Goal: Task Accomplishment & Management: Use online tool/utility

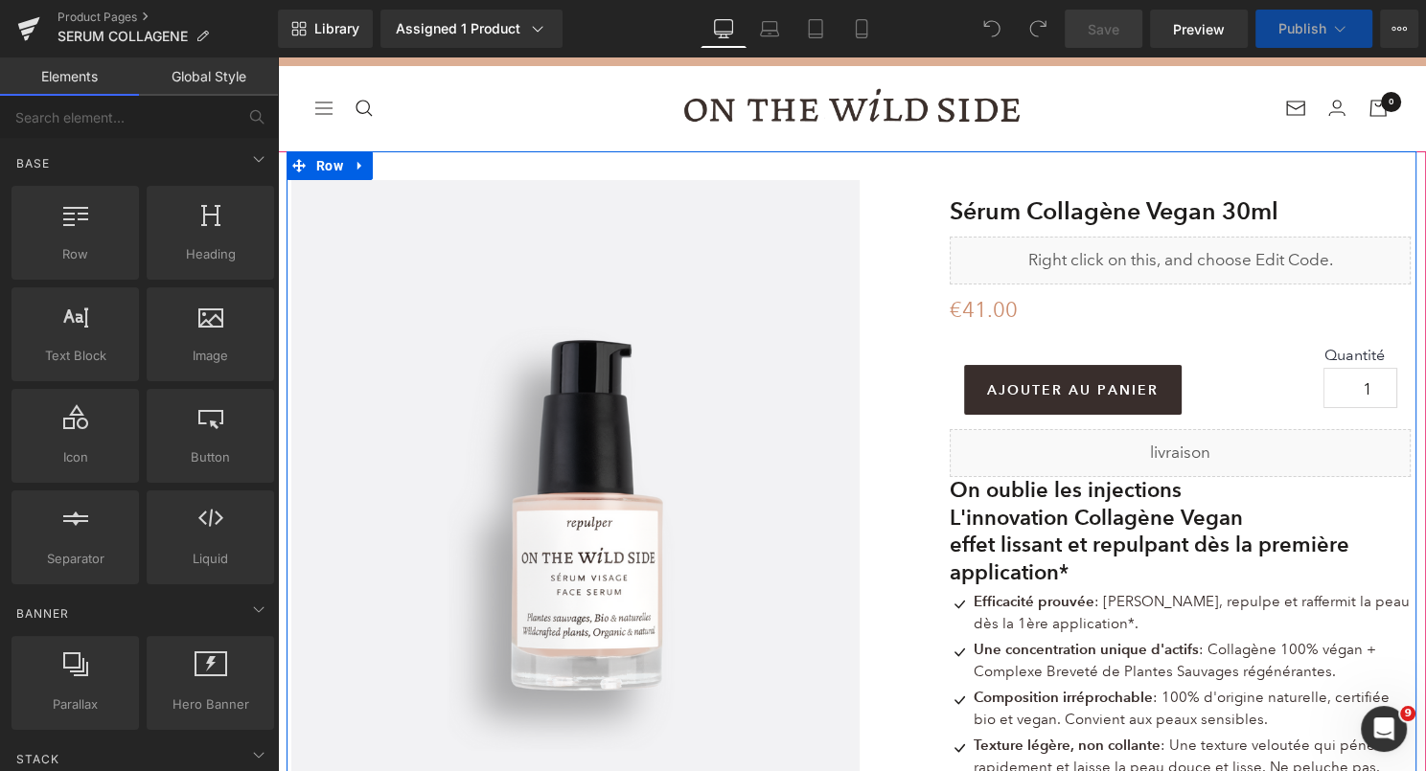
scroll to position [46, 0]
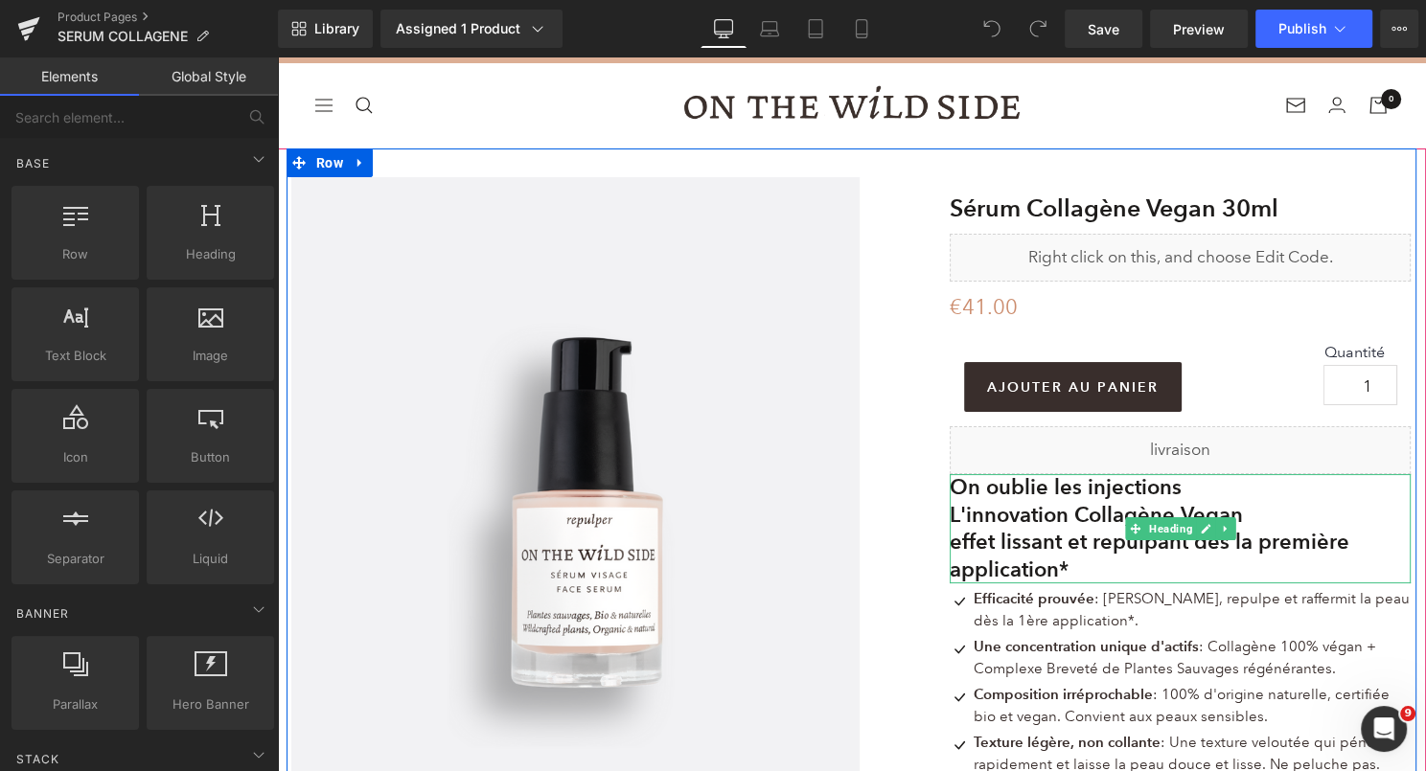
click at [1062, 566] on b "effet lissant et repulpant dès la première application*" at bounding box center [1150, 556] width 400 height 54
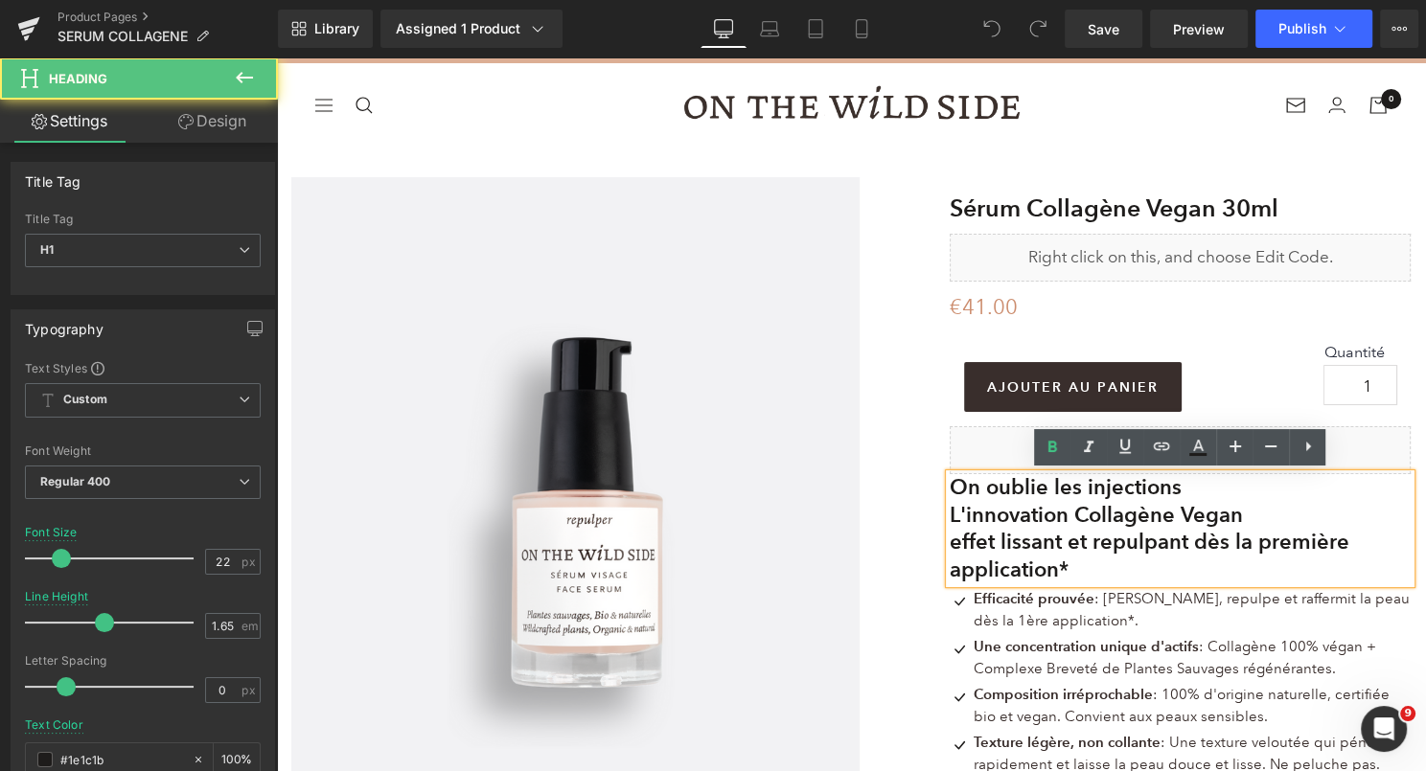
click at [1064, 568] on b "effet lissant et repulpant dès la première application*" at bounding box center [1150, 556] width 400 height 54
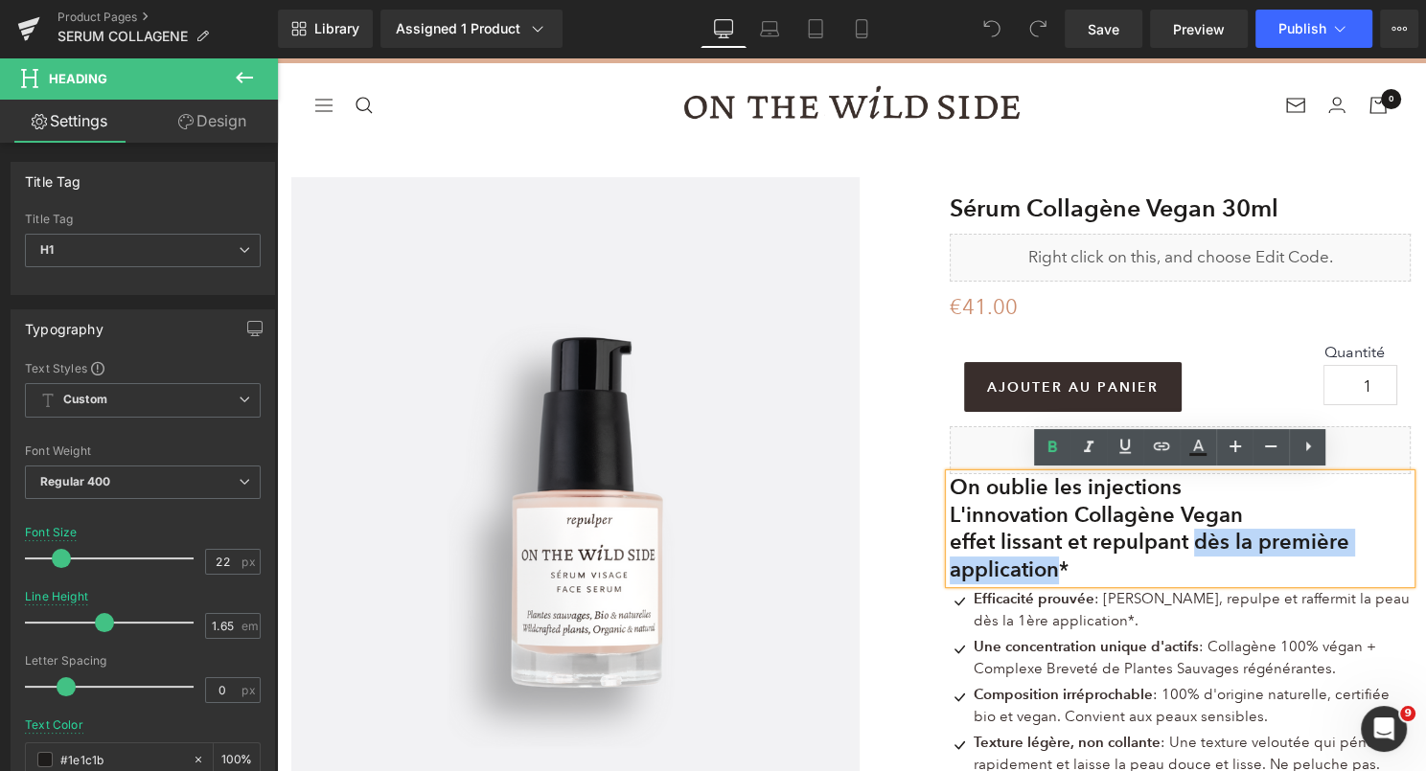
drag, startPoint x: 1063, startPoint y: 570, endPoint x: 1208, endPoint y: 538, distance: 149.3
click at [1208, 538] on b "effet lissant et repulpant dès la première application*" at bounding box center [1150, 556] width 400 height 54
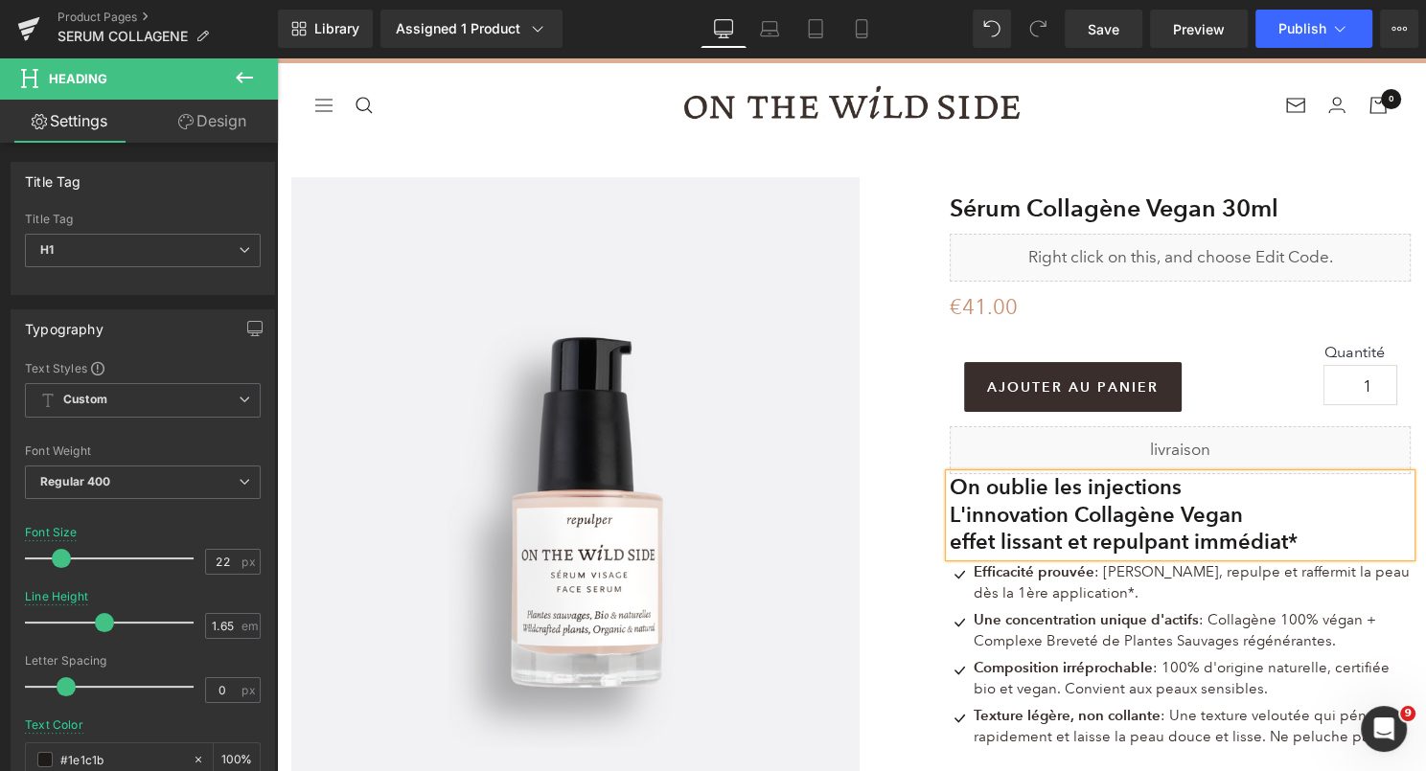
click at [1174, 647] on span "Une concentration unique d'actifs : Collagène 100% végan + Complexe Breveté de …" at bounding box center [1175, 630] width 403 height 39
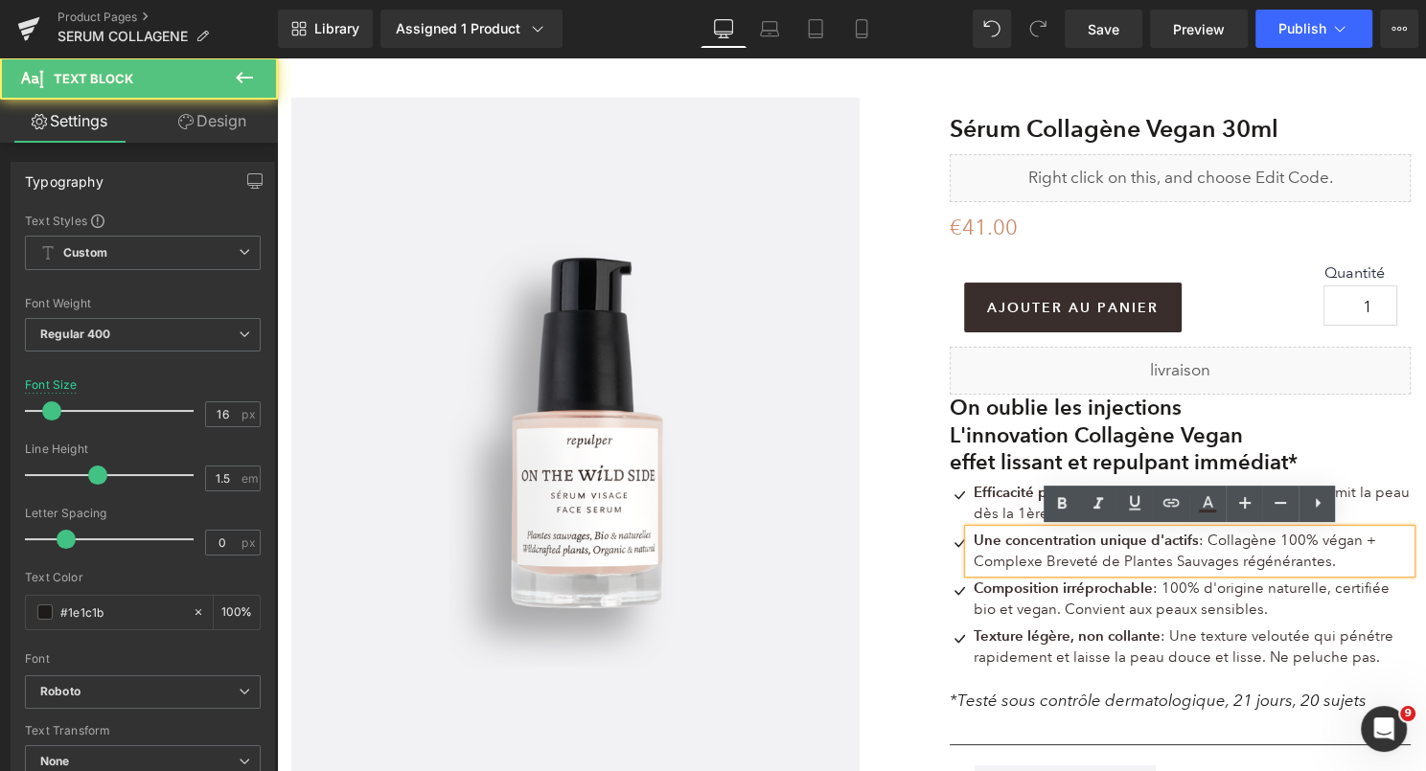
scroll to position [129, 0]
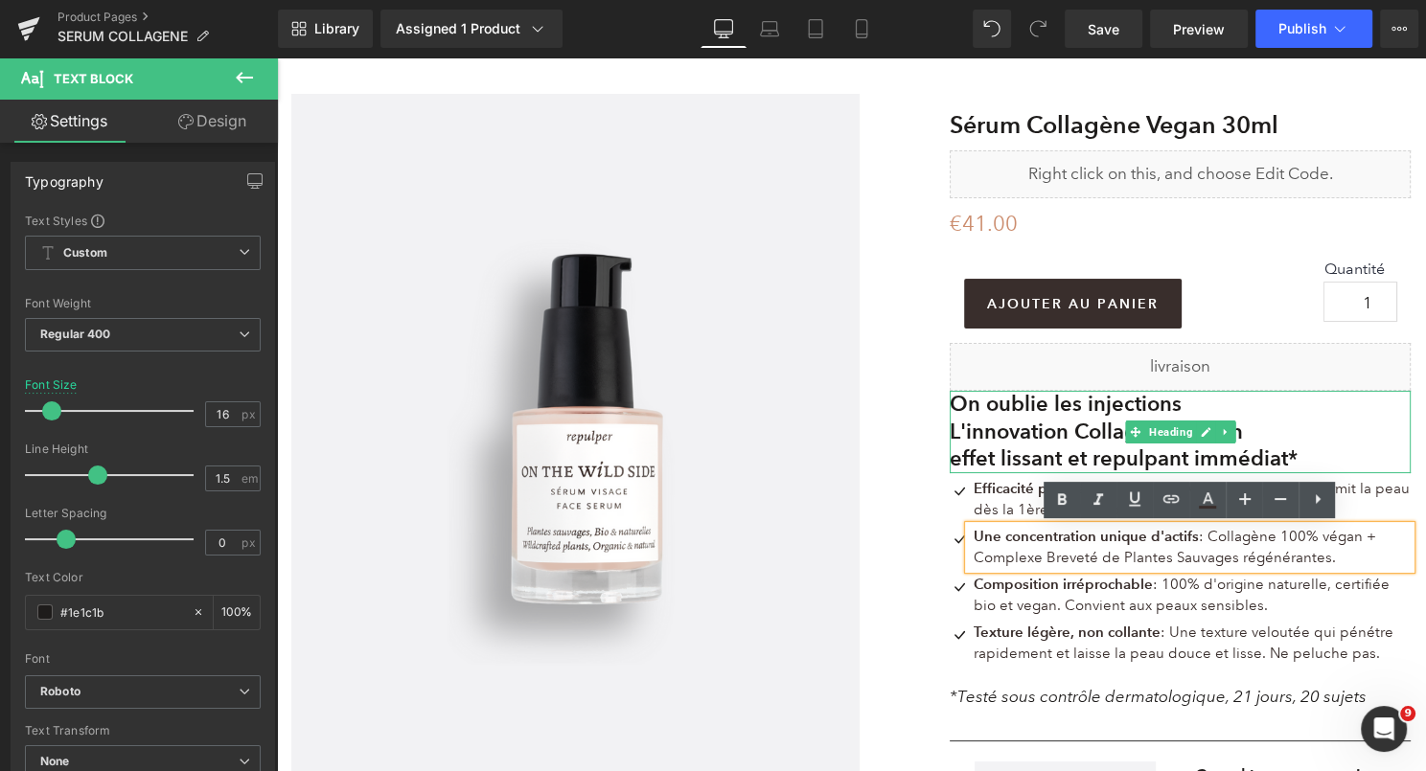
click at [1334, 452] on h1 "effet lissant et repulpant immédiat*" at bounding box center [1180, 460] width 461 height 28
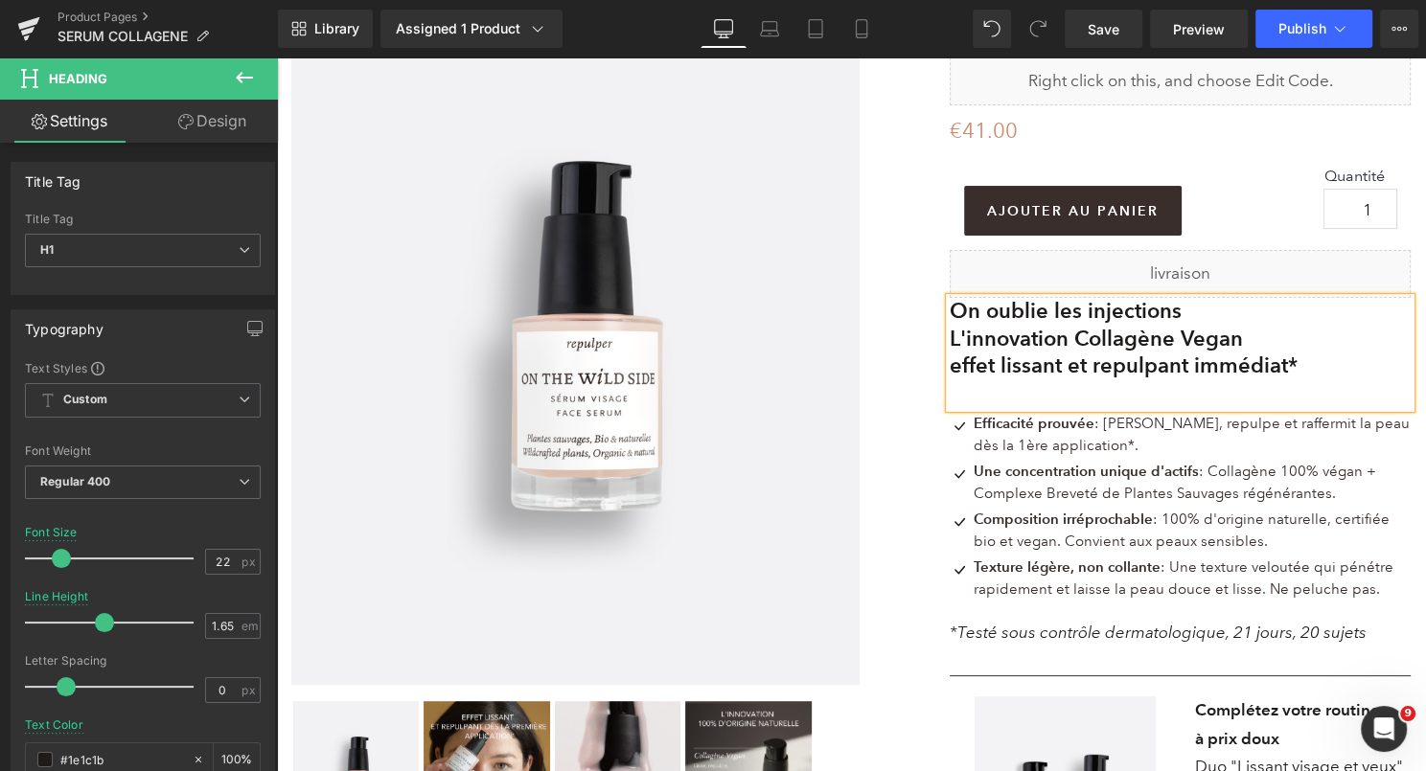
scroll to position [274, 0]
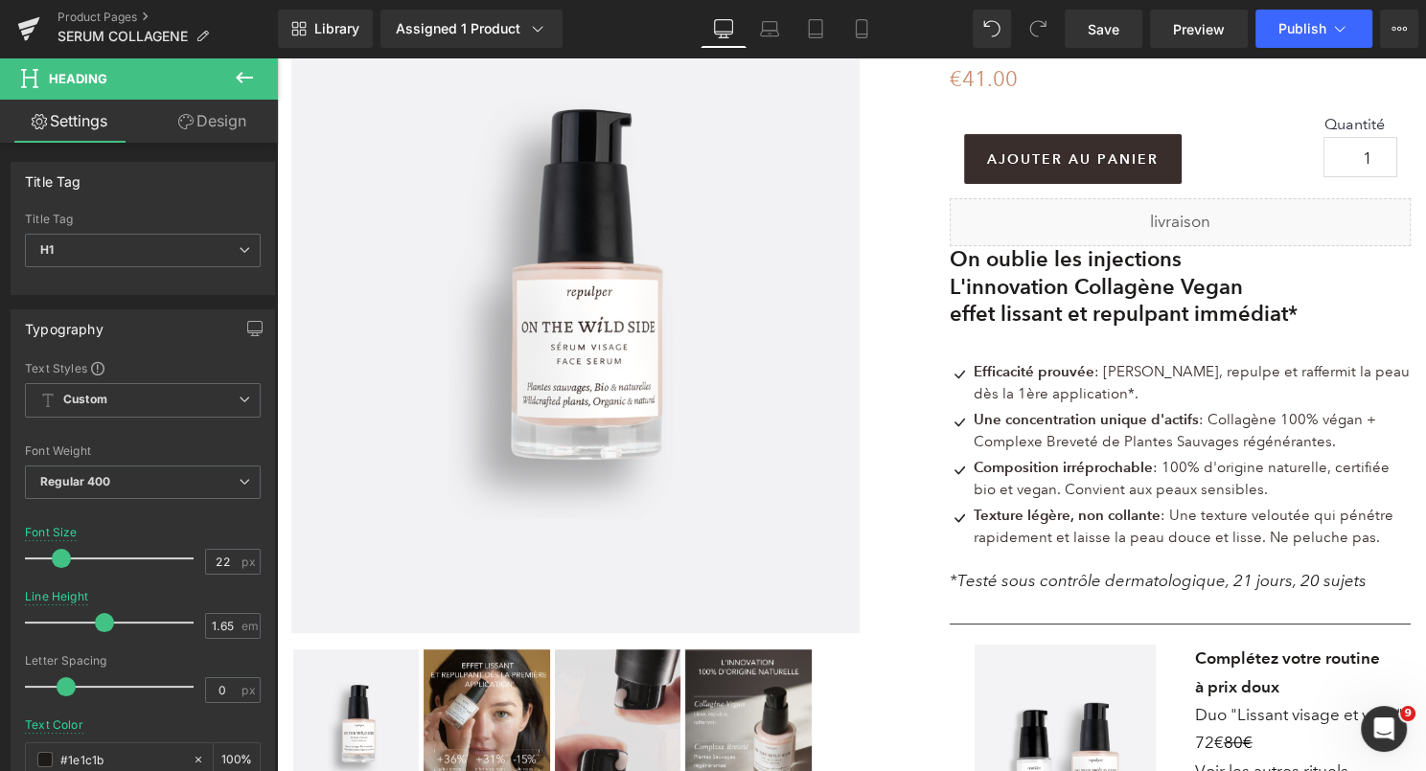
click at [249, 73] on icon at bounding box center [244, 77] width 23 height 23
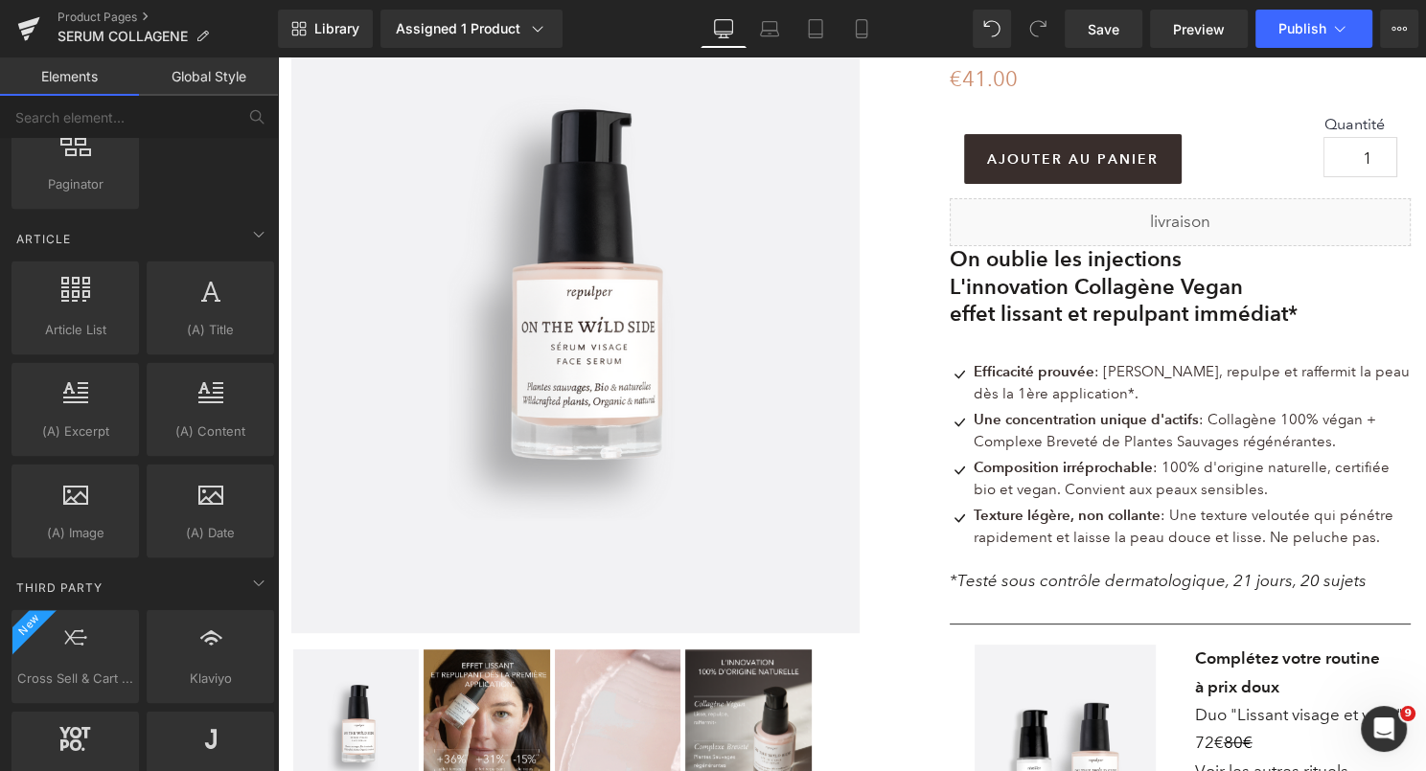
scroll to position [3559, 0]
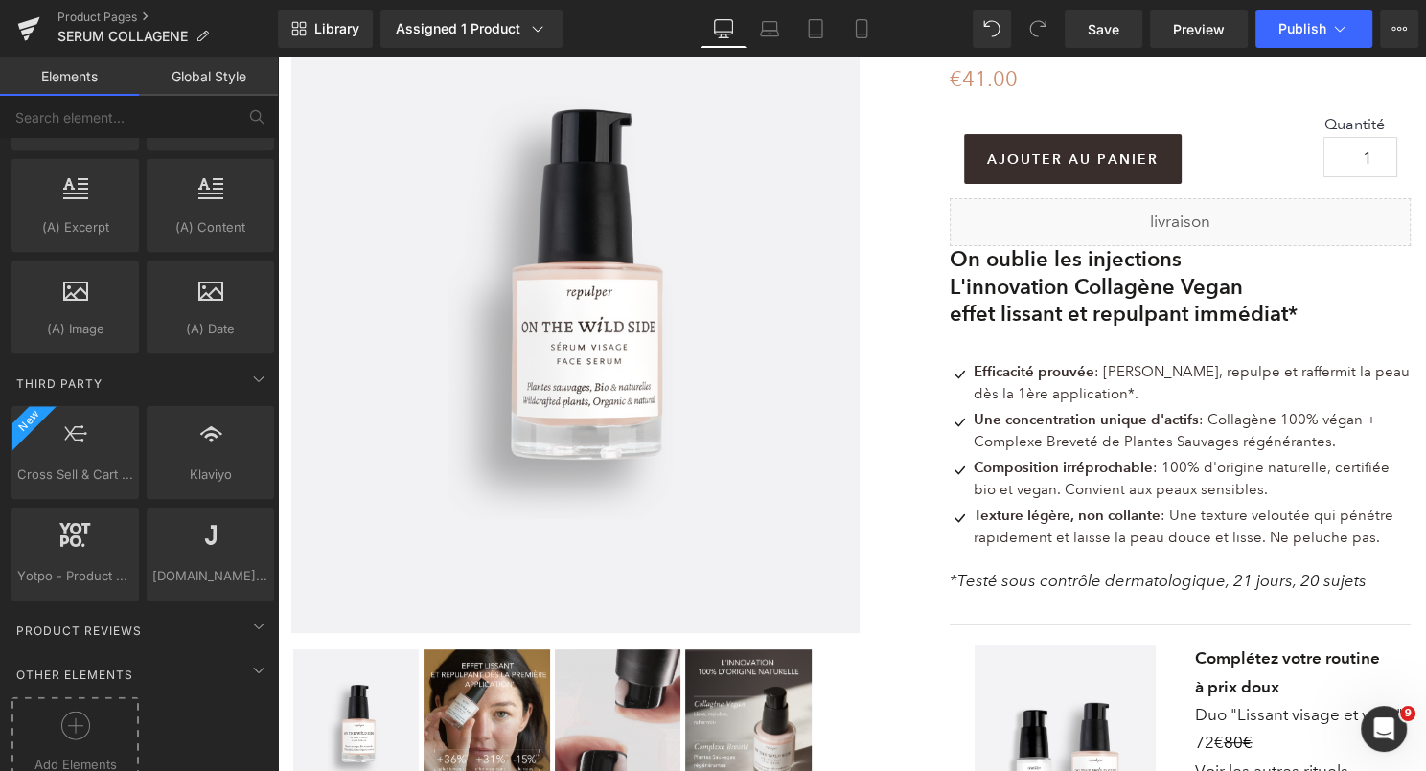
click at [114, 712] on div at bounding box center [75, 733] width 118 height 43
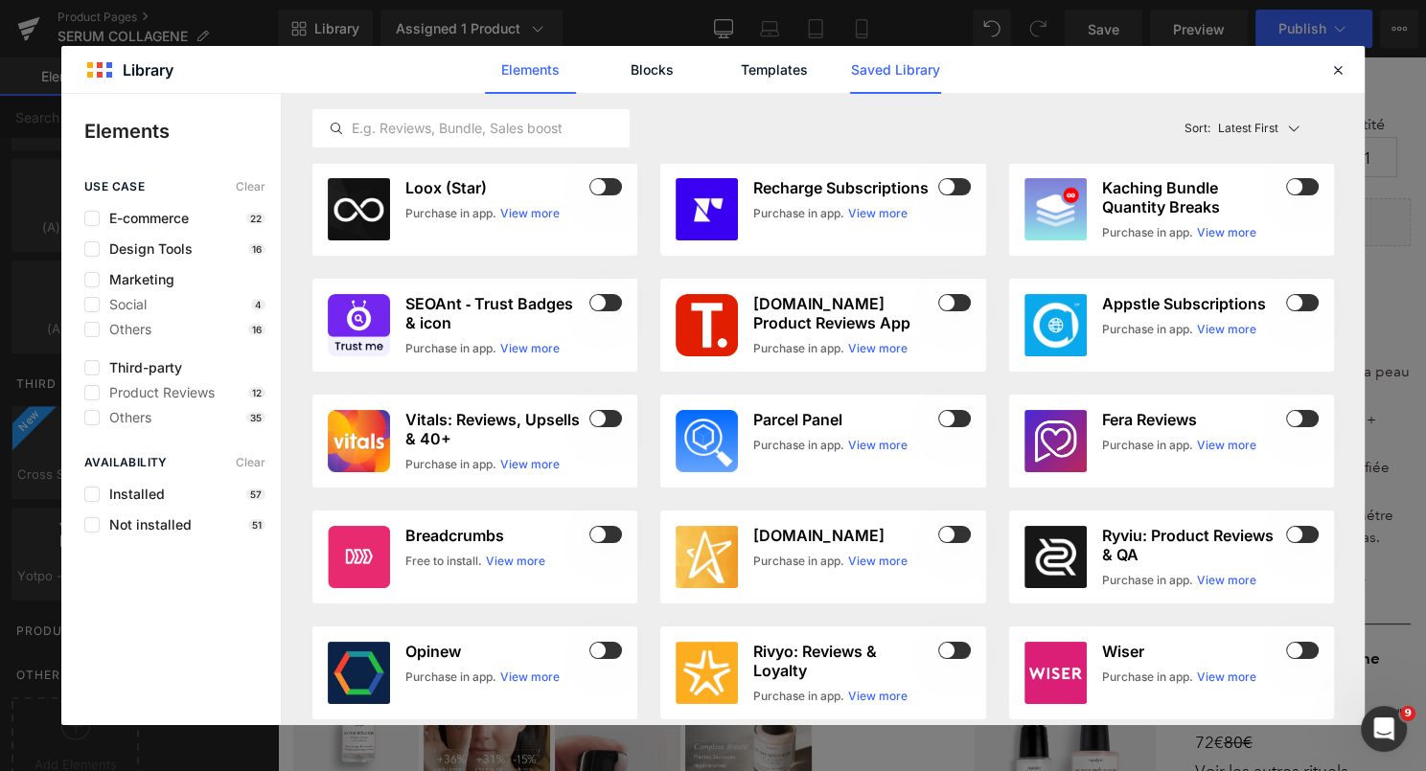
click at [915, 62] on link "Saved Library" at bounding box center [895, 70] width 91 height 48
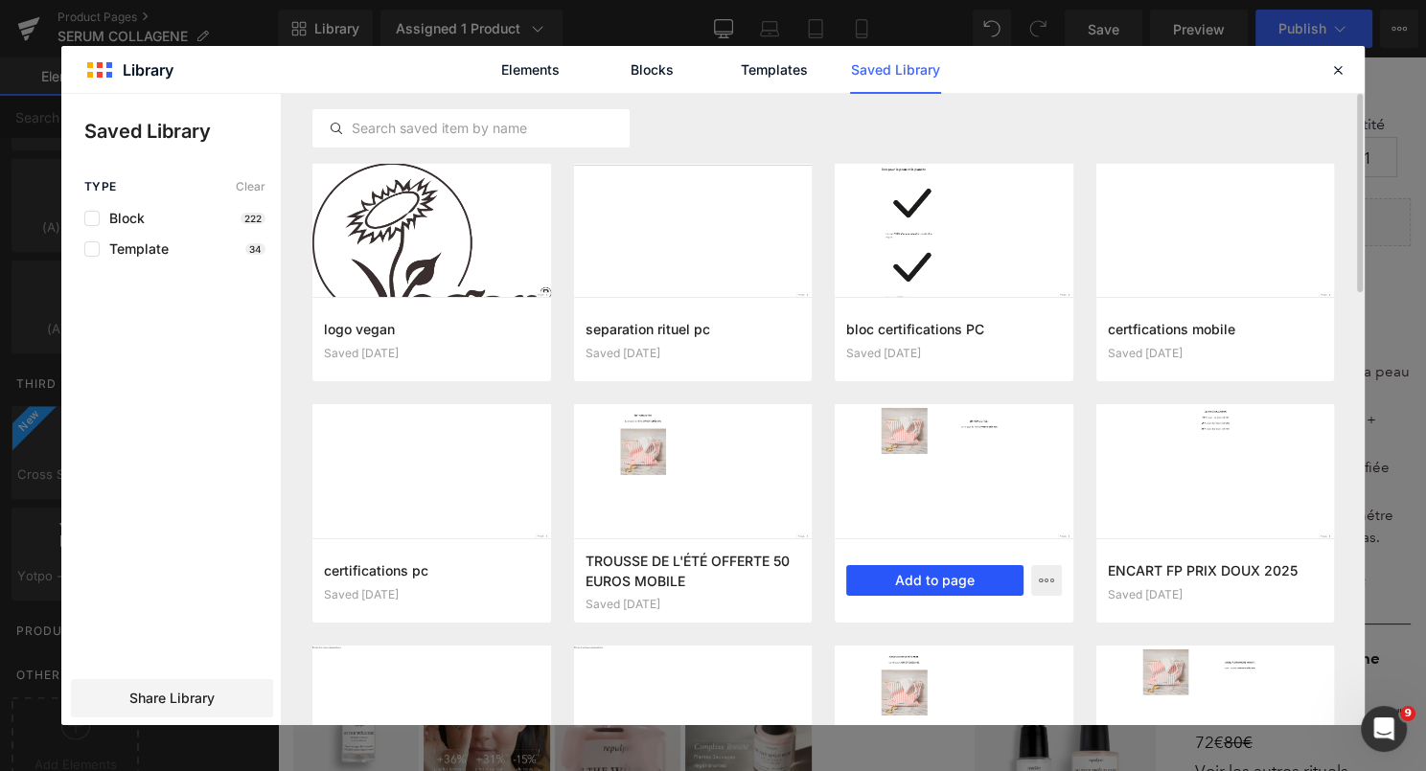
click at [944, 578] on button "Add to page" at bounding box center [934, 580] width 177 height 31
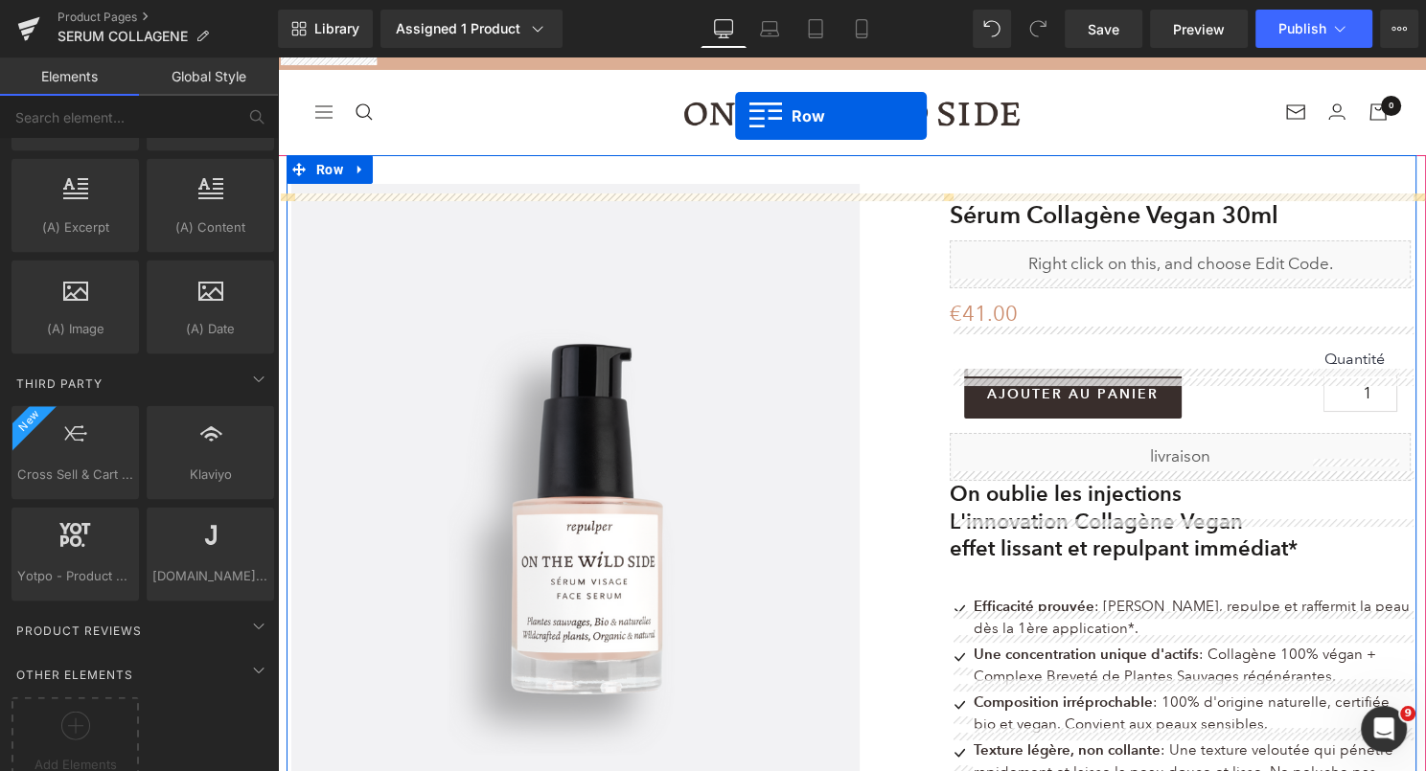
scroll to position [0, 0]
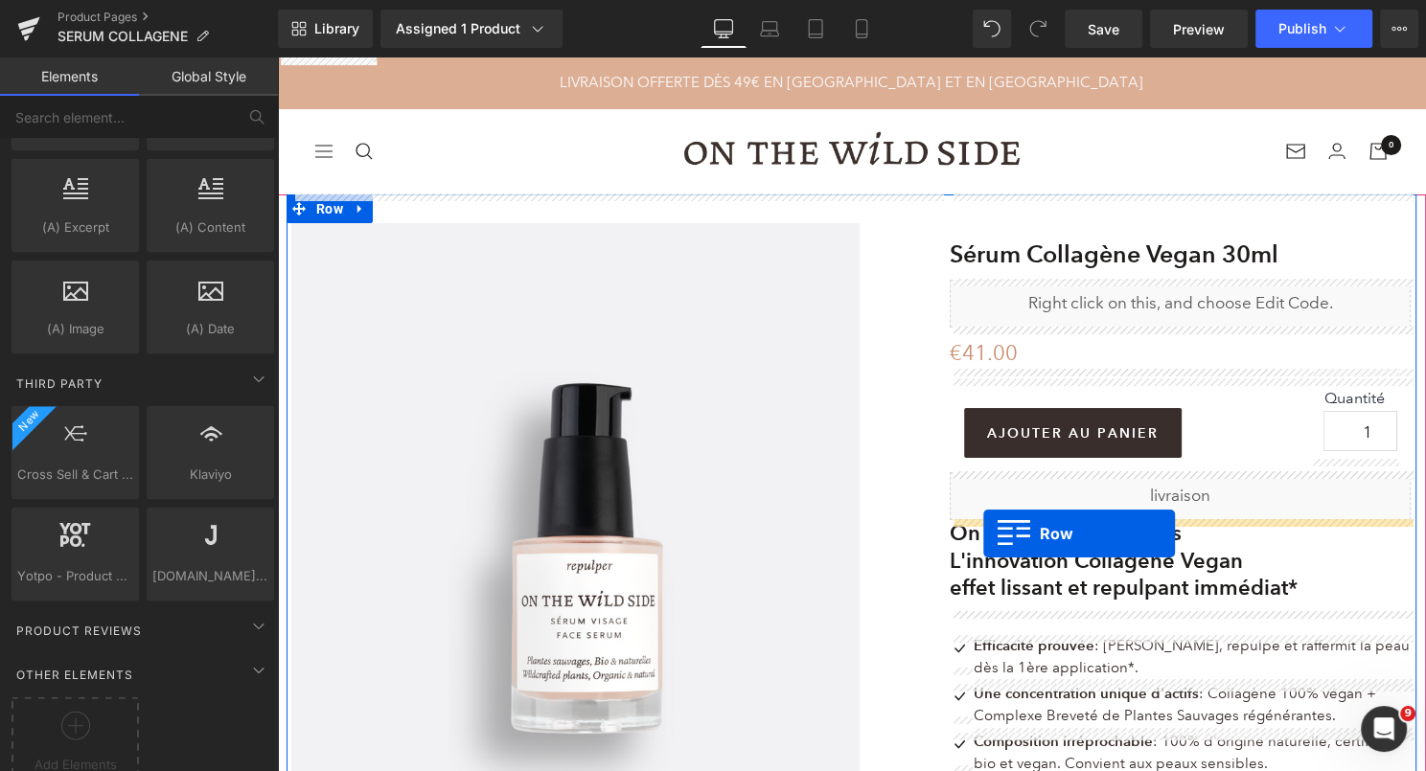
drag, startPoint x: 294, startPoint y: 521, endPoint x: 983, endPoint y: 530, distance: 689.1
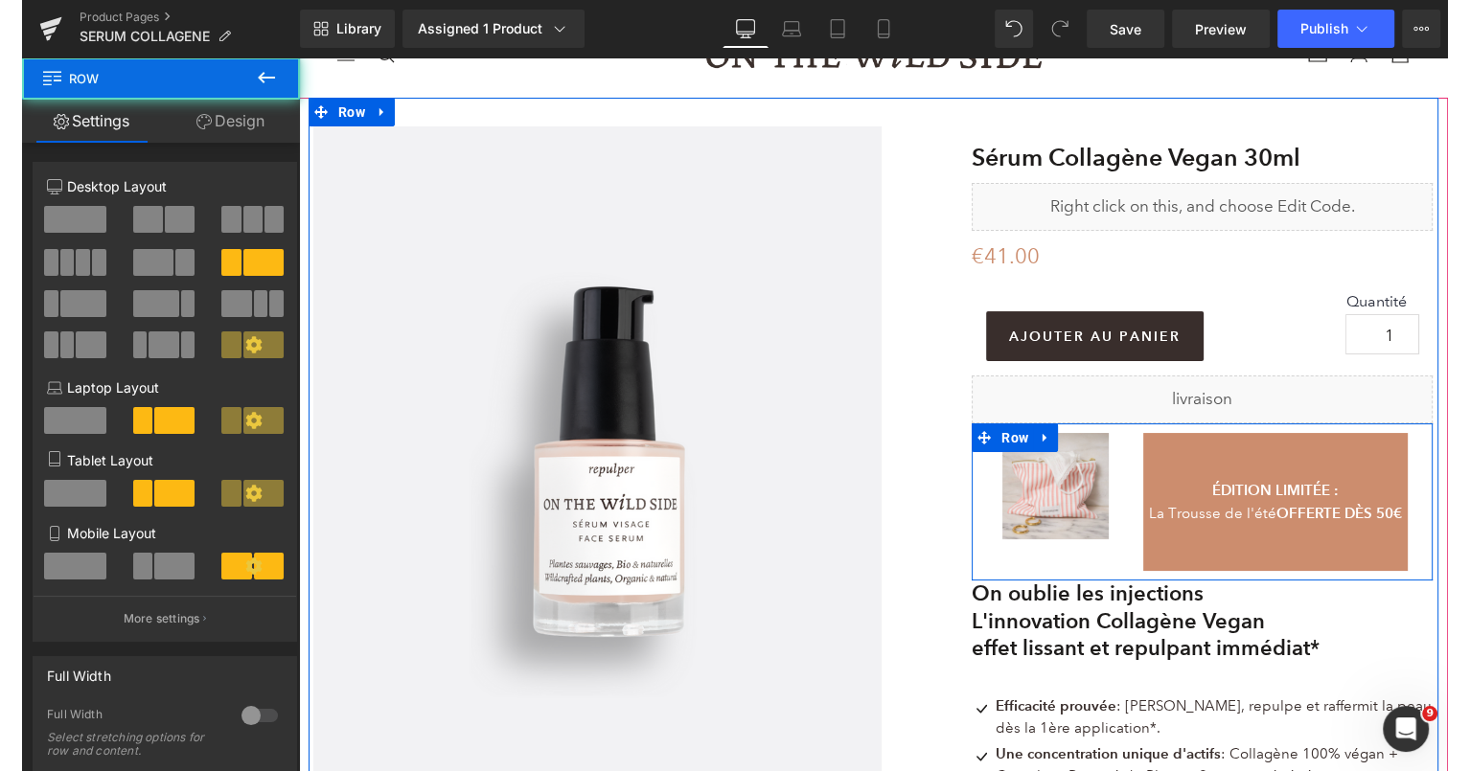
scroll to position [107, 0]
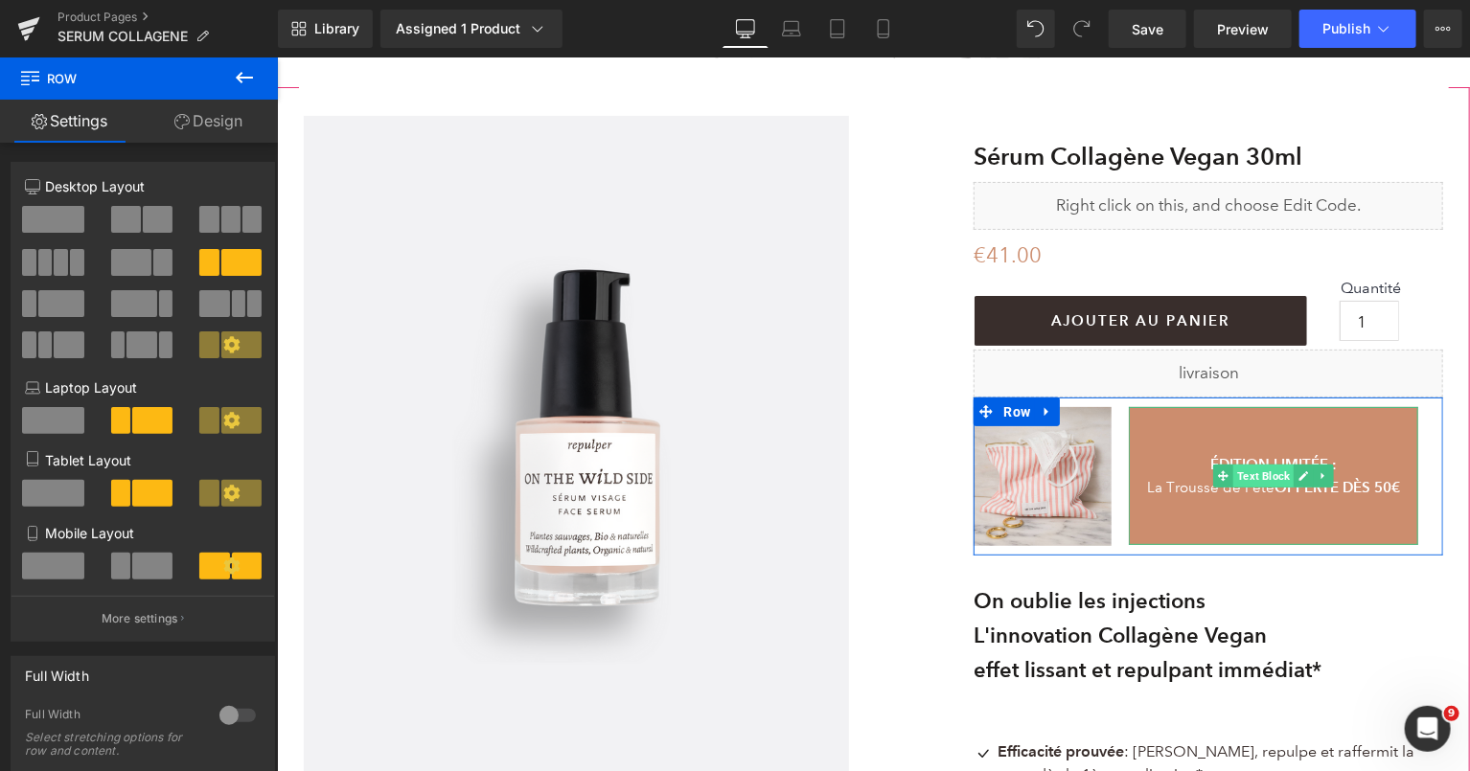
click at [1277, 472] on span "Text Block" at bounding box center [1262, 475] width 60 height 23
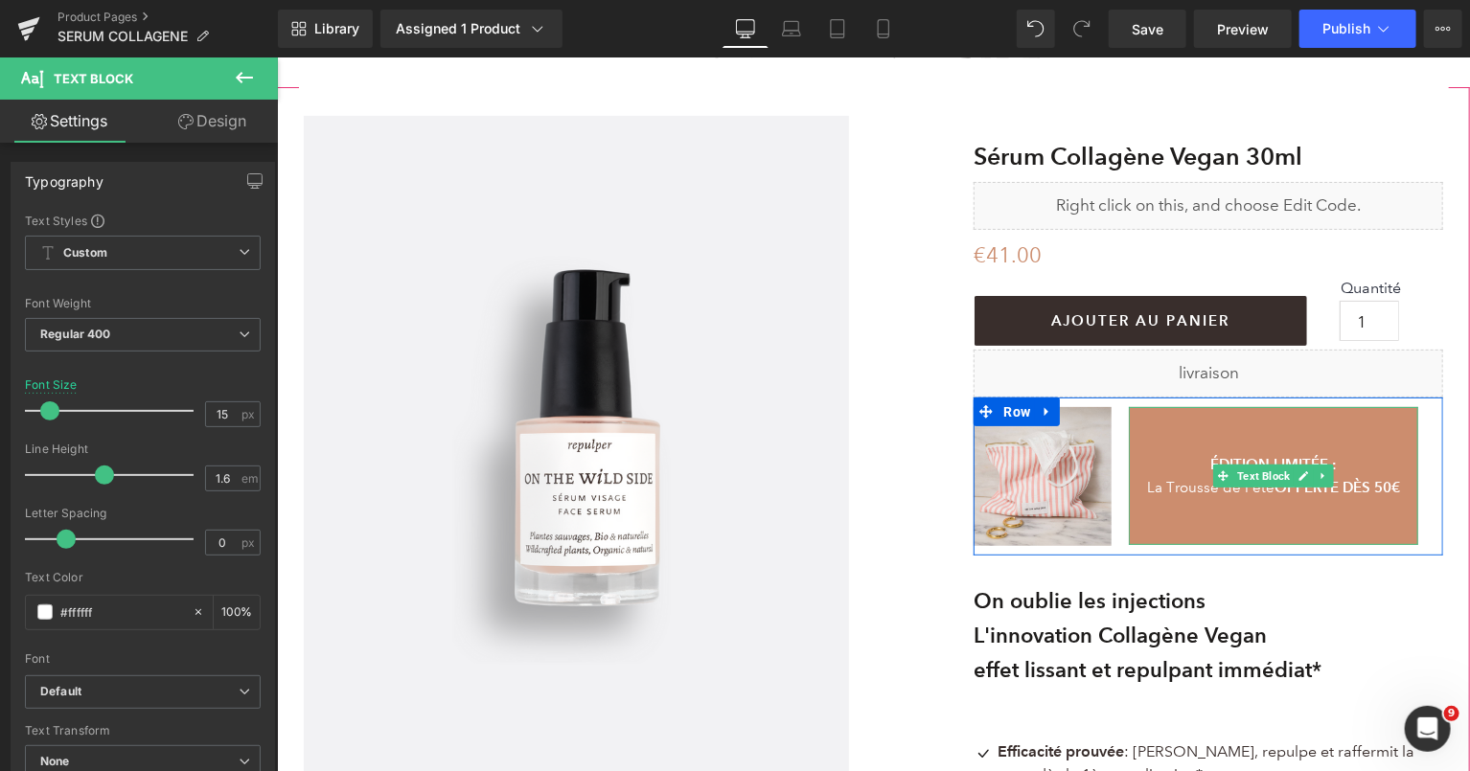
click at [1285, 443] on p at bounding box center [1272, 440] width 289 height 23
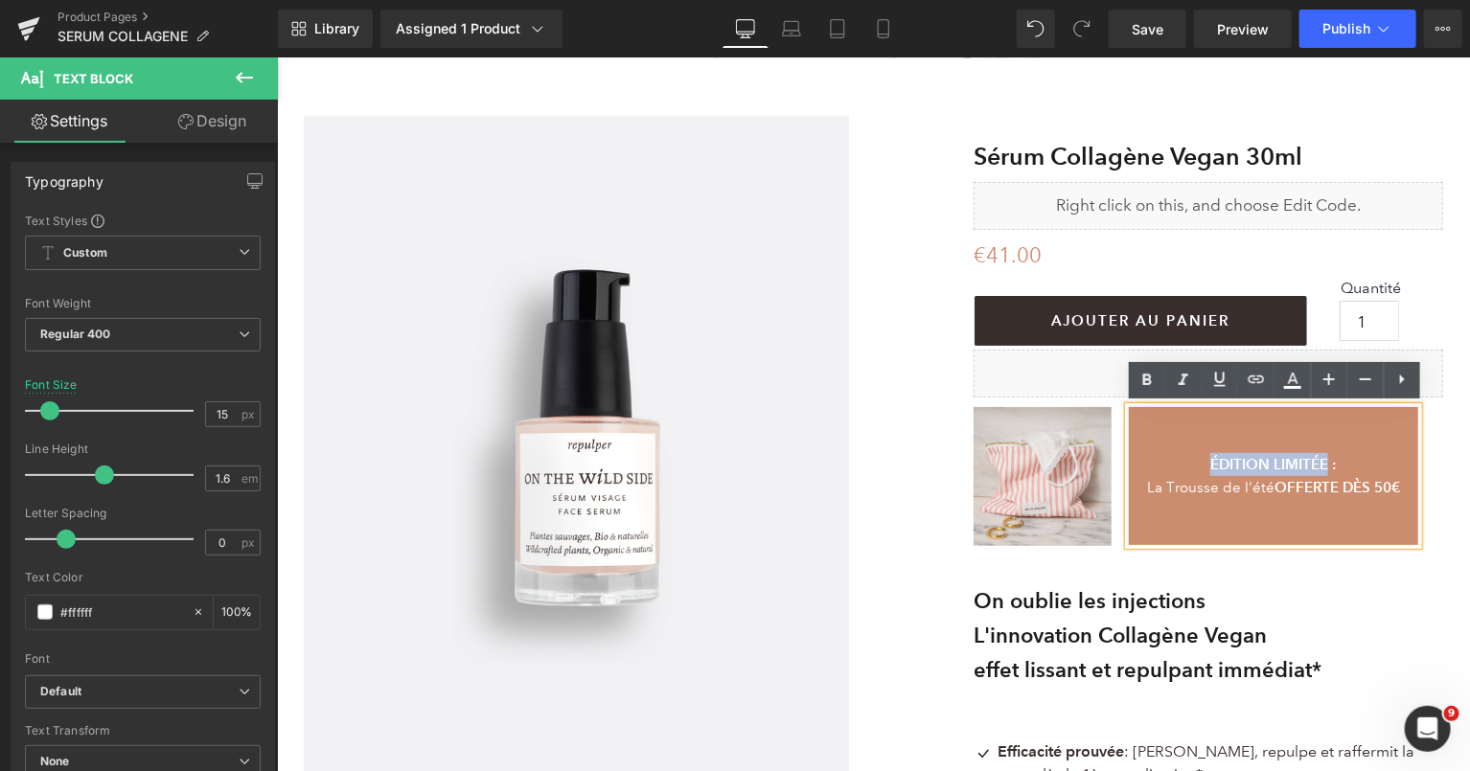
drag, startPoint x: 1328, startPoint y: 461, endPoint x: 1212, endPoint y: 461, distance: 116.0
click at [1212, 461] on strong "ÉDITION LIMITÉE :" at bounding box center [1272, 463] width 127 height 18
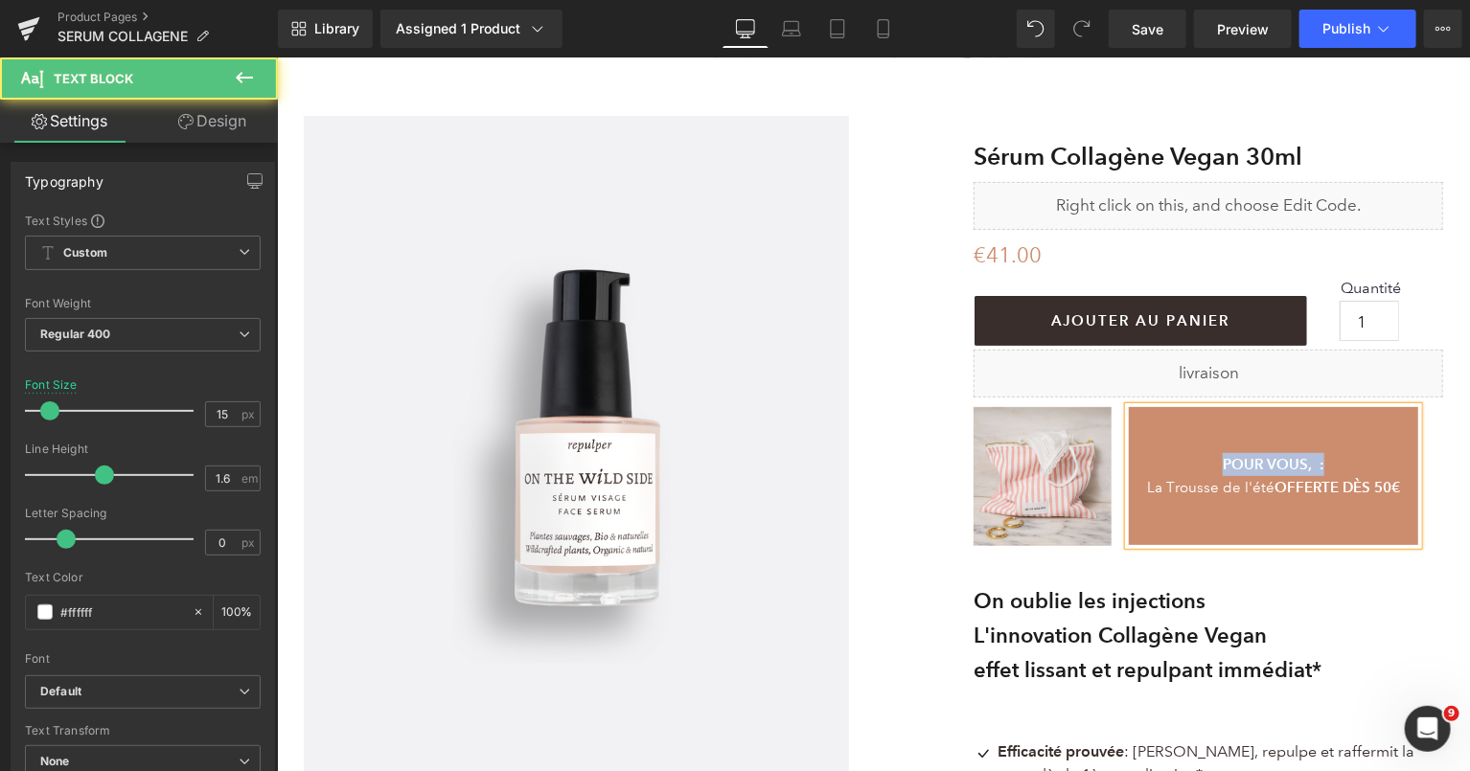
drag, startPoint x: 1329, startPoint y: 457, endPoint x: 1219, endPoint y: 460, distance: 110.2
click at [1219, 460] on p "POUR VOUS, :" at bounding box center [1272, 463] width 289 height 23
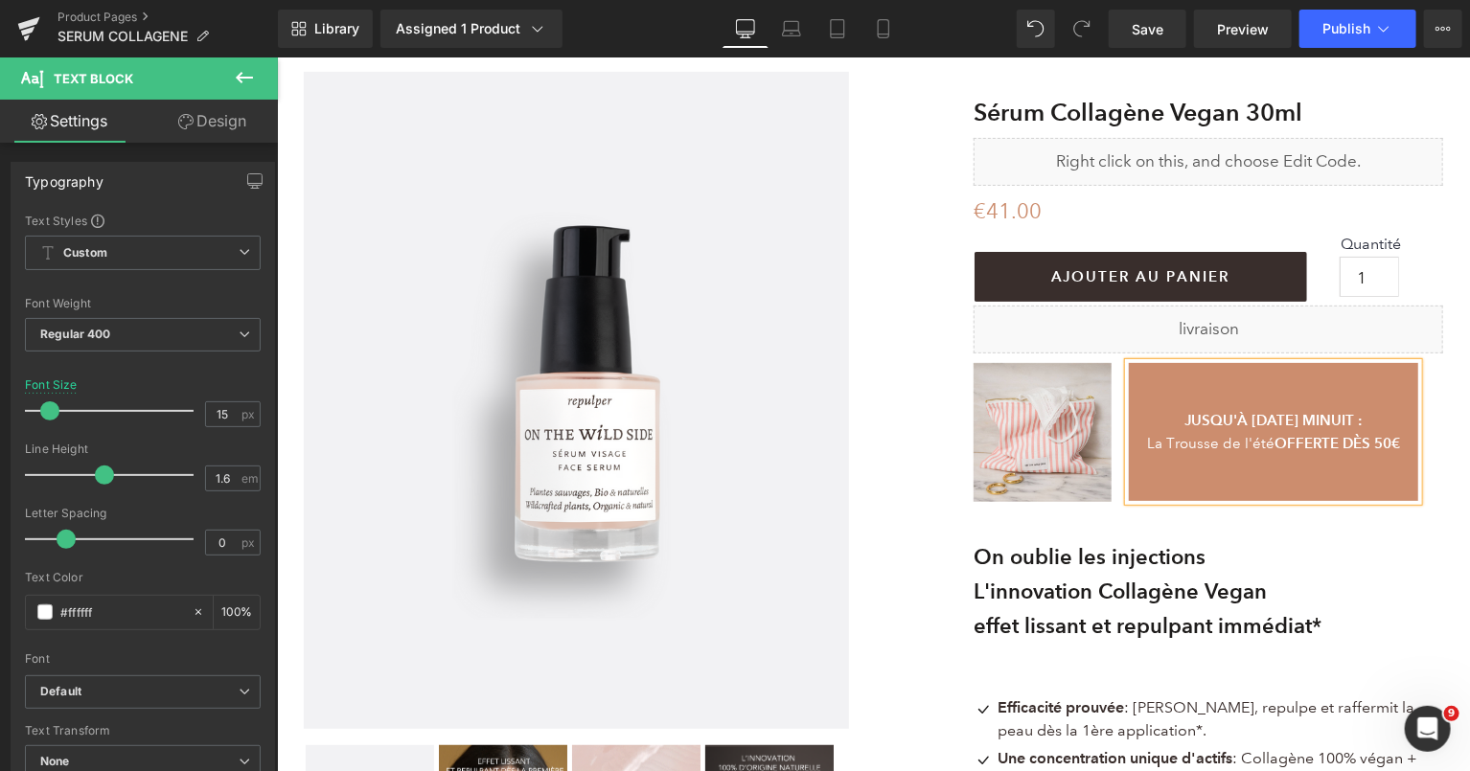
scroll to position [177, 0]
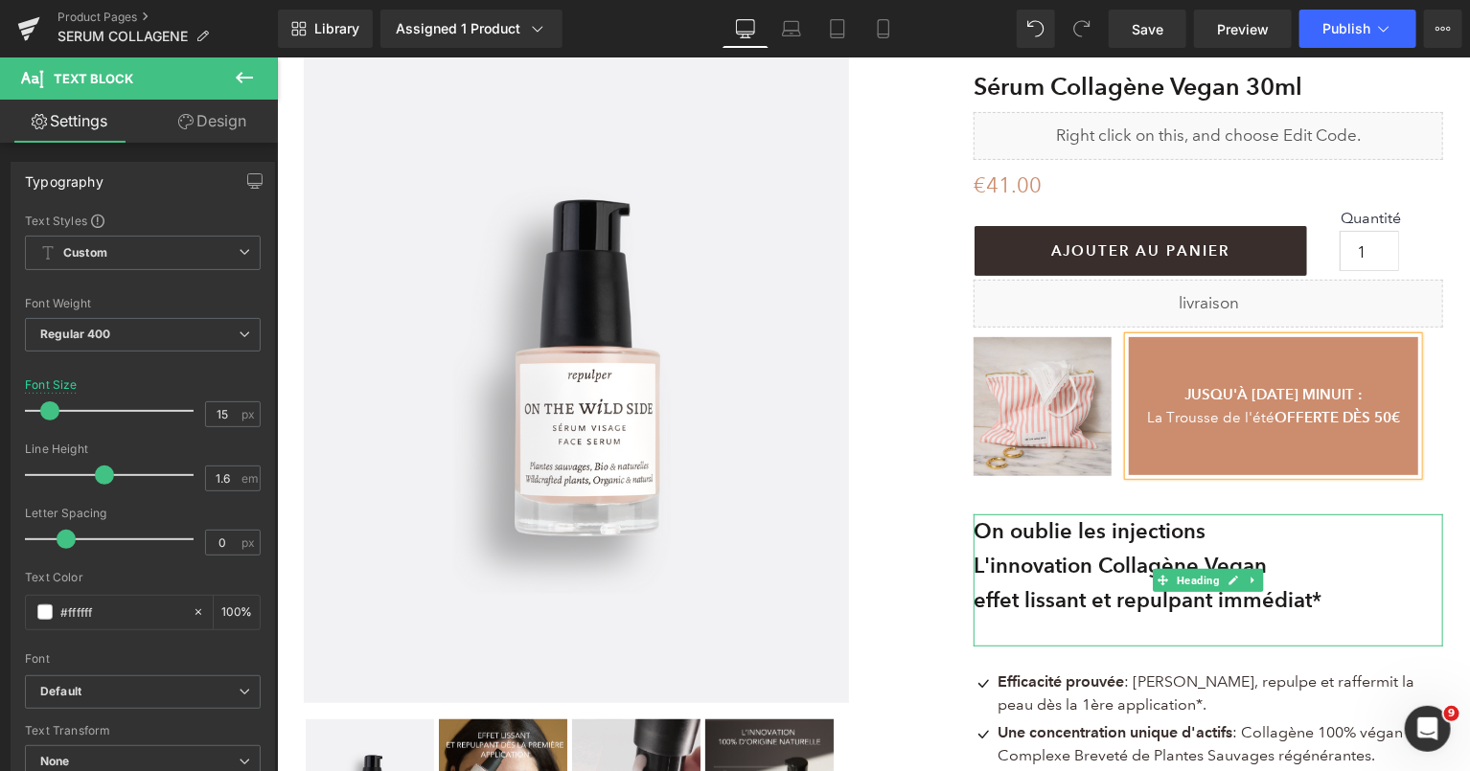
click at [1205, 529] on b "On oublie les injections" at bounding box center [1089, 531] width 232 height 26
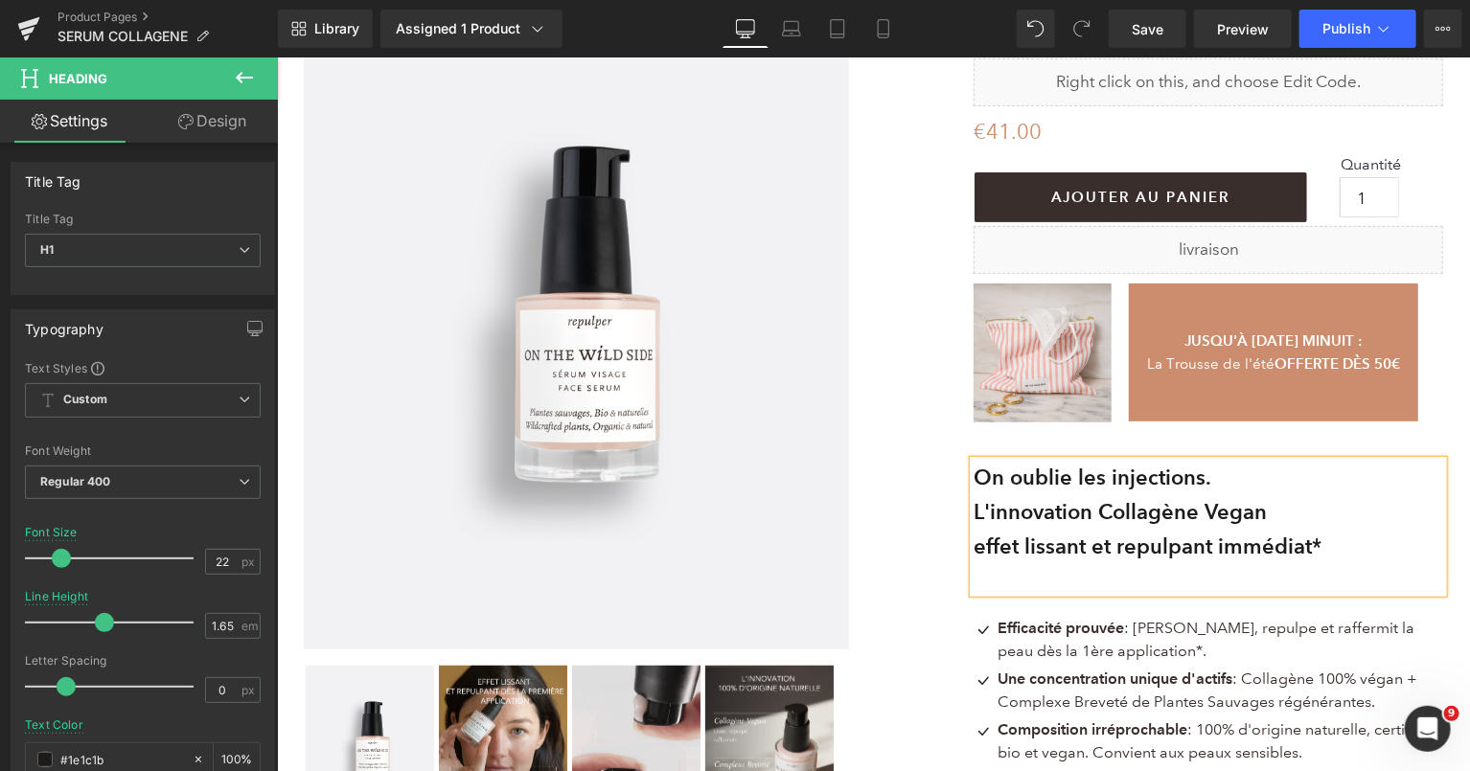
scroll to position [213, 0]
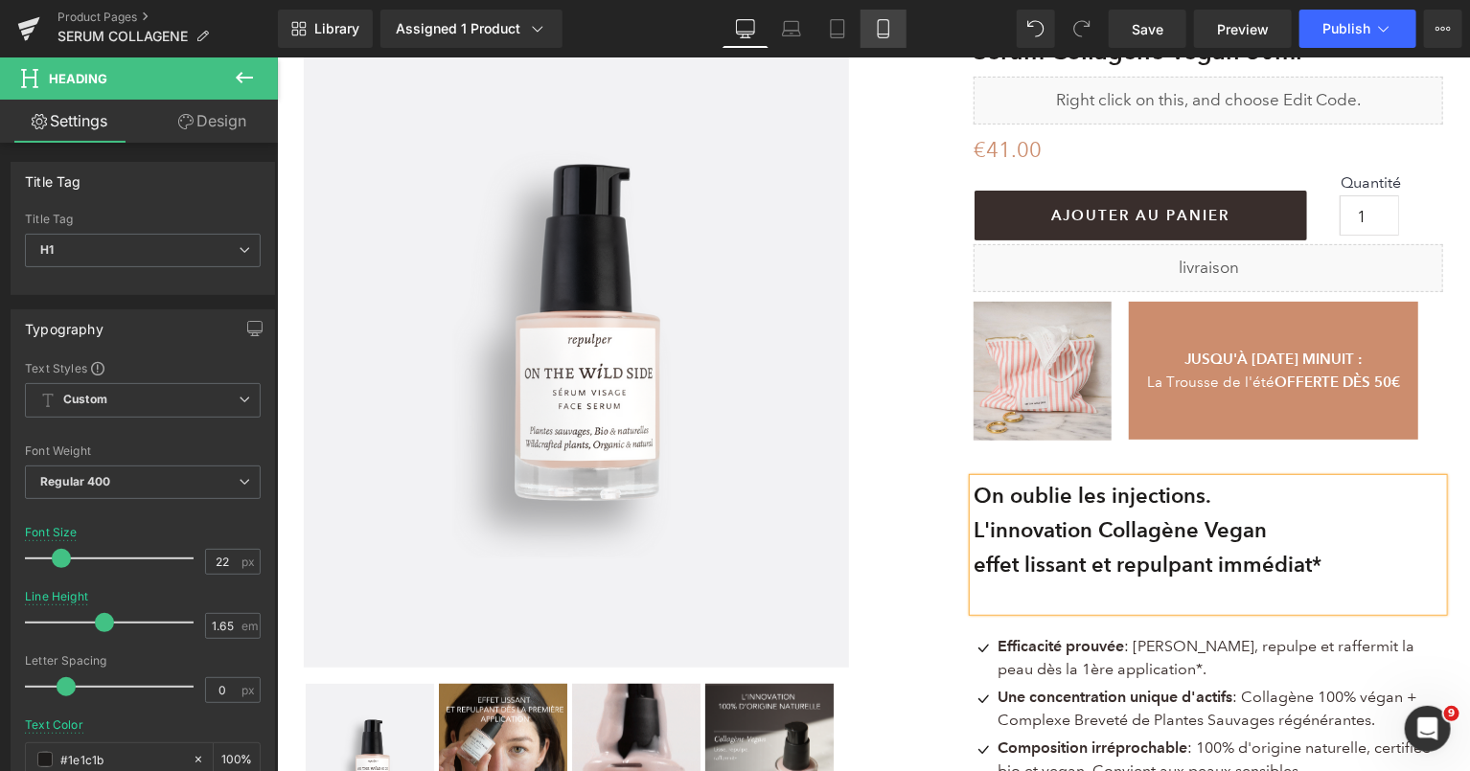
click at [884, 32] on icon at bounding box center [883, 28] width 19 height 19
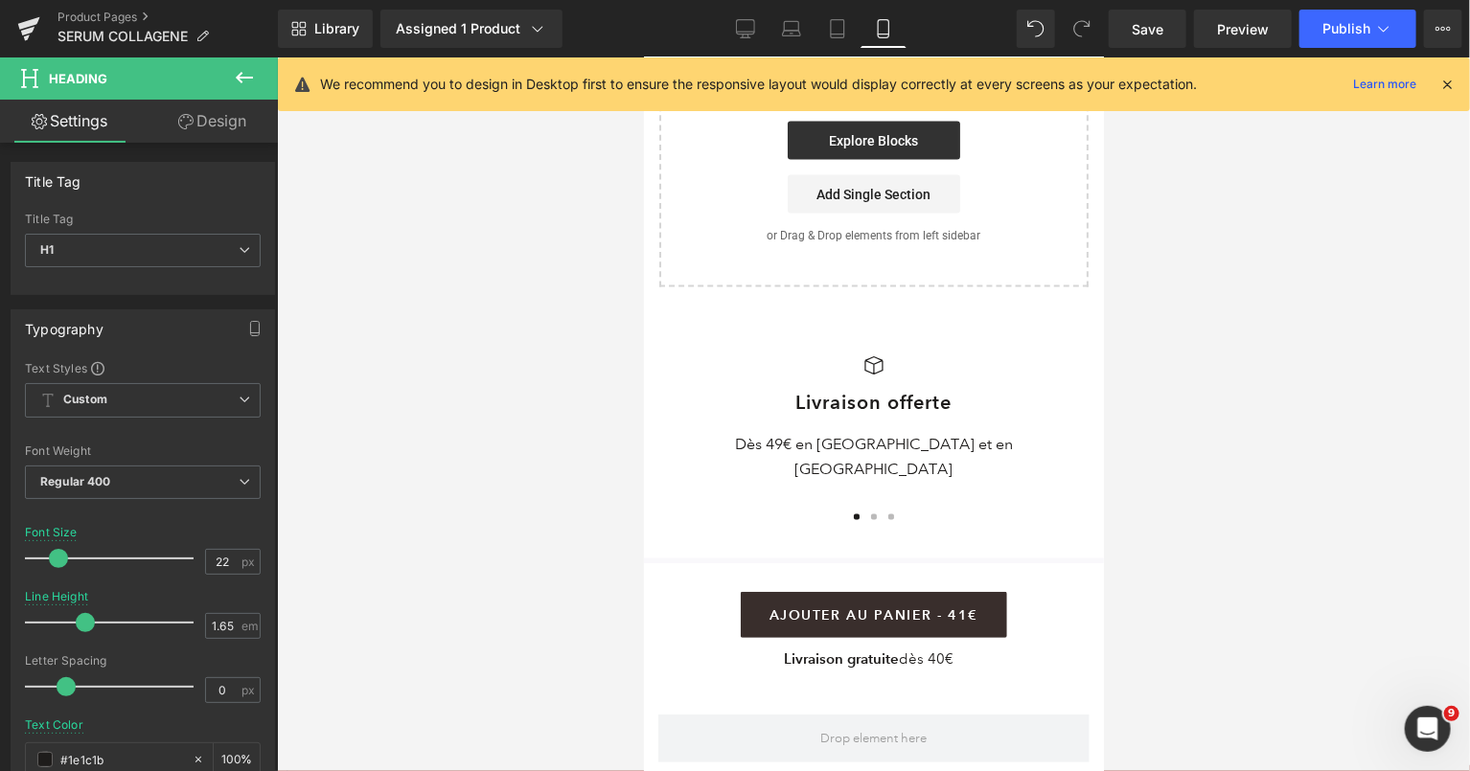
scroll to position [5301, 0]
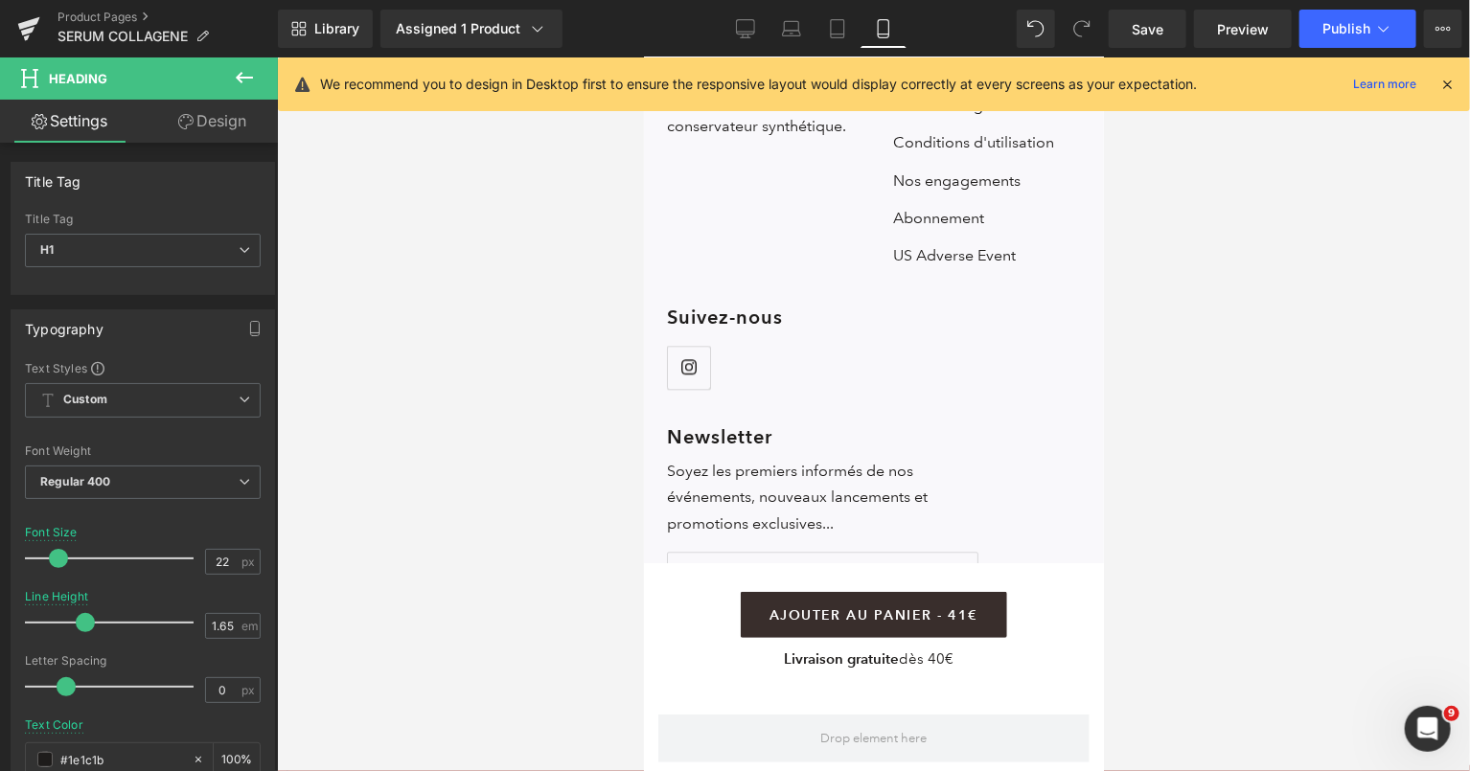
click at [244, 72] on icon at bounding box center [244, 77] width 23 height 23
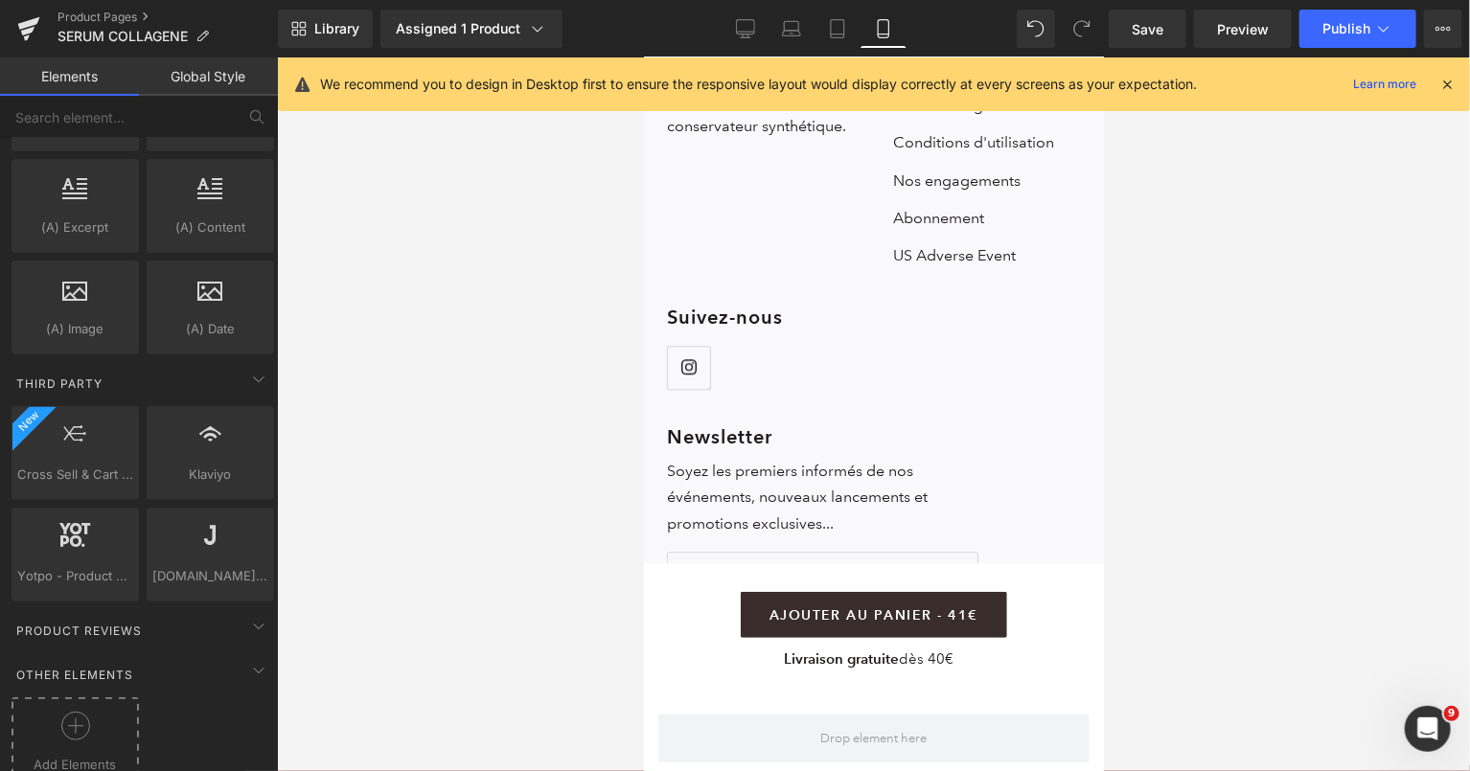
click at [92, 712] on div at bounding box center [75, 733] width 118 height 43
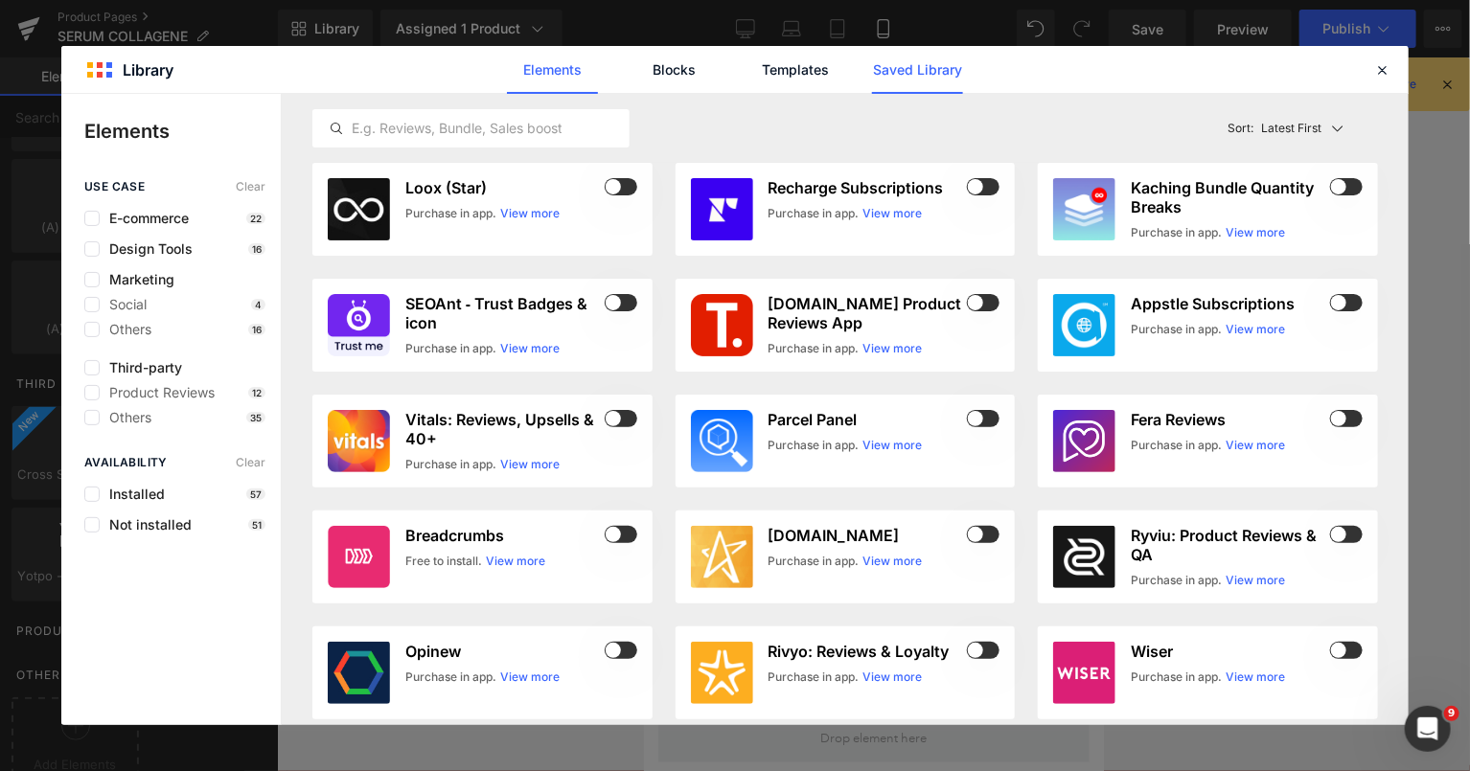
click at [928, 71] on link "Saved Library" at bounding box center [917, 70] width 91 height 48
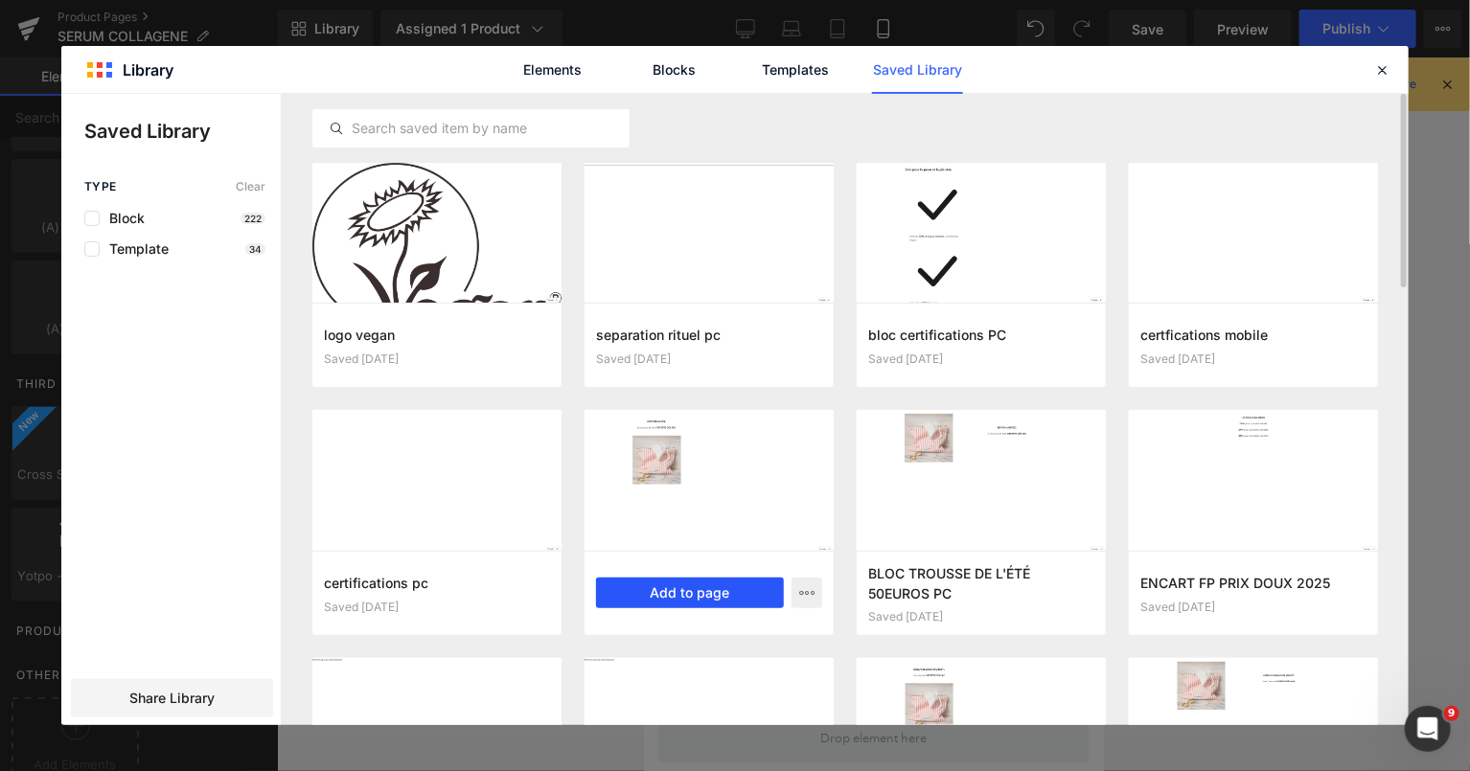
click at [698, 585] on button "Add to page" at bounding box center [690, 593] width 188 height 31
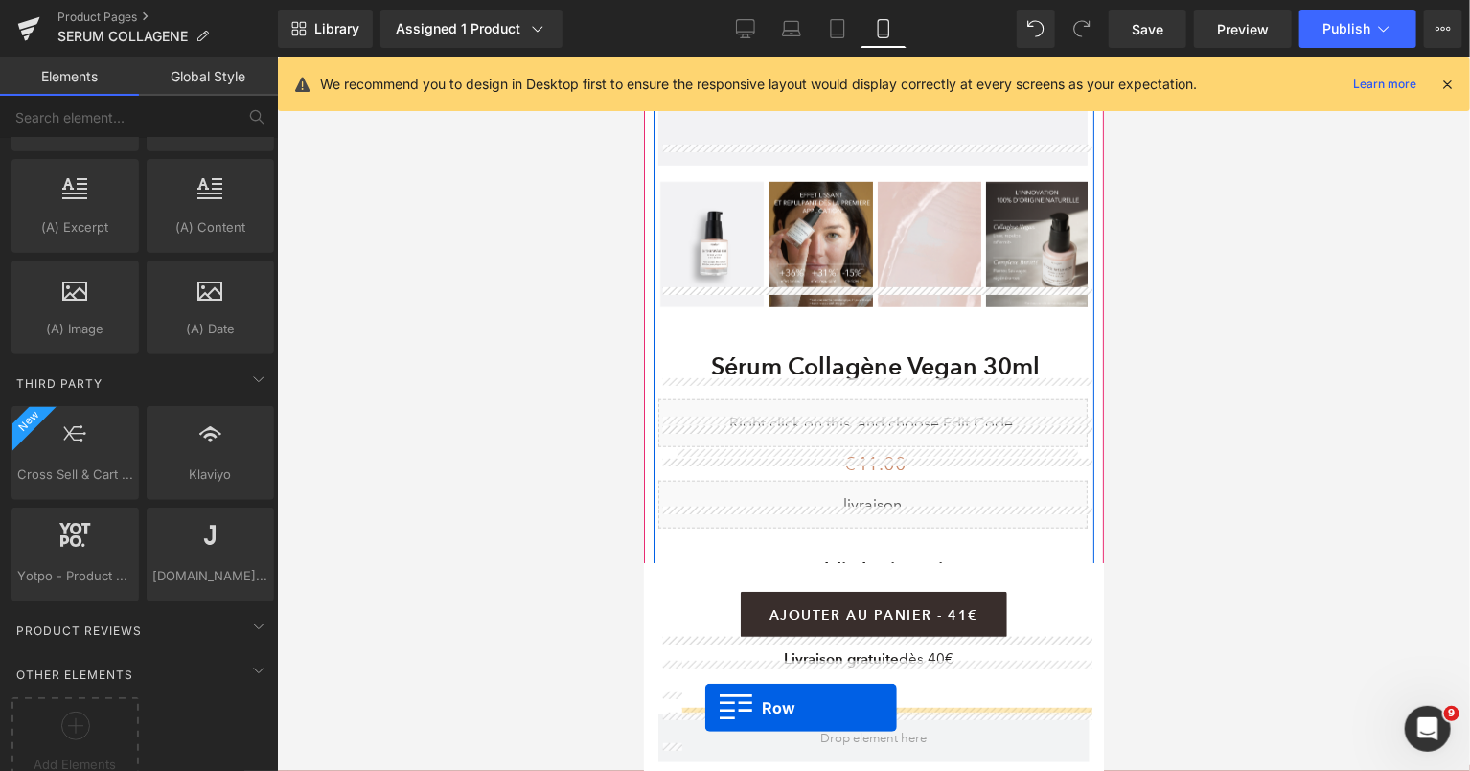
scroll to position [629, 0]
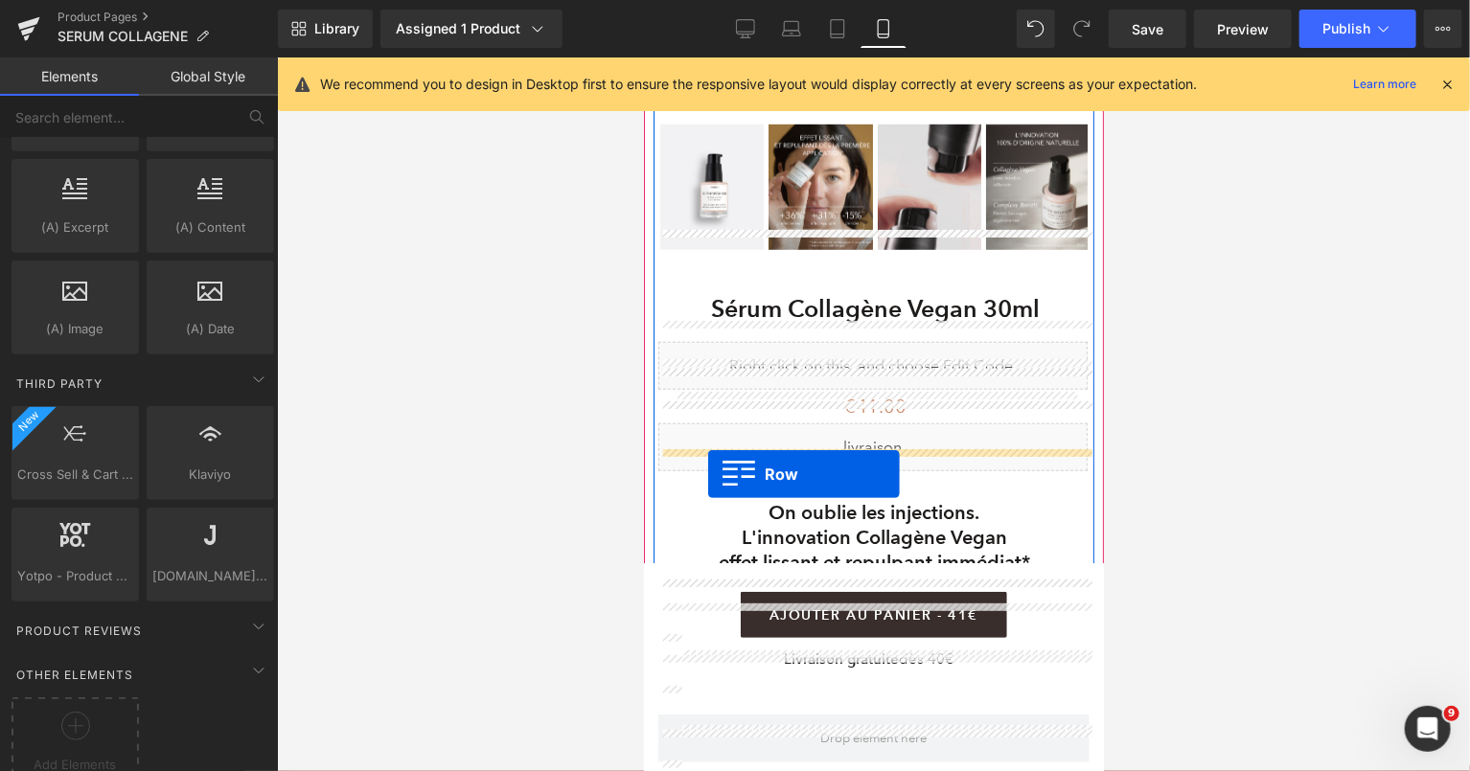
drag, startPoint x: 658, startPoint y: 171, endPoint x: 706, endPoint y: 476, distance: 309.4
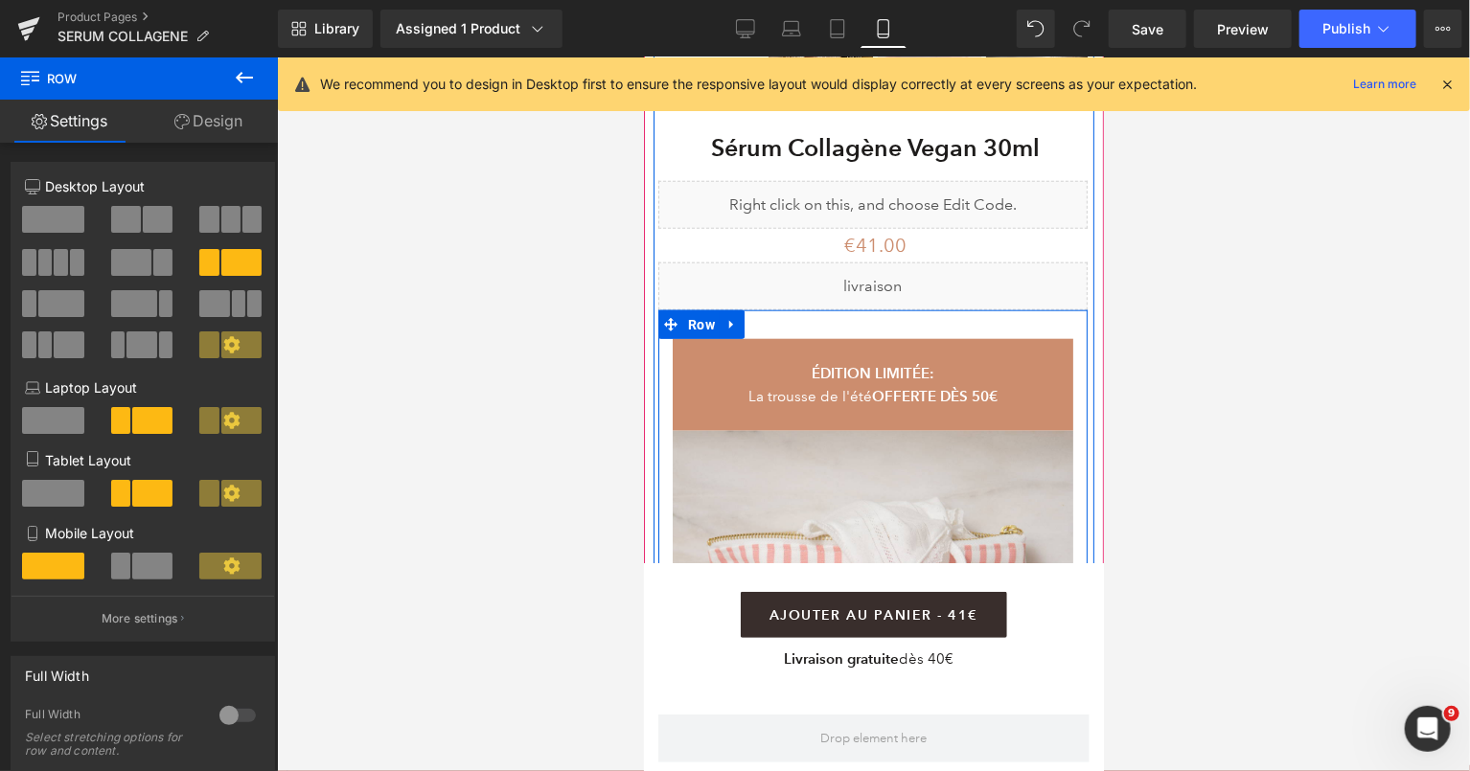
scroll to position [821, 0]
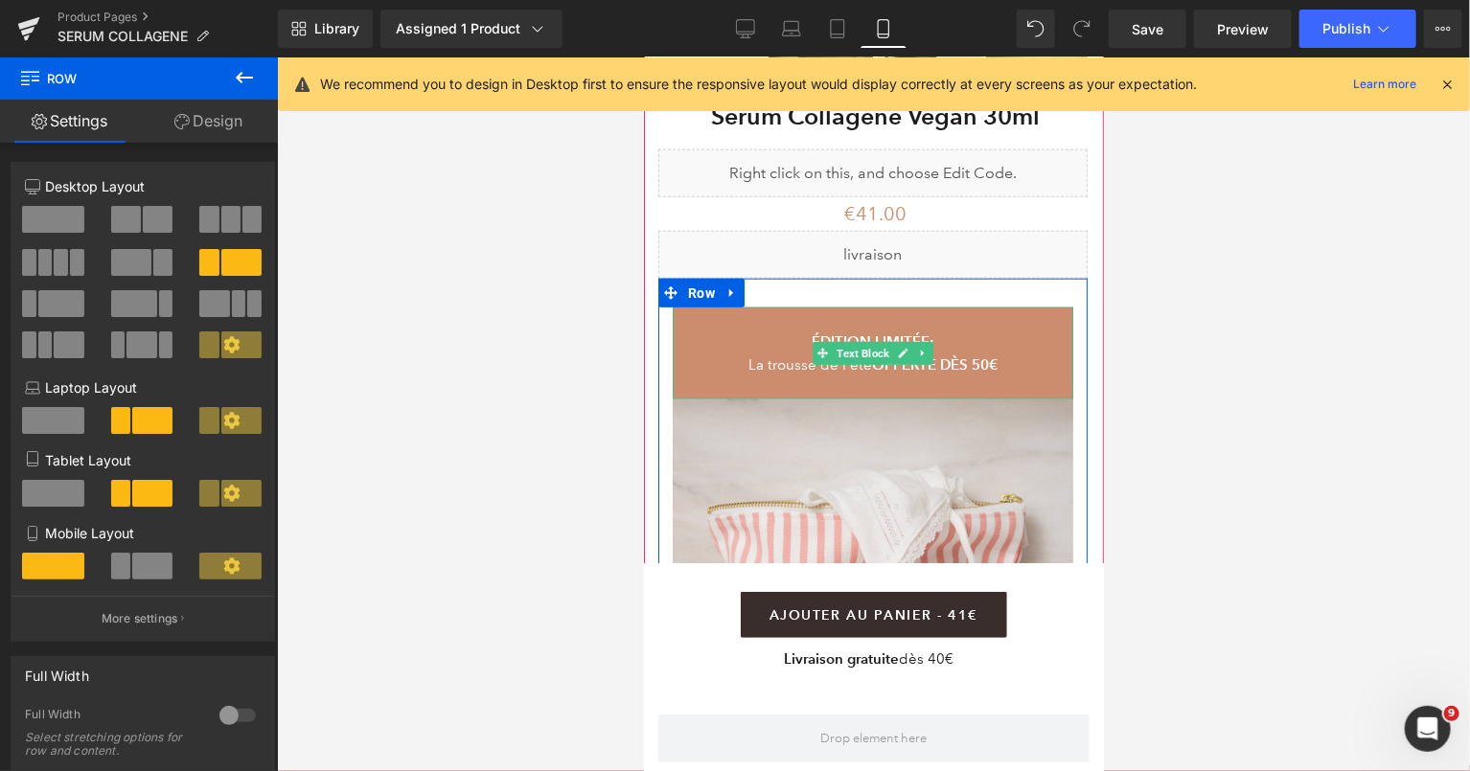
click at [861, 332] on b "ÉDITION LIMITÉE:" at bounding box center [872, 341] width 123 height 18
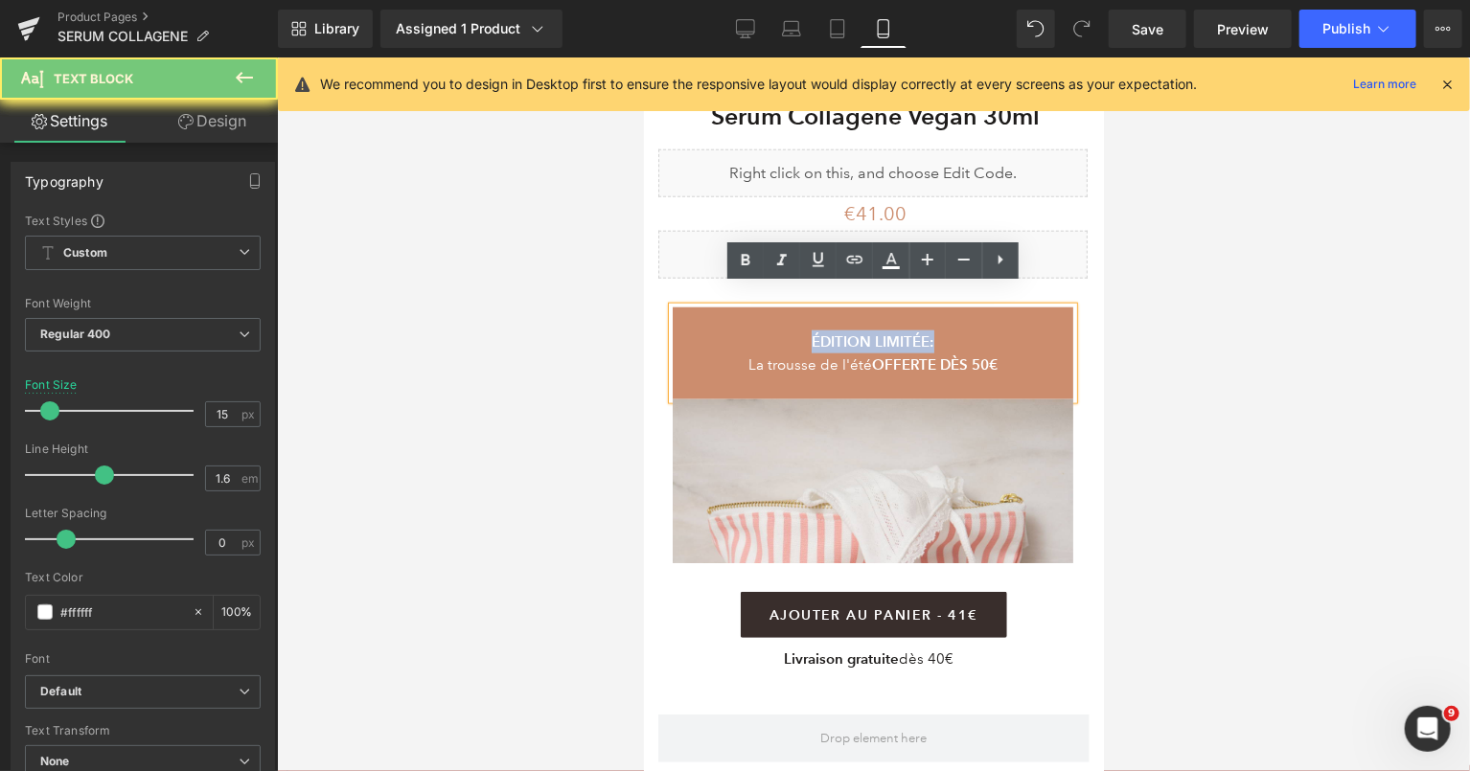
click at [861, 332] on b "ÉDITION LIMITÉE:" at bounding box center [872, 341] width 123 height 18
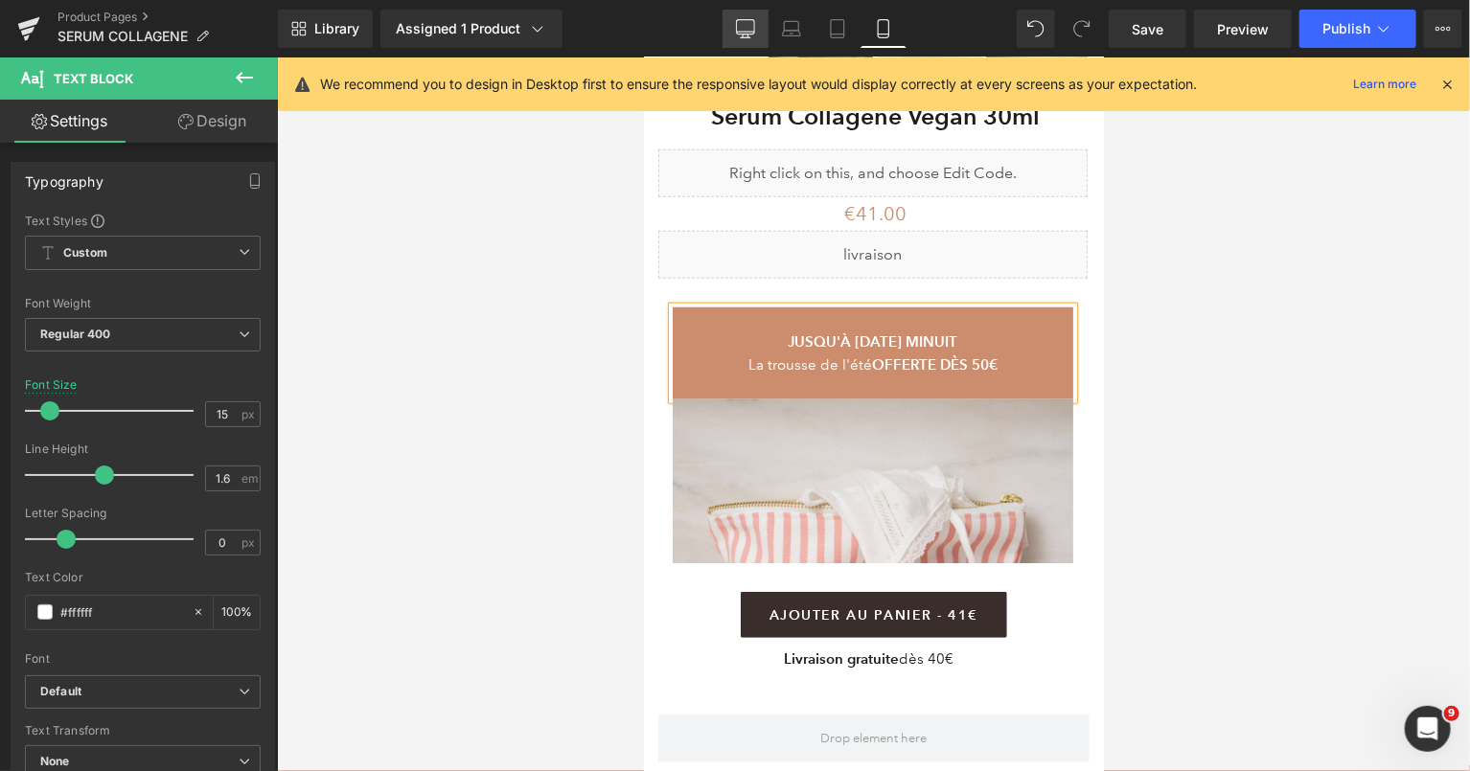
click at [755, 20] on icon at bounding box center [746, 27] width 18 height 14
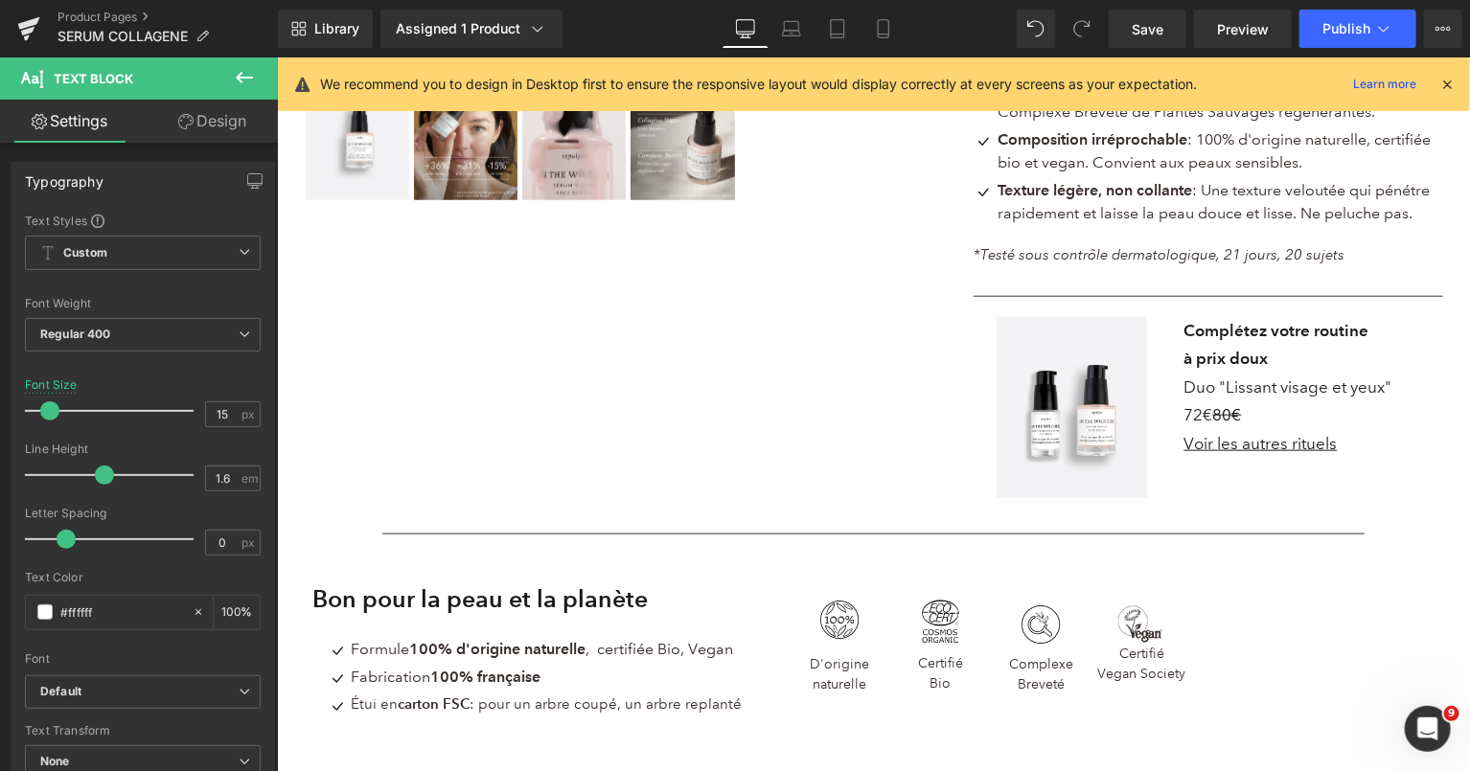
scroll to position [0, 0]
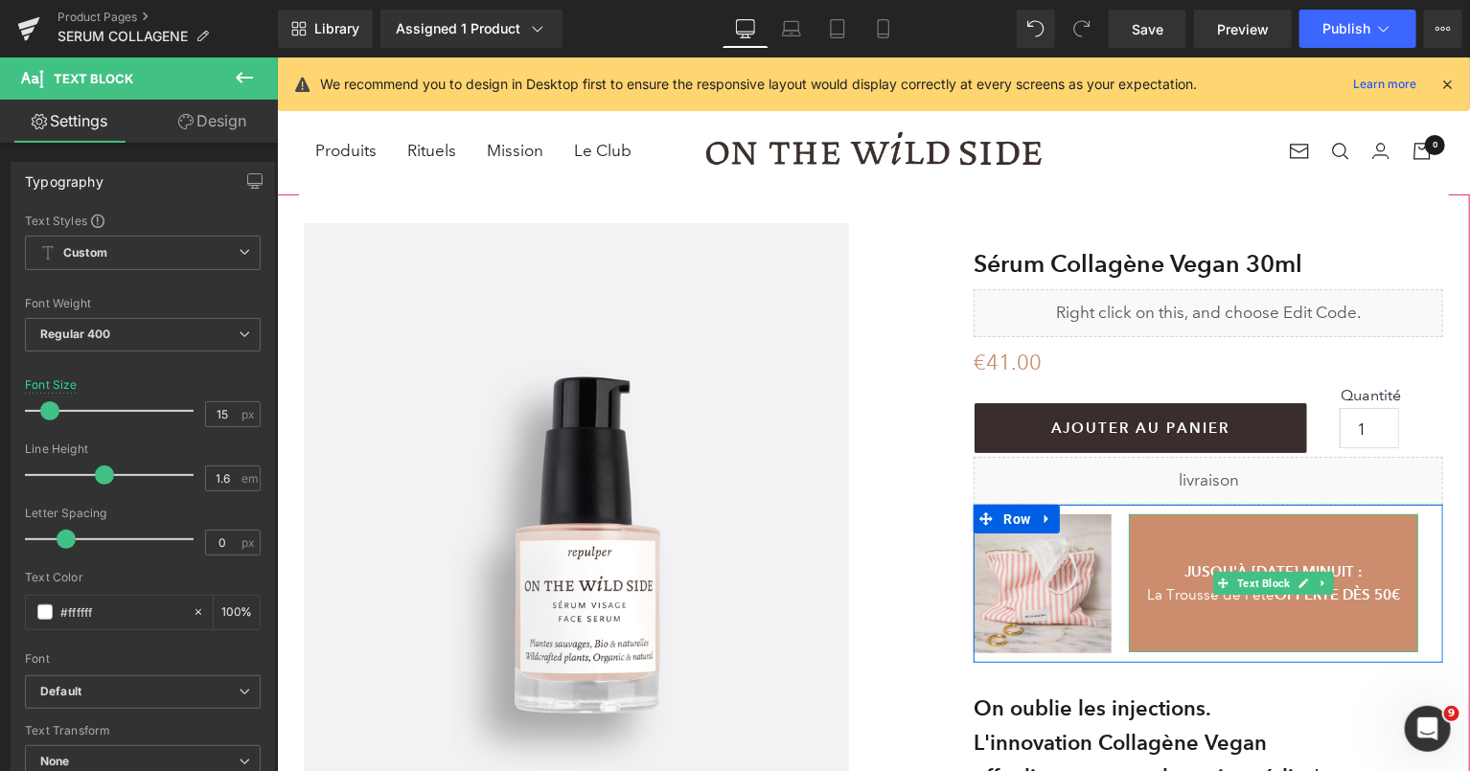
click at [1236, 612] on p at bounding box center [1272, 617] width 289 height 23
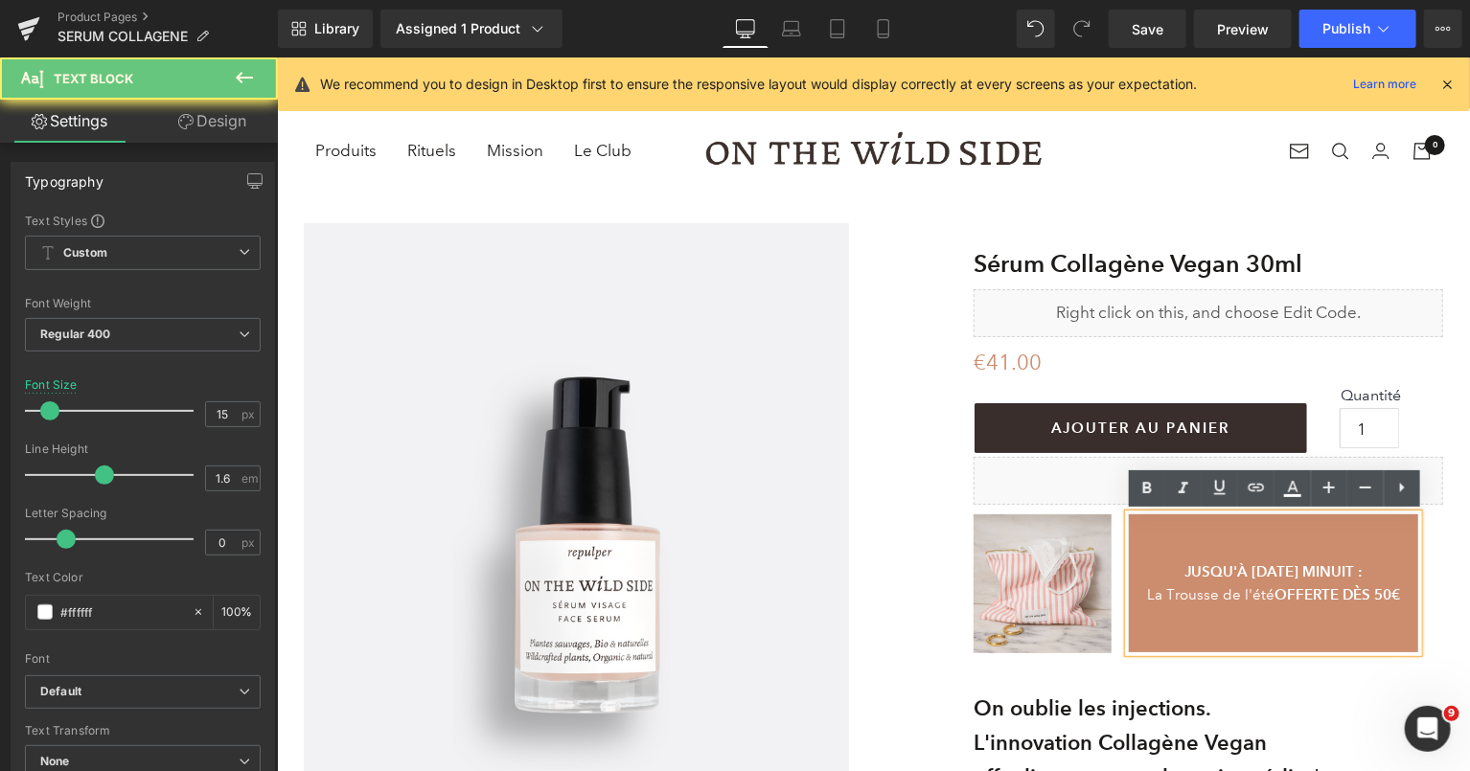
click at [1167, 590] on span "La Trousse de l'été" at bounding box center [1209, 594] width 127 height 17
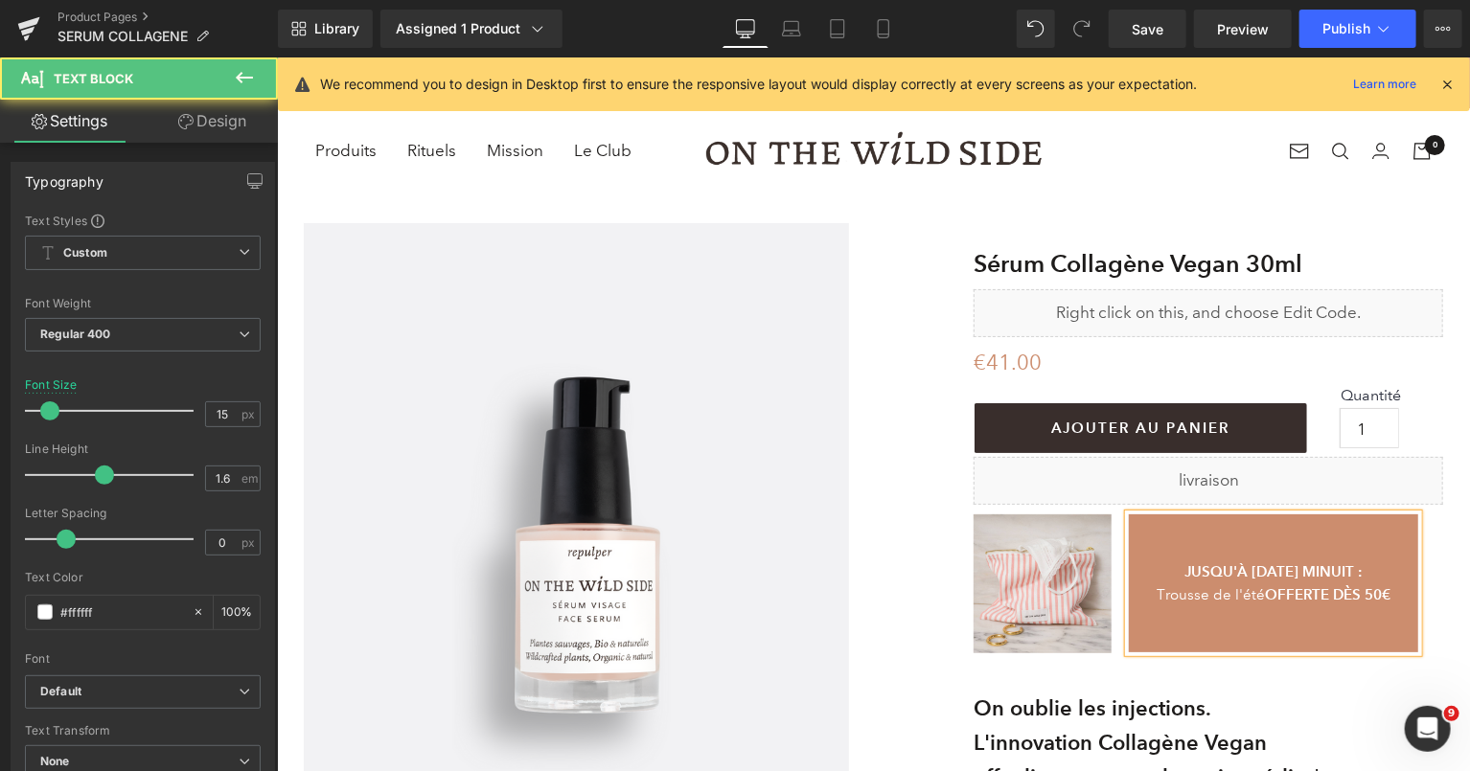
drag, startPoint x: 1260, startPoint y: 598, endPoint x: 1213, endPoint y: 598, distance: 47.0
click at [1213, 598] on span "Trousse de l'été" at bounding box center [1210, 594] width 108 height 17
drag, startPoint x: 1231, startPoint y: 592, endPoint x: 1177, endPoint y: 592, distance: 54.6
click at [1177, 592] on p "Trousse OFFERTE DÈS 50€" at bounding box center [1272, 594] width 289 height 23
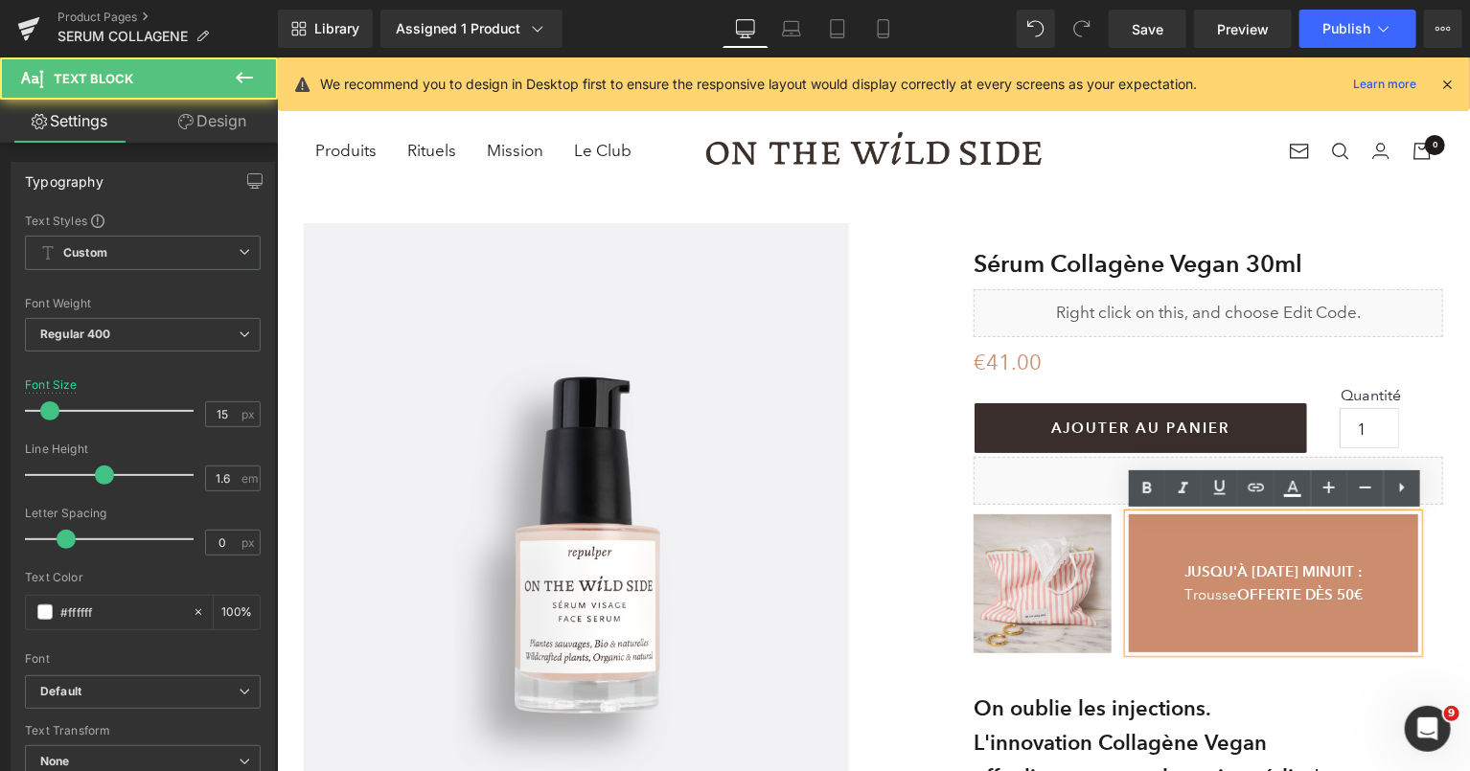
click at [1309, 611] on p at bounding box center [1272, 617] width 289 height 23
drag, startPoint x: 1234, startPoint y: 591, endPoint x: 1170, endPoint y: 591, distance: 64.2
click at [1170, 591] on p "Trousse OFFERTE DÈS 50€" at bounding box center [1272, 594] width 289 height 23
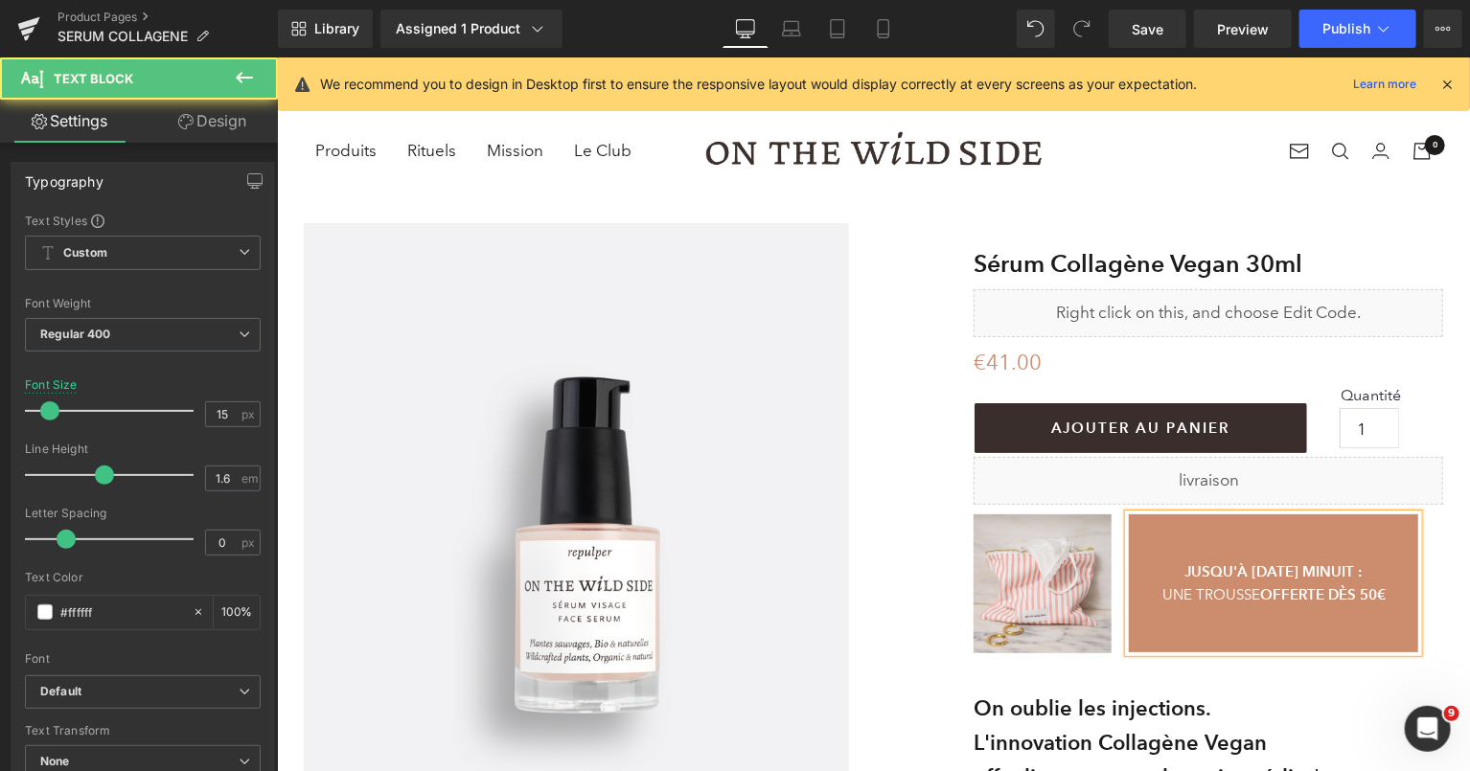
click at [1227, 592] on span "UNE TROUSSE" at bounding box center [1211, 594] width 98 height 17
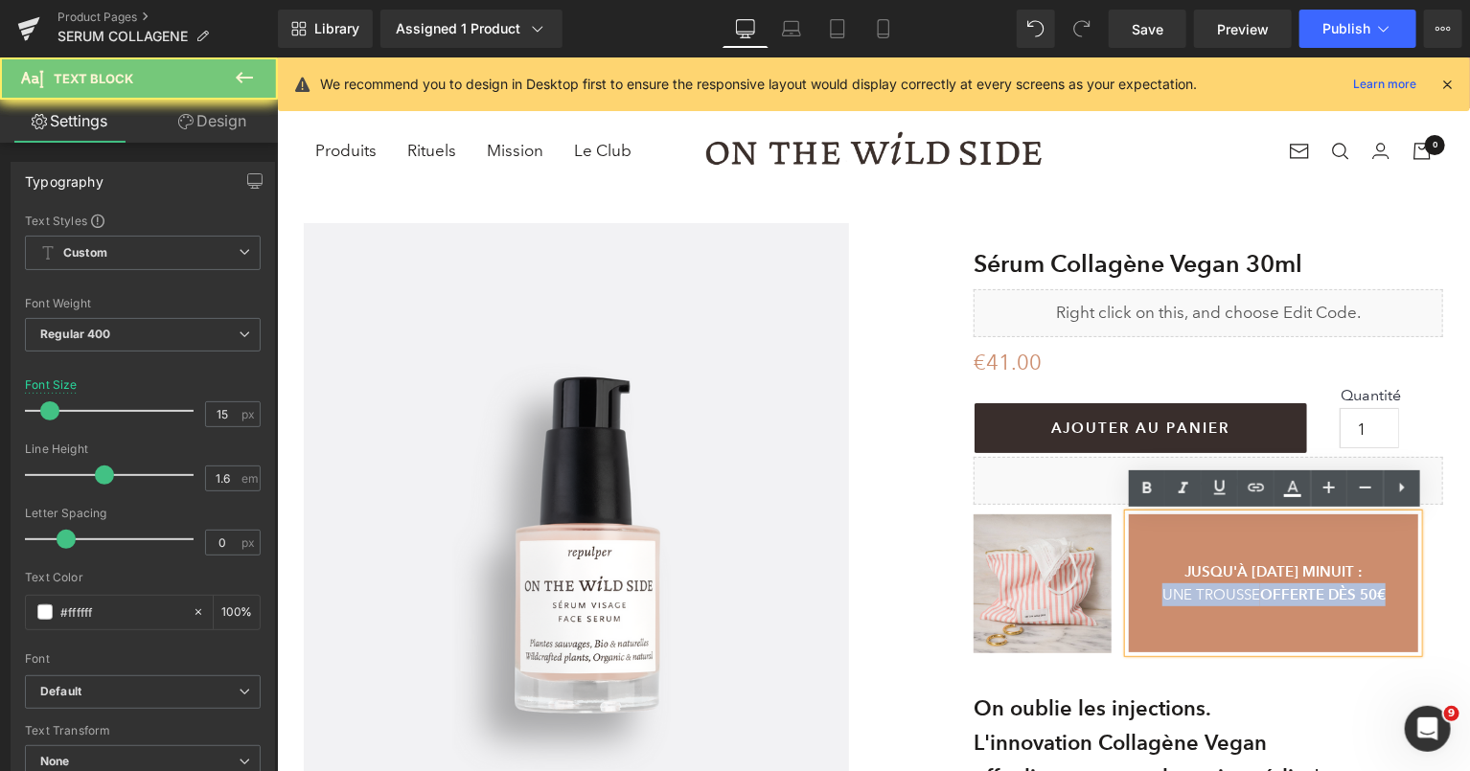
click at [1227, 592] on span "UNE TROUSSE" at bounding box center [1211, 594] width 98 height 17
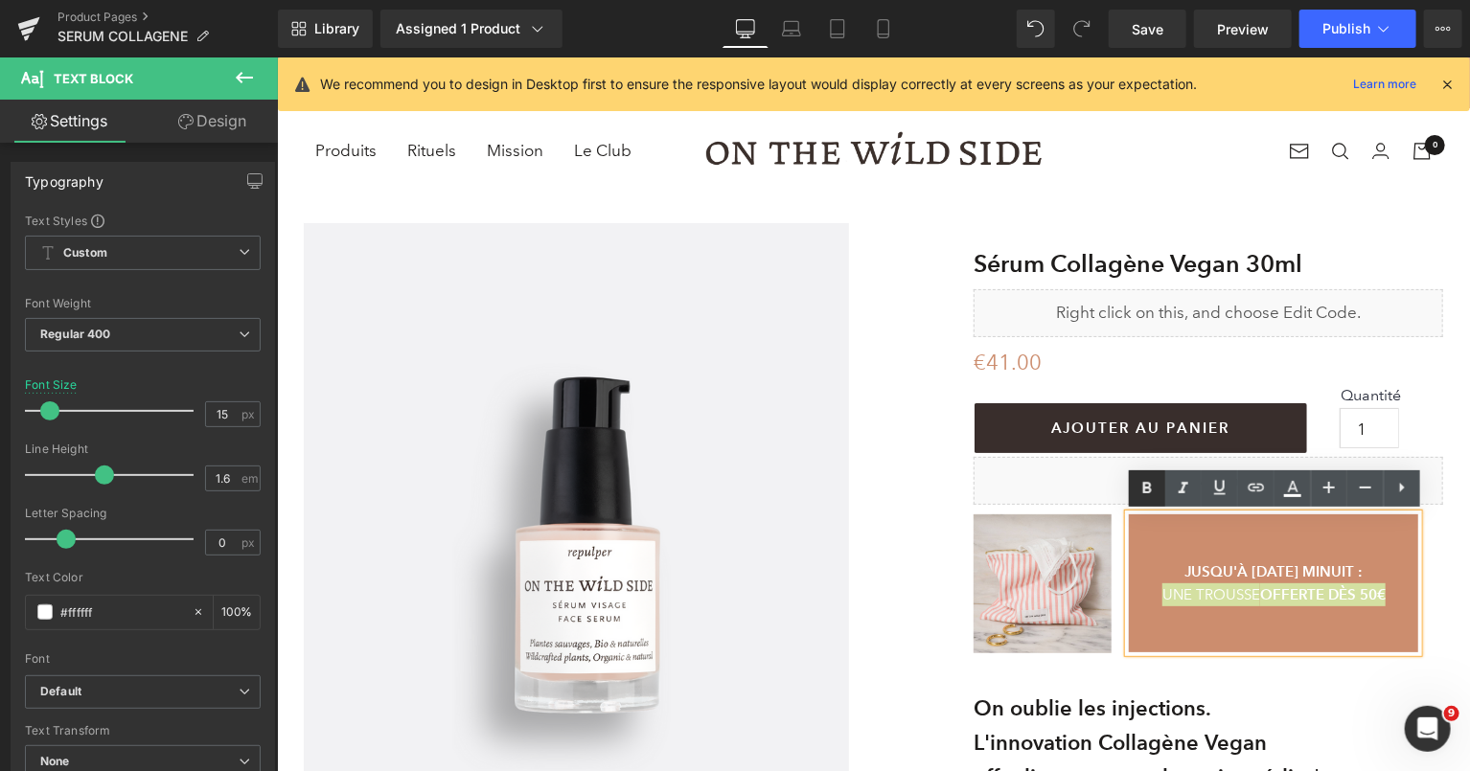
click at [1150, 486] on icon at bounding box center [1147, 488] width 9 height 12
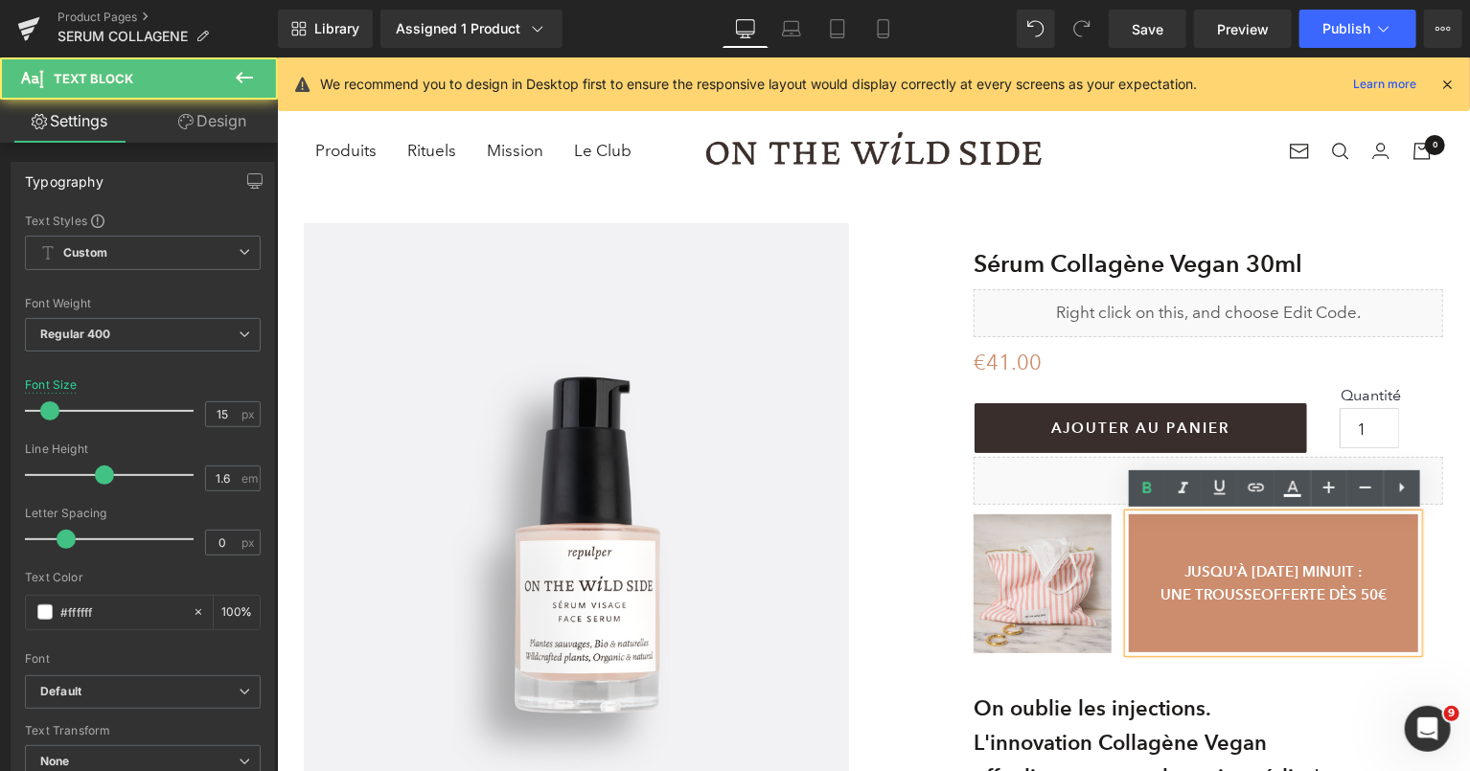
click at [1216, 579] on strong "JUSQU'À MERCREDI MINUIT :" at bounding box center [1273, 571] width 178 height 18
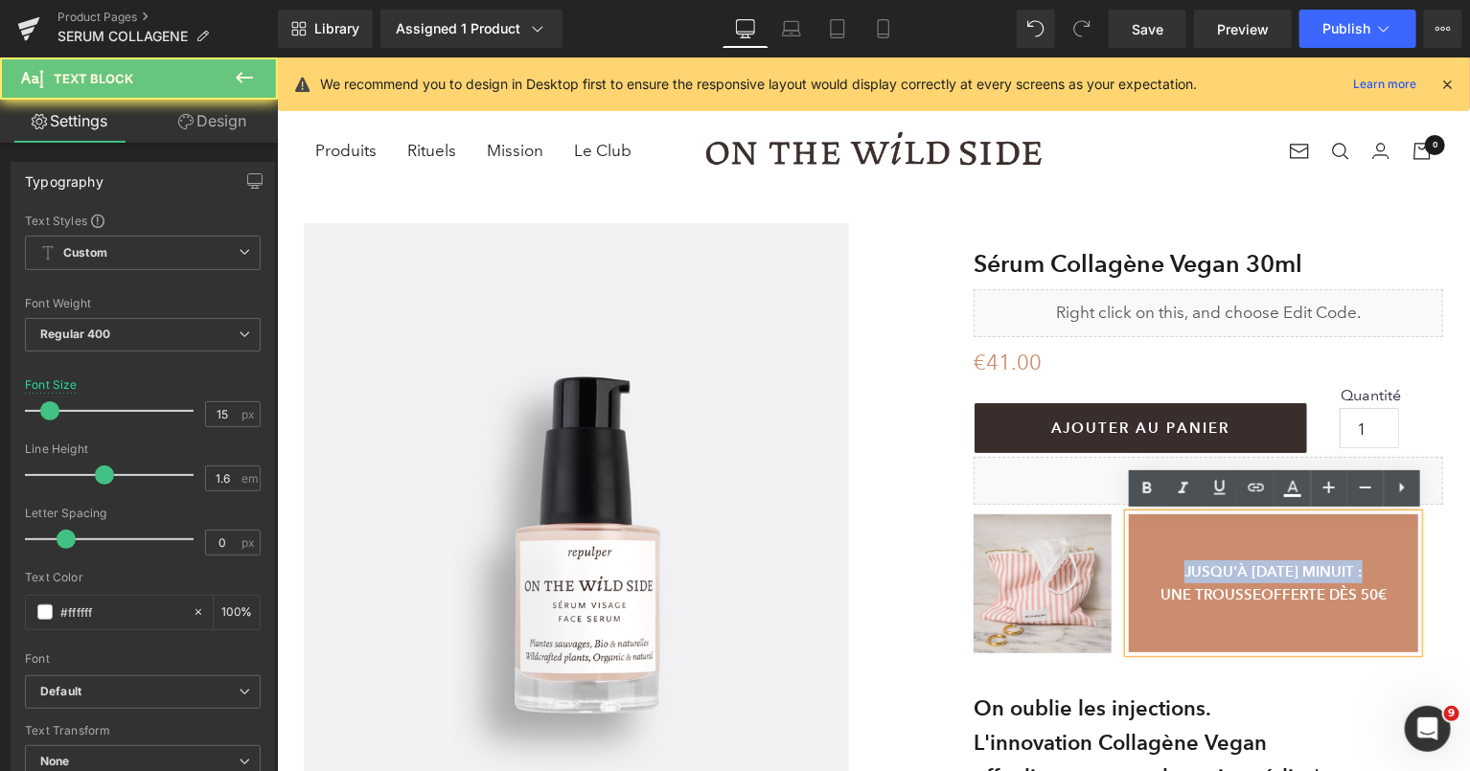
click at [1216, 579] on strong "JUSQU'À MERCREDI MINUIT :" at bounding box center [1273, 571] width 178 height 18
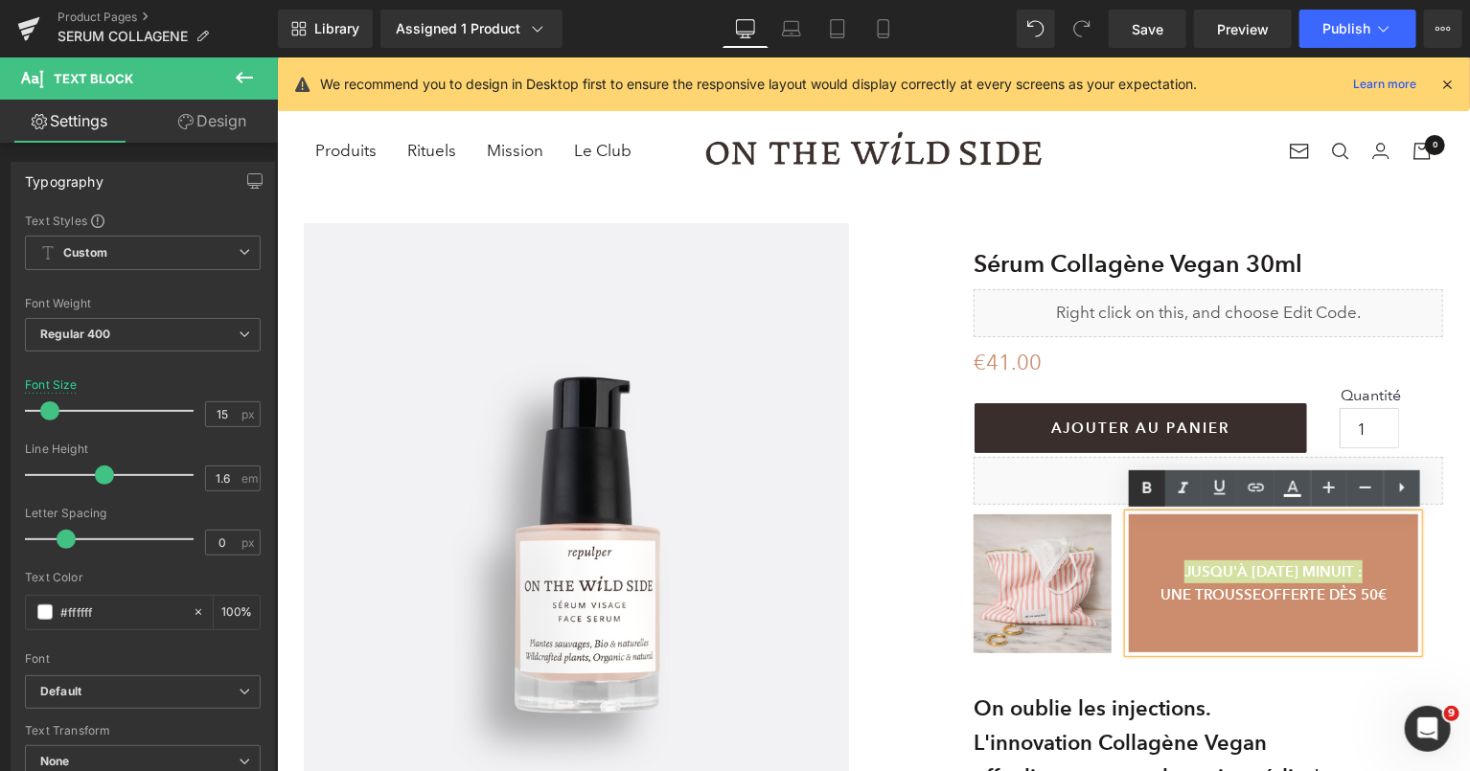
click at [1144, 483] on icon at bounding box center [1147, 488] width 9 height 12
click at [885, 29] on icon at bounding box center [883, 28] width 19 height 19
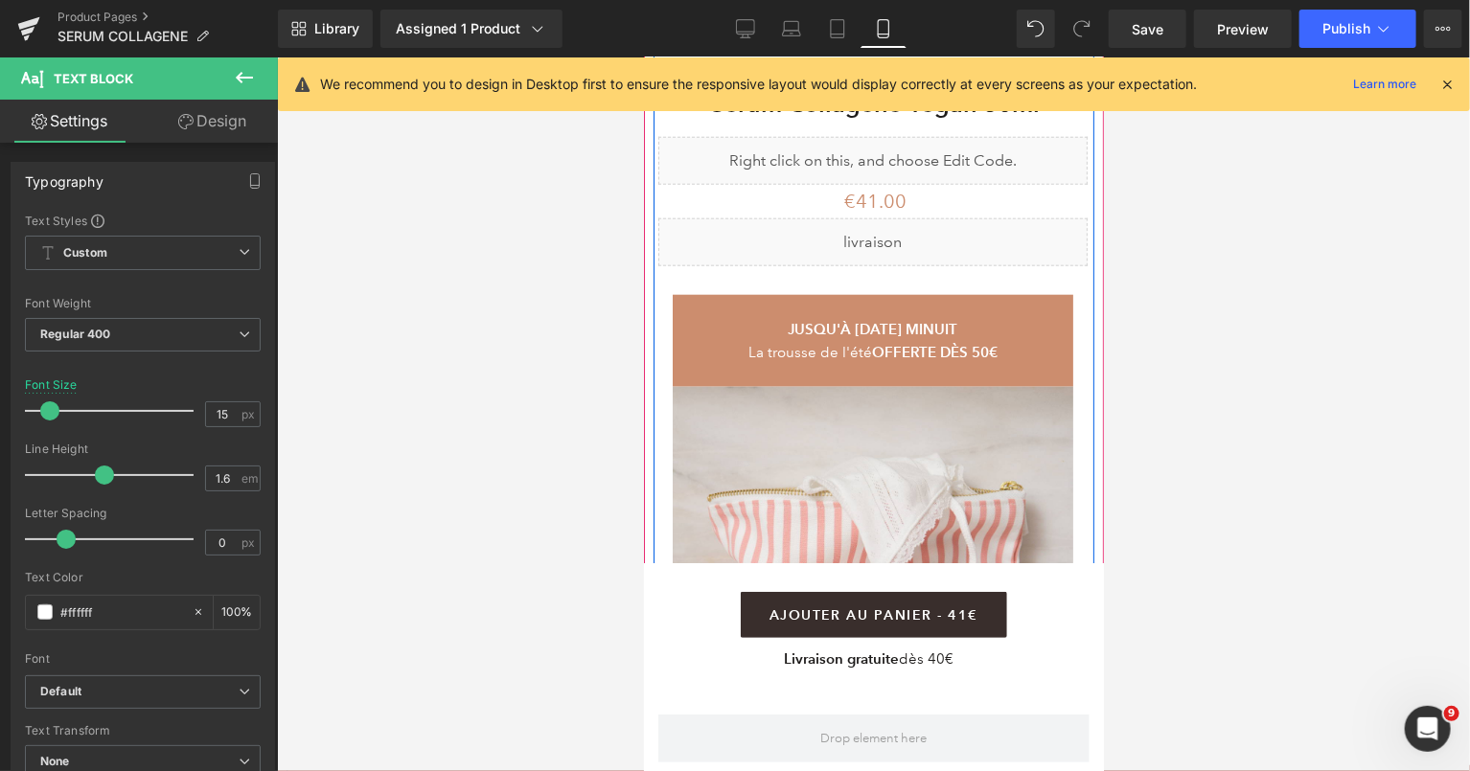
scroll to position [861, 0]
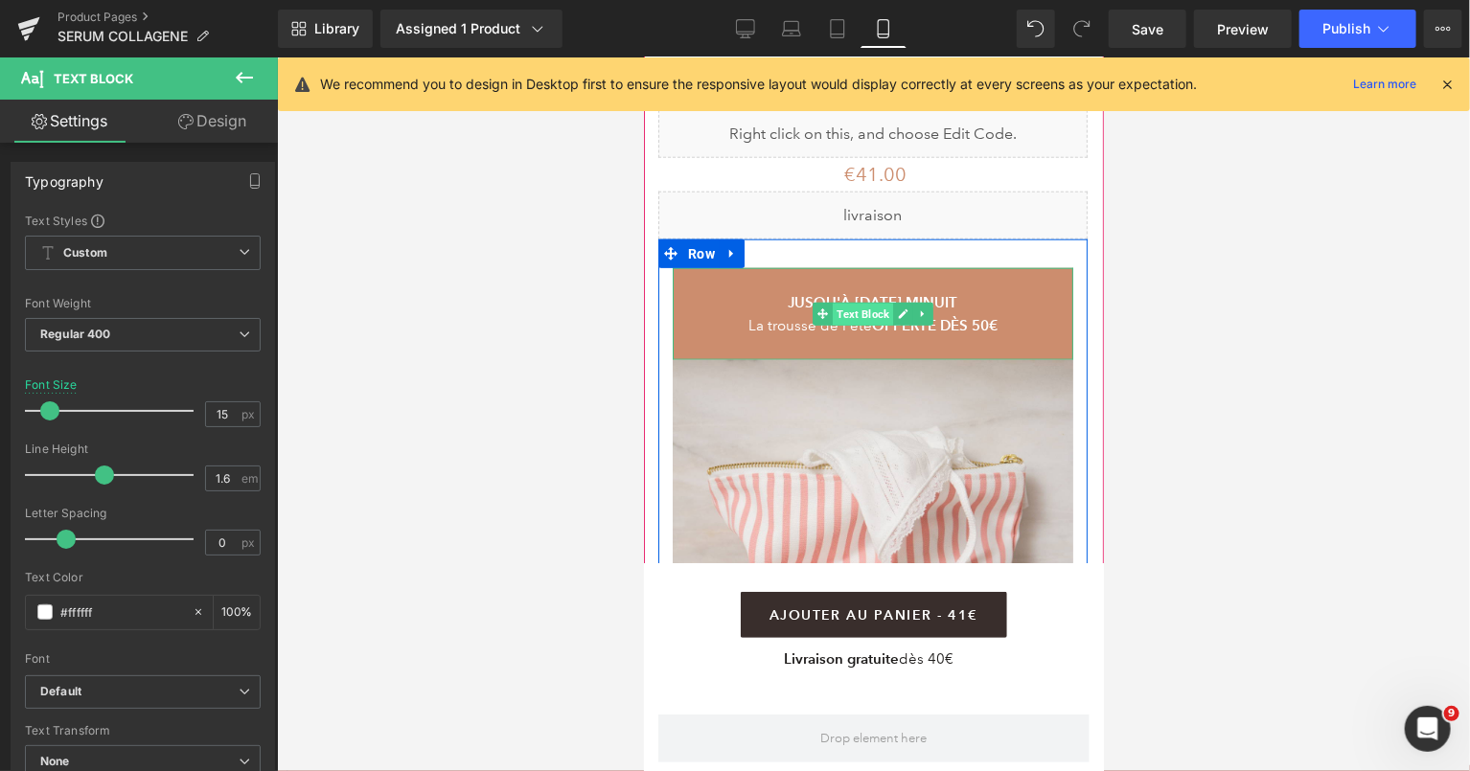
click at [847, 302] on span "Text Block" at bounding box center [862, 313] width 60 height 23
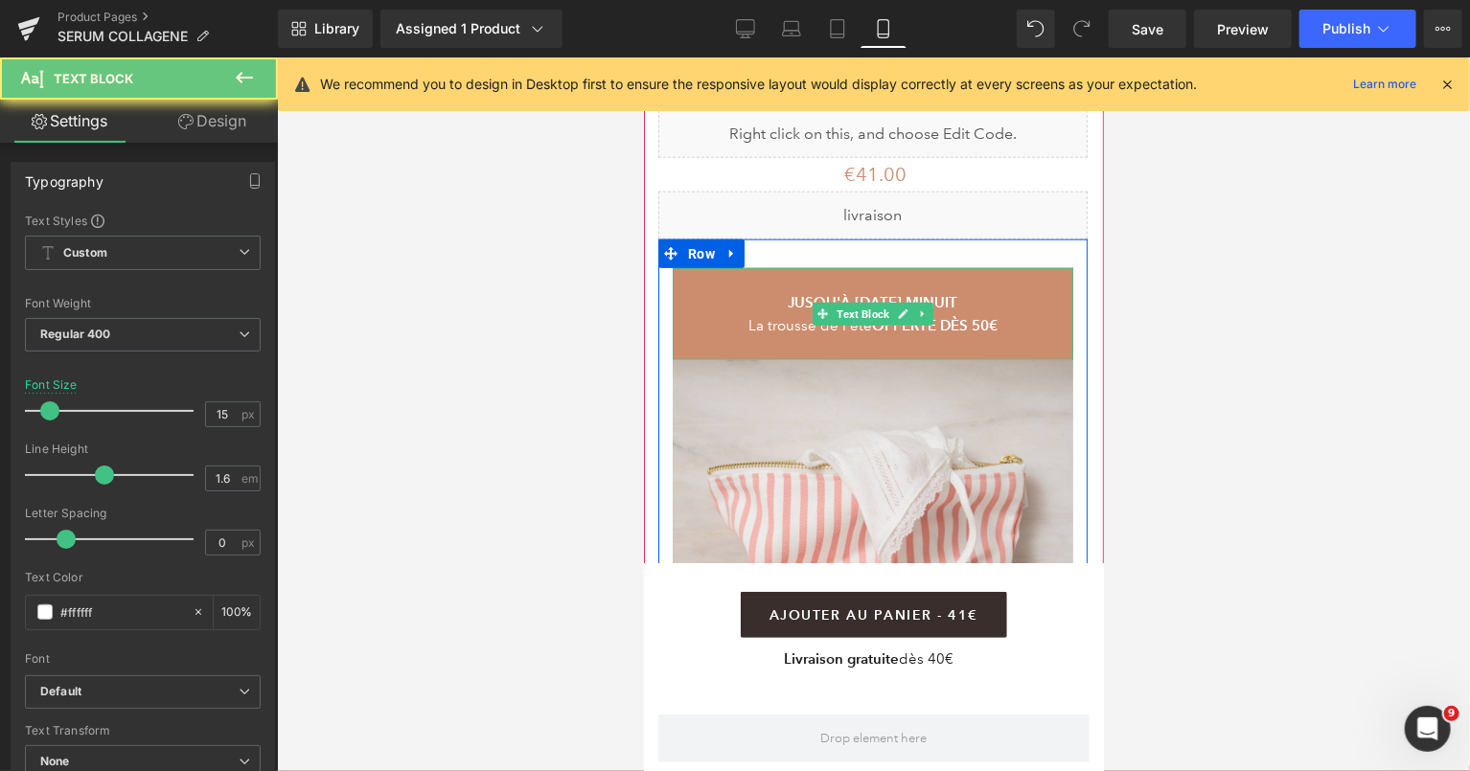
click at [850, 316] on span "La trousse de l'été" at bounding box center [810, 324] width 124 height 17
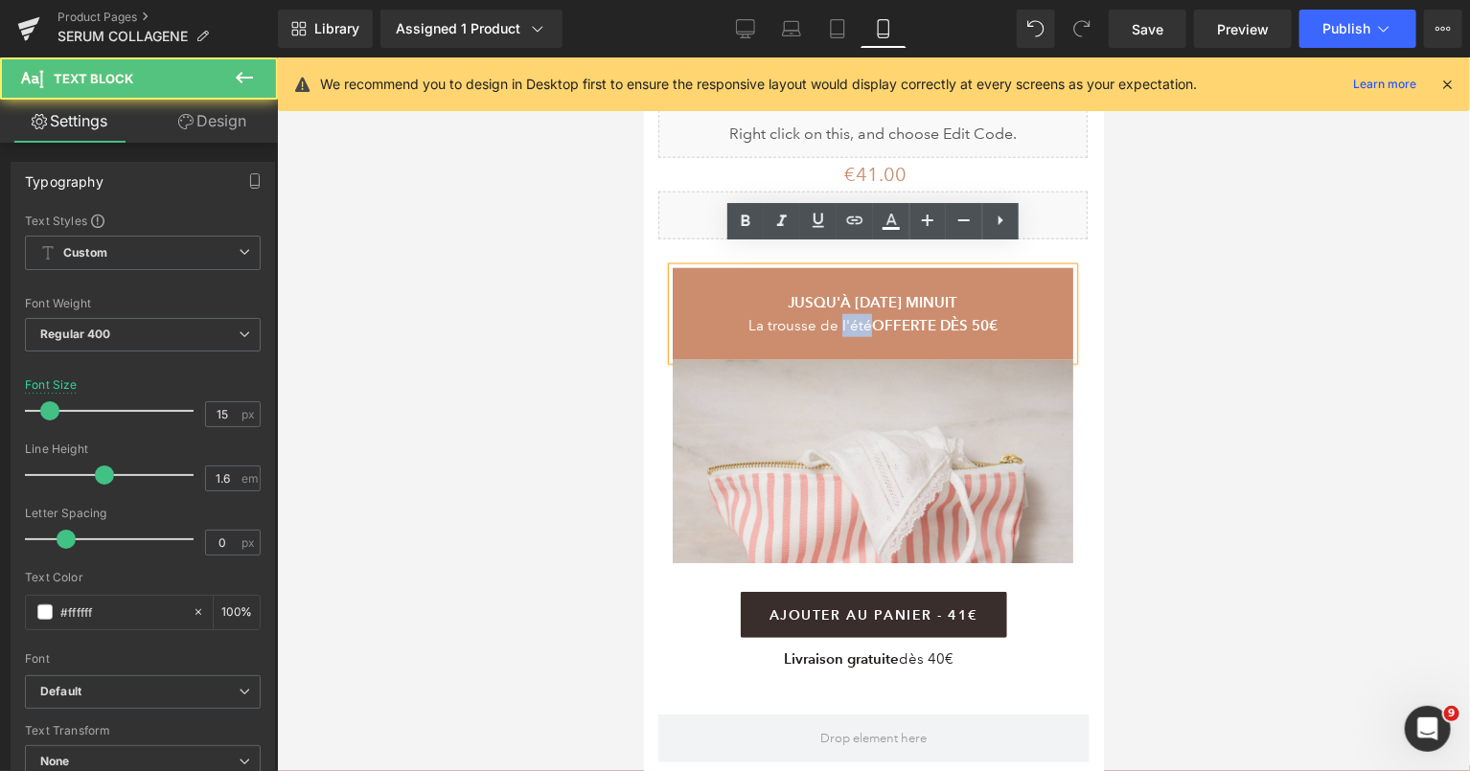
click at [856, 316] on span "La trousse de l'été" at bounding box center [810, 324] width 124 height 17
drag, startPoint x: 865, startPoint y: 305, endPoint x: 733, endPoint y: 305, distance: 132.3
click at [733, 313] on p "La trousse de l'été OFFERTE DÈS 50€" at bounding box center [872, 324] width 401 height 23
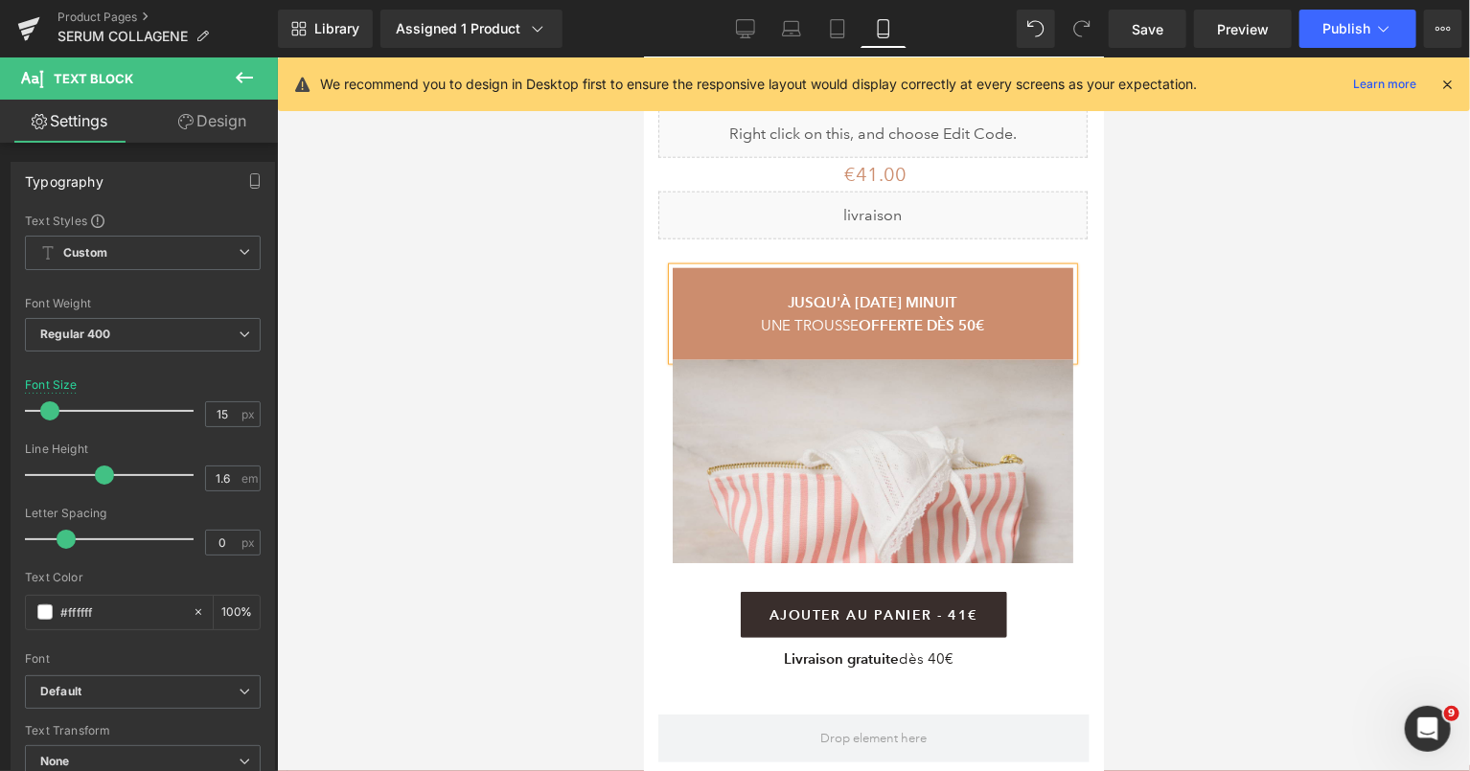
click at [796, 316] on span "UNE TROUSSE" at bounding box center [810, 324] width 98 height 17
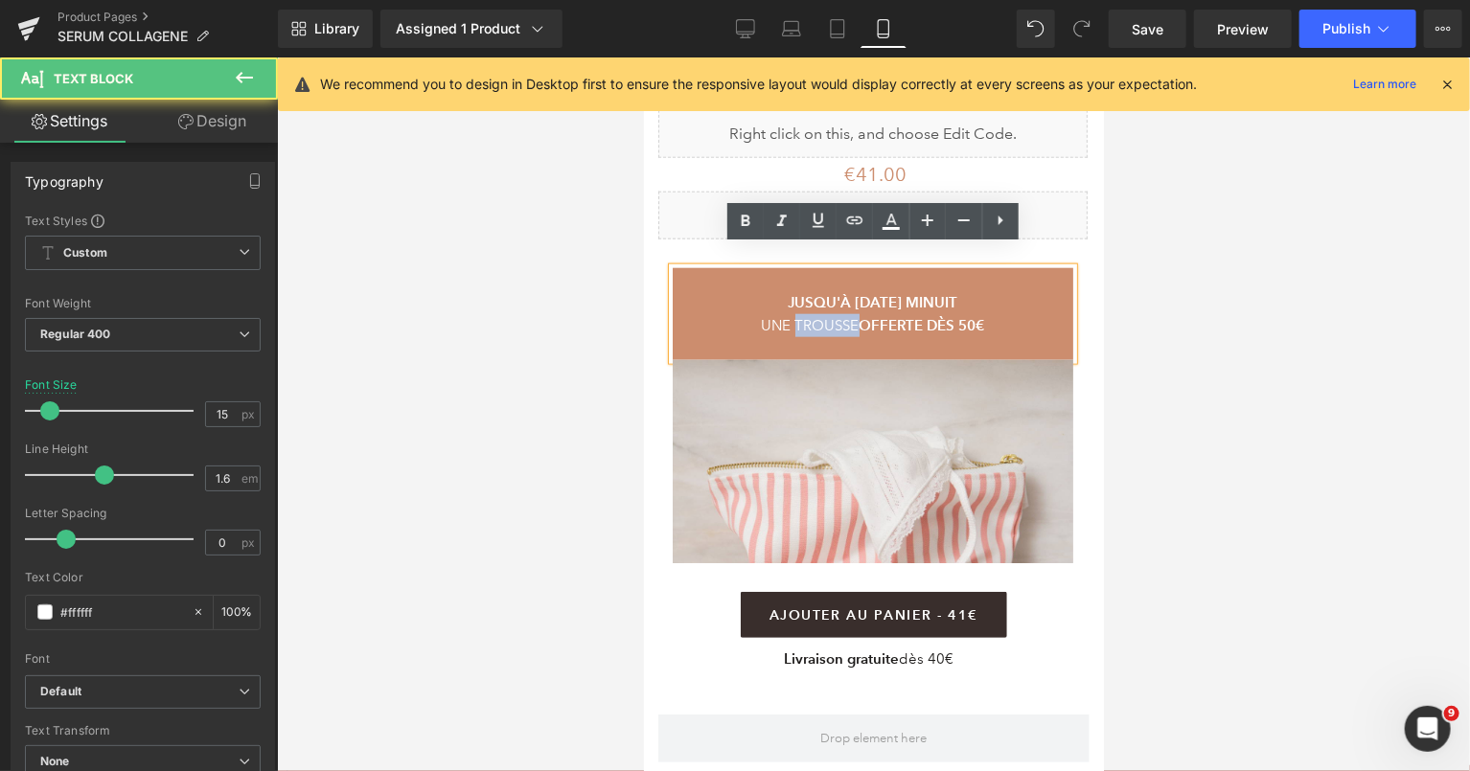
click at [796, 316] on span "UNE TROUSSE" at bounding box center [810, 324] width 98 height 17
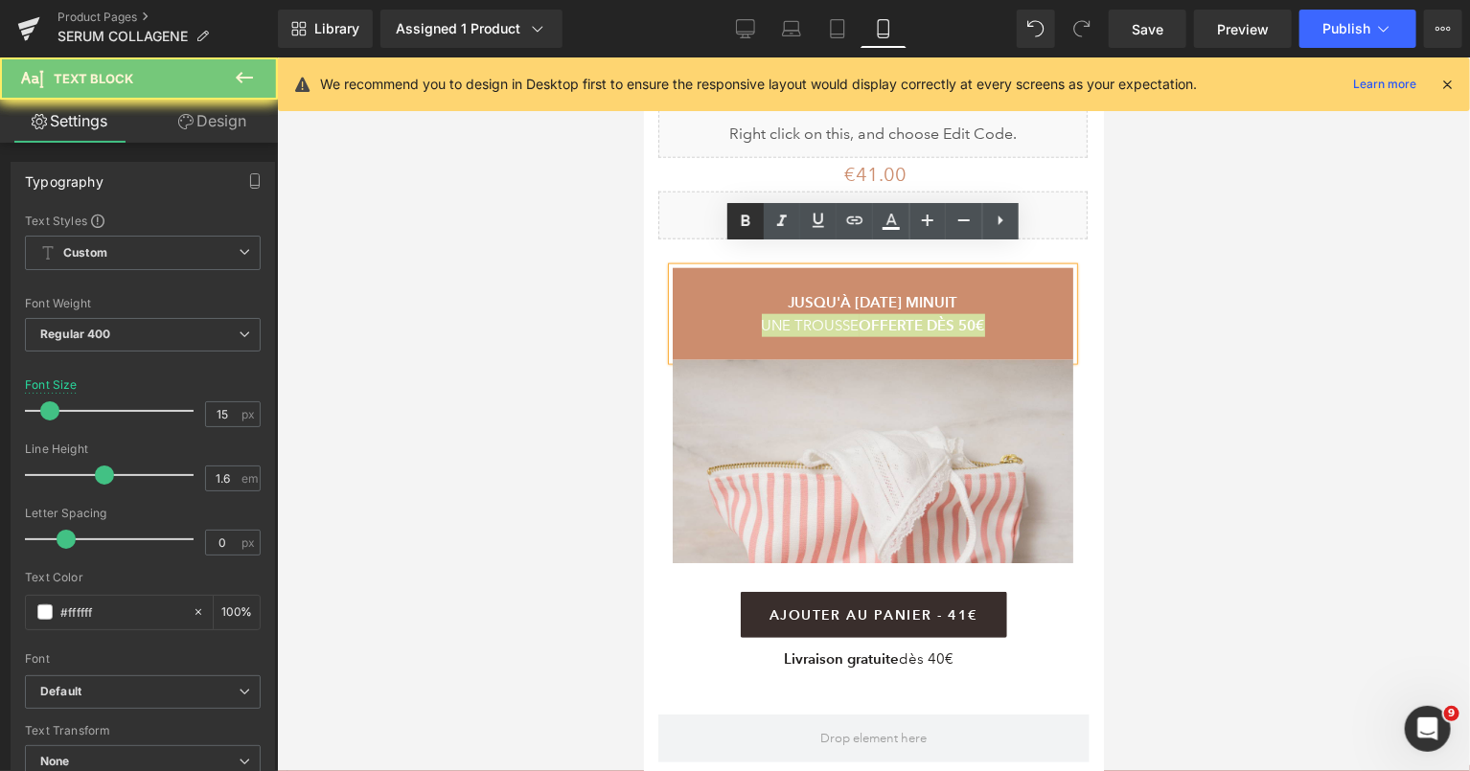
click at [745, 216] on icon at bounding box center [746, 221] width 9 height 12
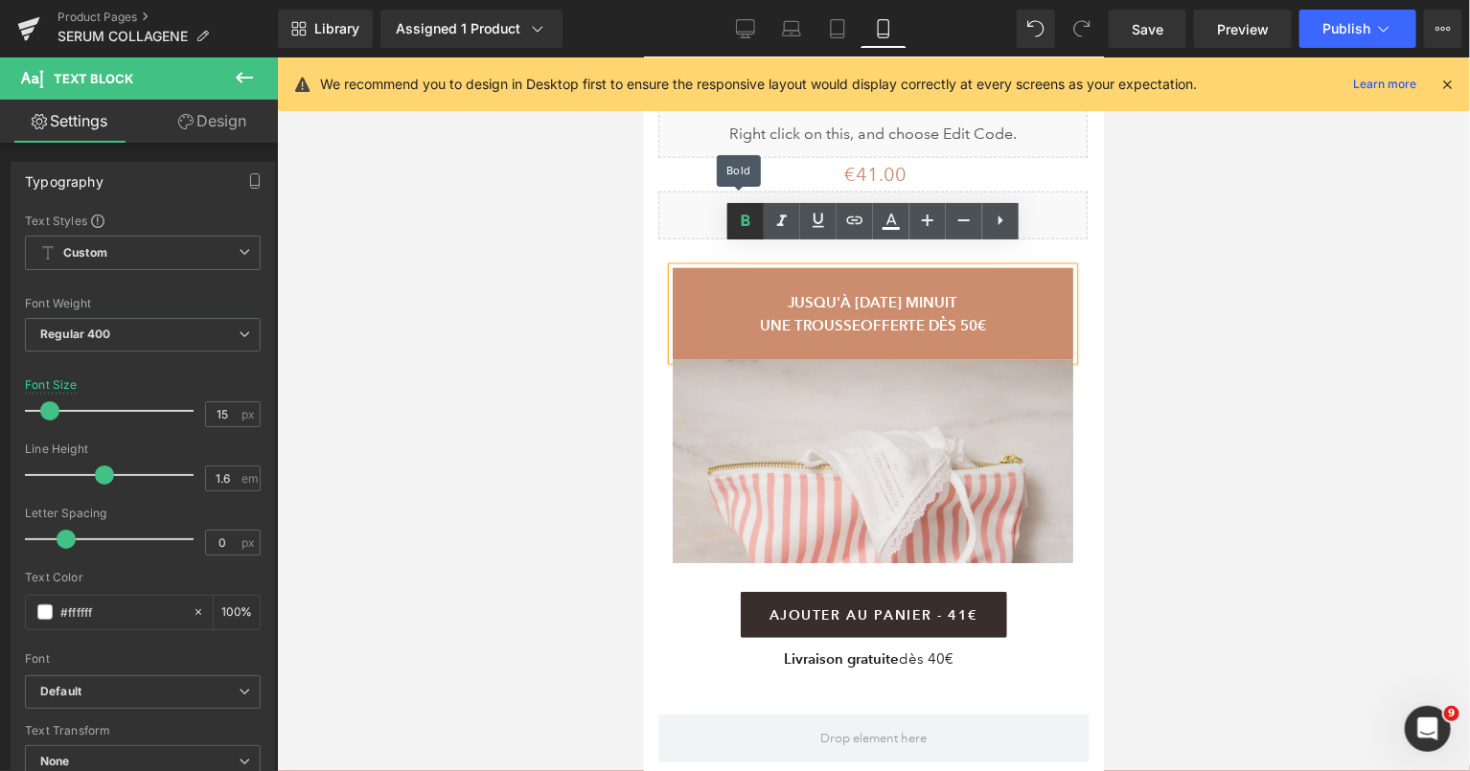
click at [745, 216] on icon at bounding box center [746, 221] width 9 height 12
click at [836, 292] on strong "JUSQU'À MERCREDI MINUIT" at bounding box center [873, 301] width 170 height 18
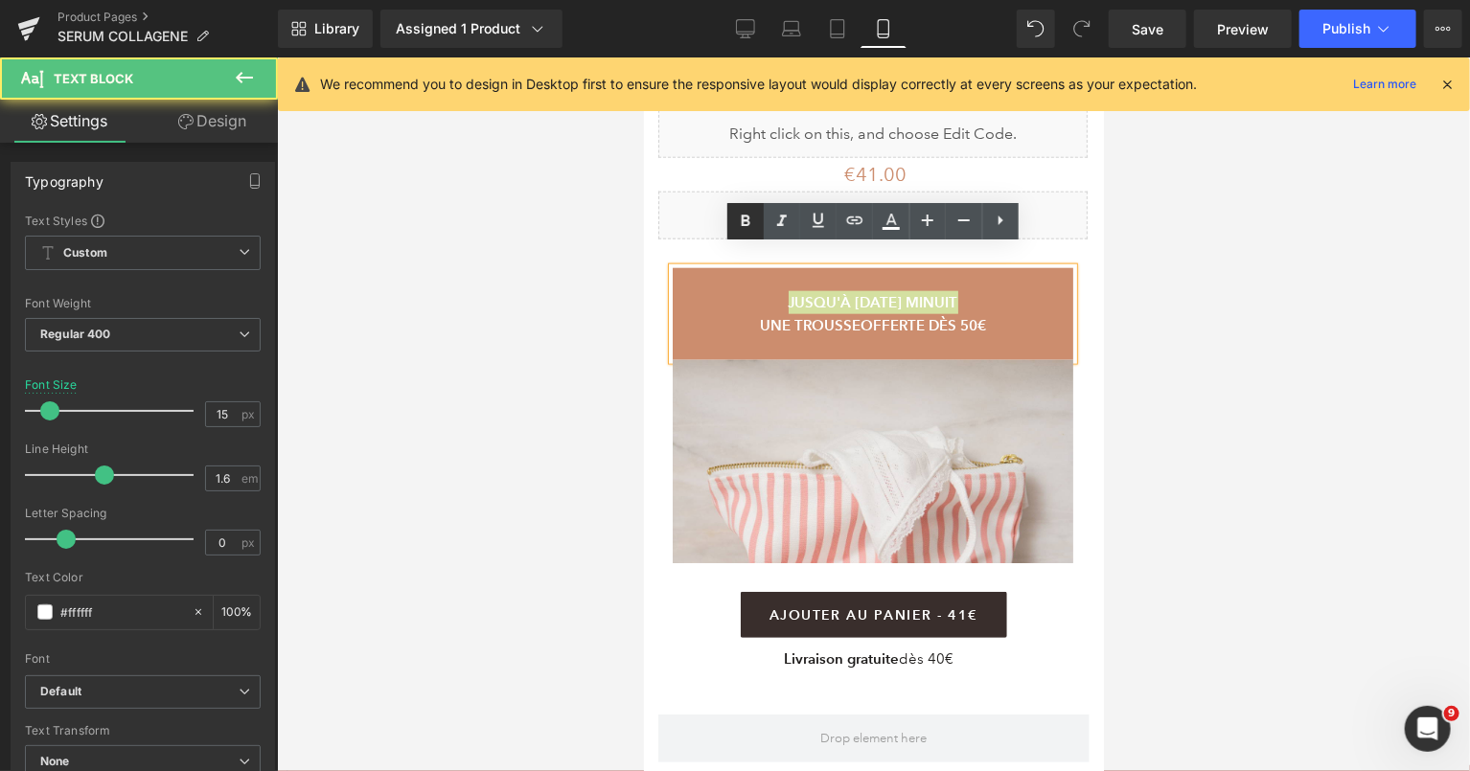
click at [740, 227] on icon at bounding box center [745, 221] width 23 height 23
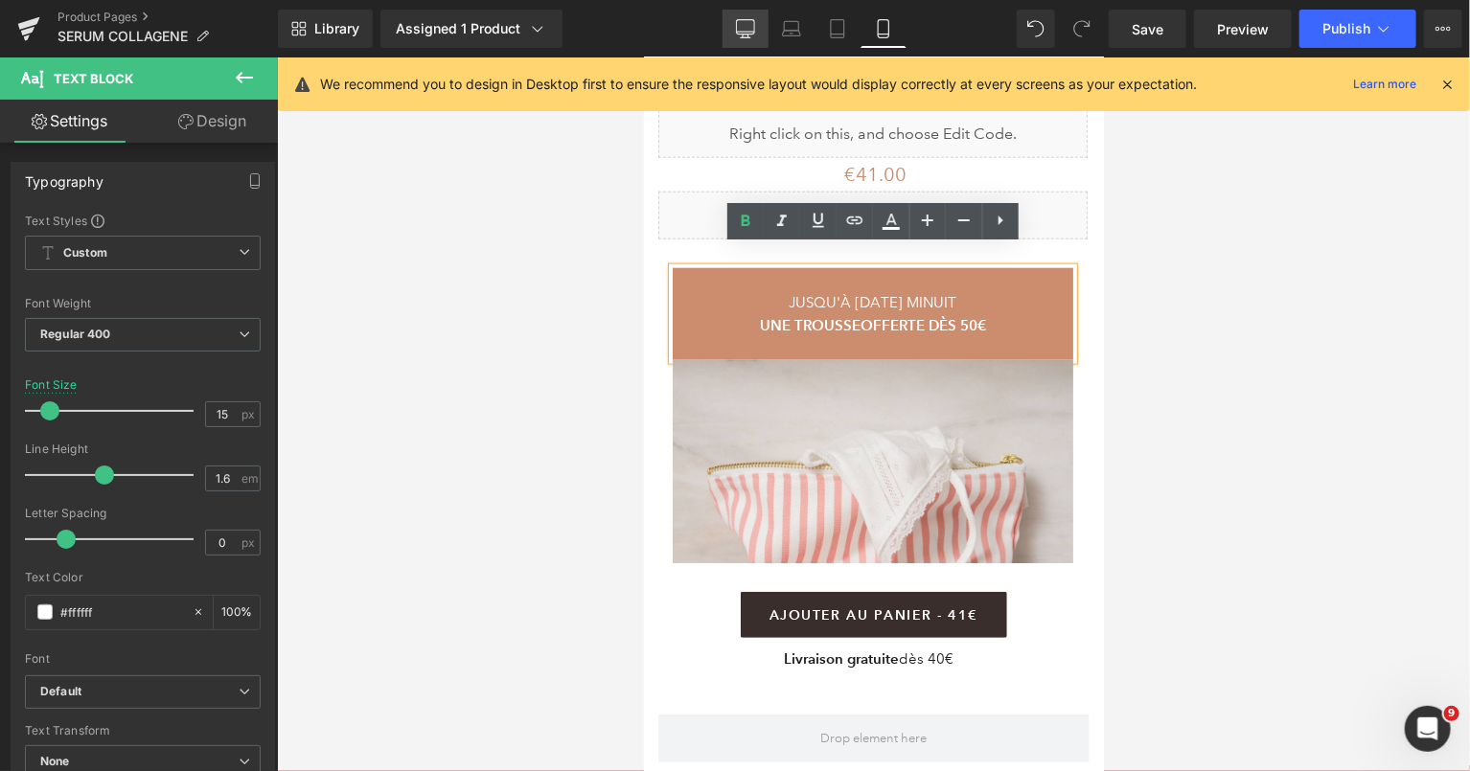
click at [749, 21] on icon at bounding box center [745, 28] width 19 height 19
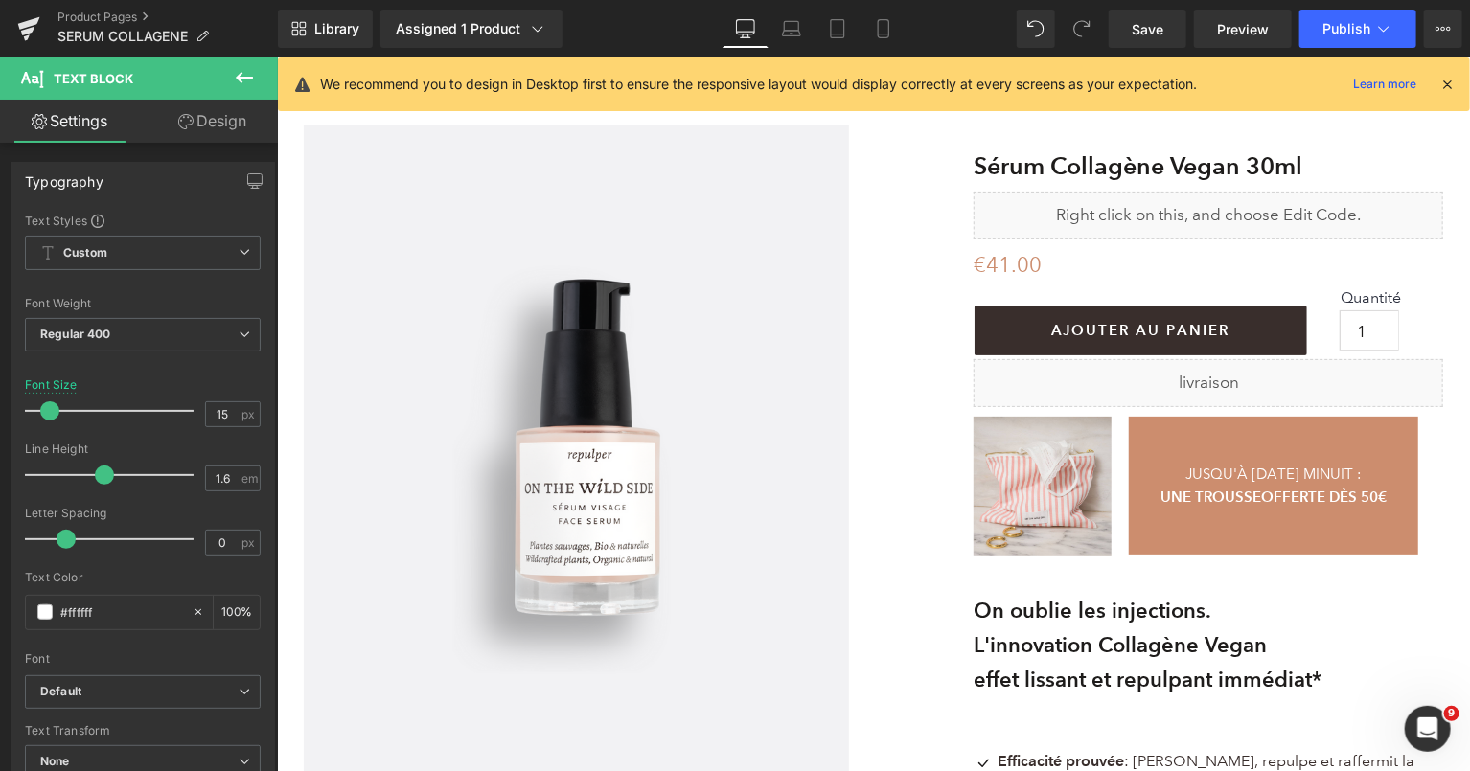
scroll to position [116, 0]
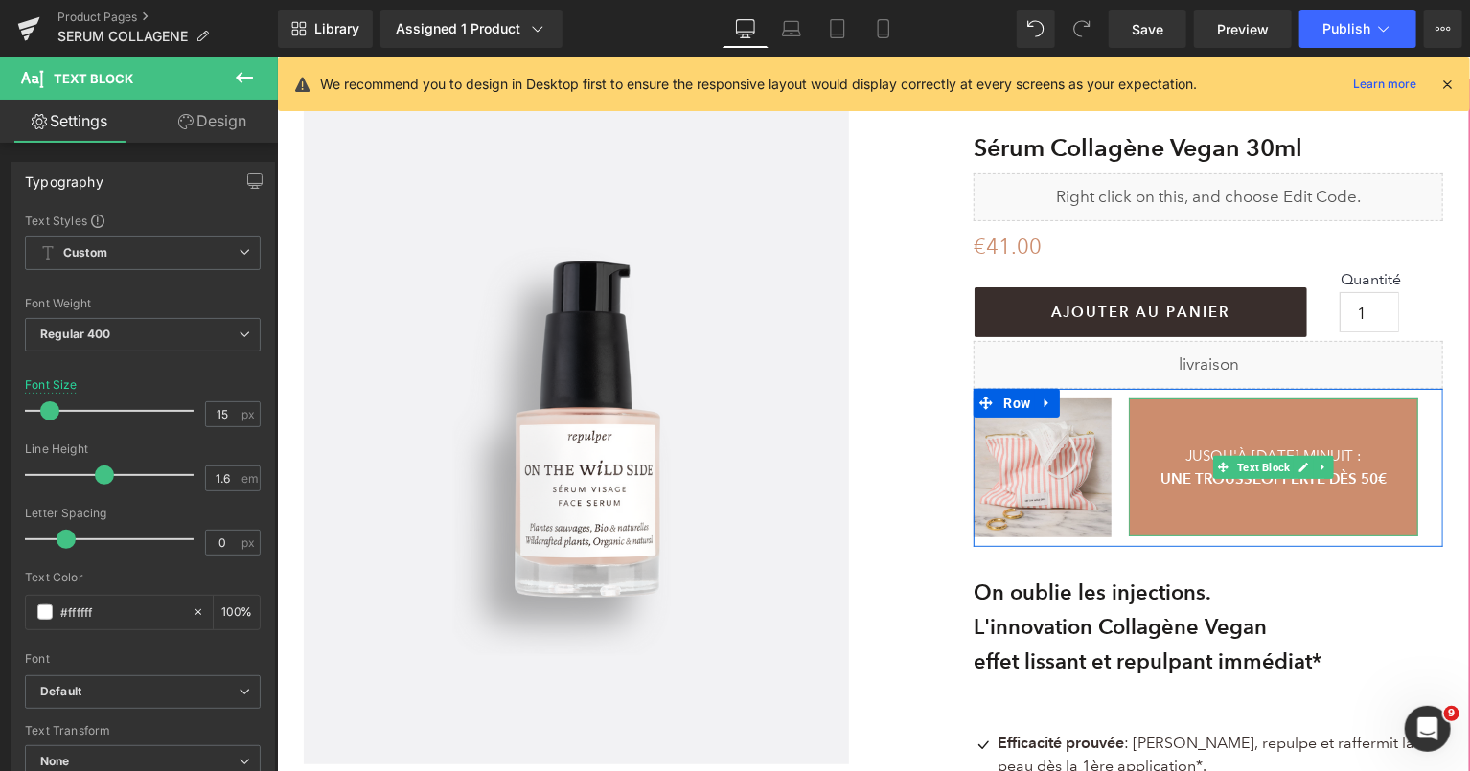
click at [1229, 451] on span "JUSQU'À MERCREDI MINUIT :" at bounding box center [1273, 455] width 176 height 17
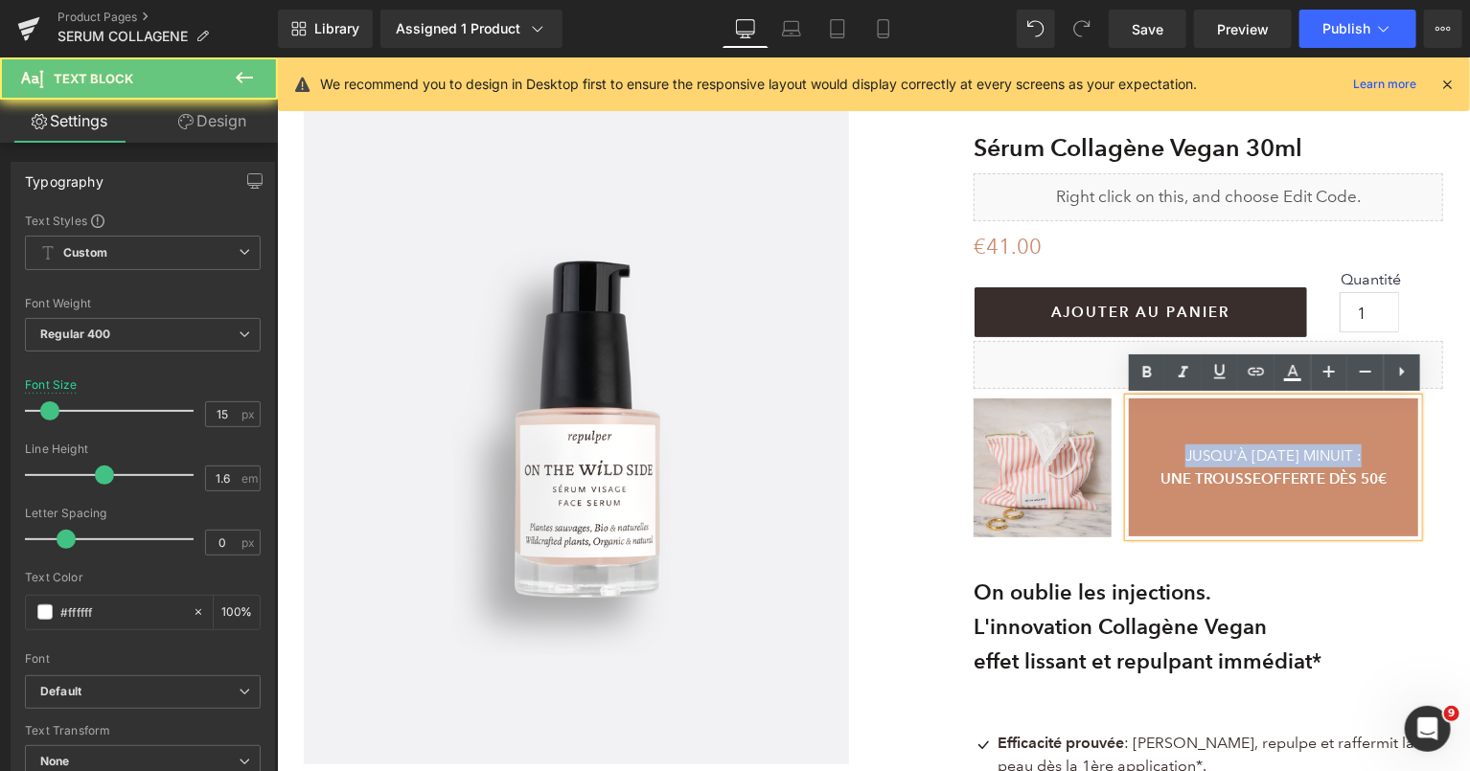
click at [1229, 451] on span "JUSQU'À MERCREDI MINUIT :" at bounding box center [1273, 455] width 176 height 17
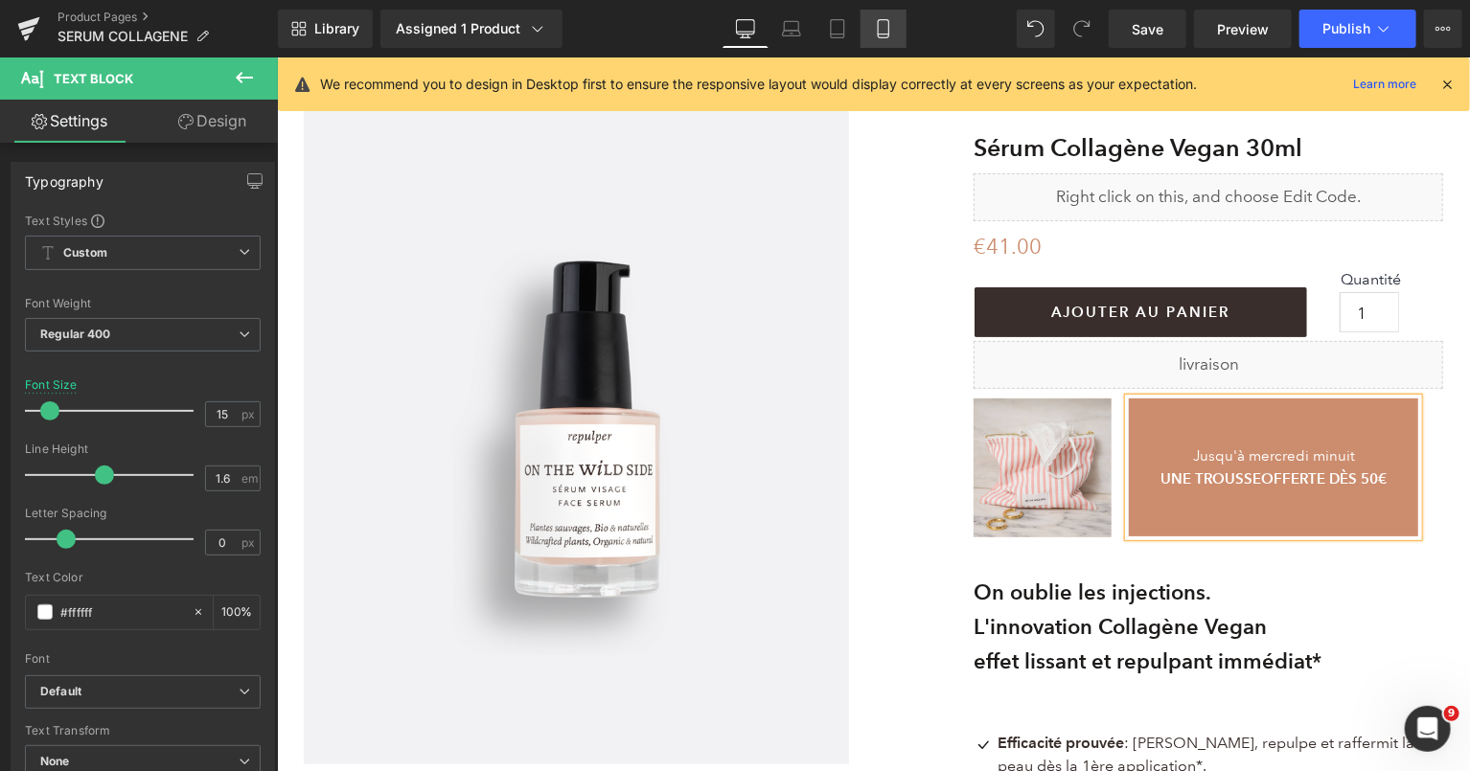
click at [875, 24] on icon at bounding box center [883, 28] width 19 height 19
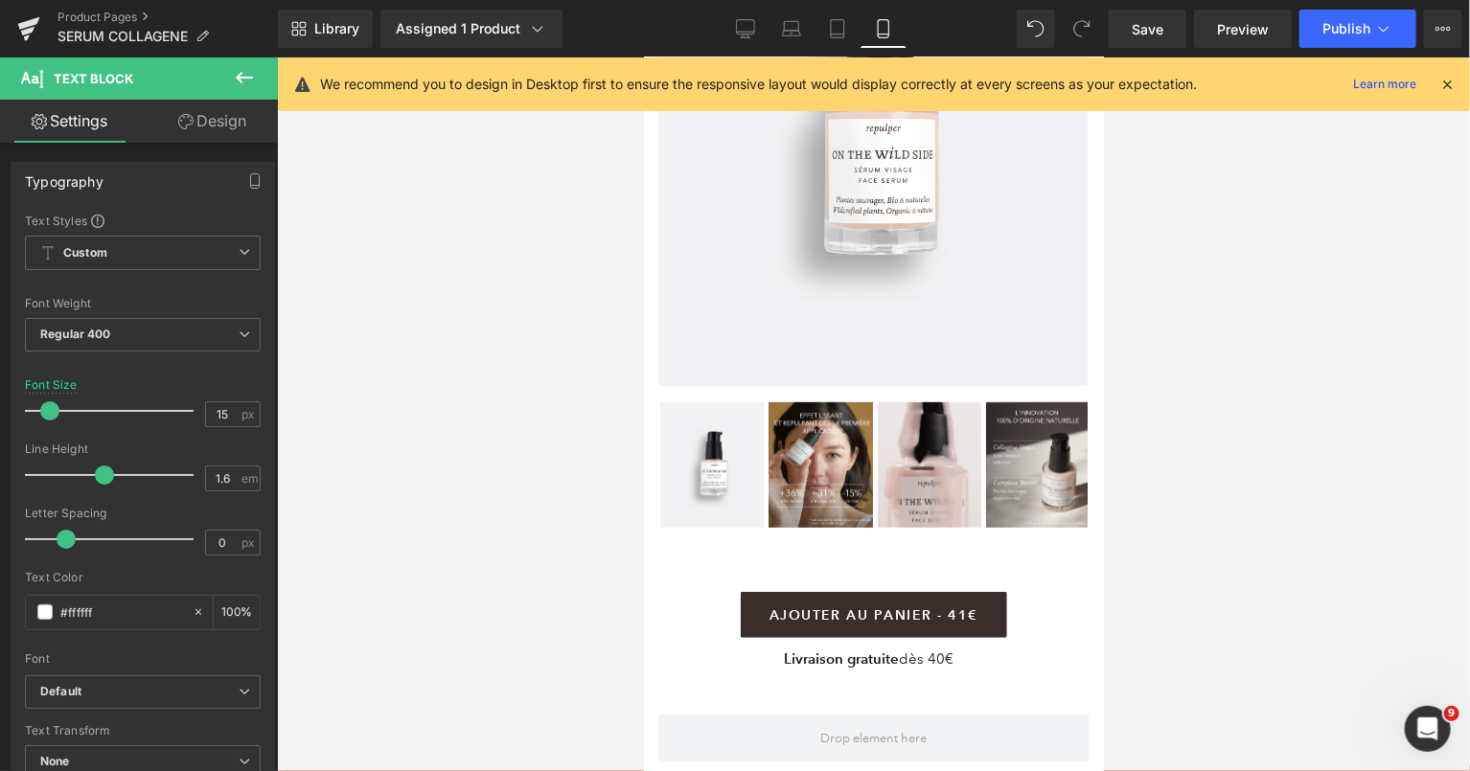
scroll to position [633, 0]
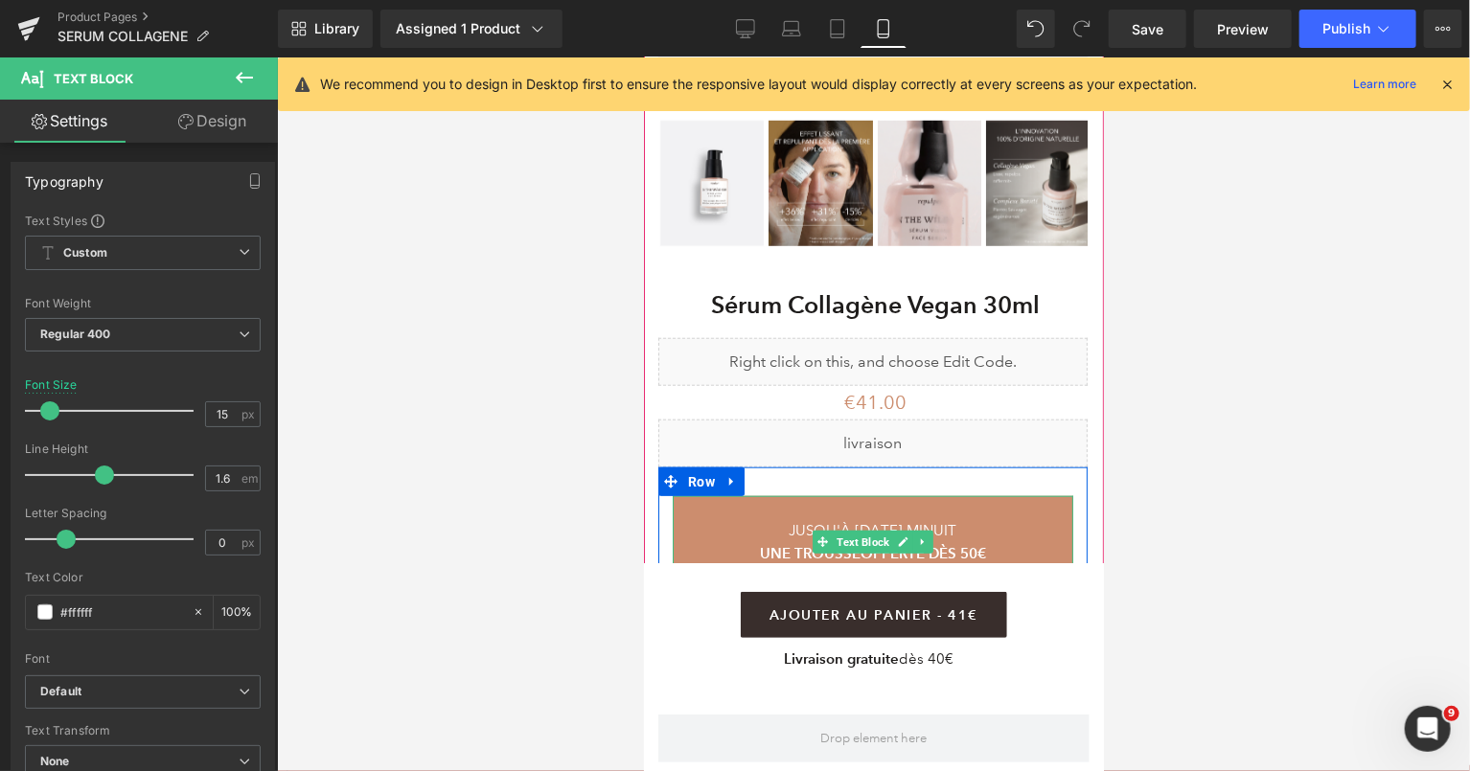
click at [804, 521] on span "JUSQU'À MERCREDI MINUIT" at bounding box center [873, 529] width 168 height 17
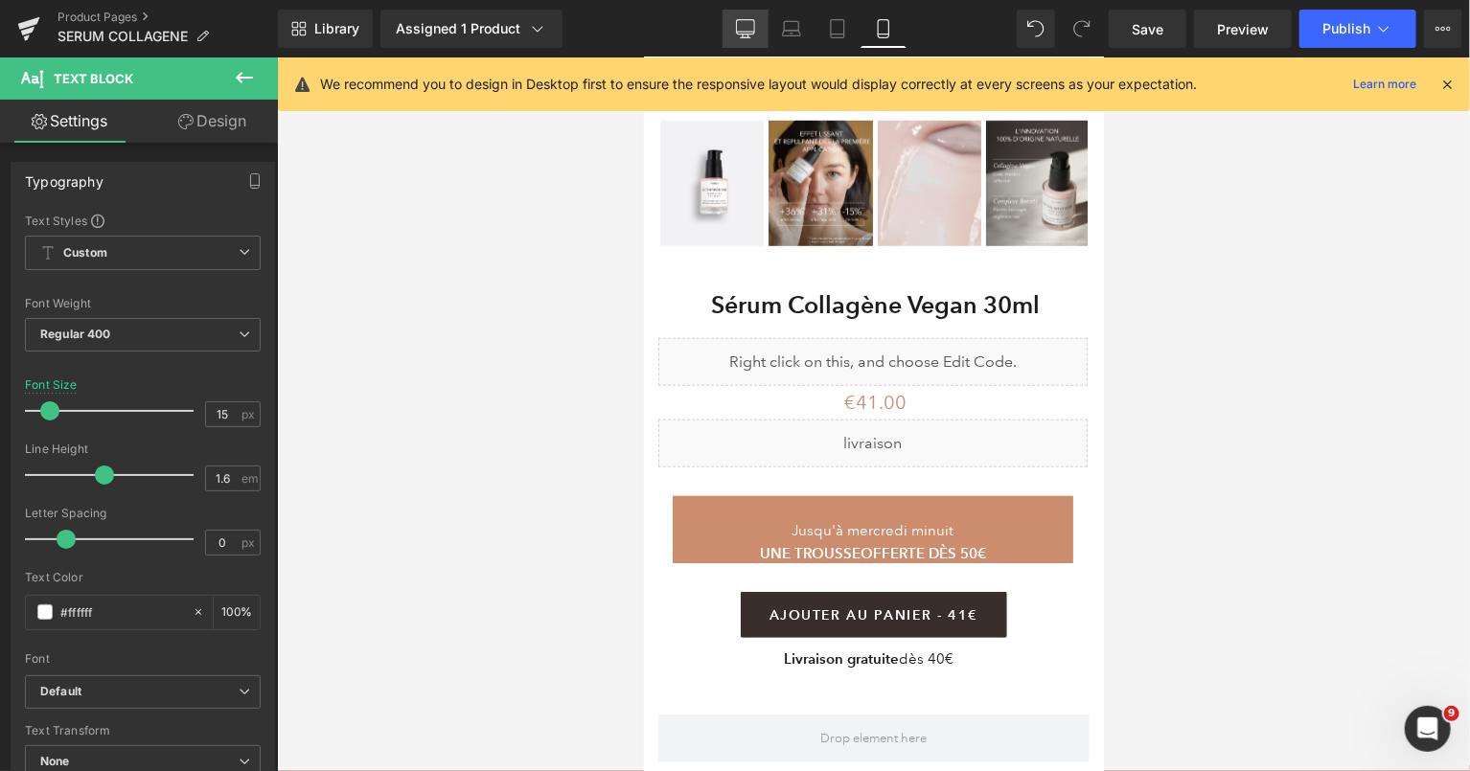
click at [744, 28] on icon at bounding box center [745, 28] width 19 height 19
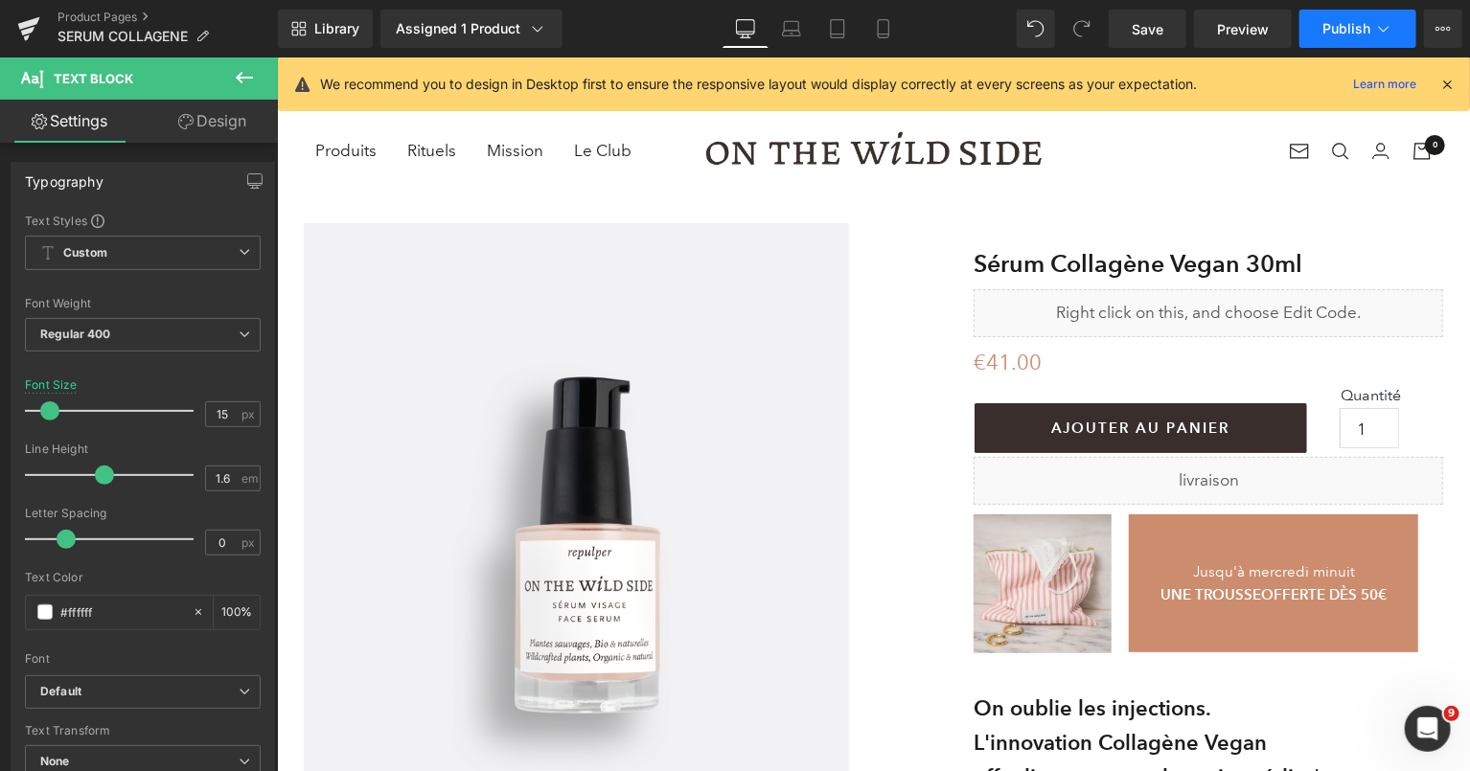
click at [1352, 28] on span "Publish" at bounding box center [1347, 28] width 48 height 15
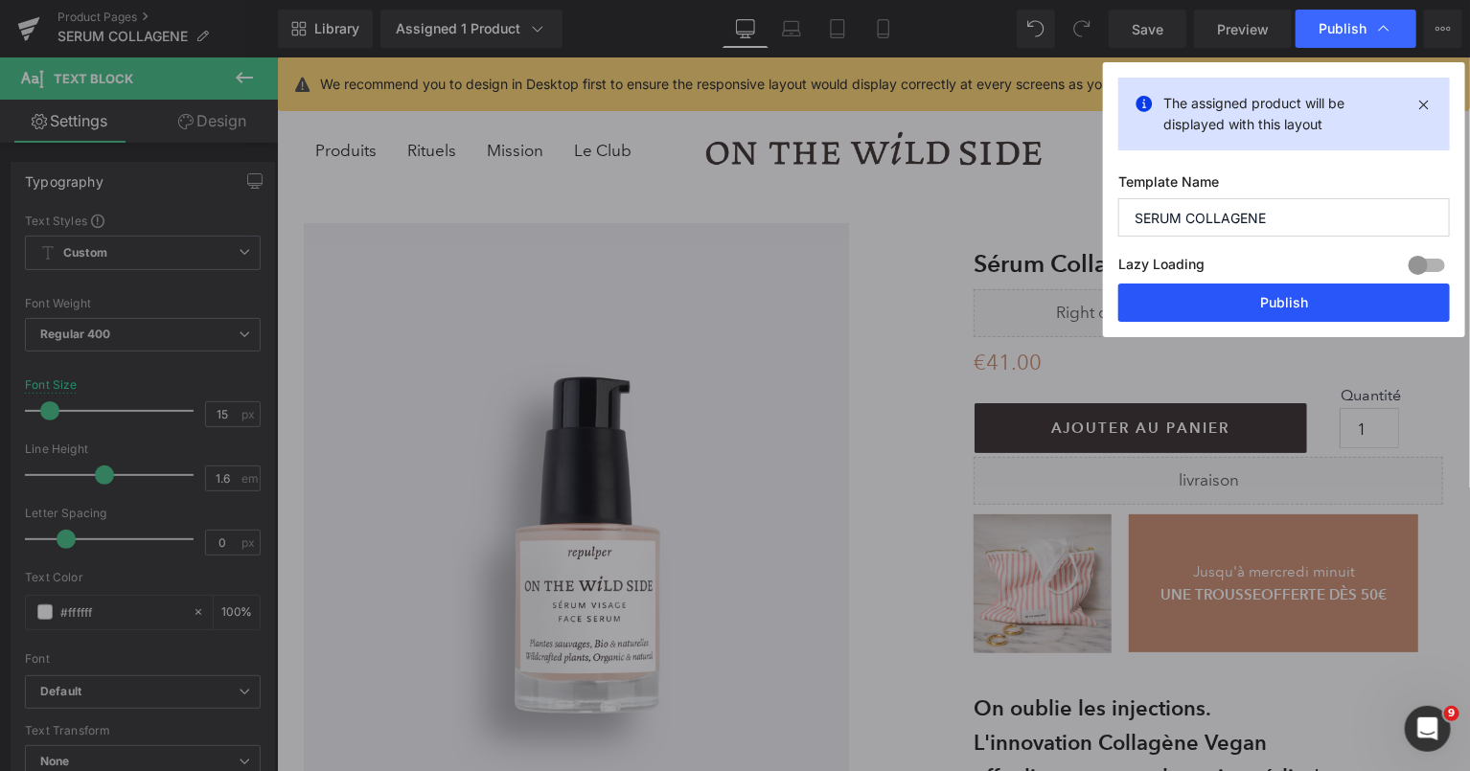
click at [1286, 293] on button "Publish" at bounding box center [1284, 303] width 332 height 38
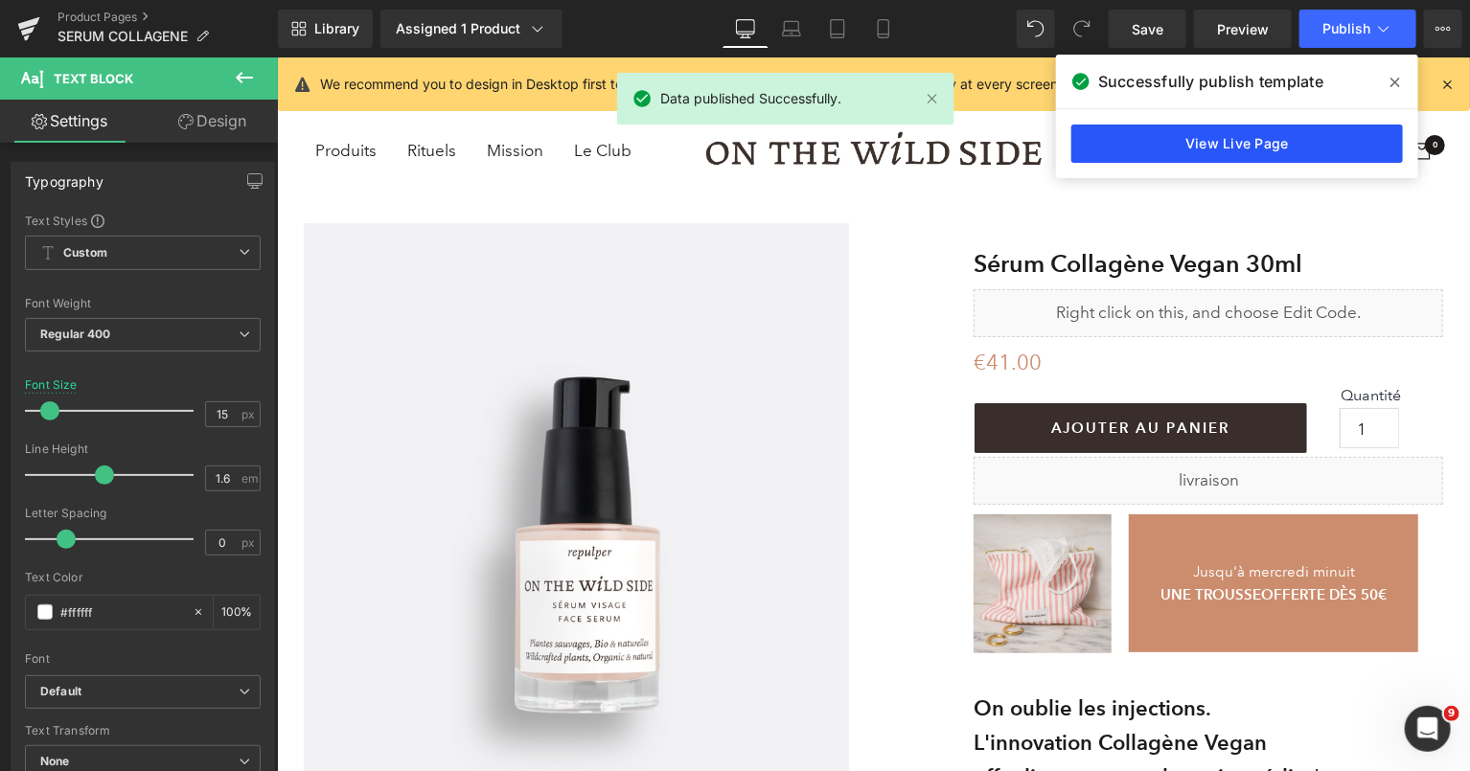
click at [1117, 144] on link "View Live Page" at bounding box center [1237, 144] width 332 height 38
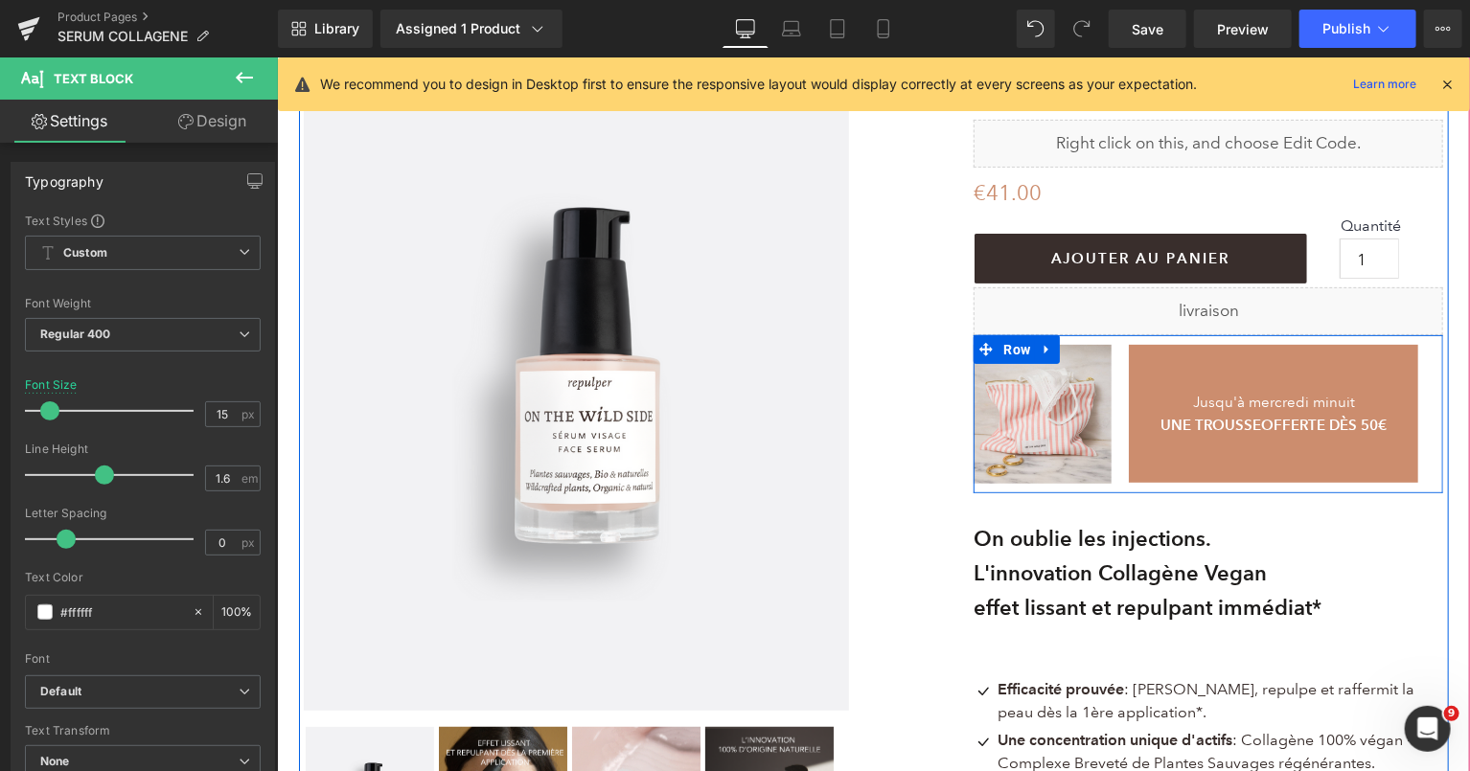
scroll to position [197, 0]
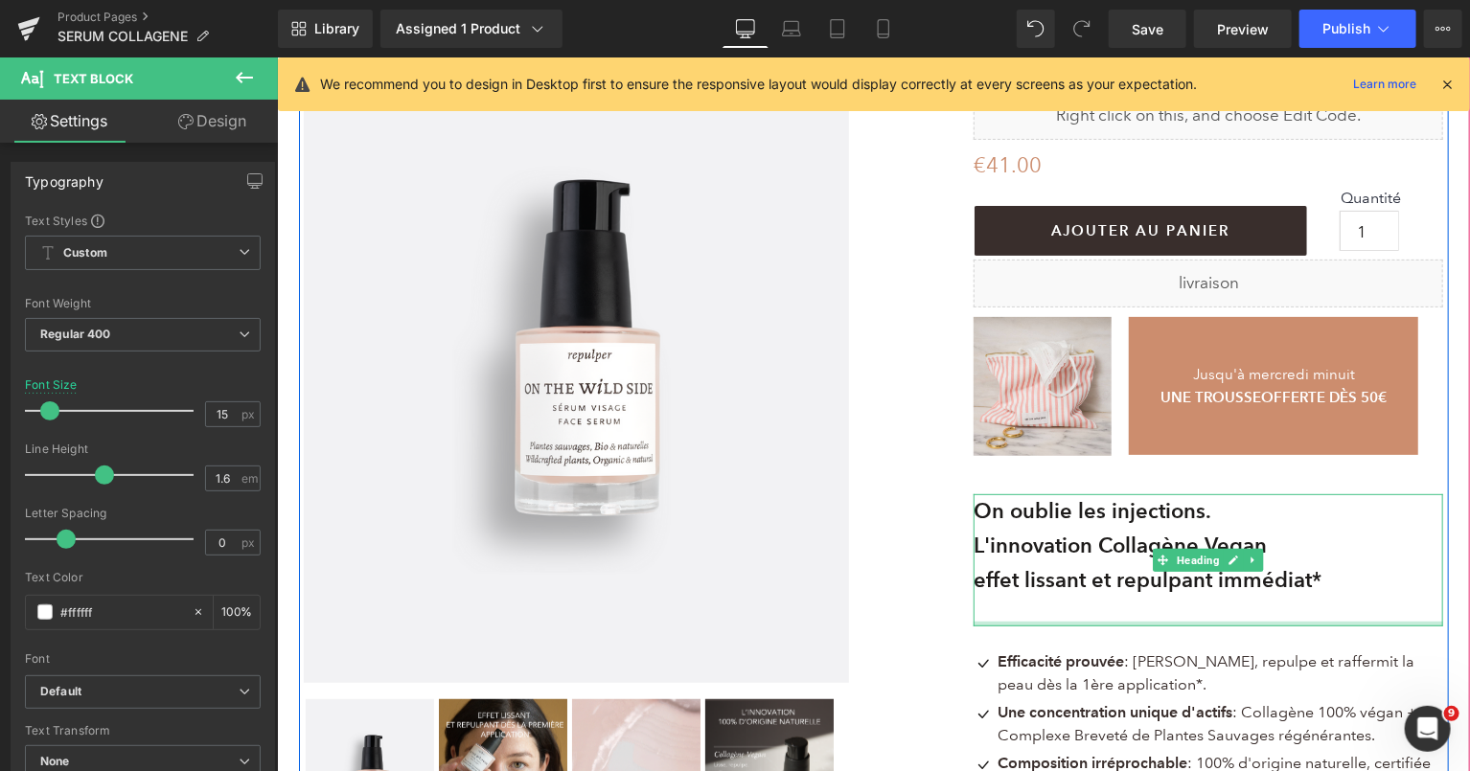
click at [1037, 621] on div at bounding box center [1208, 623] width 470 height 5
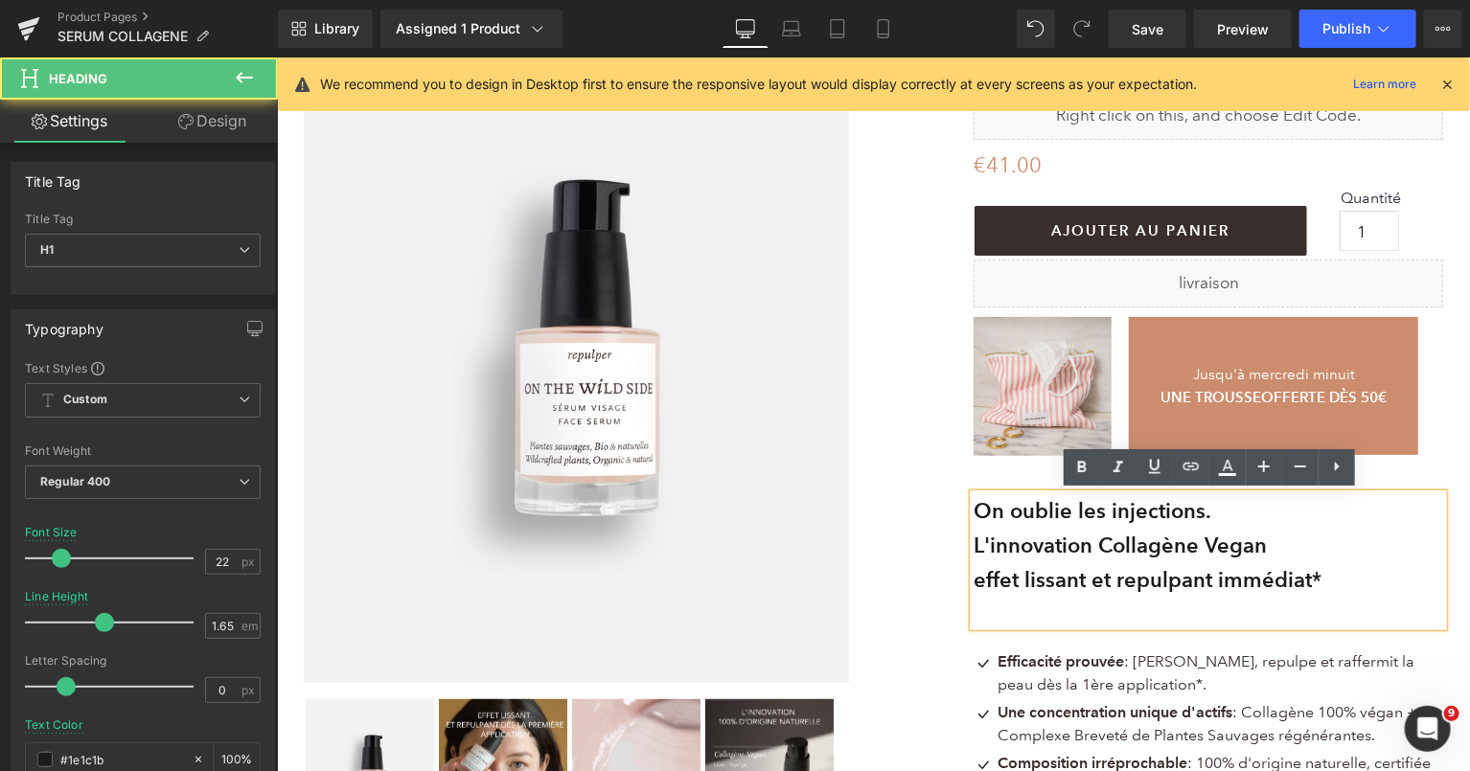
click at [1035, 609] on div at bounding box center [1208, 611] width 470 height 28
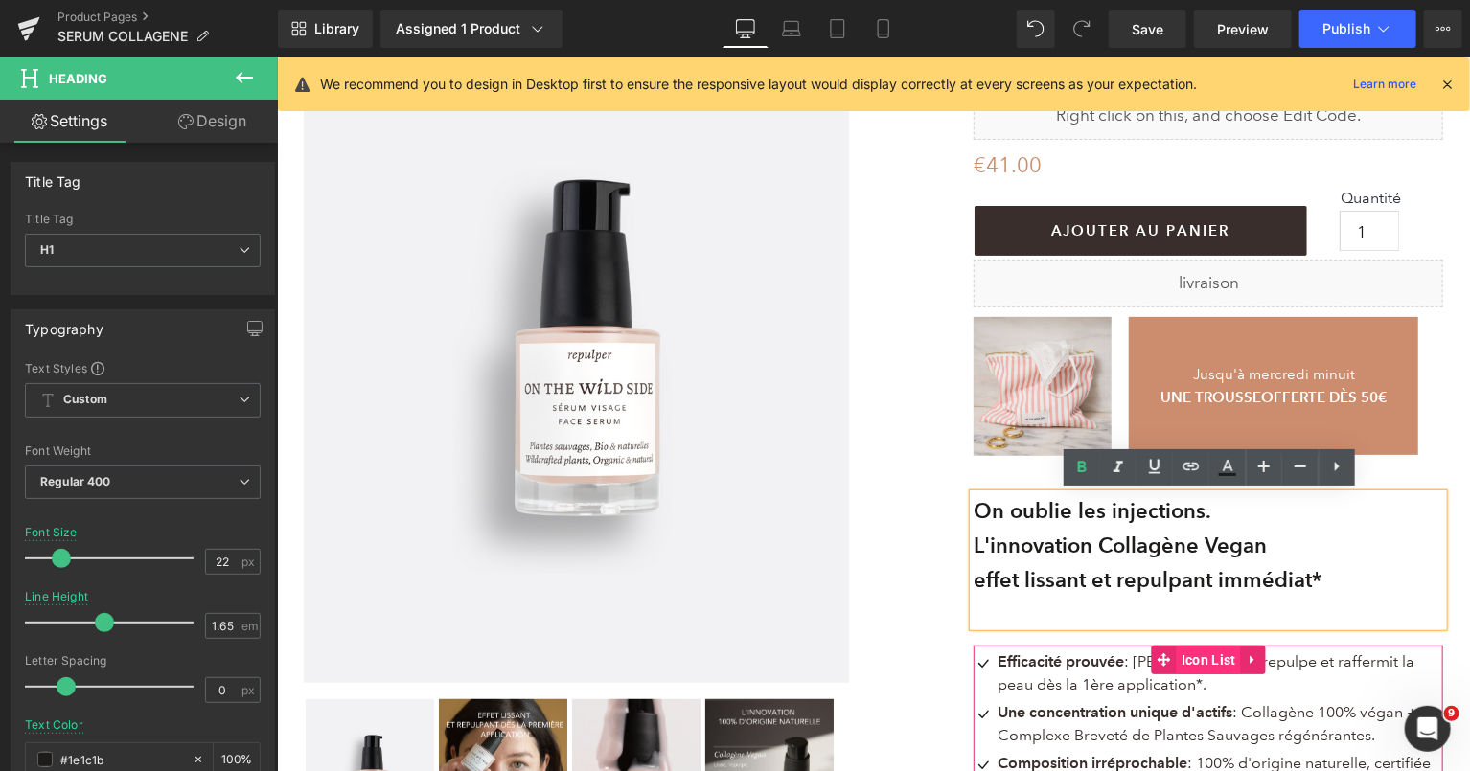
click at [1197, 655] on span "Icon List" at bounding box center [1208, 659] width 64 height 29
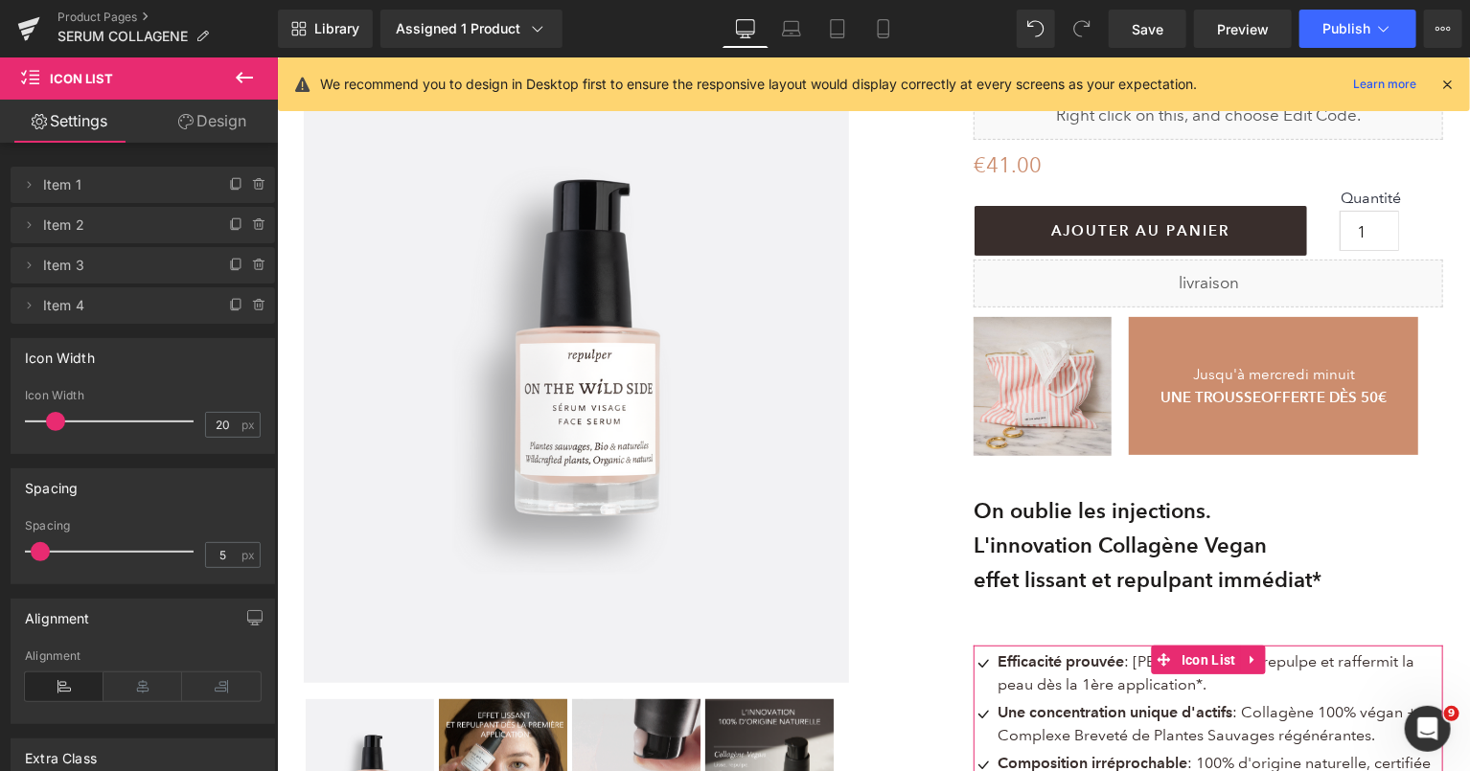
click at [239, 120] on link "Design" at bounding box center [212, 121] width 139 height 43
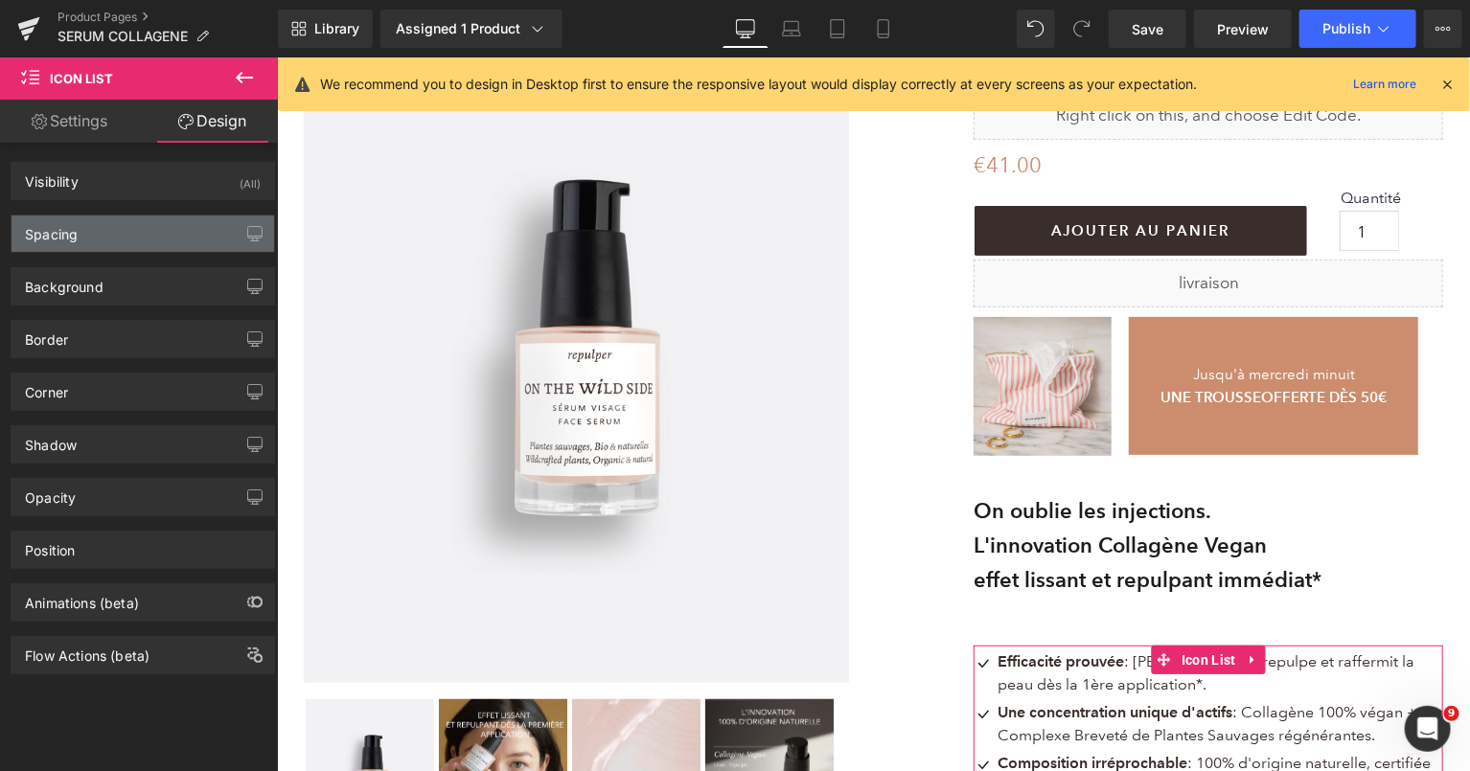
click at [154, 223] on div "Spacing" at bounding box center [143, 234] width 263 height 36
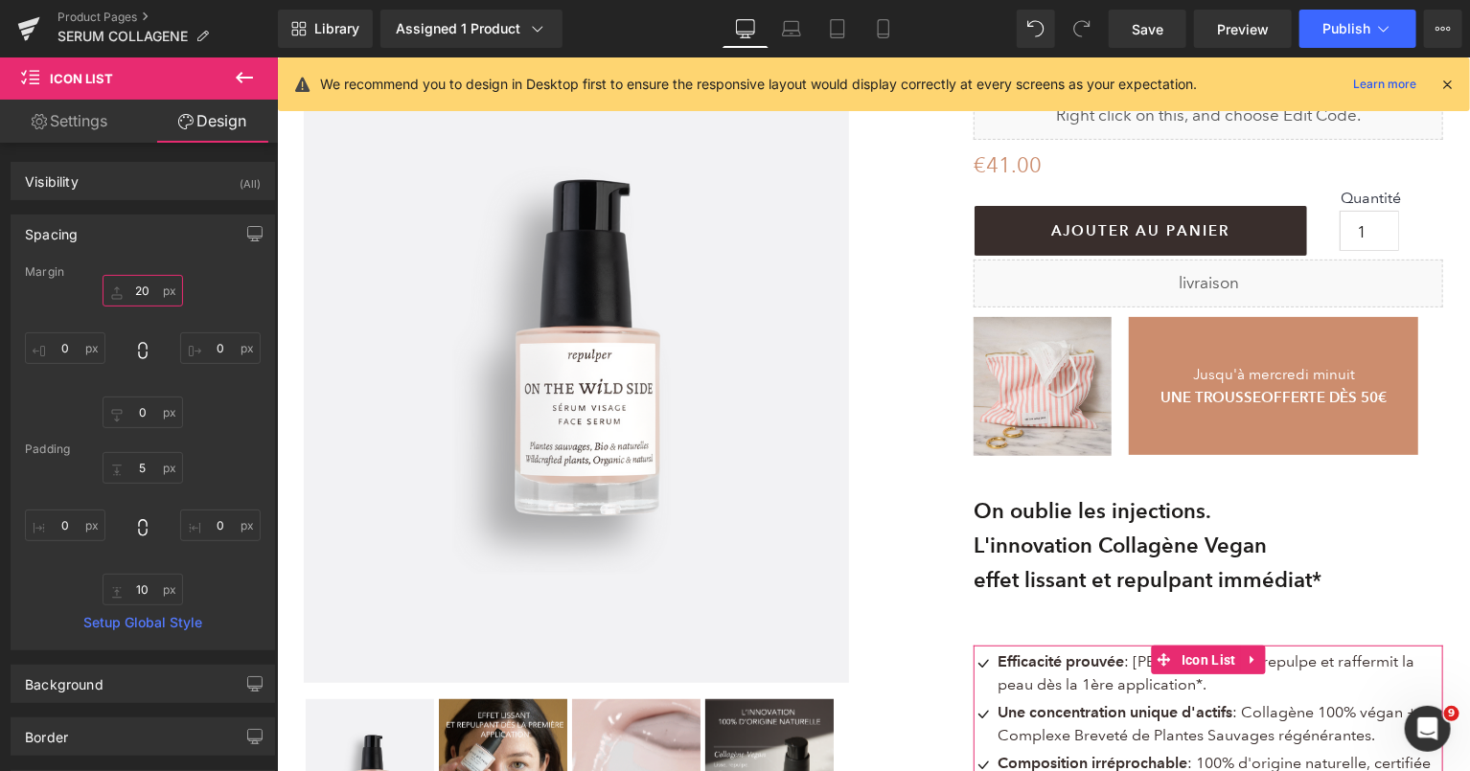
click at [150, 287] on input "text" at bounding box center [143, 291] width 81 height 32
type input "20"
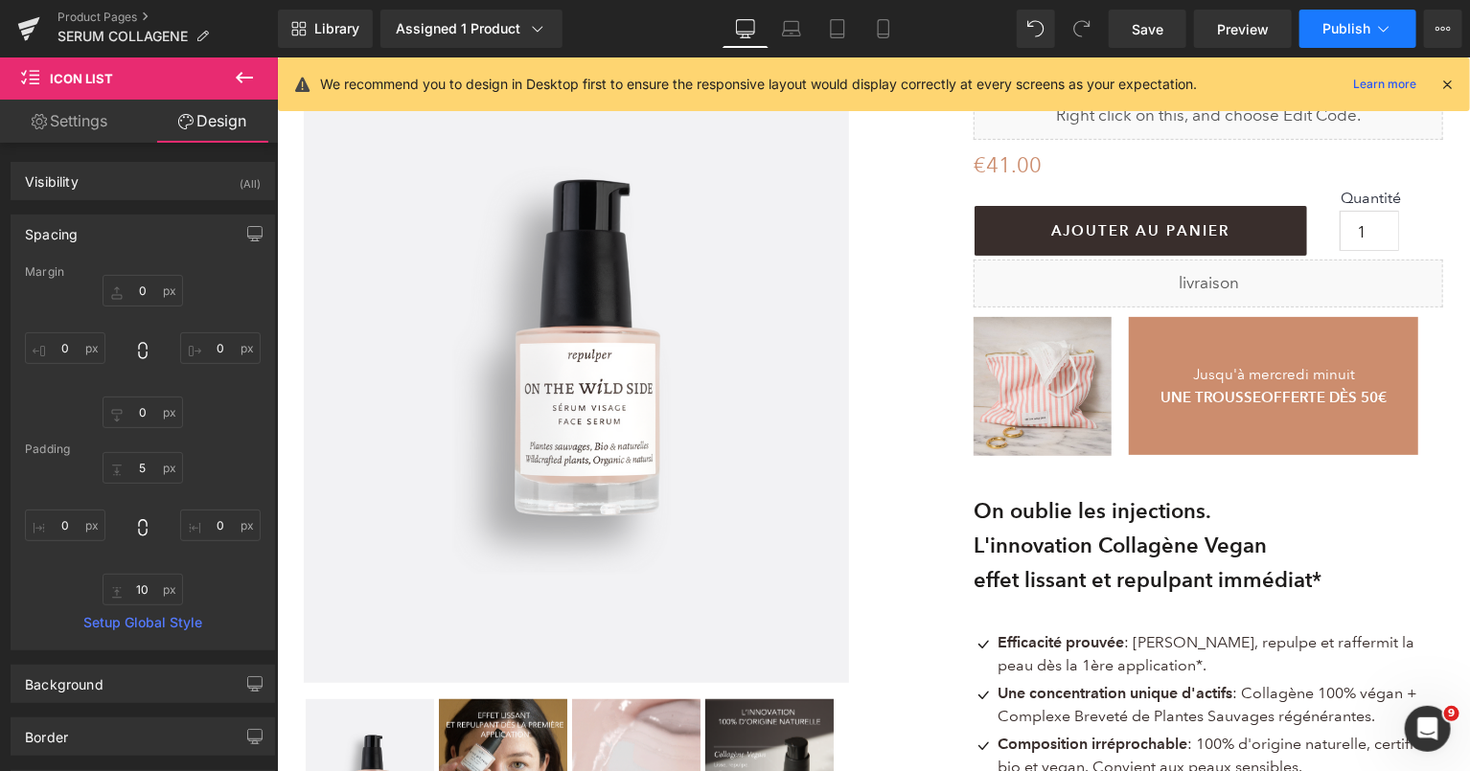
click at [1348, 19] on button "Publish" at bounding box center [1358, 29] width 117 height 38
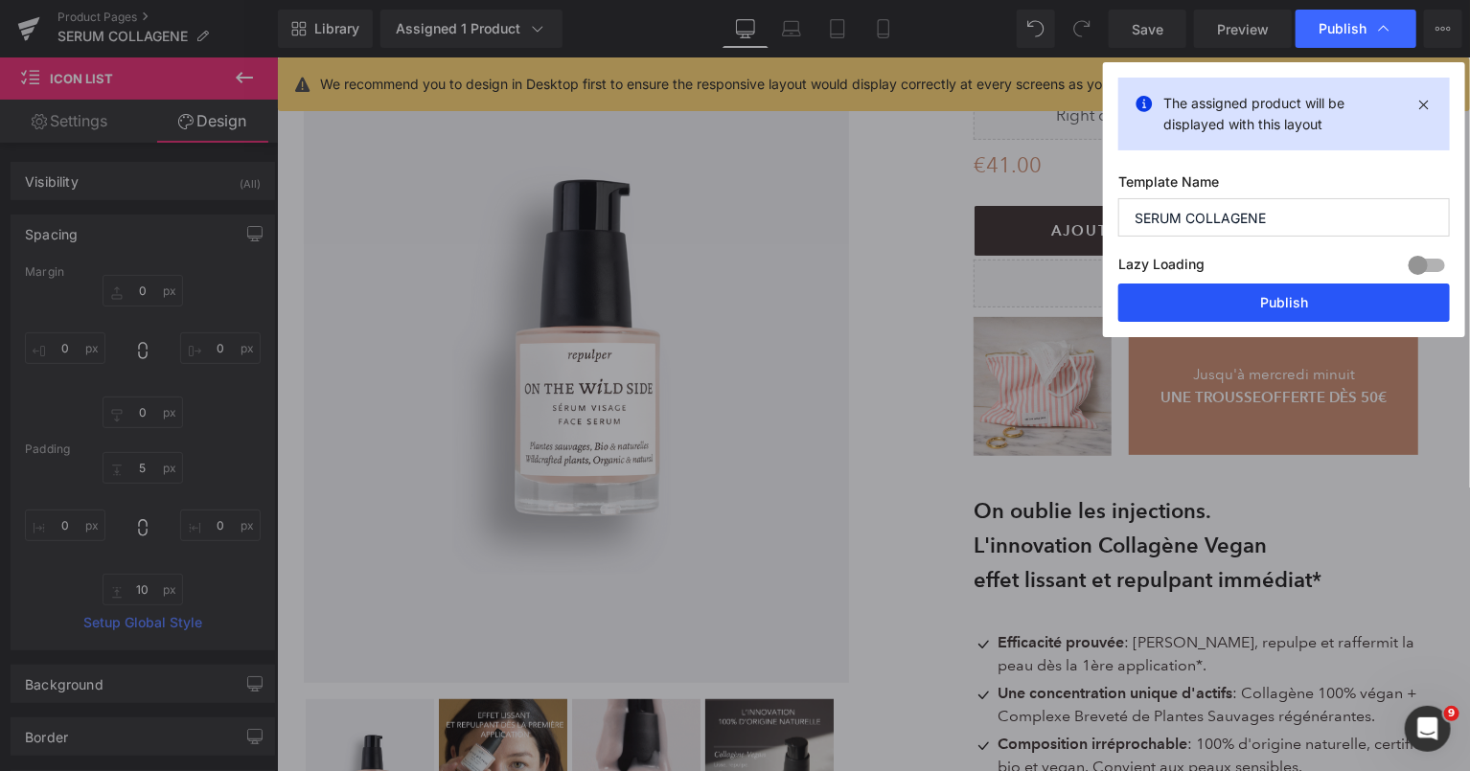
click at [1279, 293] on button "Publish" at bounding box center [1284, 303] width 332 height 38
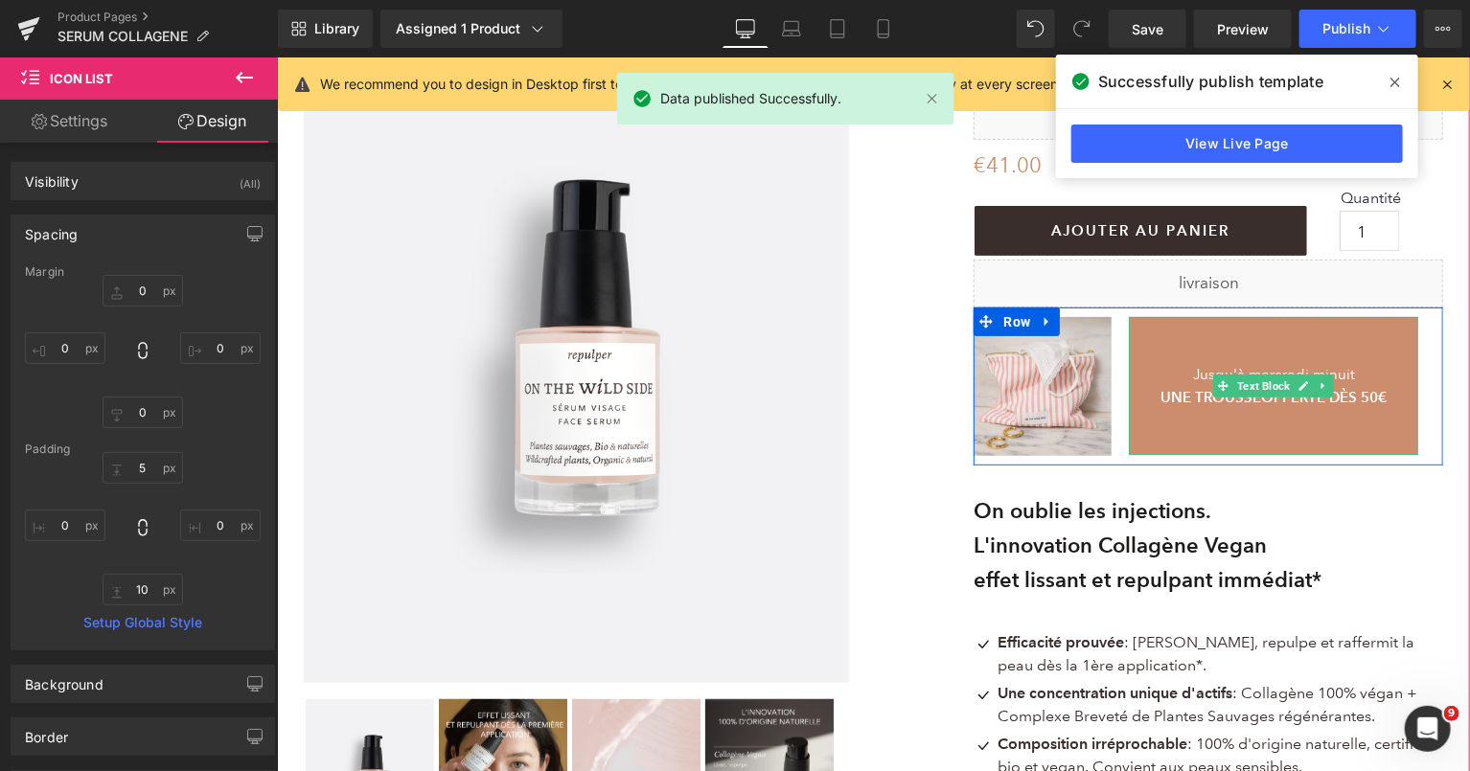
click at [1223, 399] on b "UNE TROUSSE" at bounding box center [1210, 396] width 101 height 18
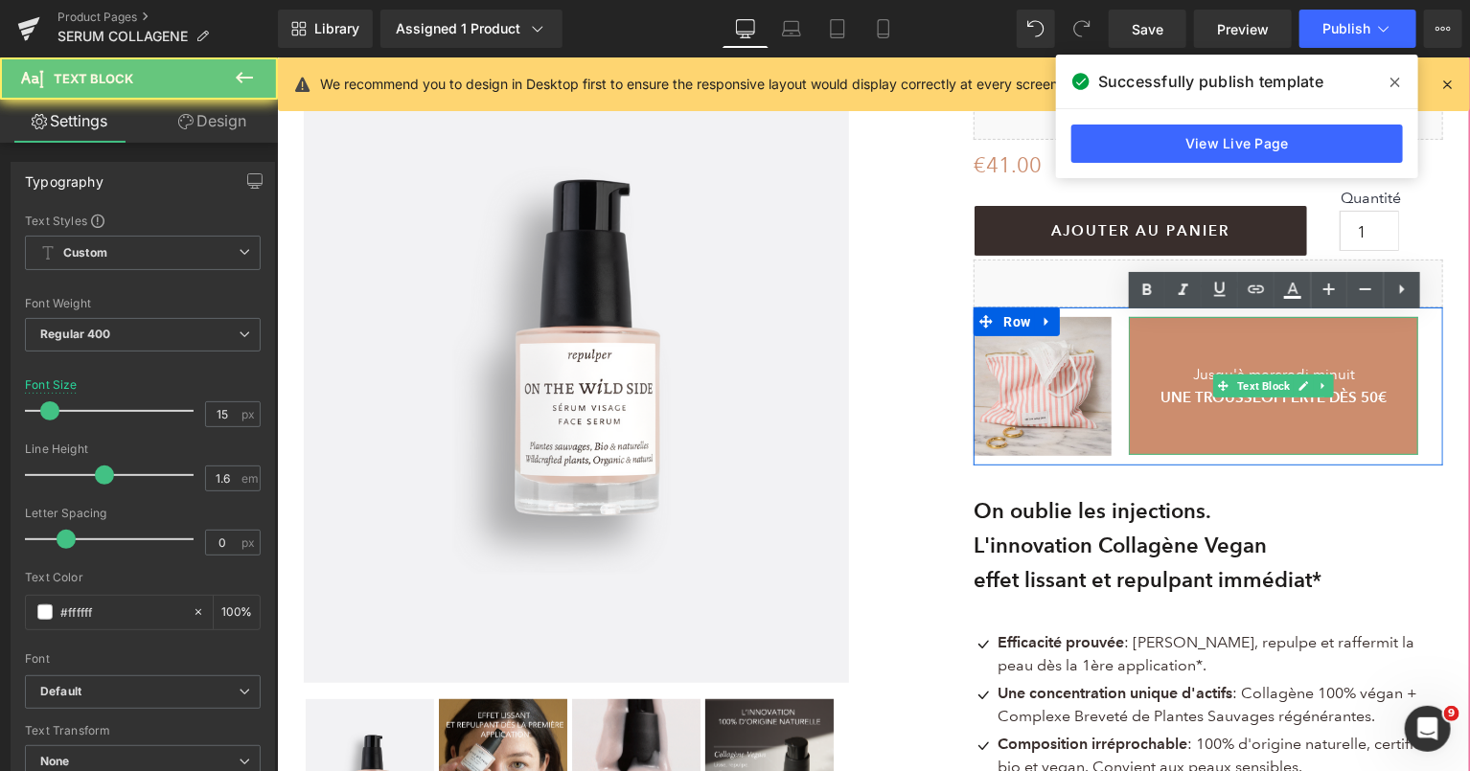
click at [1223, 399] on b "UNE TROUSSE" at bounding box center [1210, 396] width 101 height 18
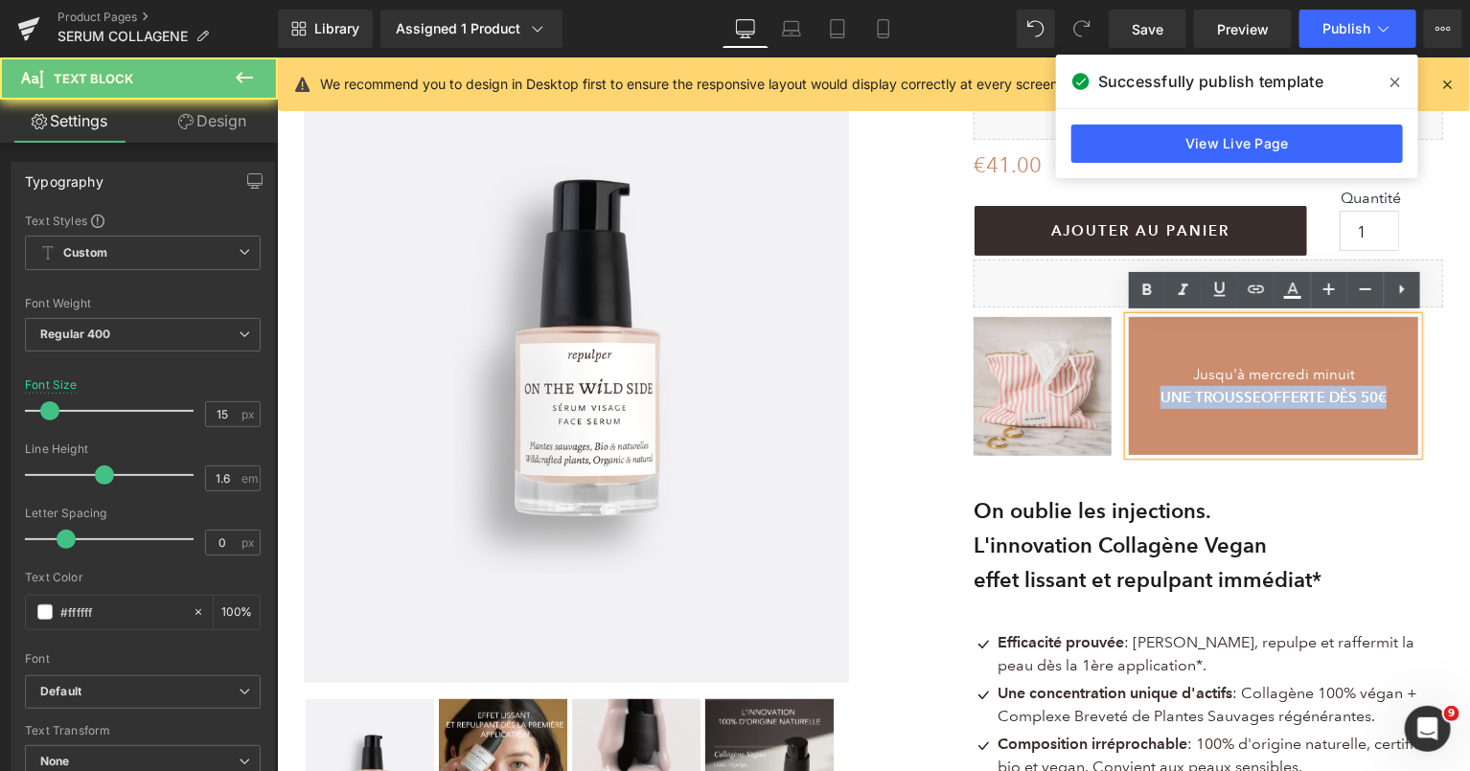
click at [1223, 399] on b "UNE TROUSSE" at bounding box center [1210, 396] width 101 height 18
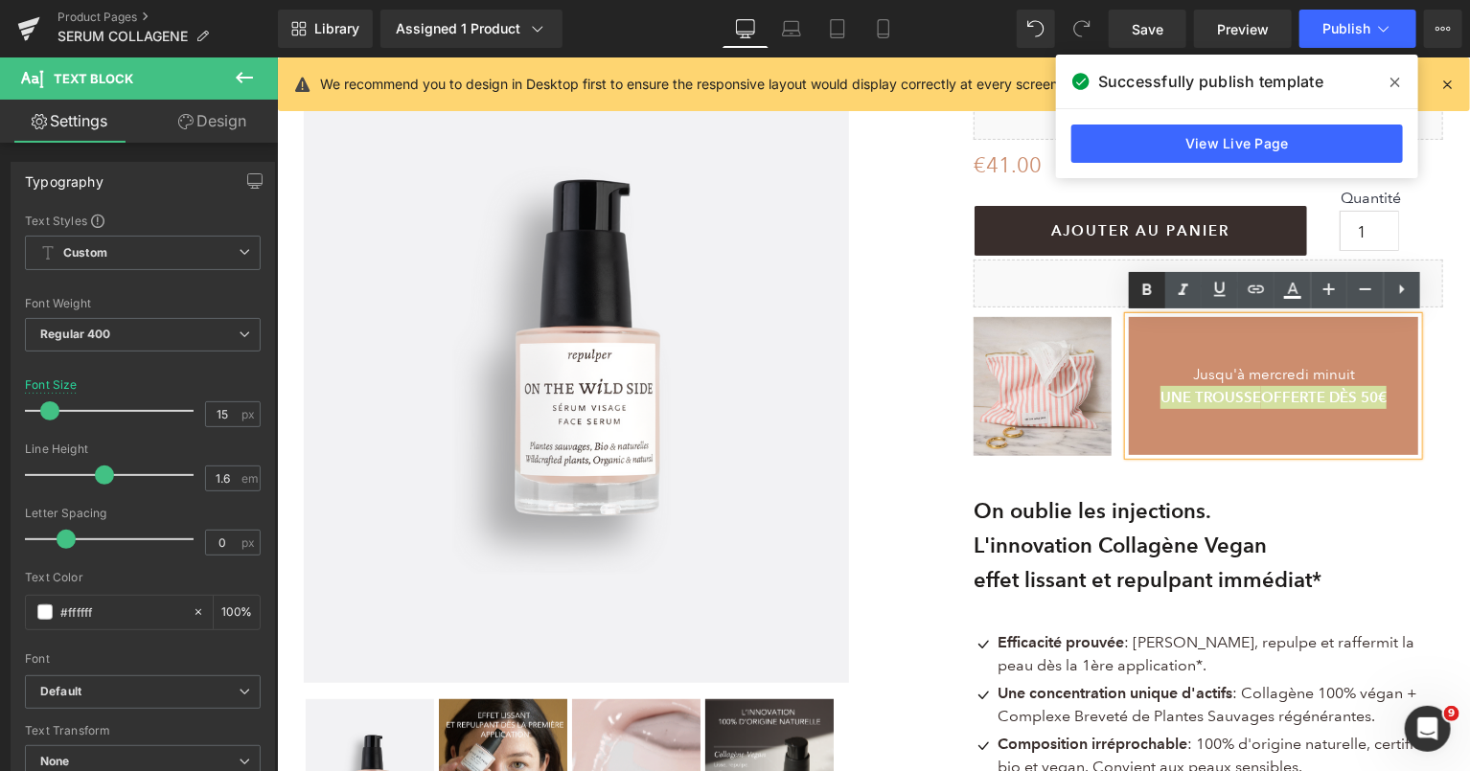
click at [1143, 288] on icon at bounding box center [1147, 290] width 9 height 12
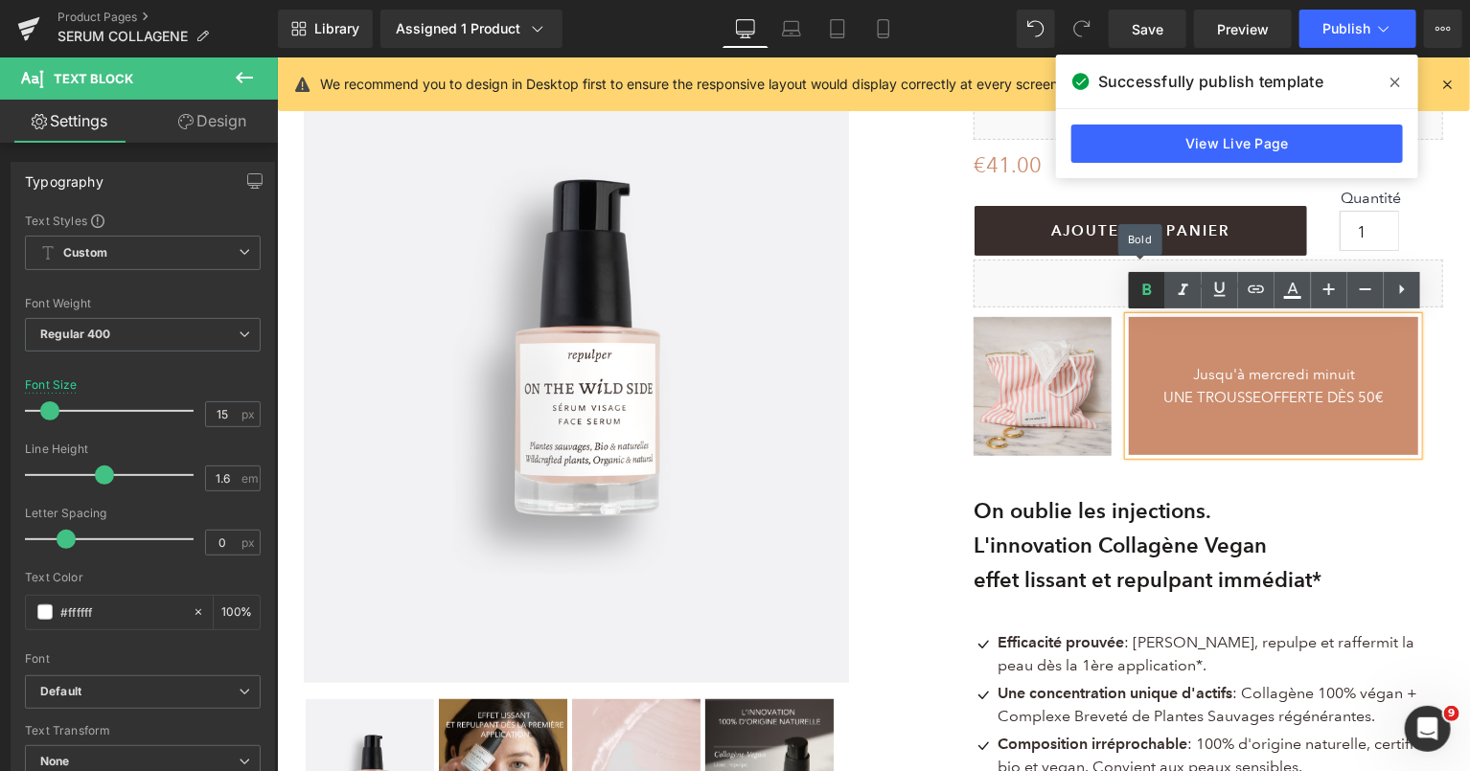
click at [1143, 288] on icon at bounding box center [1147, 290] width 9 height 12
click at [1229, 400] on span "UNE TROUSSE" at bounding box center [1211, 396] width 98 height 17
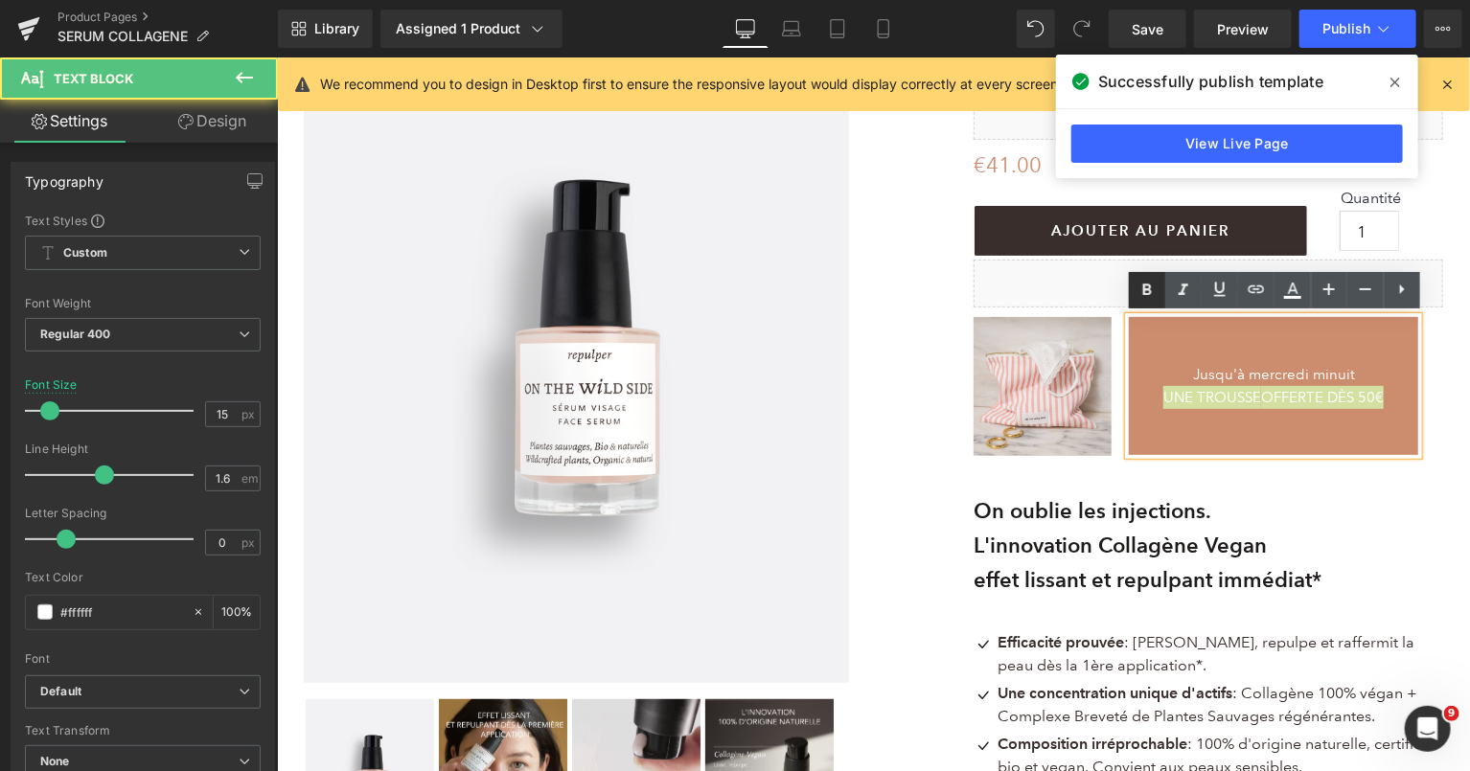
click at [1144, 288] on icon at bounding box center [1147, 290] width 9 height 12
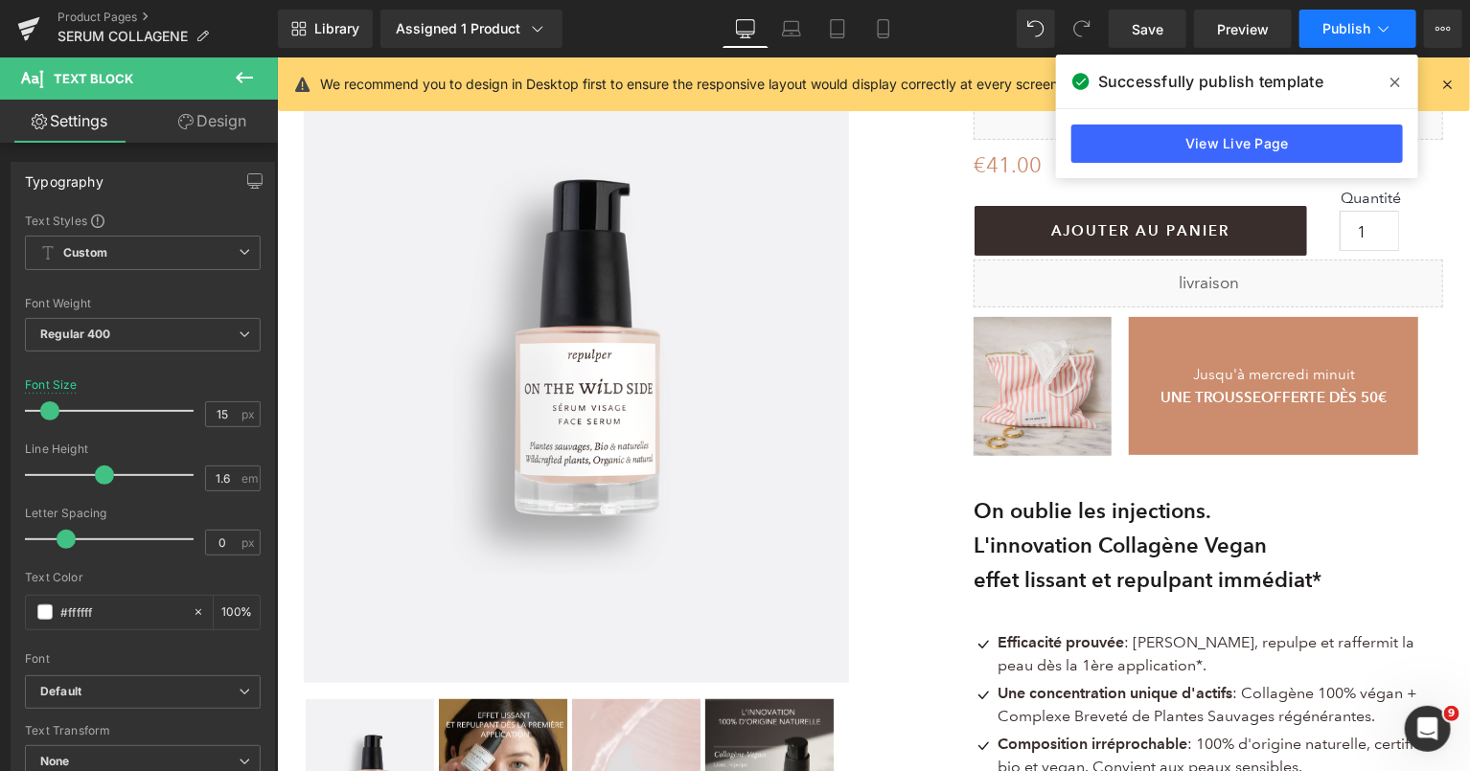
click at [1390, 27] on icon at bounding box center [1383, 28] width 19 height 19
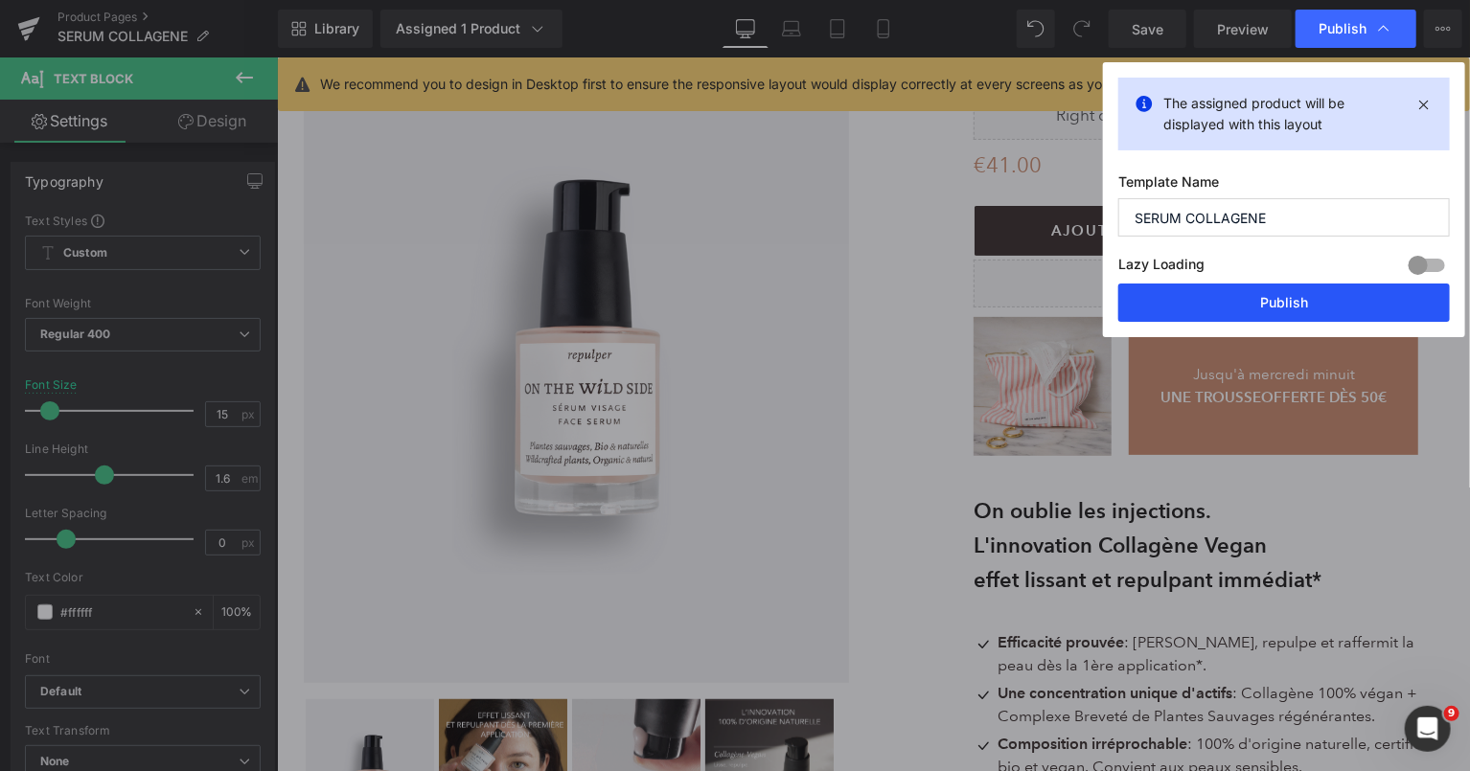
click at [1222, 288] on button "Publish" at bounding box center [1284, 303] width 332 height 38
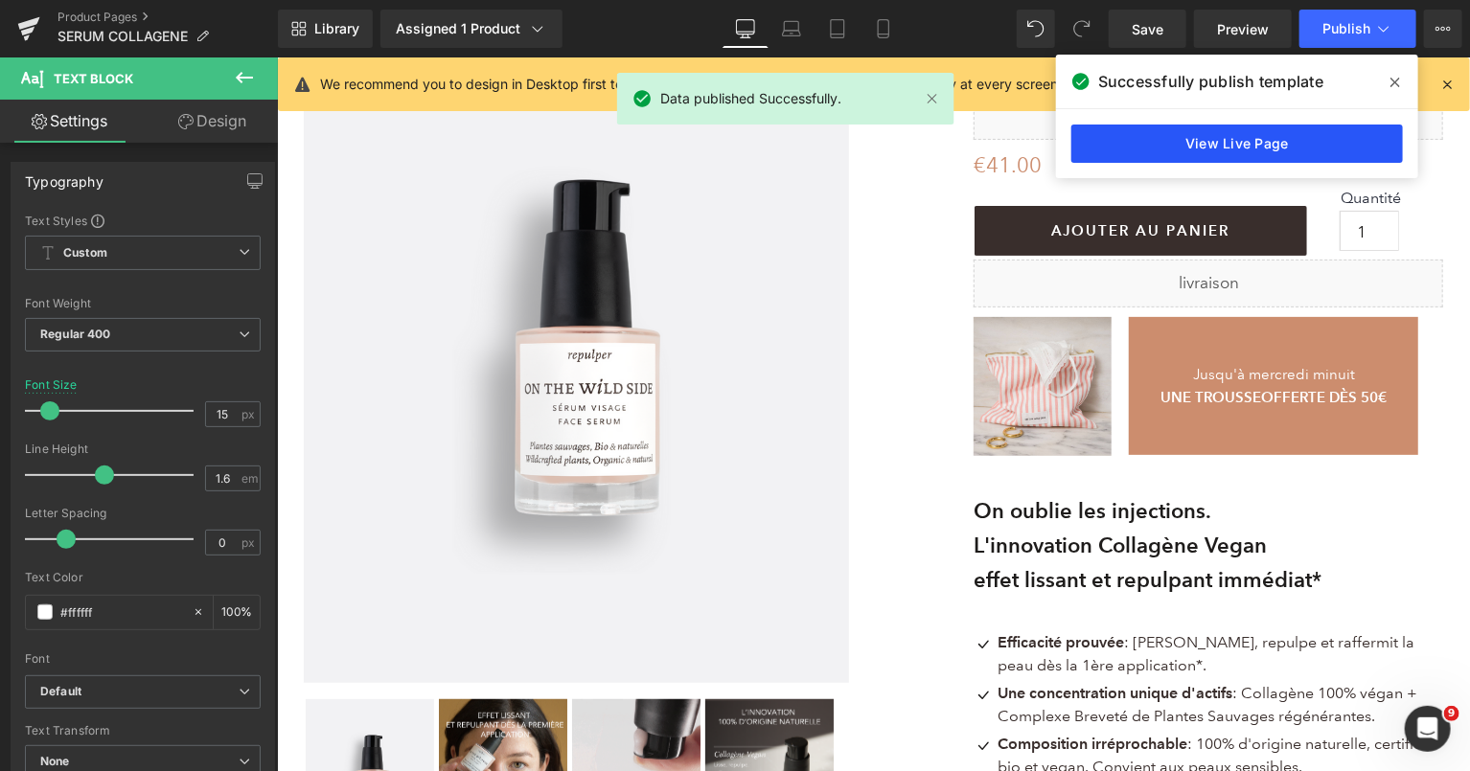
click at [1141, 144] on link "View Live Page" at bounding box center [1237, 144] width 332 height 38
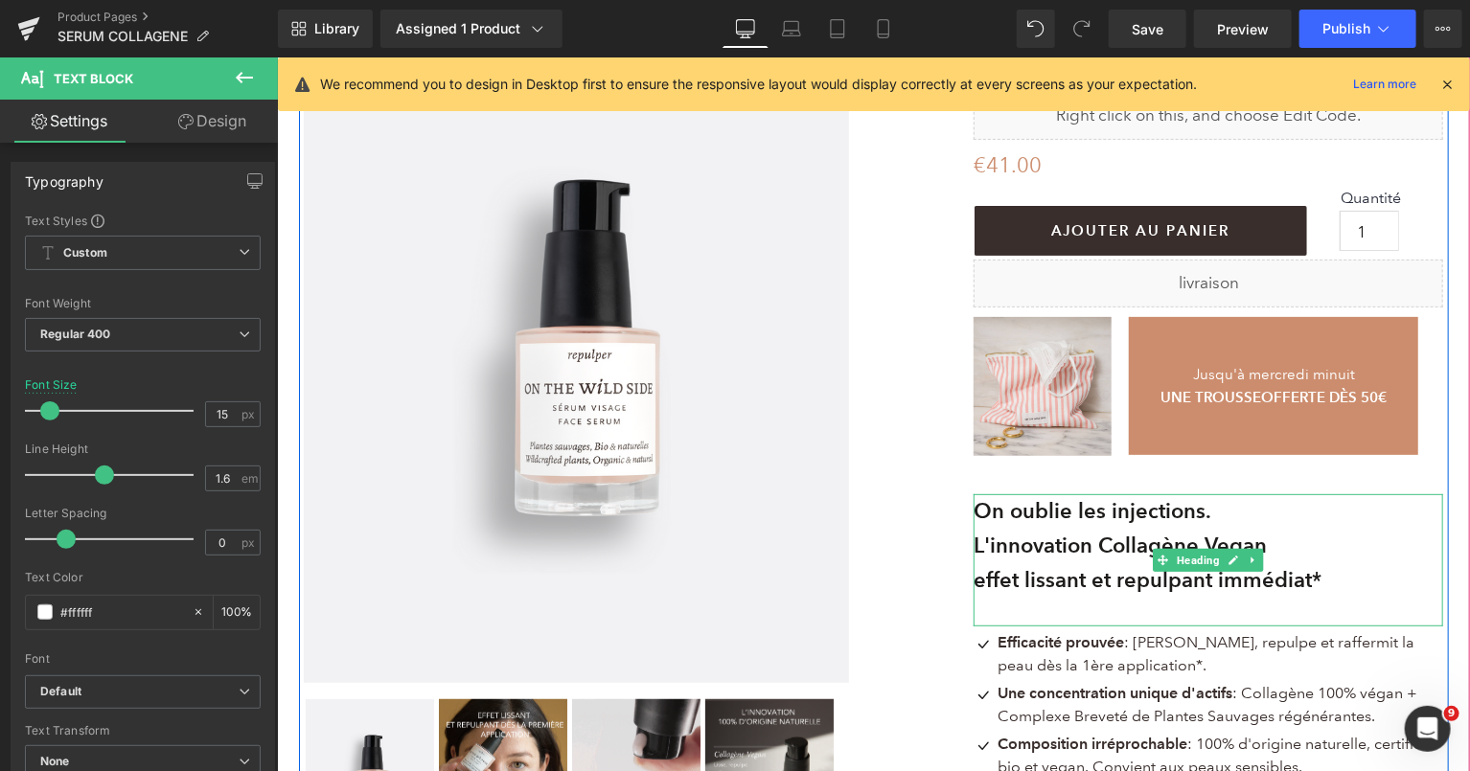
click at [1210, 511] on b "On oublie les injections." at bounding box center [1092, 510] width 238 height 26
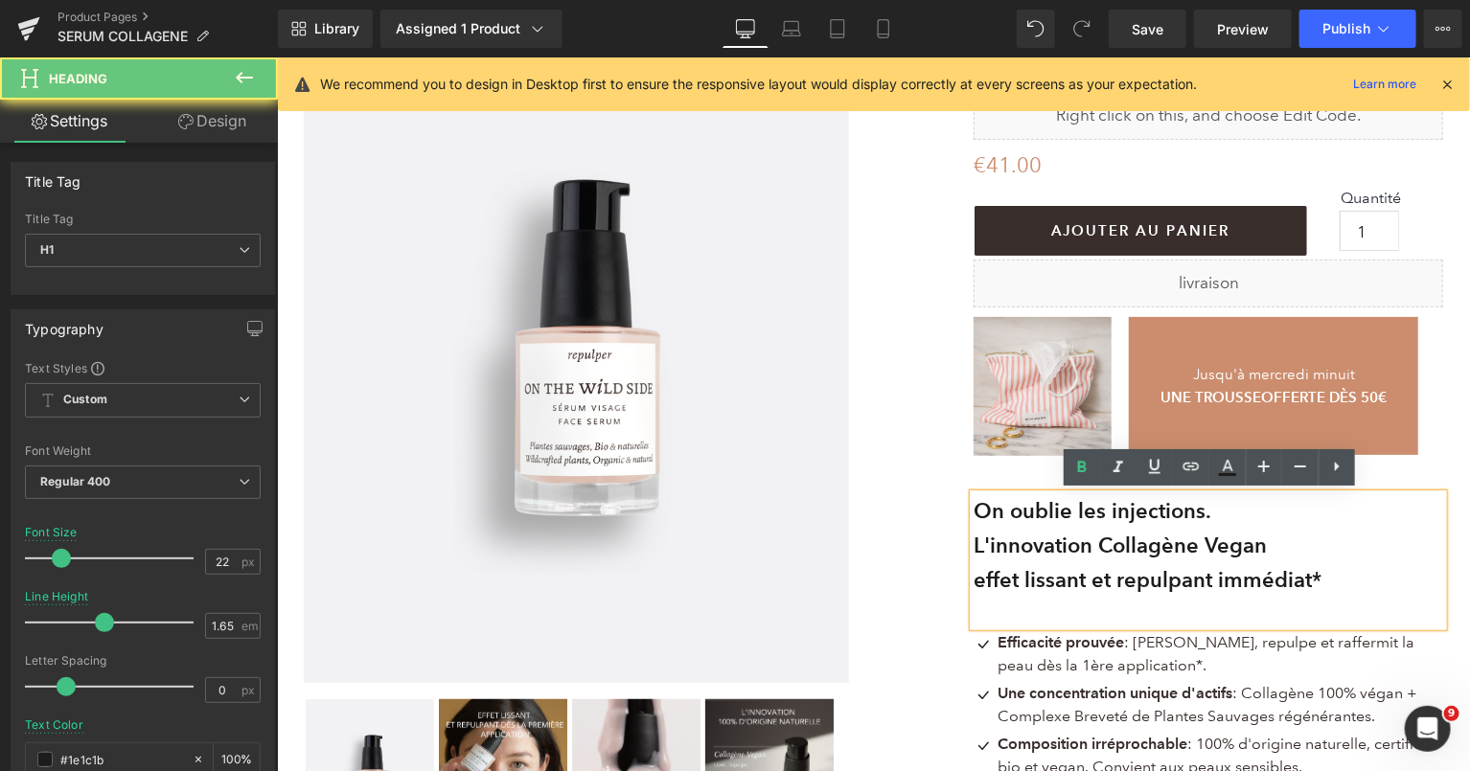
click at [1285, 540] on h1 "L'innovation Collagène Vegan" at bounding box center [1208, 545] width 470 height 35
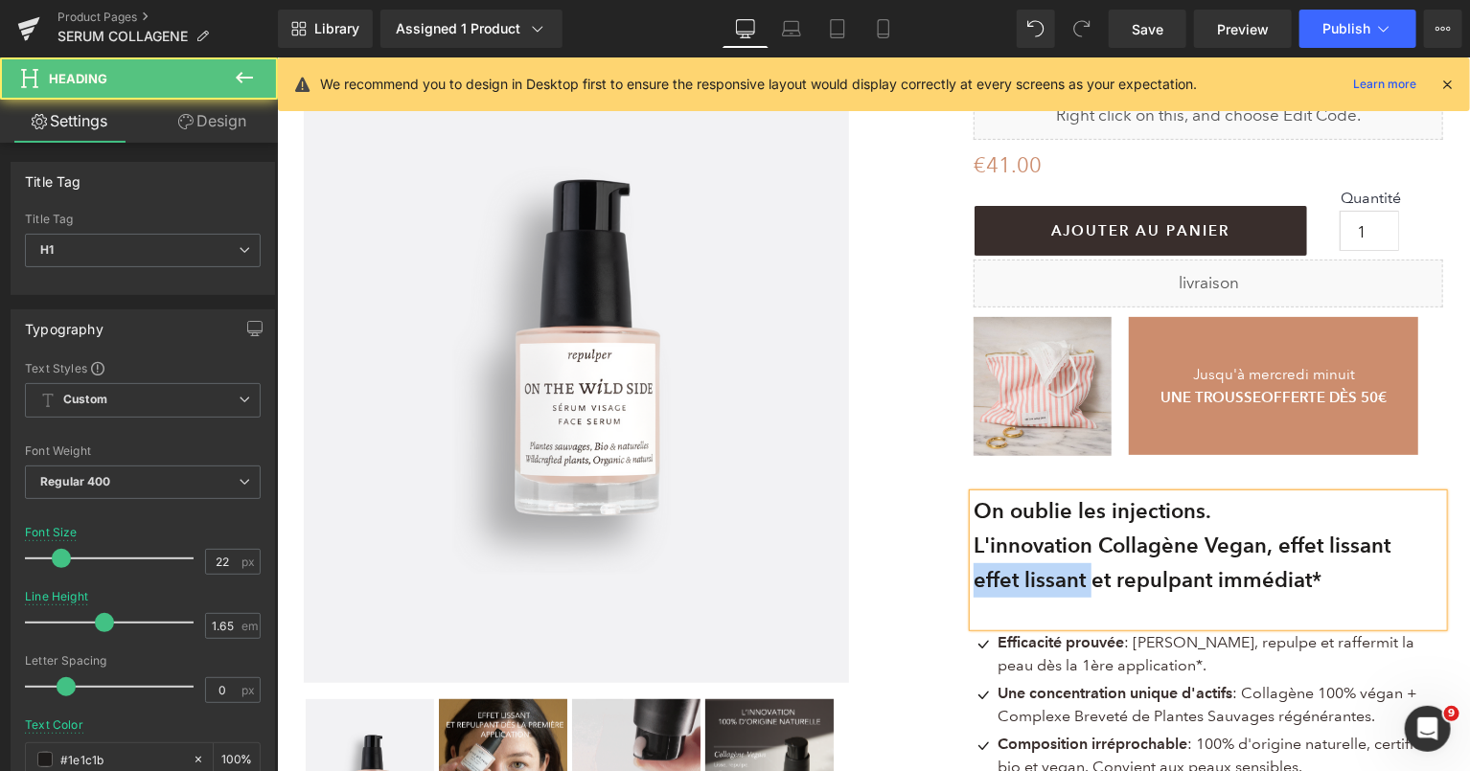
drag, startPoint x: 1098, startPoint y: 585, endPoint x: 902, endPoint y: 580, distance: 196.5
click at [902, 580] on div "(P) Image ‹ ›" at bounding box center [873, 562] width 1150 height 1132
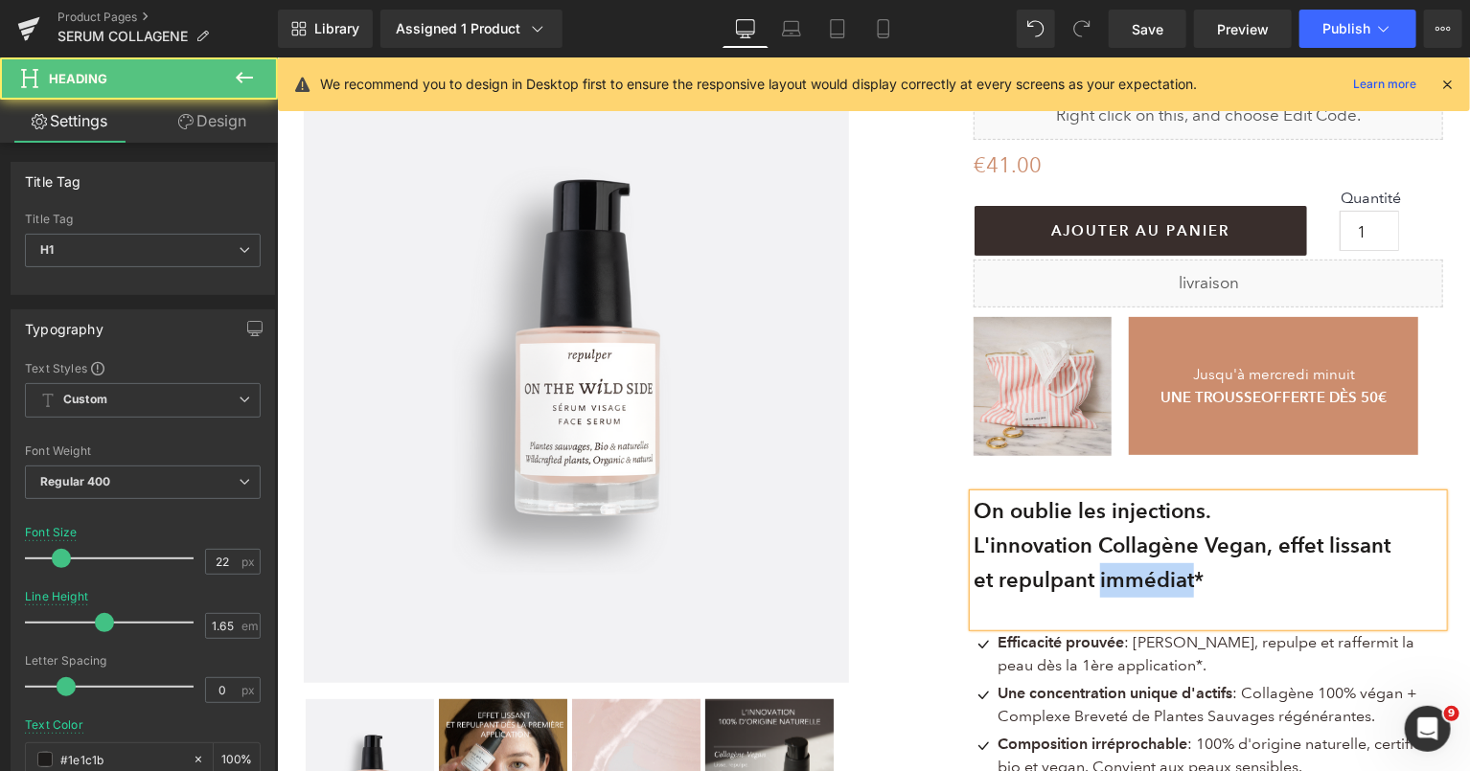
drag, startPoint x: 1202, startPoint y: 577, endPoint x: 1103, endPoint y: 580, distance: 98.8
click at [1103, 580] on b "et repulpant immédiat*" at bounding box center [1088, 579] width 230 height 26
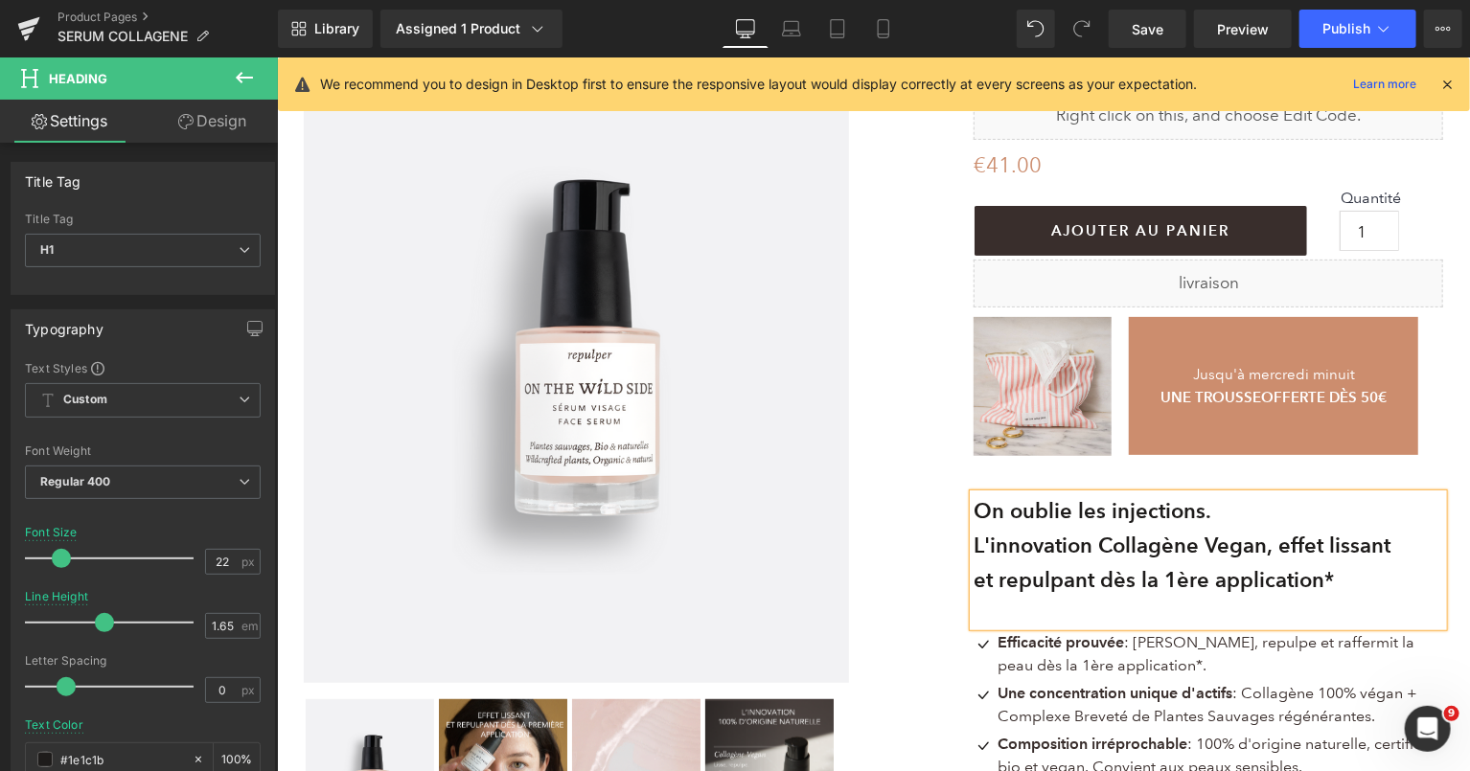
click at [513, 725] on img at bounding box center [502, 776] width 128 height 154
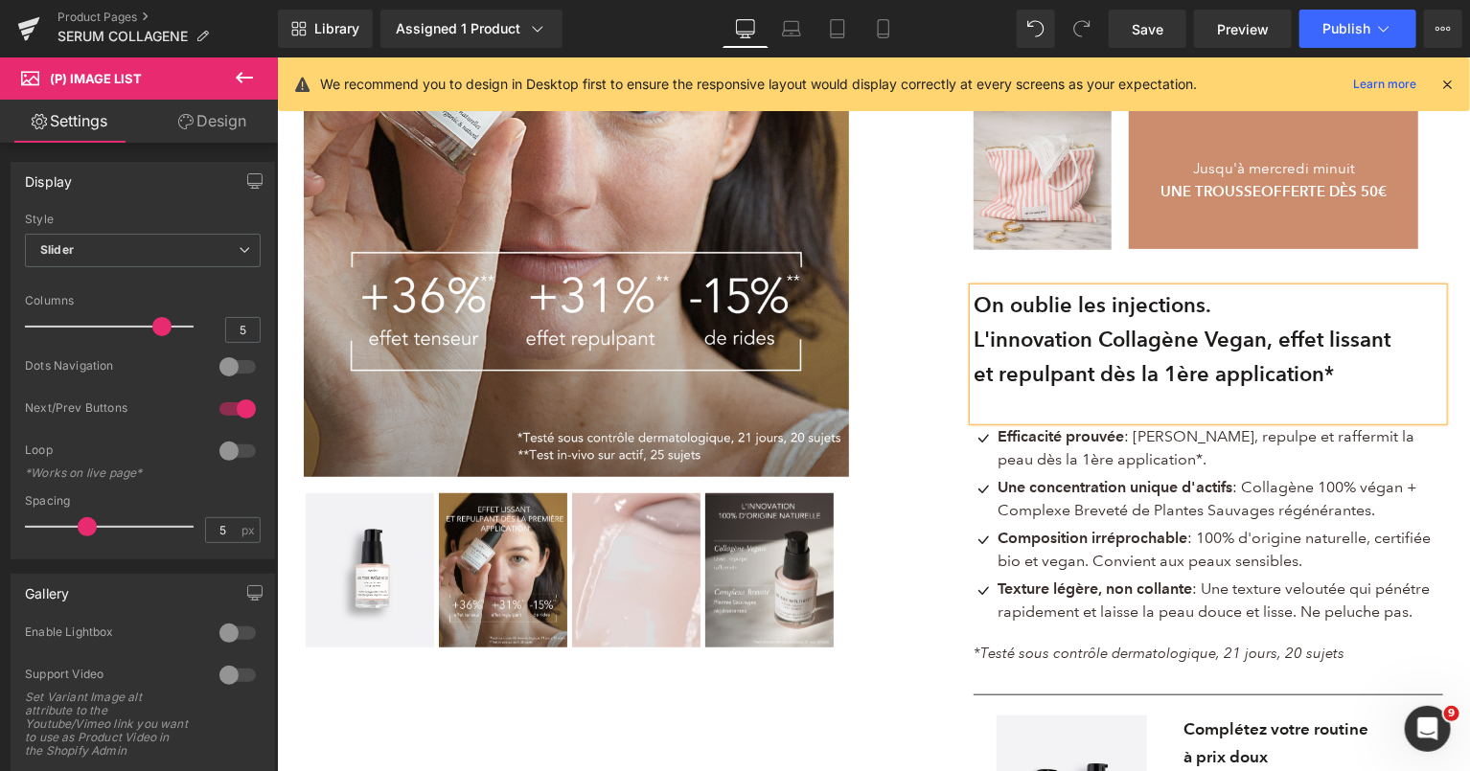
scroll to position [426, 0]
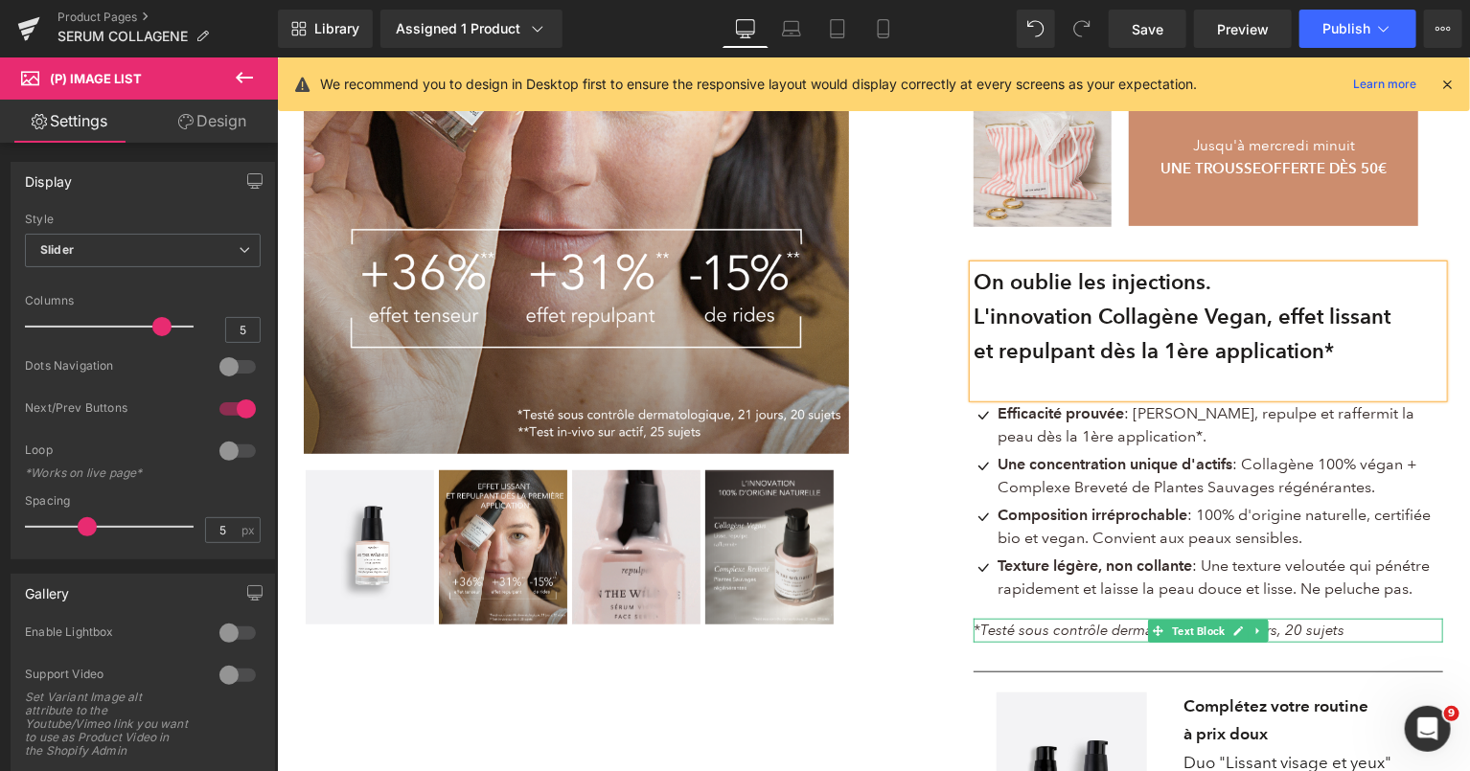
click at [1108, 634] on icon "*Testé sous contrôle dermatologique, 21 jours, 20 sujets" at bounding box center [1158, 629] width 371 height 17
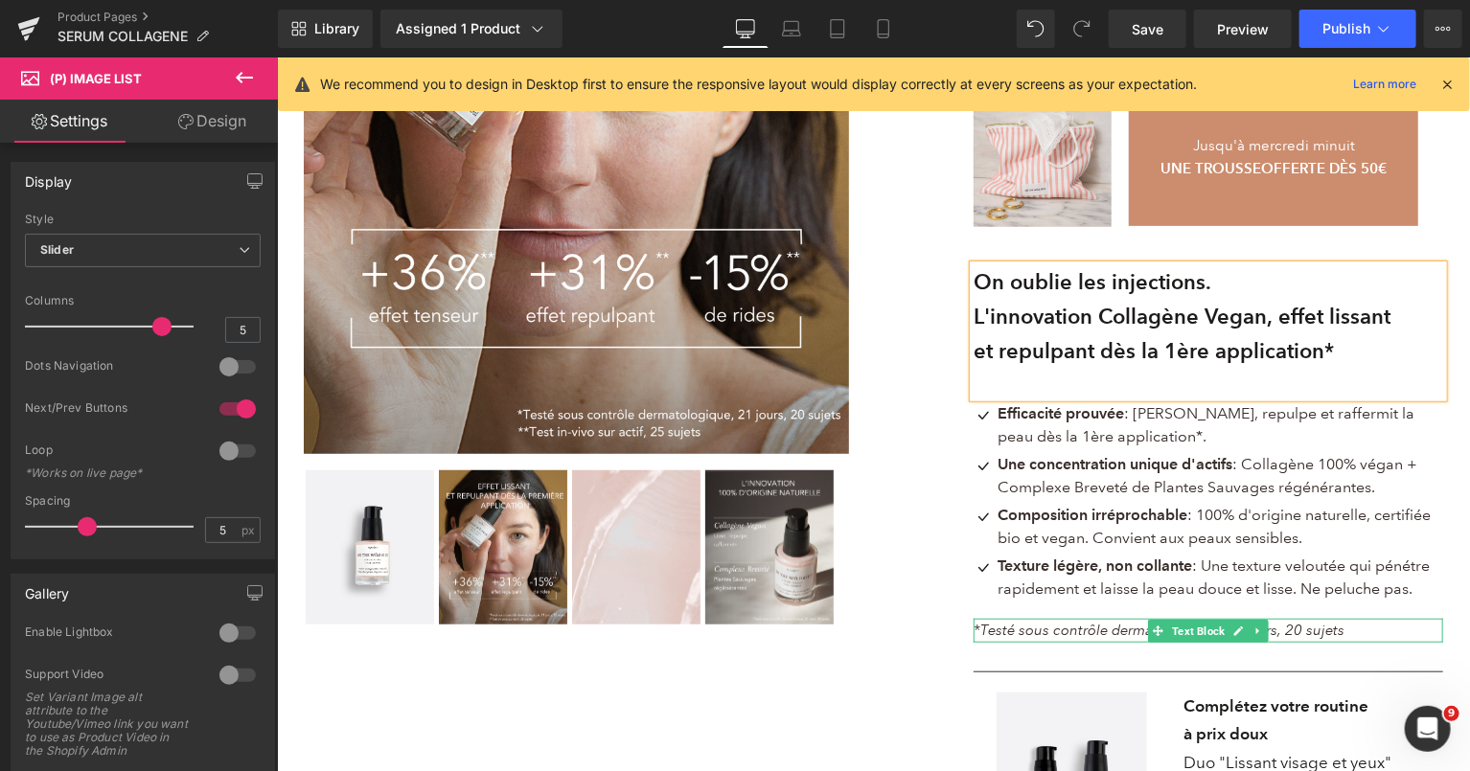
click at [1108, 634] on icon "*Testé sous contrôle dermatologique, 21 jours, 20 sujets" at bounding box center [1158, 629] width 371 height 17
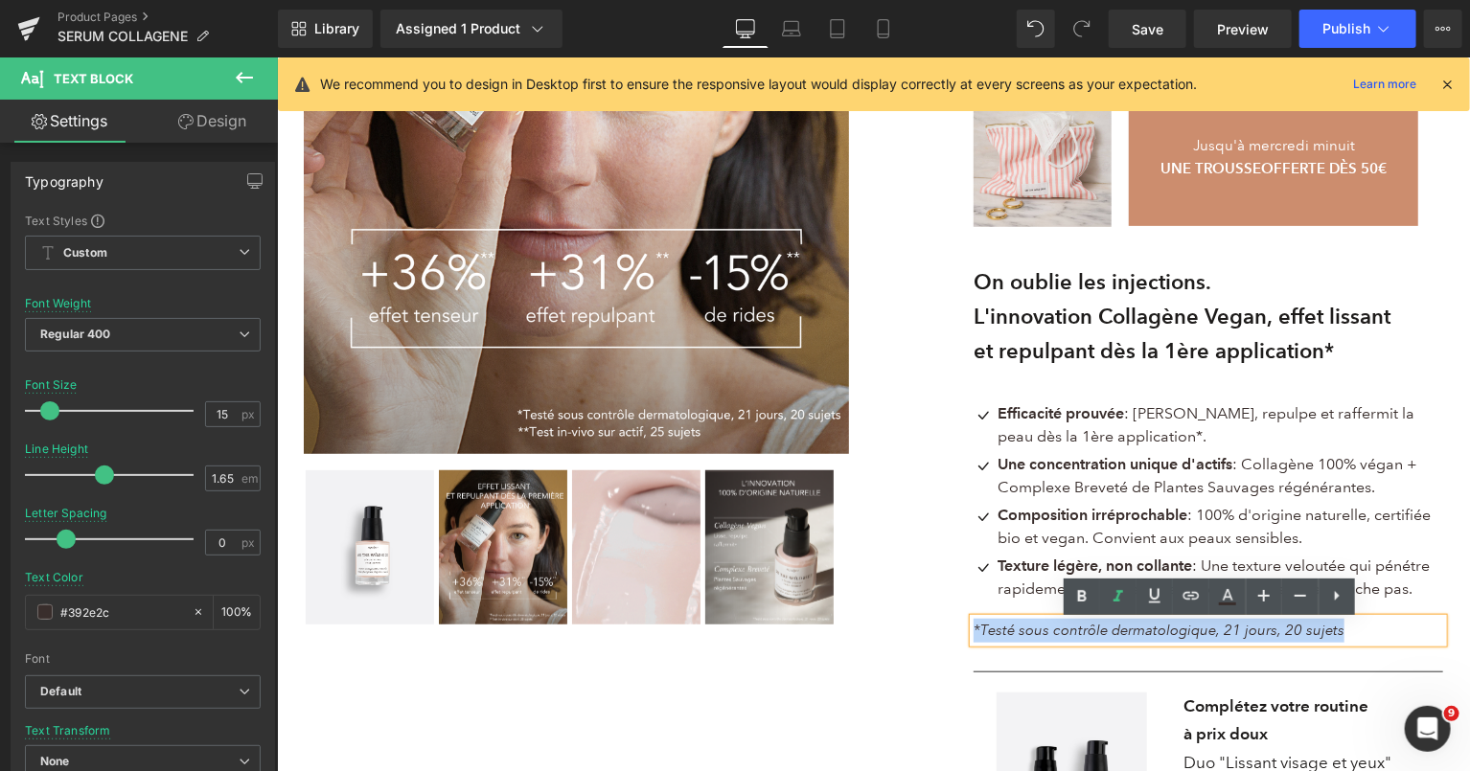
copy icon "*Testé sous contrôle dermatologique, 21 jours, 20 sujets"
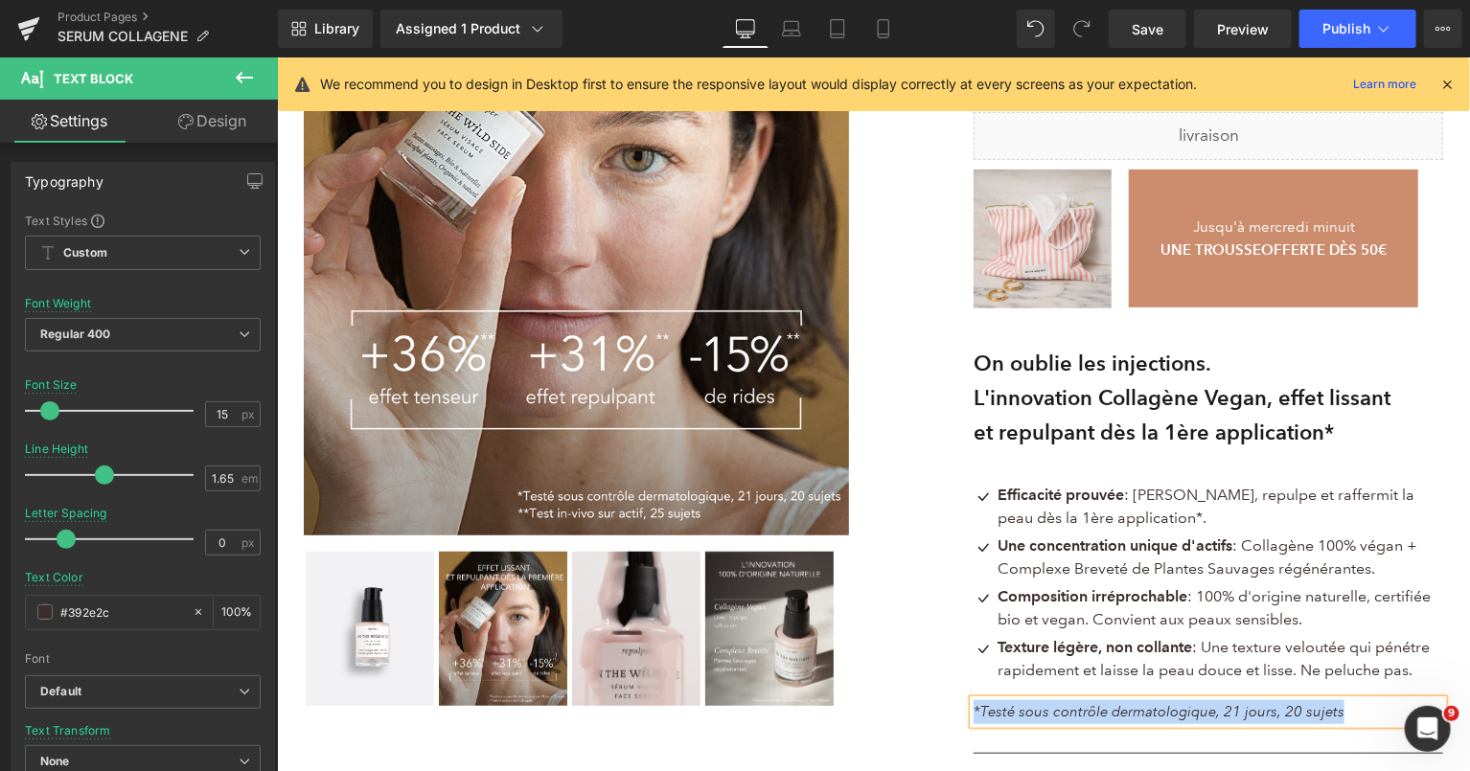
scroll to position [0, 0]
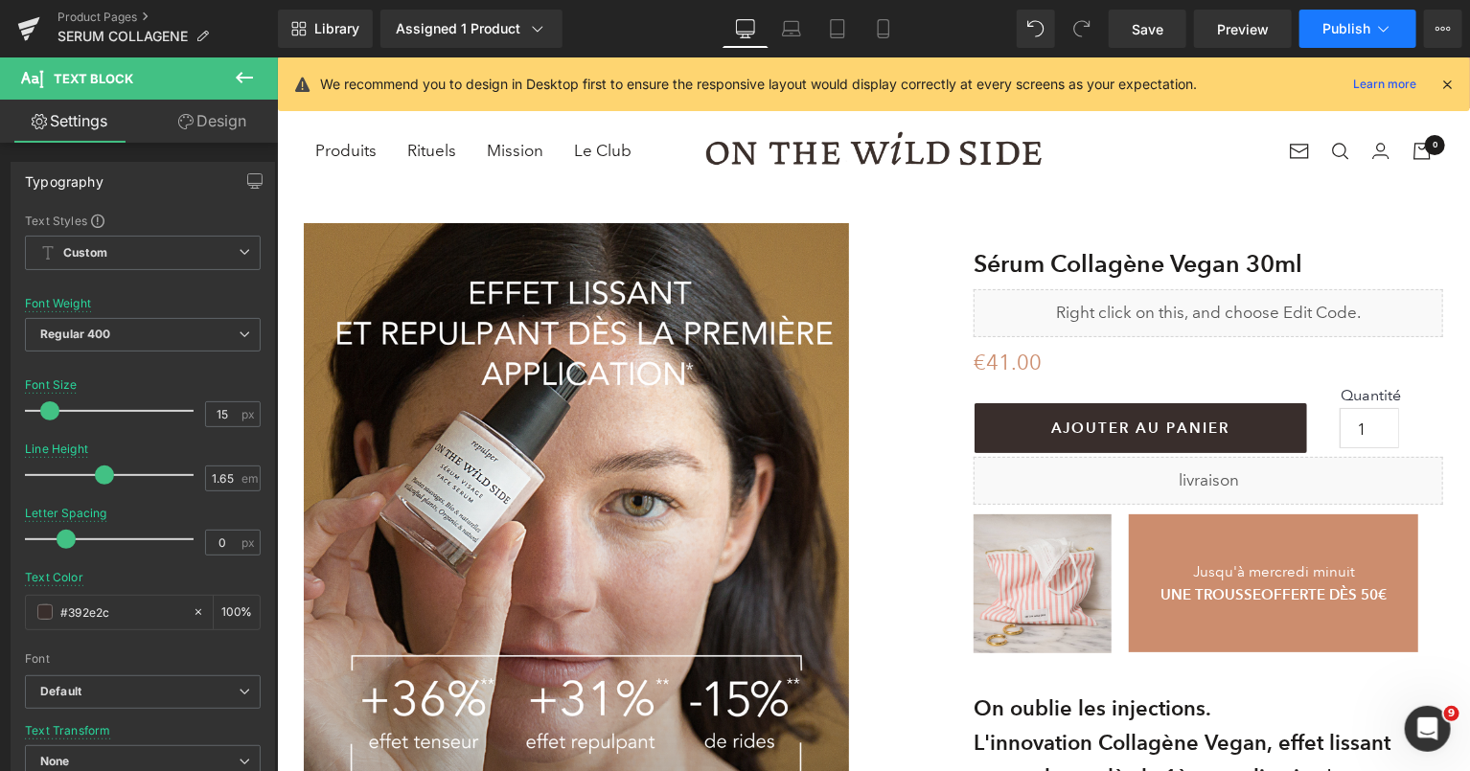
click at [1379, 42] on button "Publish" at bounding box center [1358, 29] width 117 height 38
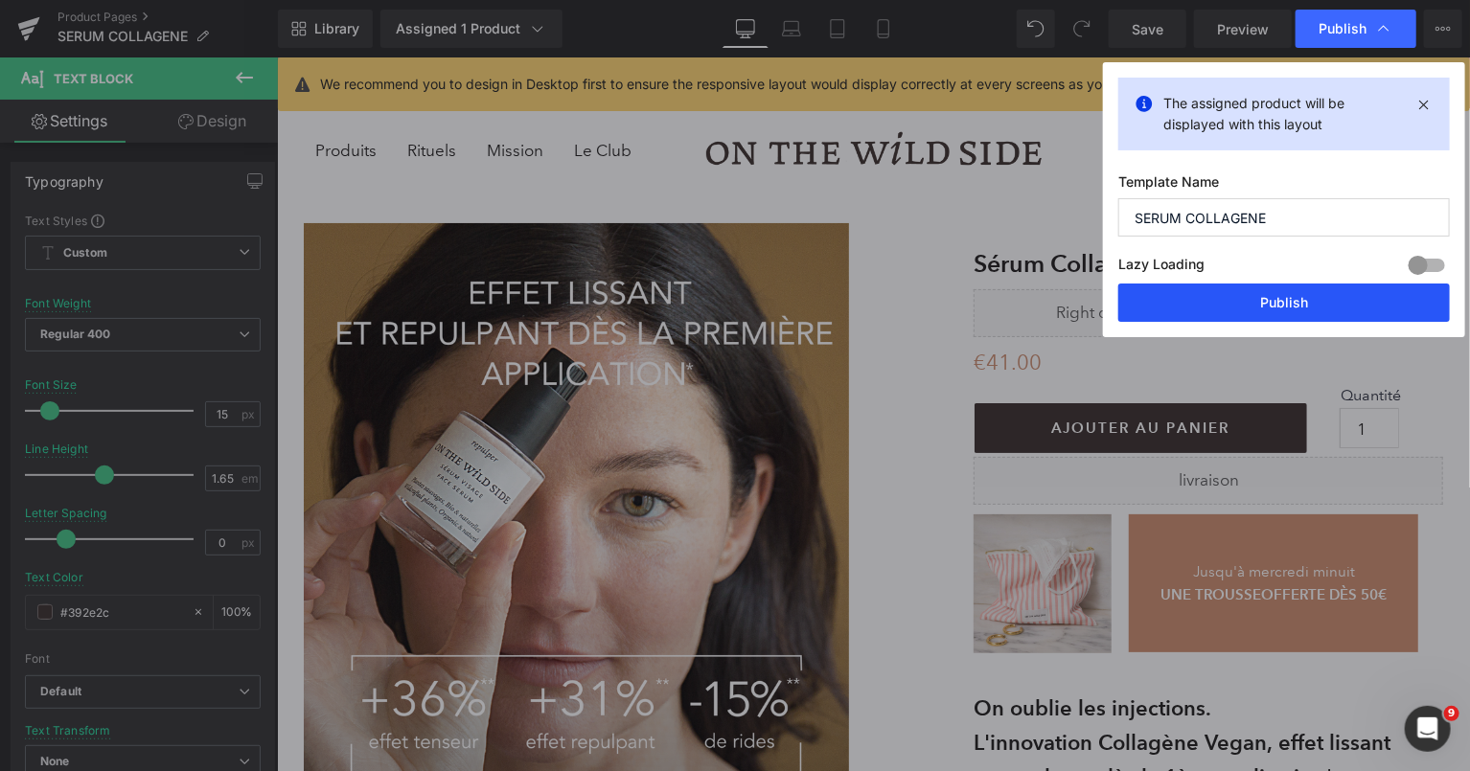
click at [1305, 293] on button "Publish" at bounding box center [1284, 303] width 332 height 38
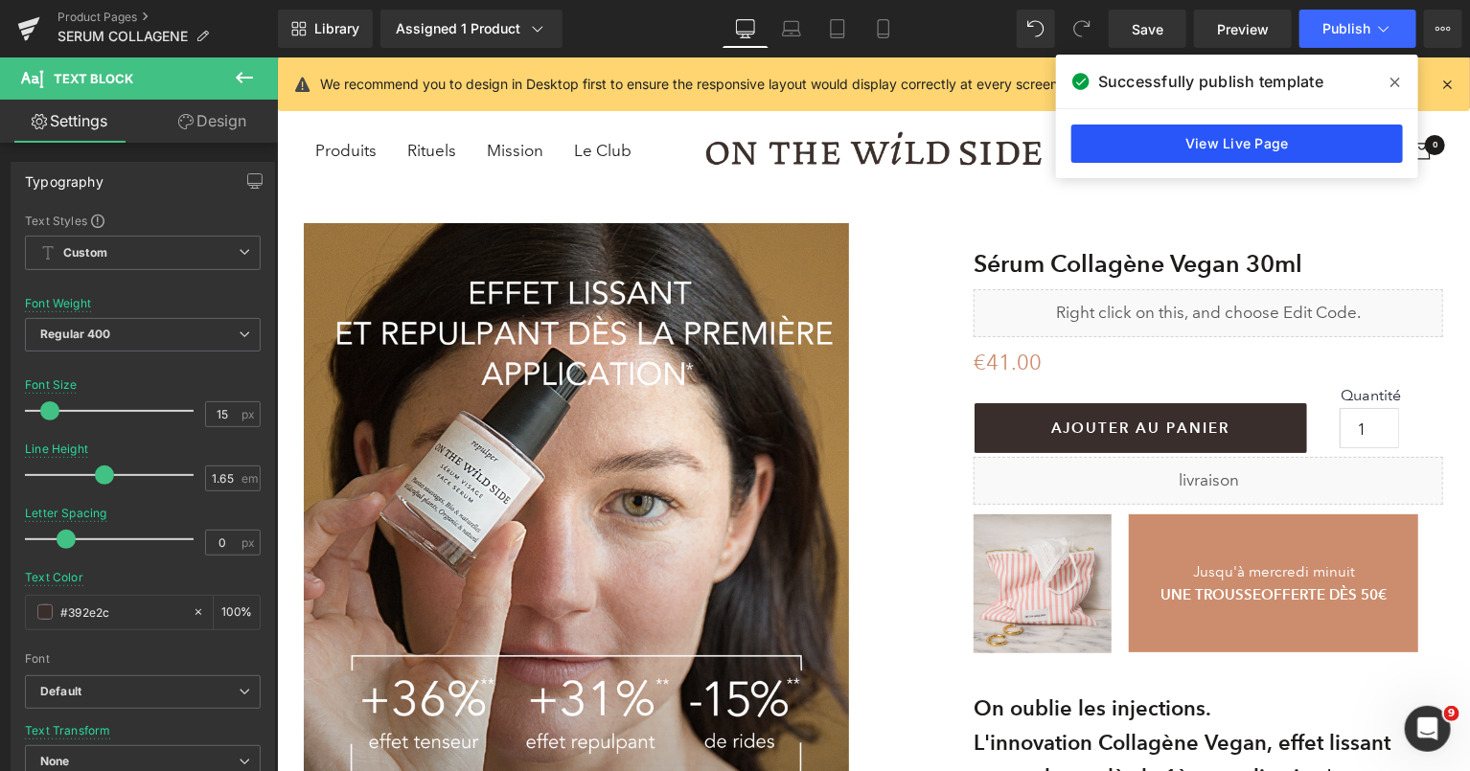
click at [1284, 140] on link "View Live Page" at bounding box center [1237, 144] width 332 height 38
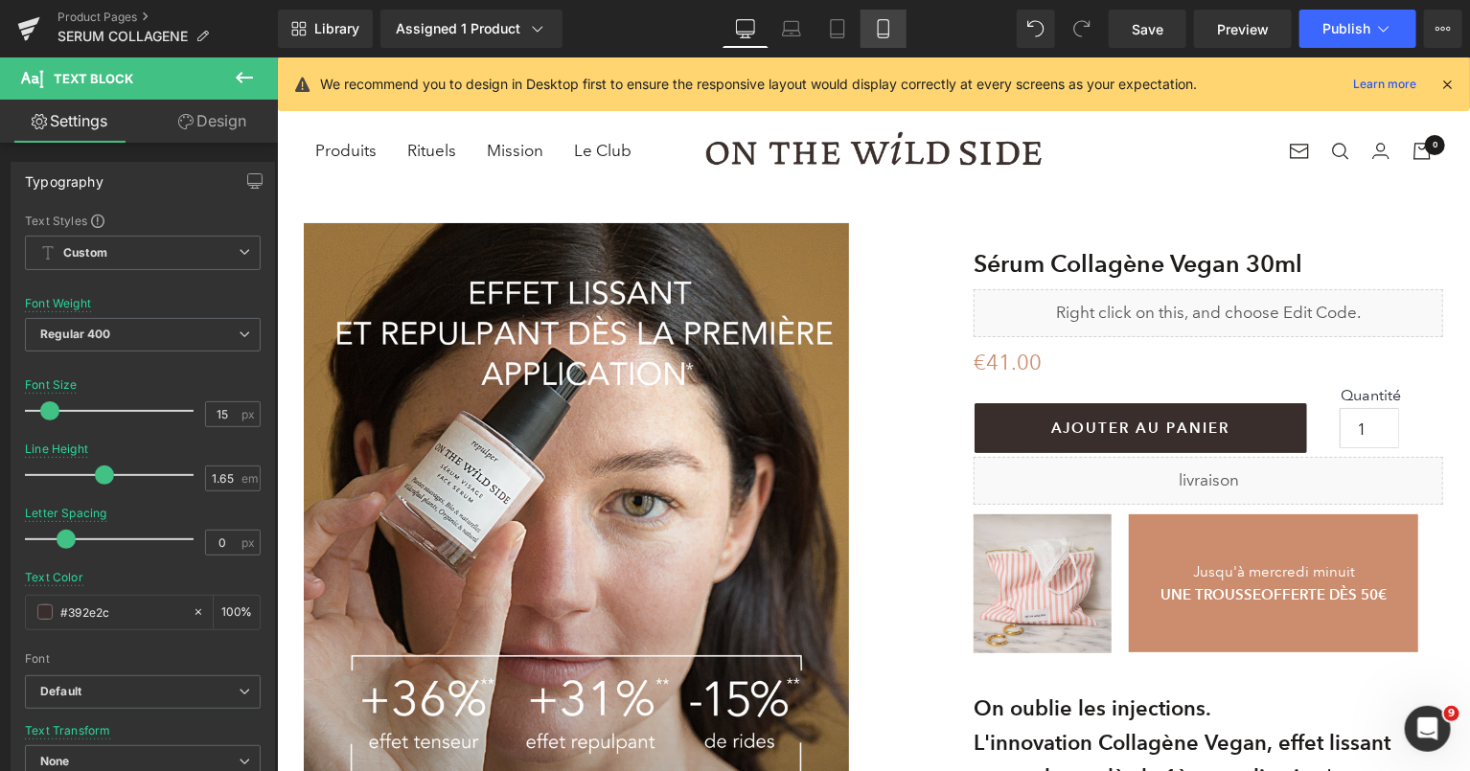
click at [880, 30] on icon at bounding box center [883, 28] width 19 height 19
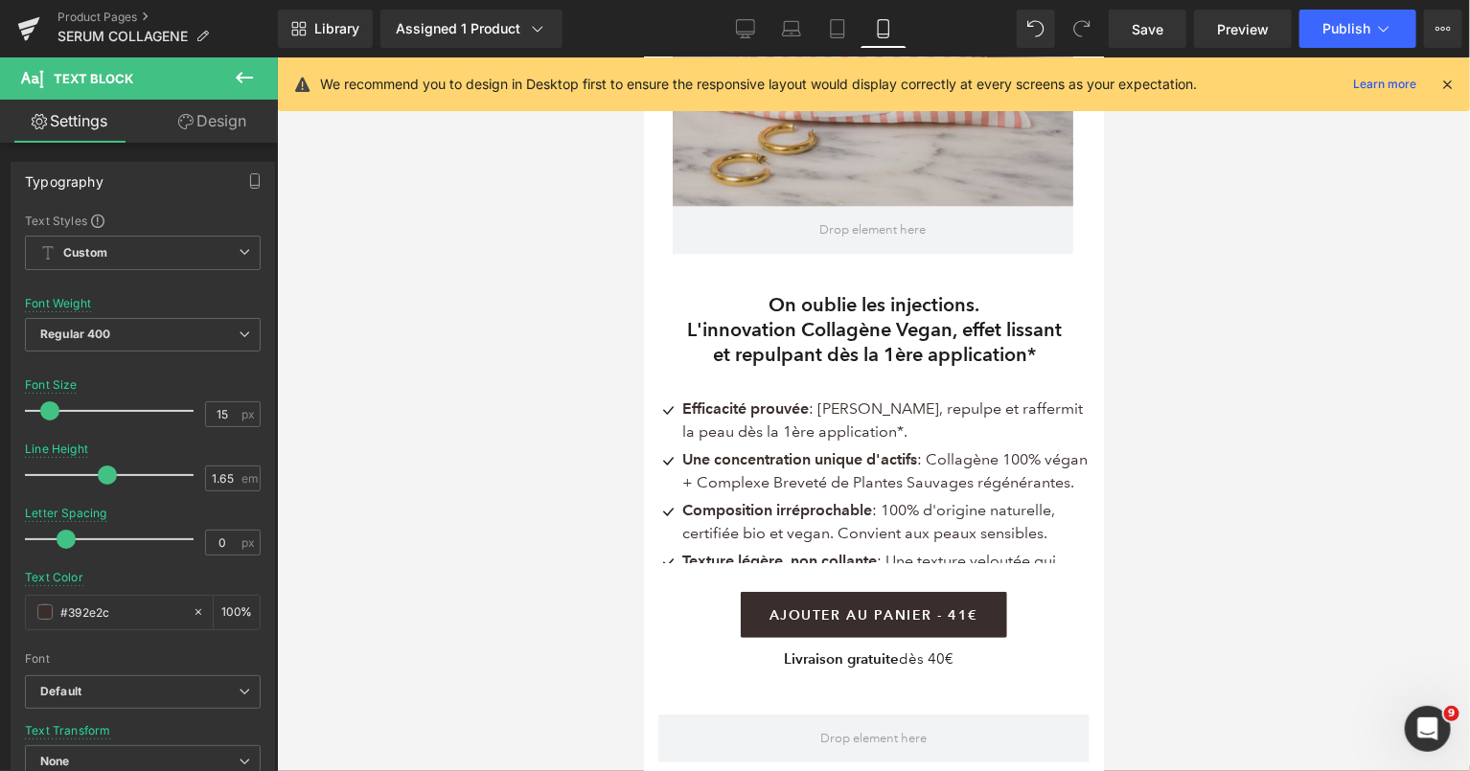
scroll to position [1482, 0]
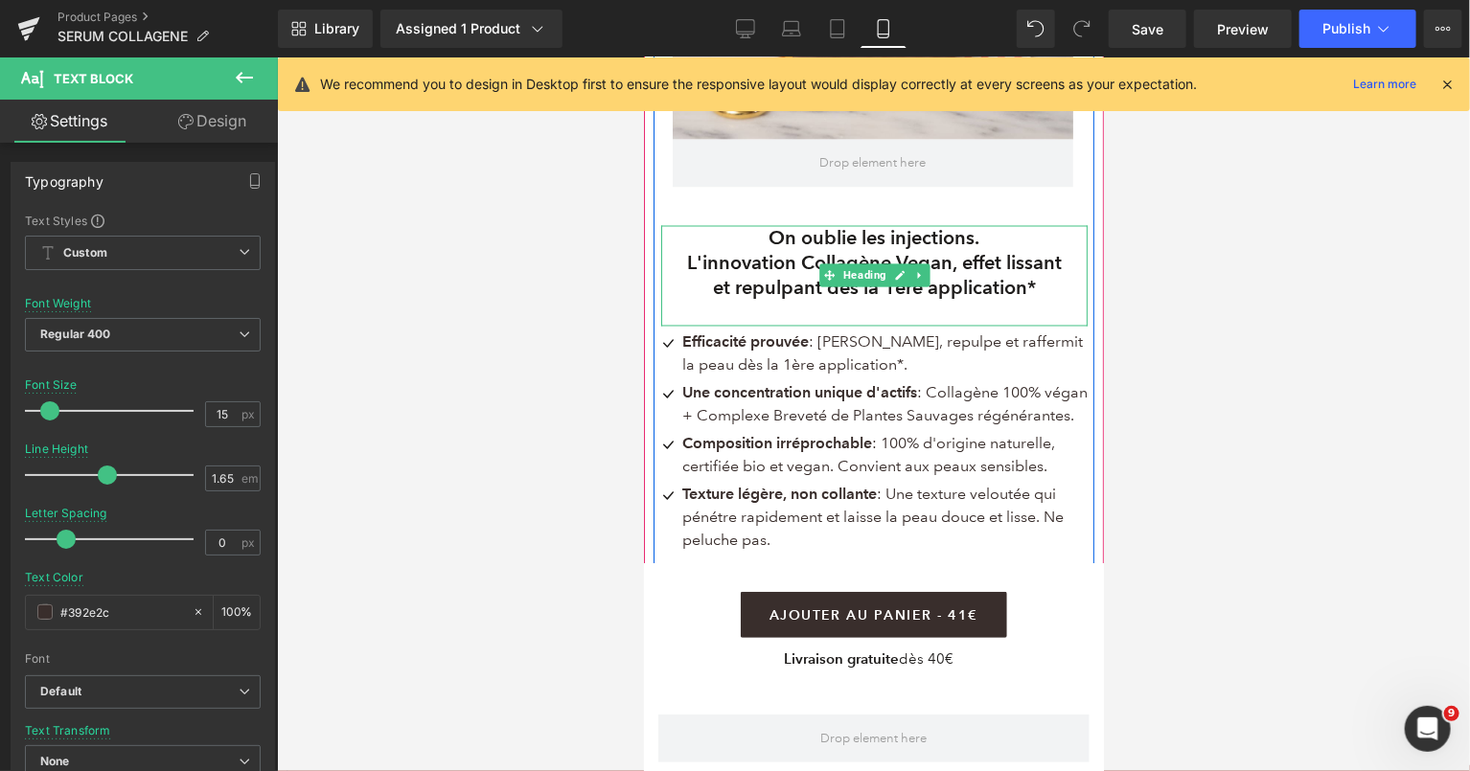
click at [739, 276] on b "et repulpant dès la 1ère application*" at bounding box center [873, 287] width 323 height 23
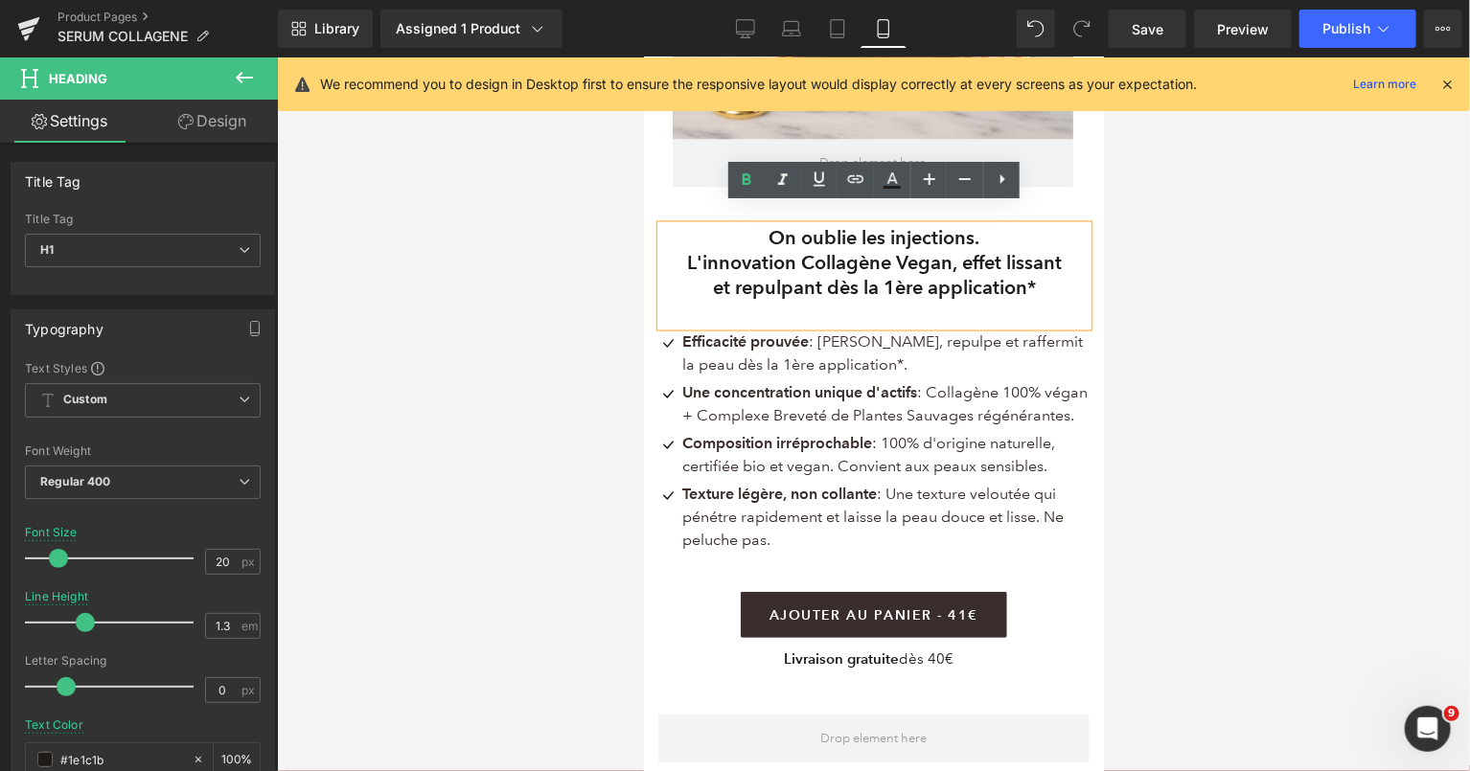
click at [712, 276] on b "et repulpant dès la 1ère application*" at bounding box center [873, 287] width 323 height 23
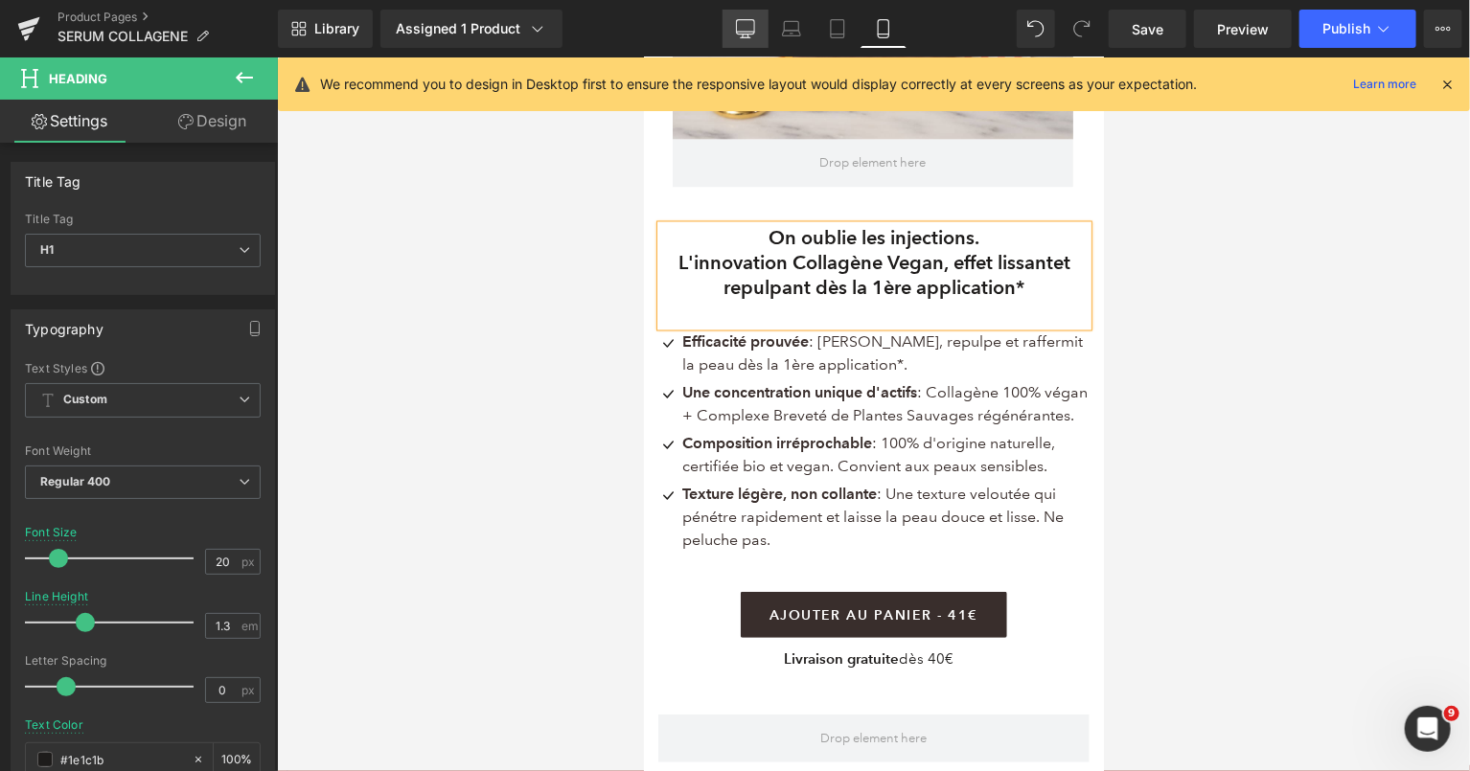
click at [743, 27] on icon at bounding box center [745, 28] width 19 height 19
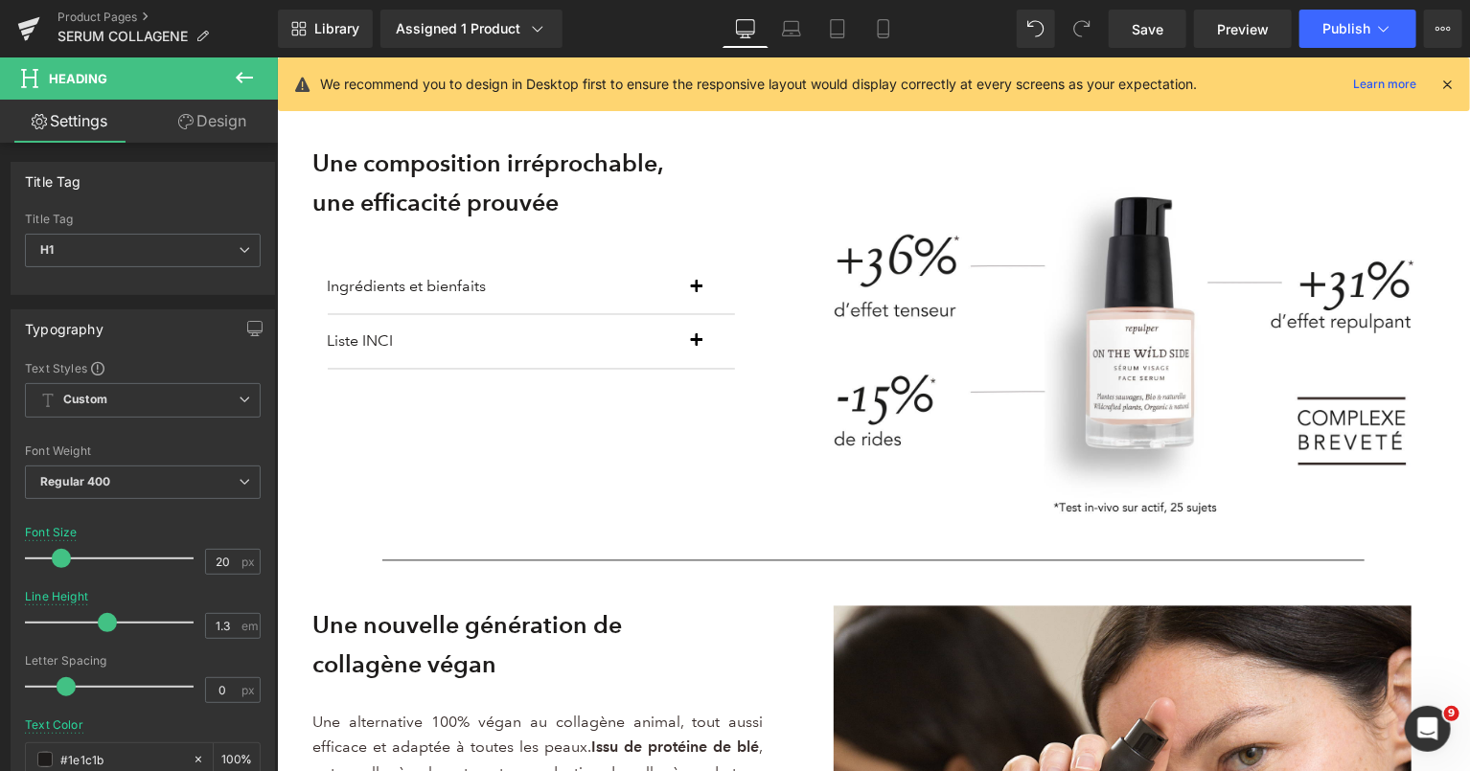
scroll to position [486, 0]
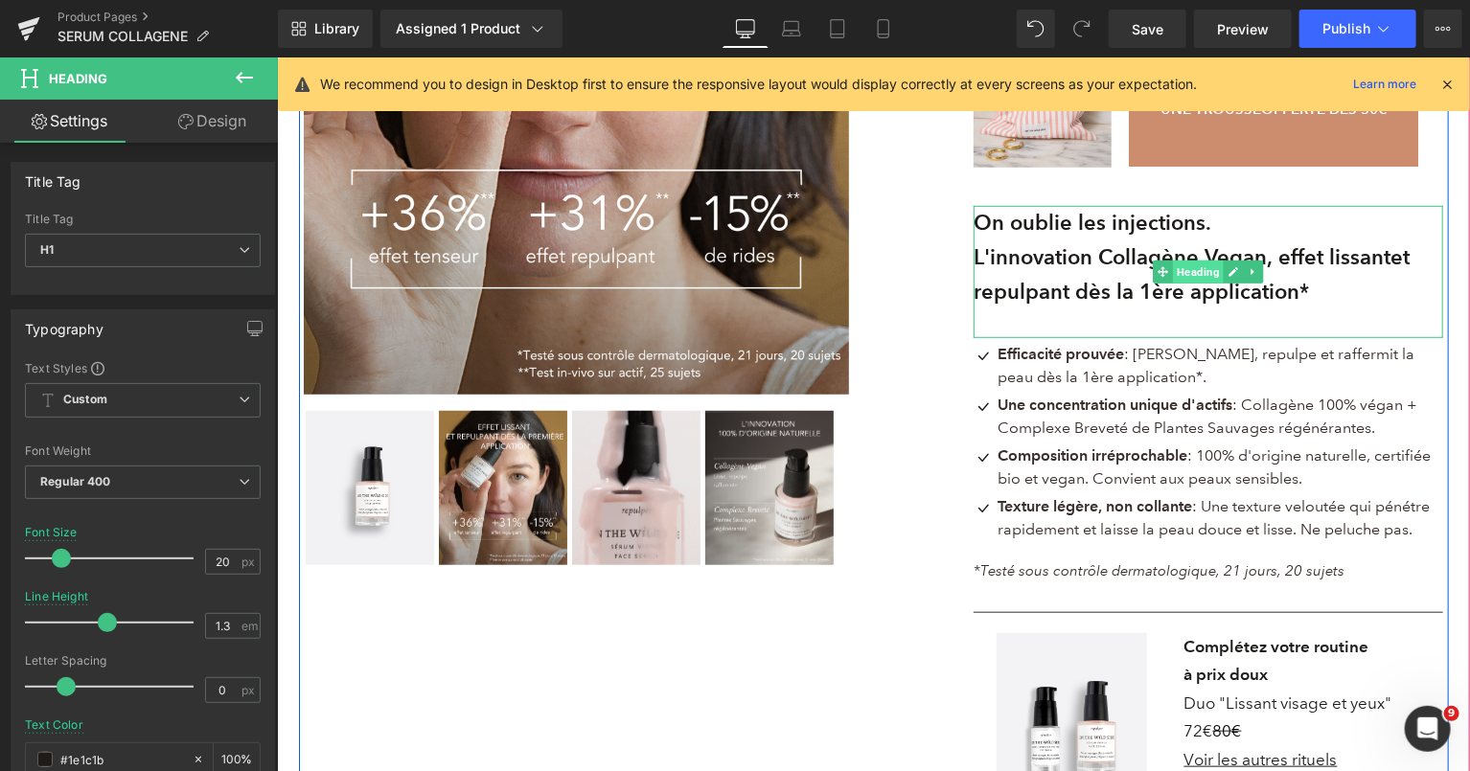
click at [1204, 266] on span "Heading" at bounding box center [1198, 271] width 51 height 23
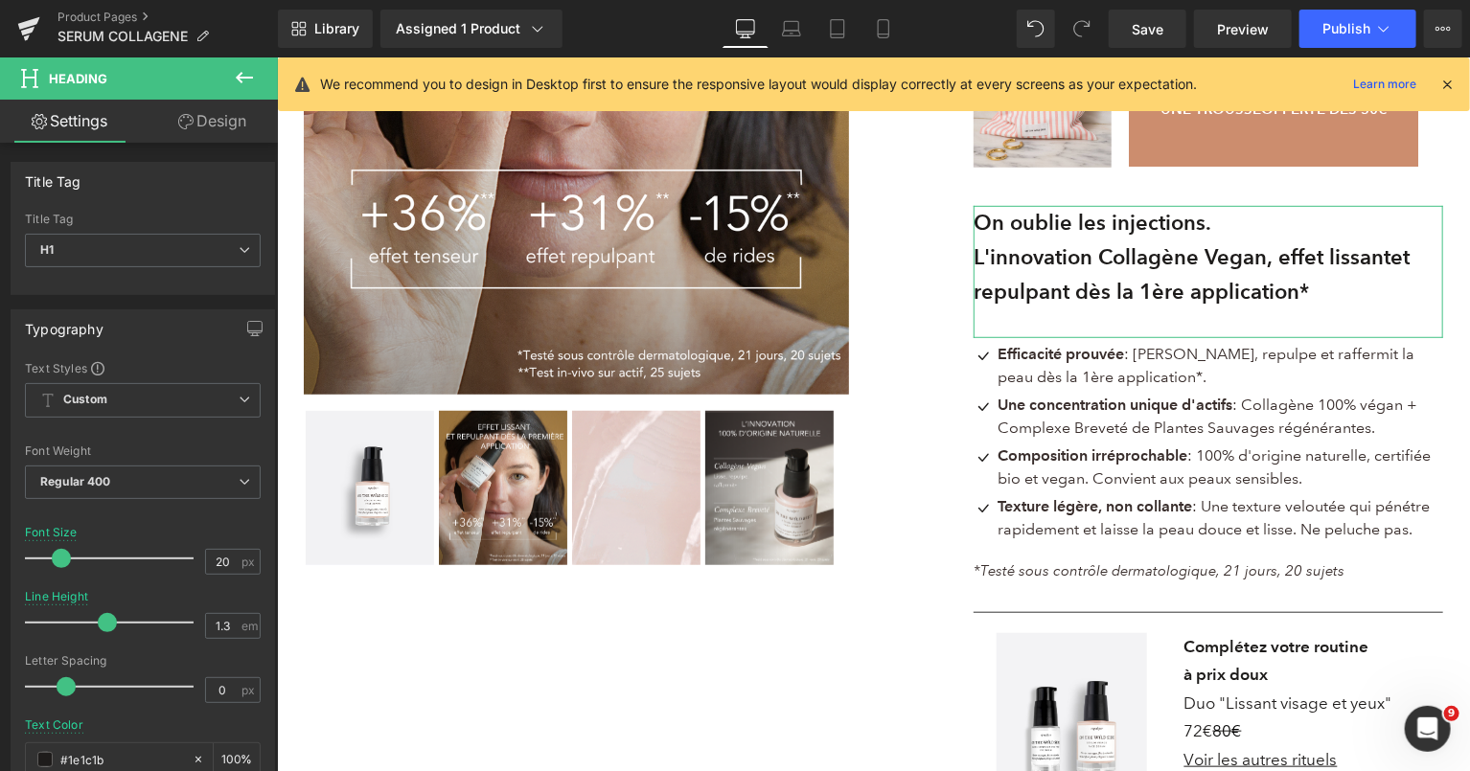
click at [217, 129] on link "Design" at bounding box center [212, 121] width 139 height 43
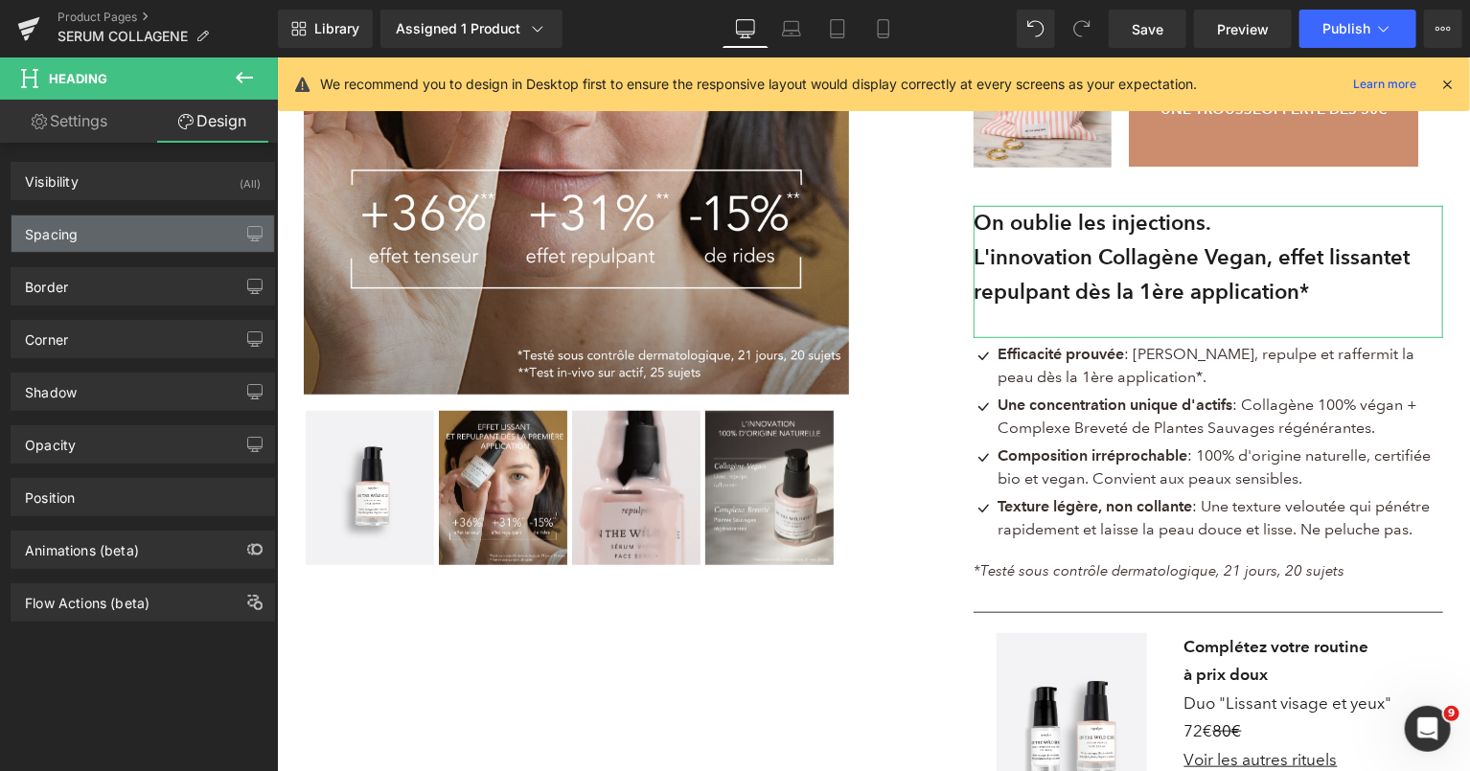
click at [116, 232] on div "Spacing" at bounding box center [143, 234] width 263 height 36
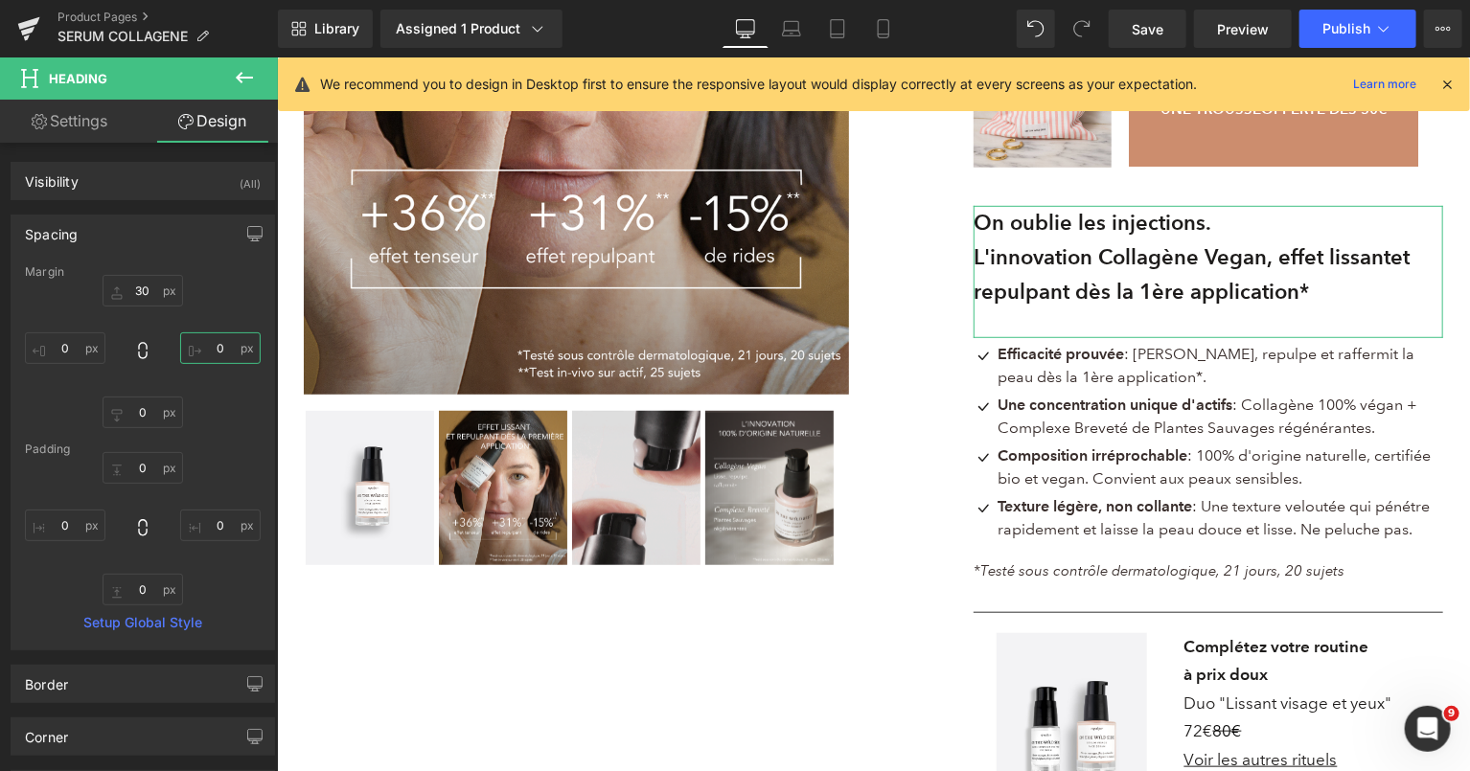
click at [215, 340] on input "text" at bounding box center [220, 349] width 81 height 32
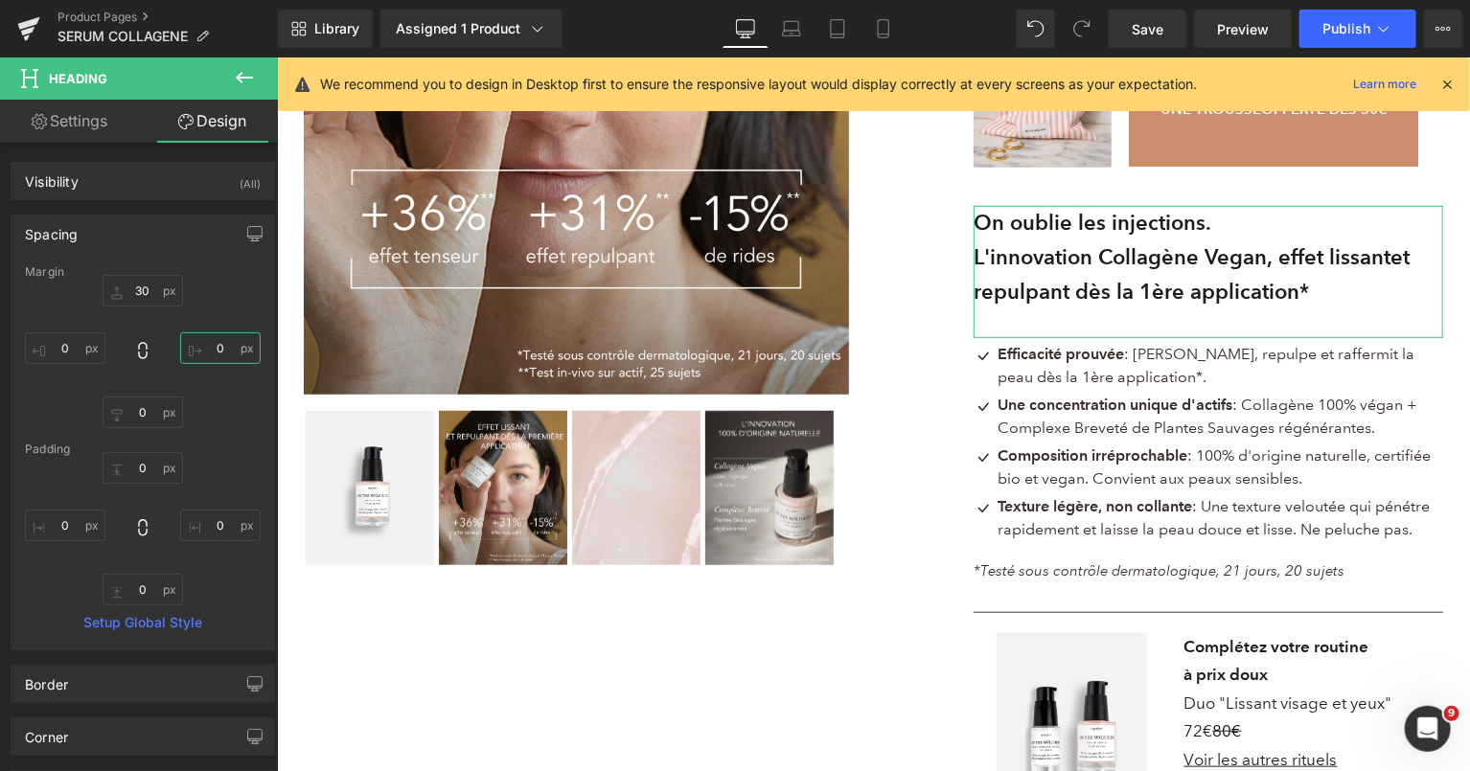
click at [215, 340] on input "text" at bounding box center [220, 349] width 81 height 32
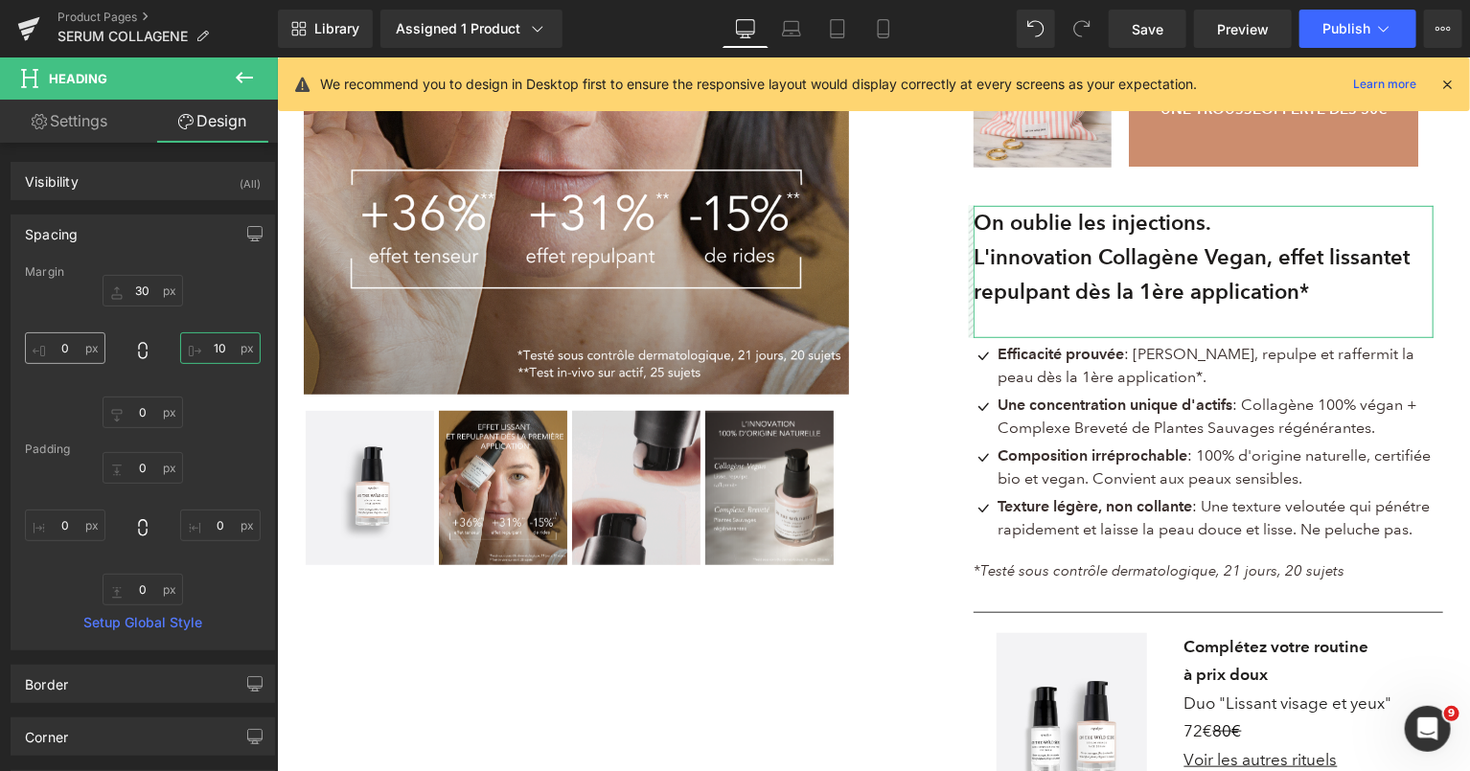
type input "10"
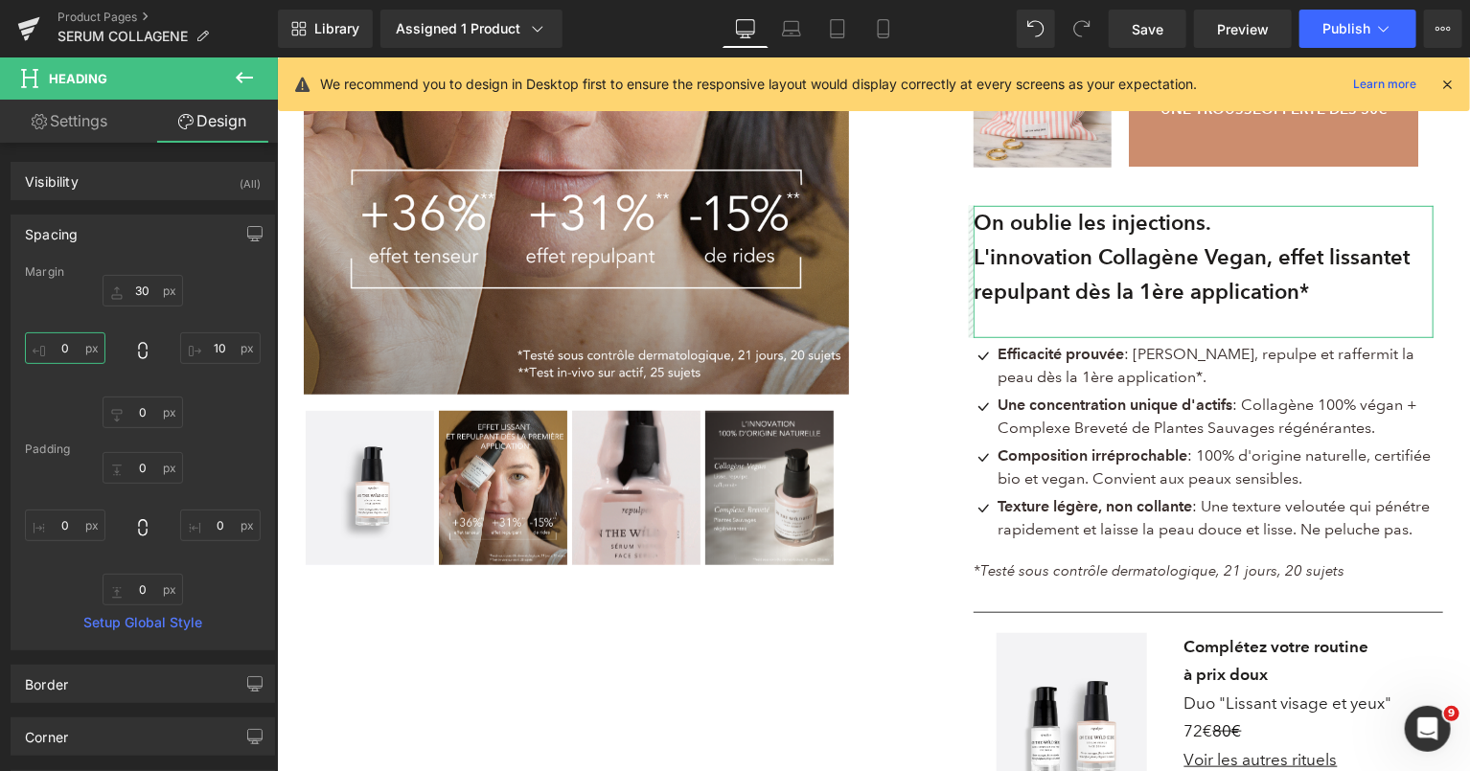
click at [73, 344] on input "text" at bounding box center [65, 349] width 81 height 32
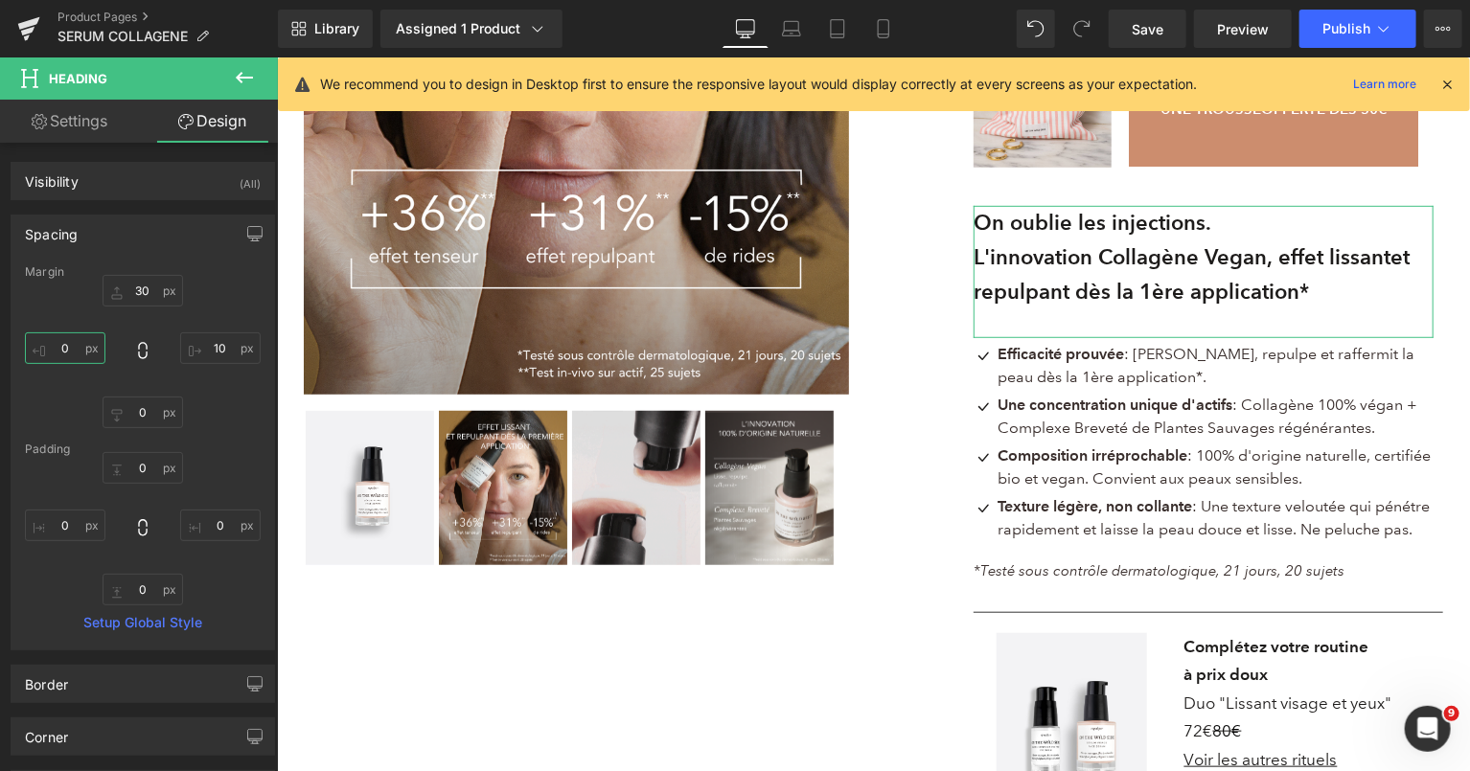
click at [73, 344] on input "text" at bounding box center [65, 349] width 81 height 32
type input "1"
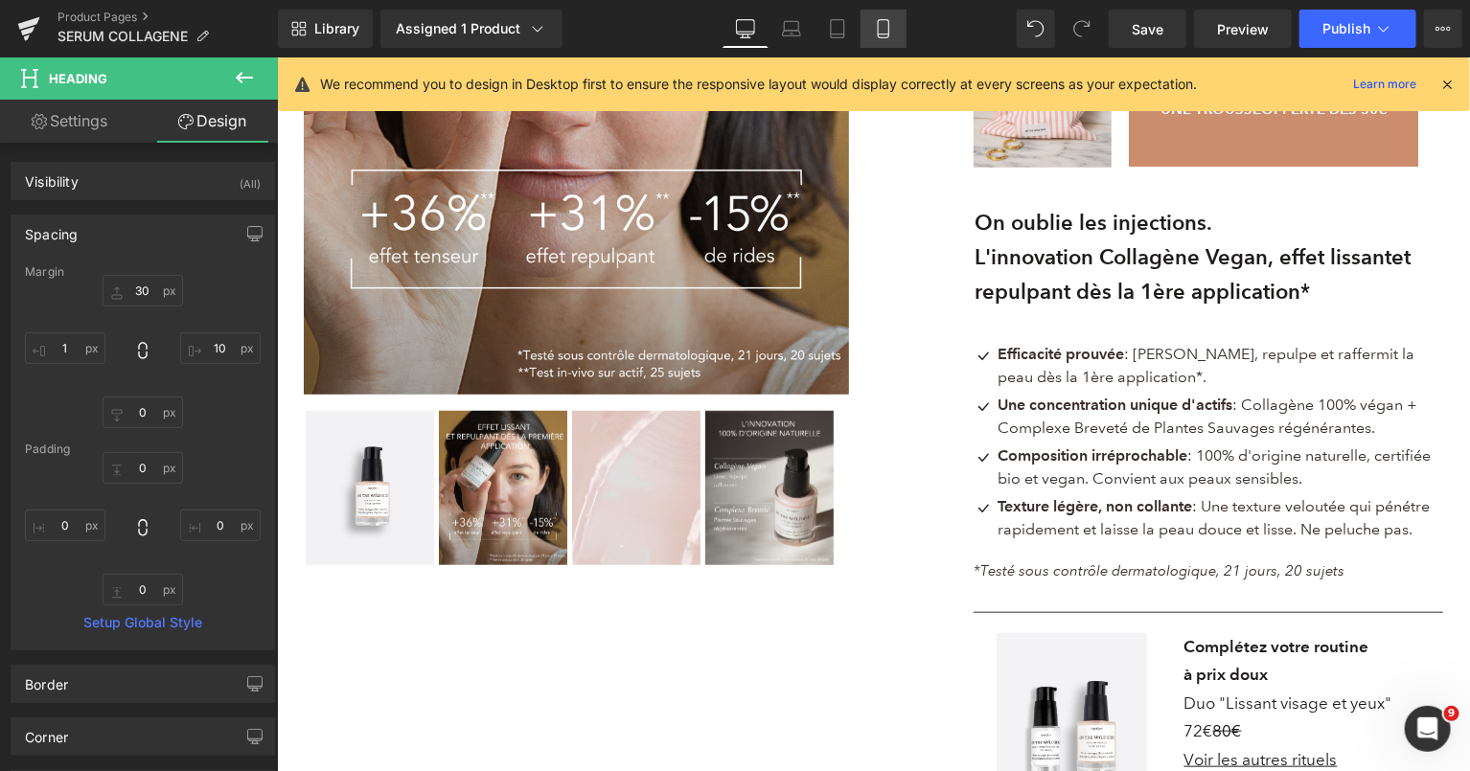
click at [886, 38] on link "Mobile" at bounding box center [884, 29] width 46 height 38
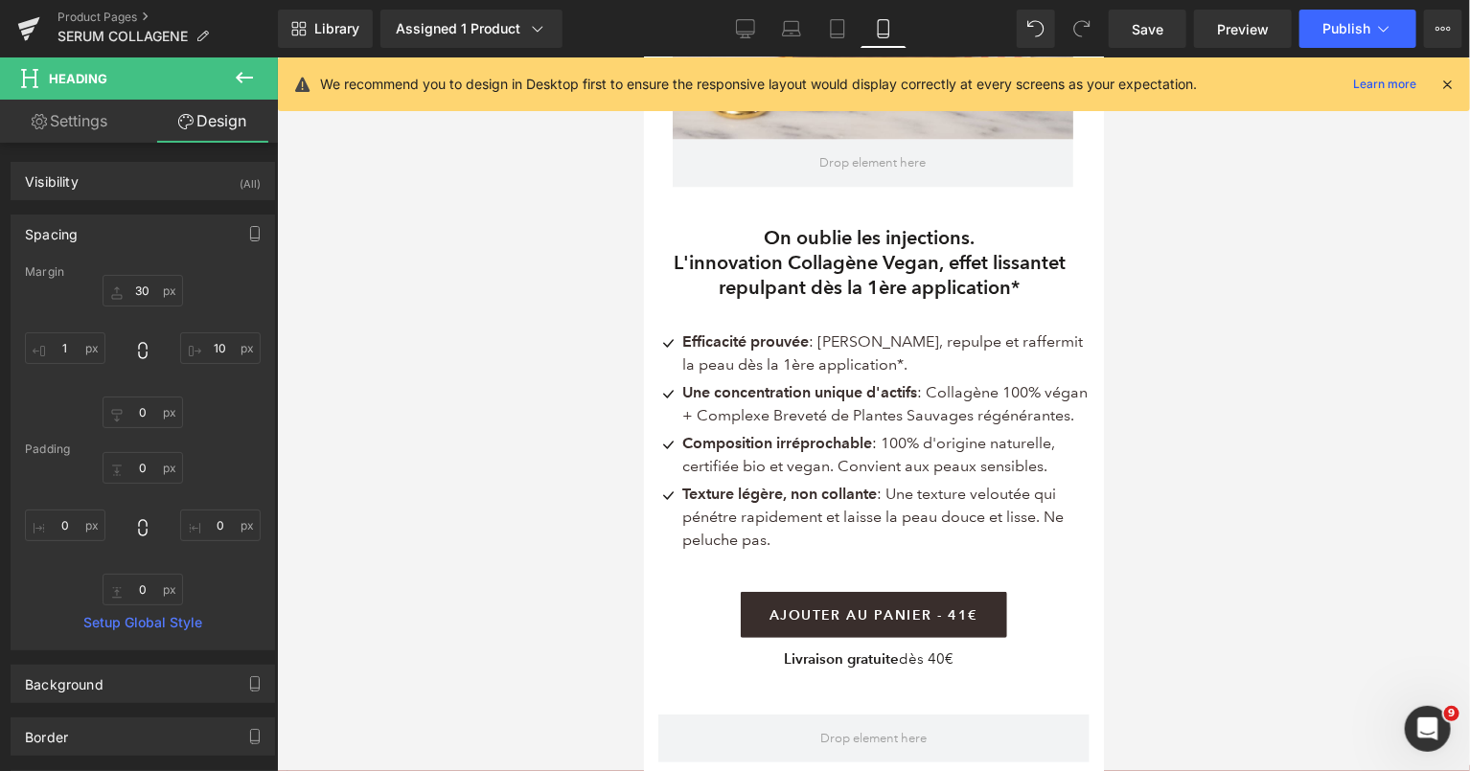
scroll to position [1482, 0]
click at [762, 23] on link "Desktop" at bounding box center [746, 29] width 46 height 38
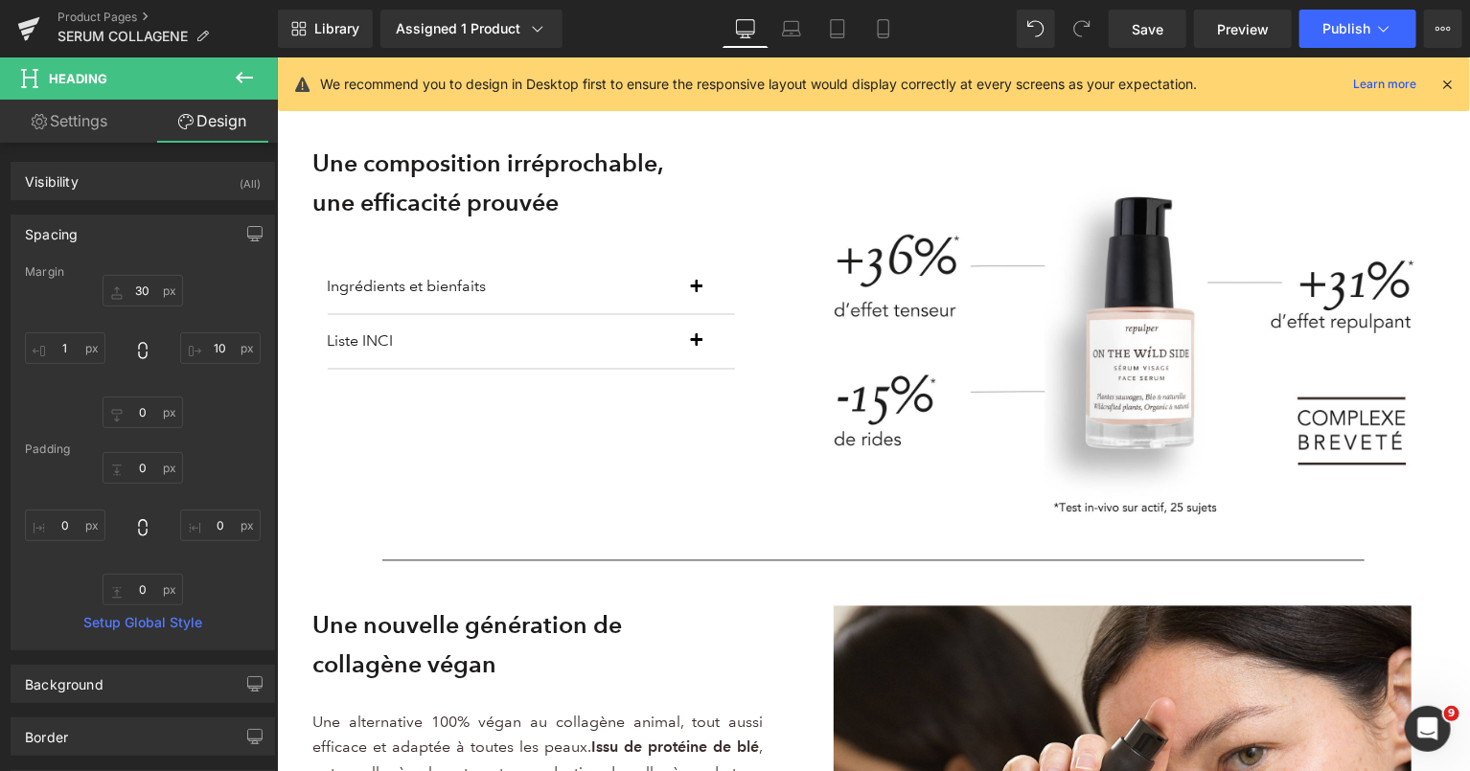
scroll to position [486, 0]
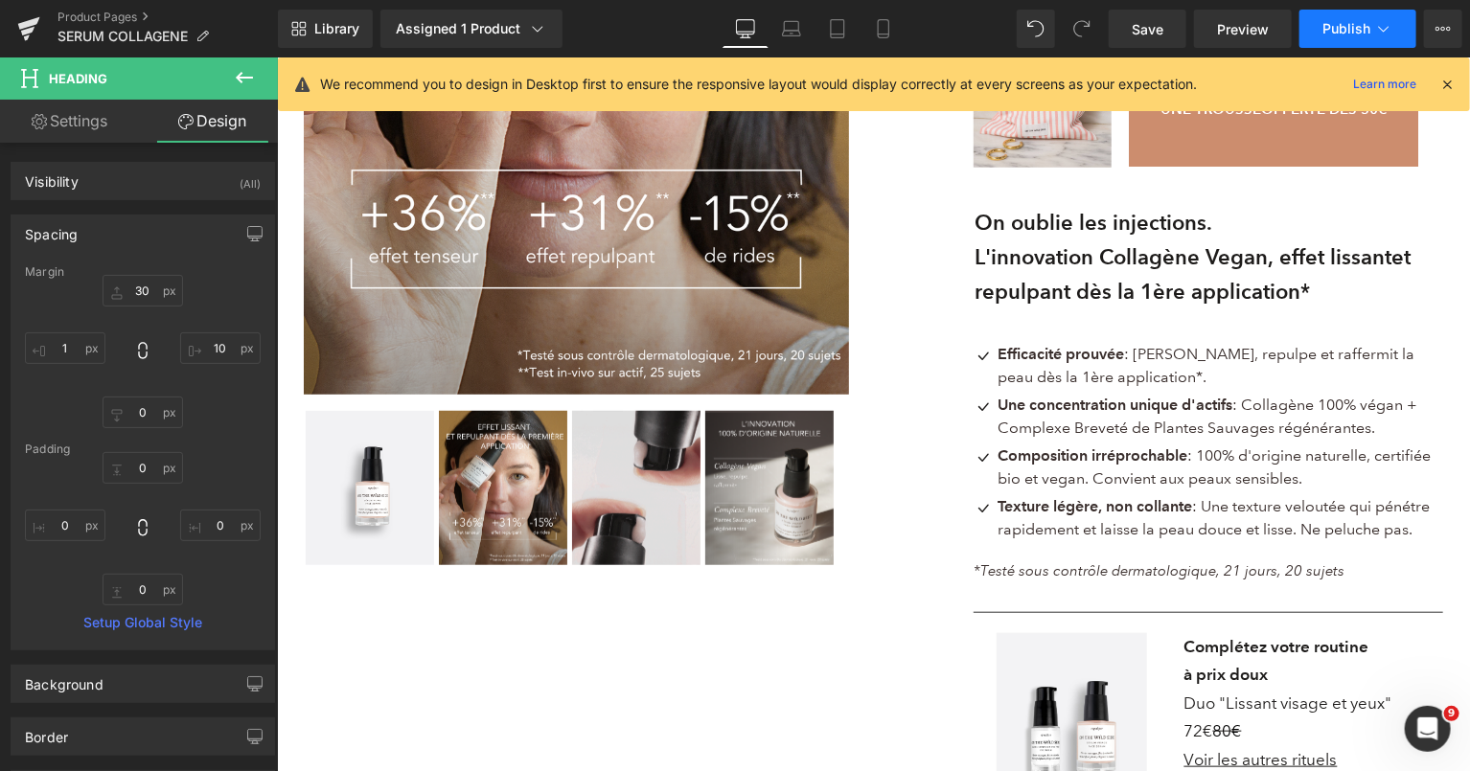
click at [1372, 24] on button "Publish" at bounding box center [1358, 29] width 117 height 38
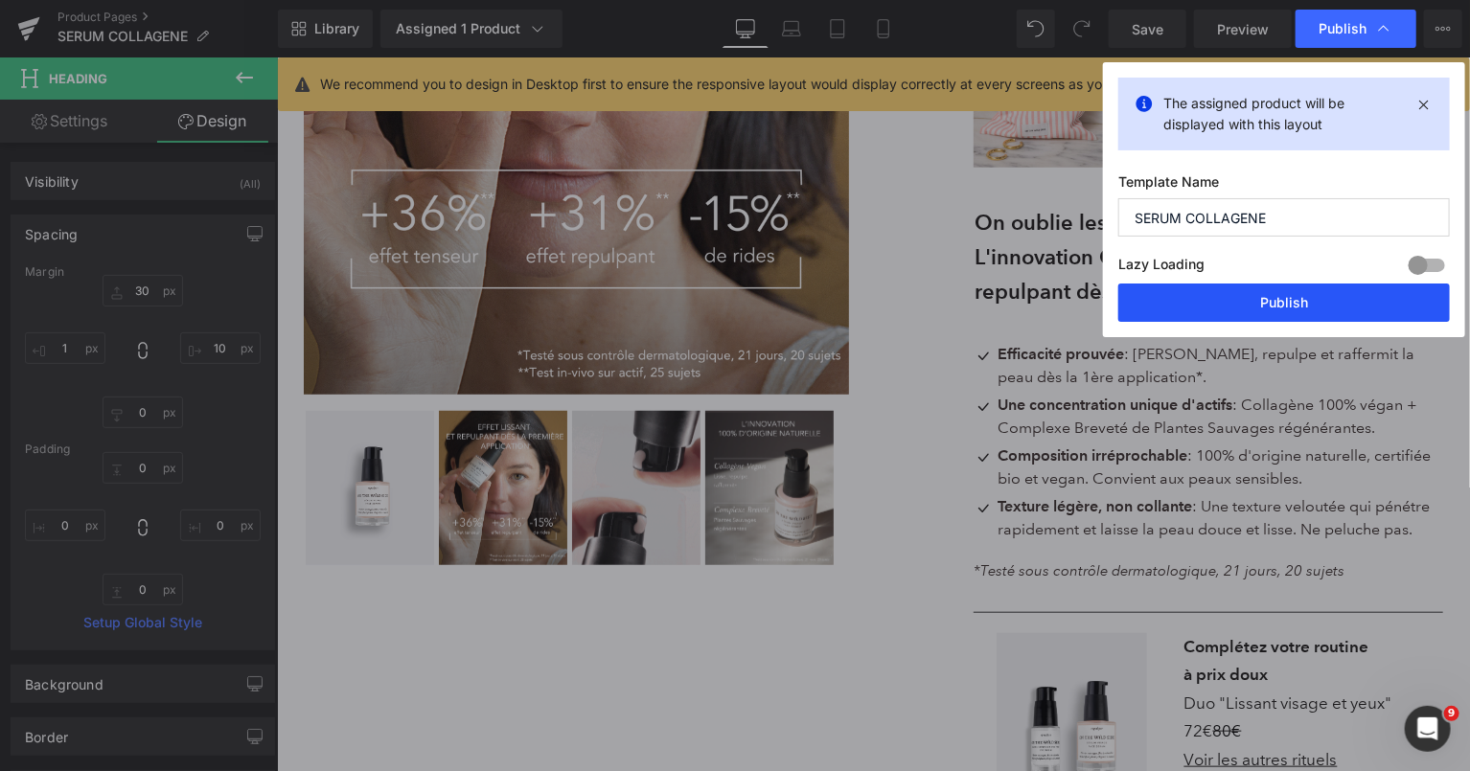
click at [1284, 306] on button "Publish" at bounding box center [1284, 303] width 332 height 38
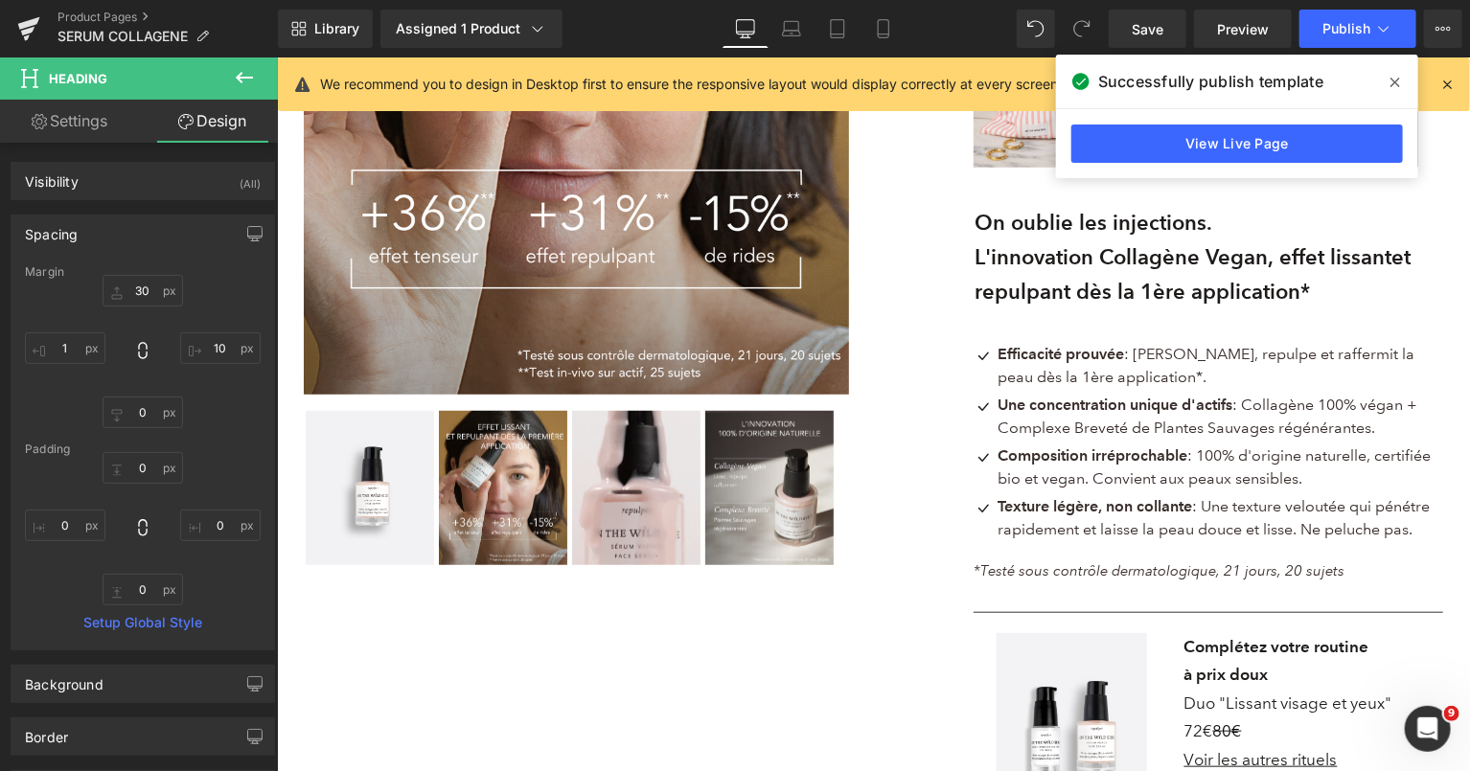
click at [1184, 353] on span "Icon List" at bounding box center [1208, 351] width 51 height 23
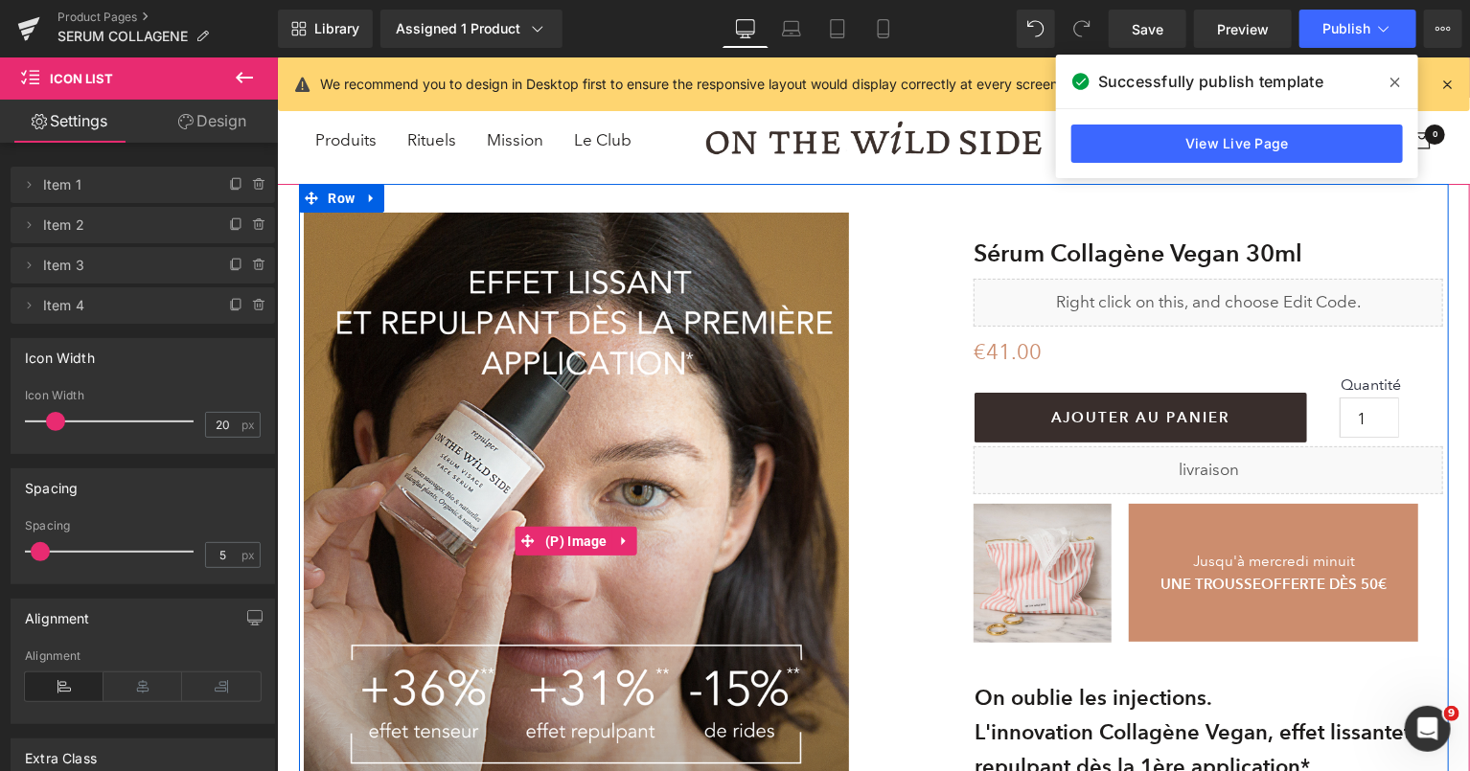
scroll to position [0, 0]
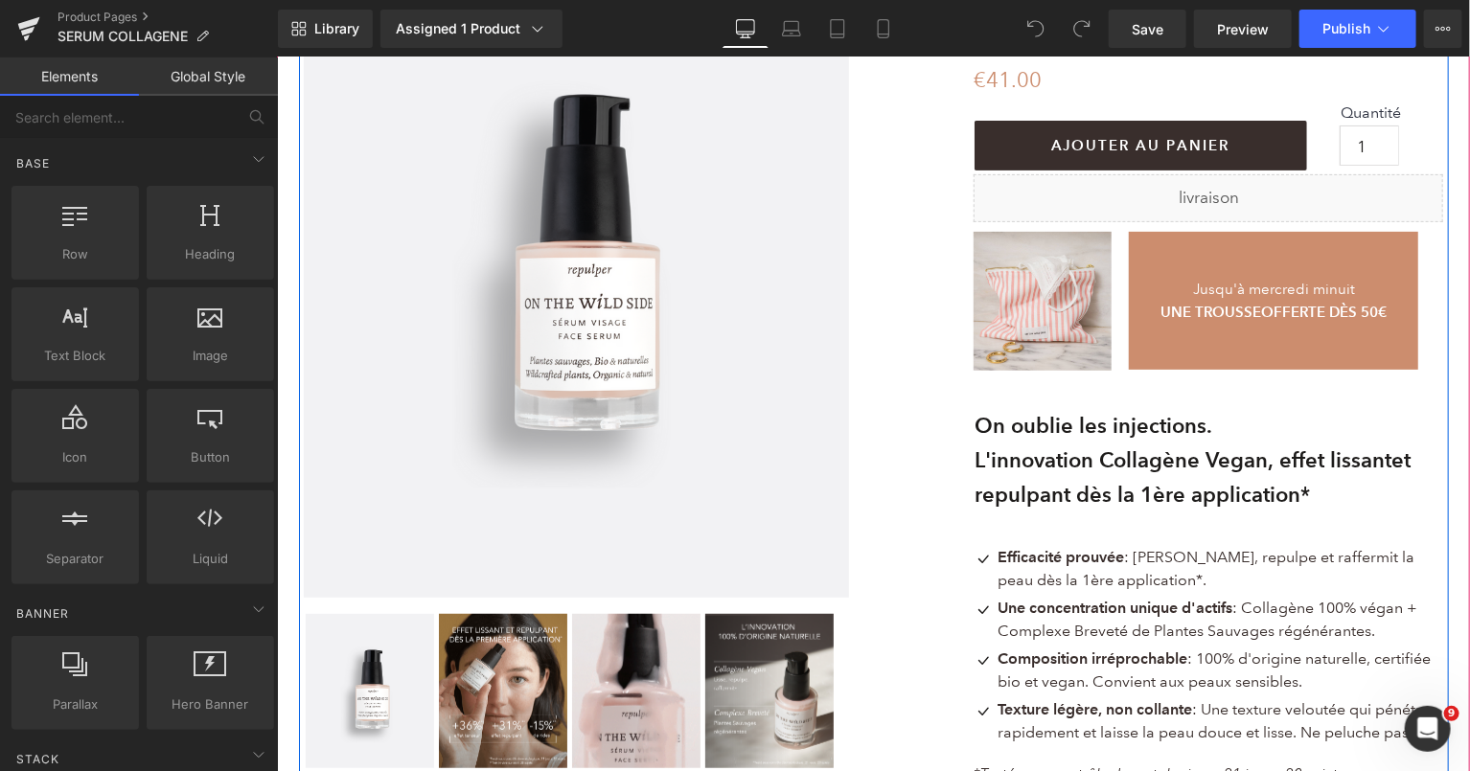
scroll to position [293, 0]
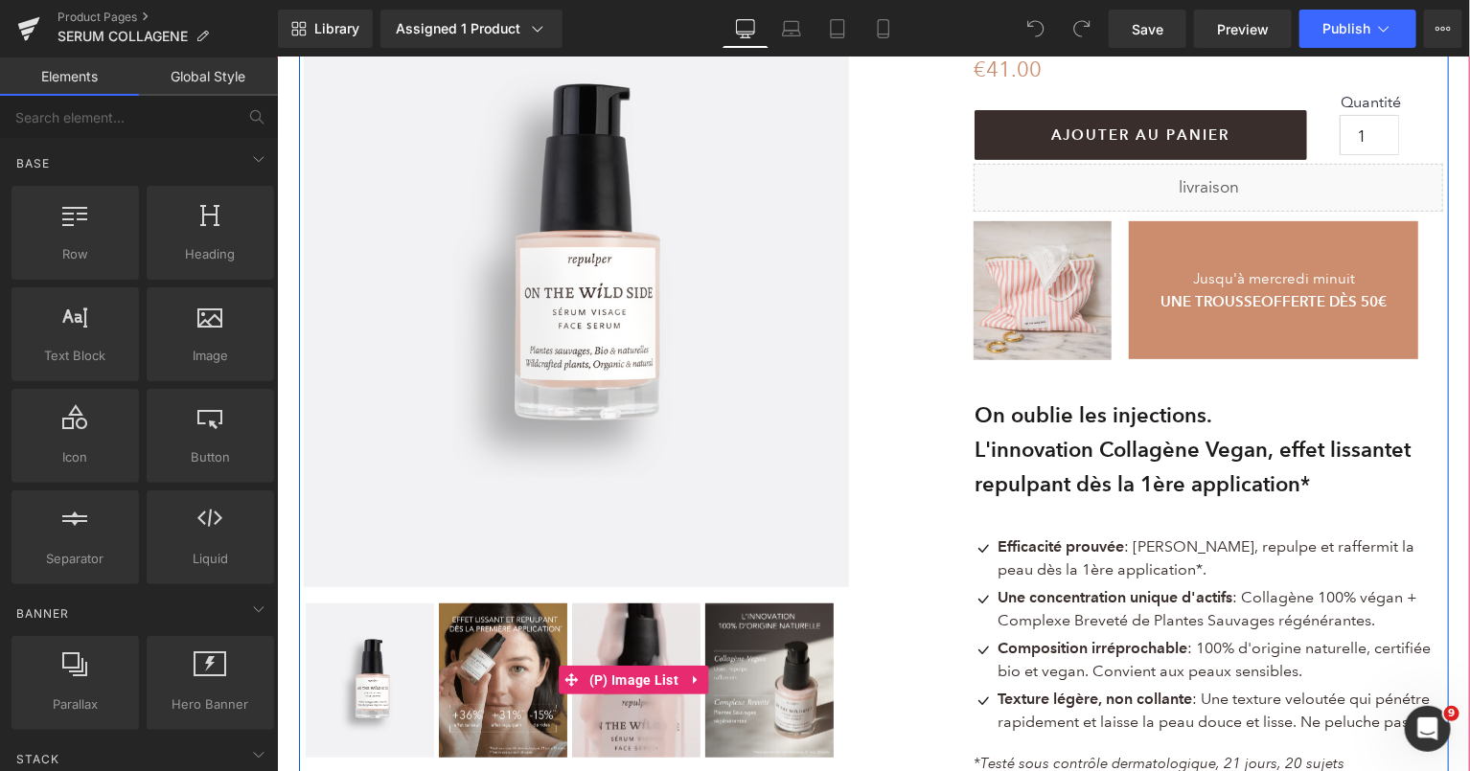
click at [489, 659] on img at bounding box center [502, 680] width 128 height 154
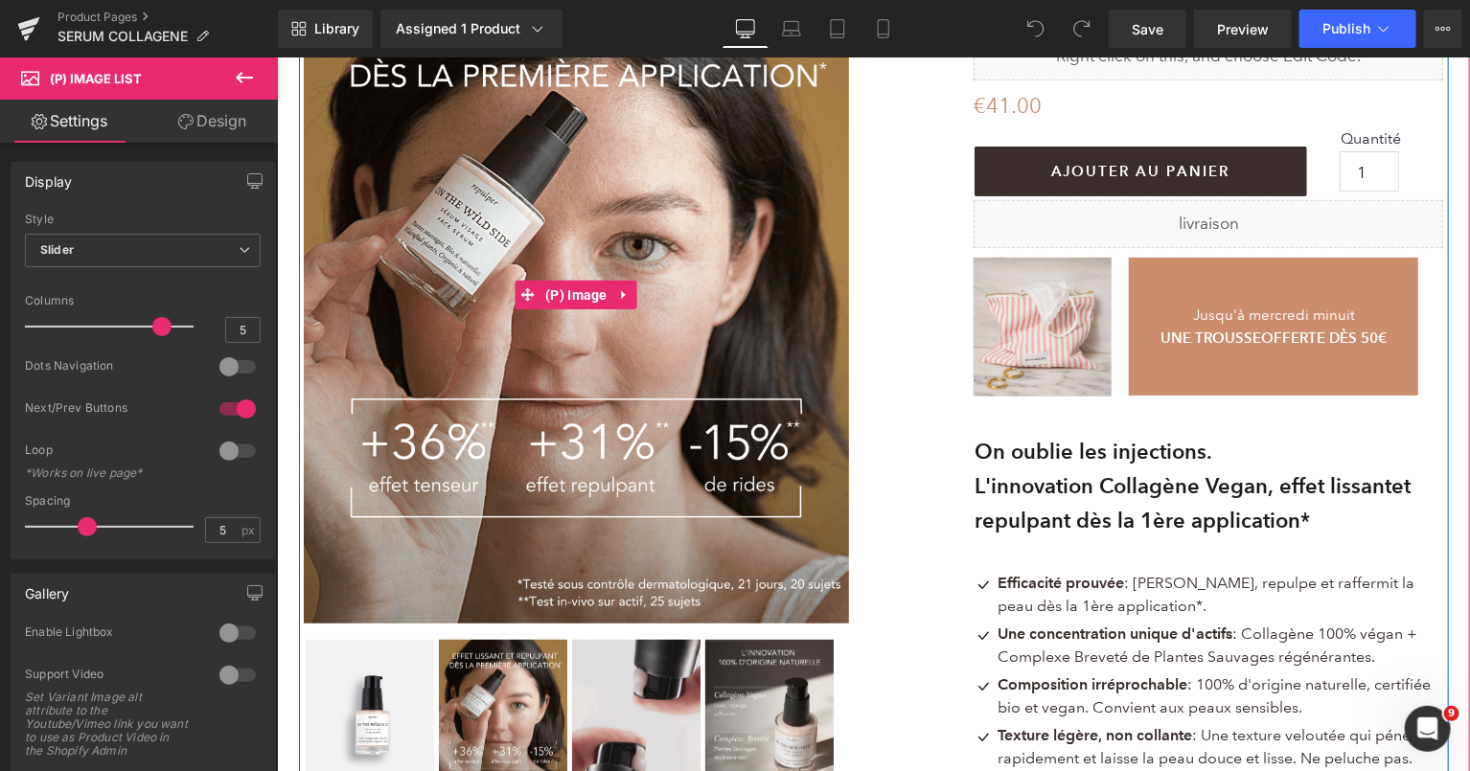
scroll to position [260, 0]
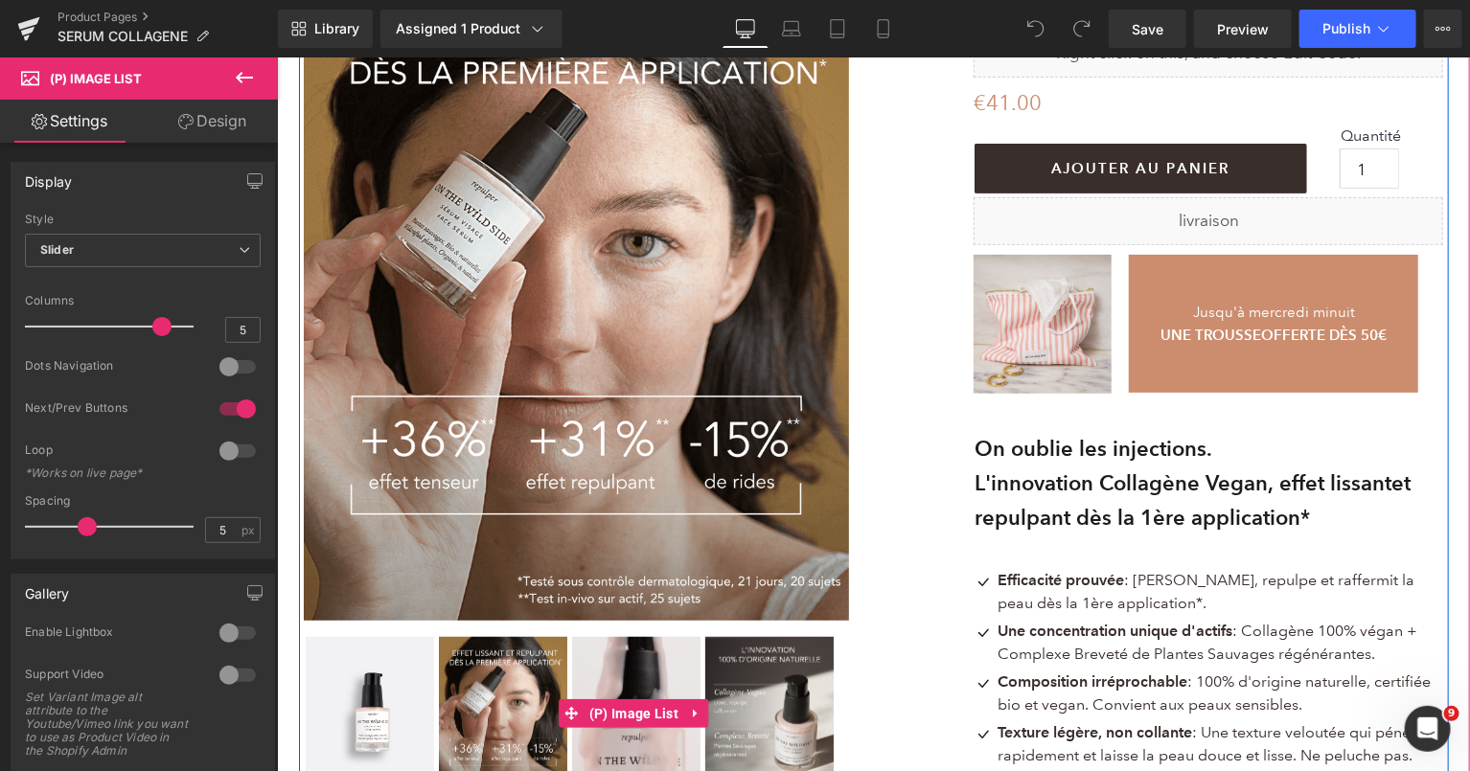
click at [651, 666] on img at bounding box center [635, 713] width 128 height 154
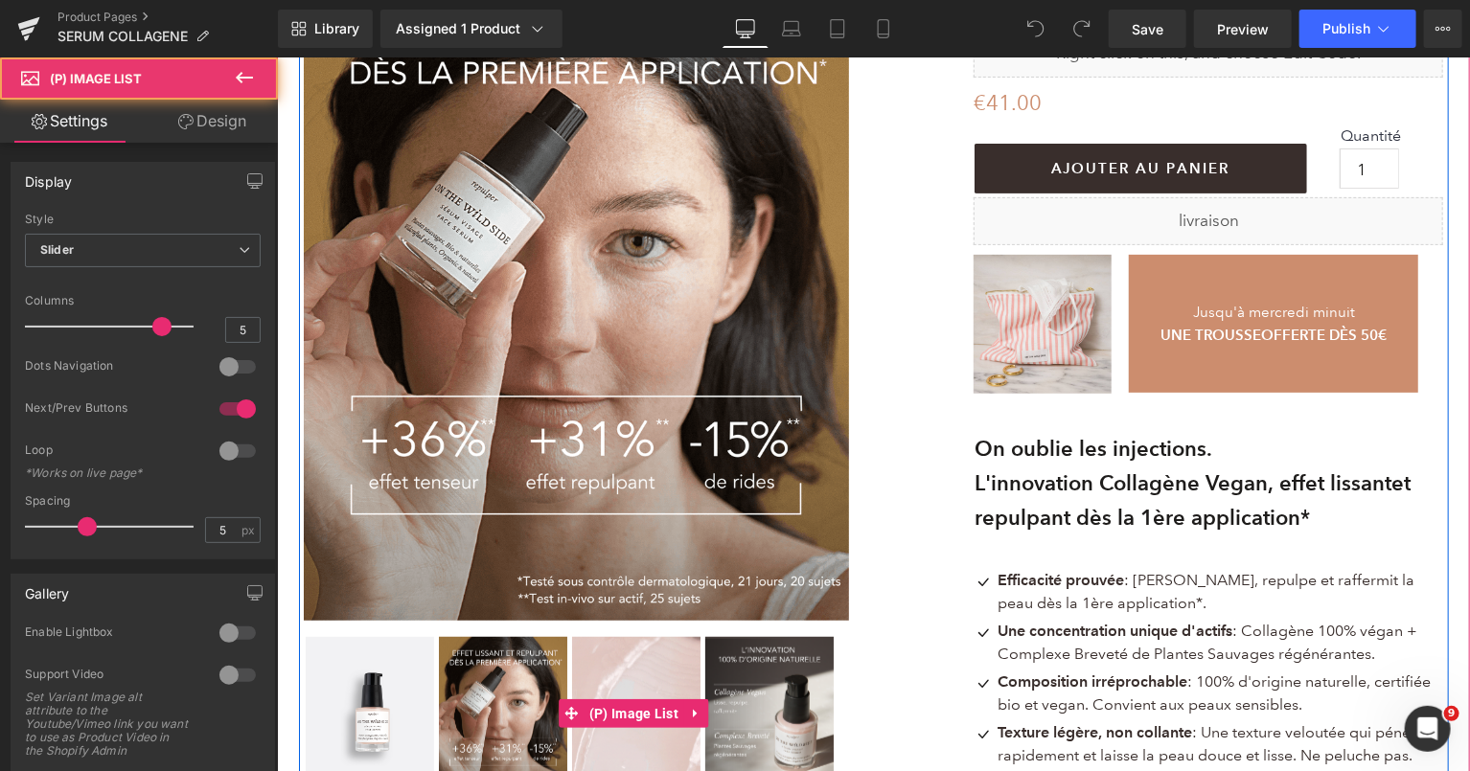
click at [750, 679] on img at bounding box center [768, 713] width 128 height 154
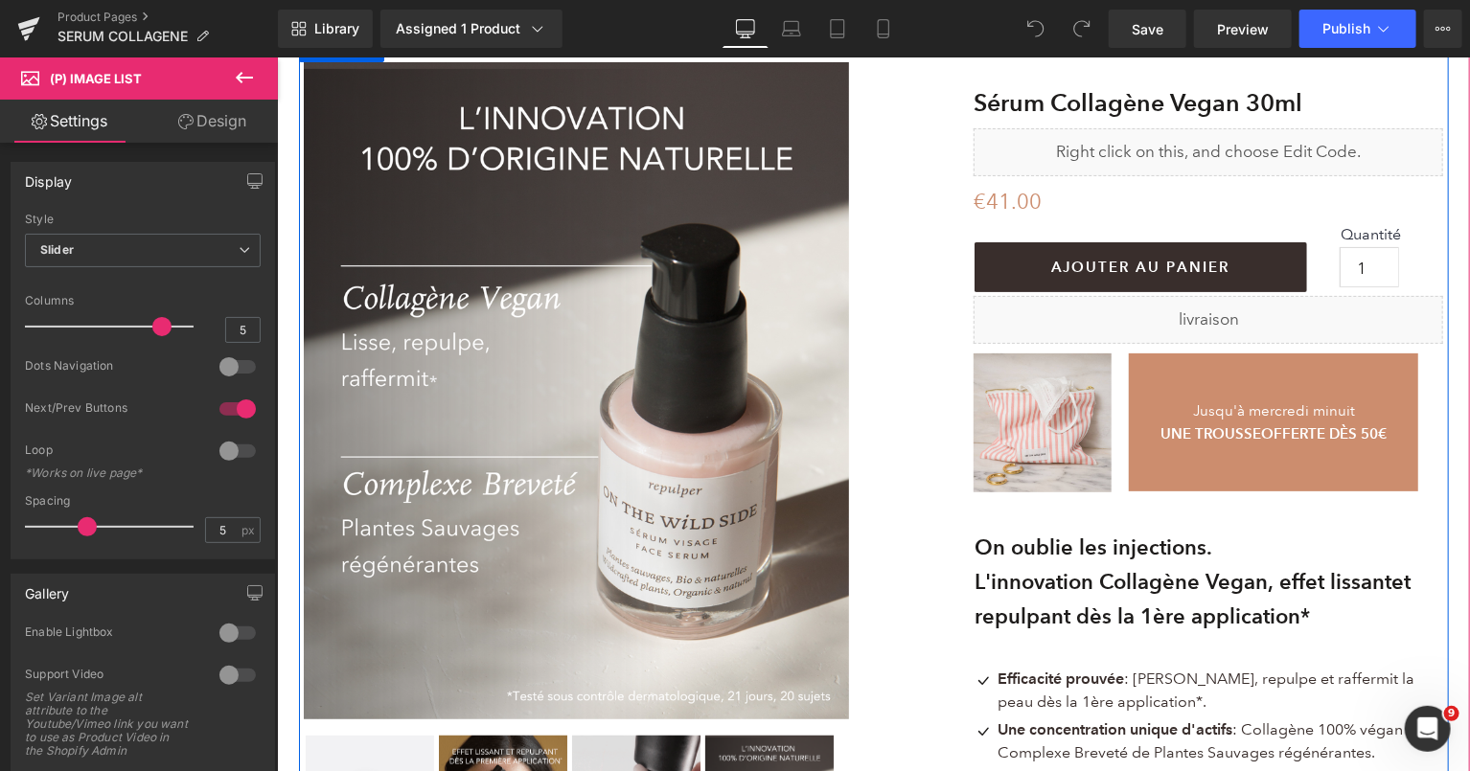
scroll to position [160, 0]
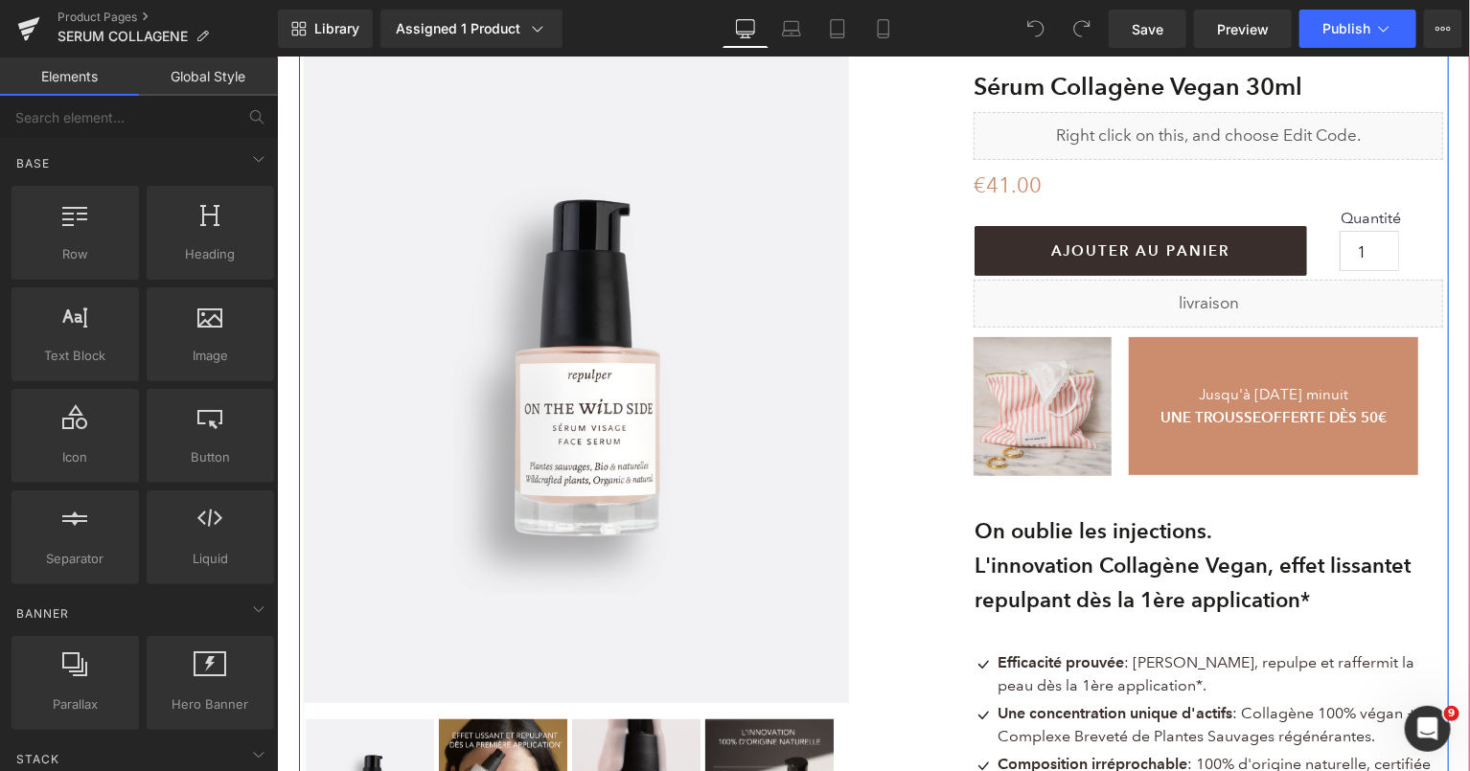
scroll to position [194, 0]
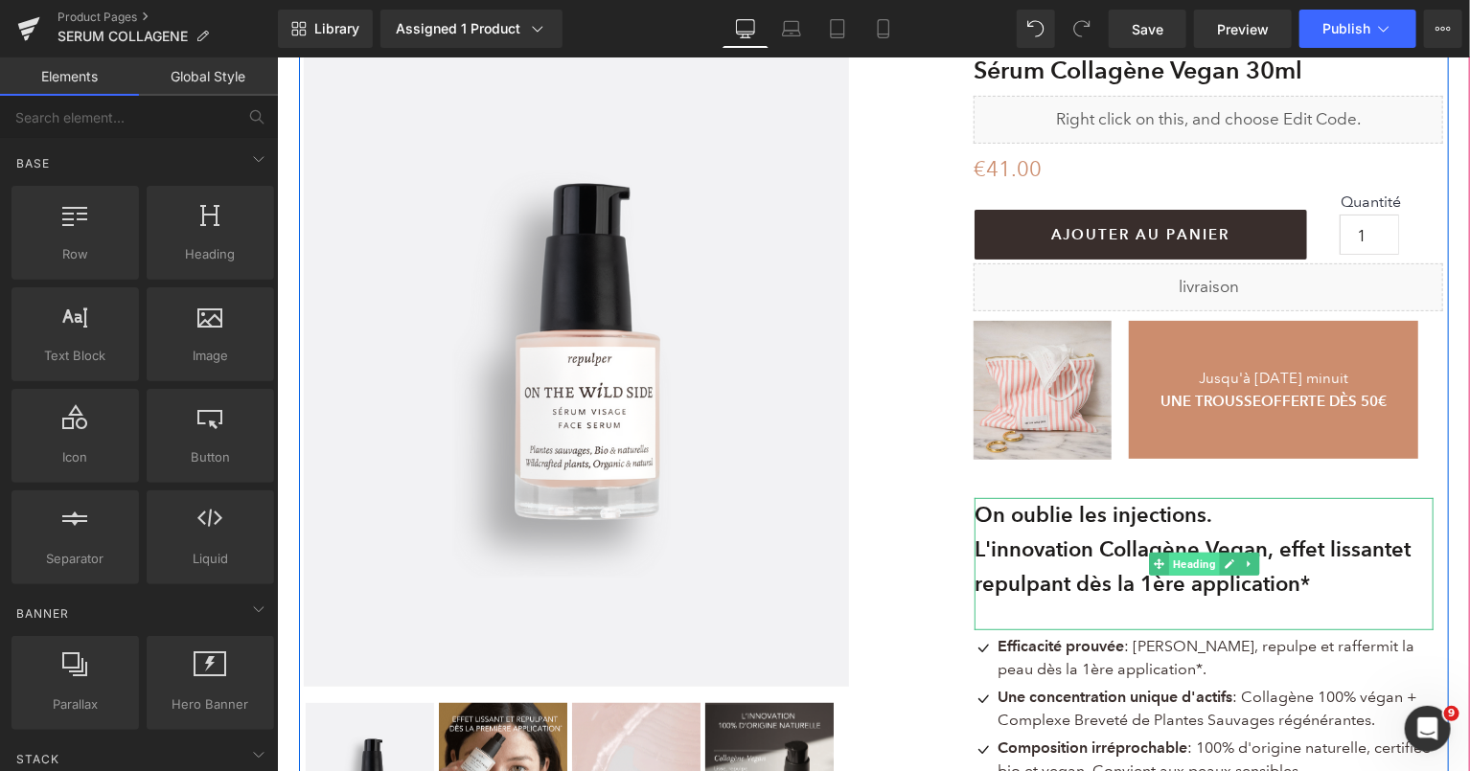
click at [1186, 557] on span "Heading" at bounding box center [1193, 563] width 51 height 23
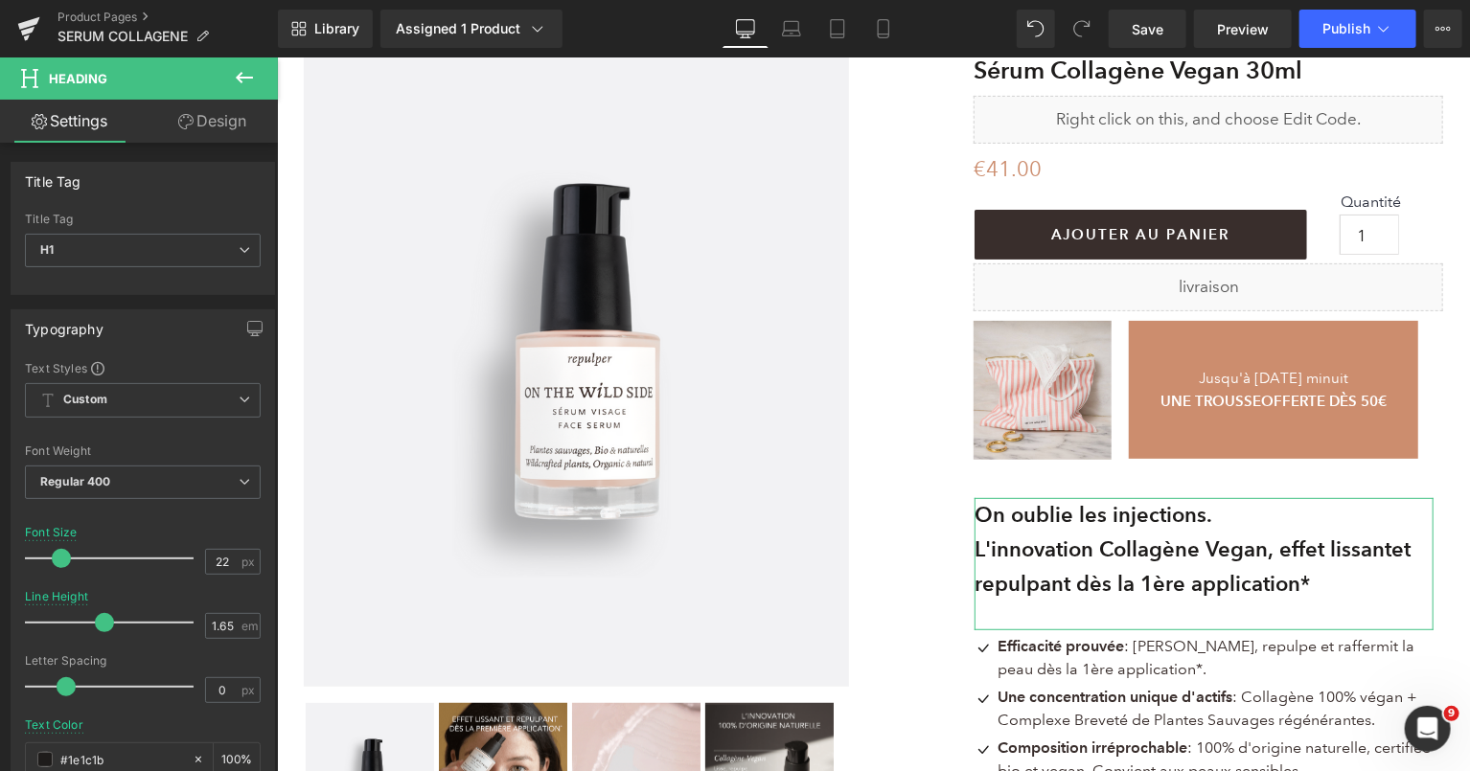
click at [252, 125] on link "Design" at bounding box center [212, 121] width 139 height 43
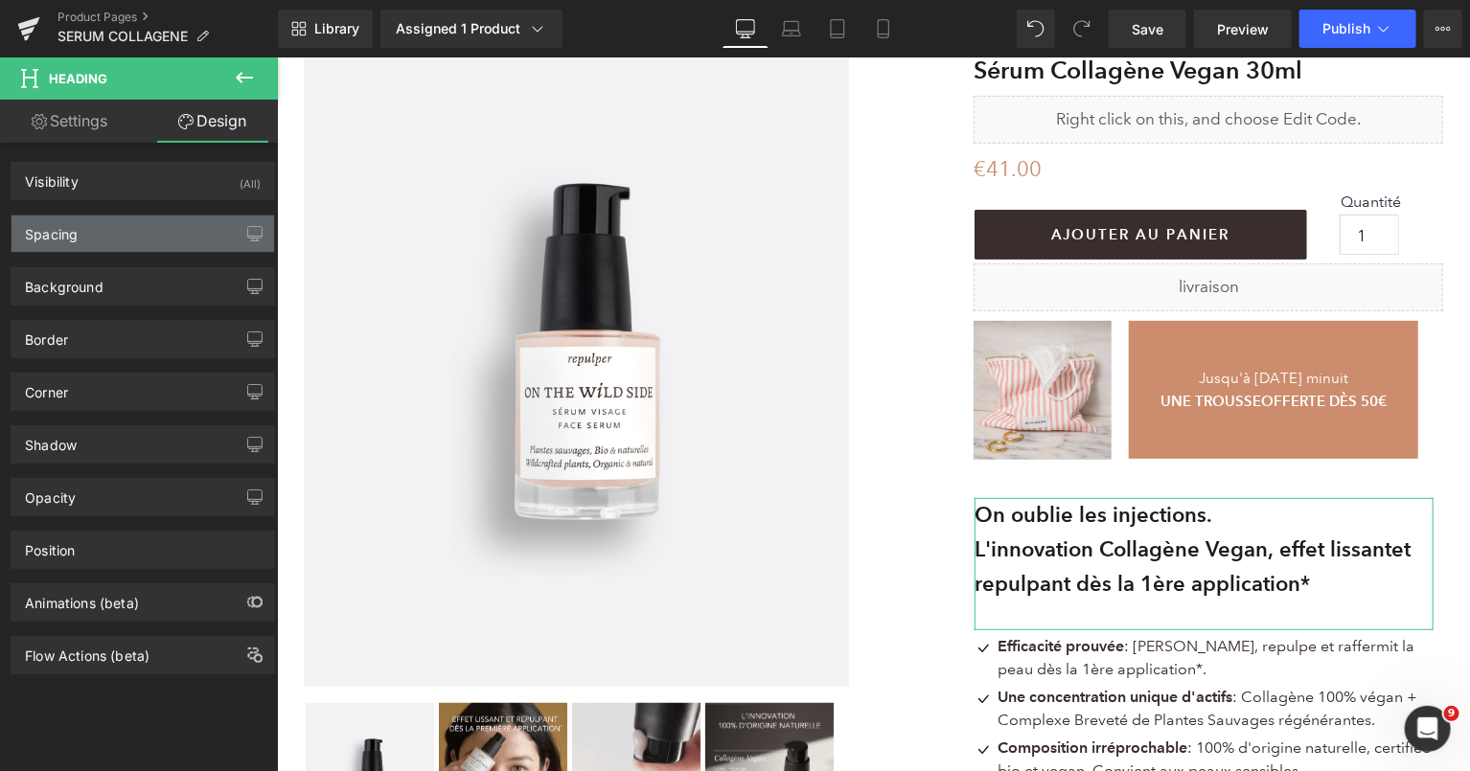
type input "30"
type input "10"
type input "0"
type input "1"
type input "0"
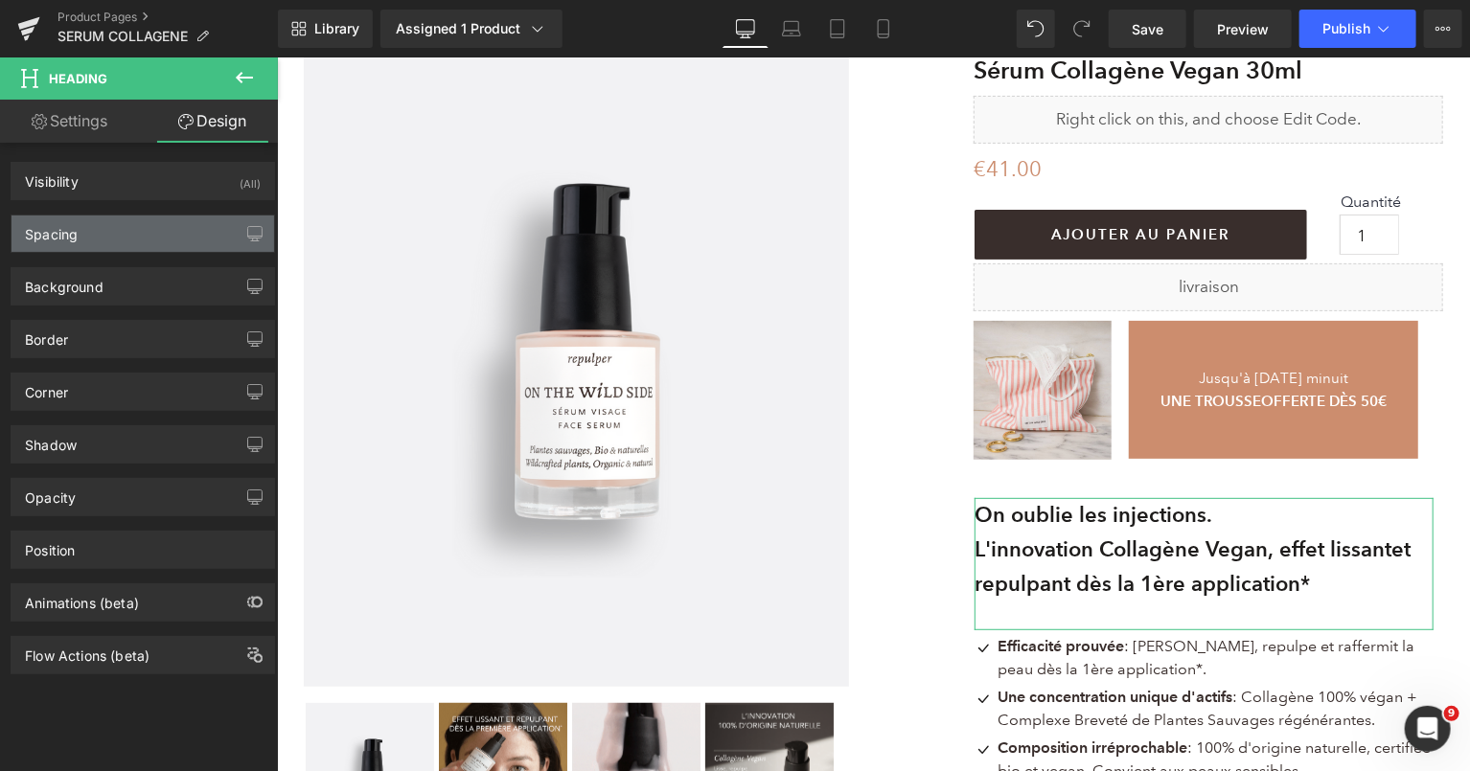
type input "0"
click at [144, 223] on div "Spacing" at bounding box center [143, 234] width 263 height 36
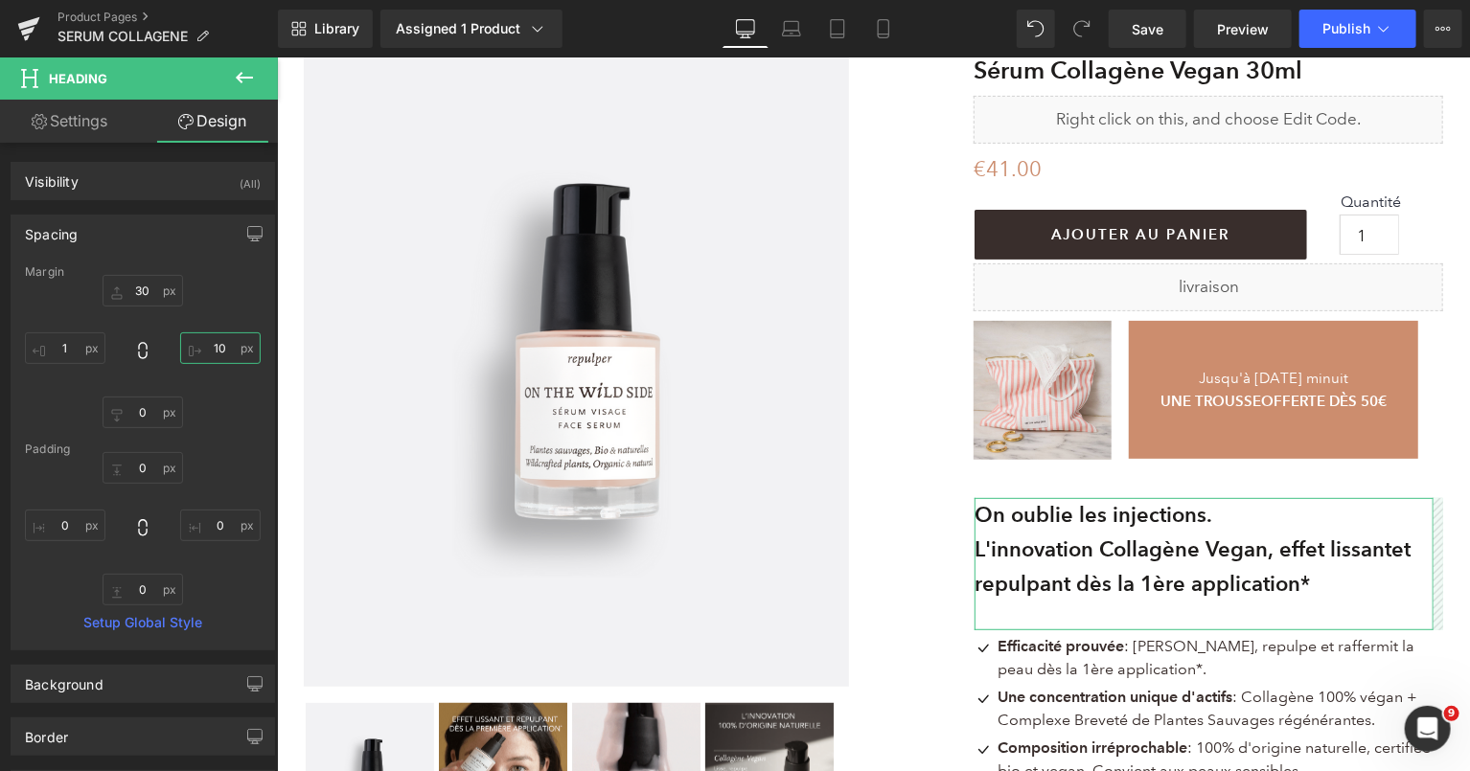
click at [219, 355] on input "10" at bounding box center [220, 349] width 81 height 32
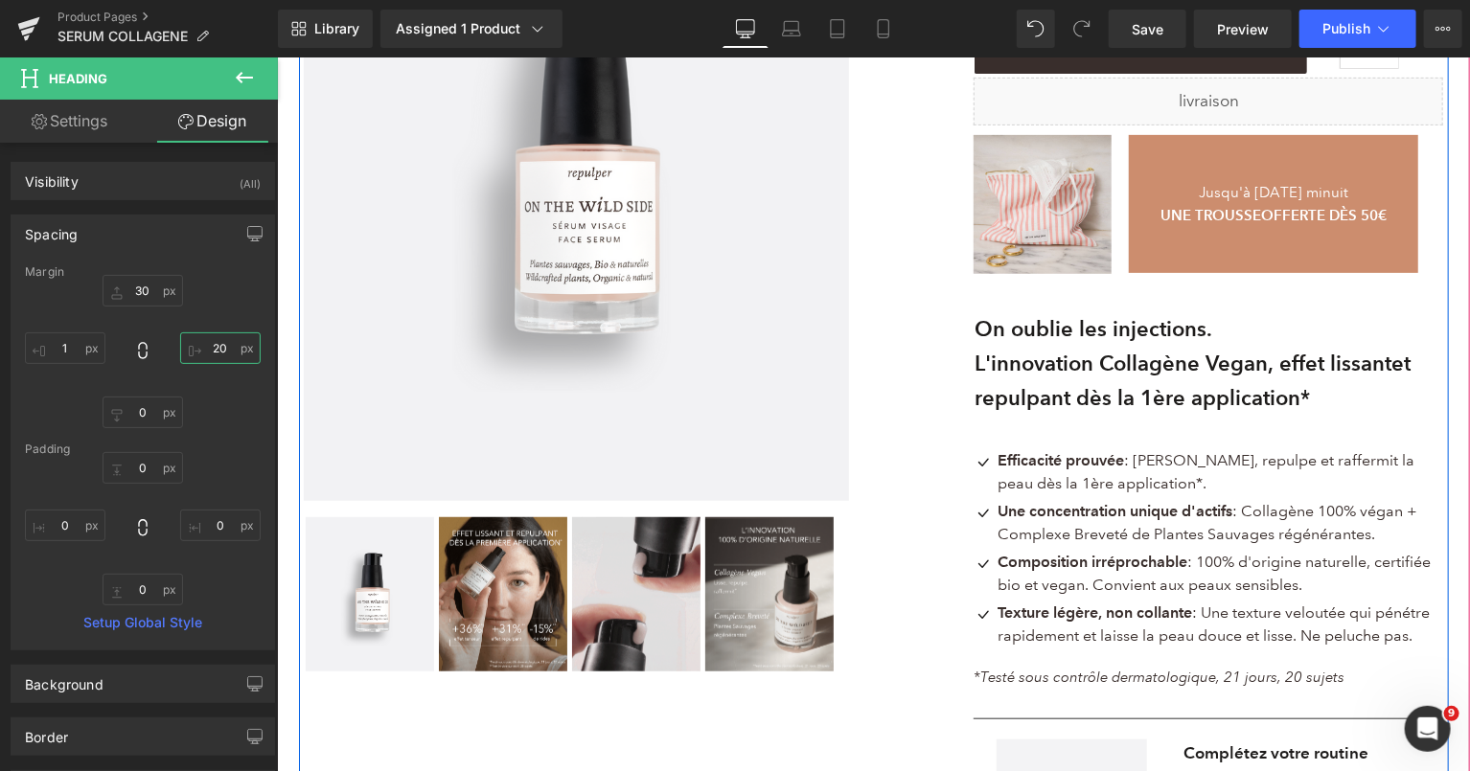
scroll to position [383, 0]
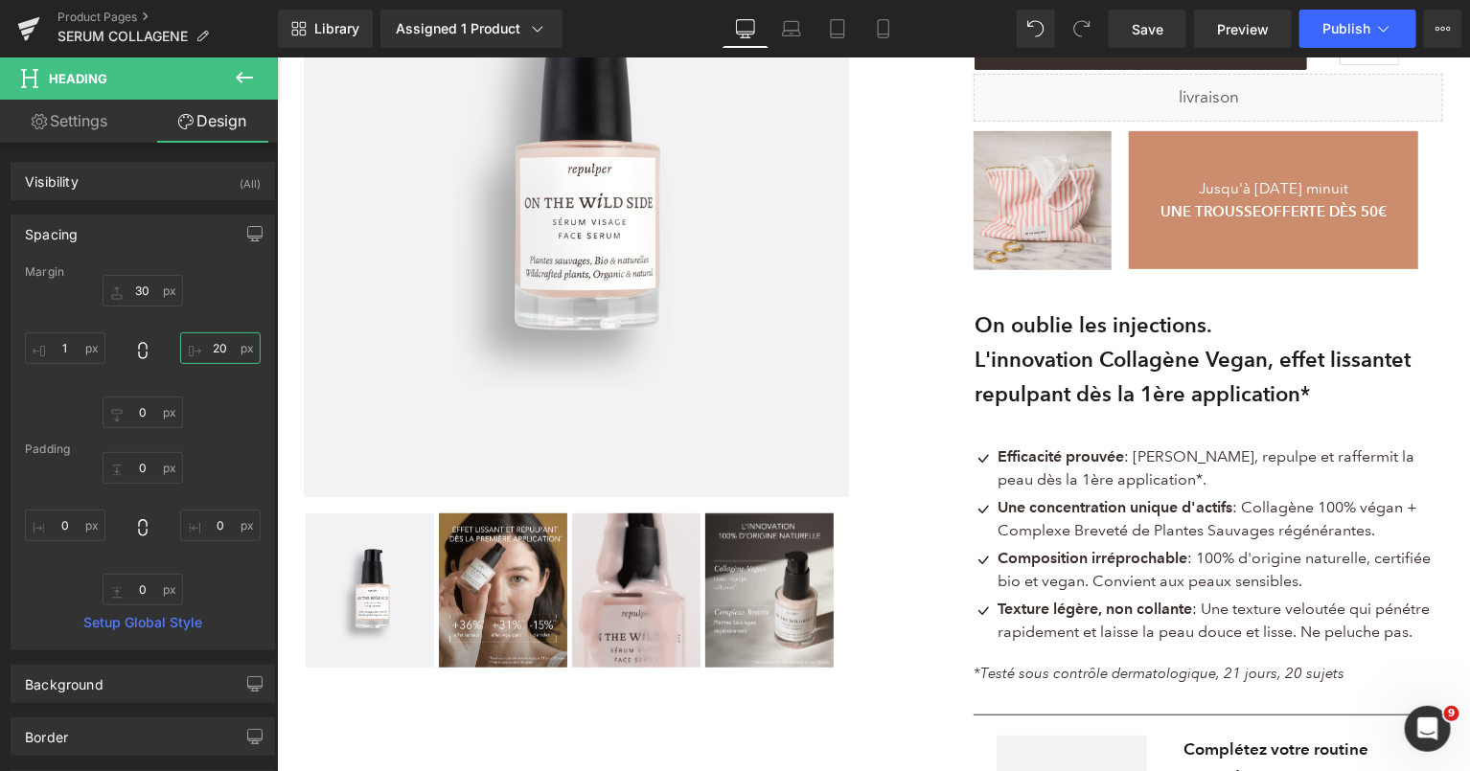
type input "20"
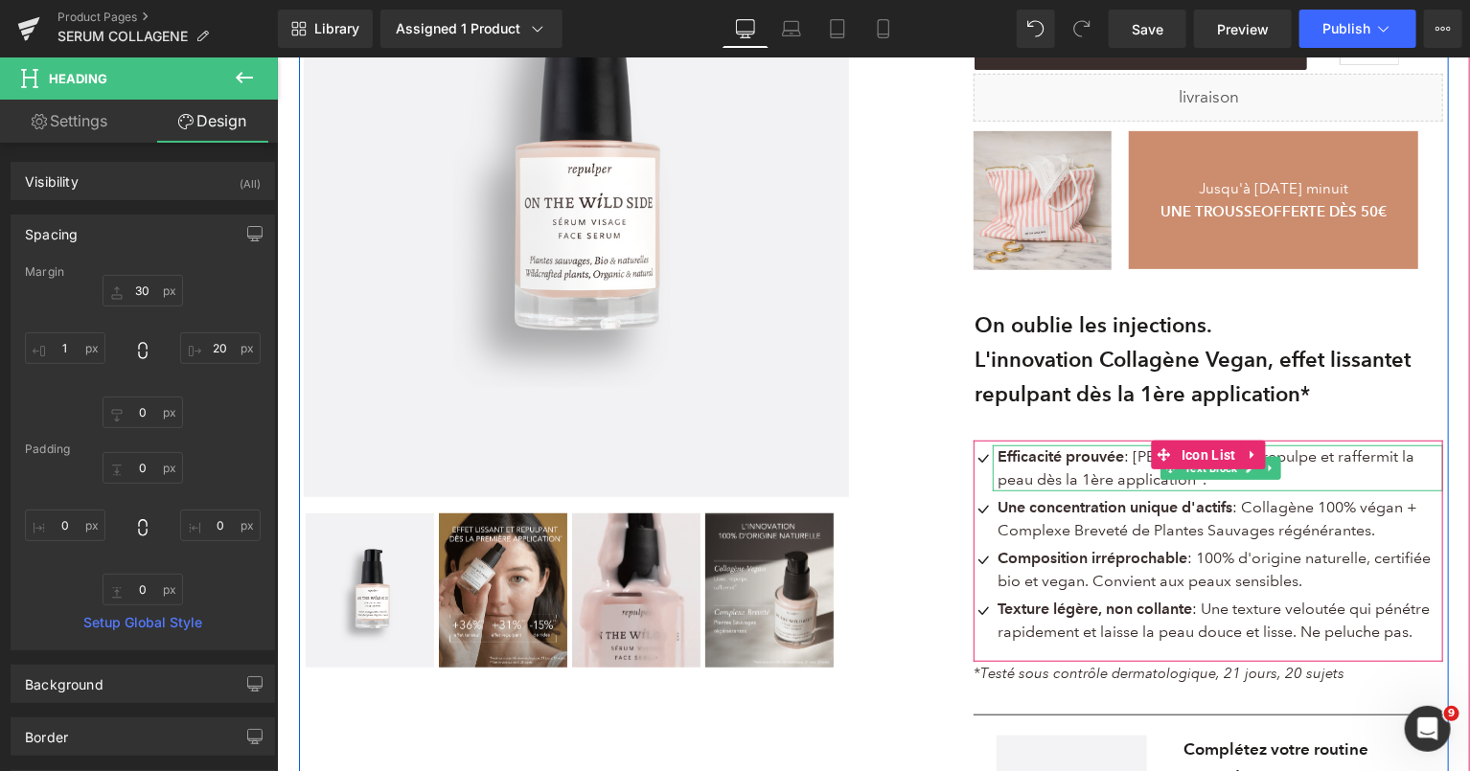
click at [1141, 474] on p "Efficacité prouvée : Lisse, repulpe et raffermit la peau dès la 1ère applicatio…" at bounding box center [1220, 468] width 446 height 46
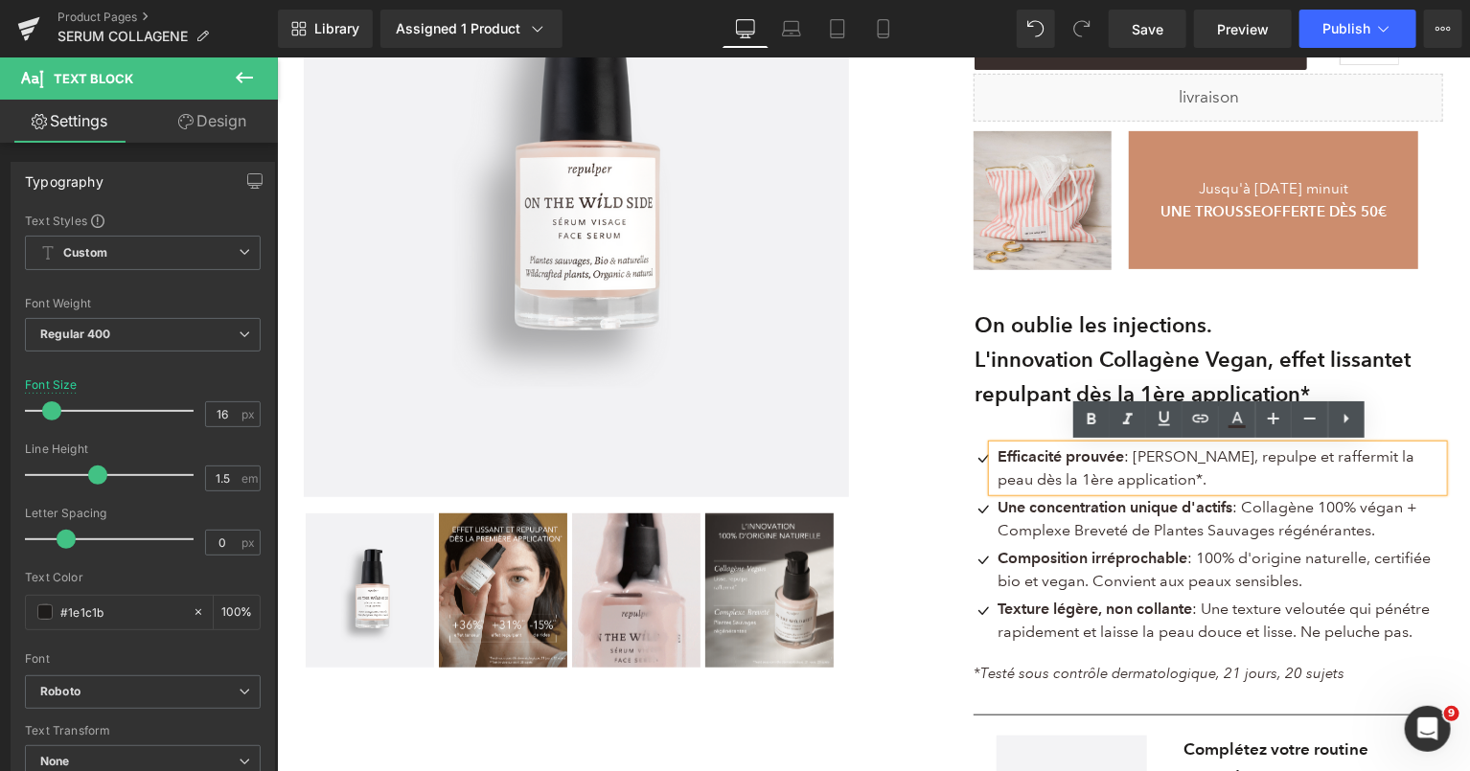
click at [1141, 474] on p "Efficacité prouvée : Lisse, repulpe et raffermit la peau dès la 1ère applicatio…" at bounding box center [1220, 468] width 446 height 46
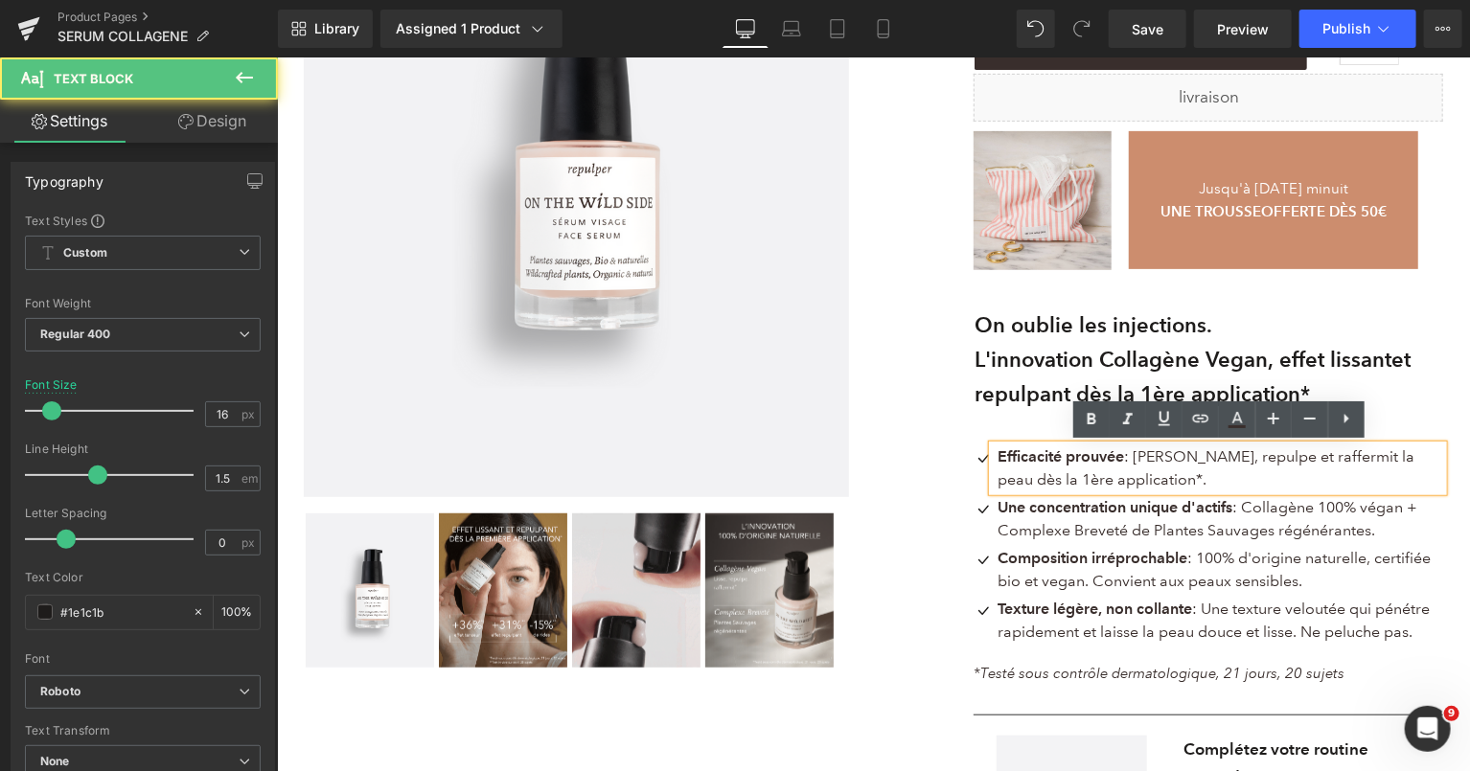
click at [1138, 449] on span "Efficacité prouvée : Lisse, repulpe et raffermit la peau dès la 1ère applicatio…" at bounding box center [1205, 467] width 417 height 41
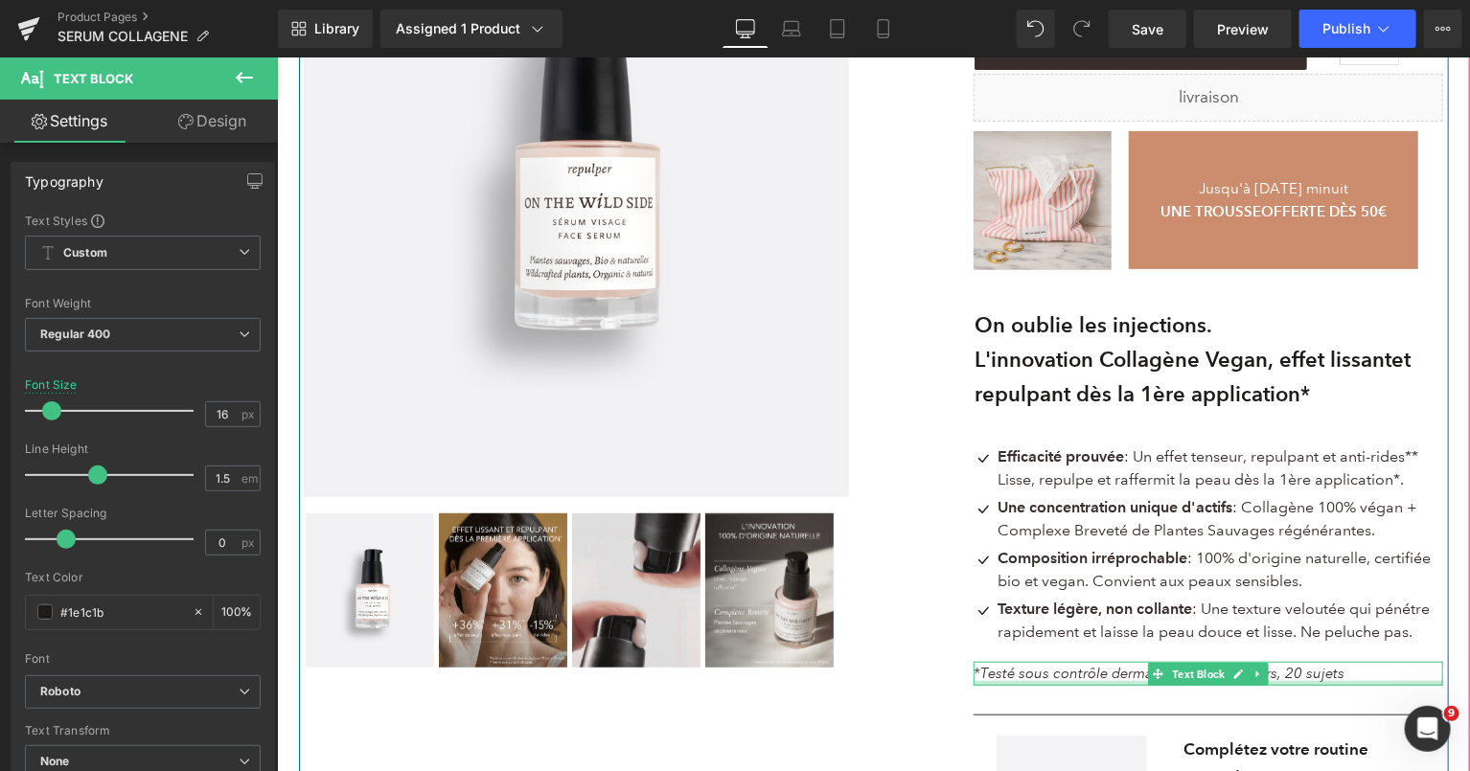
click at [1358, 680] on p "*Testé sous contrôle dermatologique, 21 jours, 20 sujets" at bounding box center [1208, 673] width 470 height 24
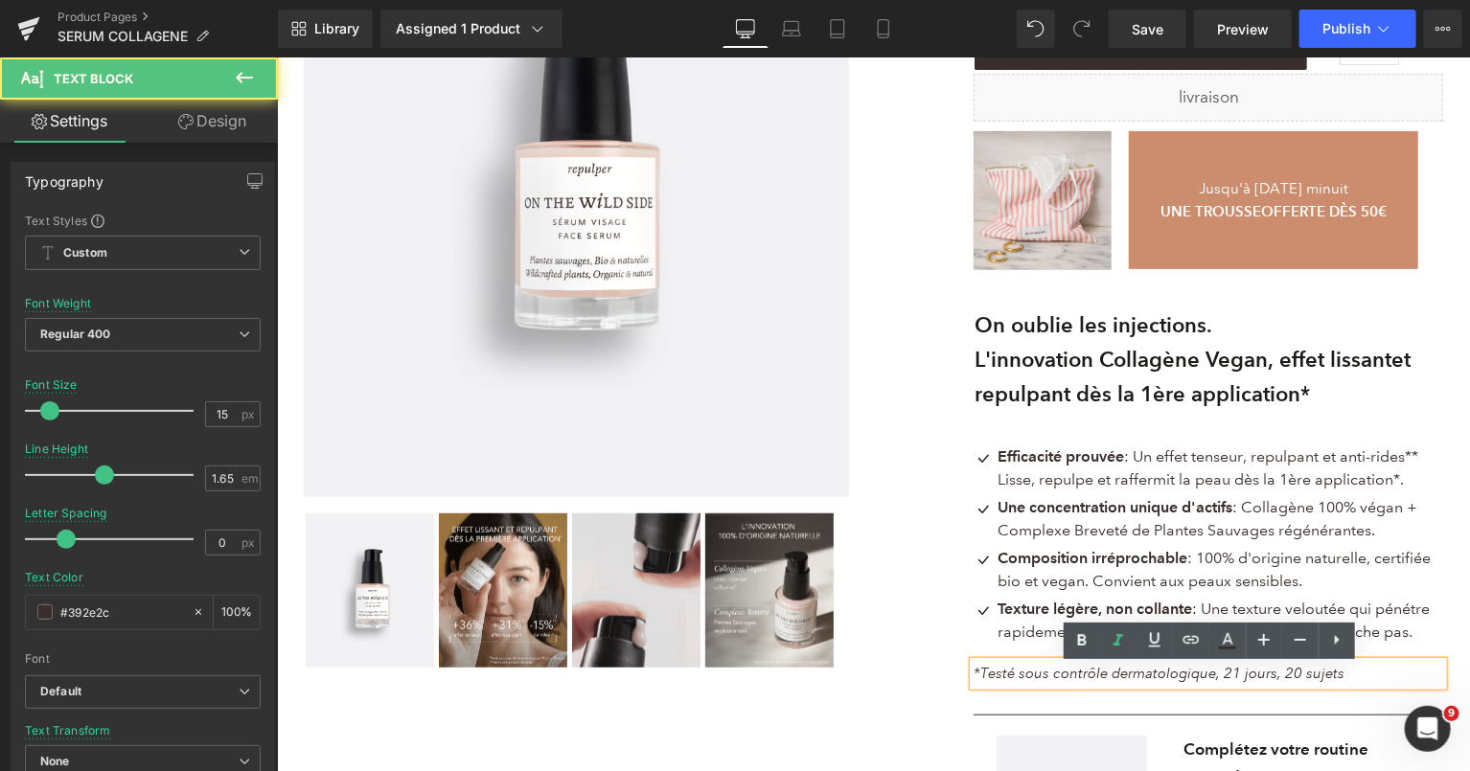
click at [1357, 677] on p "*Testé sous contrôle dermatologique, 21 jours, 20 sujets" at bounding box center [1208, 673] width 470 height 24
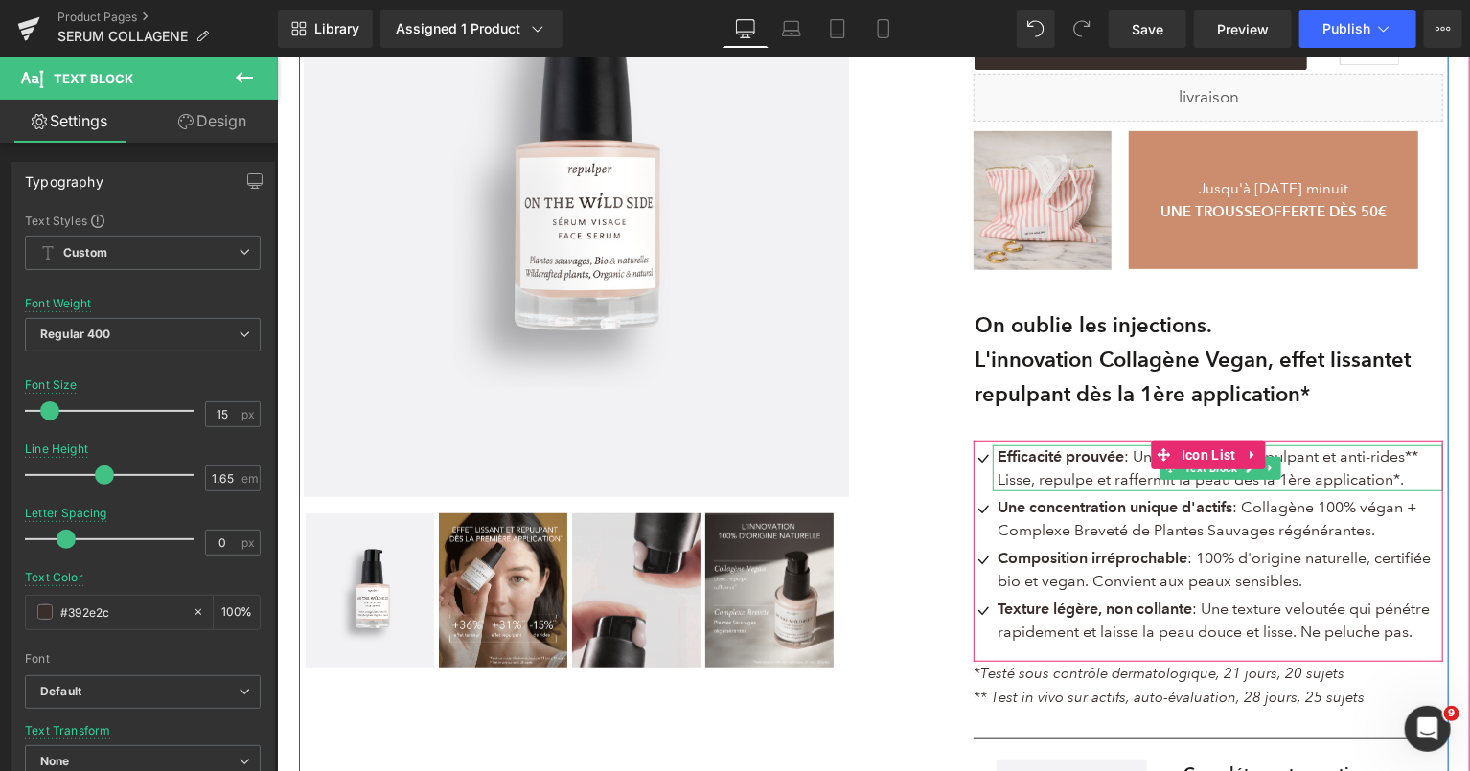
click at [998, 476] on span "Efficacité prouvée : Un effet tenseur, repulpant et anti-rides** Lisse, repulpe…" at bounding box center [1207, 467] width 421 height 41
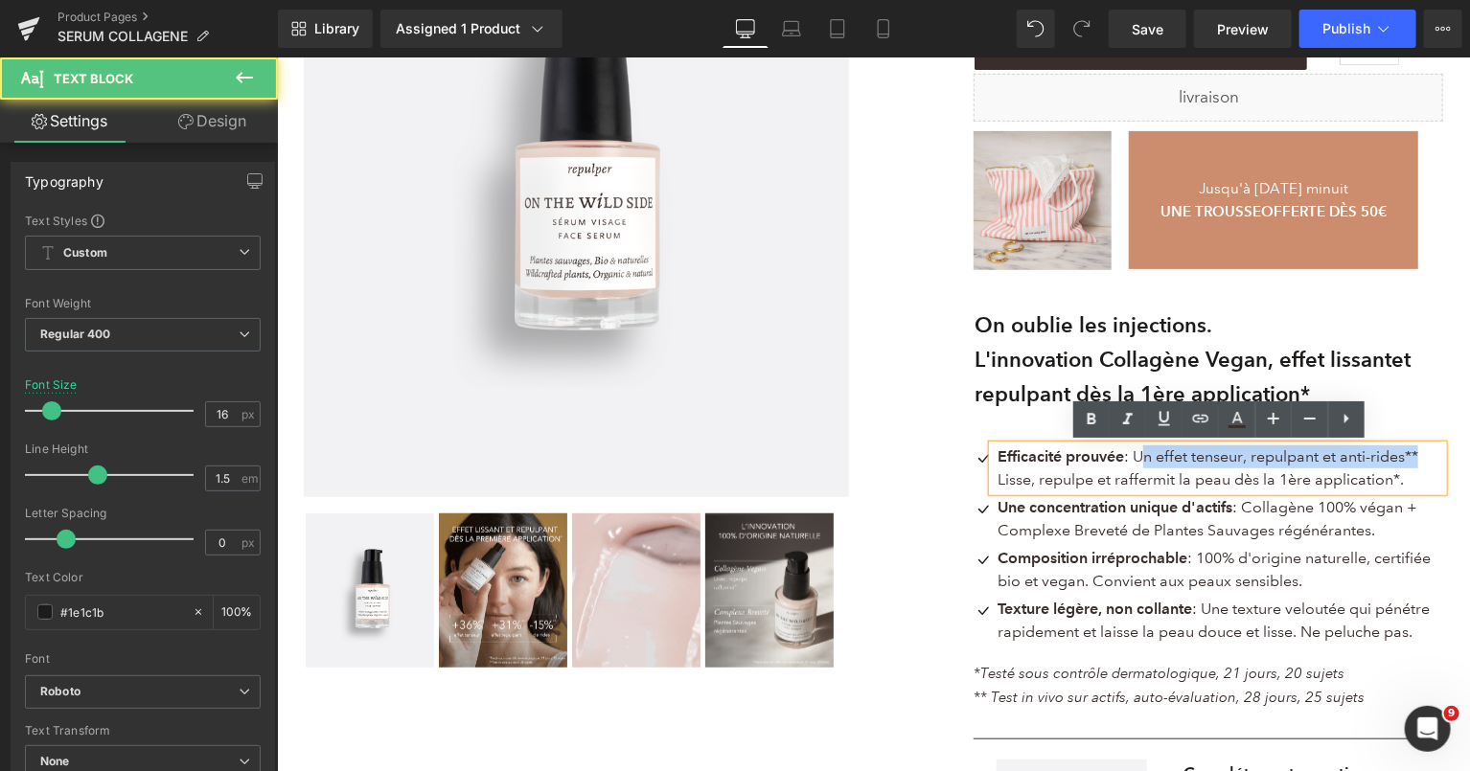
drag, startPoint x: 1425, startPoint y: 451, endPoint x: 1145, endPoint y: 451, distance: 279.8
click at [1145, 451] on p "Efficacité prouvée : Un effet tenseur, repulpant et anti-rides** Lisse, repulpe…" at bounding box center [1220, 468] width 446 height 46
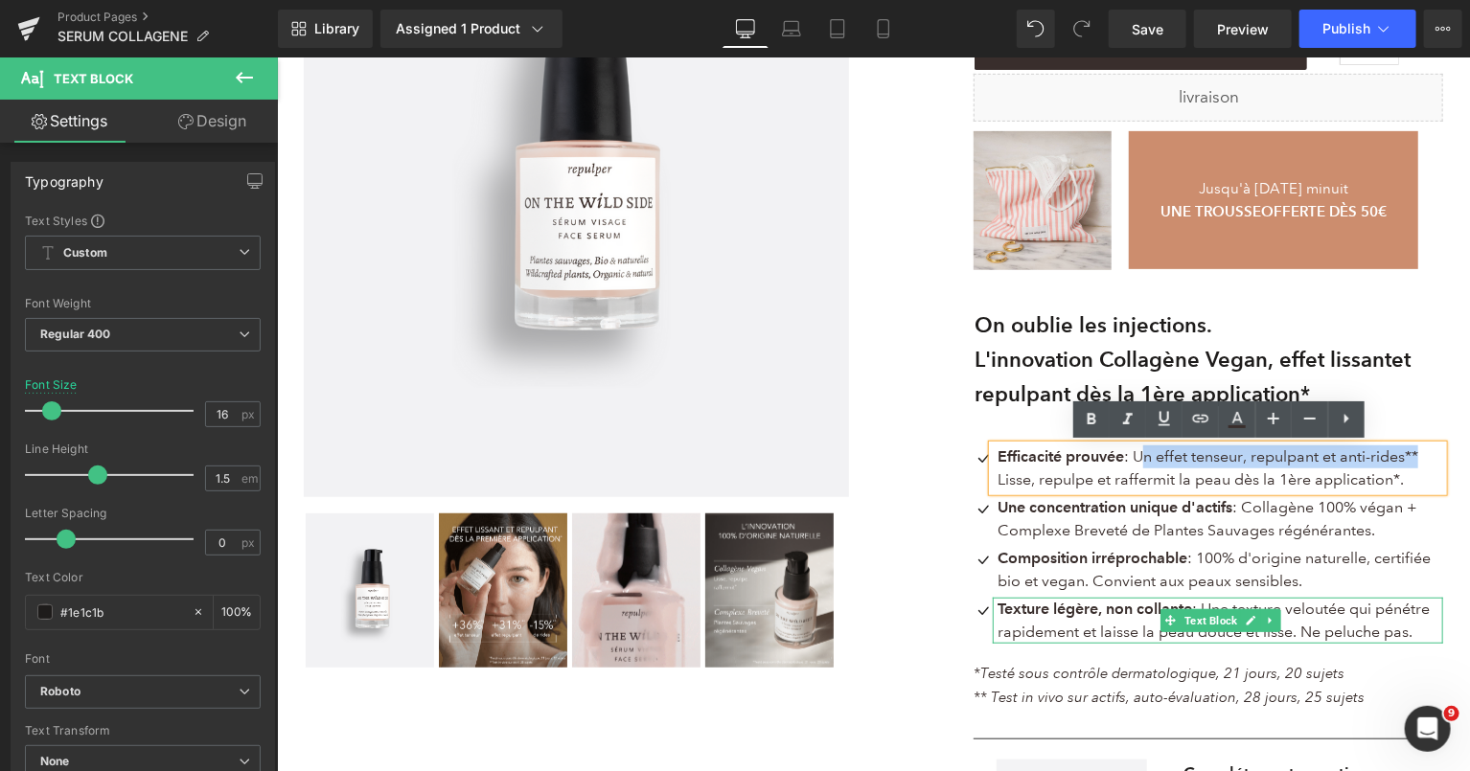
click at [1131, 629] on span ": Une texture veloutée qui pénétre rapidement et laisse la peau douce et lisse.…" at bounding box center [1213, 619] width 432 height 41
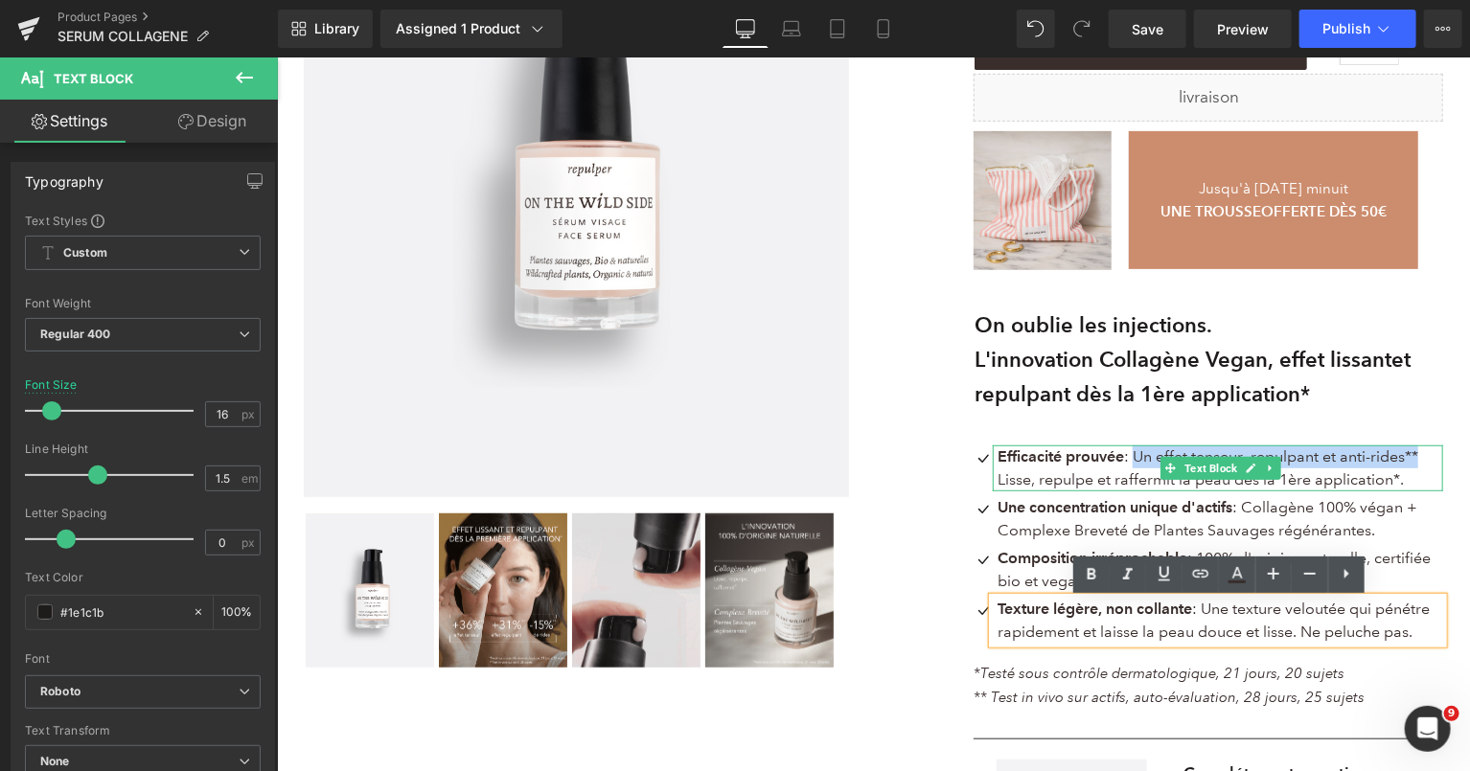
drag, startPoint x: 1424, startPoint y: 453, endPoint x: 1139, endPoint y: 451, distance: 285.6
click at [1139, 451] on p "Efficacité prouvée : Un effet tenseur, repulpant et anti-rides** Lisse, repulpe…" at bounding box center [1220, 468] width 446 height 46
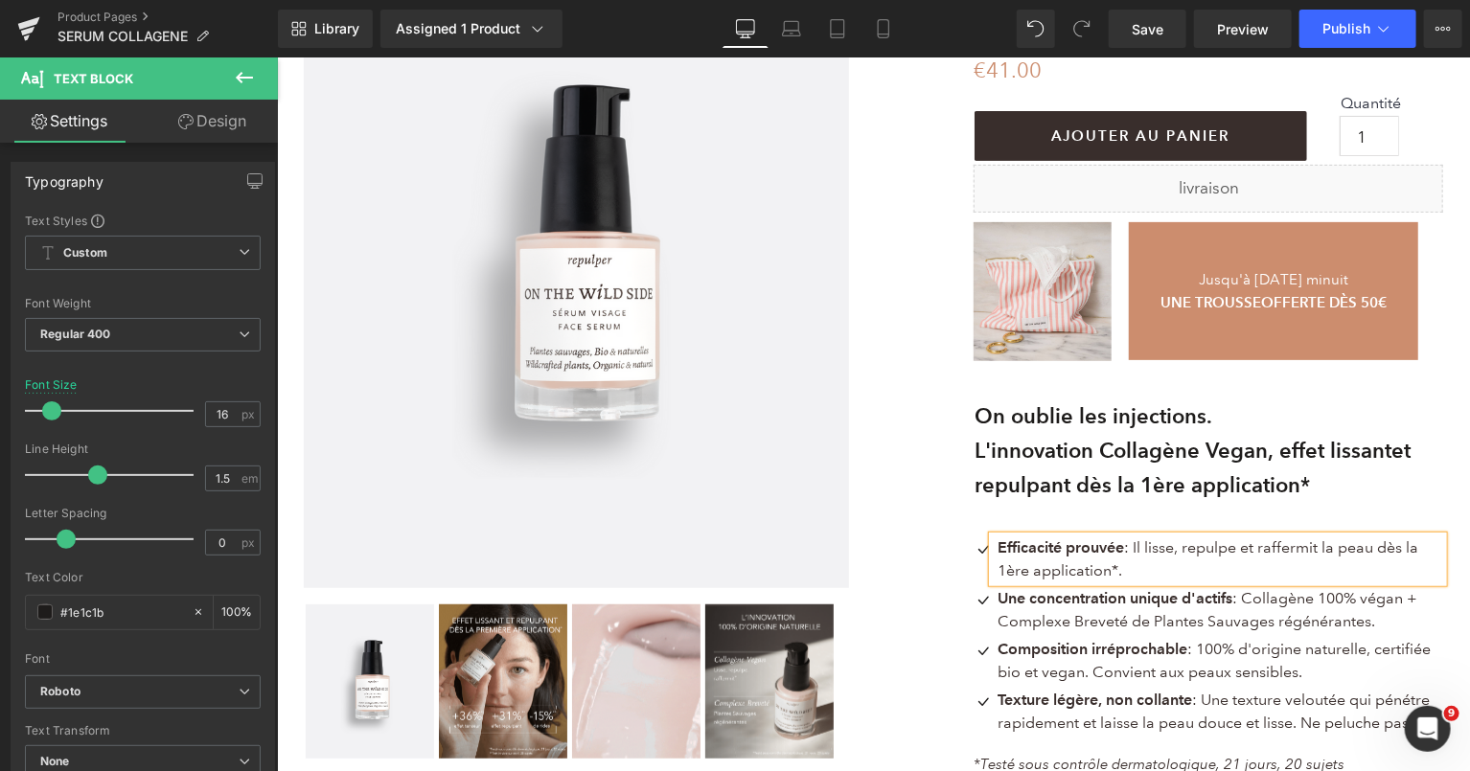
scroll to position [356, 0]
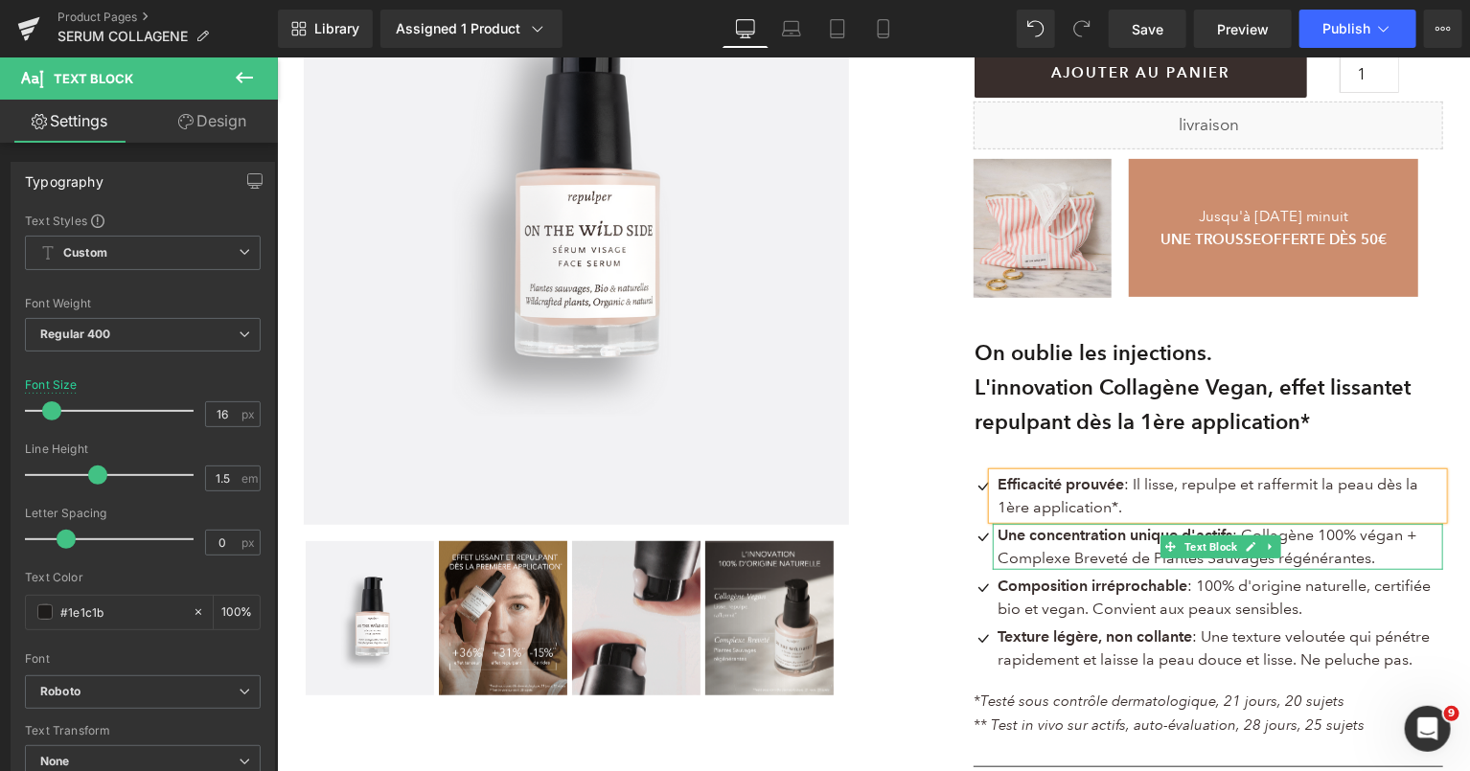
click at [1375, 533] on span "Une concentration unique d'actifs : Collagène 100% végan + Complexe Breveté de …" at bounding box center [1207, 545] width 420 height 41
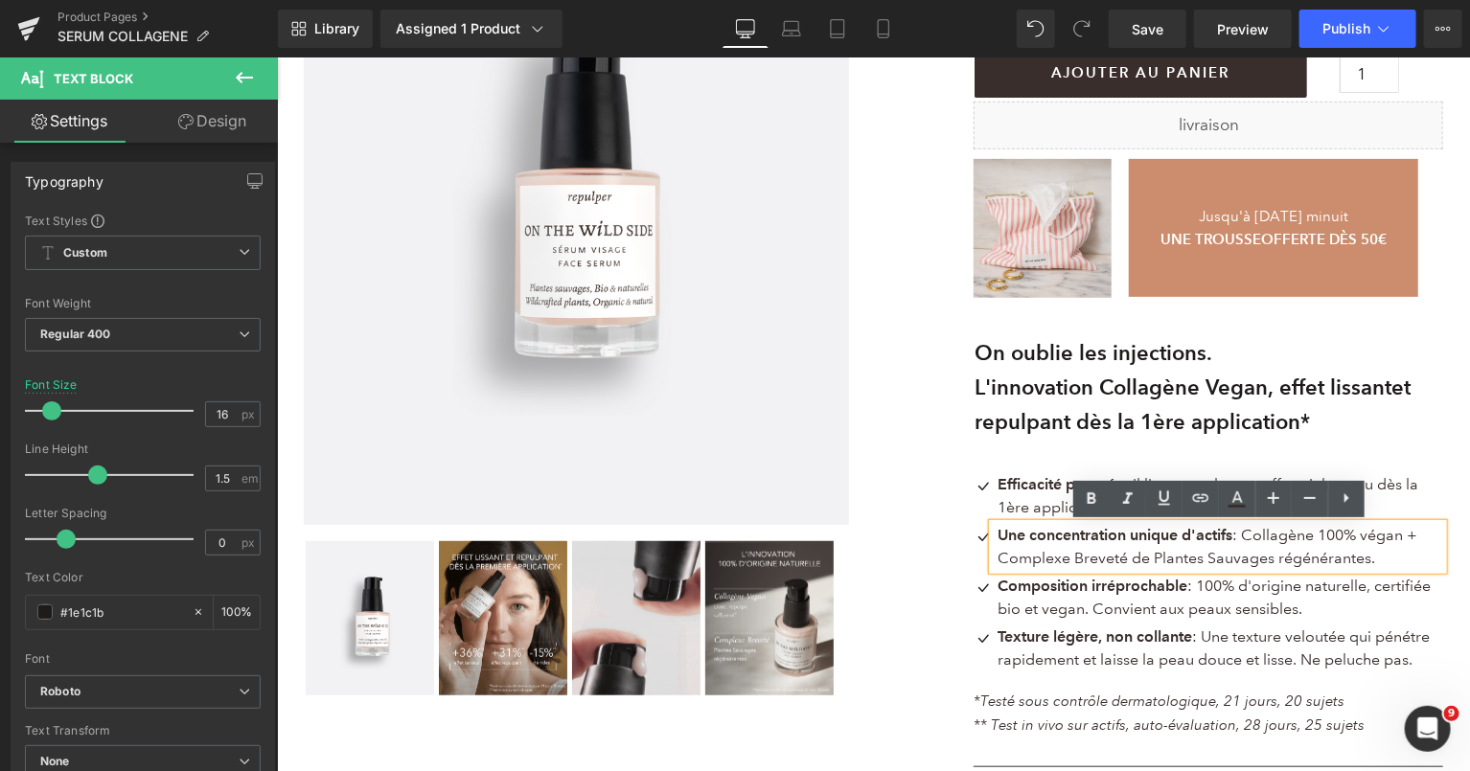
click at [1375, 537] on span "Une concentration unique d'actifs : Collagène 100% végan + Complexe Breveté de …" at bounding box center [1207, 545] width 420 height 41
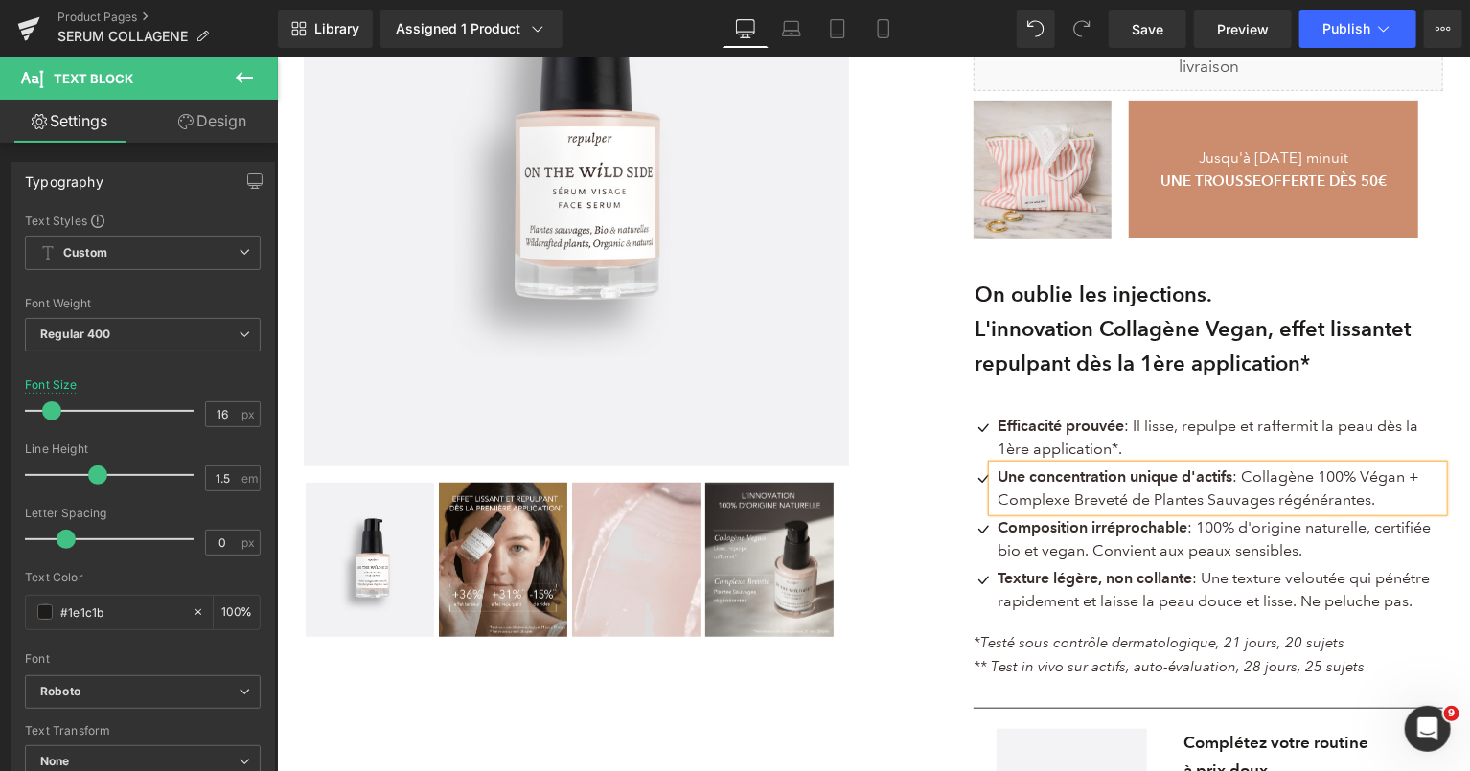
scroll to position [428, 0]
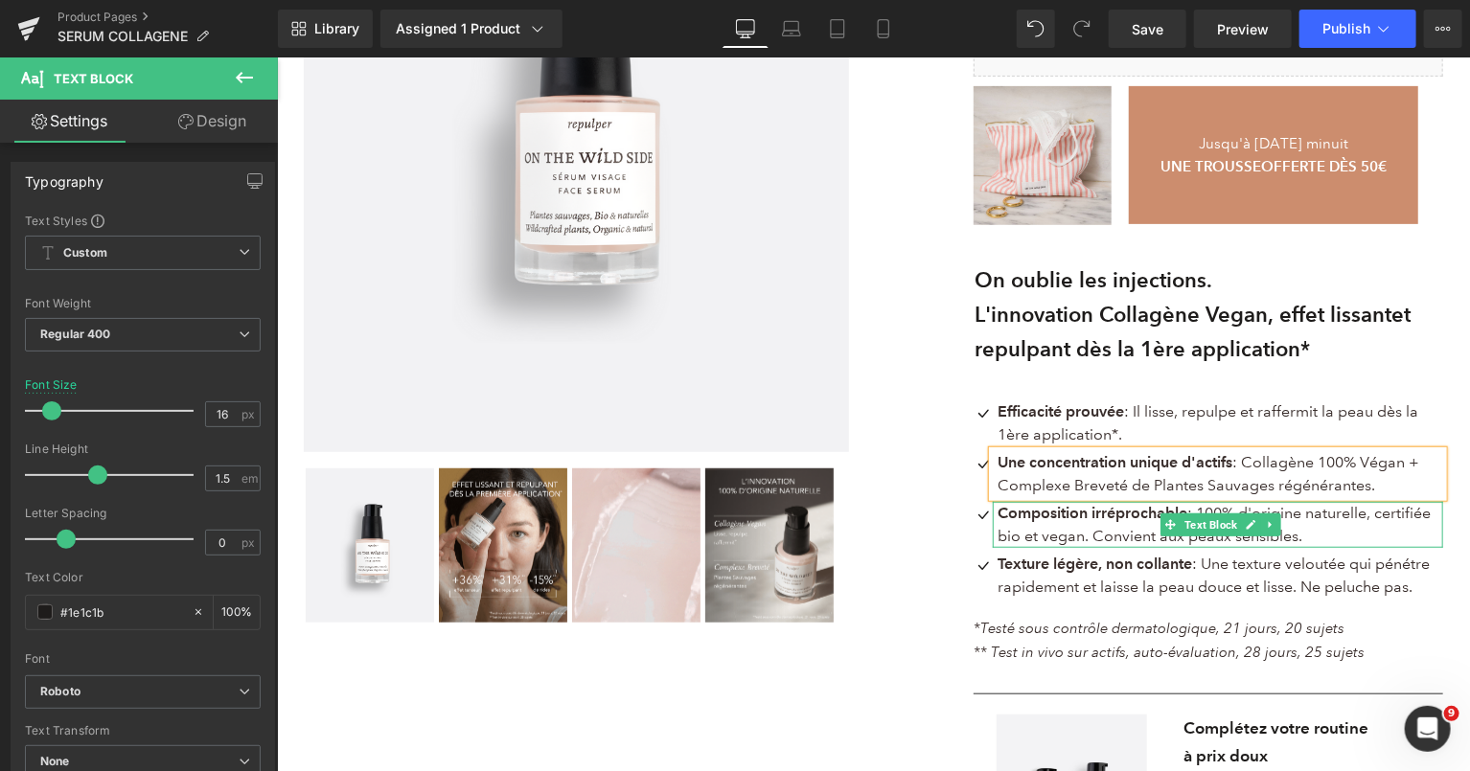
click at [1047, 536] on span ": 100% d'origine naturelle, certifiée bio et vegan. Convient aux peaux sensible…" at bounding box center [1213, 523] width 433 height 41
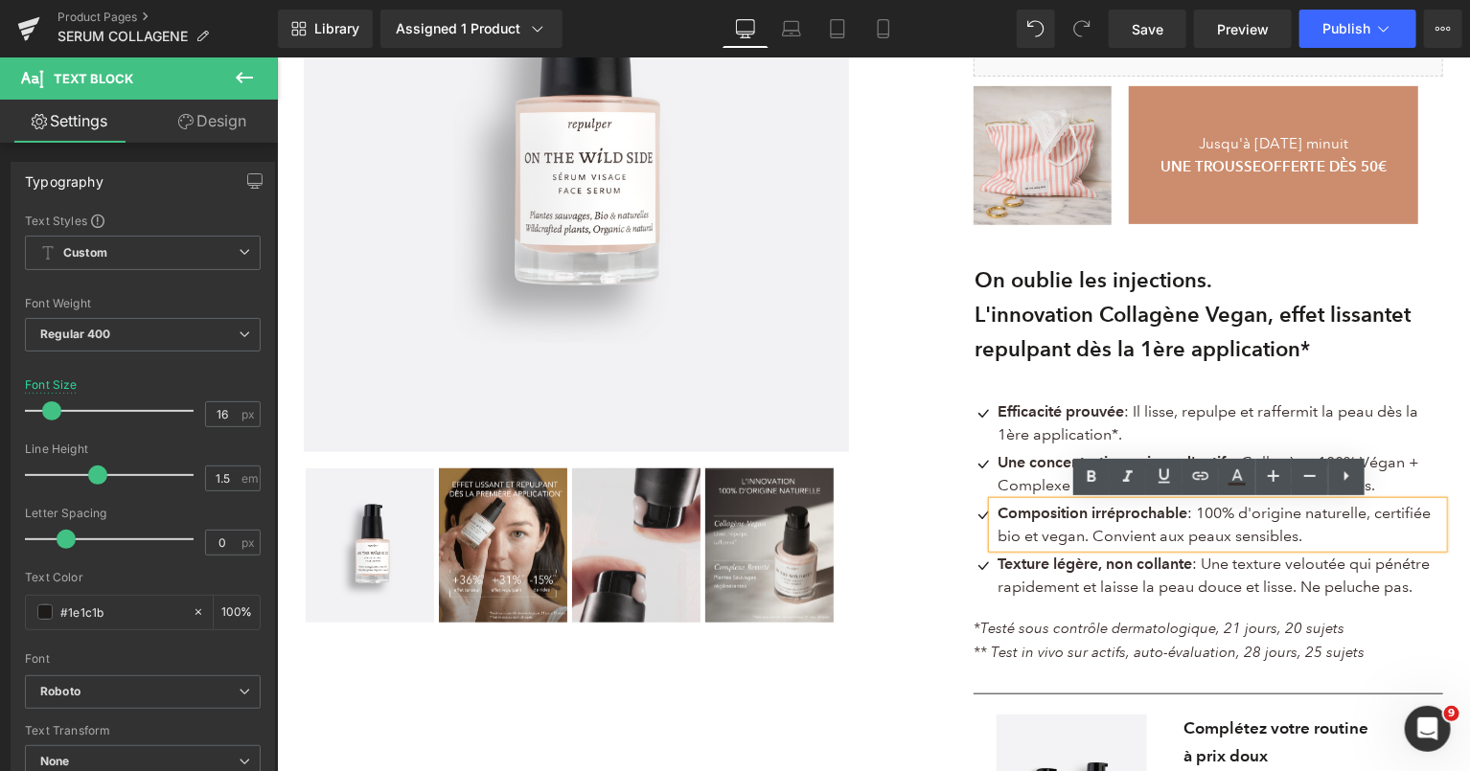
click at [1004, 529] on span ": 100% d'origine naturelle, certifiée bio et vegan. Convient aux peaux sensible…" at bounding box center [1213, 523] width 433 height 41
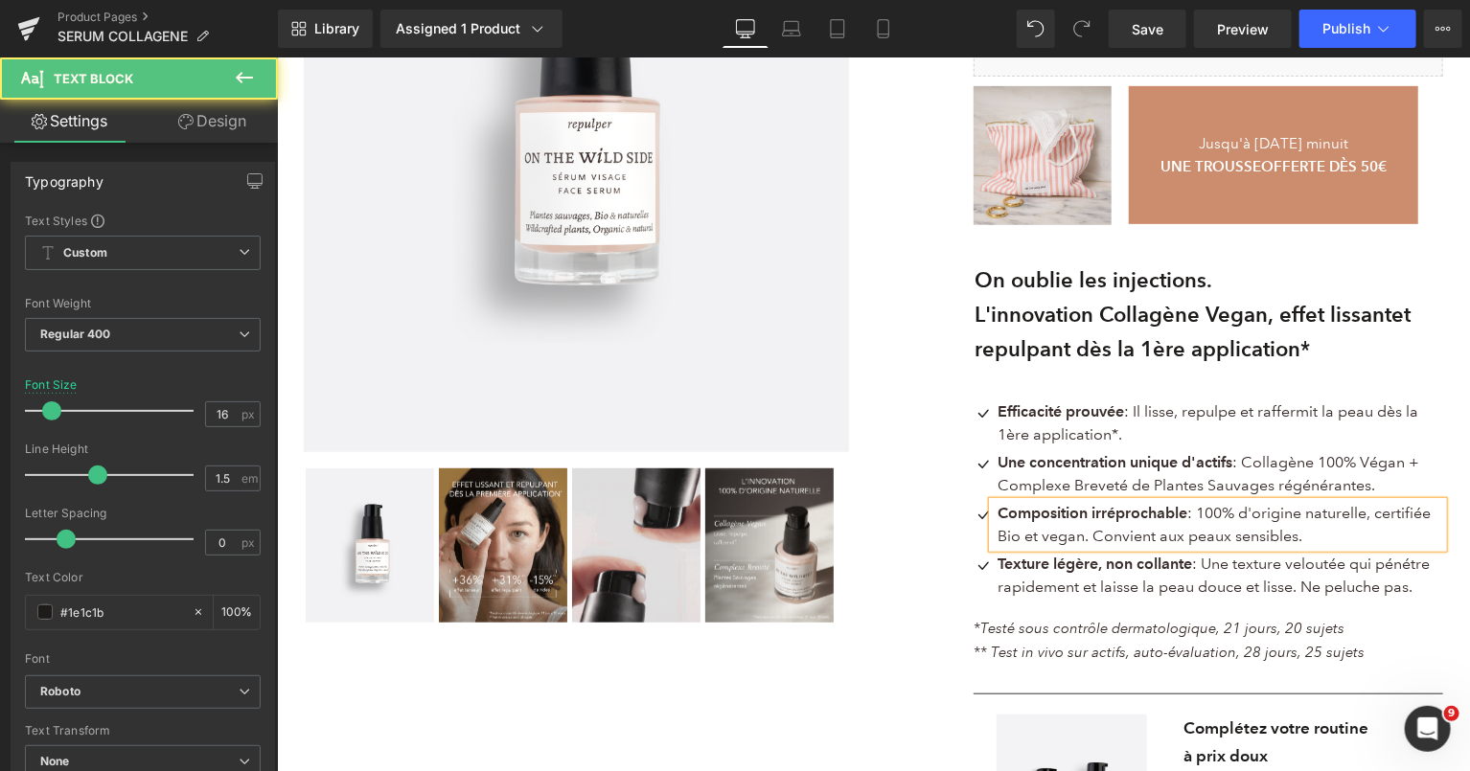
click at [1049, 536] on span ": 100% d'origine naturelle, certifiée Bio et vegan. Convient aux peaux sensible…" at bounding box center [1213, 523] width 433 height 41
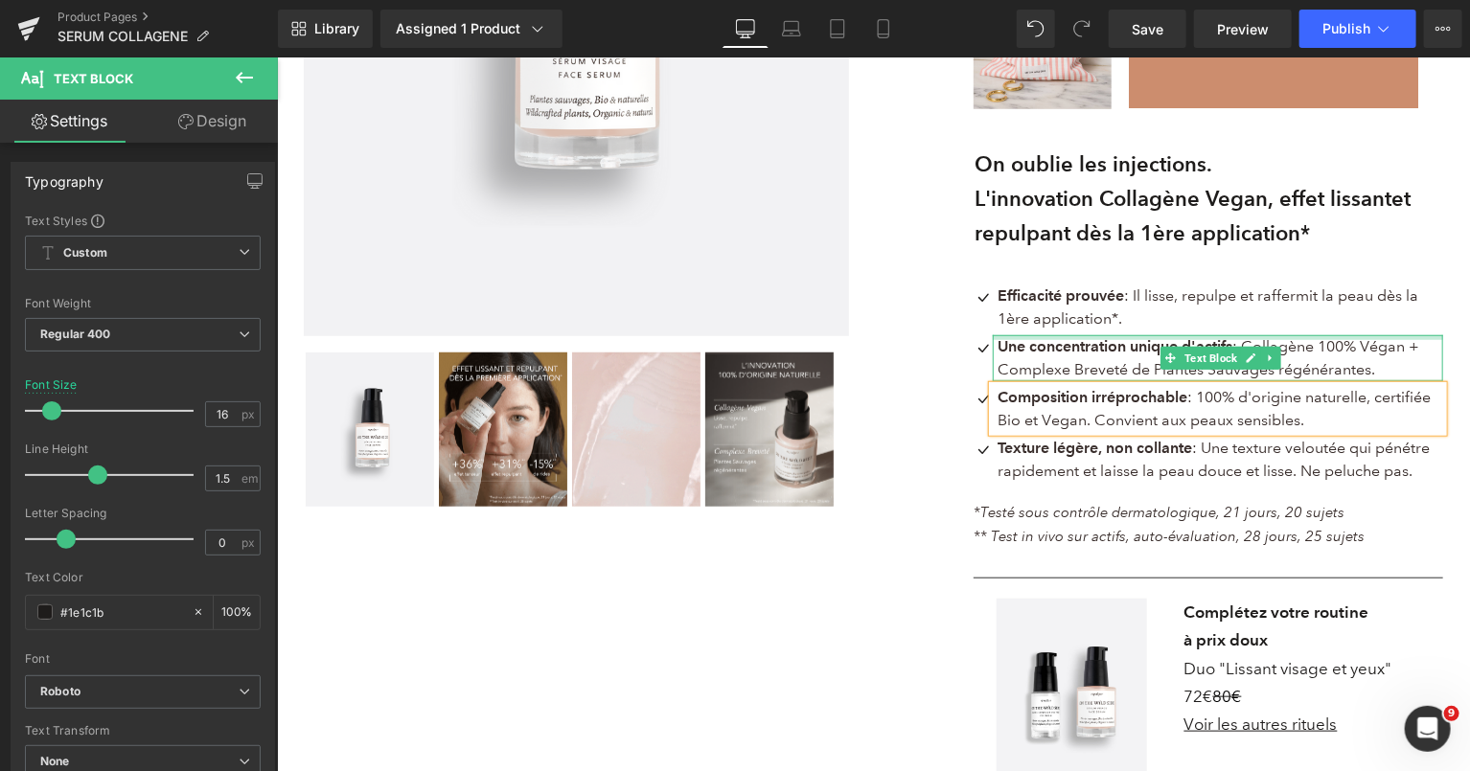
scroll to position [546, 0]
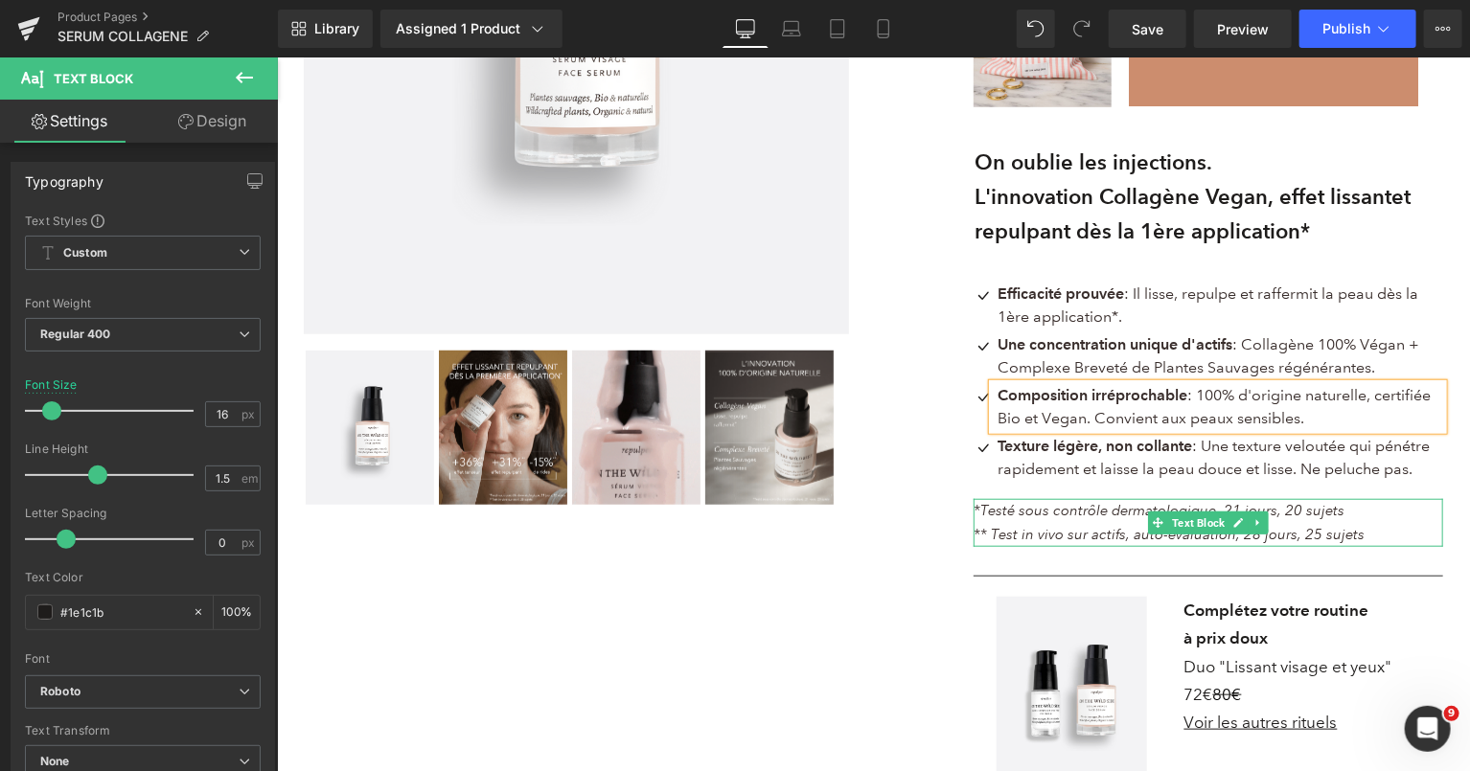
click at [1040, 536] on icon "** Test in vivo sur actifs, auto-évaluation, 28 jours, 25 sujets" at bounding box center [1168, 533] width 391 height 17
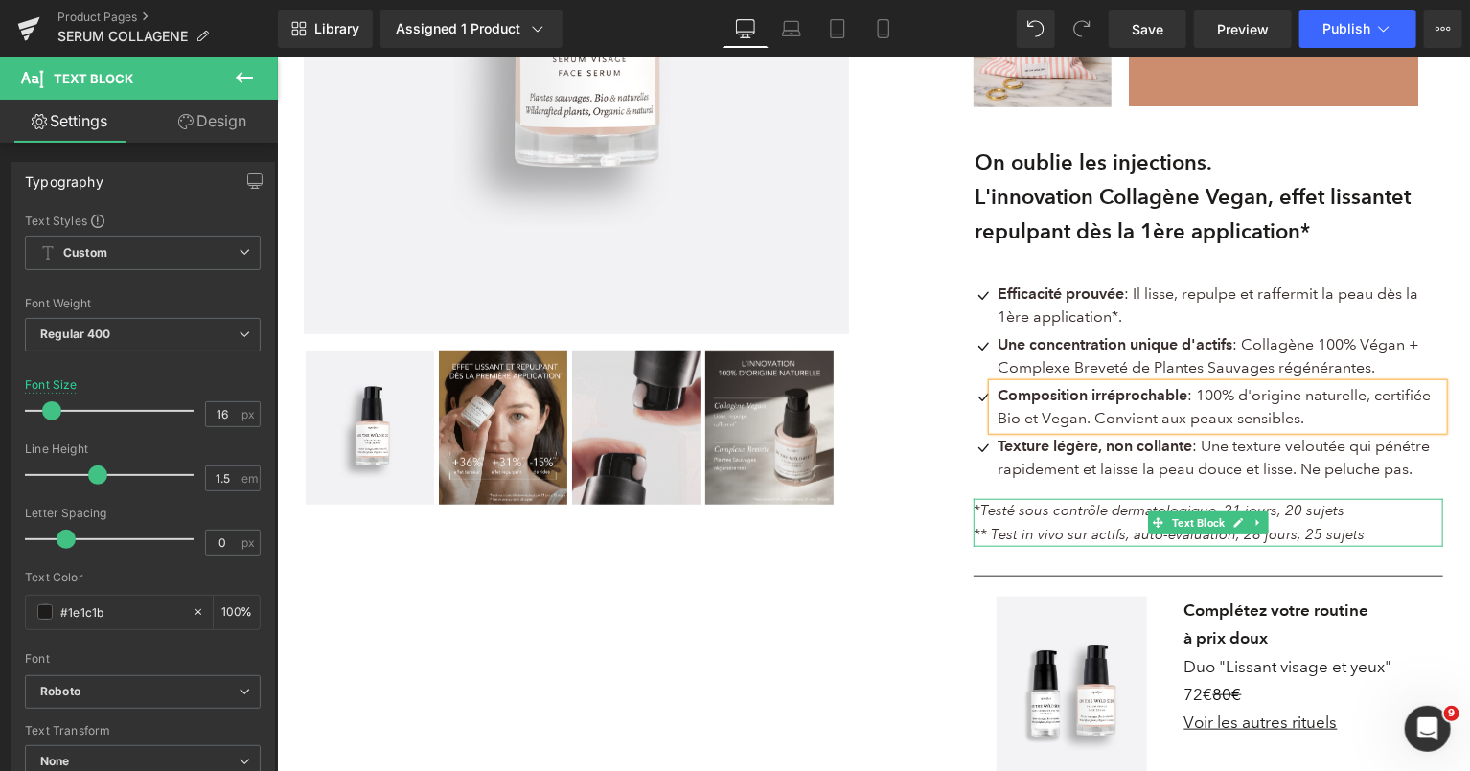
click at [1040, 536] on icon "** Test in vivo sur actifs, auto-évaluation, 28 jours, 25 sujets" at bounding box center [1168, 533] width 391 height 17
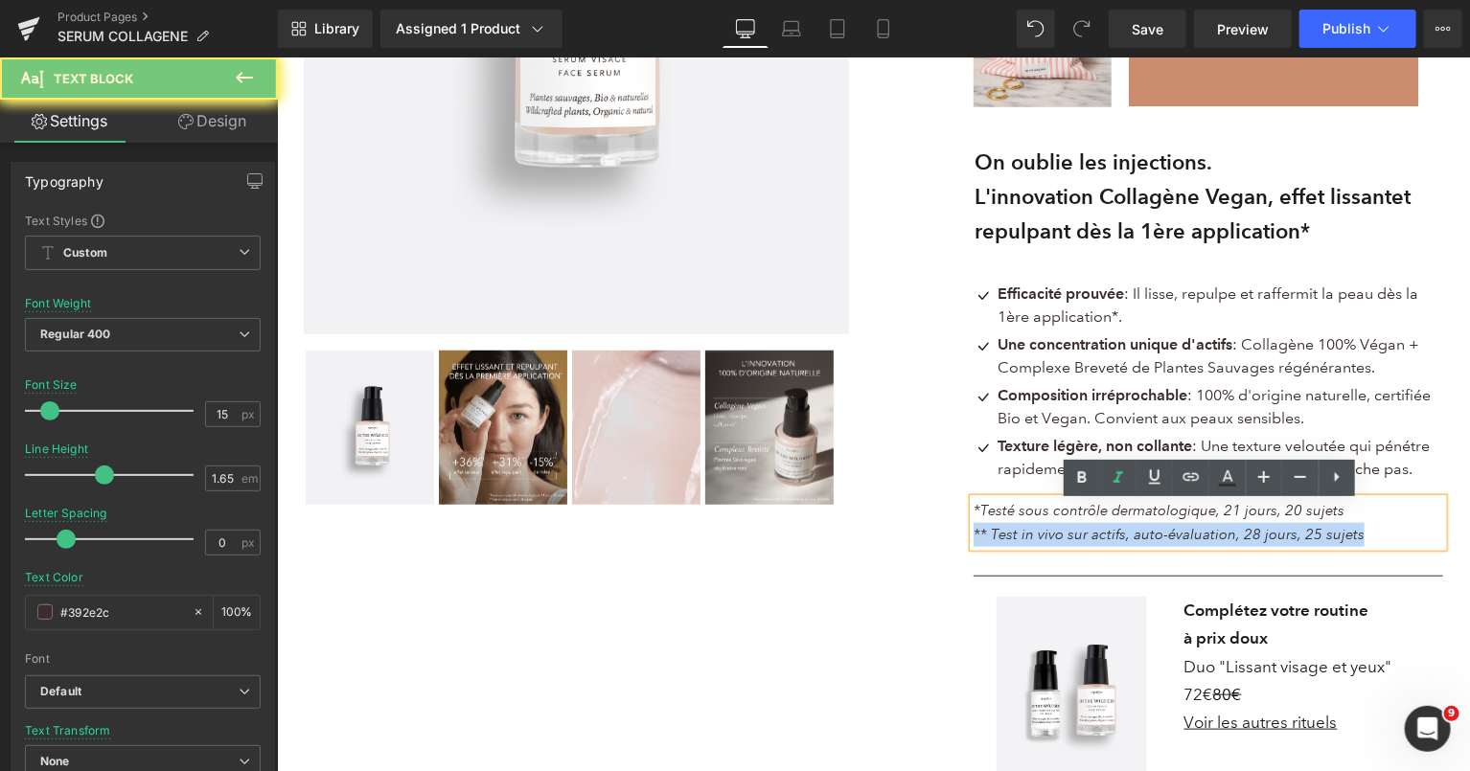
click at [1040, 536] on icon "** Test in vivo sur actifs, auto-évaluation, 28 jours, 25 sujets" at bounding box center [1168, 533] width 391 height 17
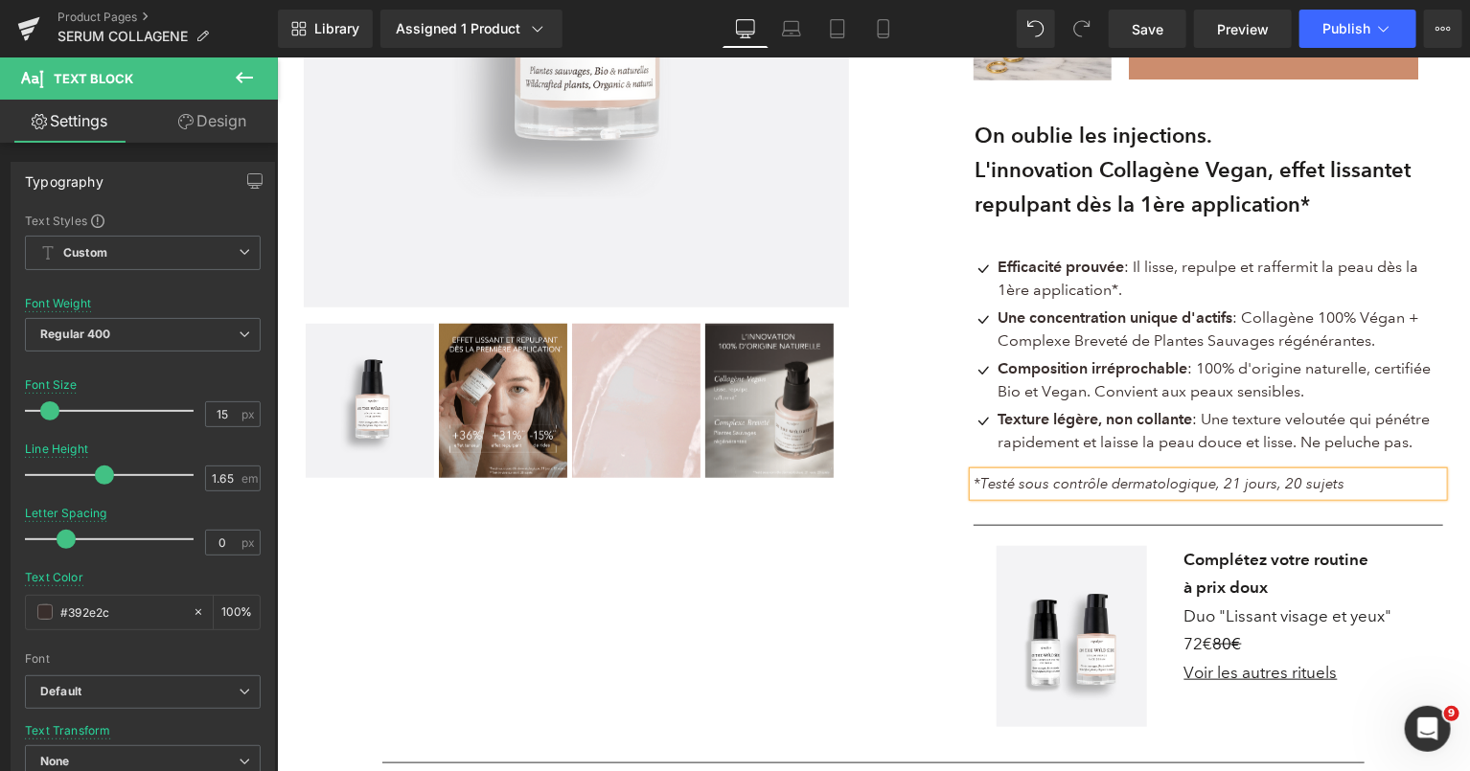
scroll to position [588, 0]
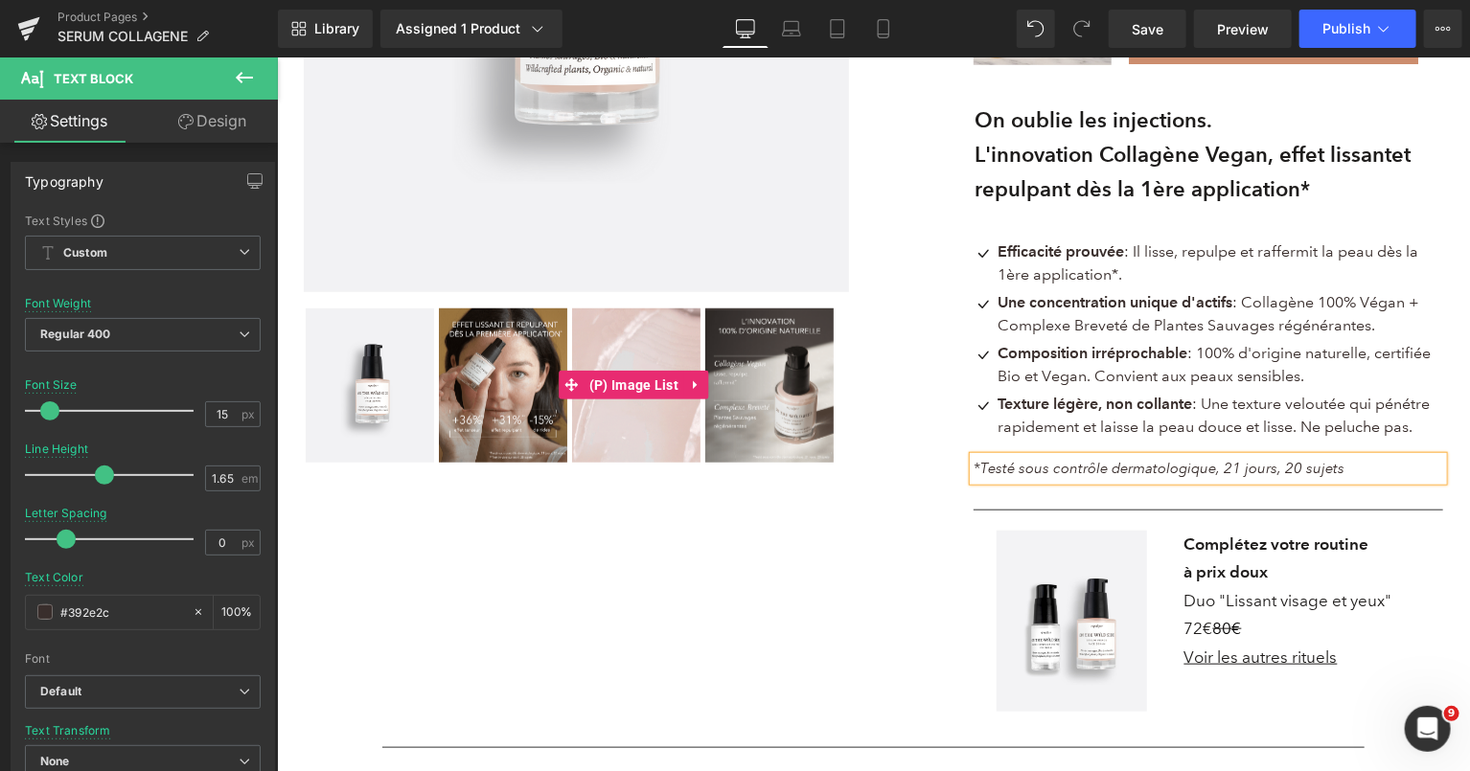
click at [506, 378] on img at bounding box center [502, 385] width 128 height 154
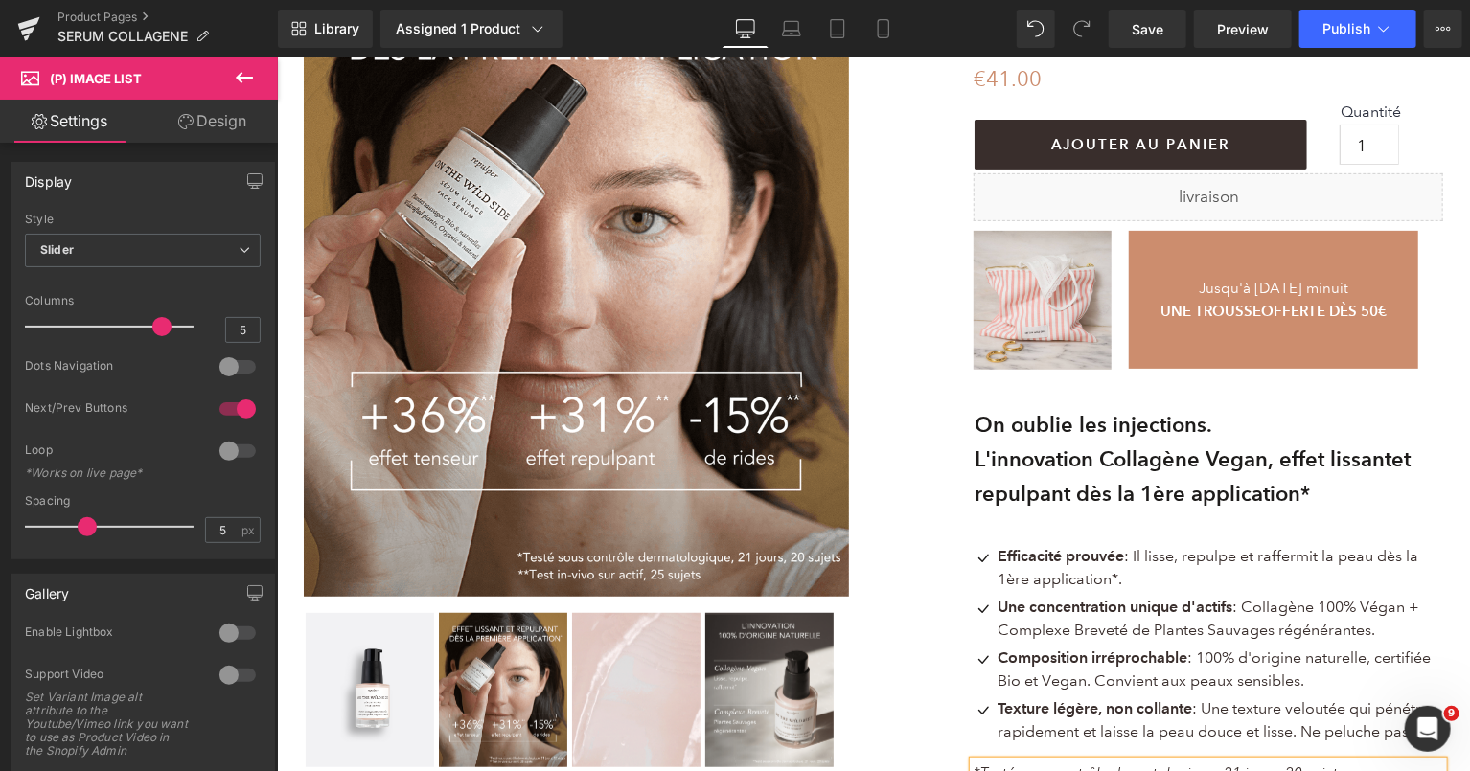
scroll to position [288, 0]
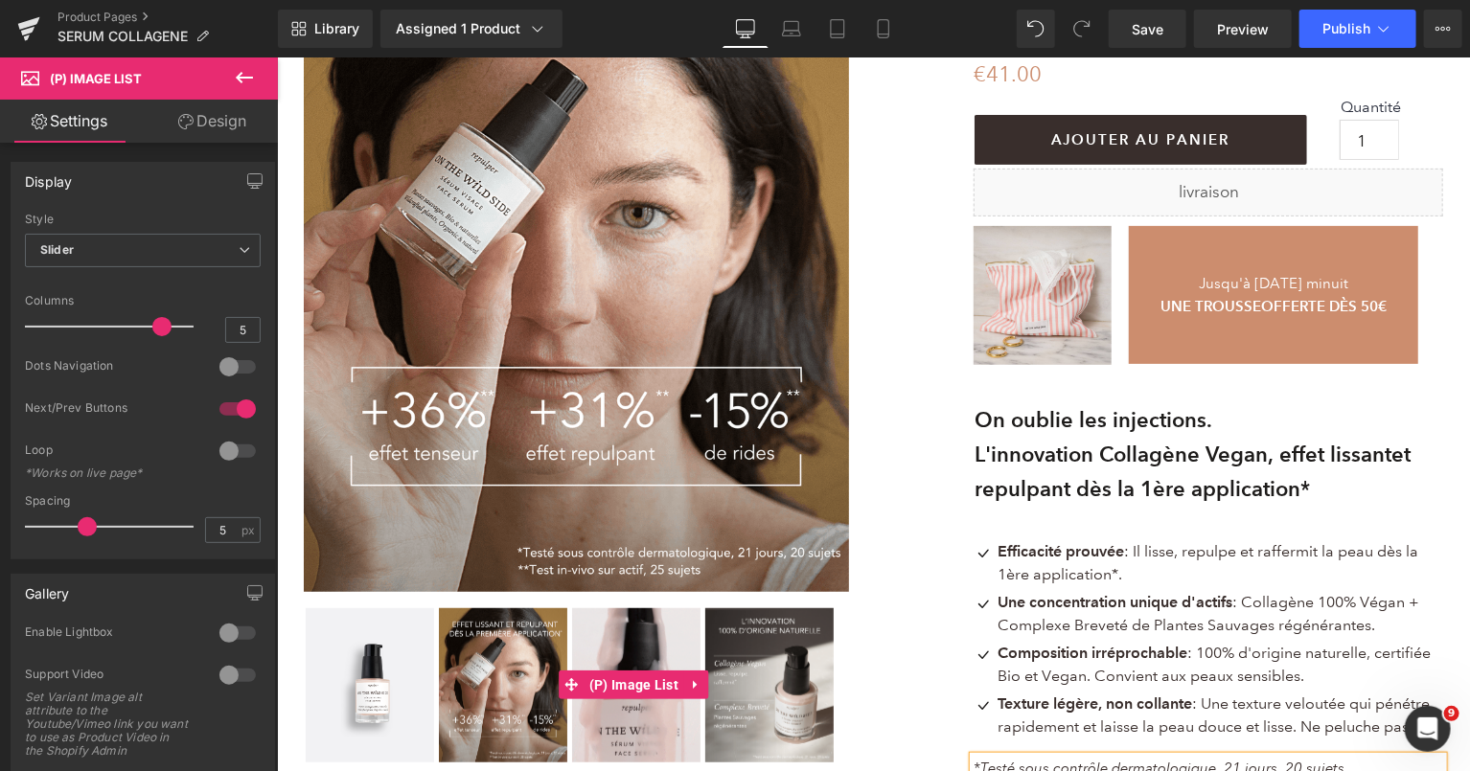
click at [766, 658] on img at bounding box center [768, 685] width 128 height 154
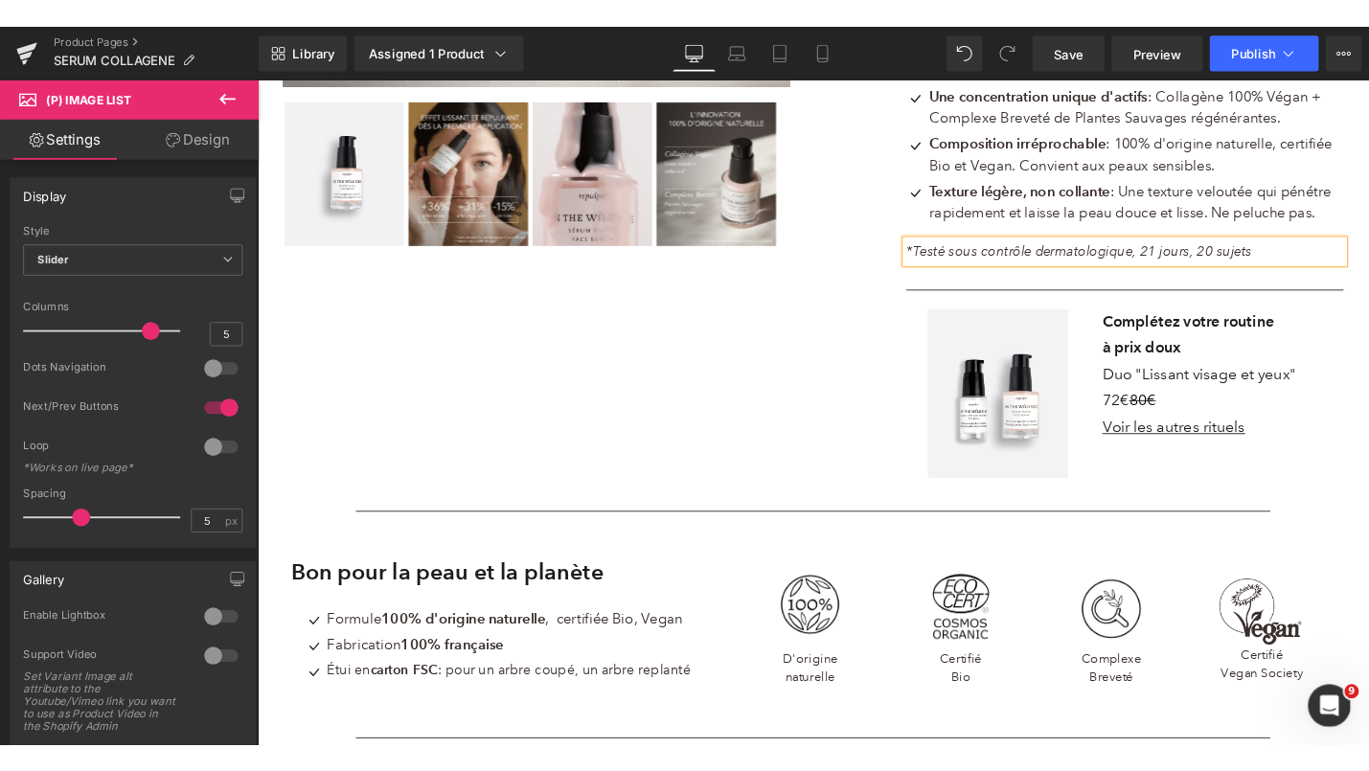
scroll to position [846, 0]
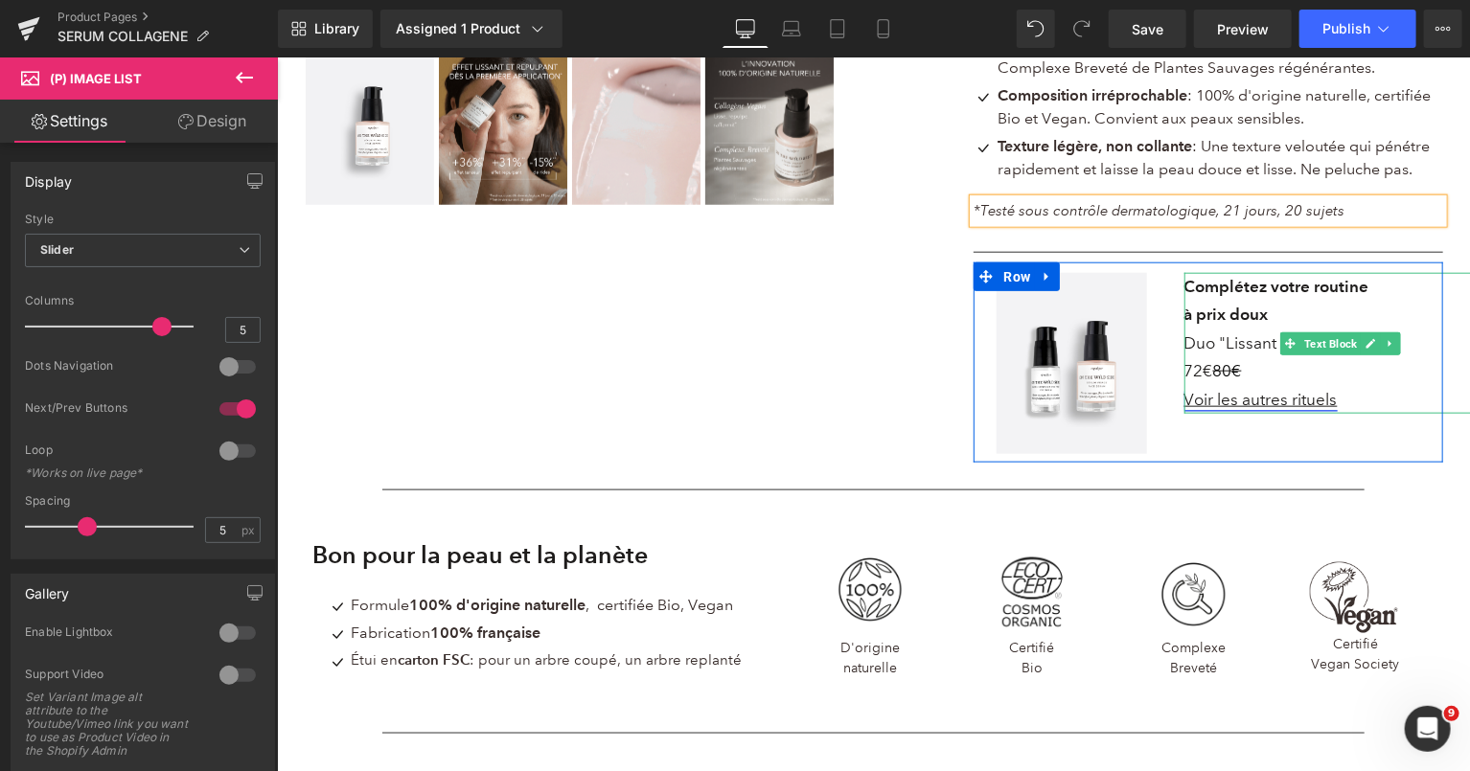
click at [1328, 403] on link "Voir les autres rituels" at bounding box center [1260, 399] width 153 height 20
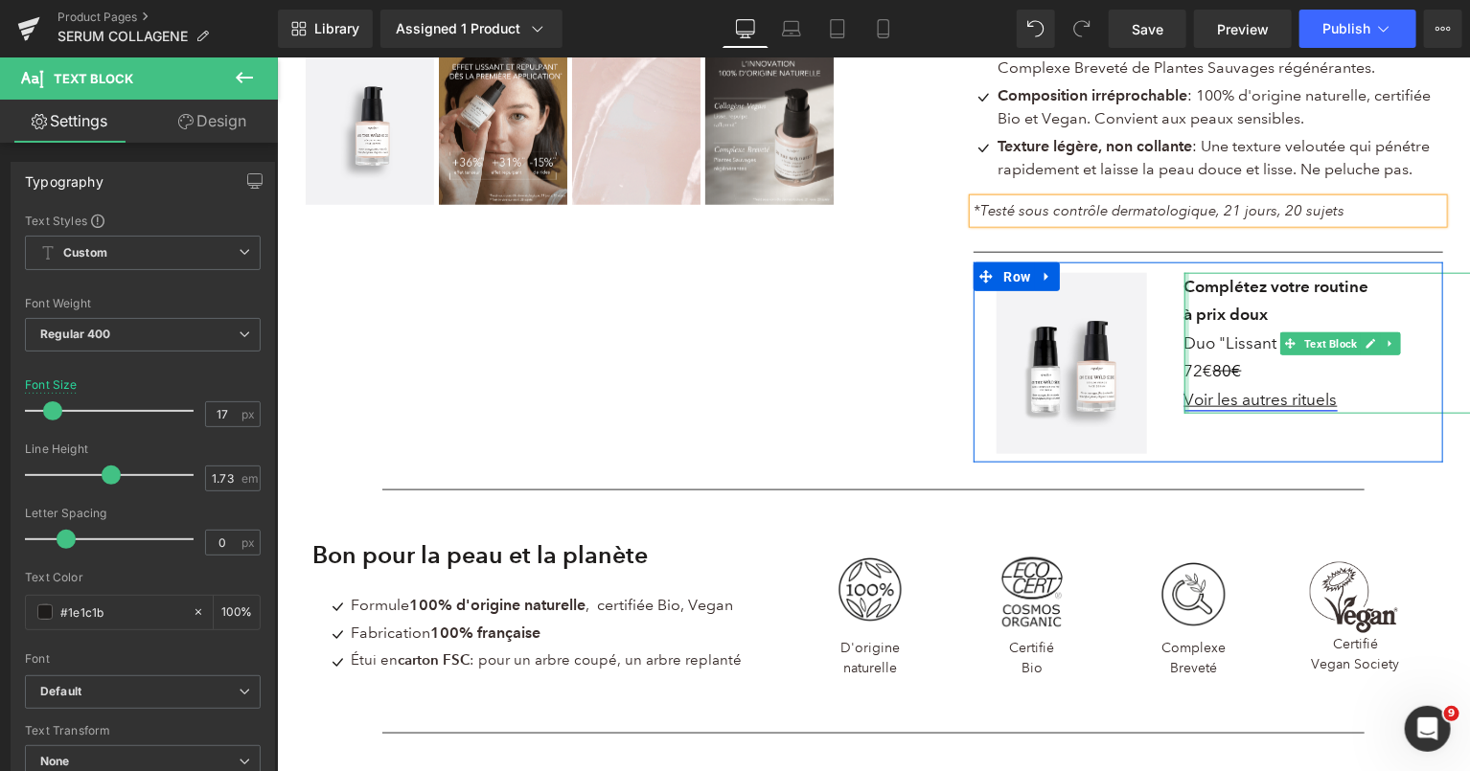
drag, startPoint x: 1347, startPoint y: 400, endPoint x: 1183, endPoint y: 404, distance: 164.9
click at [1184, 404] on div "Complétez votre routine à prix doux Duo "Lissant visage et yeux" 72€ 80€ Voir l…" at bounding box center [1340, 342] width 312 height 141
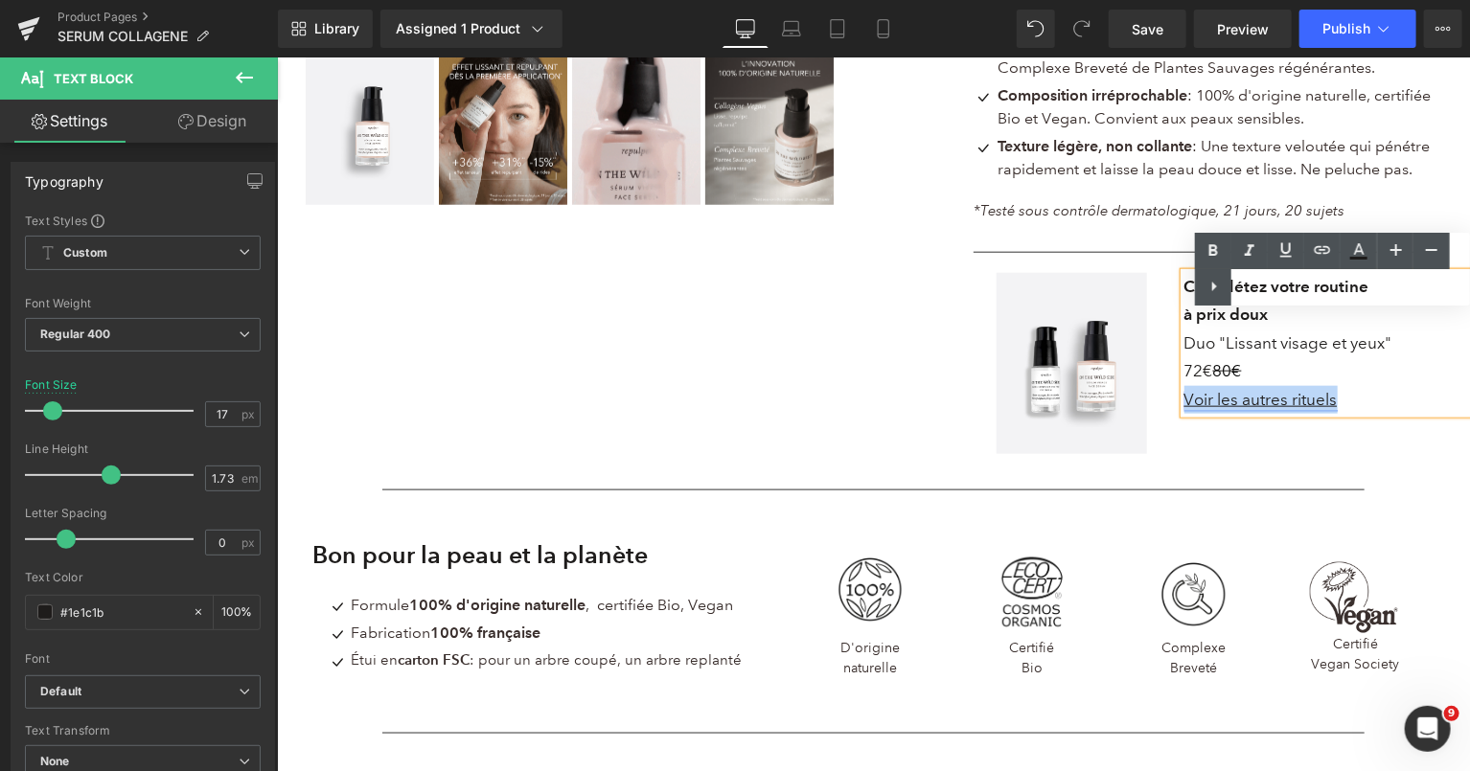
drag, startPoint x: 1346, startPoint y: 398, endPoint x: 1186, endPoint y: 400, distance: 159.1
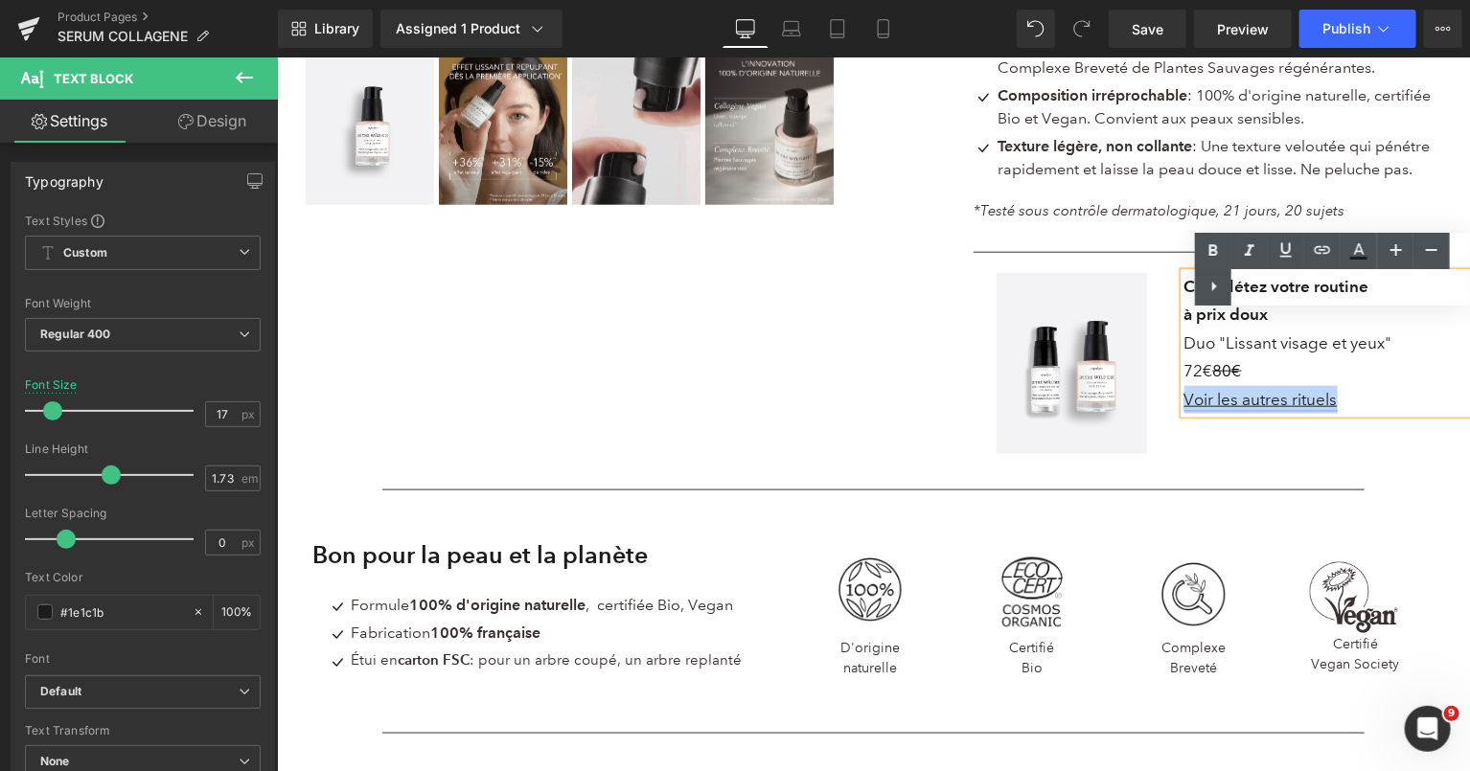
click at [1186, 400] on p "Voir les autres rituels" at bounding box center [1340, 399] width 312 height 28
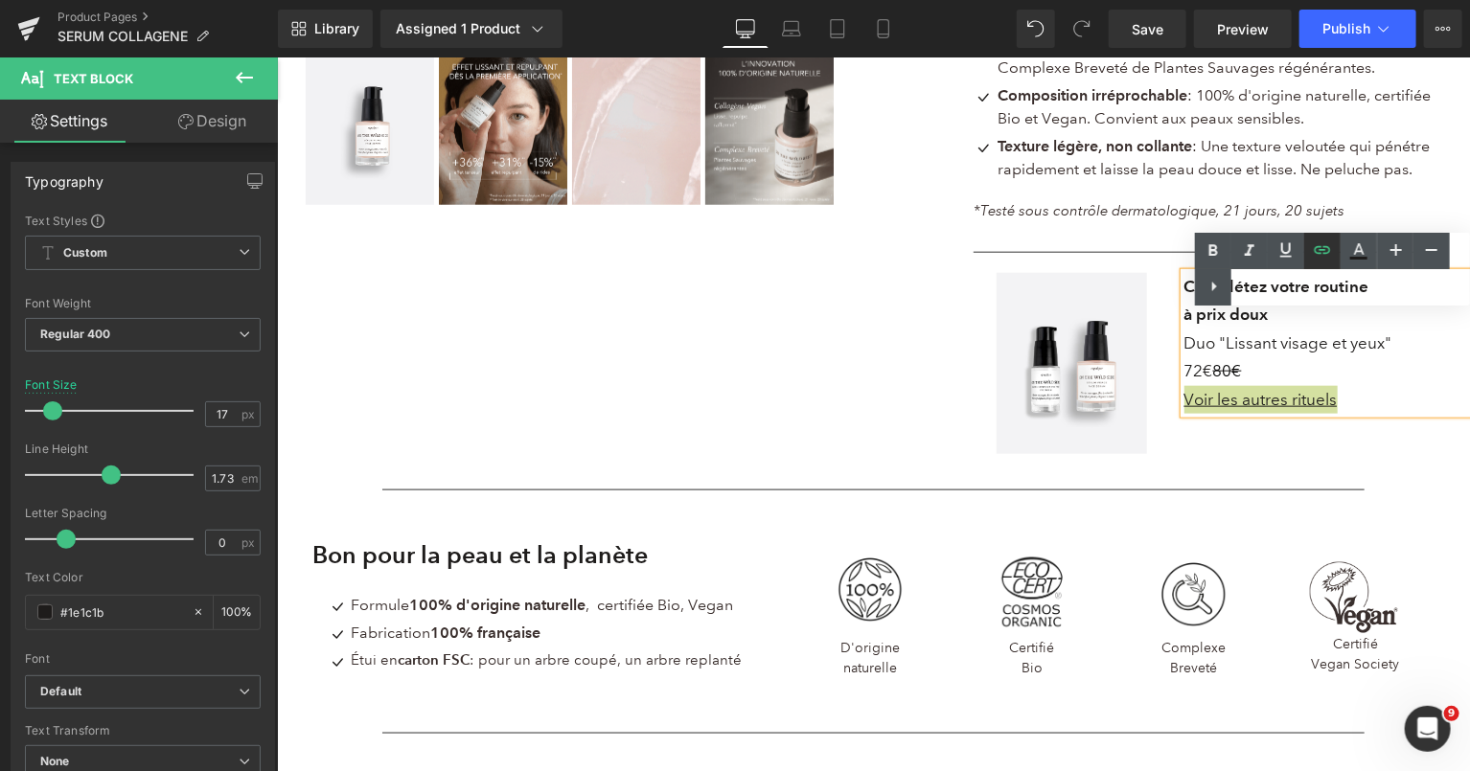
click at [1321, 246] on icon at bounding box center [1323, 250] width 16 height 8
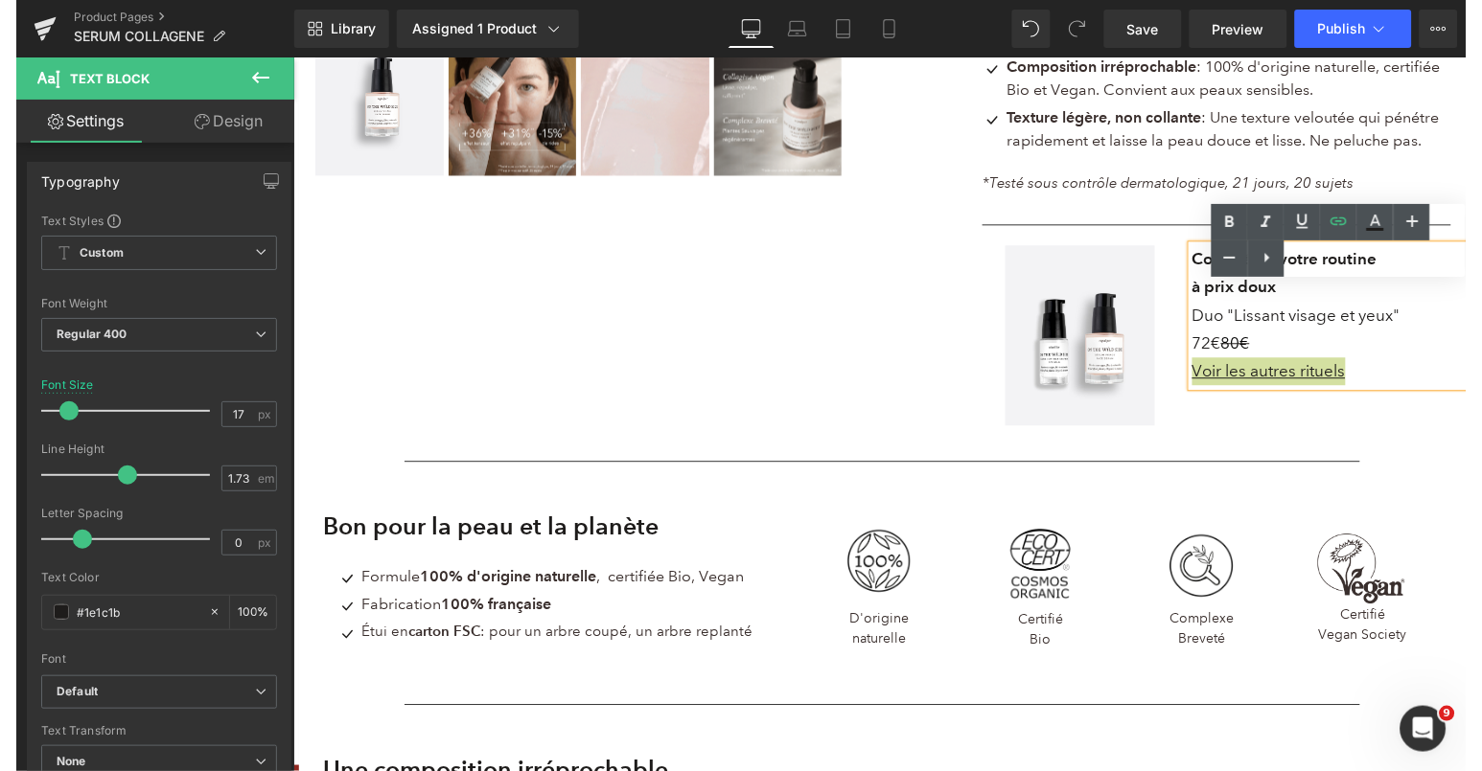
scroll to position [876, 0]
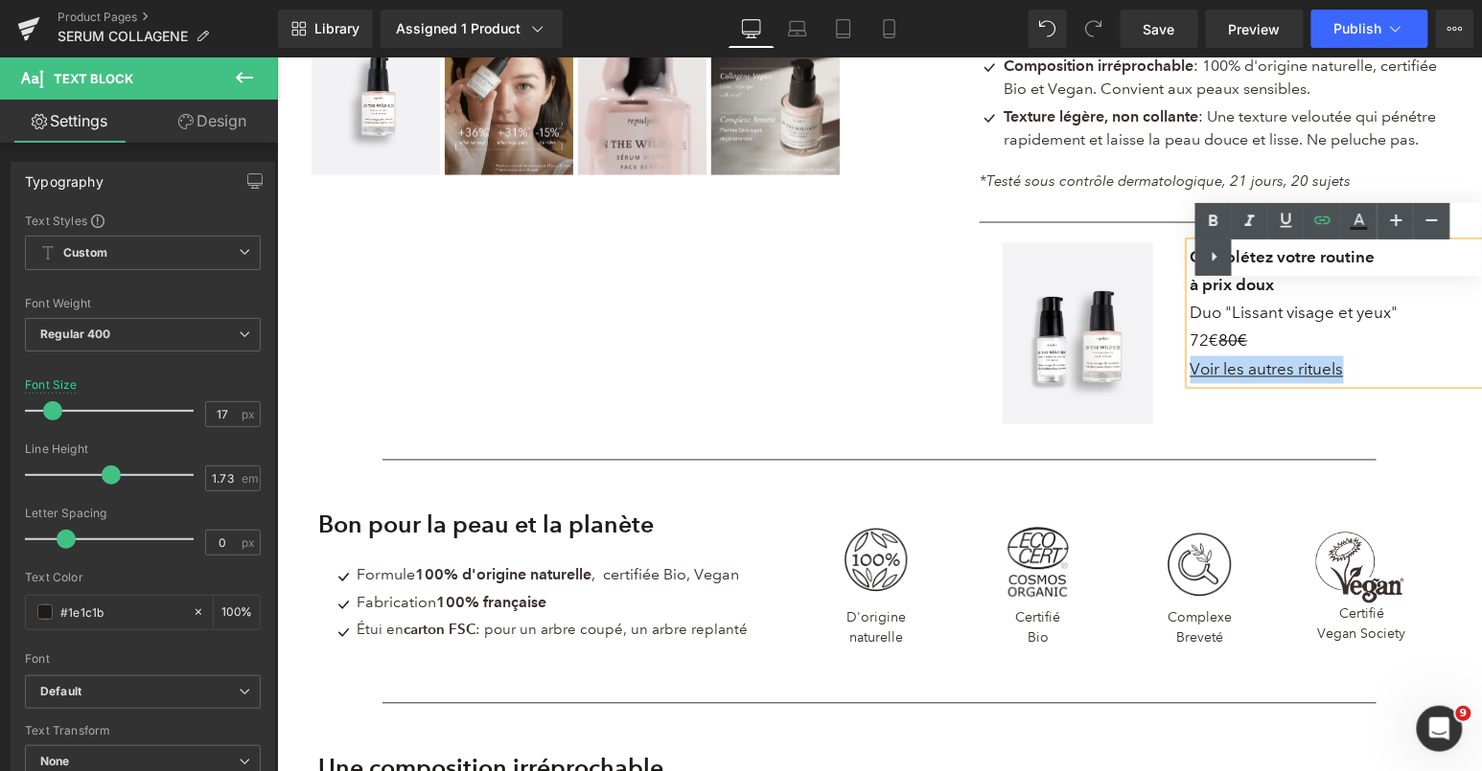
click at [1195, 432] on div "Image Complétez votre routine à prix doux Duo "Lissant visage et yeux" 72€ 80€ …" at bounding box center [1213, 332] width 470 height 200
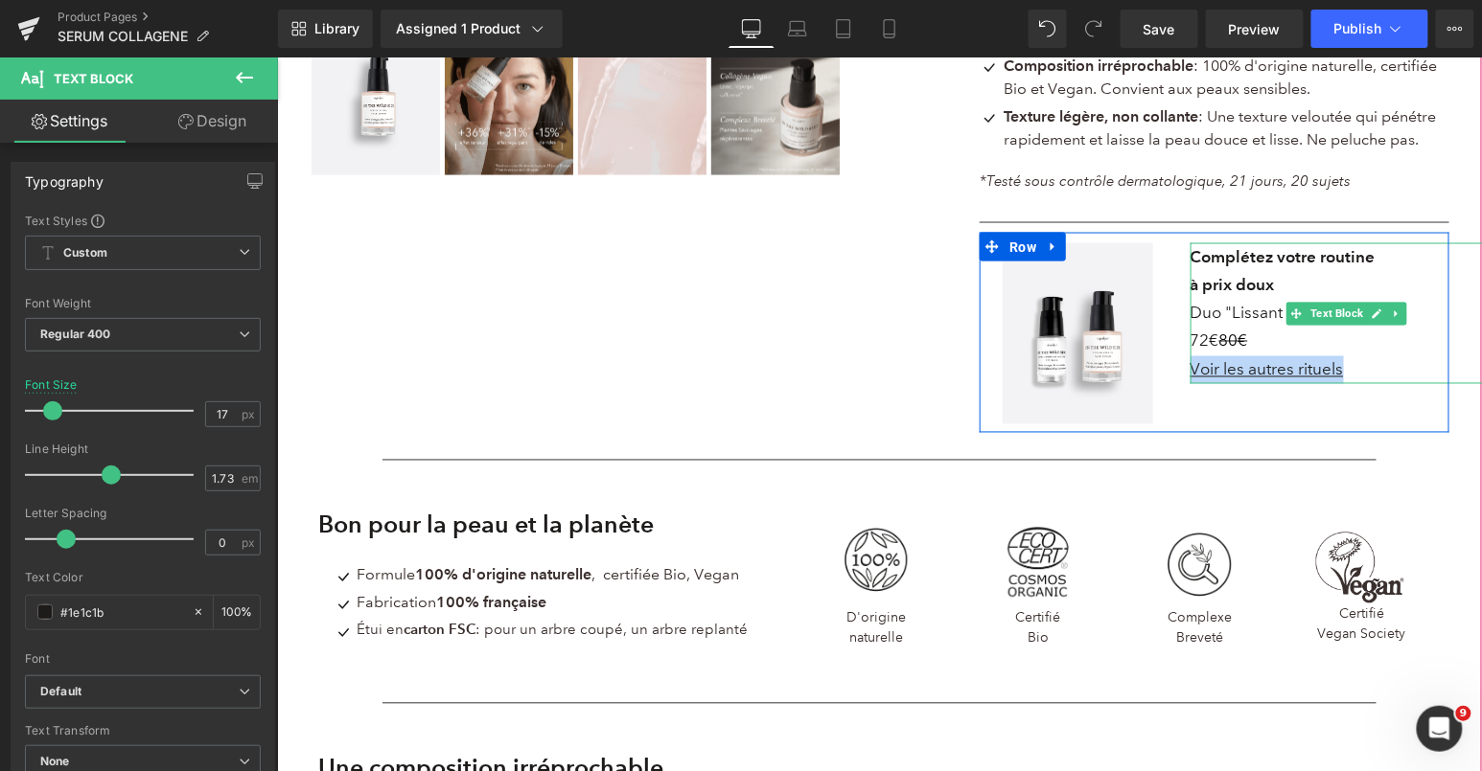
drag, startPoint x: 1231, startPoint y: 369, endPoint x: 1193, endPoint y: 370, distance: 37.4
click at [1193, 370] on div "Complétez votre routine à prix doux Duo "Lissant visage et yeux" 72€ 80€ Voir l…" at bounding box center [1345, 312] width 312 height 141
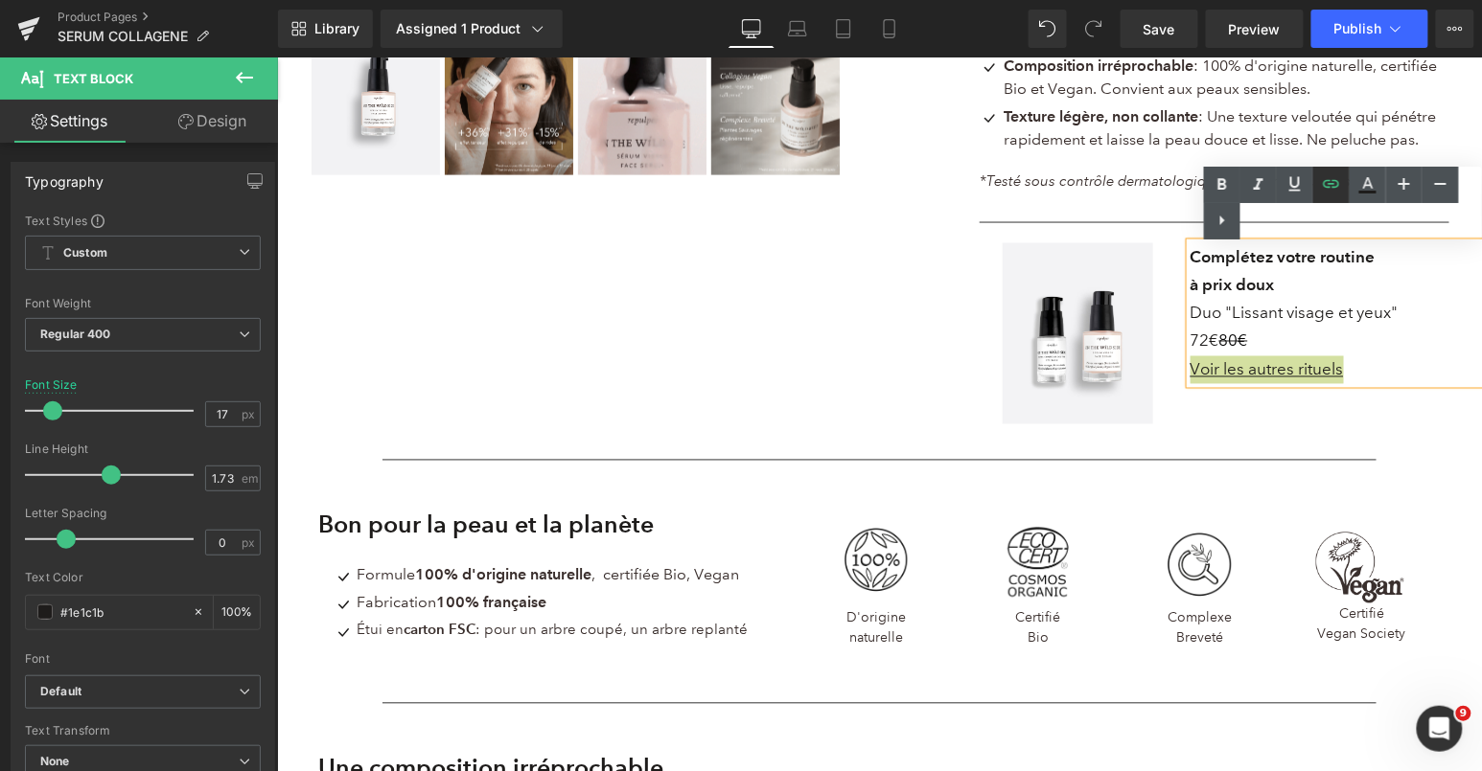
click at [1326, 179] on icon at bounding box center [1331, 183] width 16 height 8
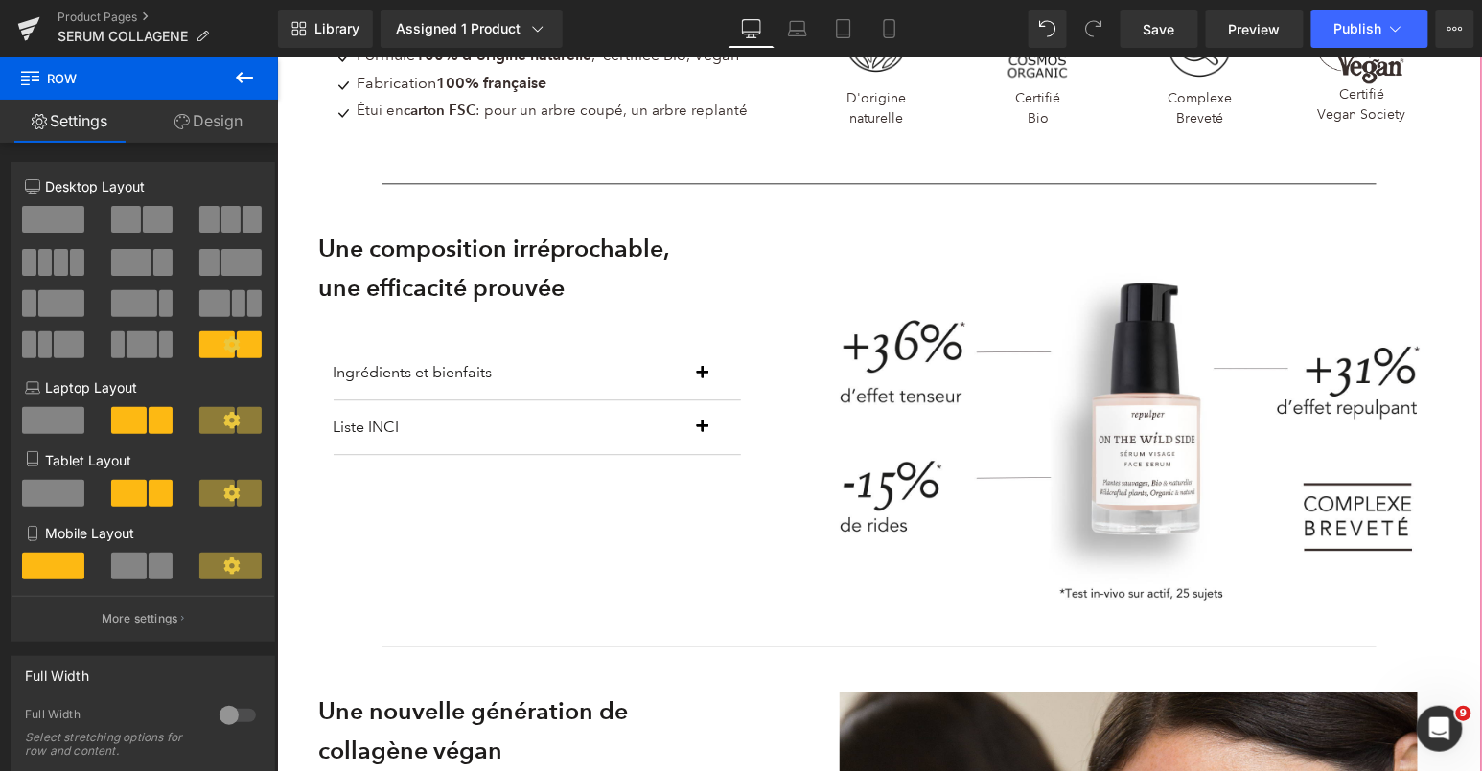
scroll to position [1397, 0]
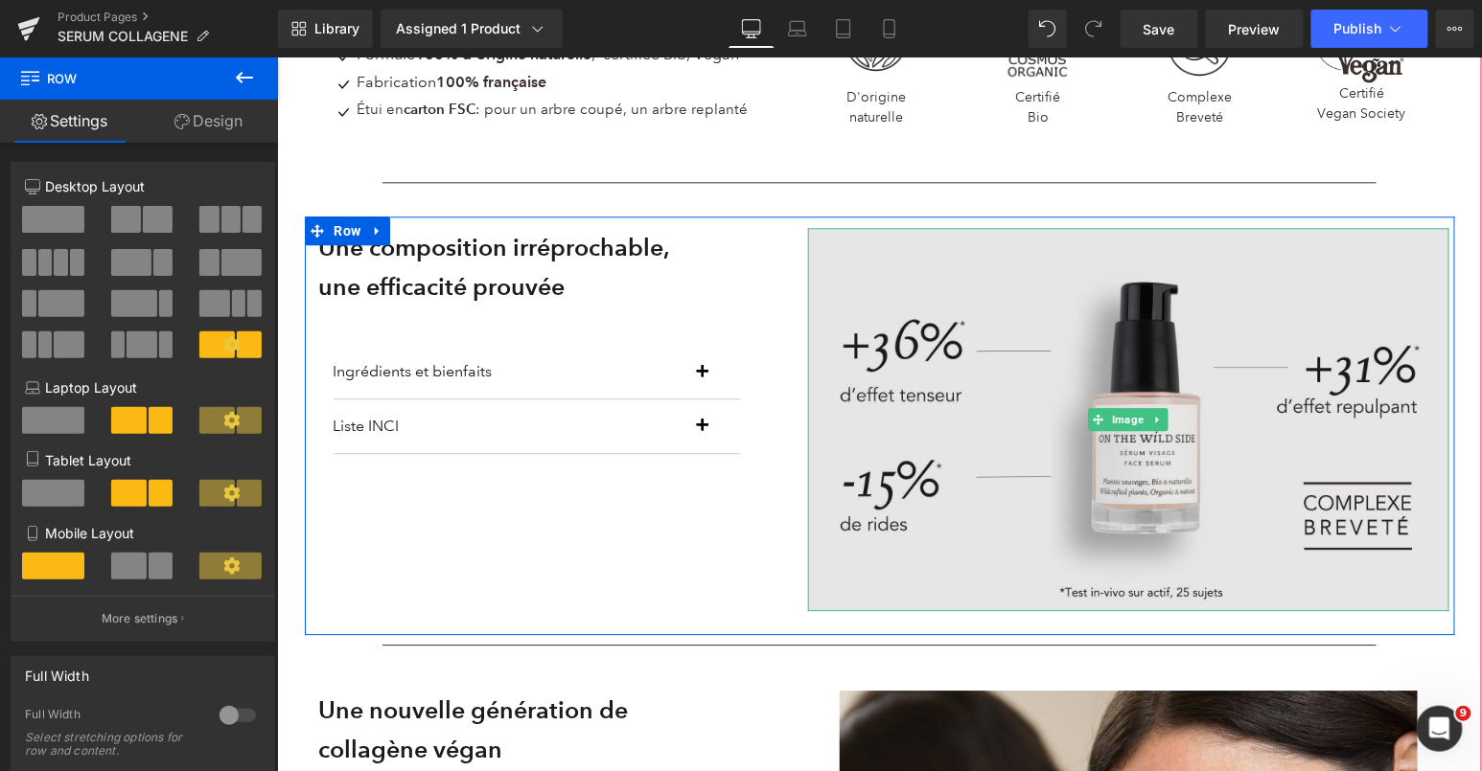
click at [1063, 333] on img at bounding box center [1128, 418] width 642 height 383
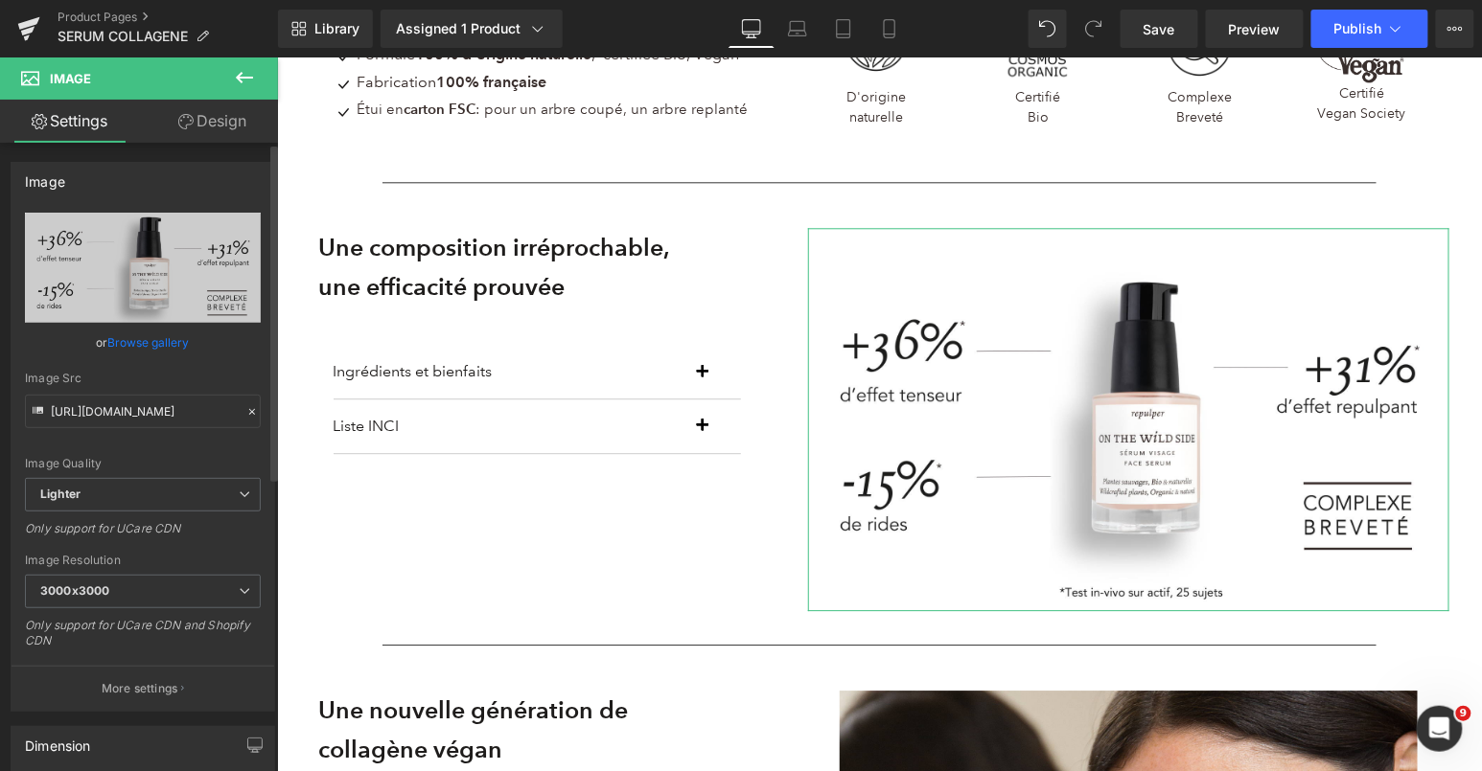
click at [127, 337] on link "Browse gallery" at bounding box center [148, 343] width 81 height 34
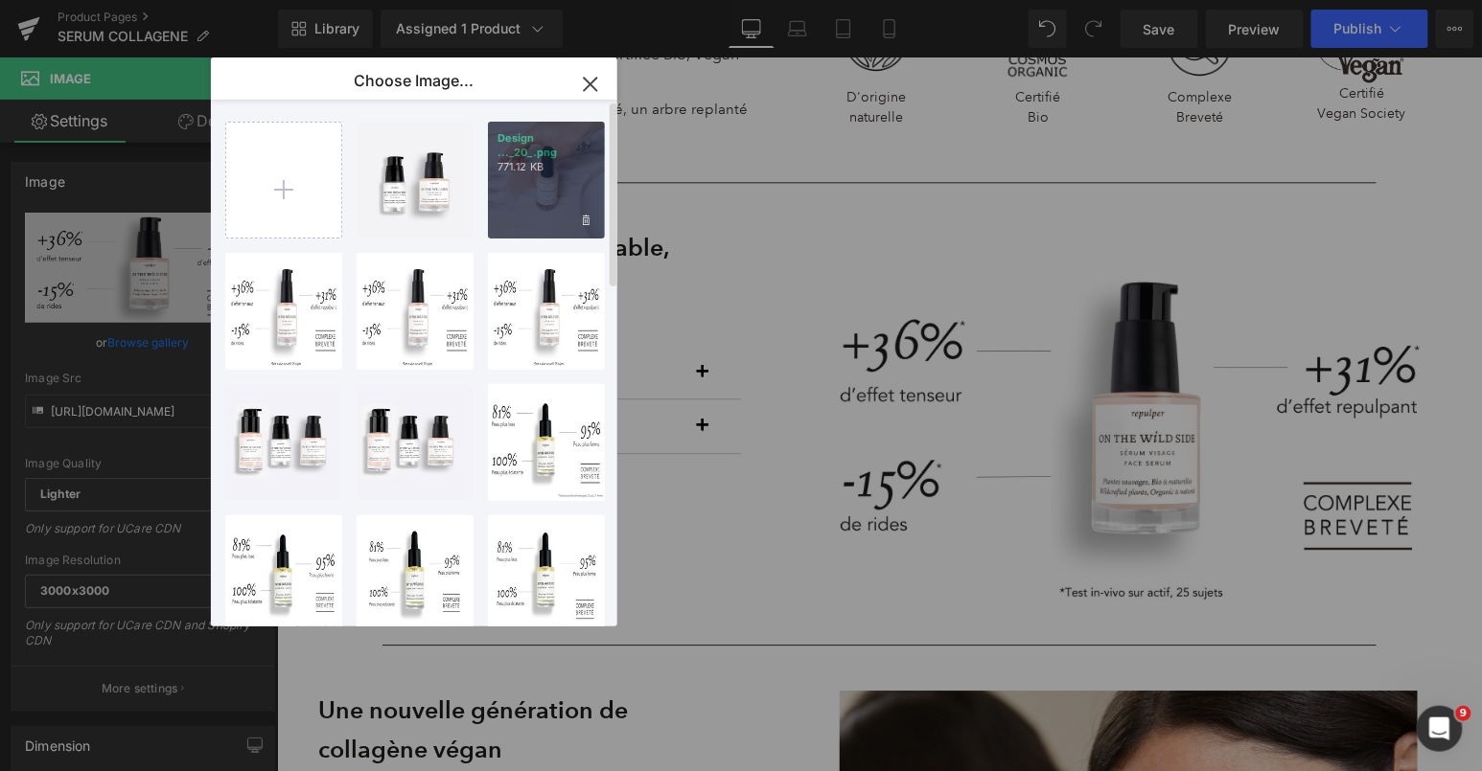
type input "C:\fakepath\10.png"
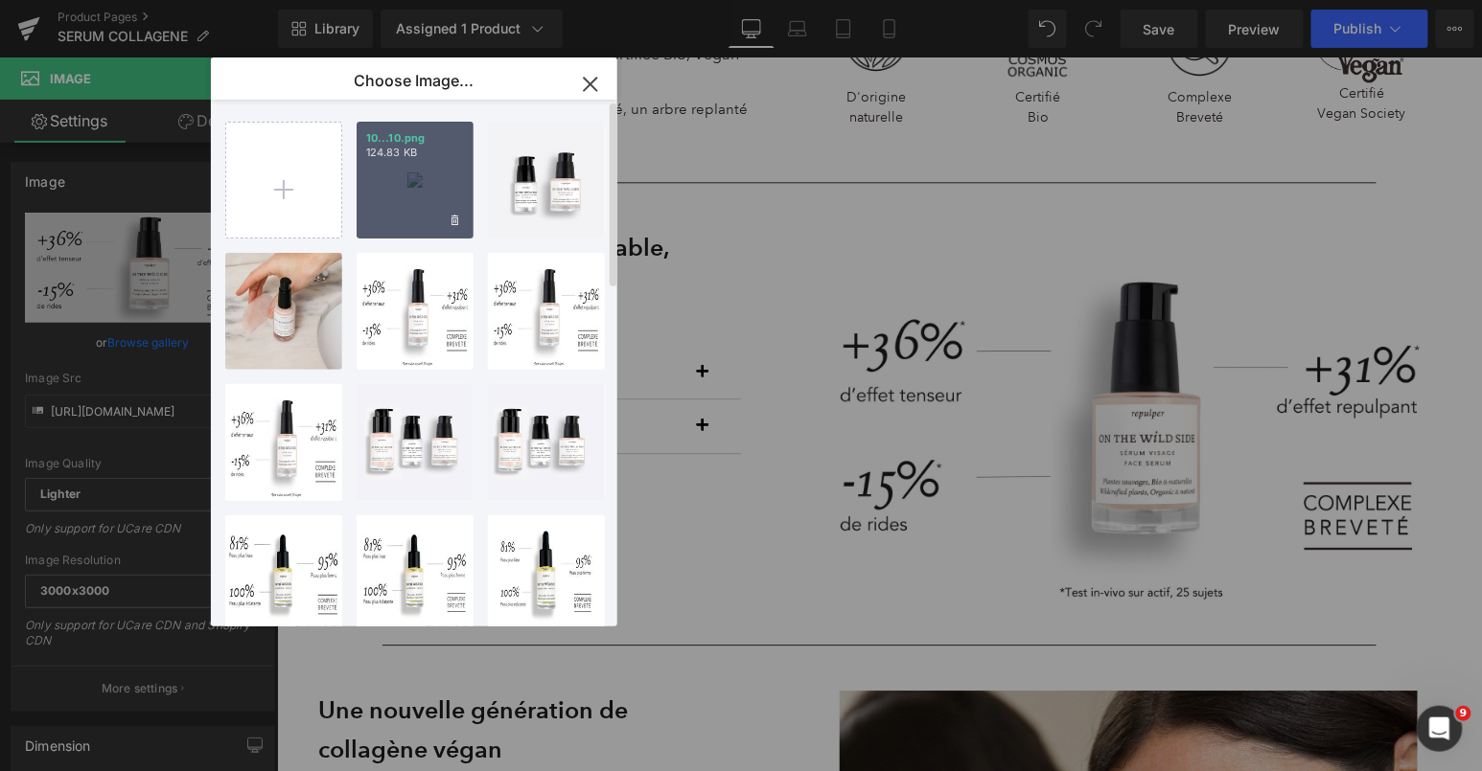
click at [398, 163] on div "10...10.png 124.83 KB" at bounding box center [415, 180] width 117 height 117
type input "https://ucarecdn.com/700ec40c-cf94-4894-9f81-4ceadde4aeb4/-/format/auto/-/previ…"
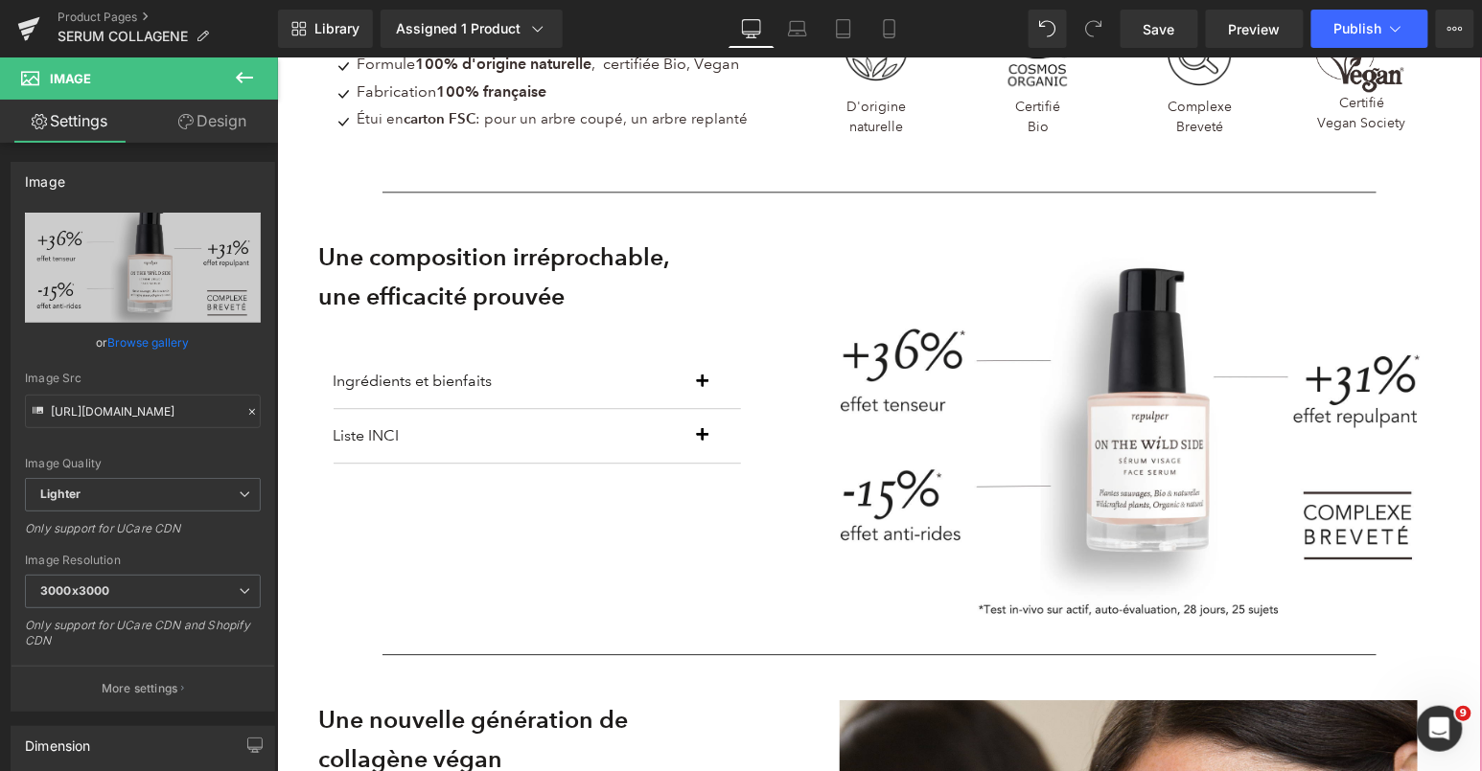
scroll to position [1409, 0]
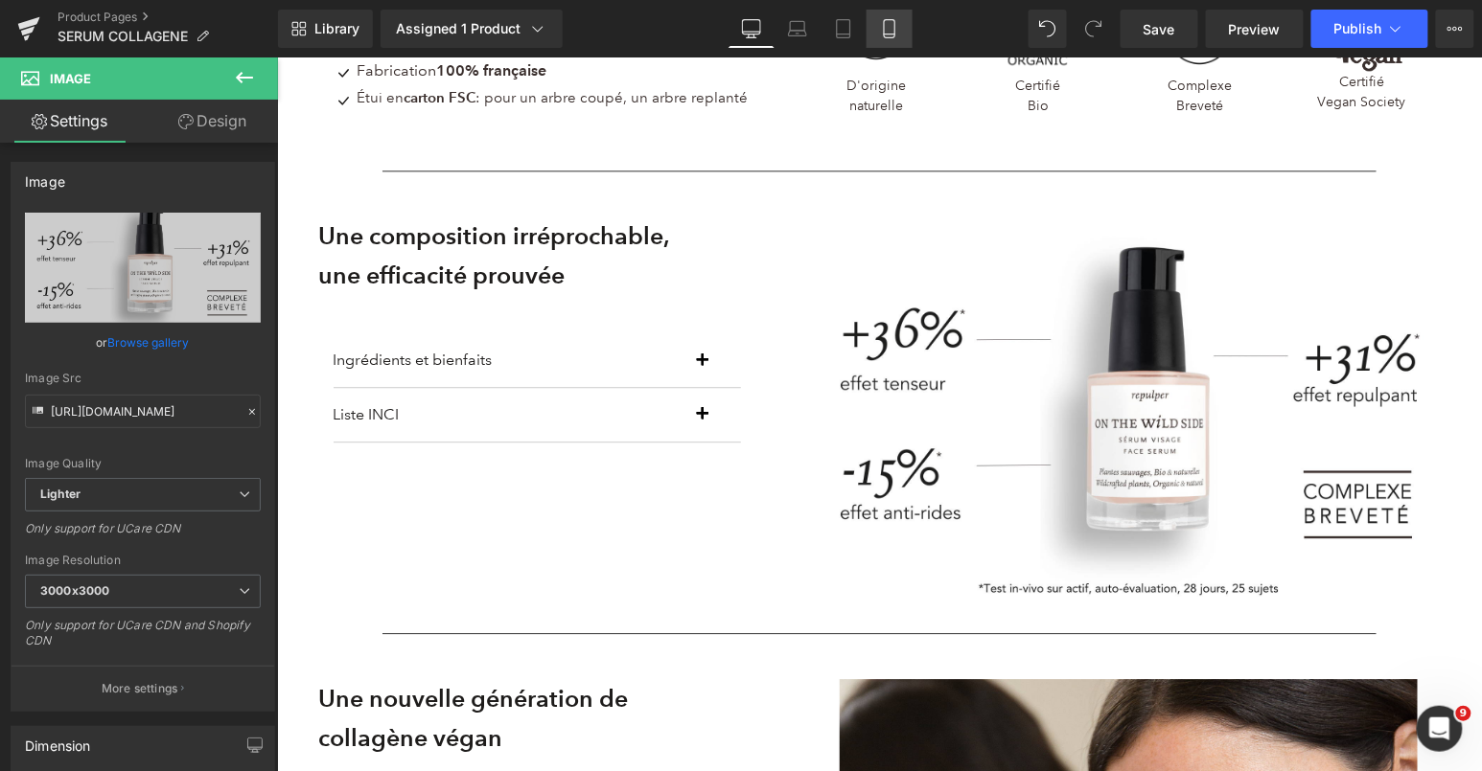
click at [881, 33] on icon at bounding box center [889, 28] width 19 height 19
type input "100"
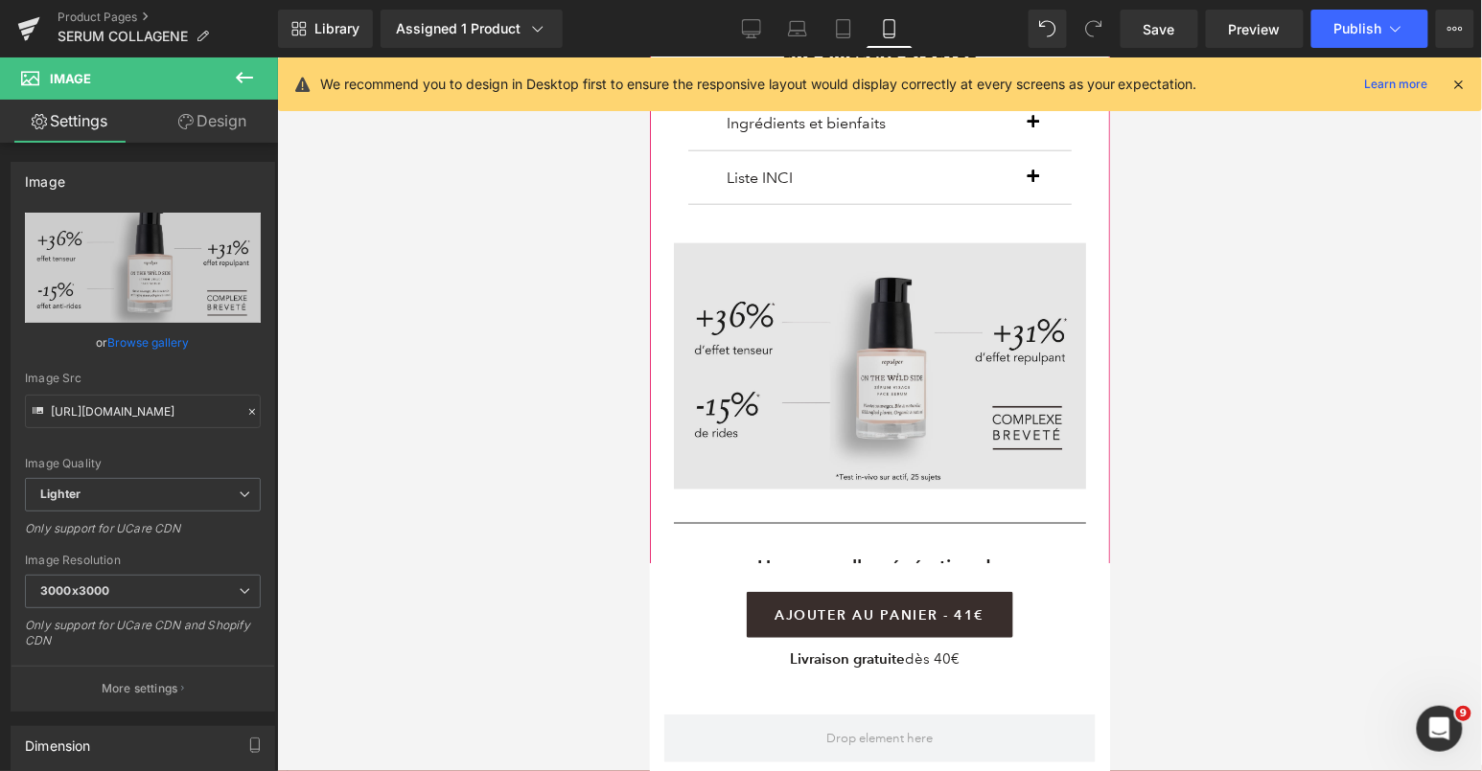
scroll to position [2841, 0]
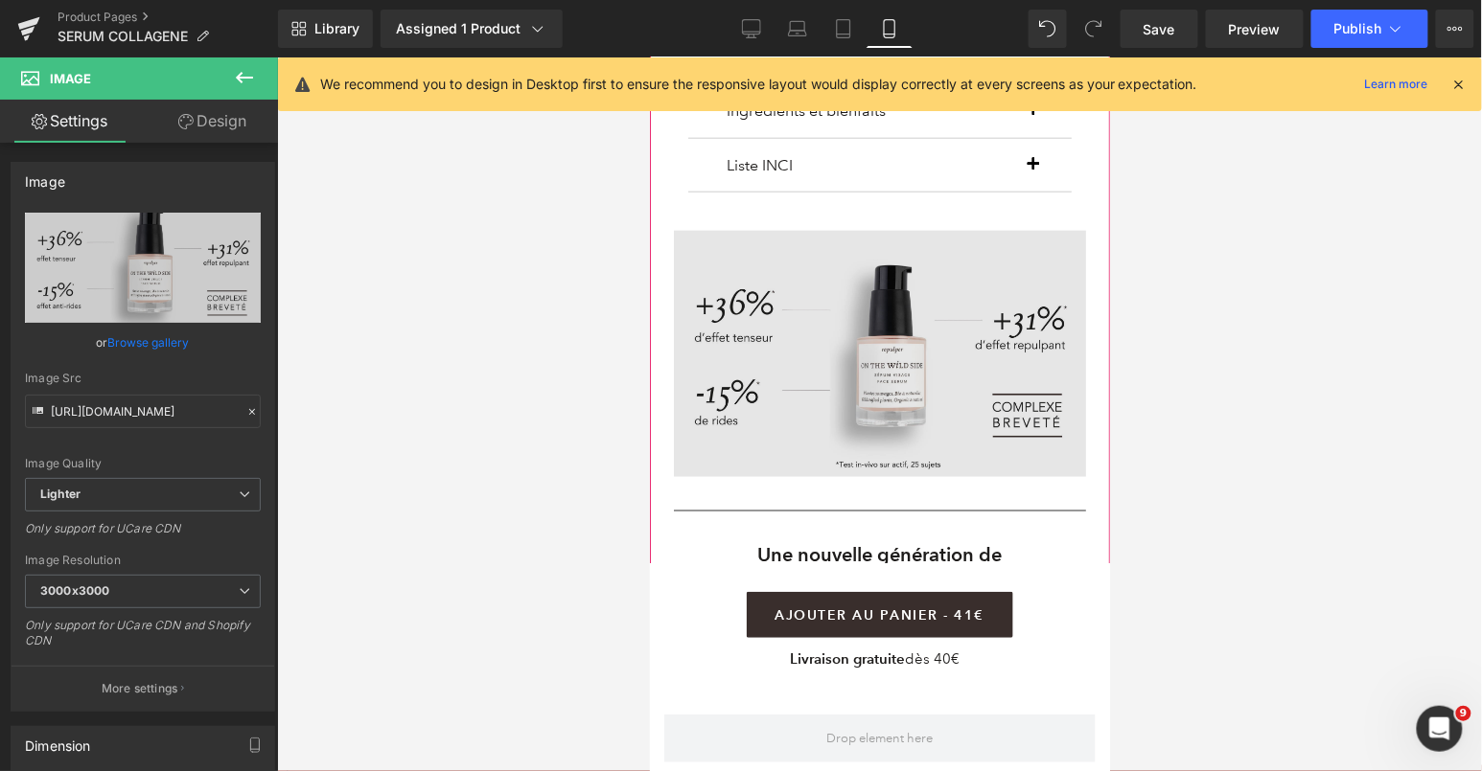
click at [869, 344] on div "Image" at bounding box center [879, 353] width 412 height 246
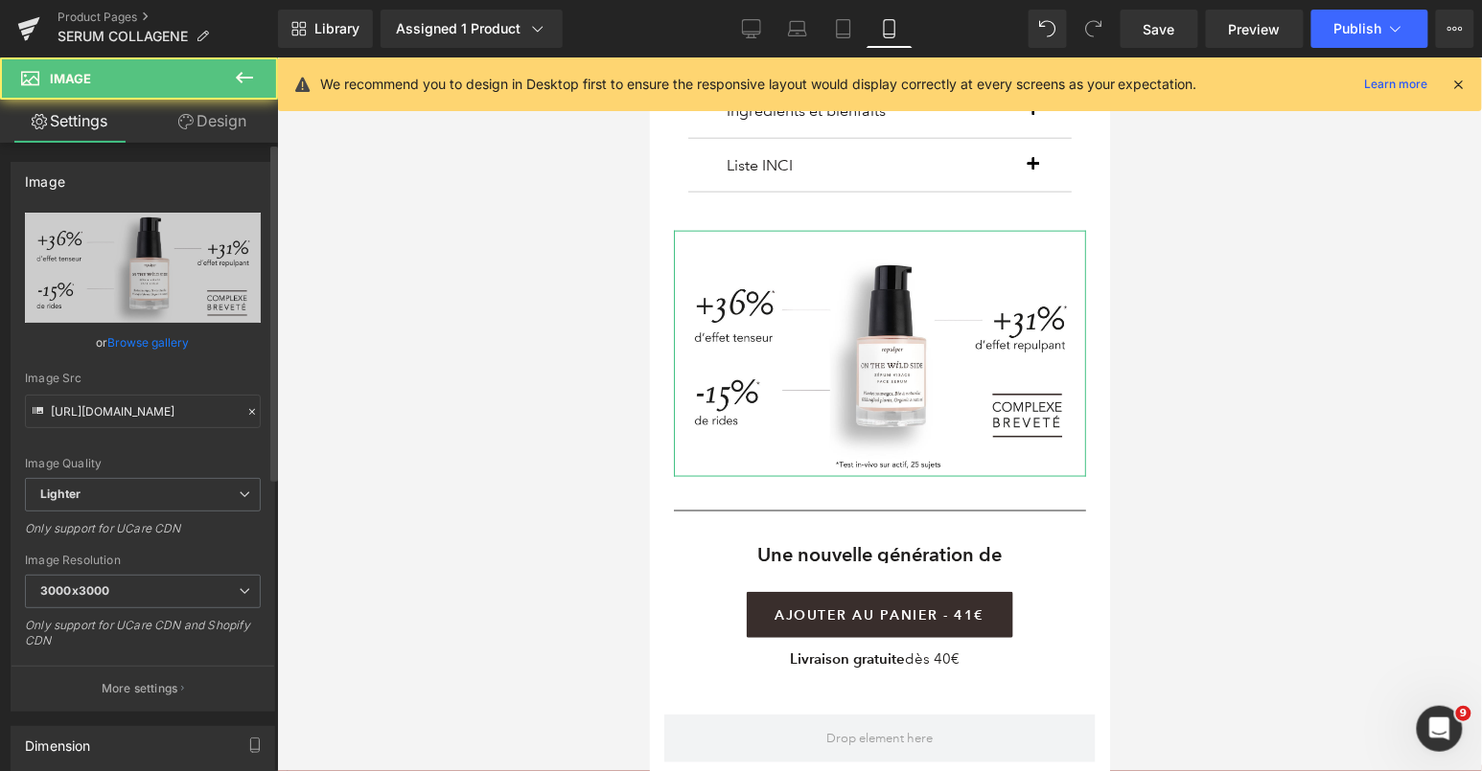
click at [166, 339] on link "Browse gallery" at bounding box center [148, 343] width 81 height 34
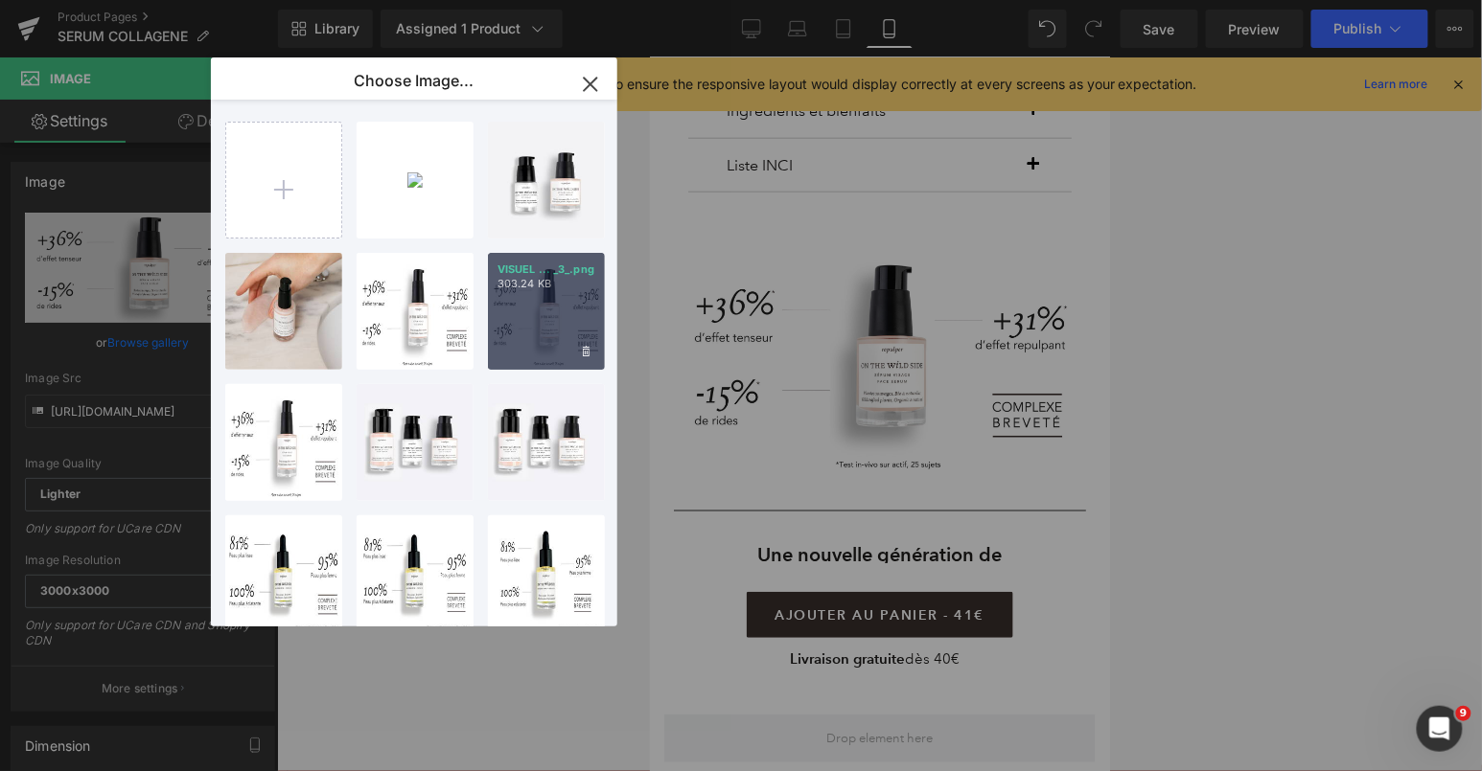
type input "C:\fakepath\11.png"
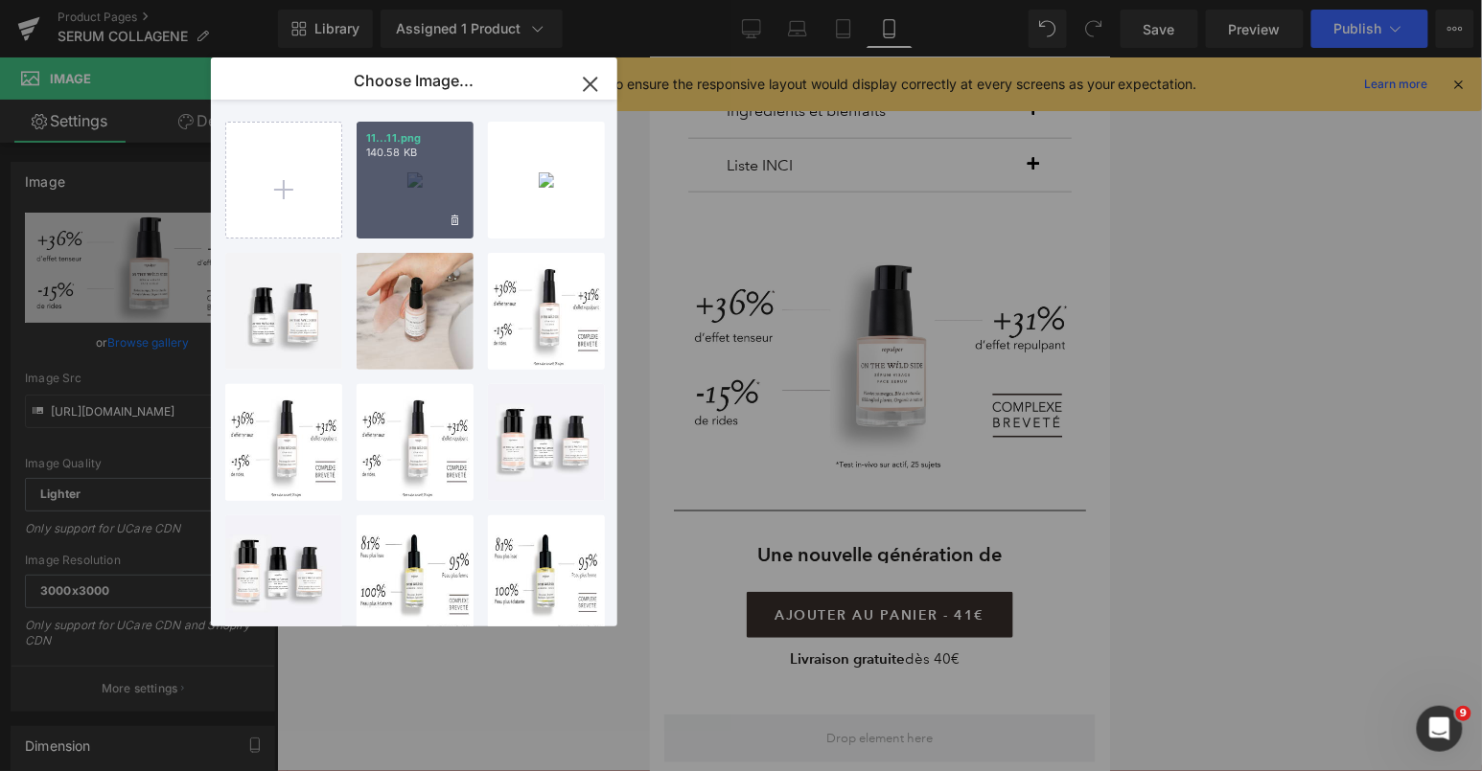
click at [405, 149] on p "140.58 KB" at bounding box center [415, 153] width 98 height 14
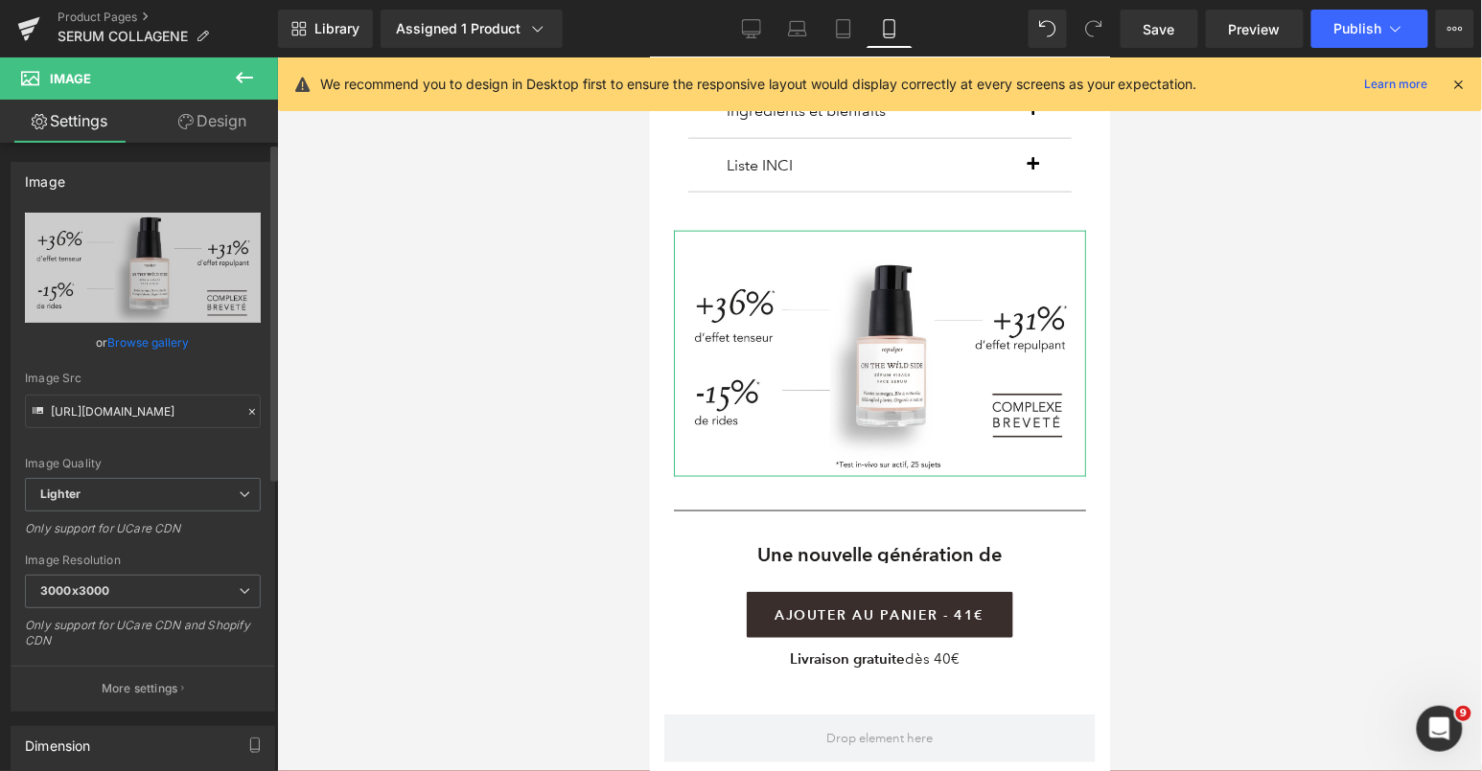
click at [170, 344] on link "Browse gallery" at bounding box center [148, 343] width 81 height 34
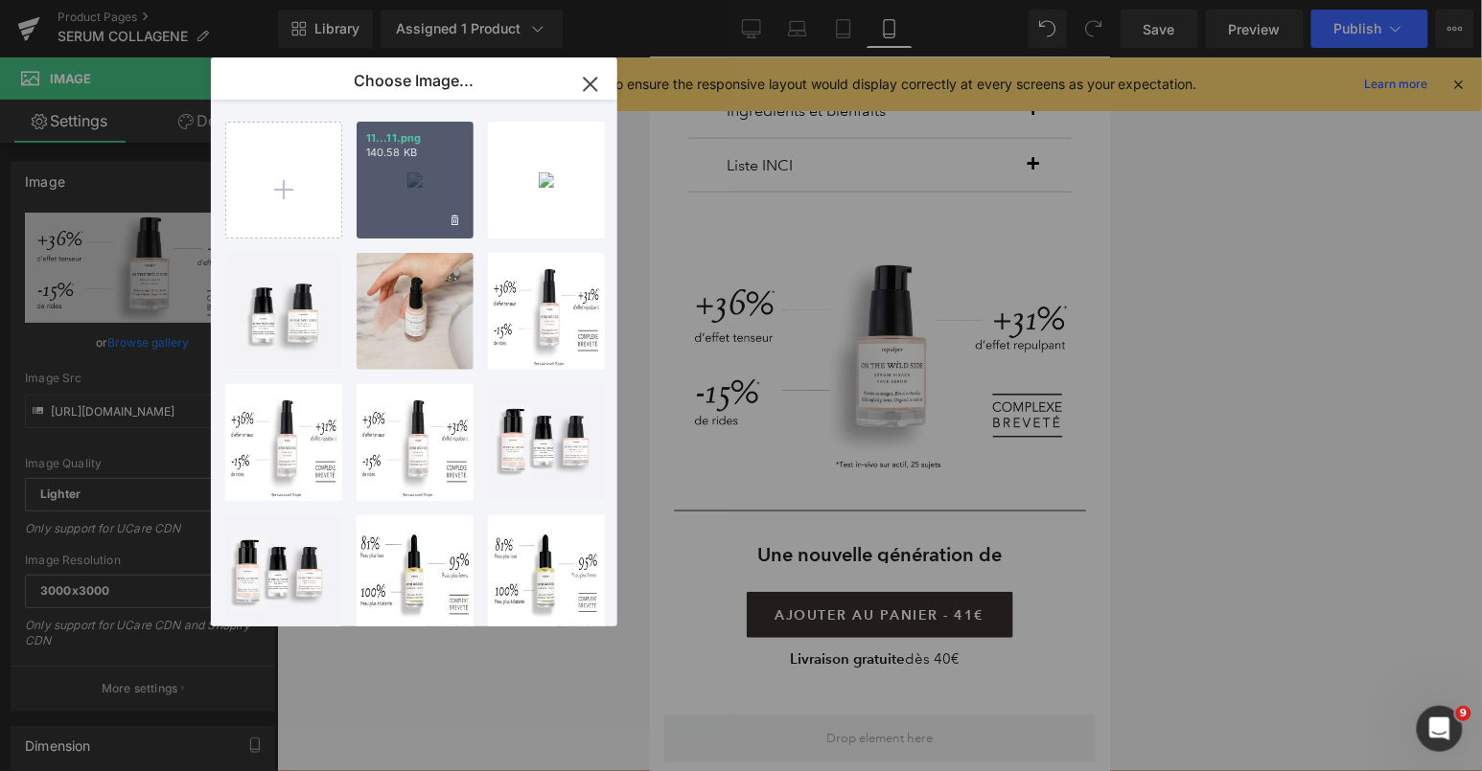
click at [435, 185] on div "11...11.png 140.58 KB" at bounding box center [415, 180] width 117 height 117
type input "https://ucarecdn.com/2eba5226-dcea-4847-bbd9-15978e427363/-/format/auto/-/previ…"
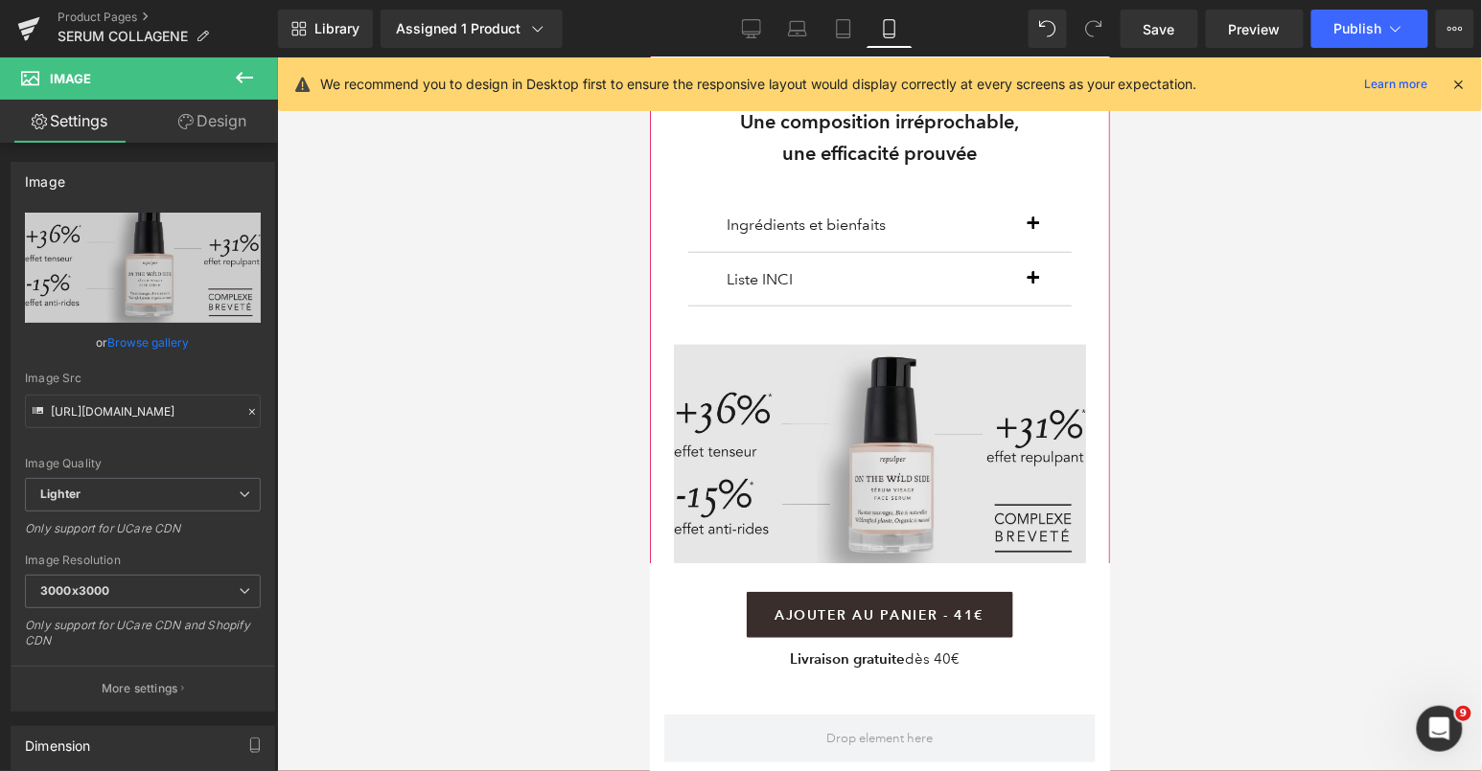
scroll to position [2752, 0]
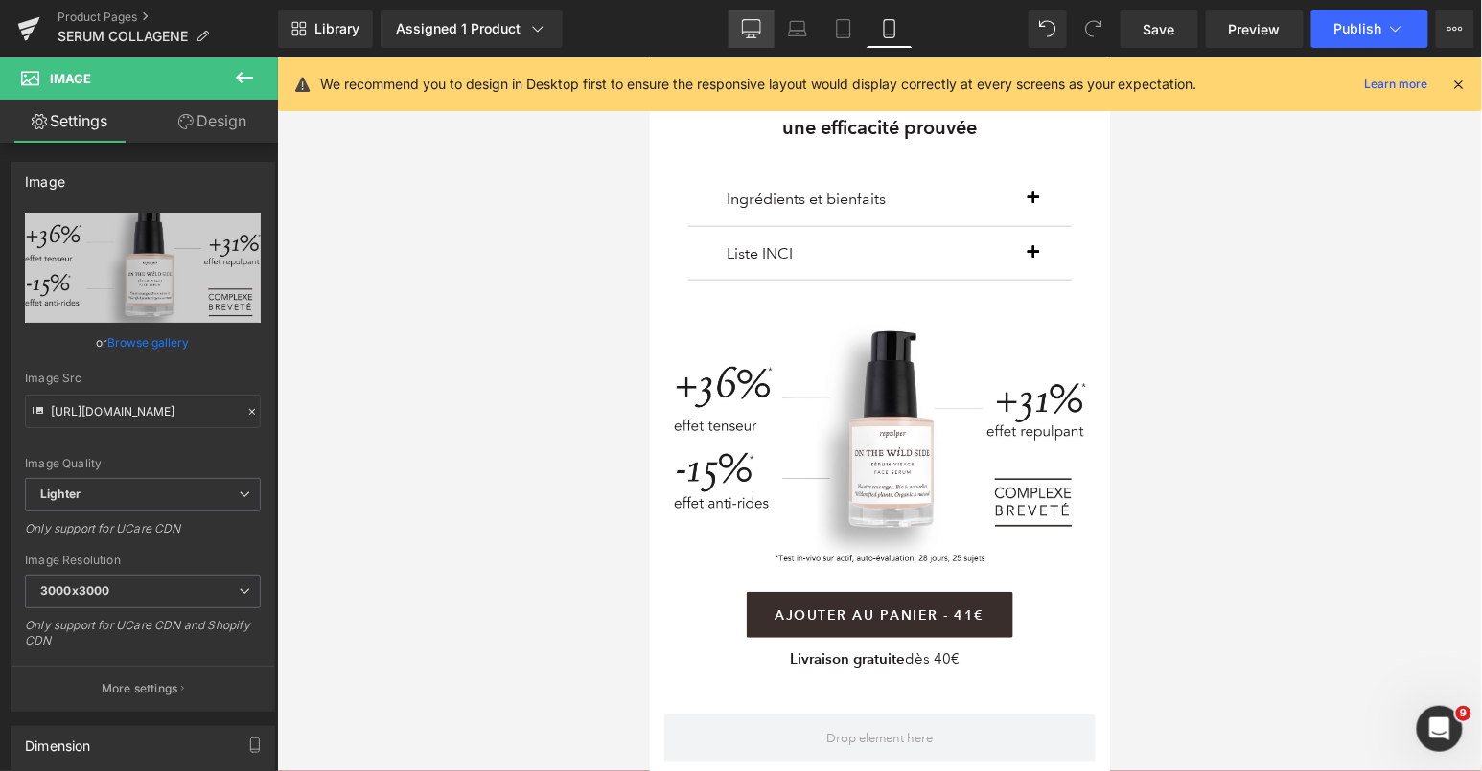
click at [763, 35] on link "Desktop" at bounding box center [751, 29] width 46 height 38
type input "120"
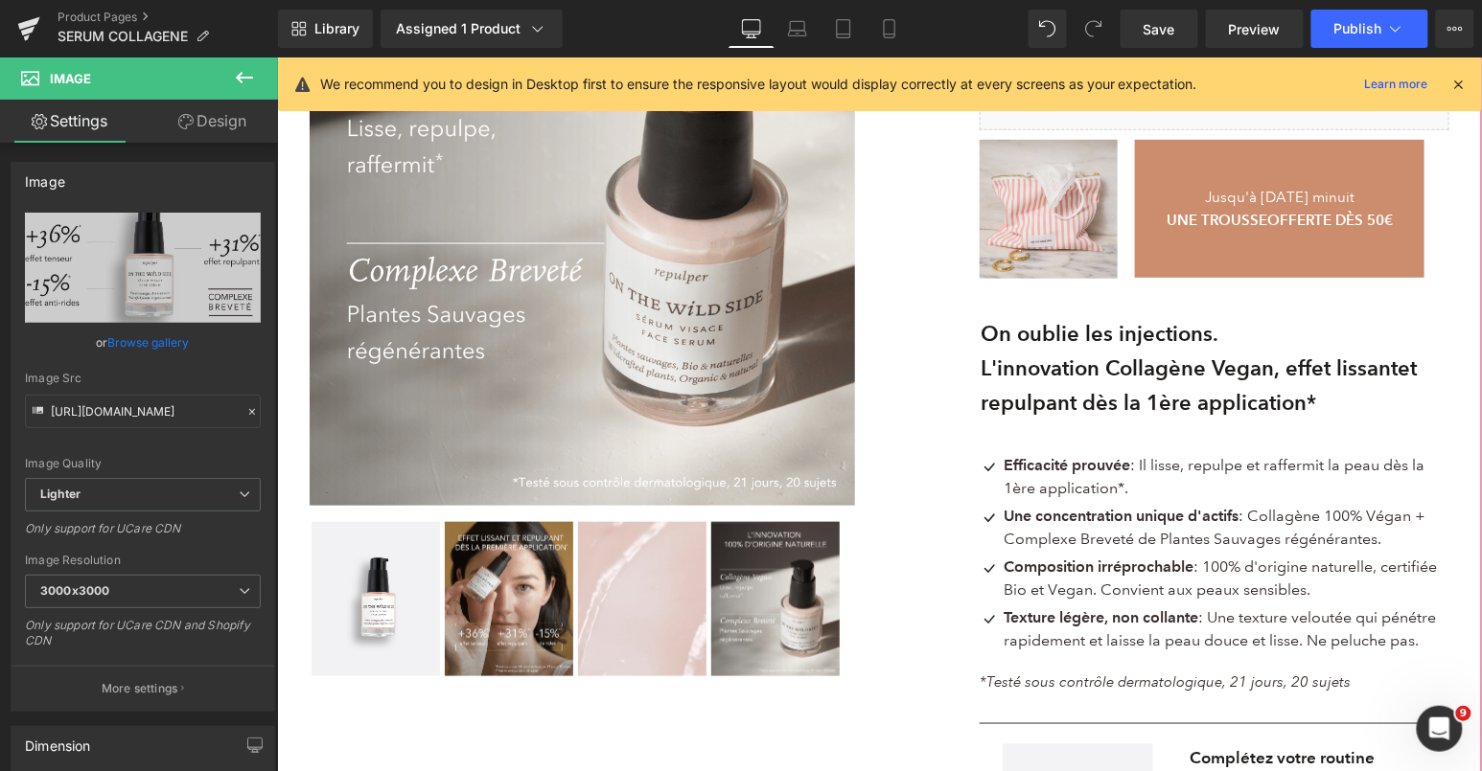
scroll to position [467, 0]
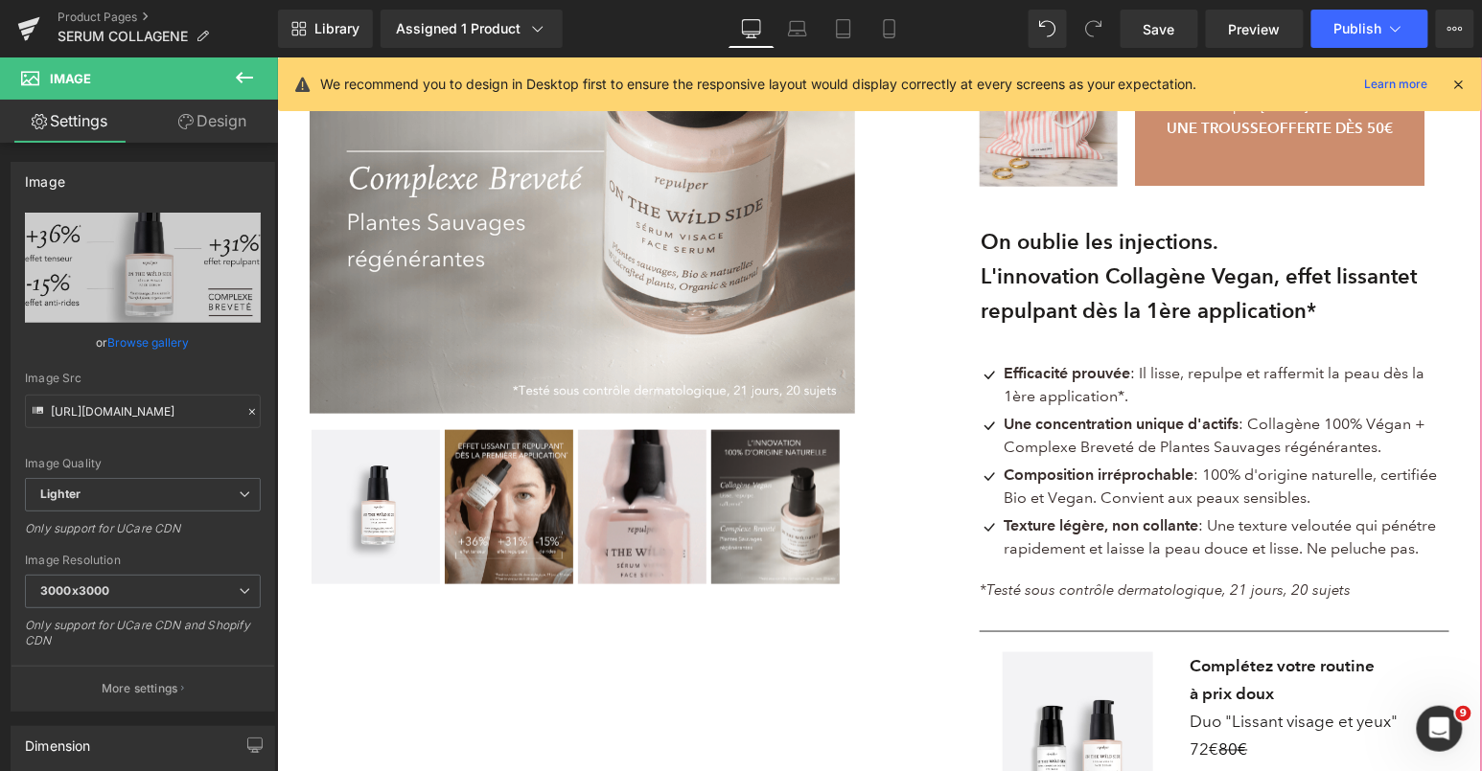
click at [380, 488] on img at bounding box center [375, 506] width 128 height 154
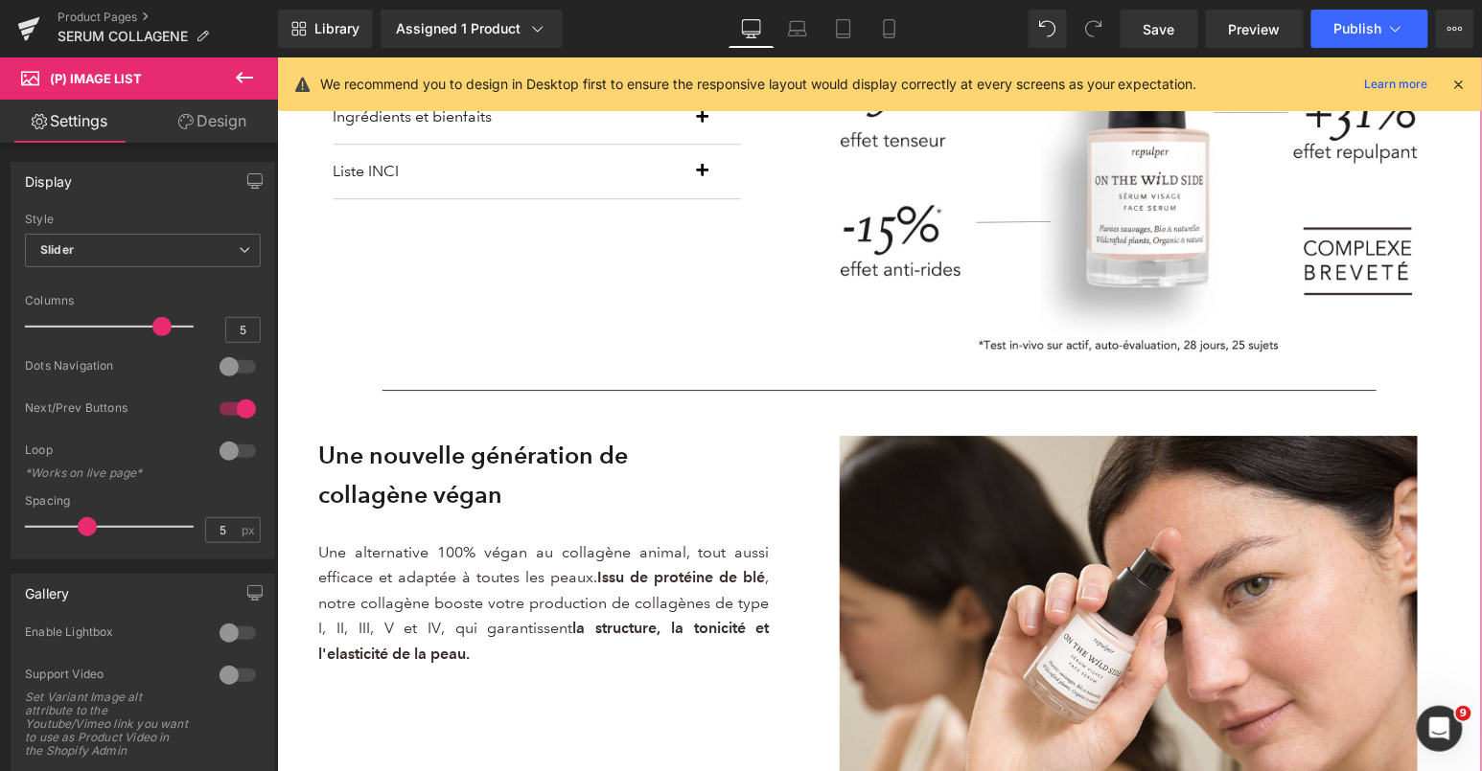
scroll to position [1672, 0]
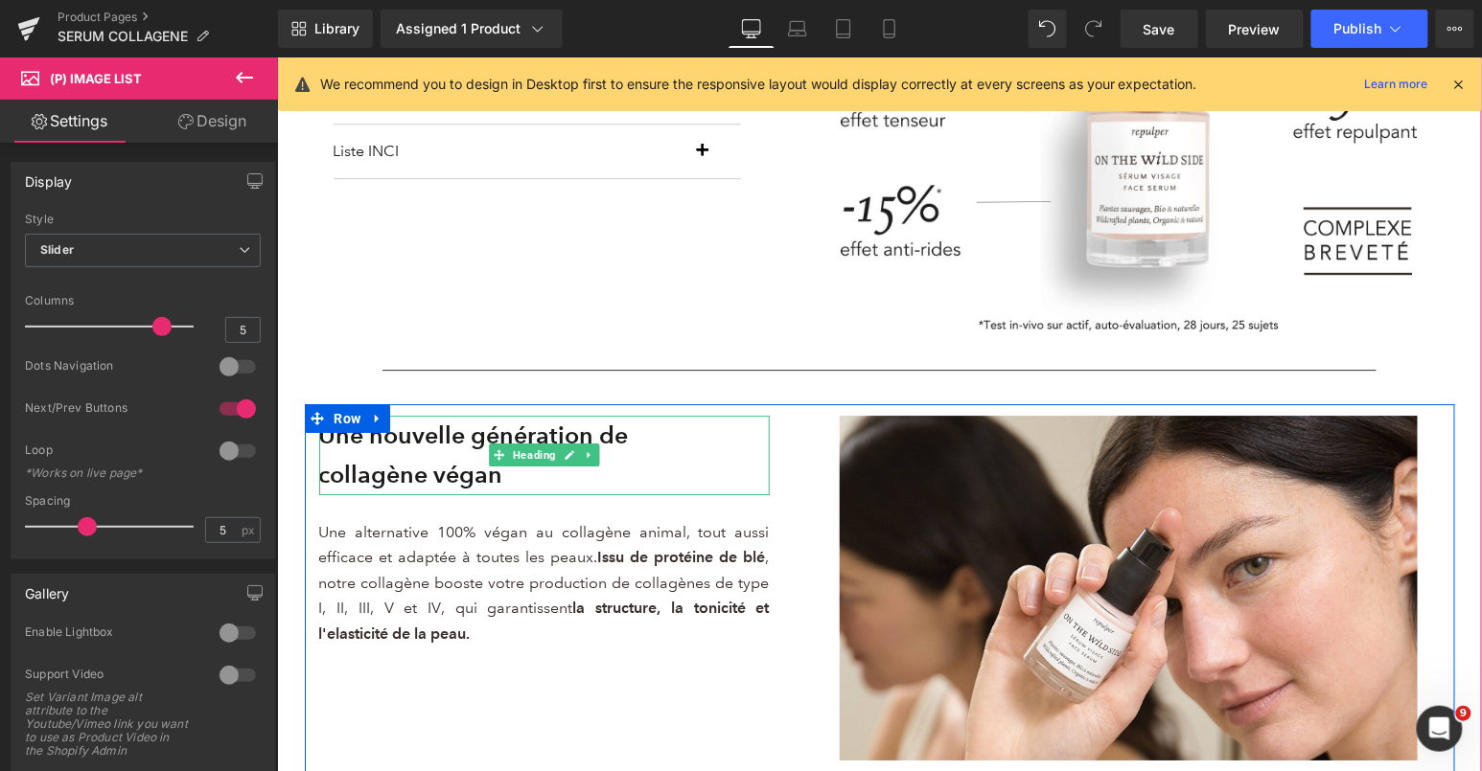
click at [331, 478] on strong "collagène végan" at bounding box center [410, 474] width 184 height 30
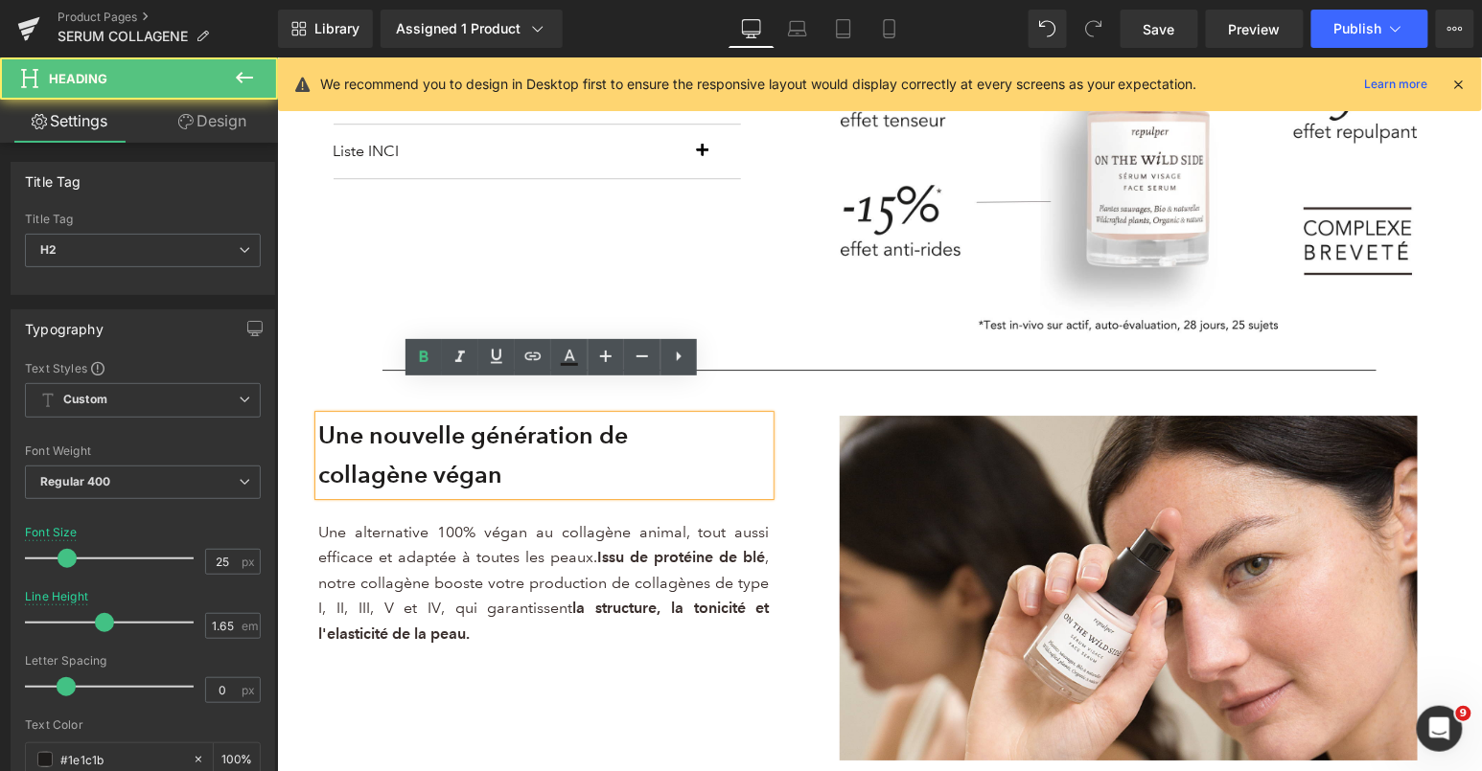
click at [331, 478] on strong "collagène végan" at bounding box center [410, 474] width 184 height 30
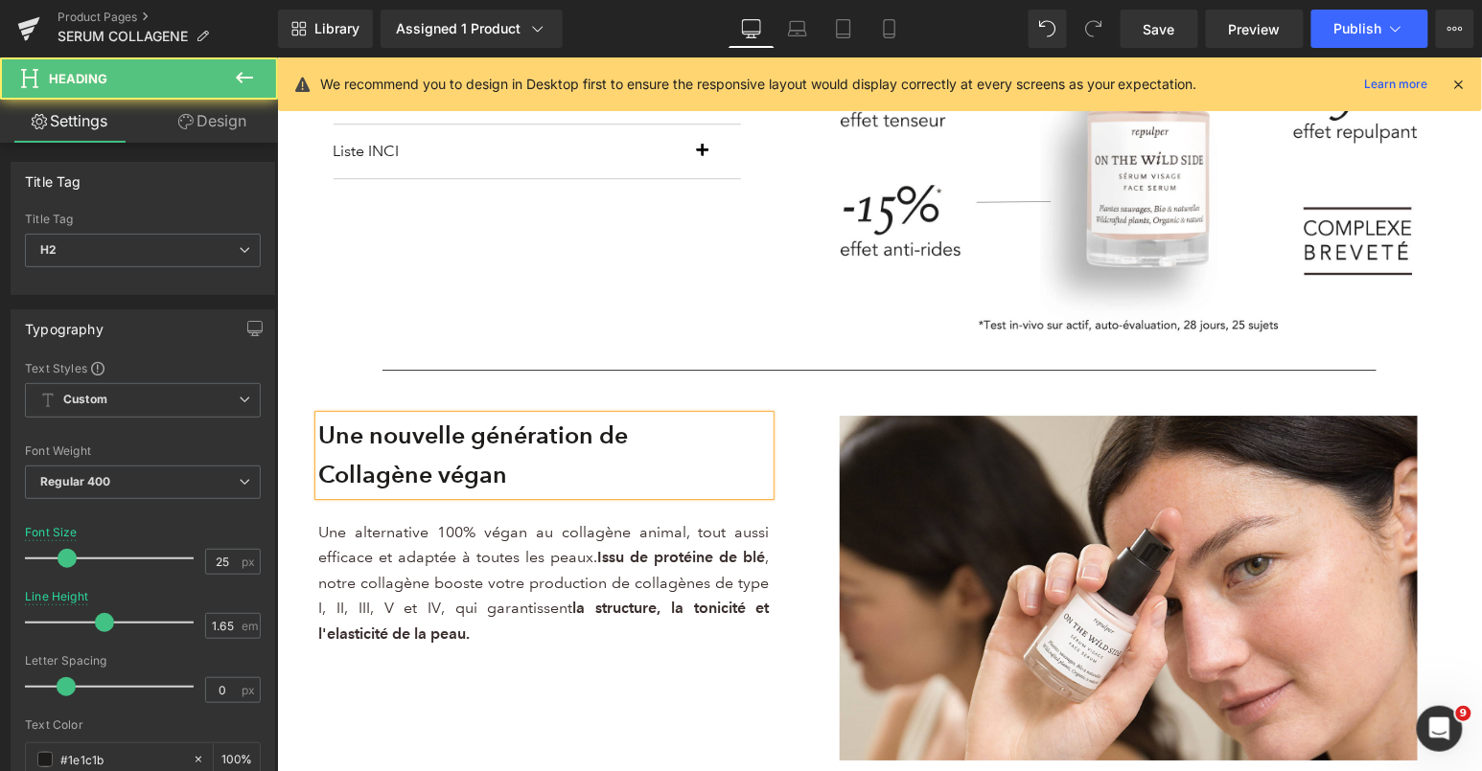
click at [454, 481] on strong "Collagène végan" at bounding box center [412, 474] width 189 height 30
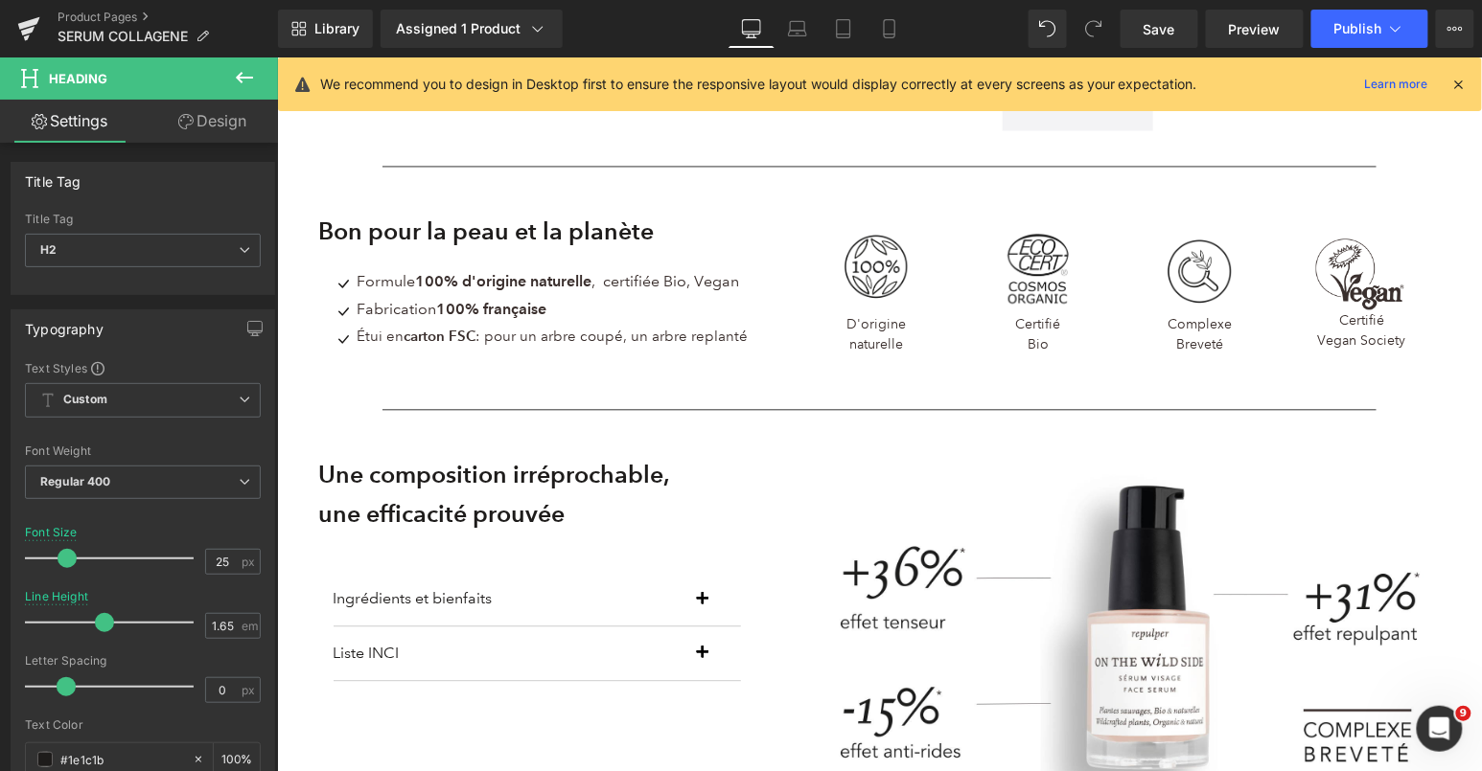
scroll to position [1193, 0]
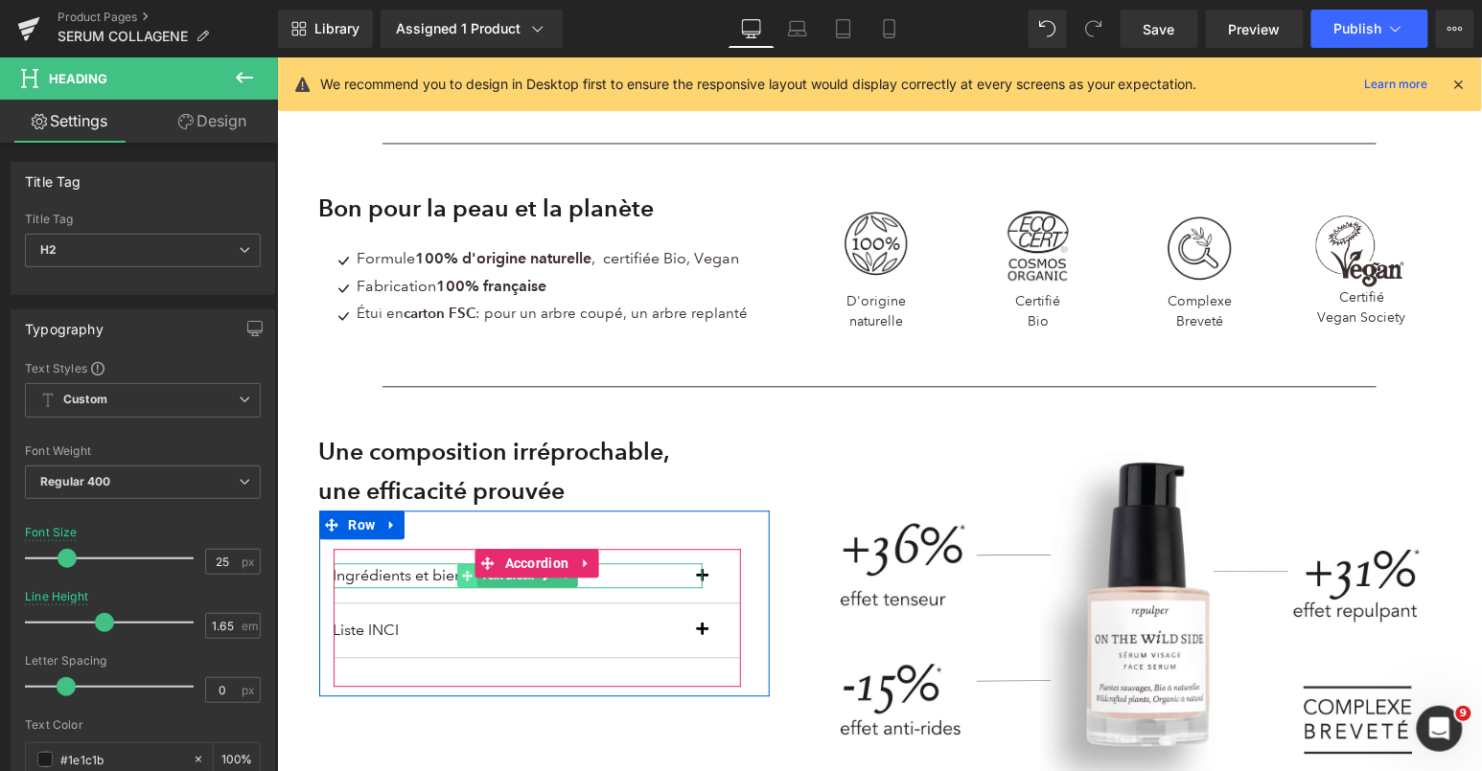
click at [468, 585] on span at bounding box center [466, 575] width 20 height 23
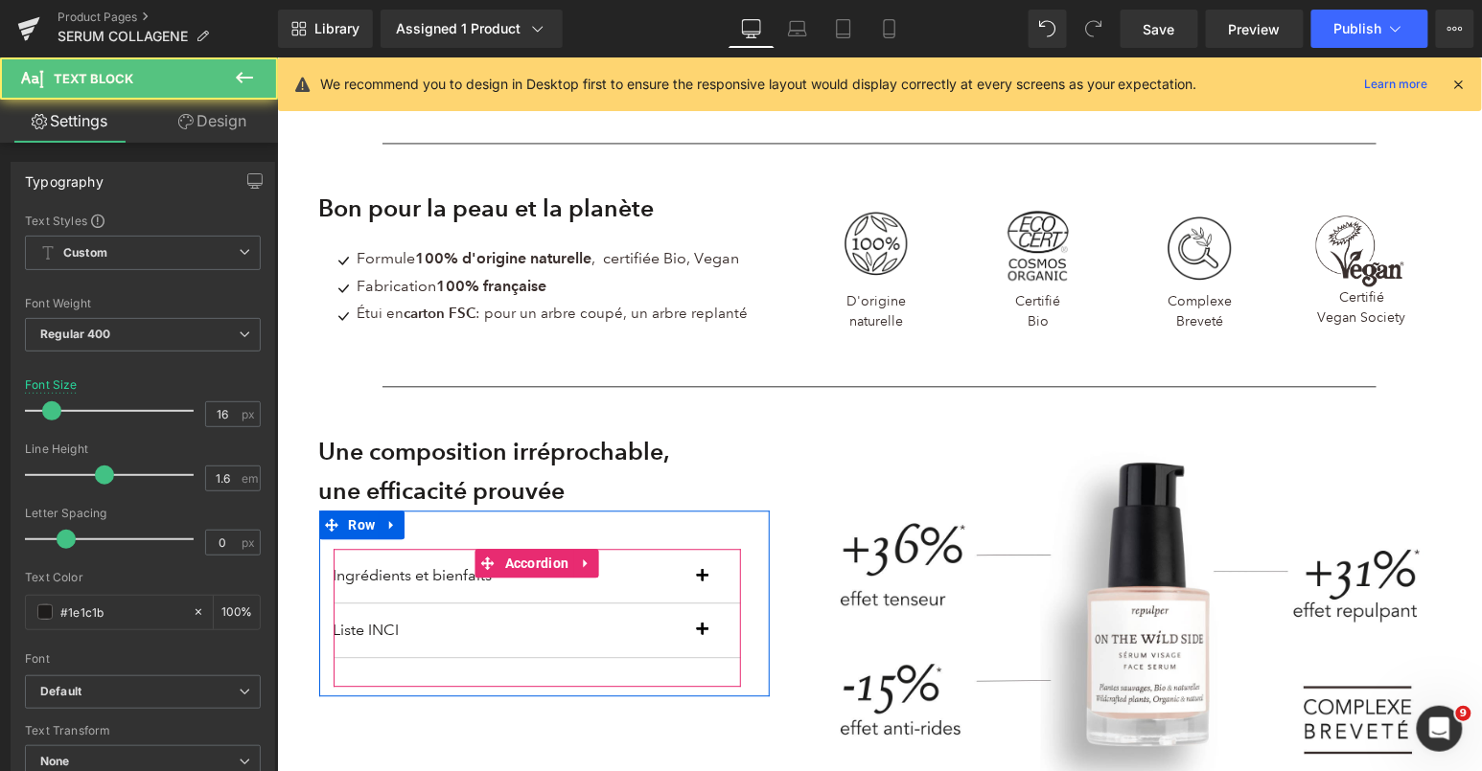
click at [702, 581] on span "button" at bounding box center [702, 581] width 0 height 0
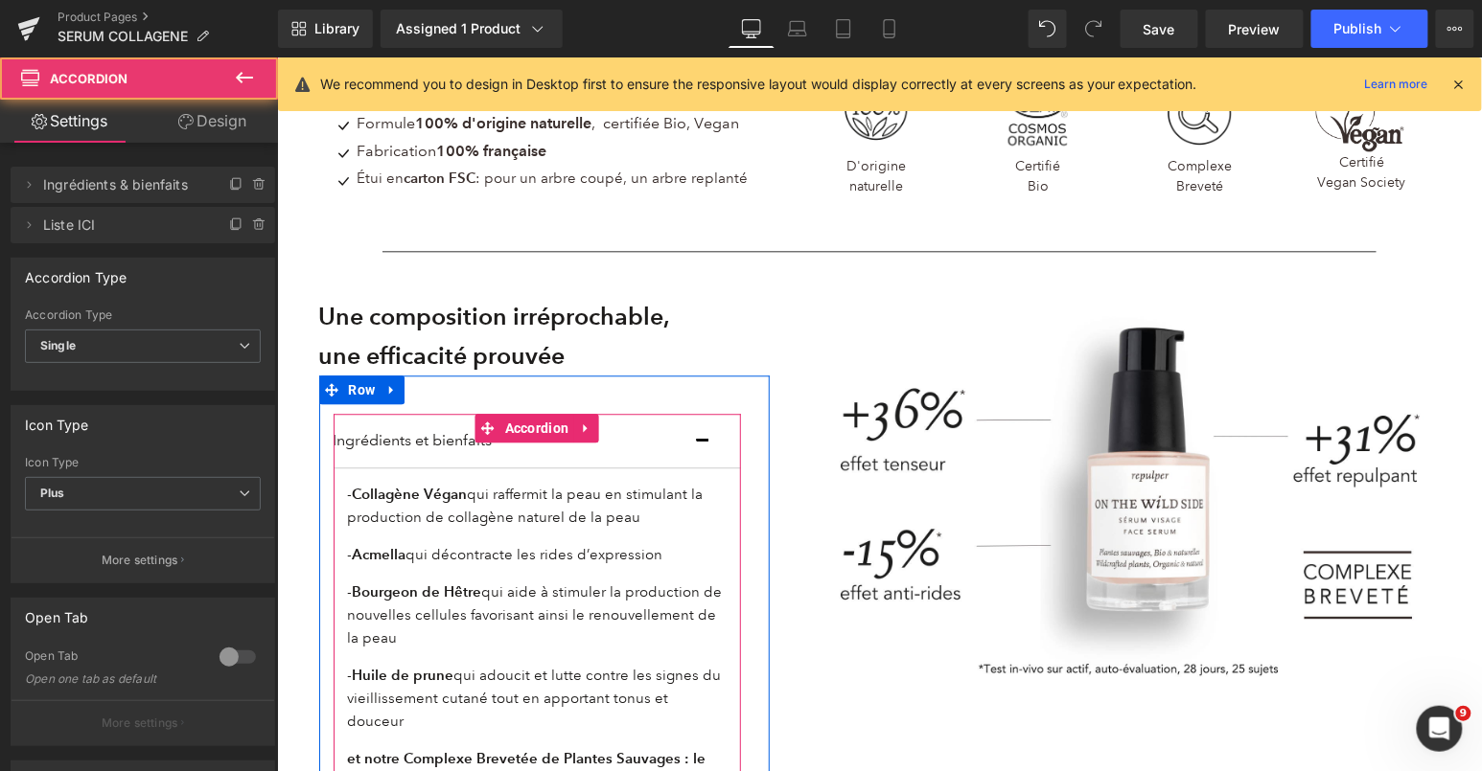
scroll to position [1333, 0]
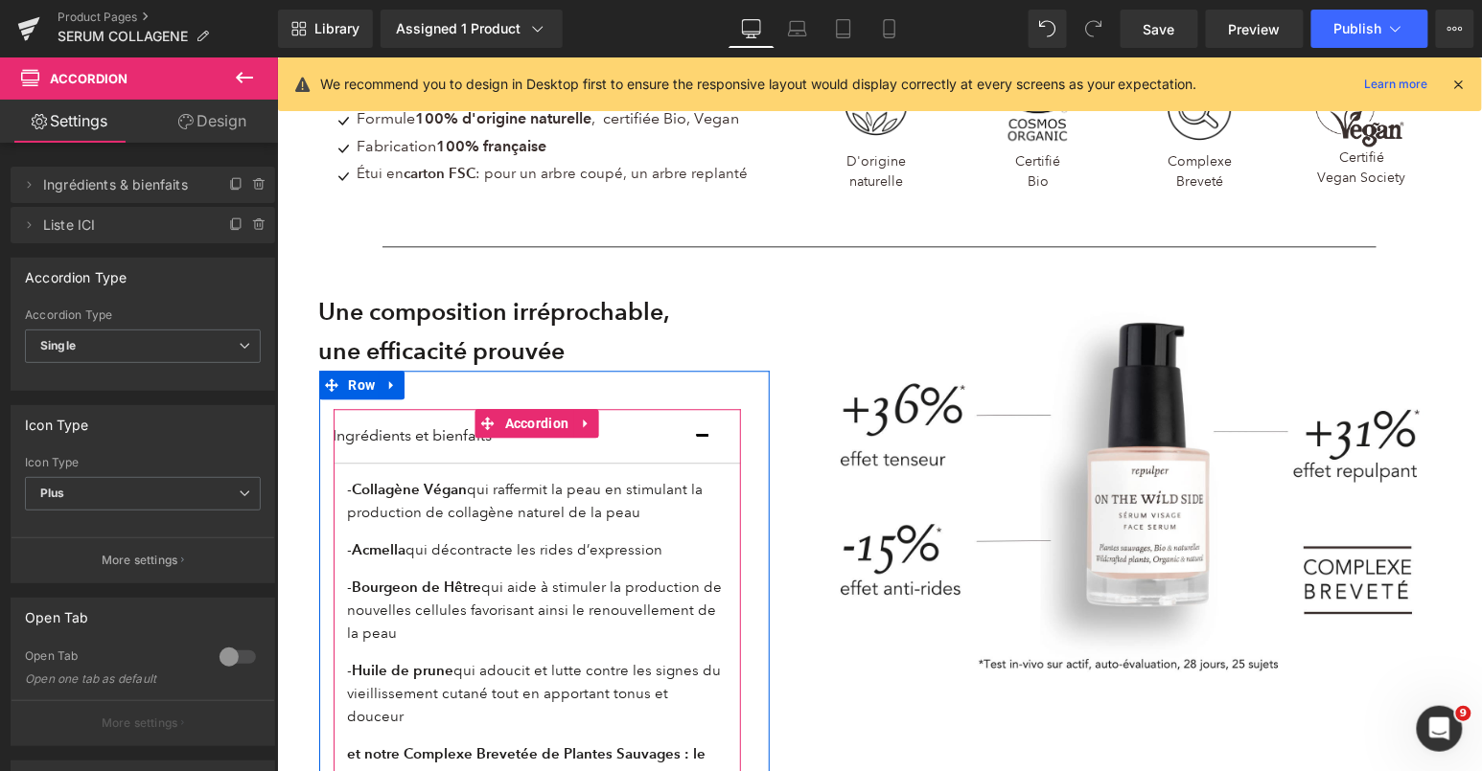
click at [438, 495] on strong "Collagène Végan" at bounding box center [409, 488] width 115 height 18
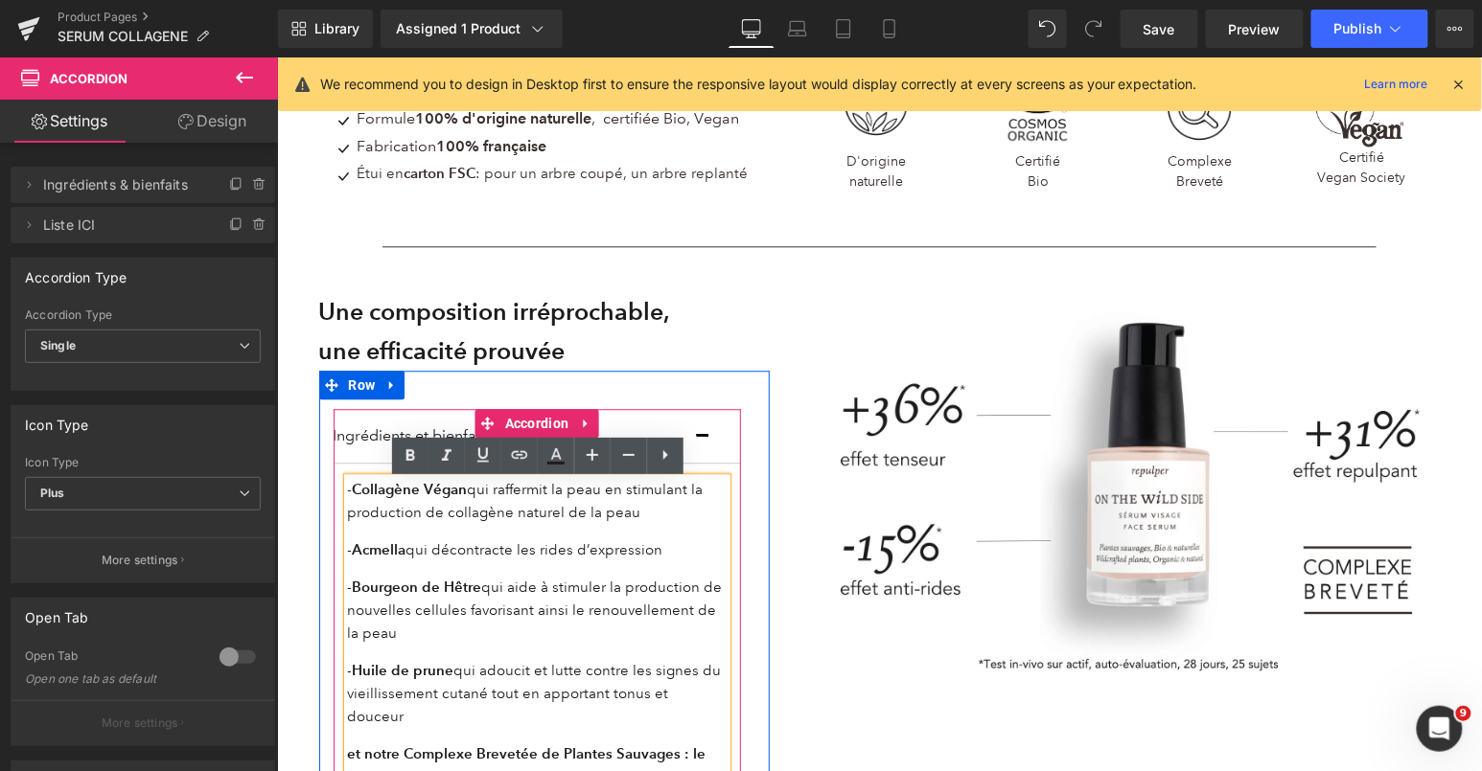
click at [438, 495] on strong "Collagène Végan" at bounding box center [409, 488] width 115 height 18
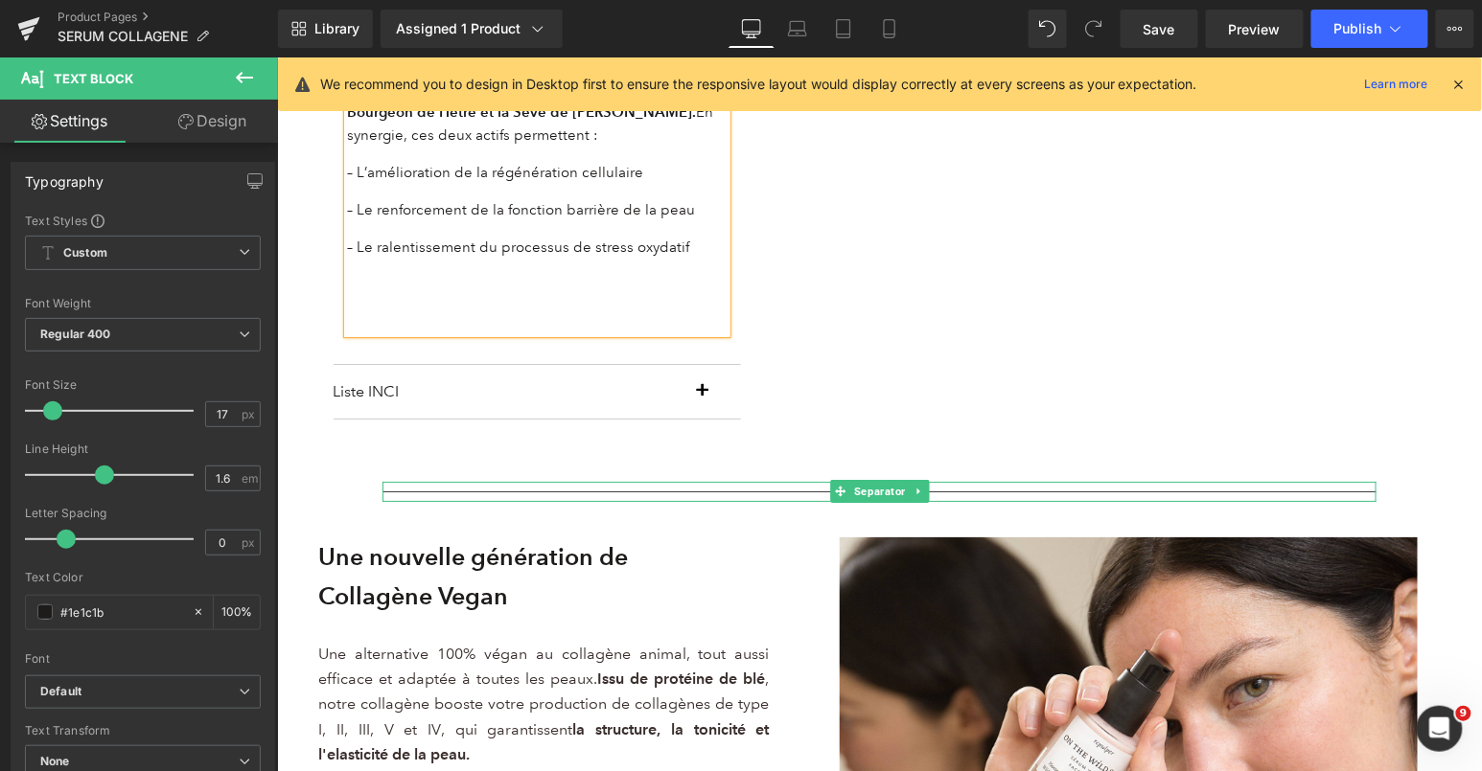
scroll to position [1507, 0]
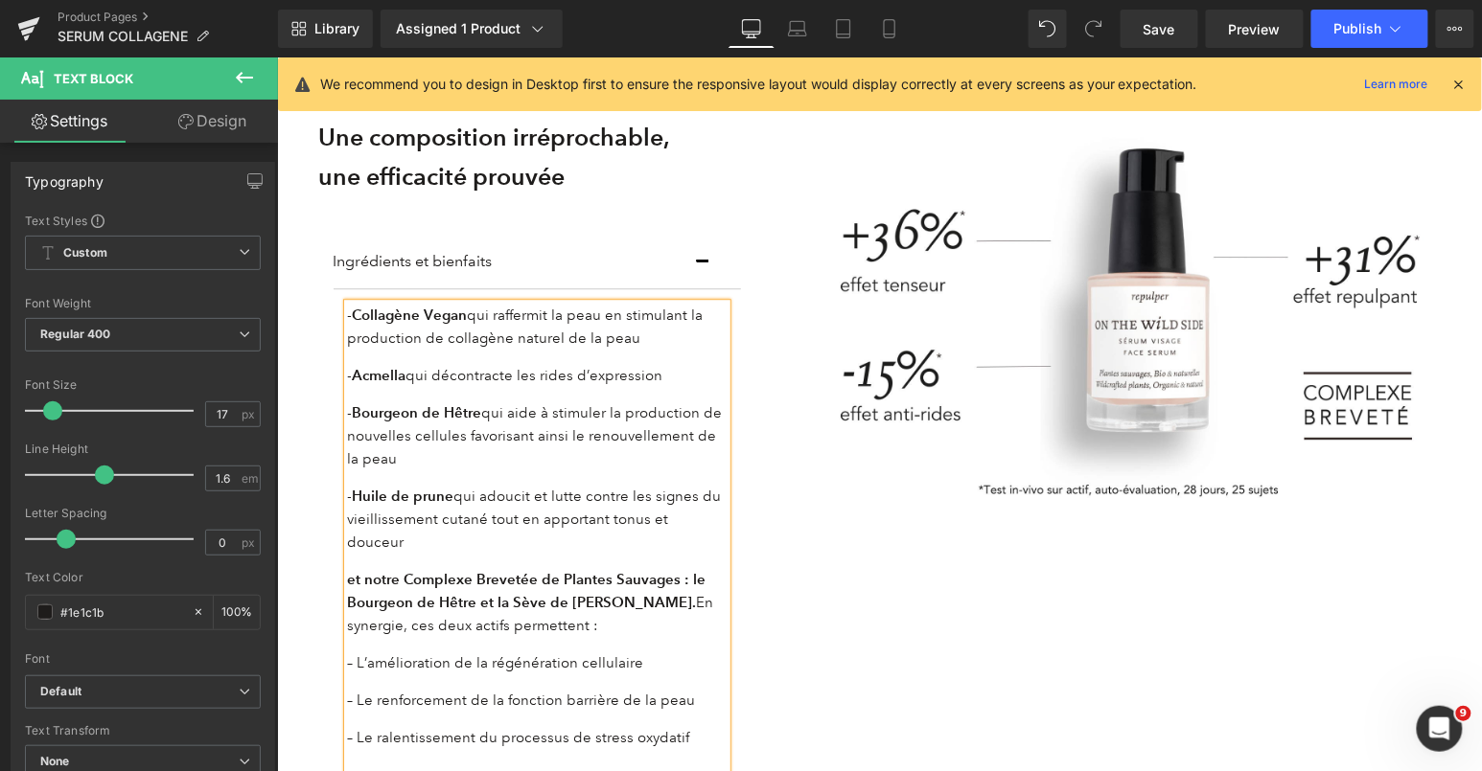
click at [705, 258] on button "button" at bounding box center [721, 261] width 38 height 54
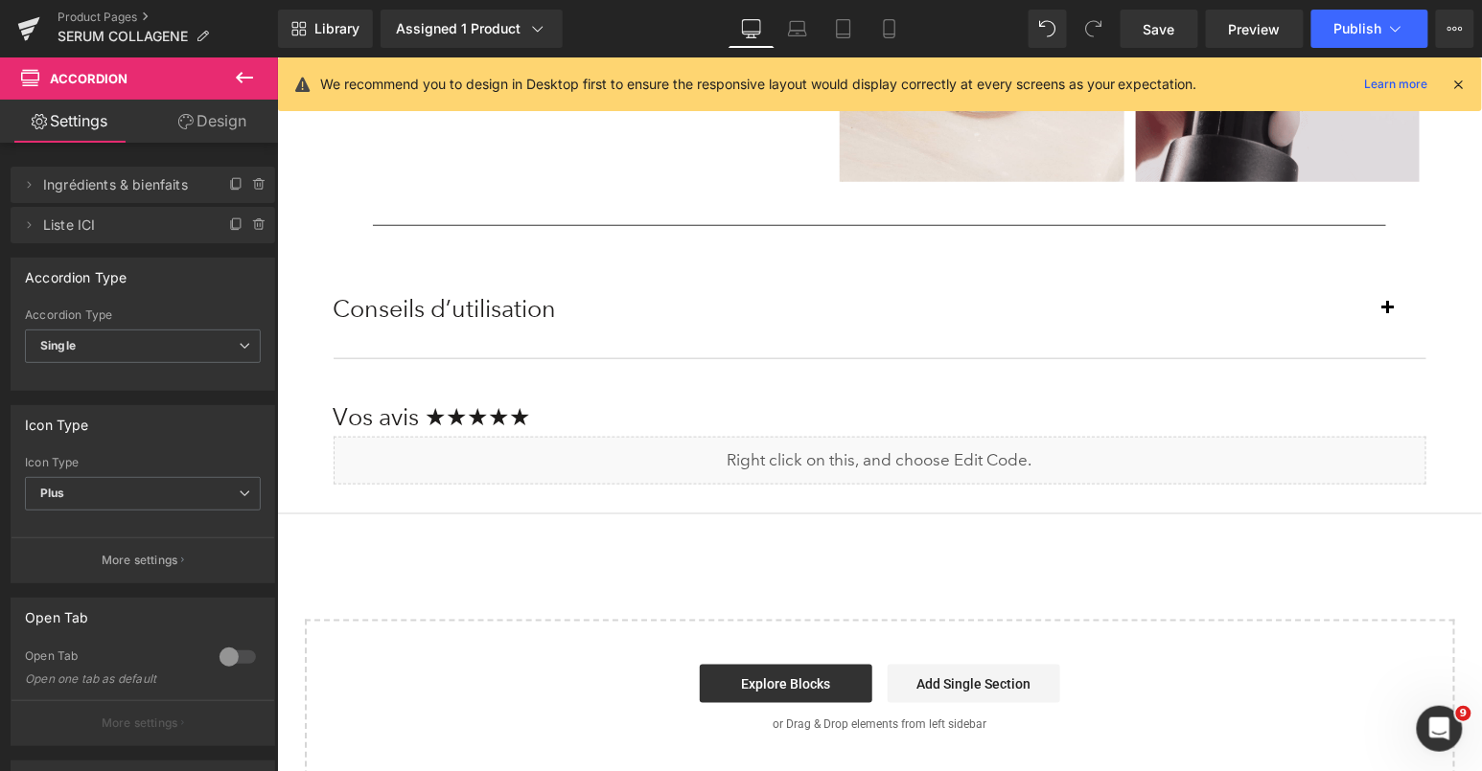
scroll to position [2681, 0]
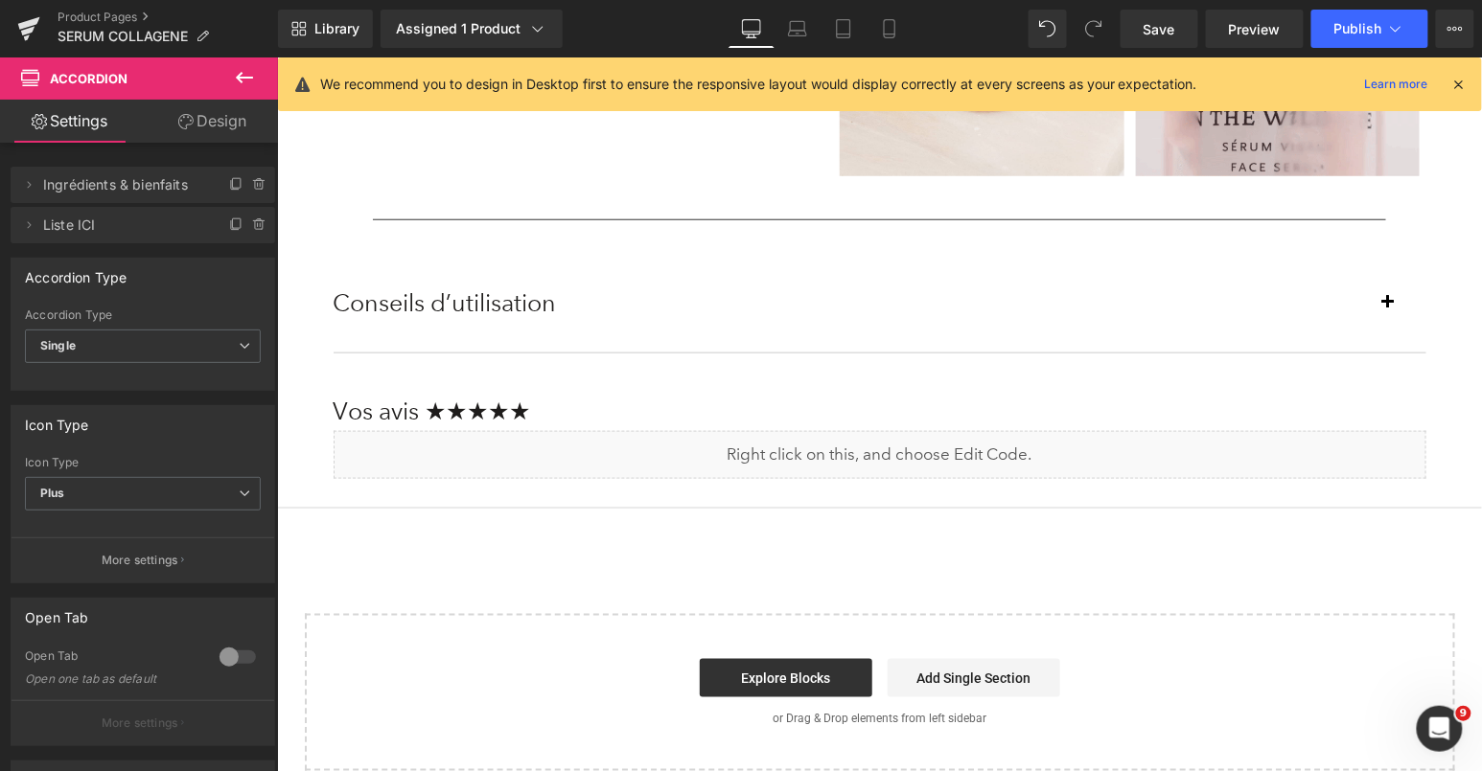
click at [1385, 298] on div "Conseils d’utilisation Text Block" at bounding box center [860, 302] width 1054 height 39
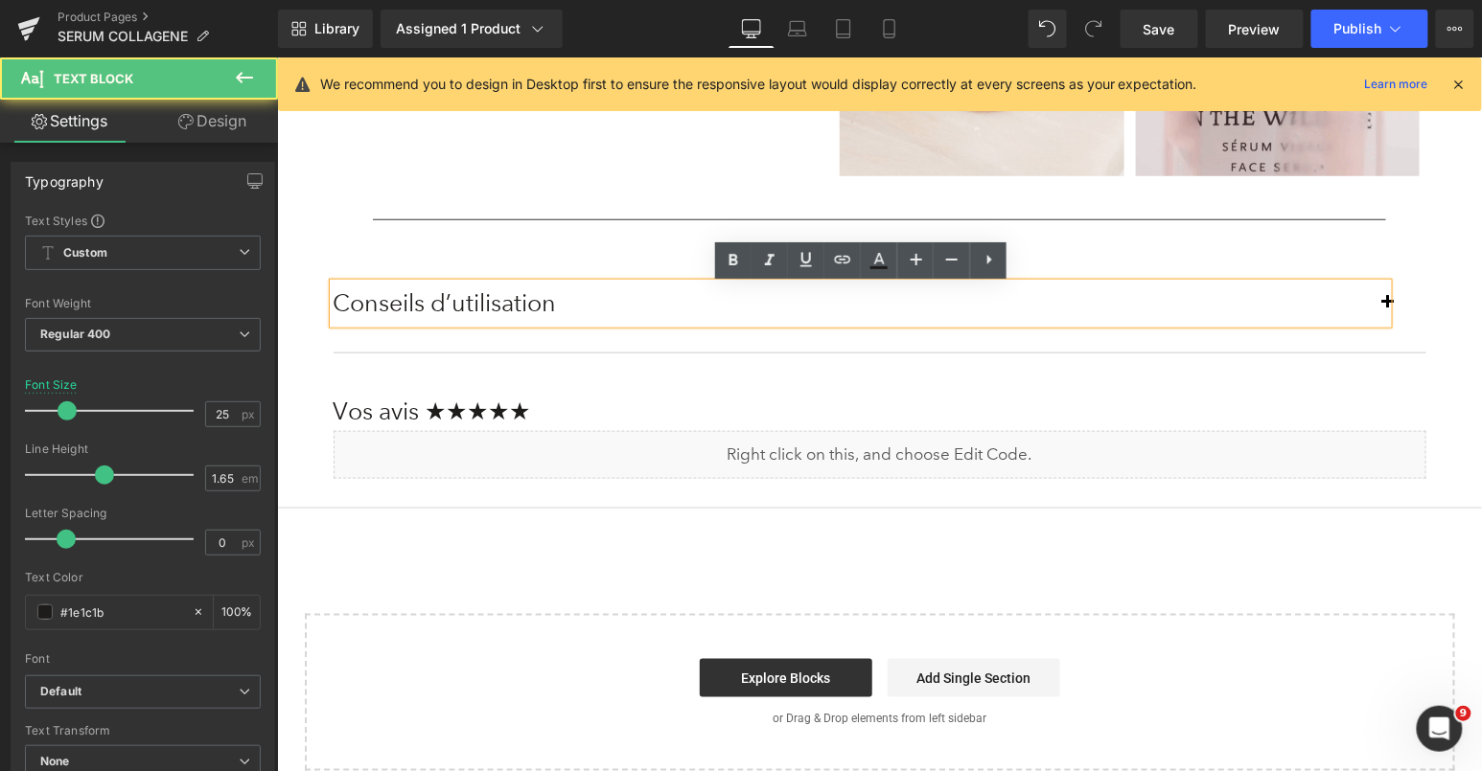
click at [1379, 302] on div "Conseils d’utilisation" at bounding box center [860, 302] width 1054 height 39
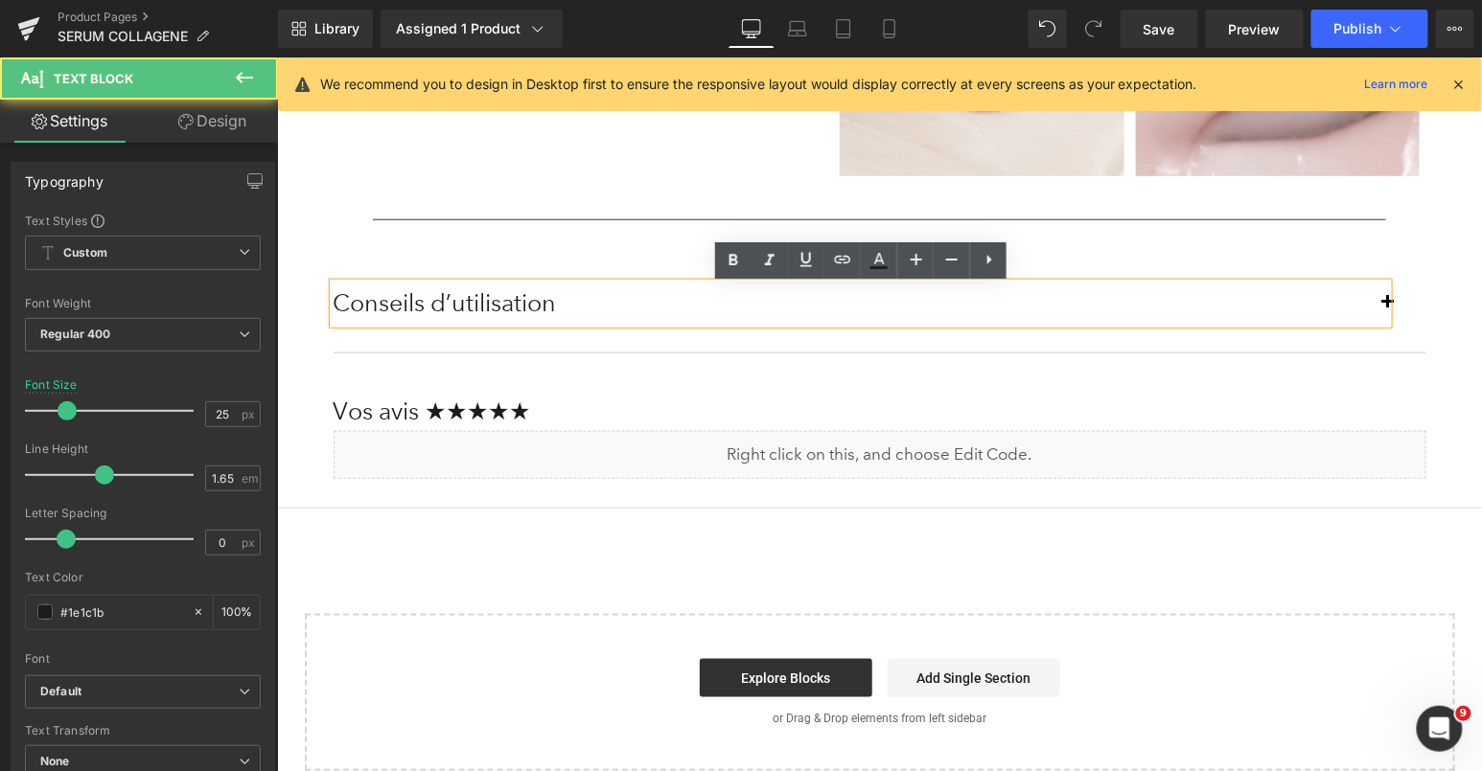
click at [1394, 302] on button "button" at bounding box center [1406, 302] width 38 height 97
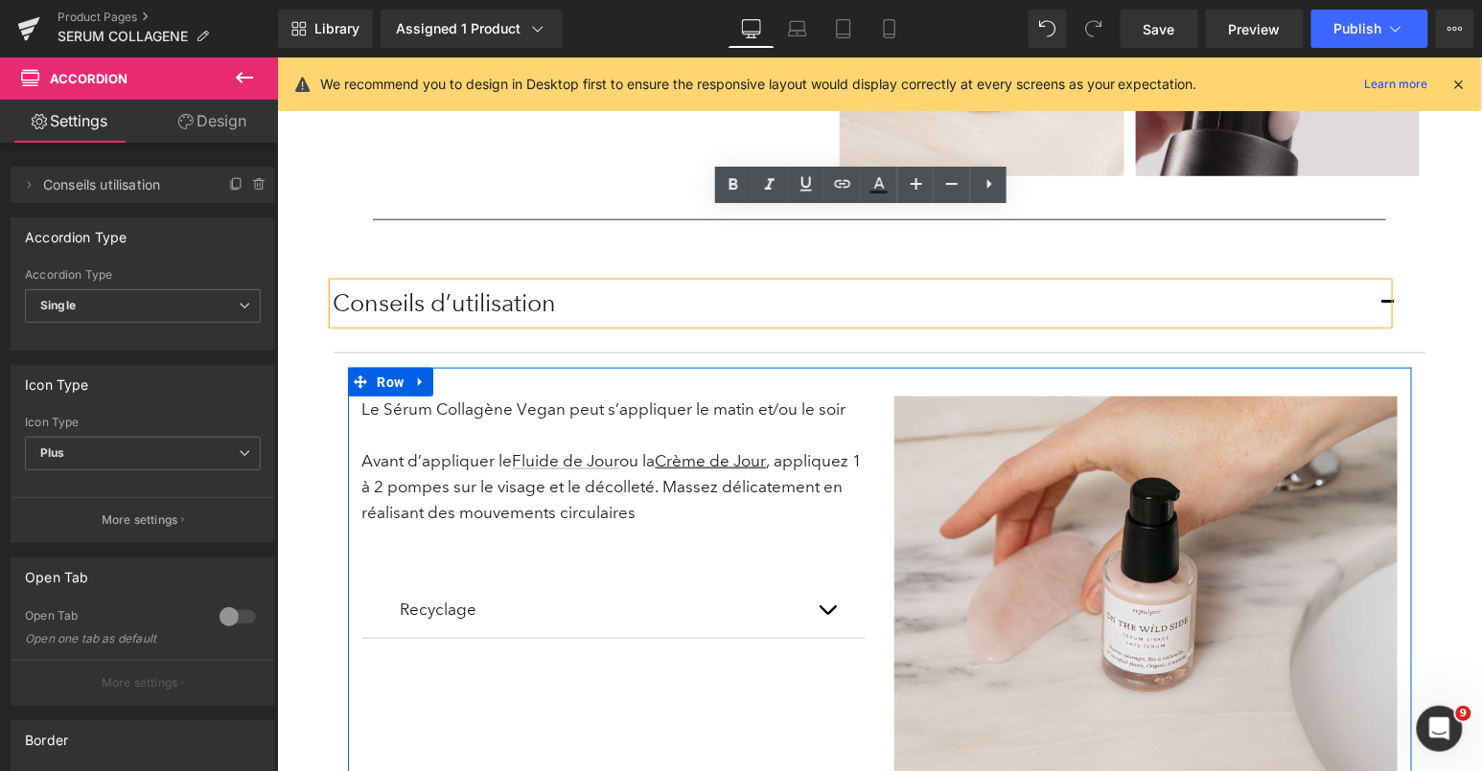
scroll to position [2758, 0]
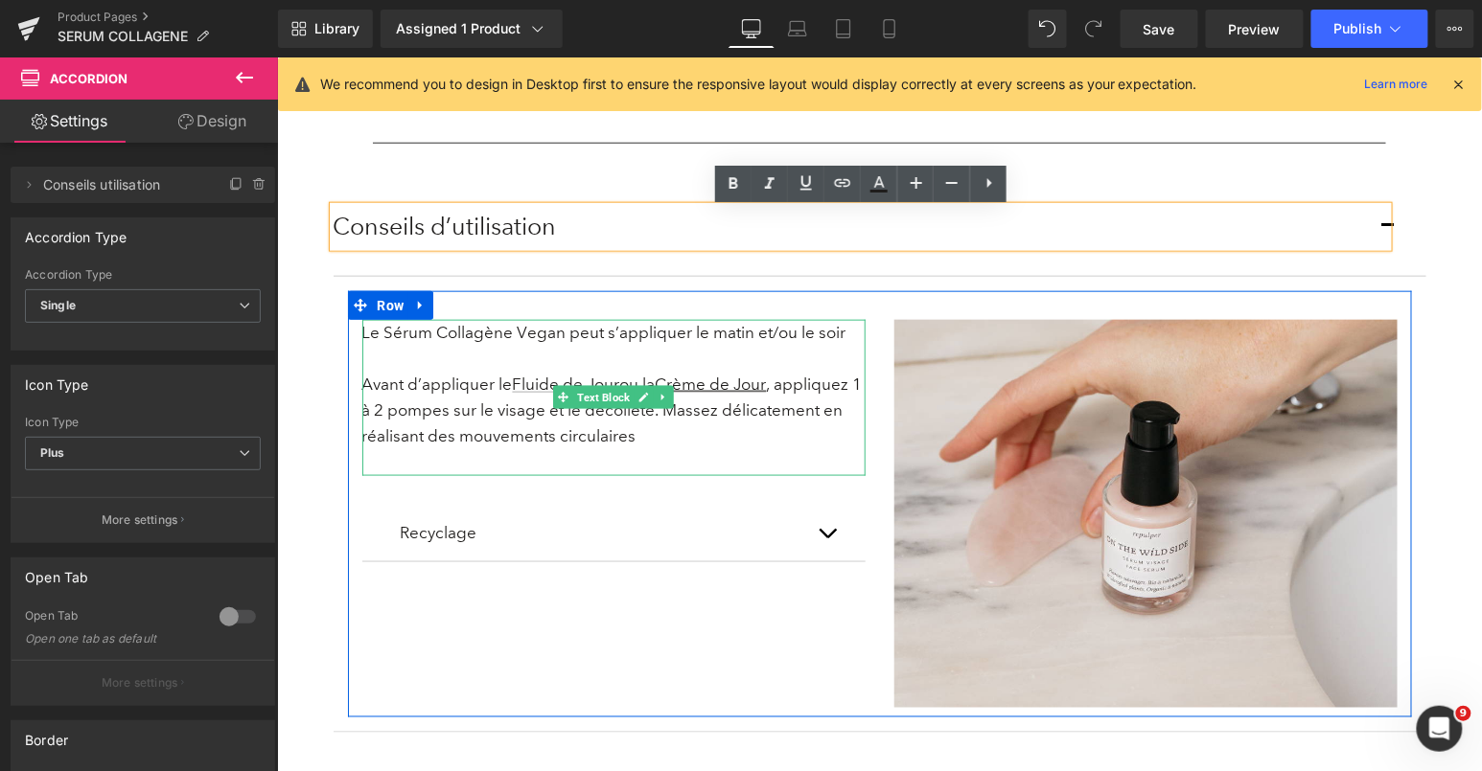
click at [463, 377] on p "Avant d’appliquer le Fluide de Jour ou la Crème de Jour , appliquez 1 à 2 pompe…" at bounding box center [612, 410] width 503 height 79
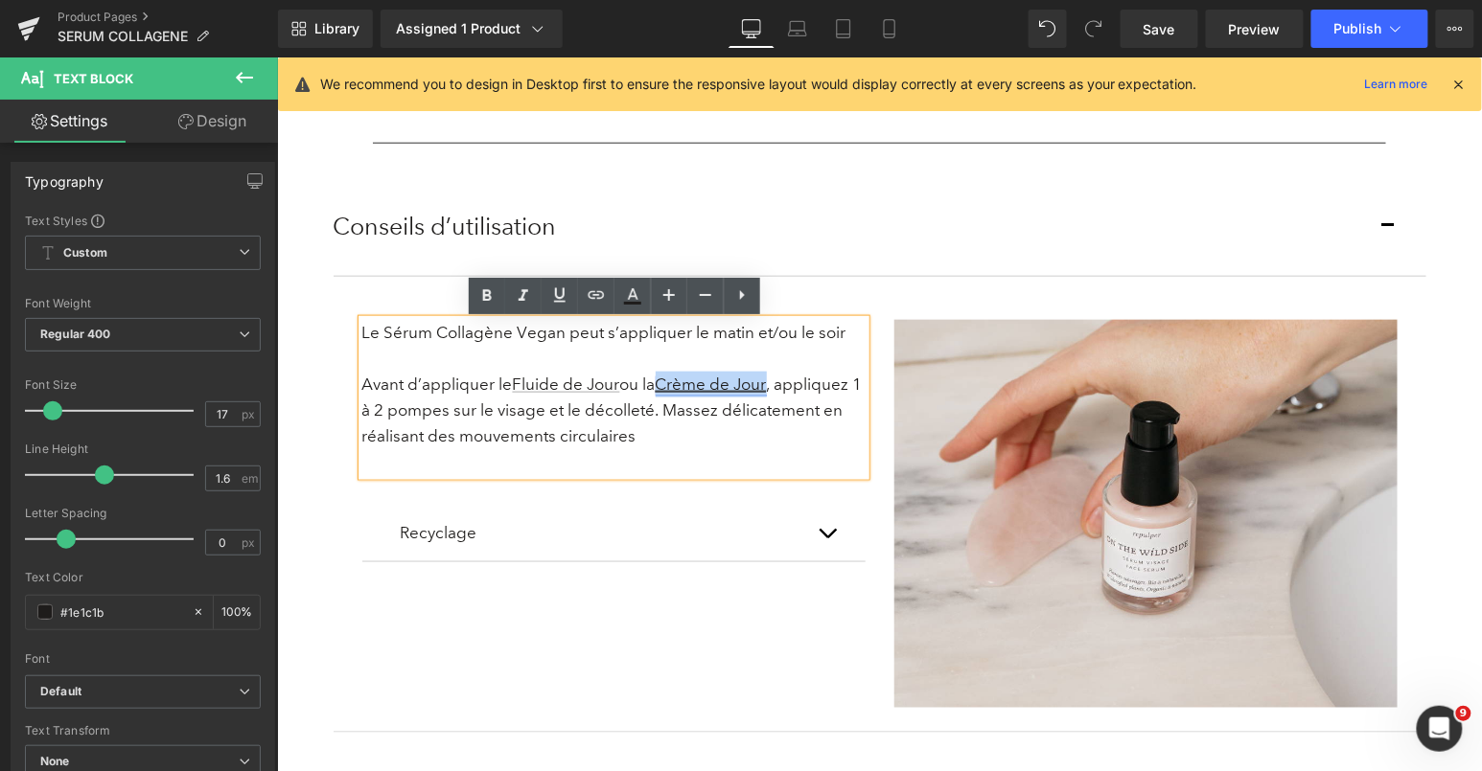
drag, startPoint x: 666, startPoint y: 385, endPoint x: 776, endPoint y: 389, distance: 110.3
click at [766, 389] on link "Crème de Jour" at bounding box center [710, 384] width 111 height 20
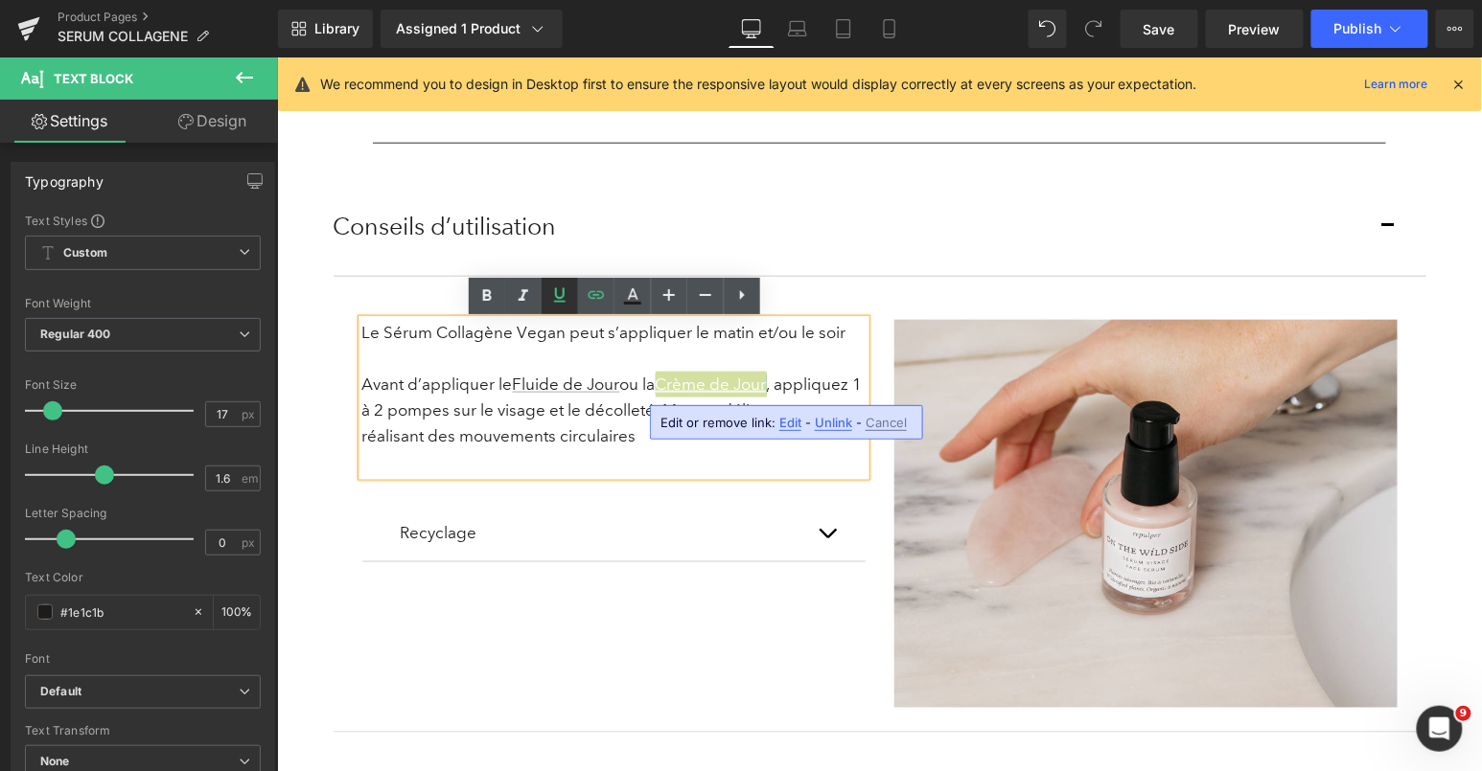
click at [565, 293] on icon at bounding box center [559, 295] width 23 height 23
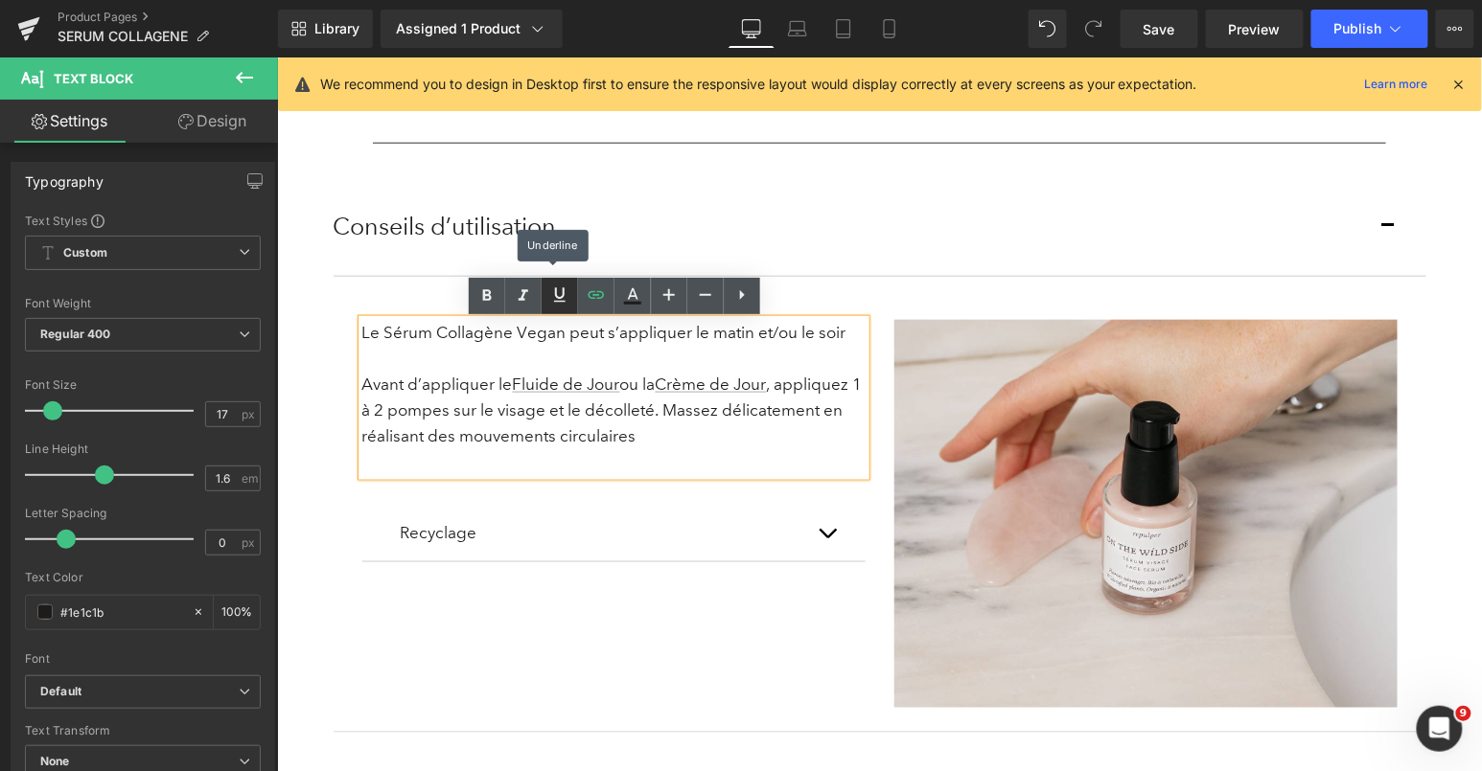
click at [564, 294] on icon at bounding box center [560, 295] width 12 height 14
click at [430, 390] on p "Avant d’appliquer le Fluide de Jour ou la Crème de Jour , appliquez 1 à 2 pompe…" at bounding box center [612, 410] width 503 height 79
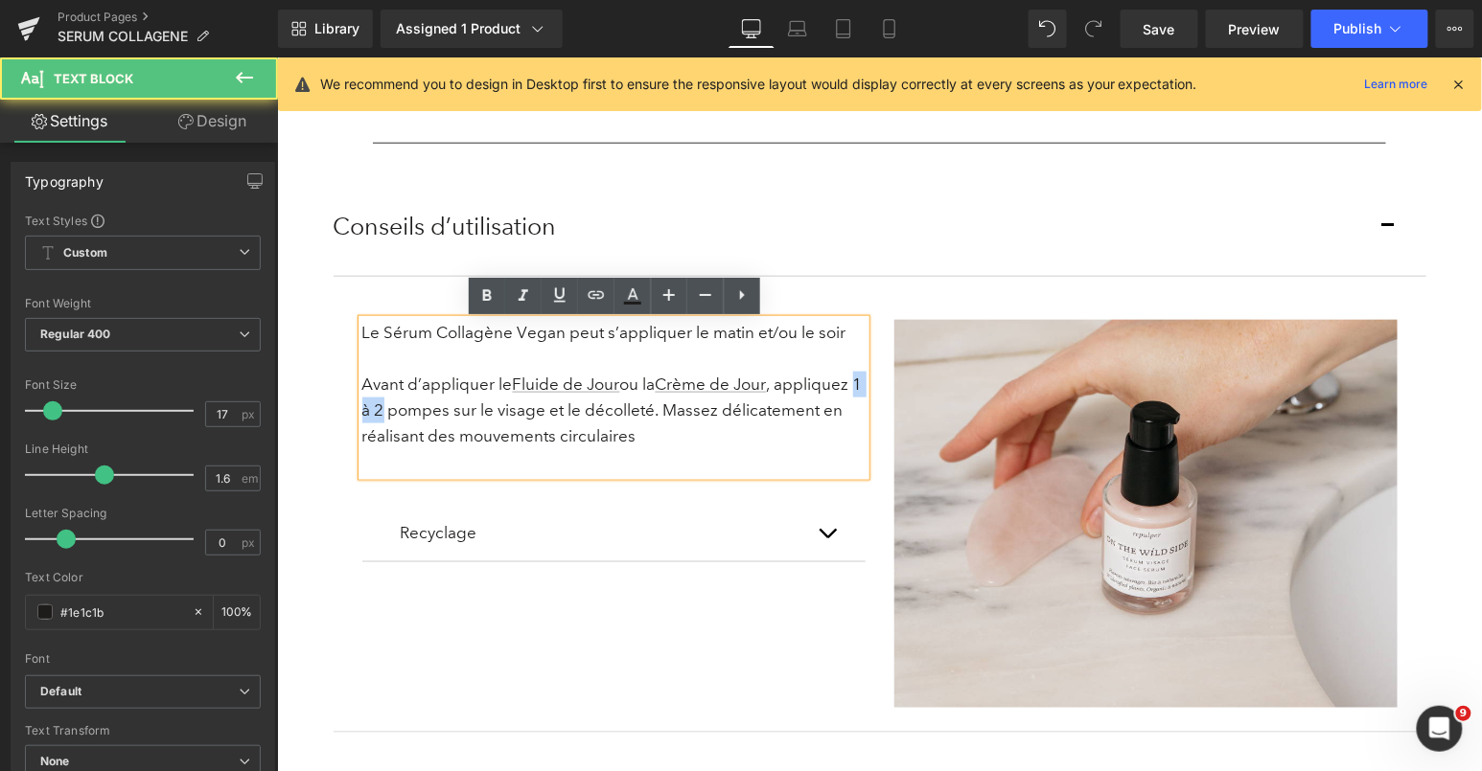
drag, startPoint x: 393, startPoint y: 407, endPoint x: 363, endPoint y: 407, distance: 29.7
click at [362, 407] on p "Avant d’appliquer le Fluide de Jour ou la Crème de Jour , appliquez 1 à 2 pompe…" at bounding box center [612, 410] width 503 height 79
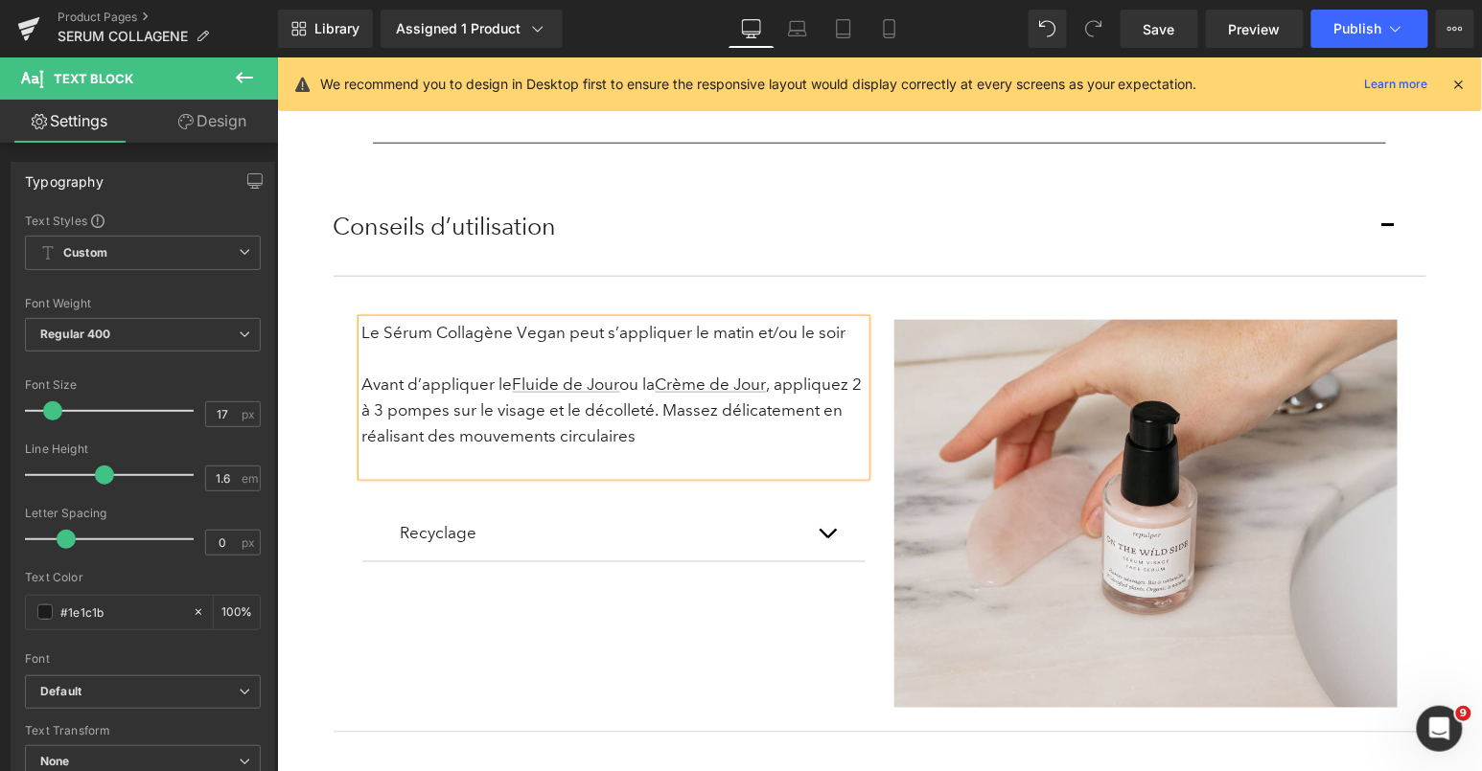
click at [857, 306] on div "Le Sérum Collagène Vegan peut s’appliquer le matin et/ou le soir Avant d’appliq…" at bounding box center [879, 503] width 1064 height 426
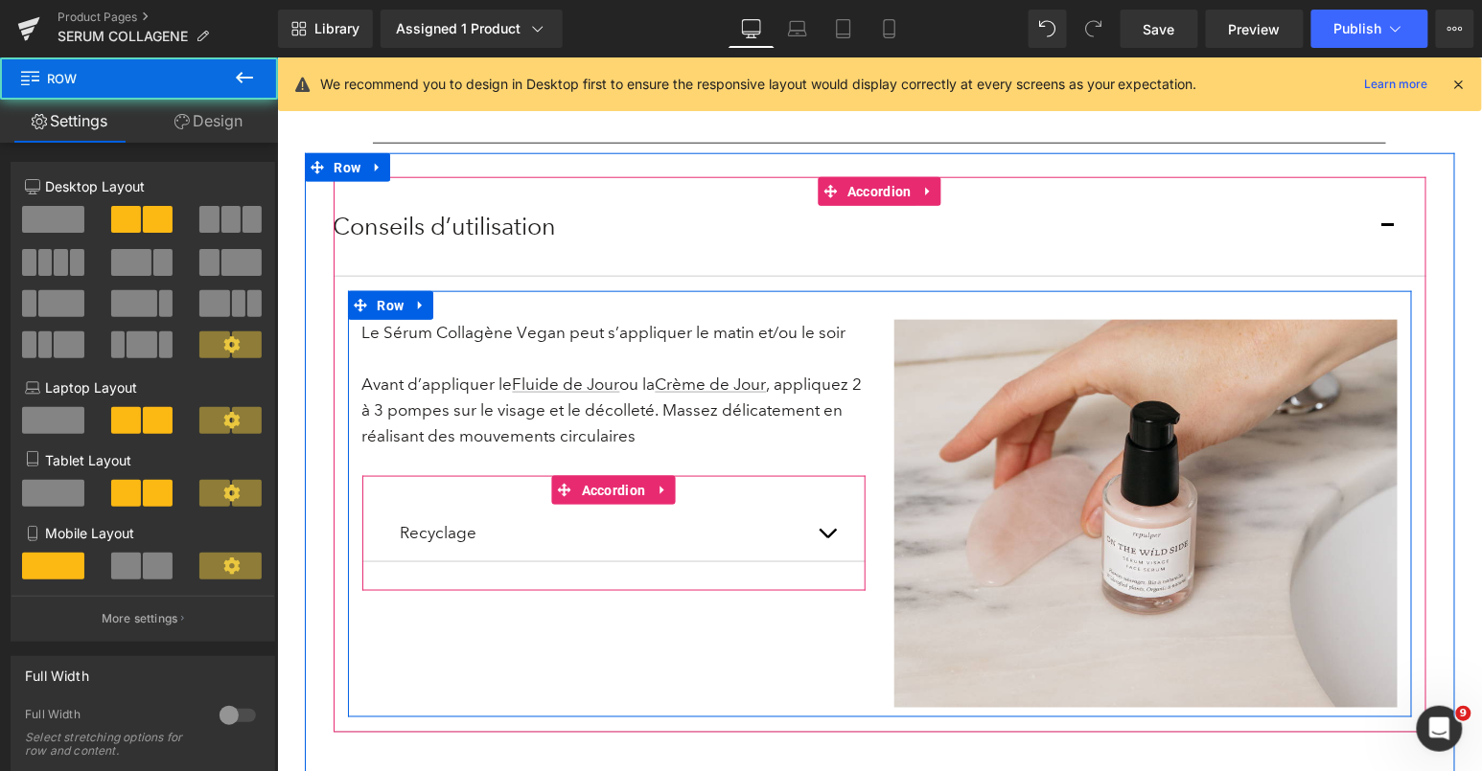
click at [826, 545] on button "button" at bounding box center [845, 532] width 38 height 57
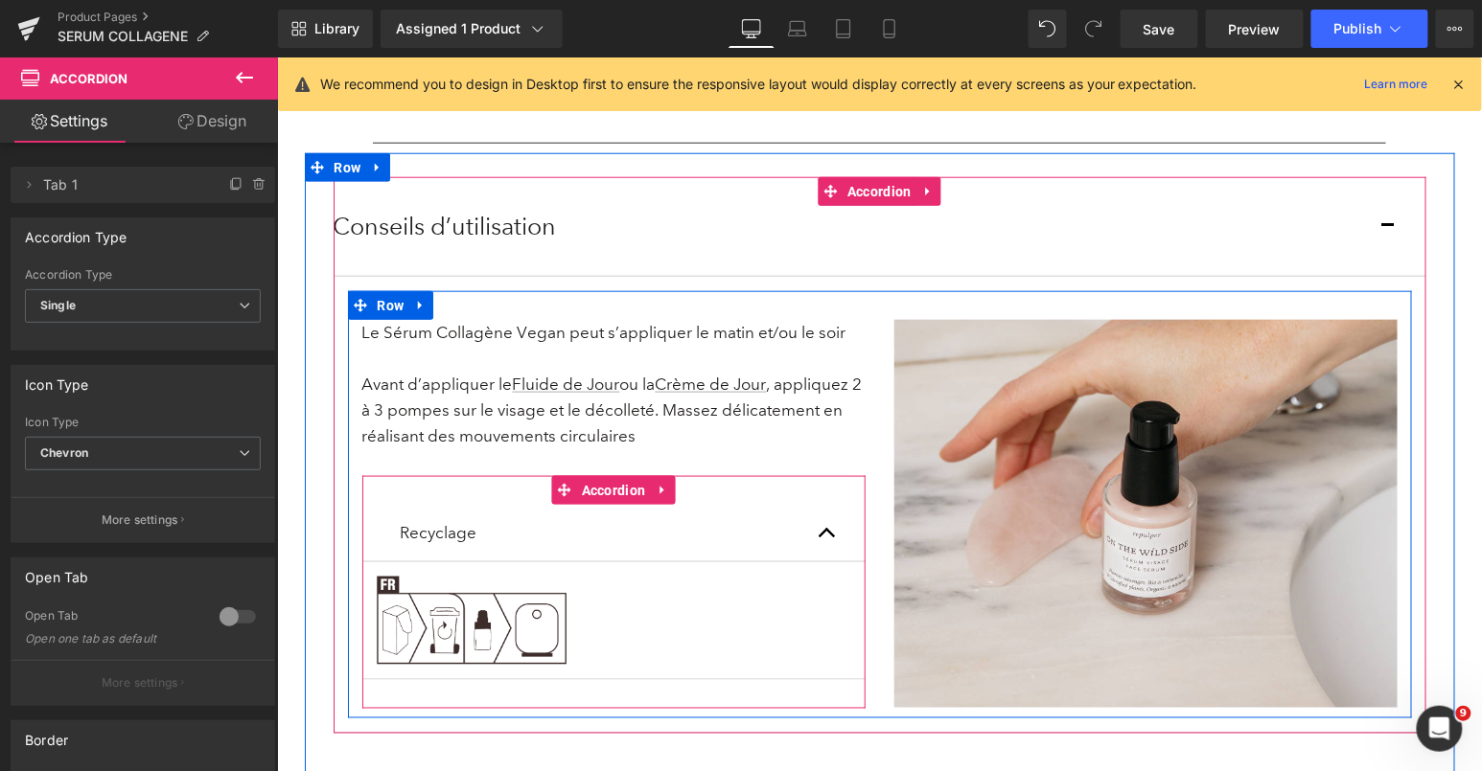
click at [826, 545] on button "button" at bounding box center [845, 532] width 38 height 57
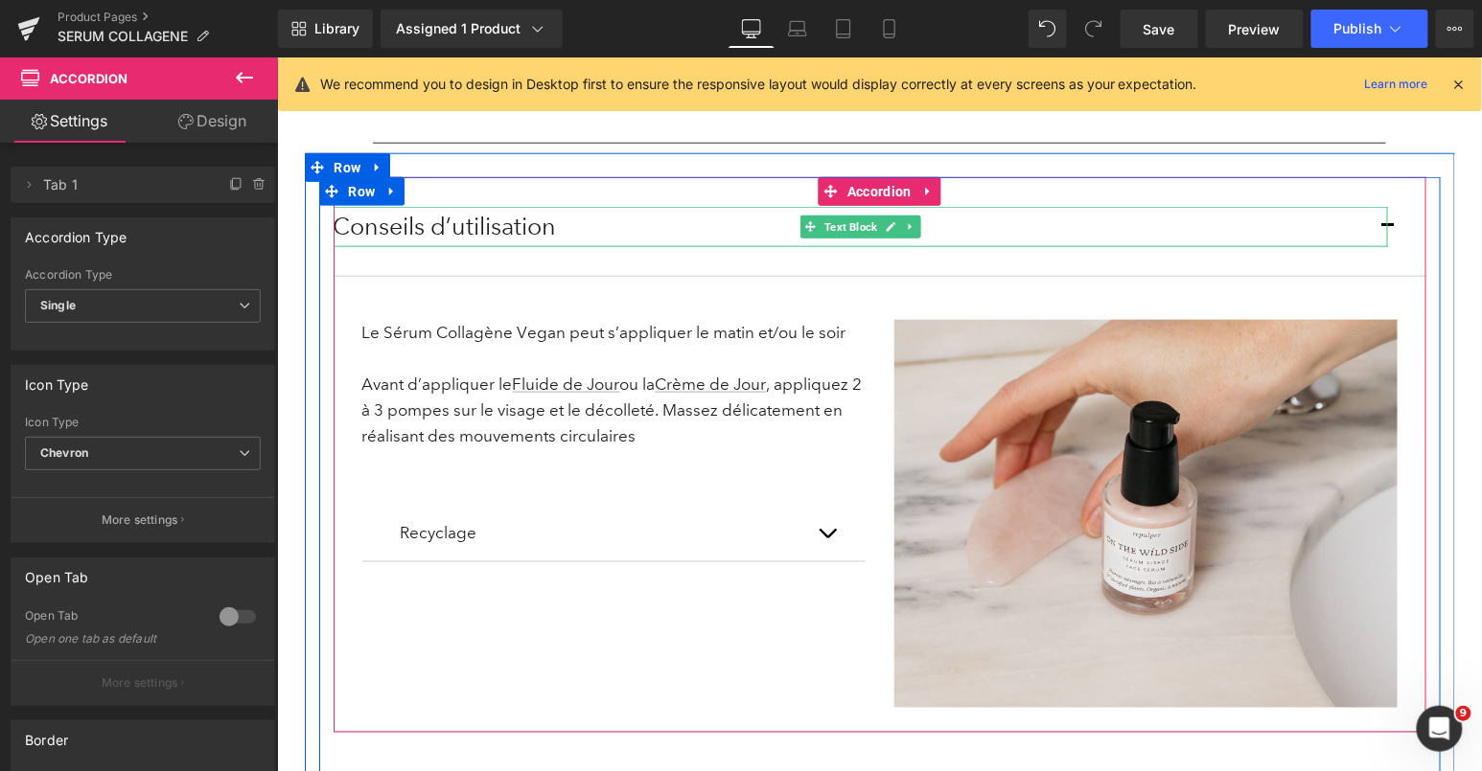
click at [1388, 223] on button "button" at bounding box center [1406, 225] width 38 height 97
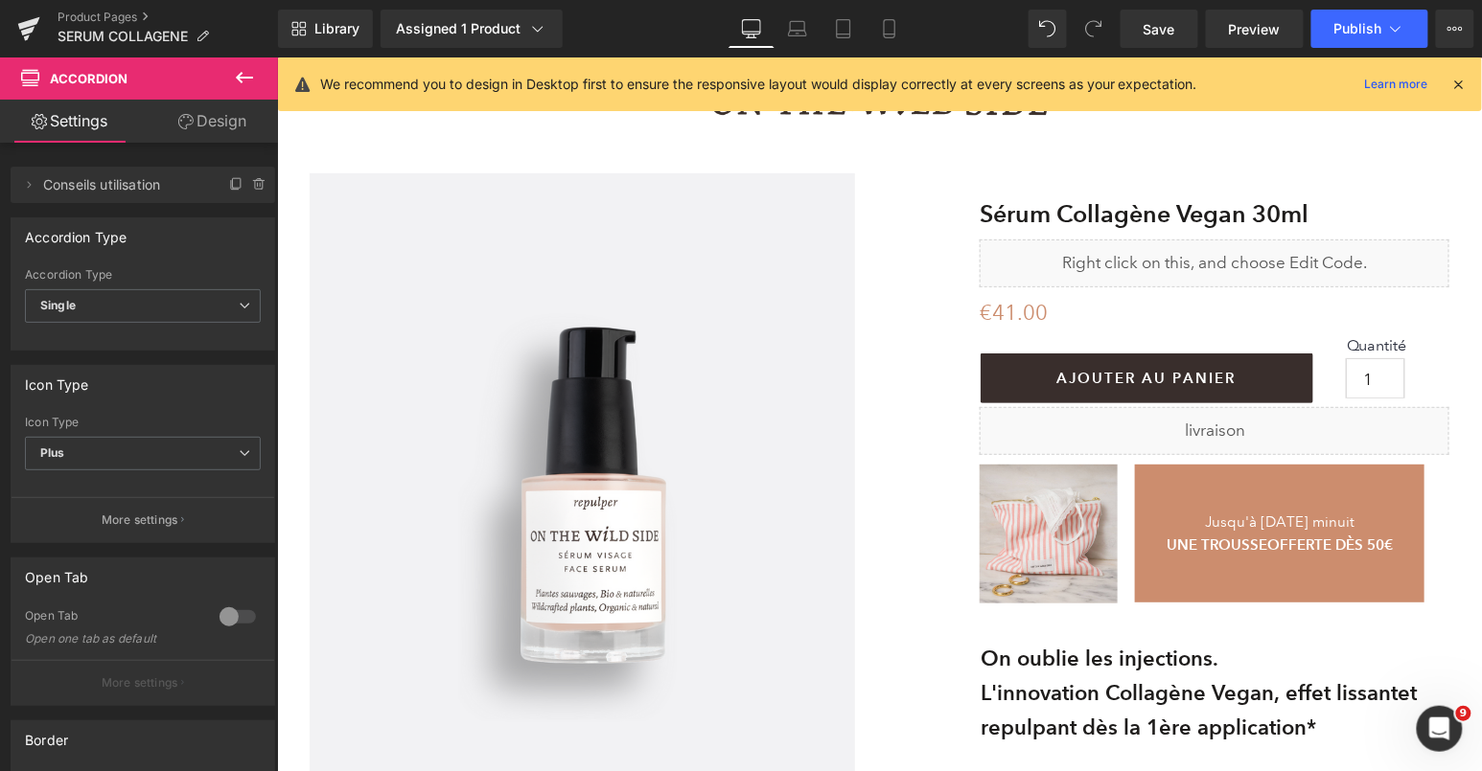
scroll to position [0, 0]
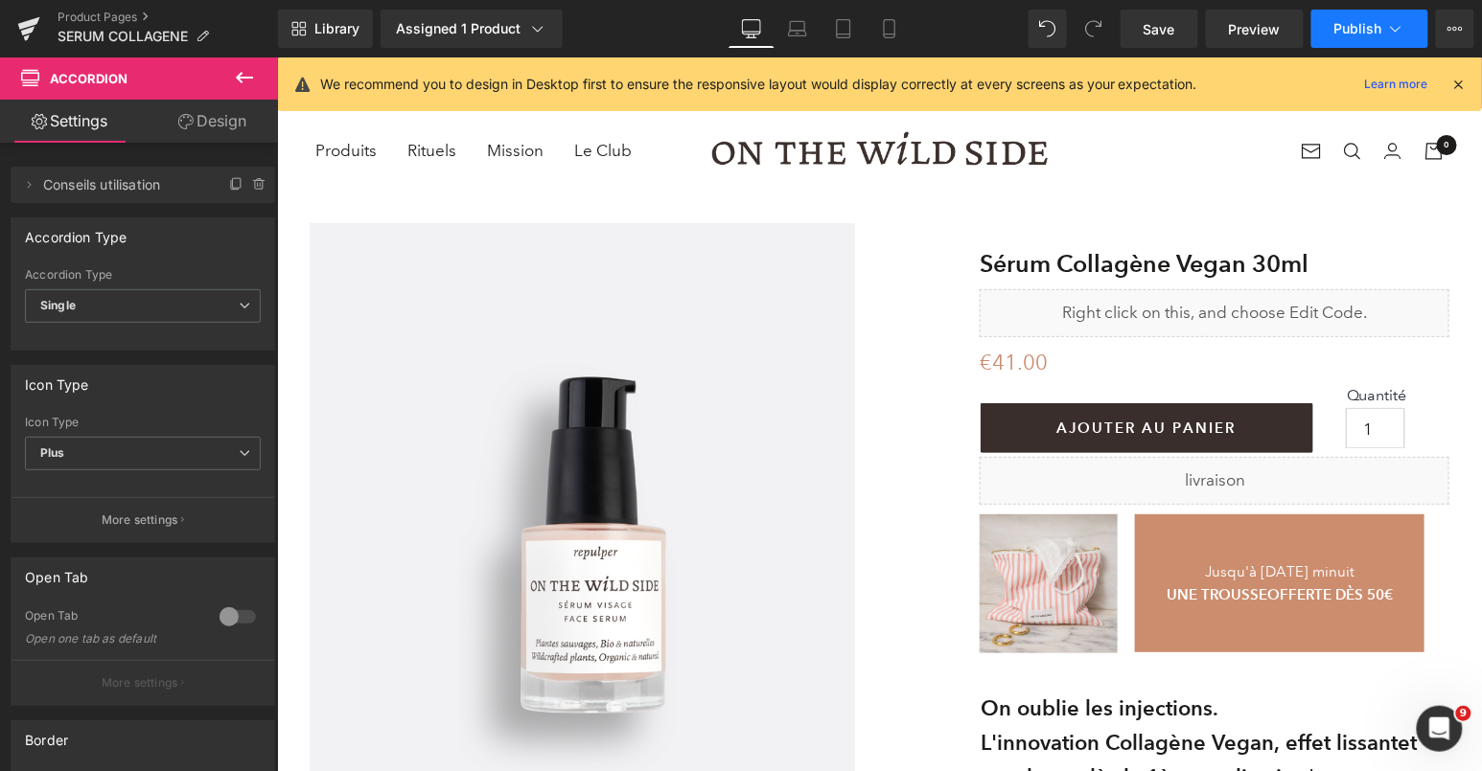
click at [1368, 27] on span "Publish" at bounding box center [1358, 28] width 48 height 15
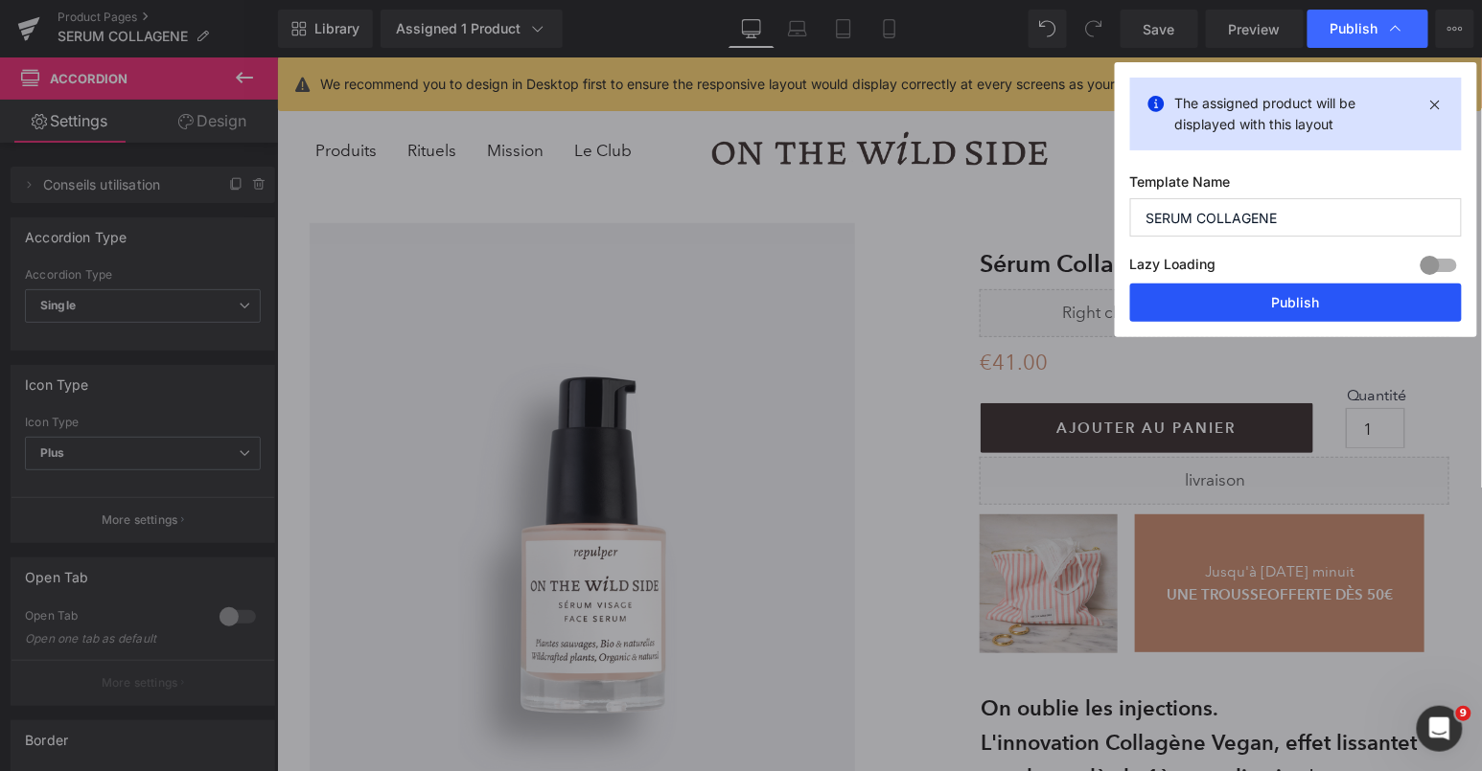
click at [1264, 305] on button "Publish" at bounding box center [1296, 303] width 332 height 38
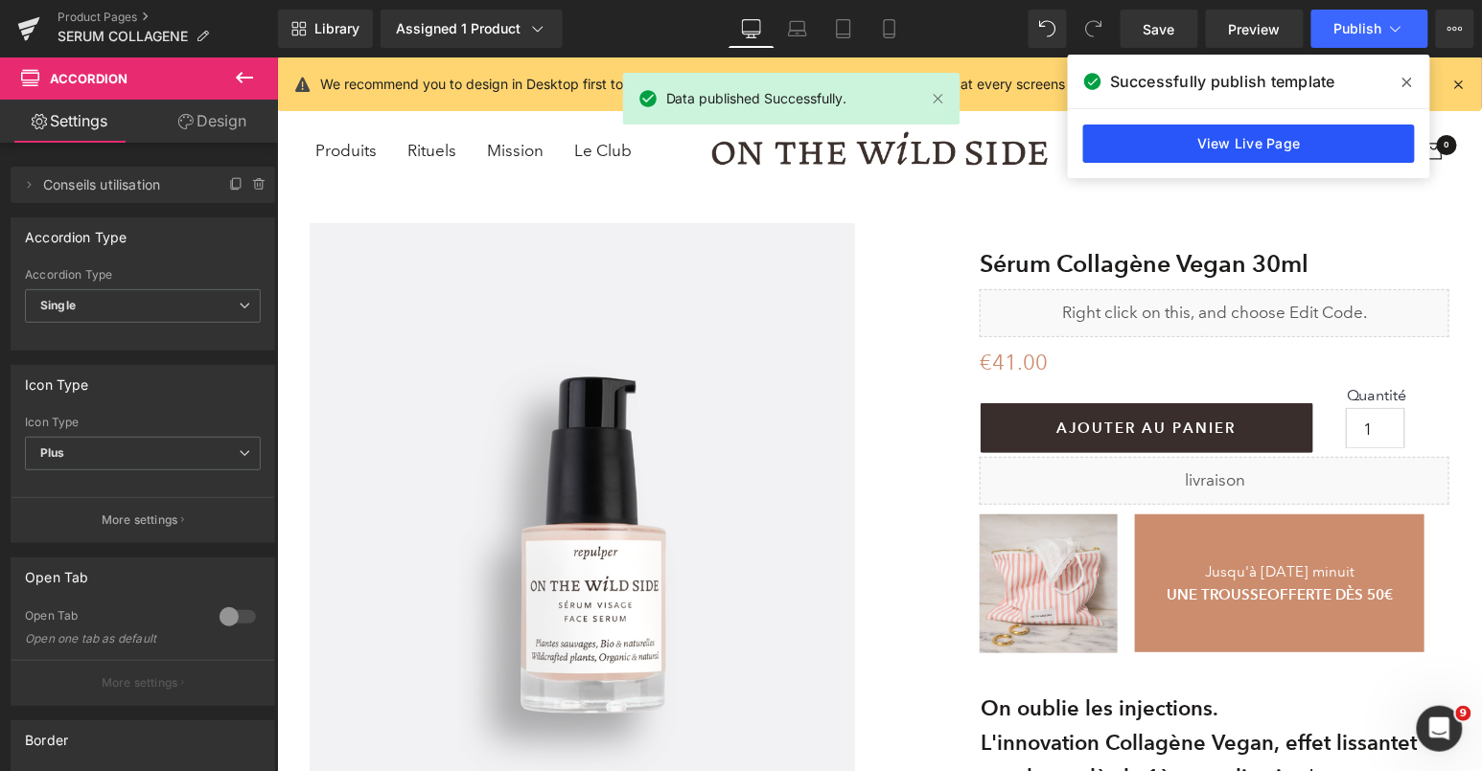
click at [1203, 144] on link "View Live Page" at bounding box center [1249, 144] width 332 height 38
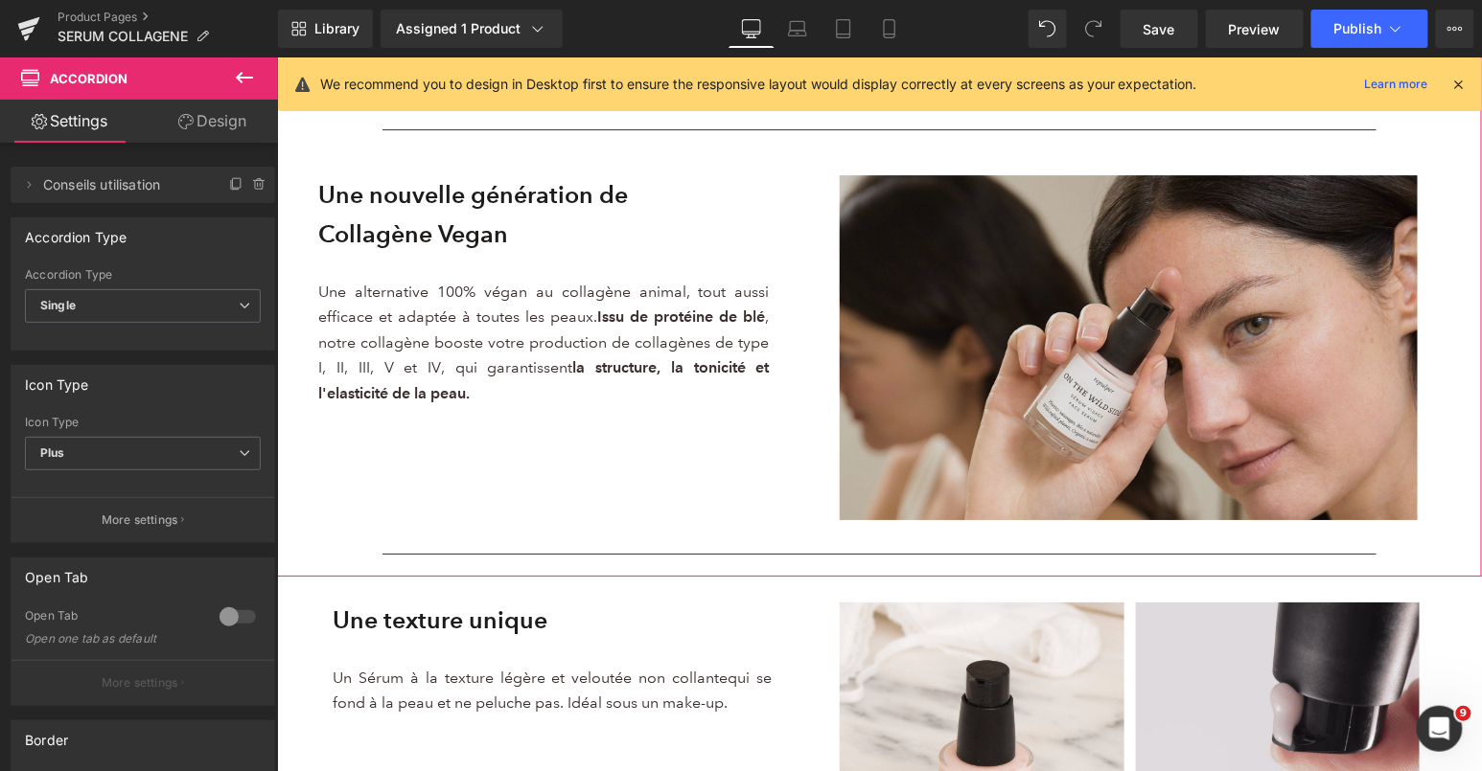
scroll to position [1922, 0]
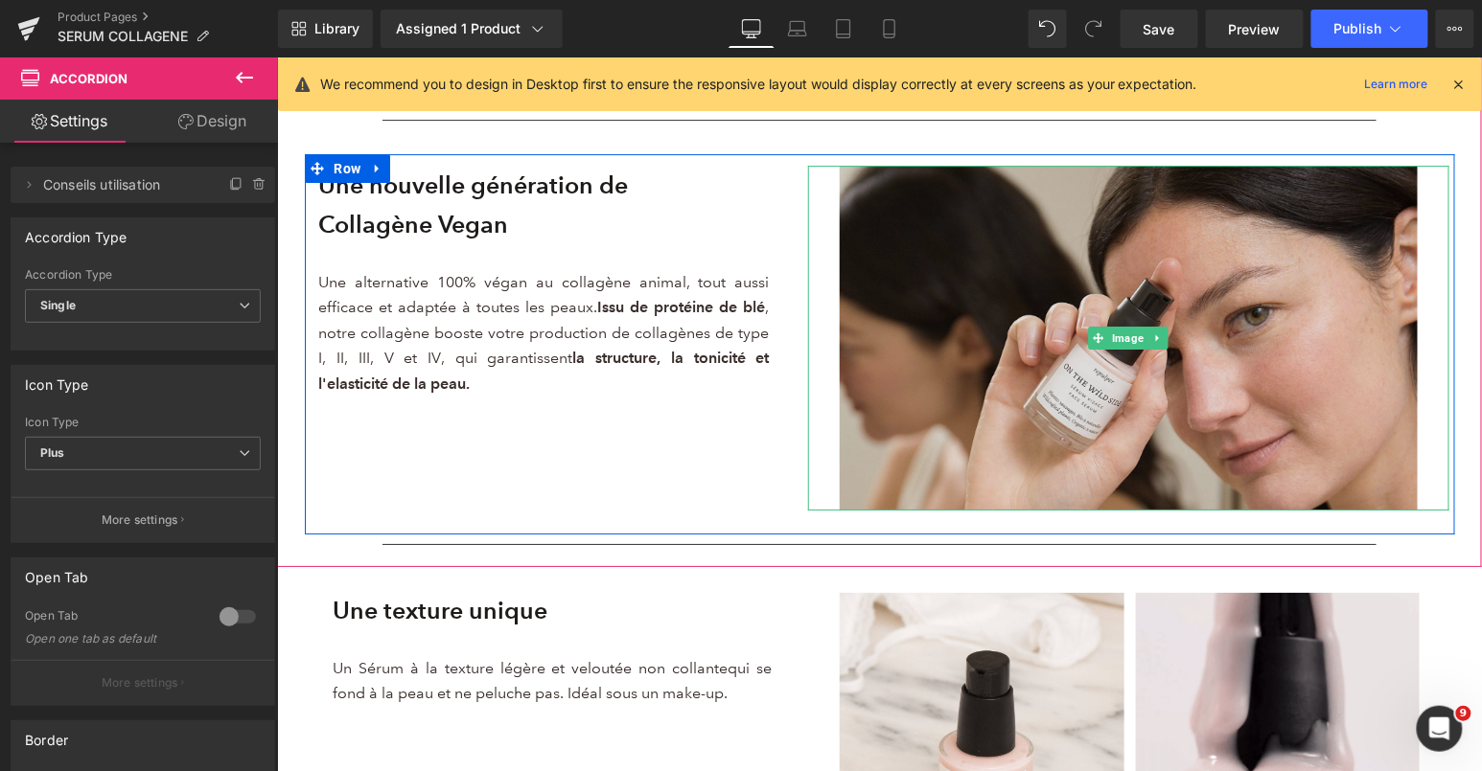
click at [1048, 288] on img at bounding box center [1128, 337] width 578 height 345
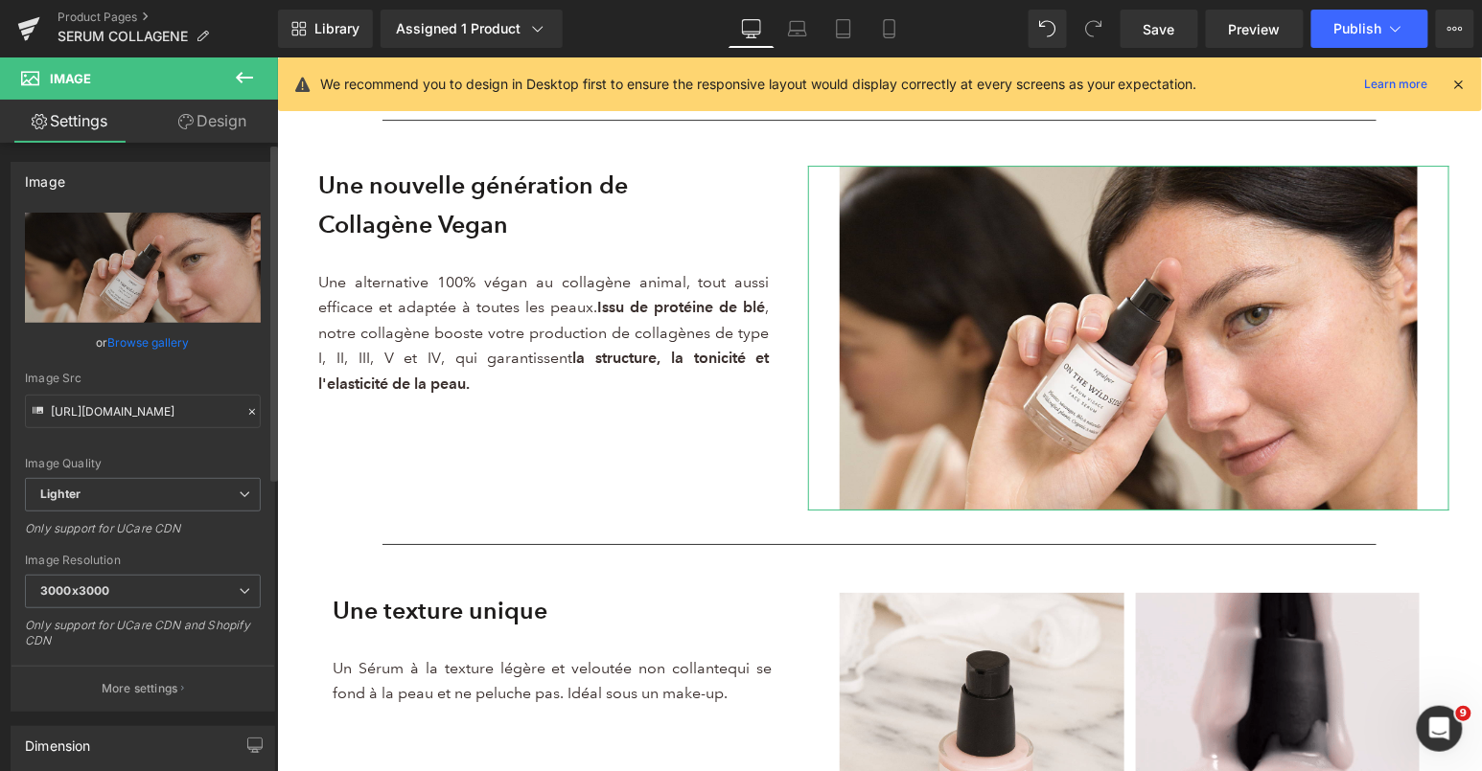
click at [140, 337] on link "Browse gallery" at bounding box center [148, 343] width 81 height 34
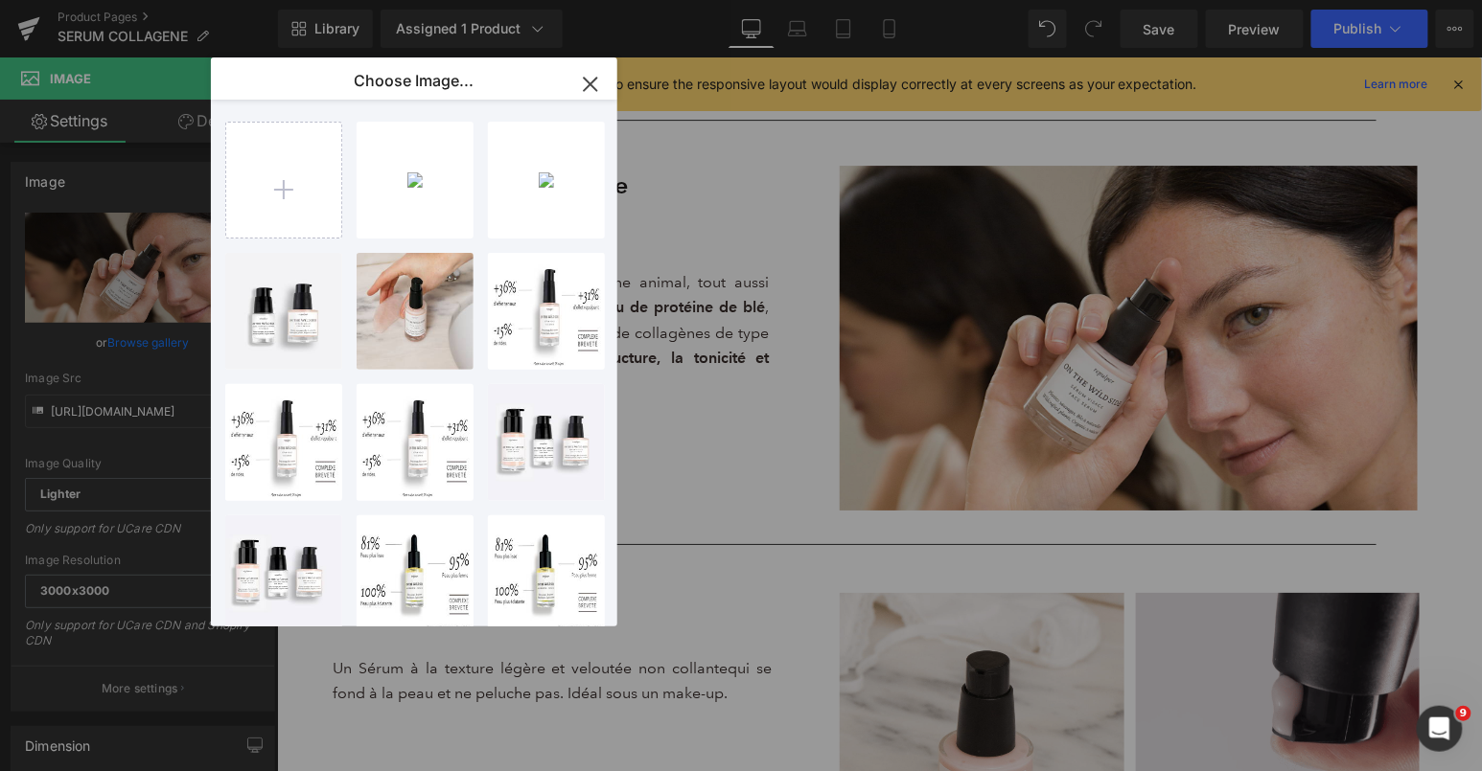
type input "C:\fakepath\VISUEL BLOC 1 FICHE PRODUIT (1).png"
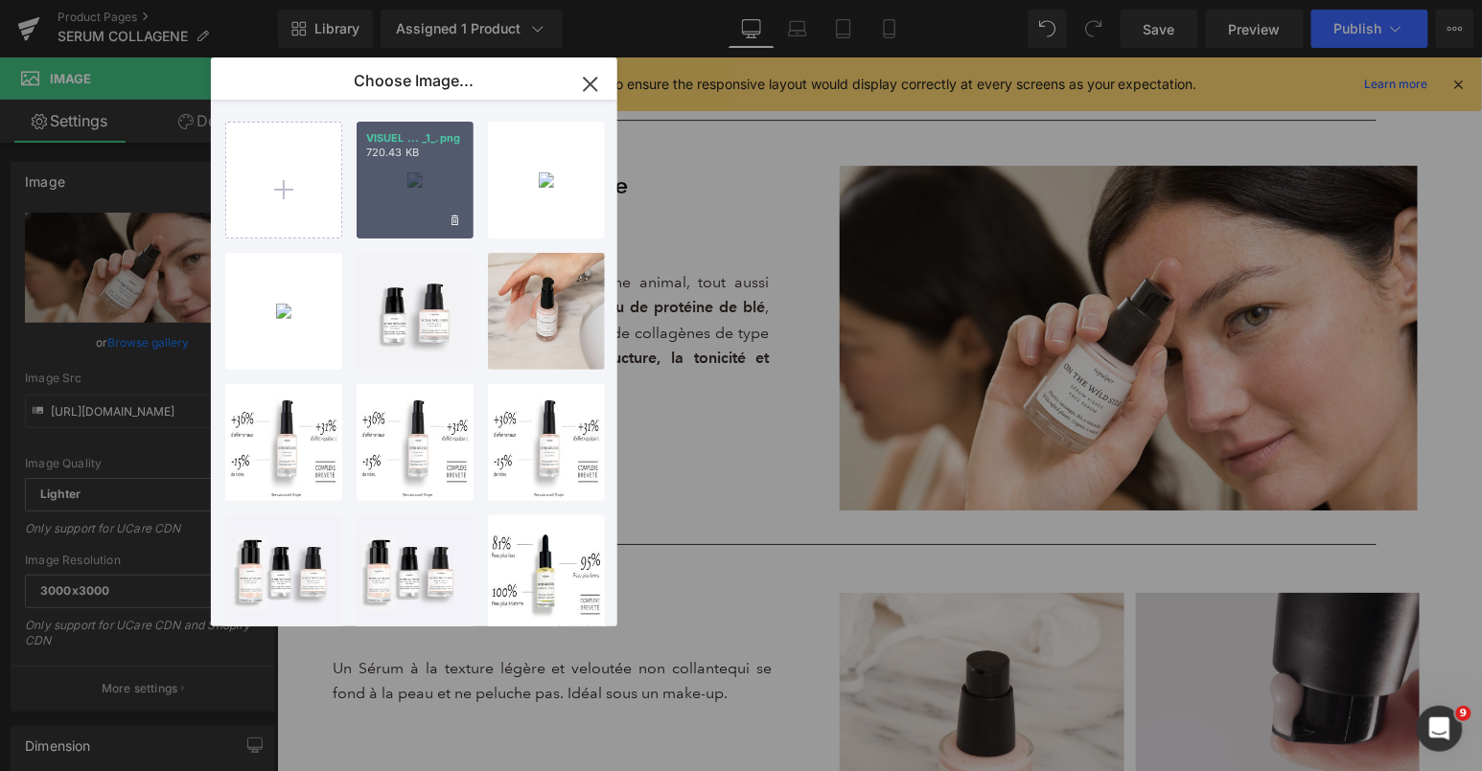
click at [403, 204] on div "VISUEL ... _1_.png 720.43 KB" at bounding box center [415, 180] width 117 height 117
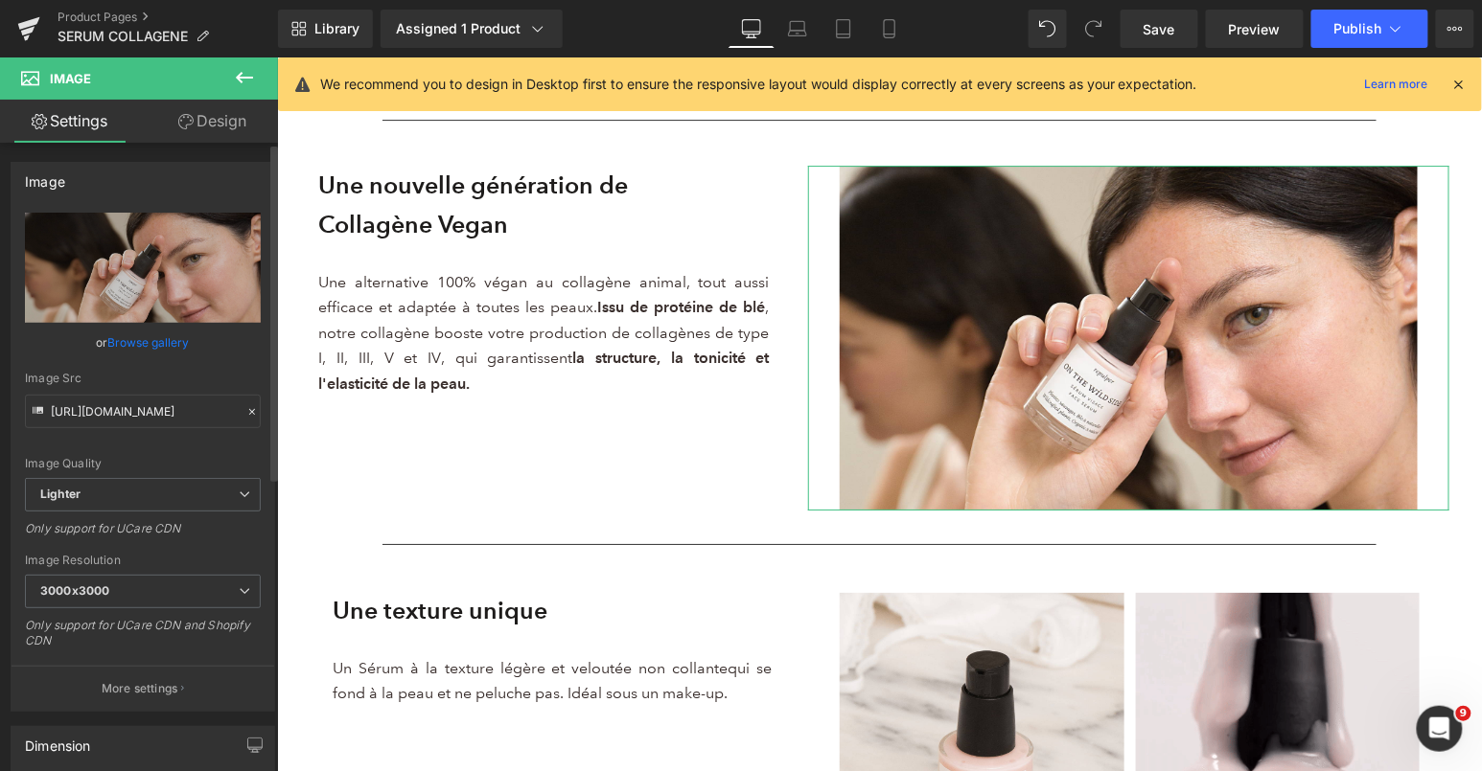
click at [179, 340] on link "Browse gallery" at bounding box center [148, 343] width 81 height 34
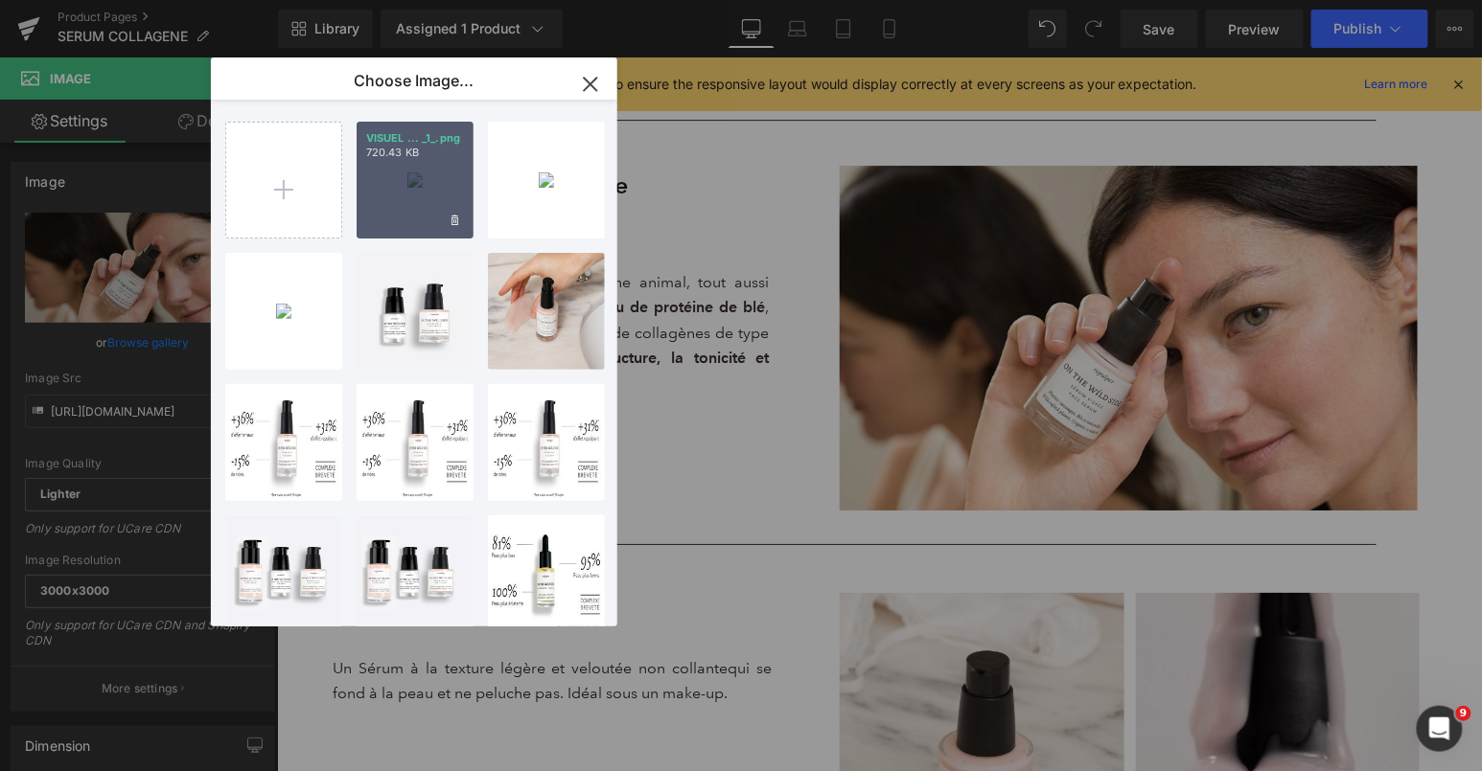
click at [411, 196] on div "VISUEL ... _1_.png 720.43 KB" at bounding box center [415, 180] width 117 height 117
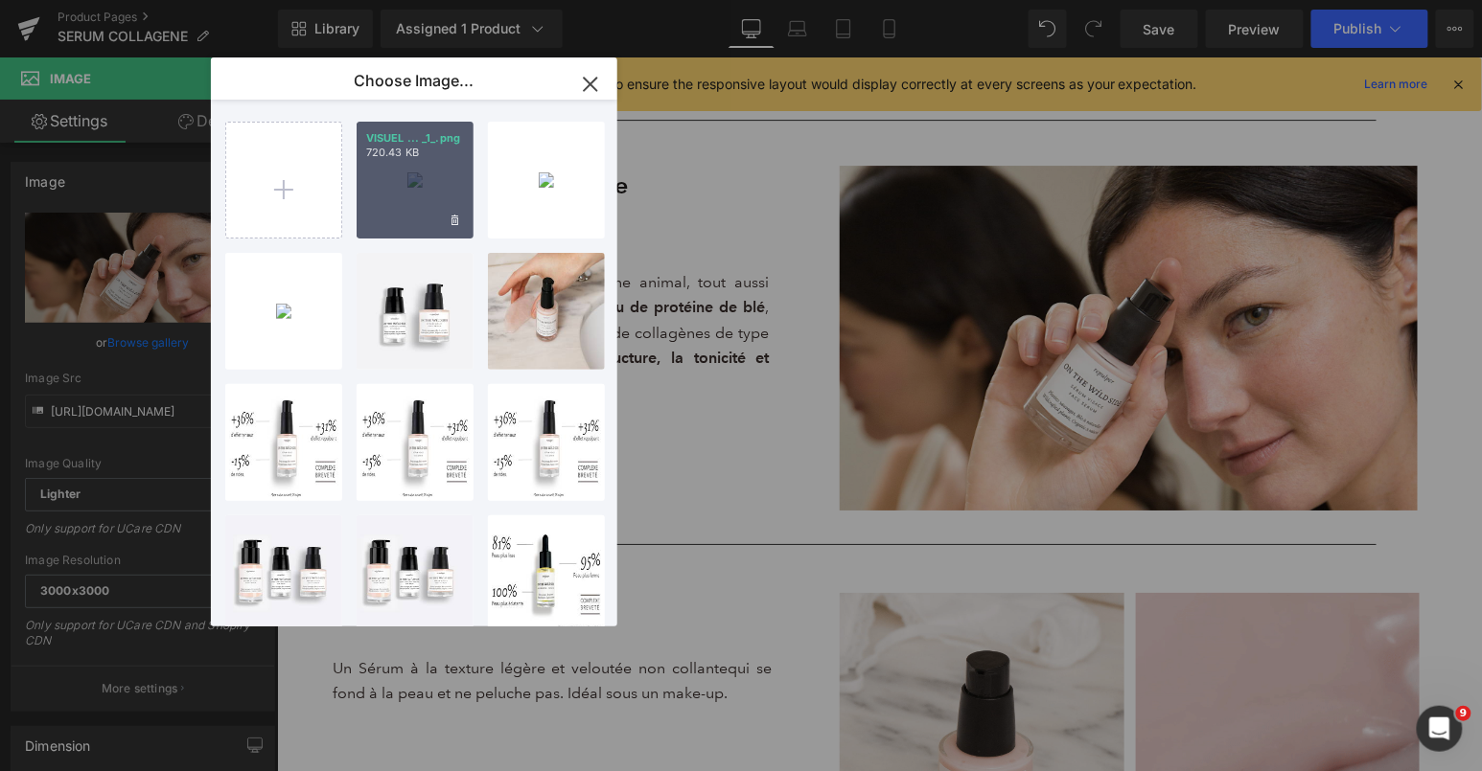
type input "https://ucarecdn.com/181682a8-e47c-4faf-b385-071cfc7d443f/-/format/auto/-/previ…"
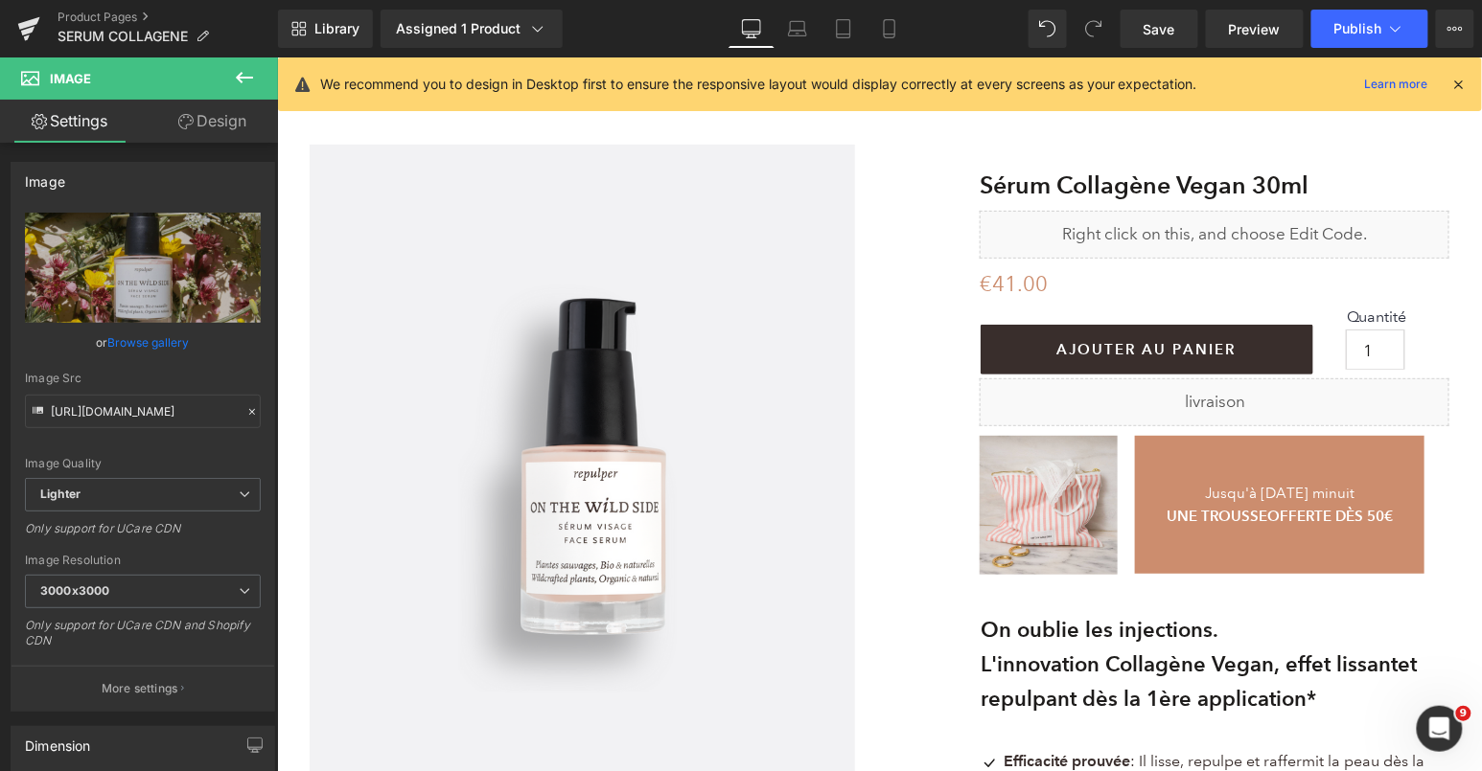
scroll to position [0, 0]
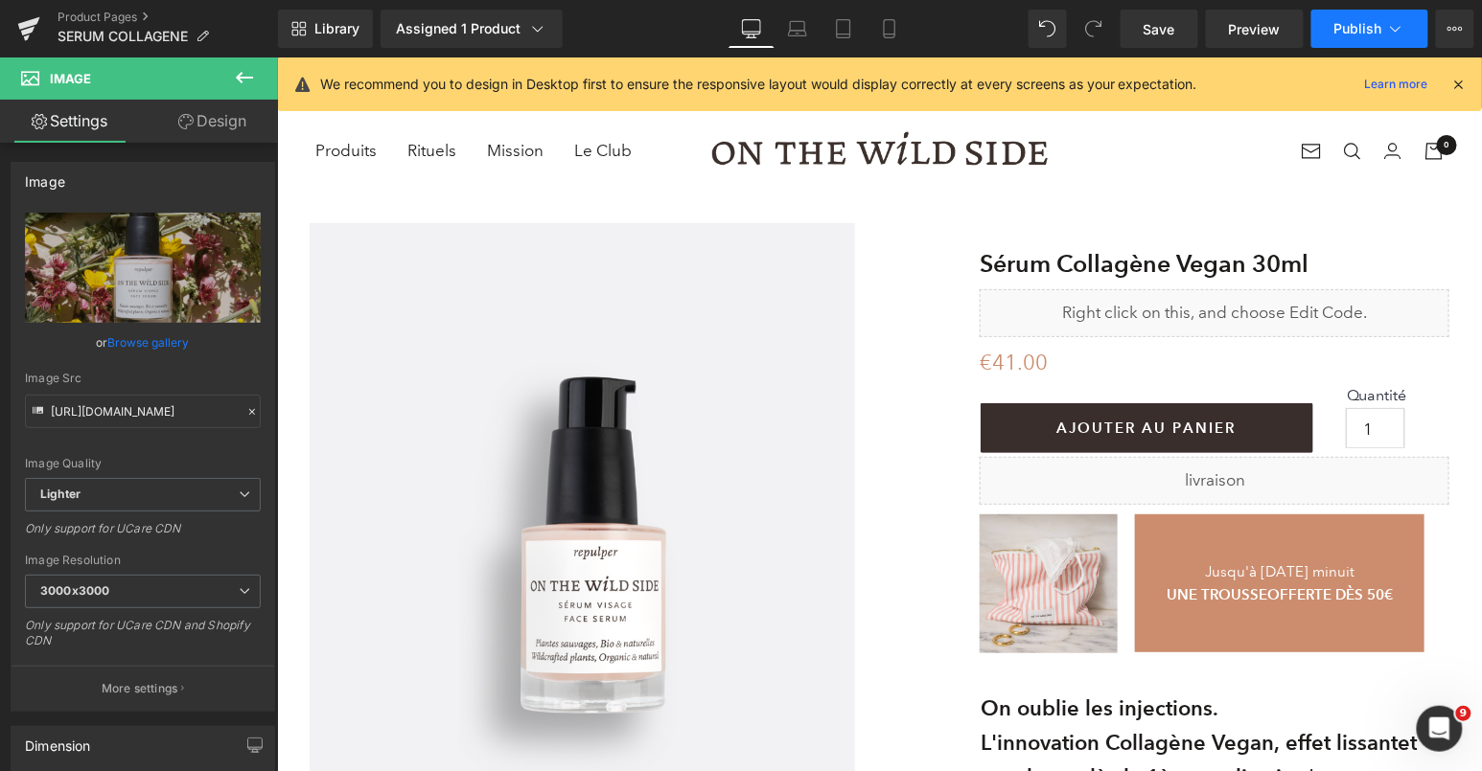
click at [1382, 20] on button "Publish" at bounding box center [1369, 29] width 117 height 38
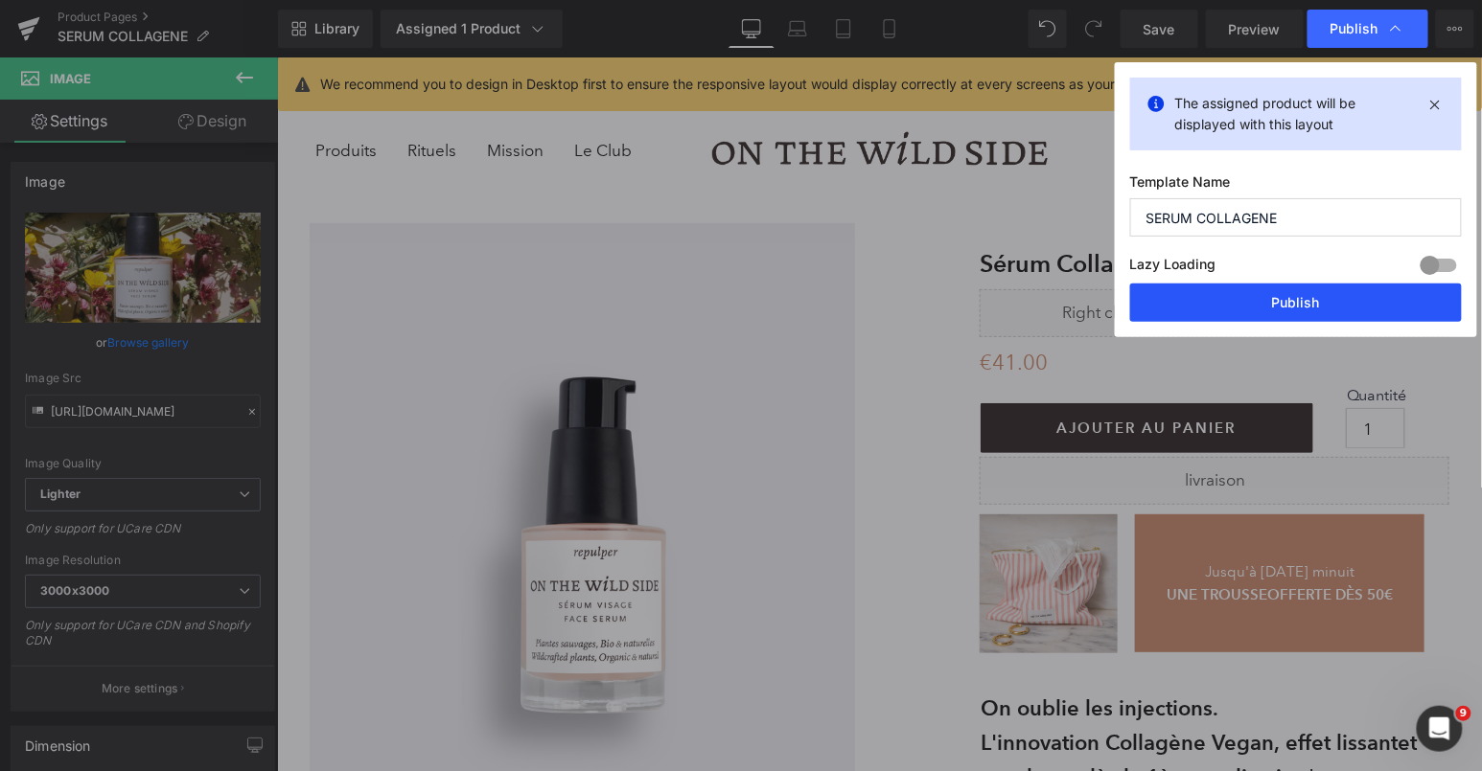
click at [1206, 308] on button "Publish" at bounding box center [1296, 303] width 332 height 38
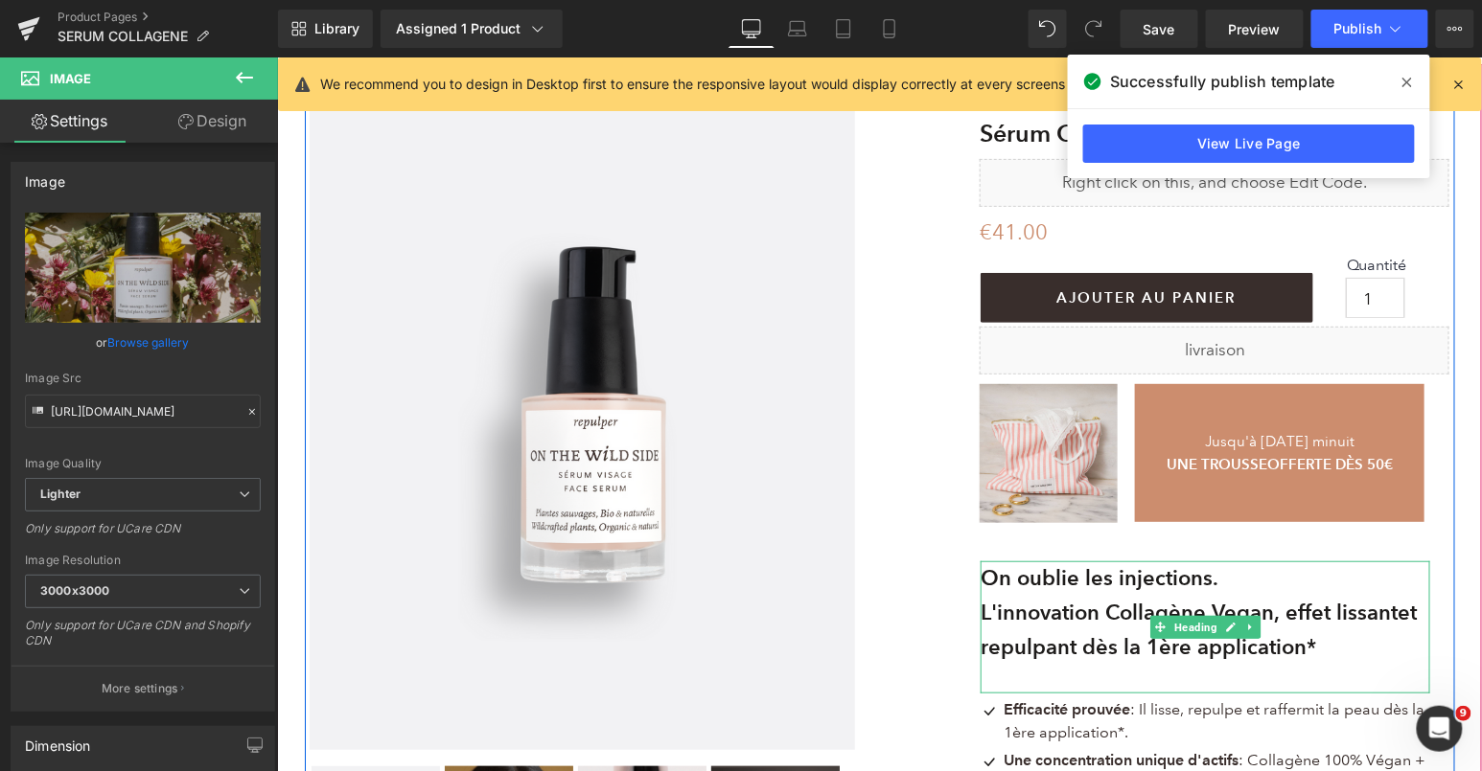
scroll to position [212, 0]
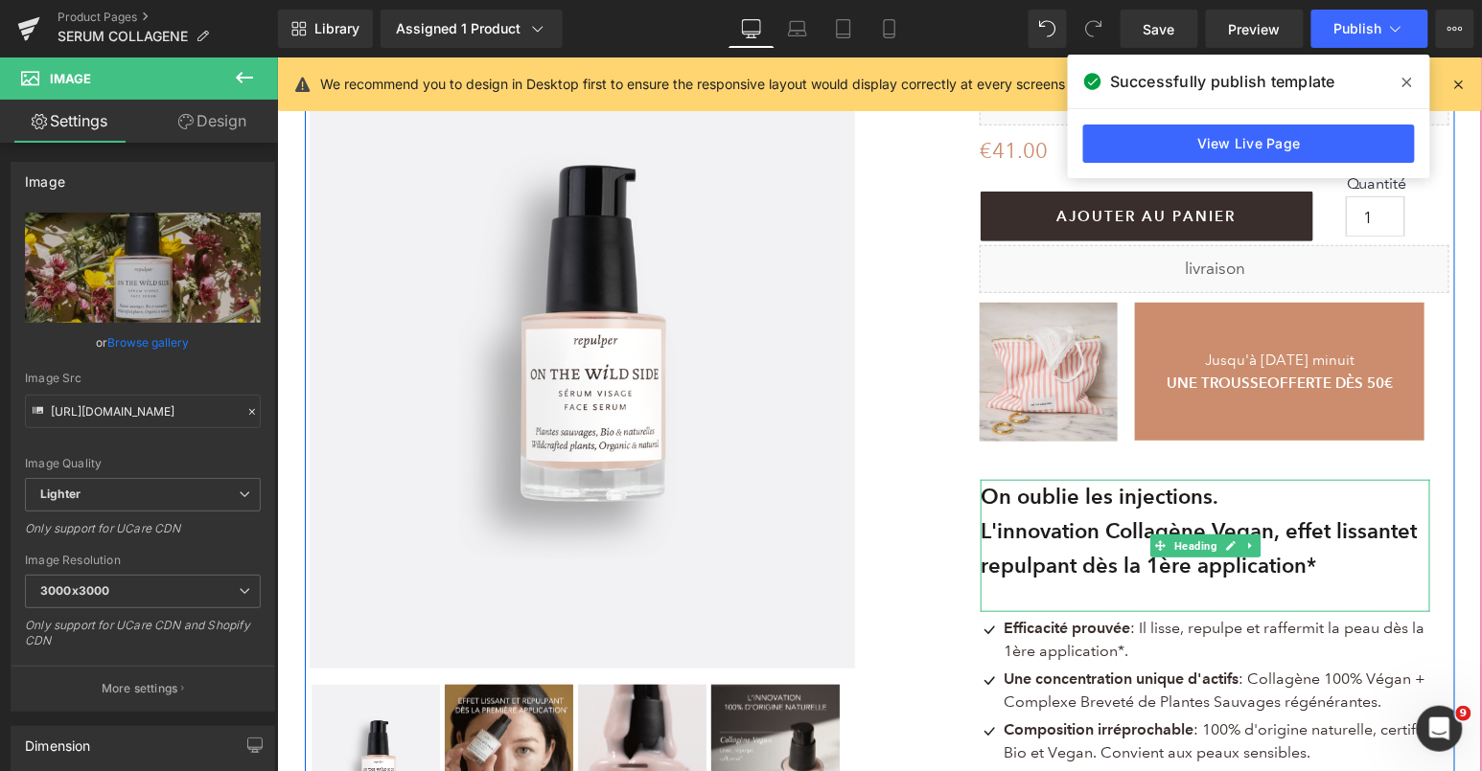
click at [1415, 562] on b "et repulpant dès la 1ère application*" at bounding box center [1197, 548] width 436 height 60
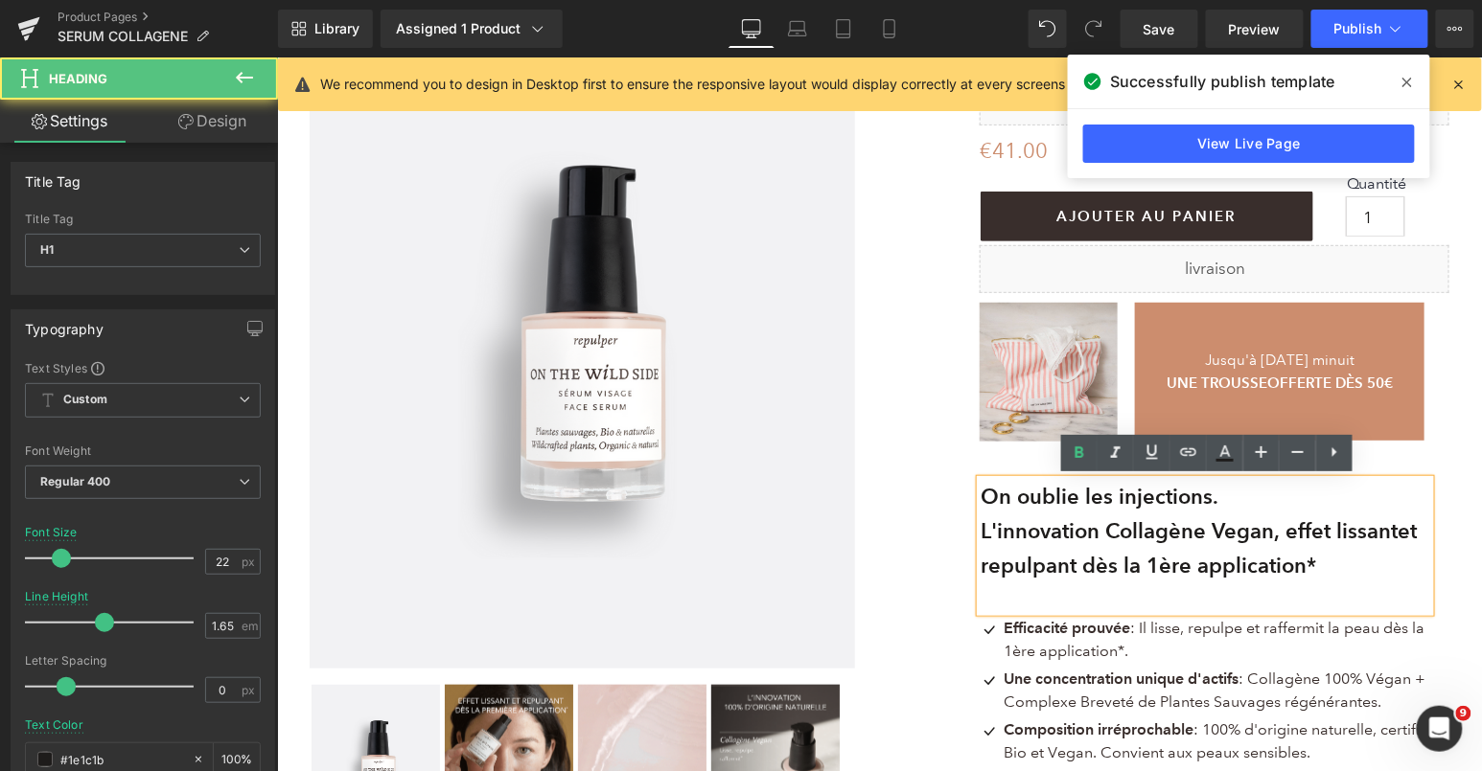
click at [1415, 563] on b "et repulpant dès la 1ère application*" at bounding box center [1197, 548] width 436 height 60
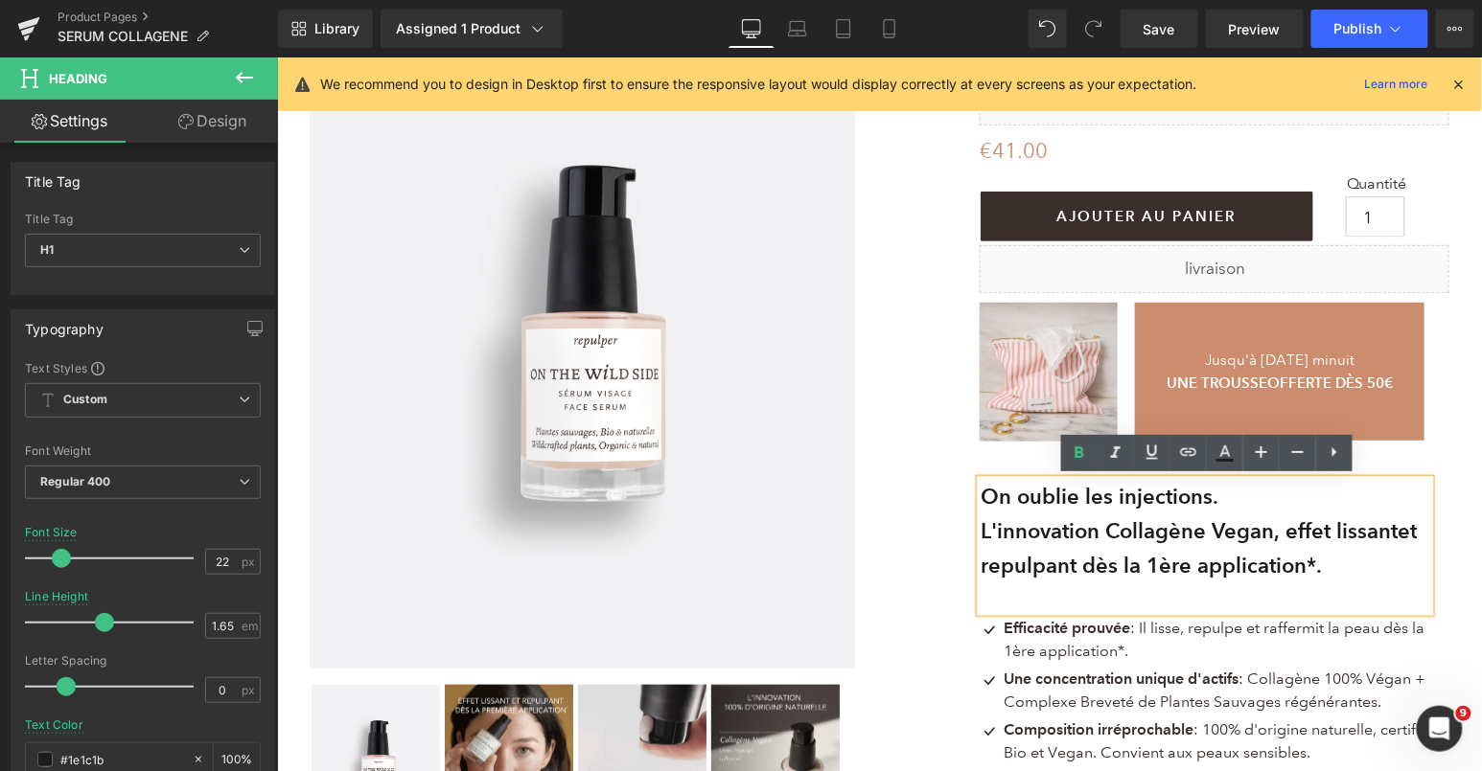
click at [1442, 437] on div "Image Jusqu'à mercredi minuit UNE TROUSSE OFFERTE DÈS 50€ Text Block Row" at bounding box center [1213, 371] width 470 height 158
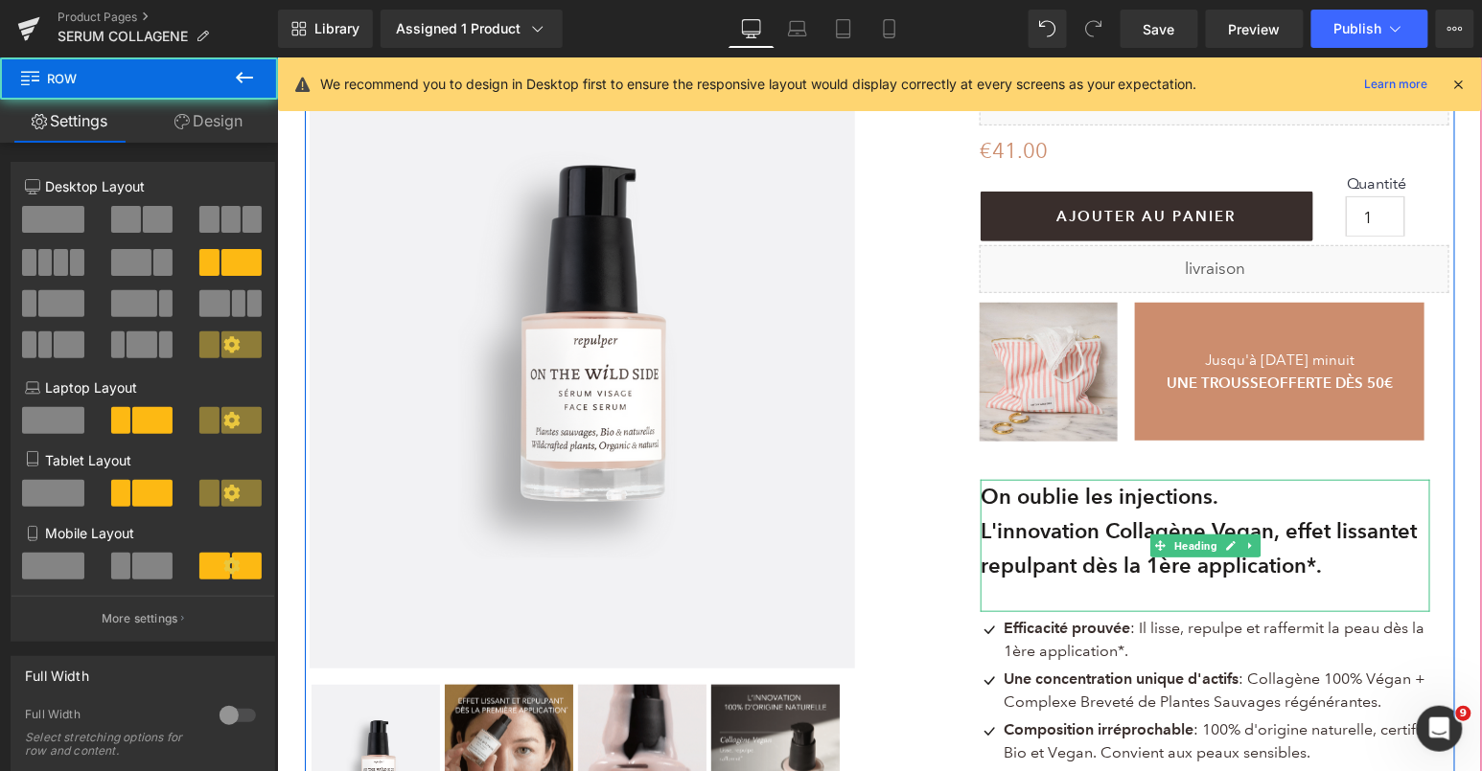
click at [1349, 544] on h1 "L'innovation Collagène Vegan, effet lissant et repulpant dès la 1ère applicatio…" at bounding box center [1203, 549] width 449 height 70
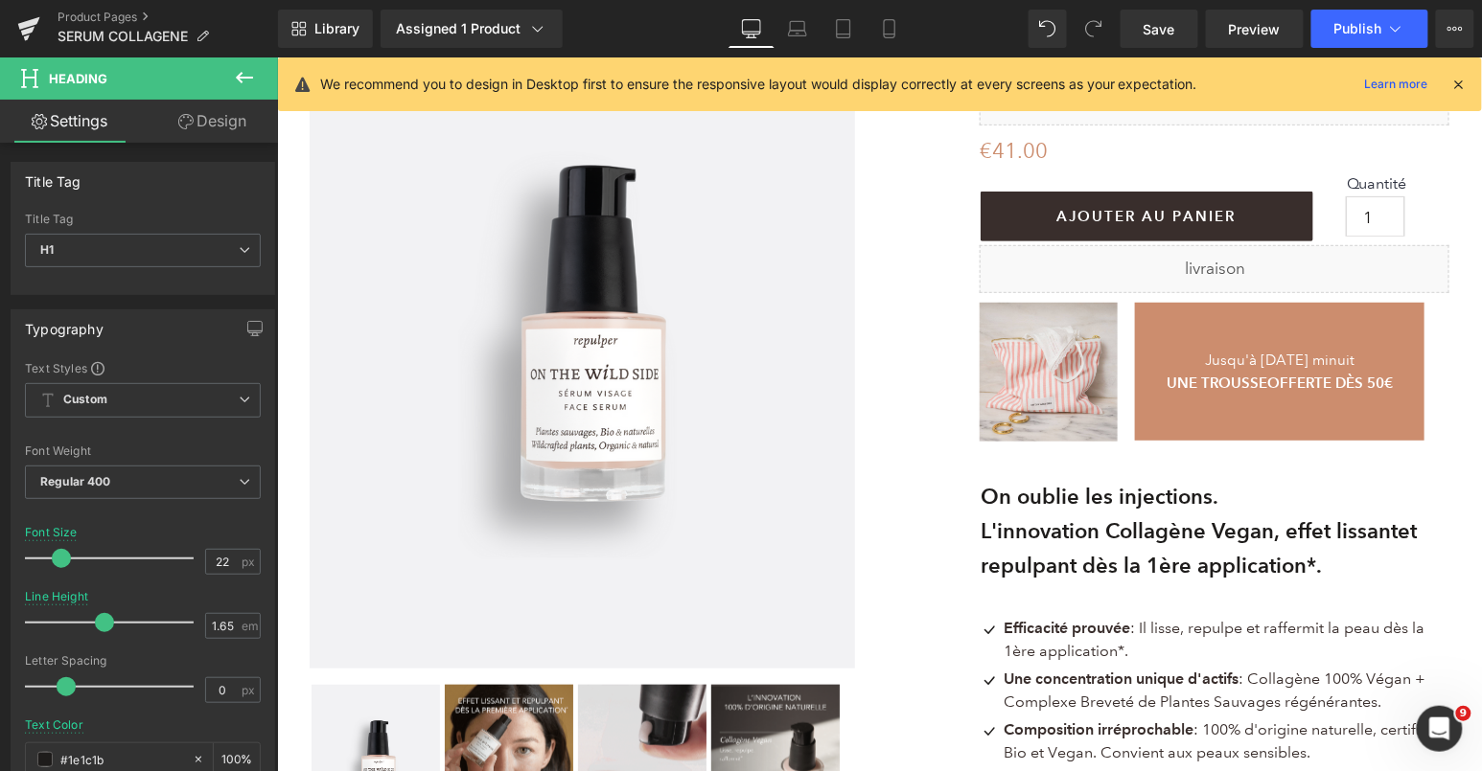
click at [211, 131] on link "Design" at bounding box center [212, 121] width 139 height 43
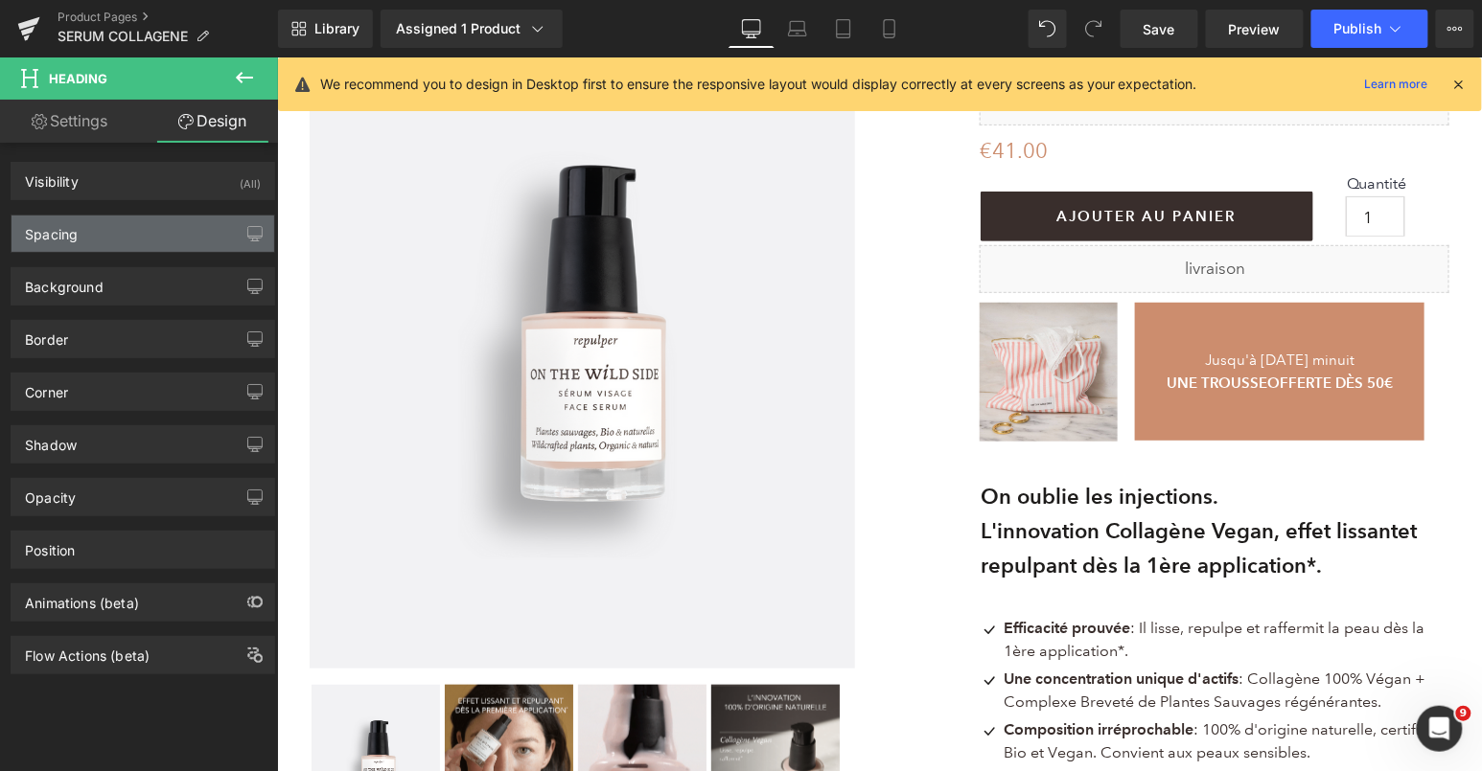
click at [140, 238] on div "Spacing" at bounding box center [143, 234] width 263 height 36
type input "30"
type input "20"
type input "0"
type input "1"
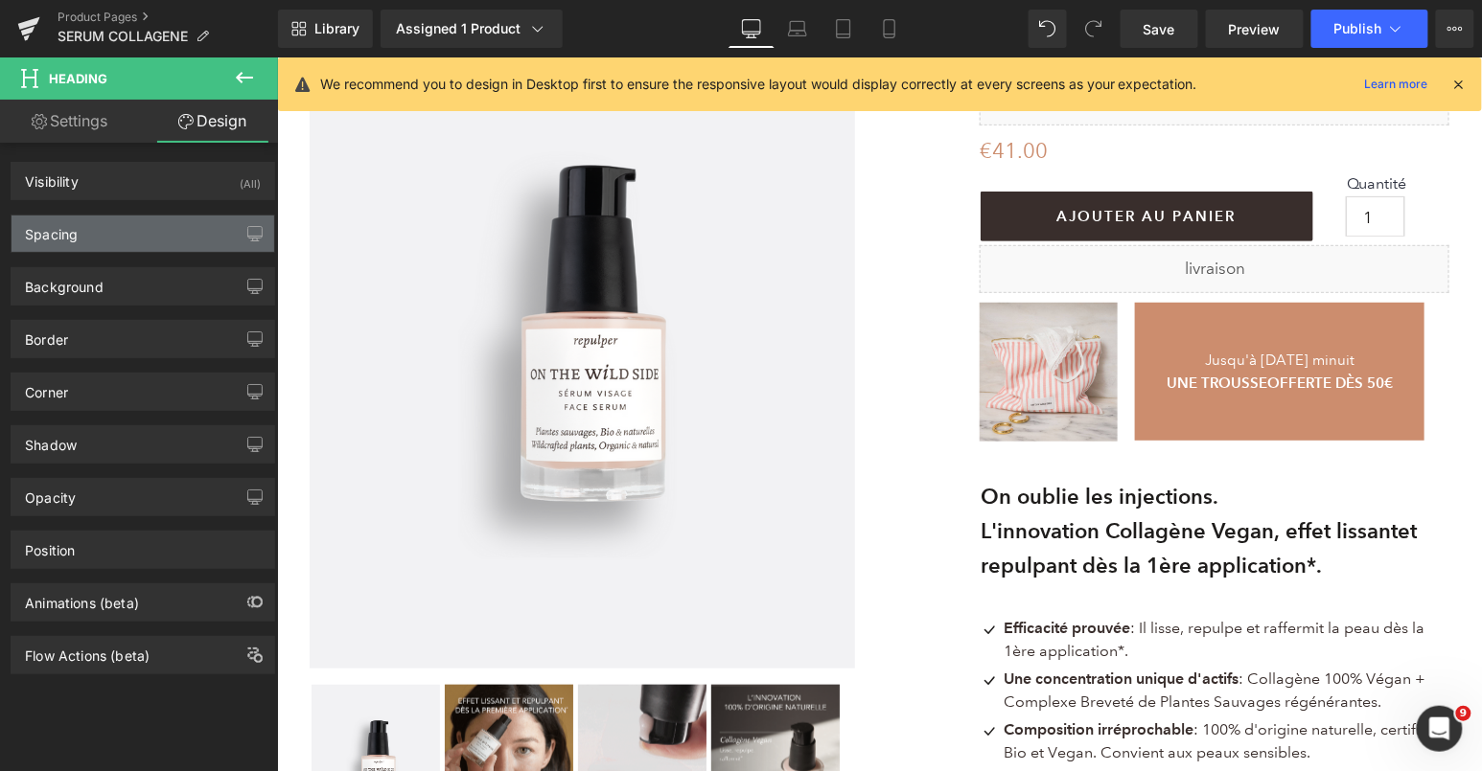
type input "0"
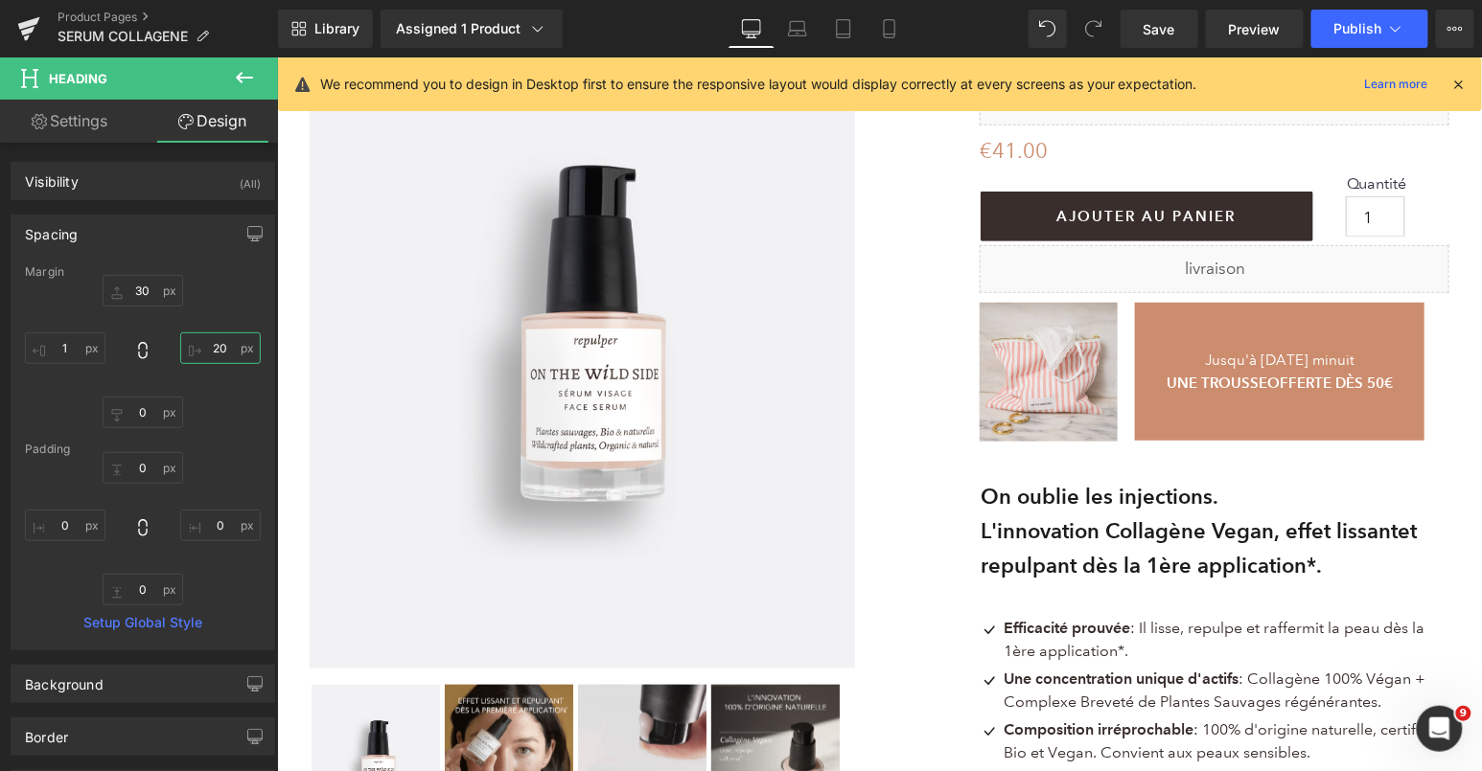
click at [219, 336] on input "20" at bounding box center [220, 349] width 81 height 32
type input "12"
click at [1370, 28] on span "Publish" at bounding box center [1358, 28] width 48 height 15
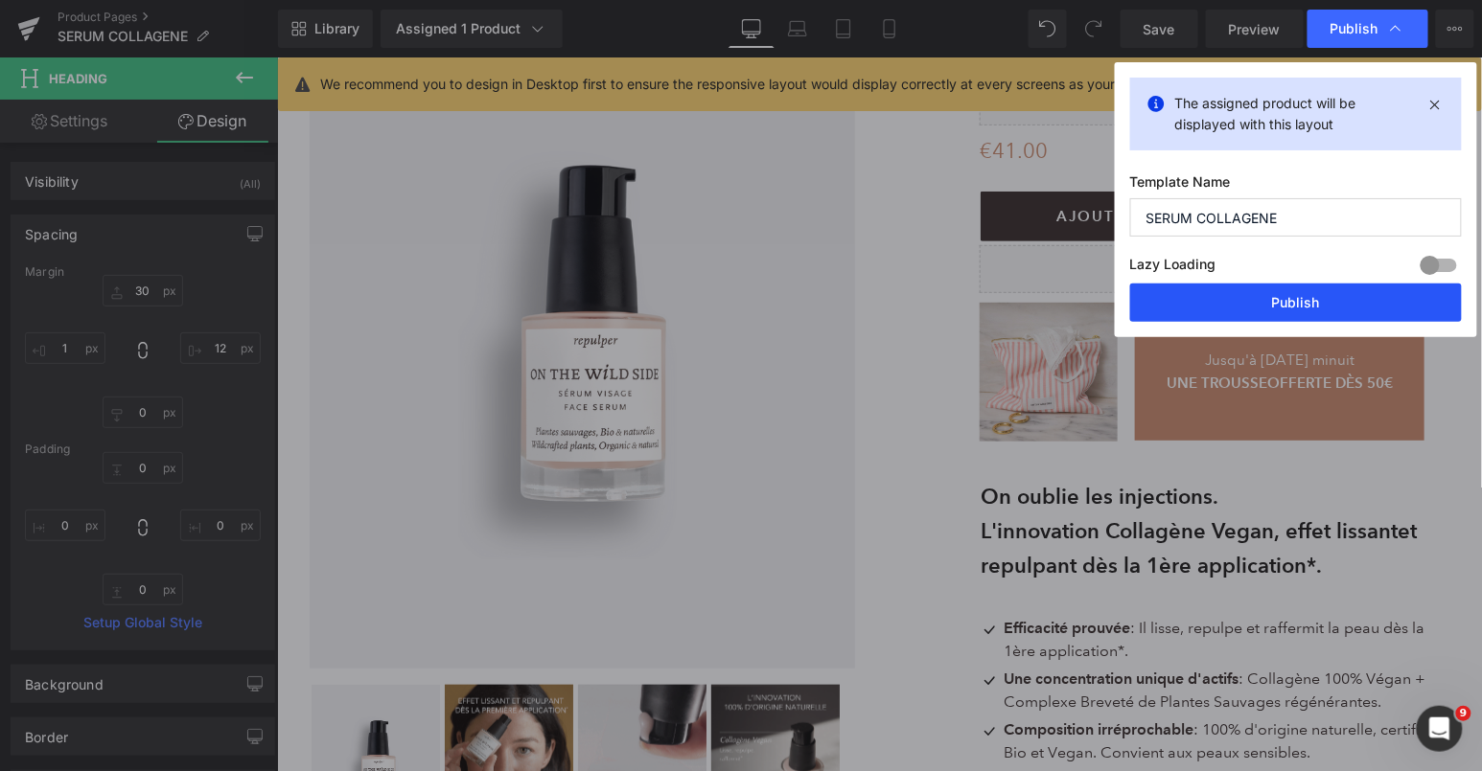
click at [1204, 298] on button "Publish" at bounding box center [1296, 303] width 332 height 38
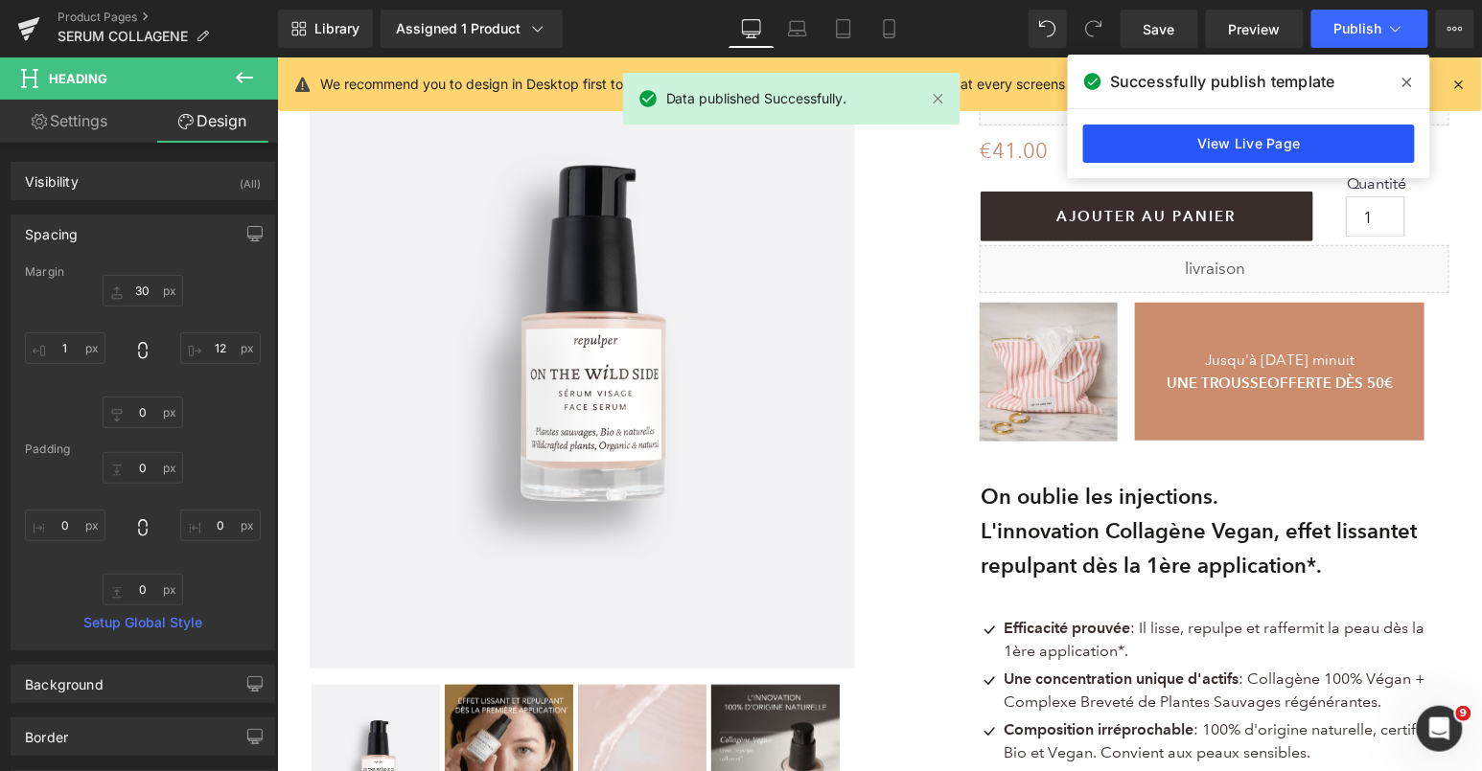
click at [1168, 150] on link "View Live Page" at bounding box center [1249, 144] width 332 height 38
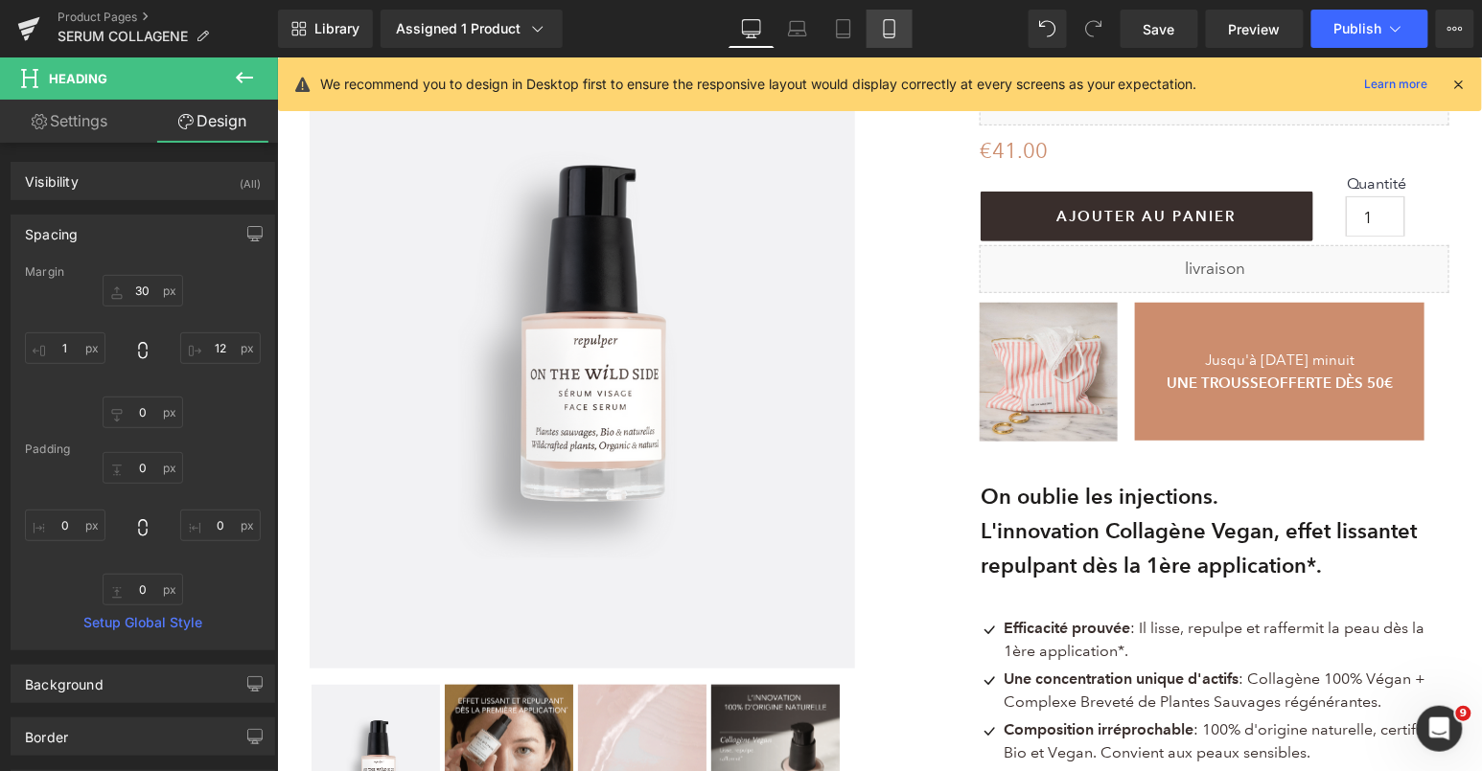
click at [901, 29] on link "Mobile" at bounding box center [889, 29] width 46 height 38
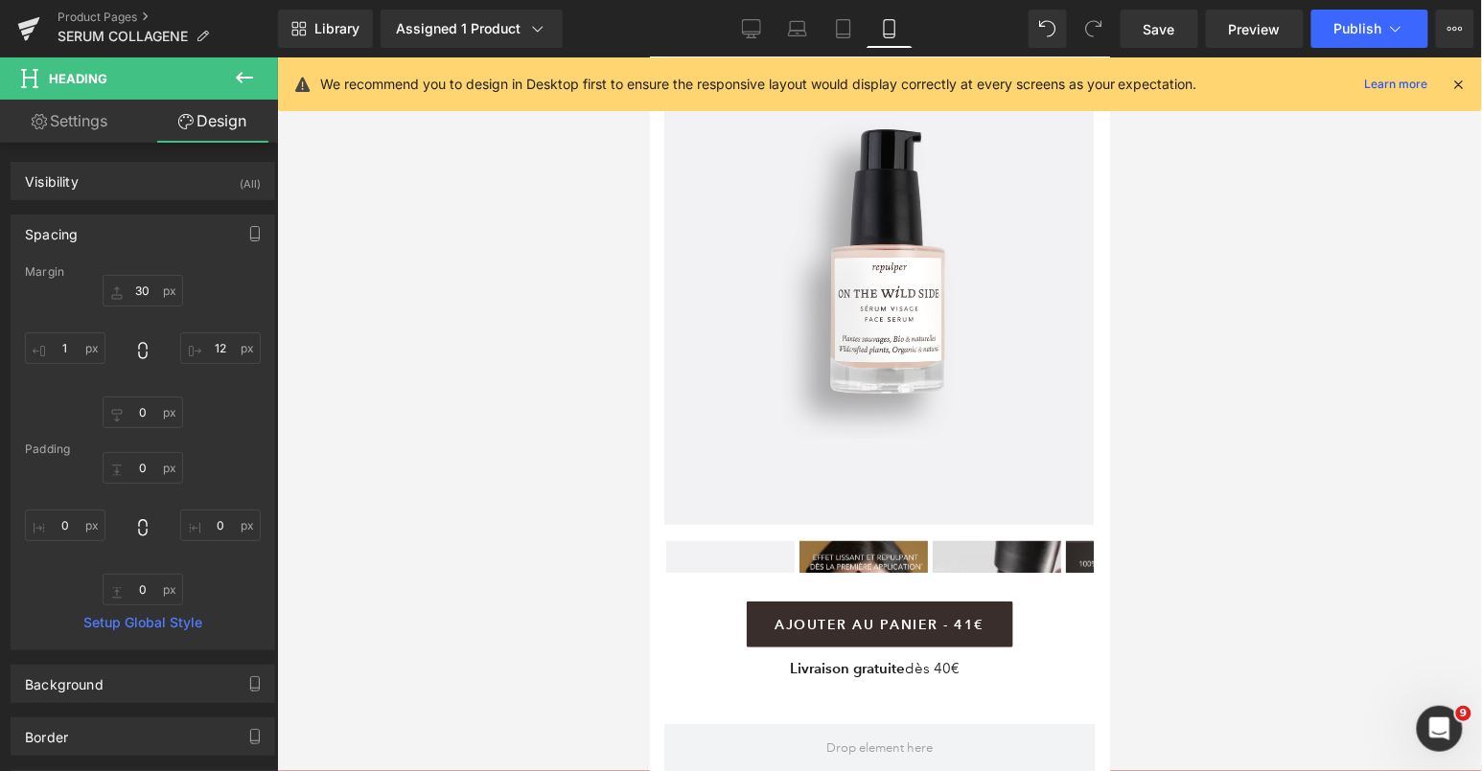
type input "30"
type input "12"
type input "0"
type input "3"
type input "0"
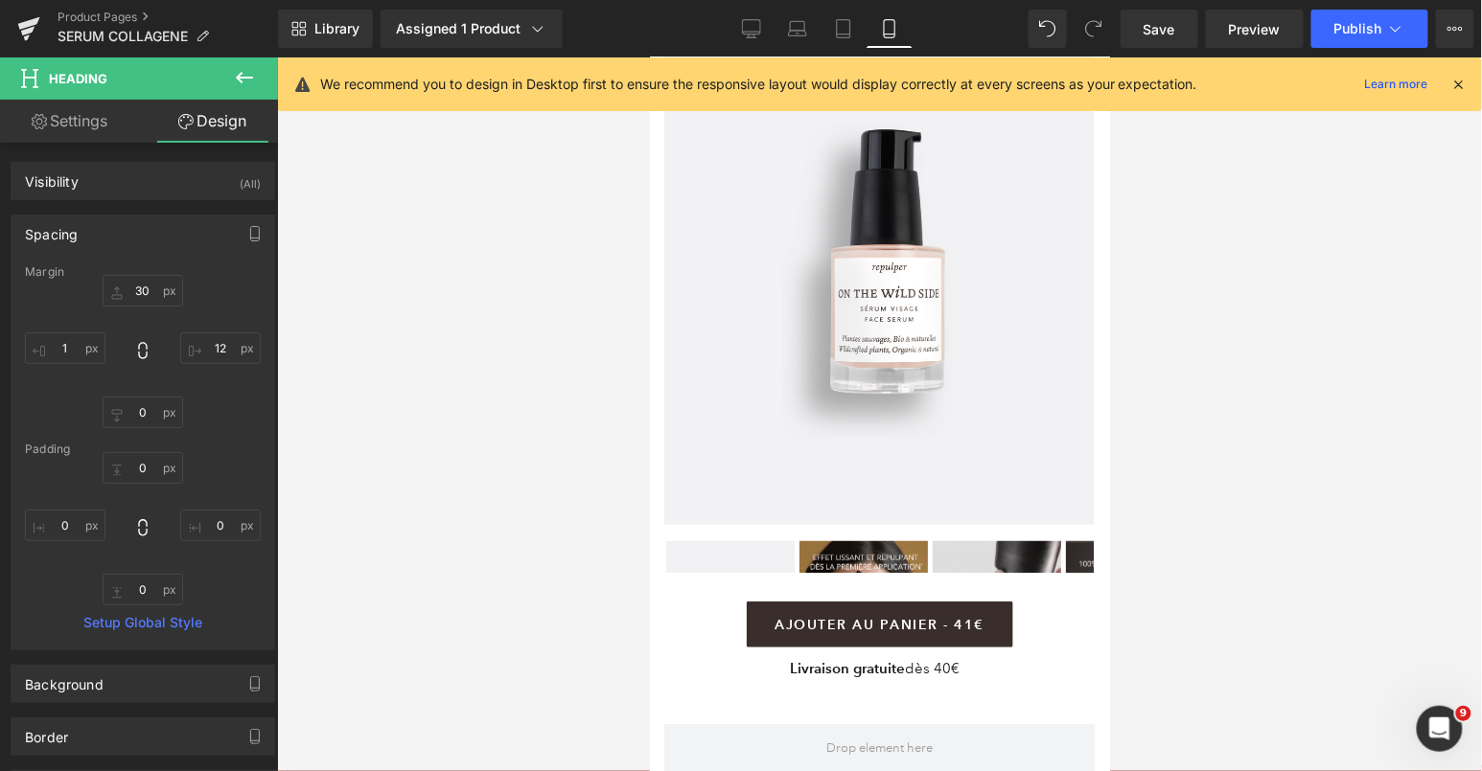
type input "0"
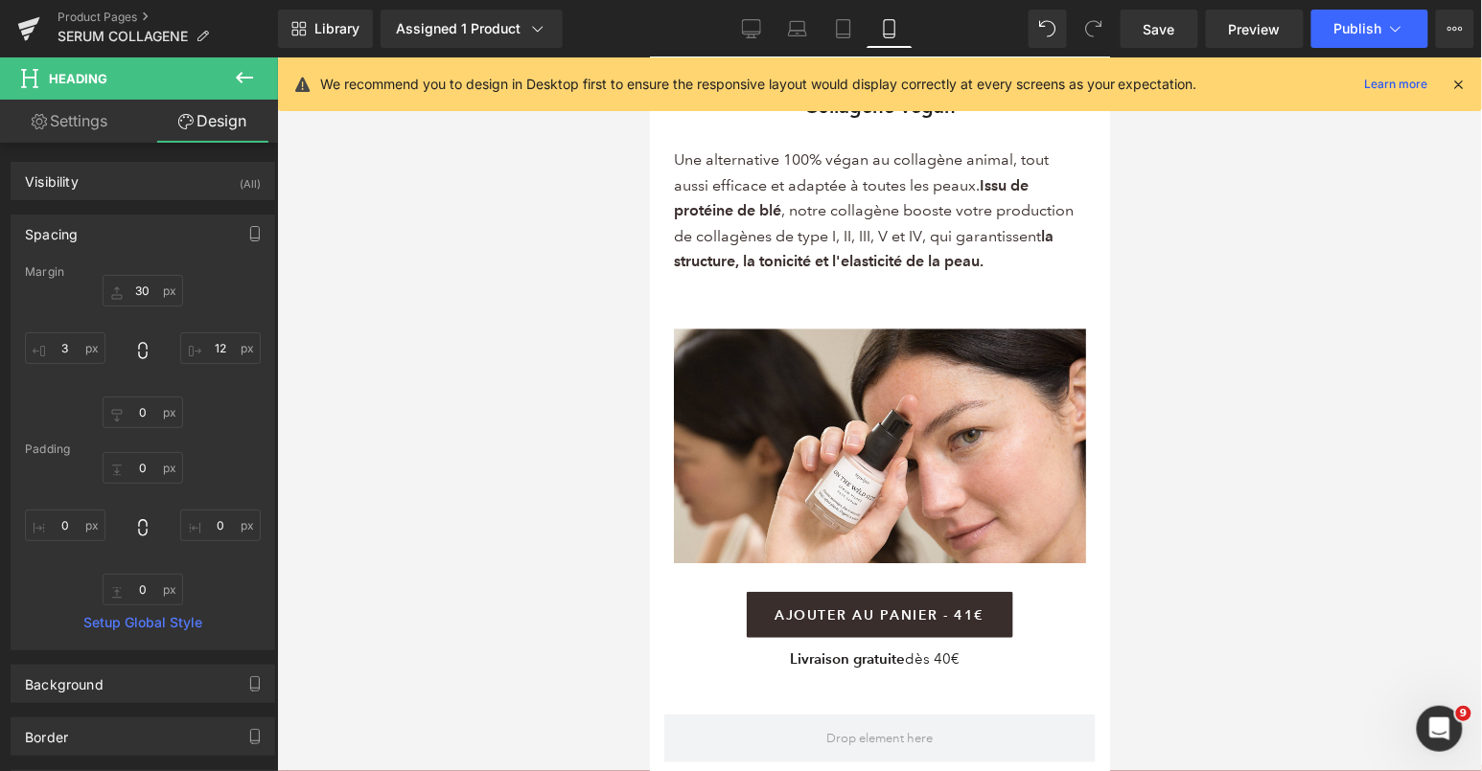
scroll to position [3427, 0]
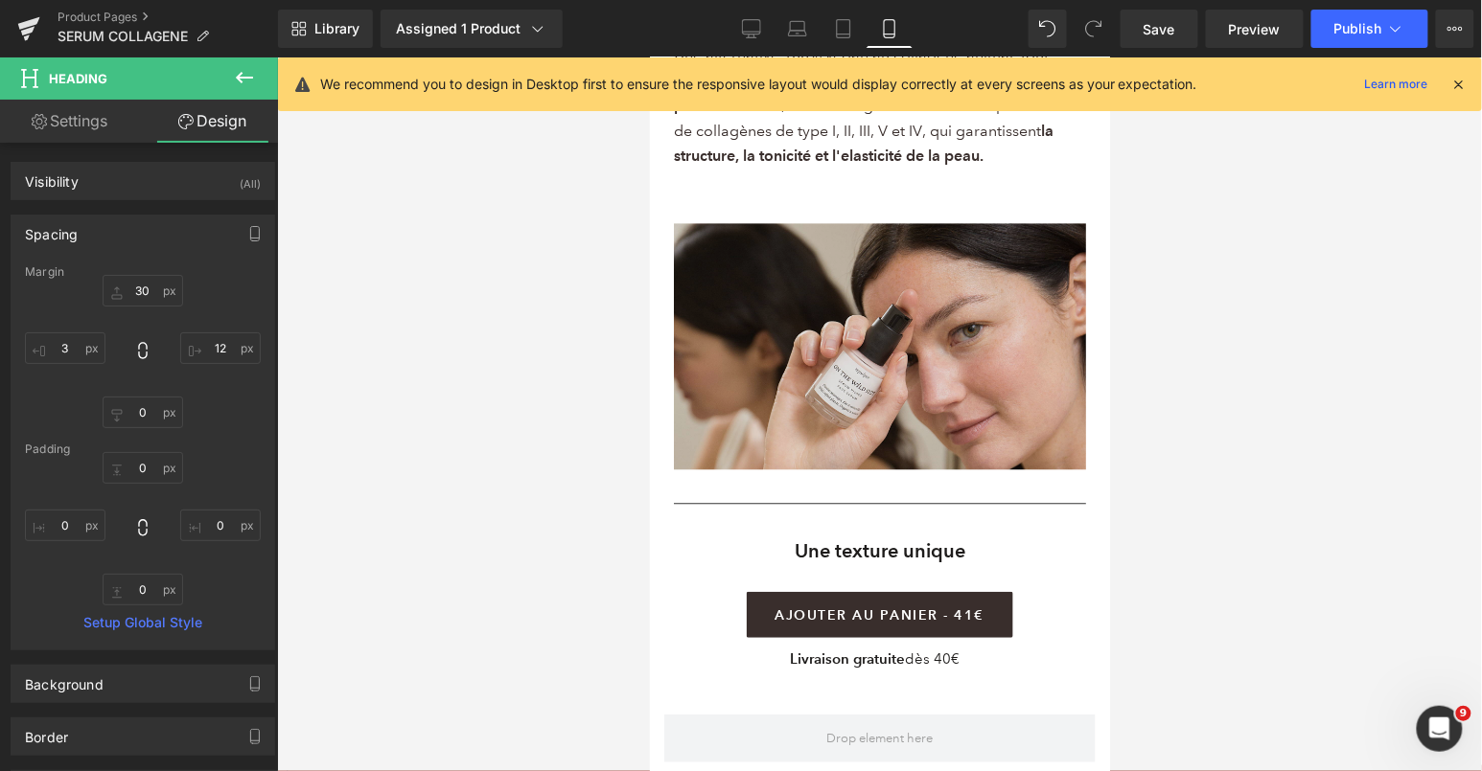
click at [794, 303] on img at bounding box center [879, 345] width 412 height 246
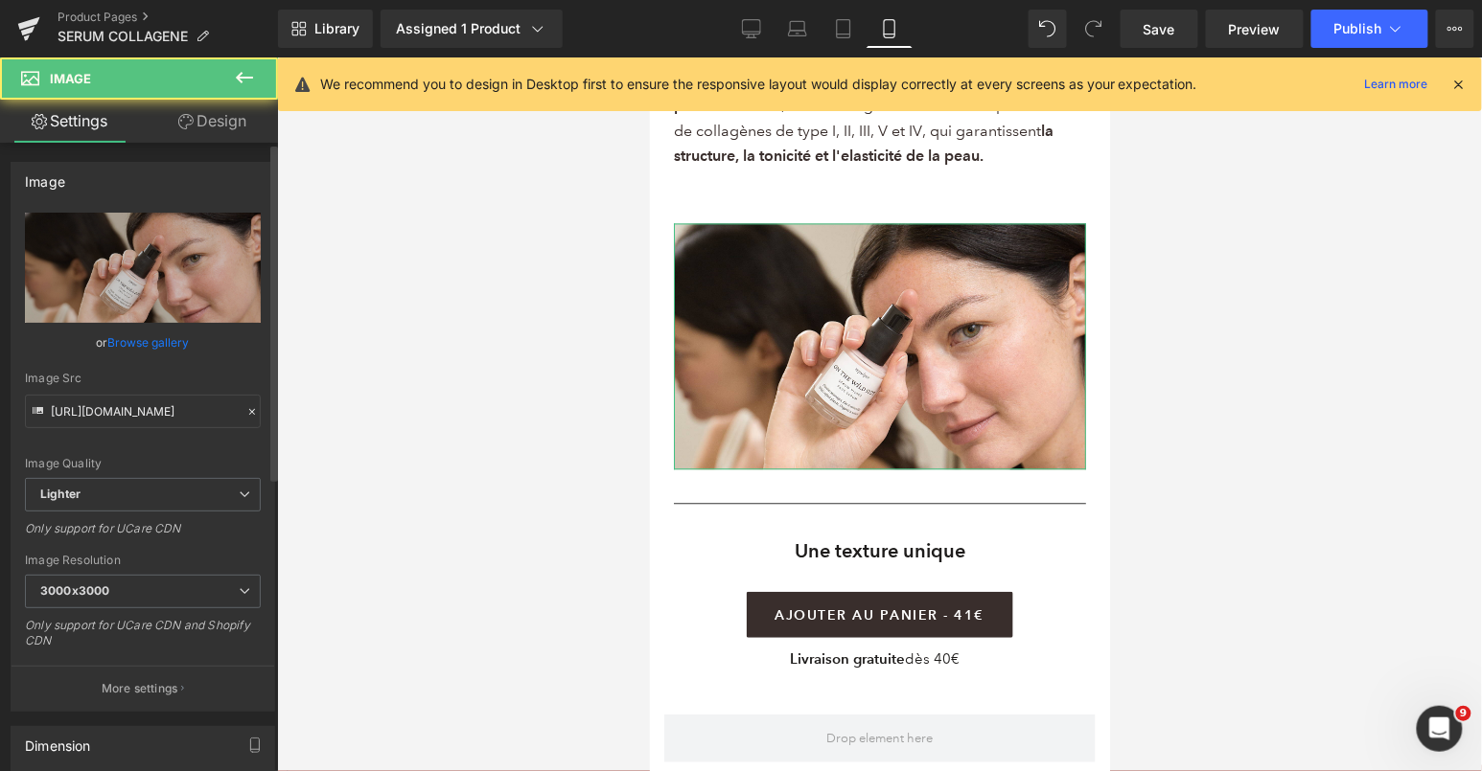
click at [161, 339] on link "Browse gallery" at bounding box center [148, 343] width 81 height 34
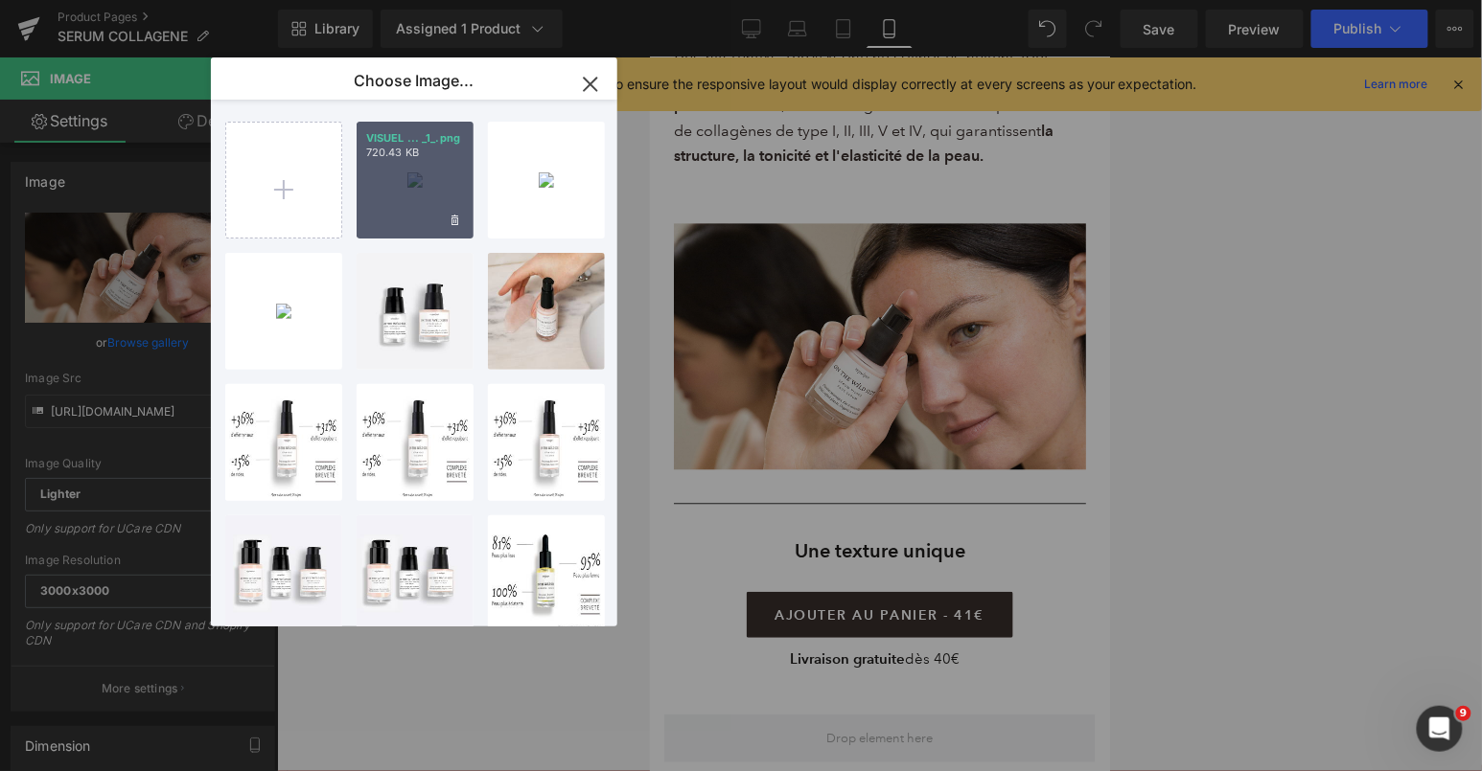
click at [405, 182] on div "VISUEL ... _1_.png 720.43 KB" at bounding box center [415, 180] width 117 height 117
type input "https://ucarecdn.com/181682a8-e47c-4faf-b385-071cfc7d443f/-/format/auto/-/previ…"
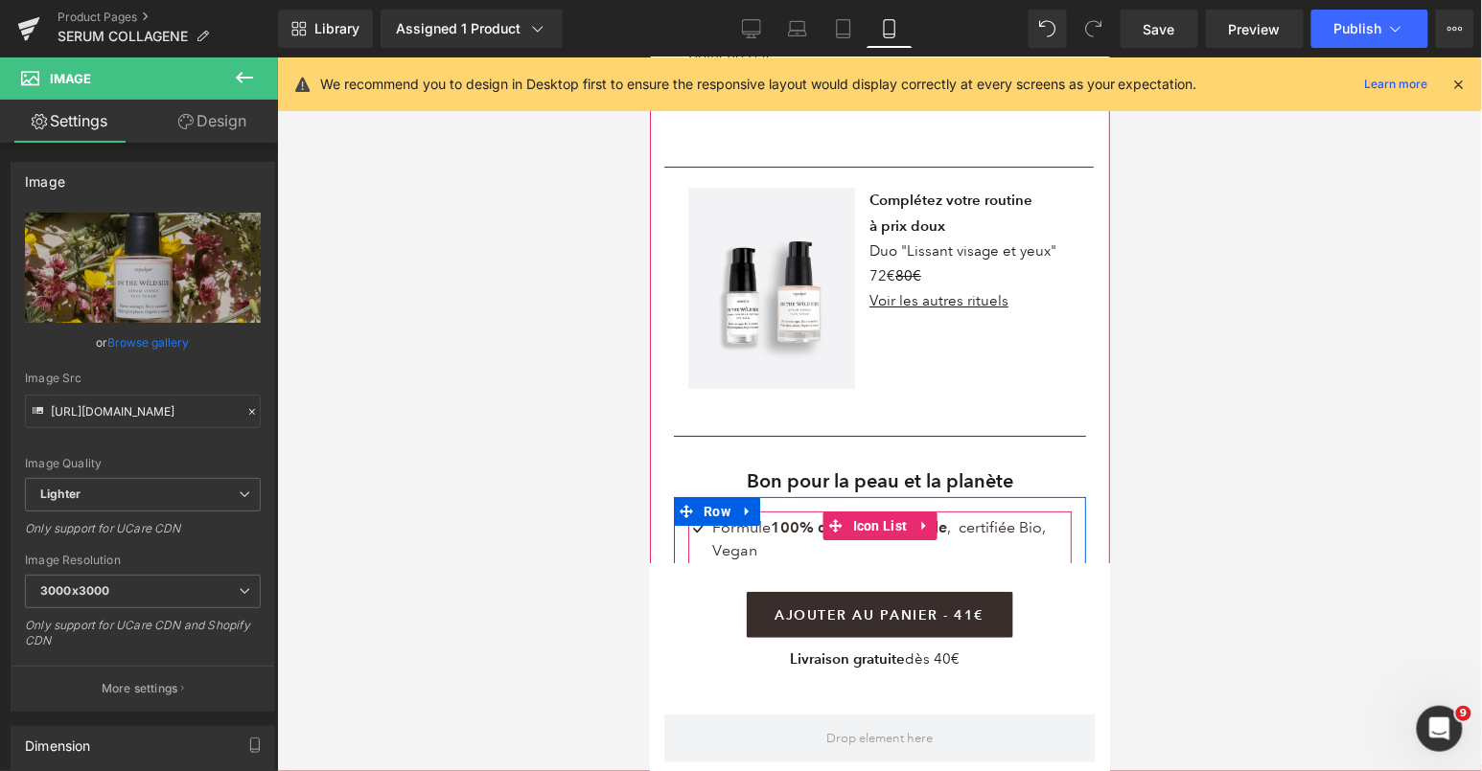
scroll to position [1114, 0]
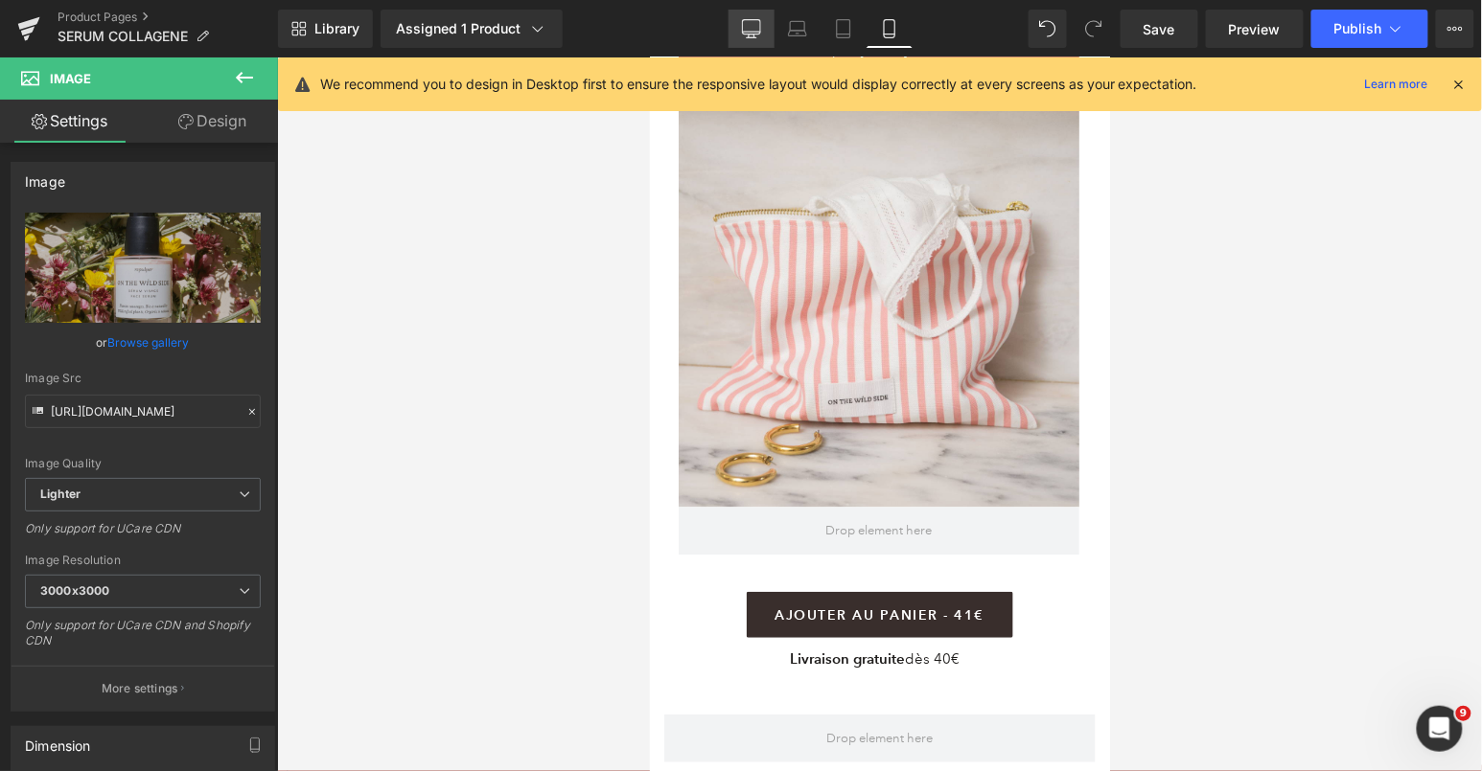
click at [754, 30] on icon at bounding box center [751, 28] width 19 height 19
type input "120"
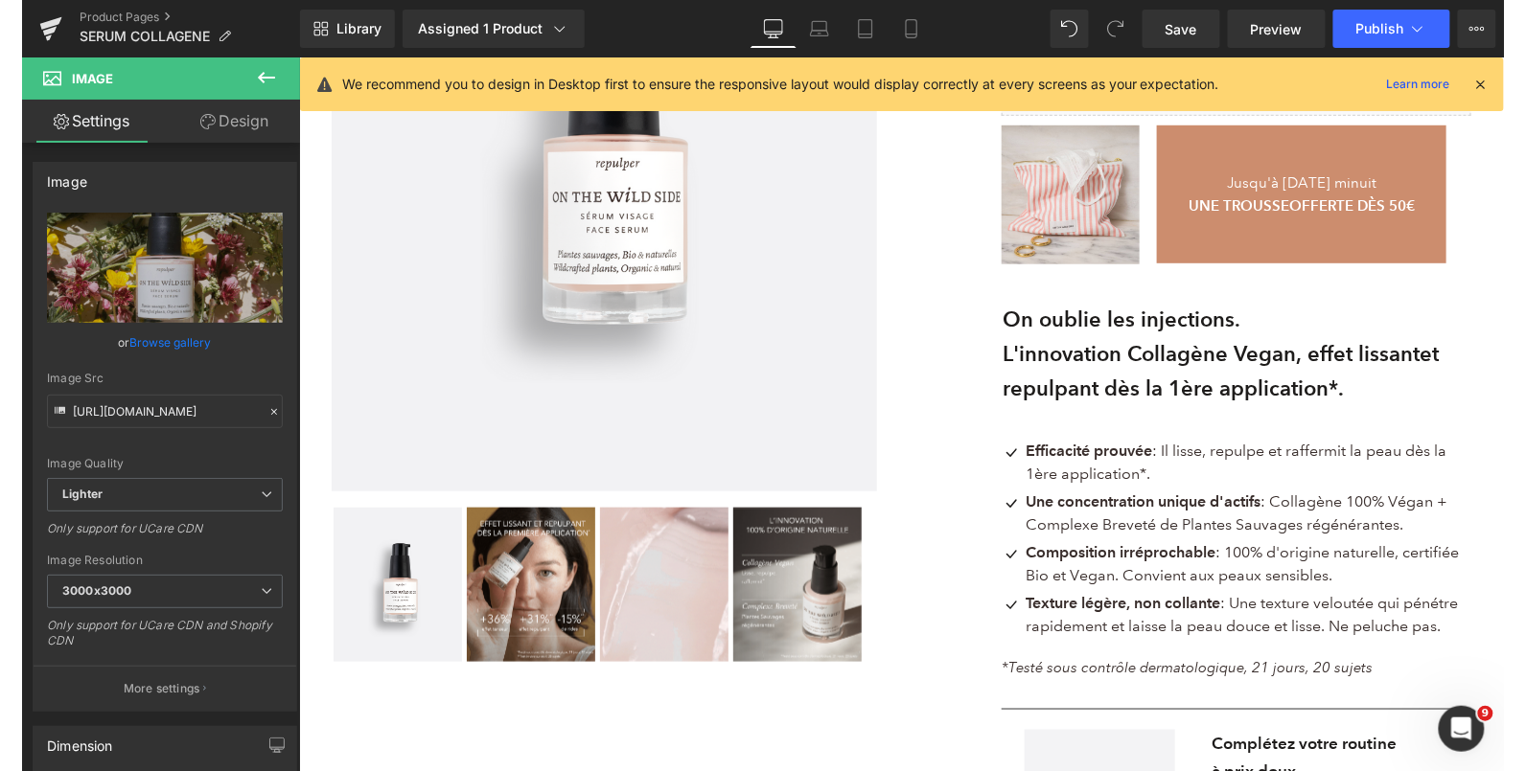
scroll to position [0, 0]
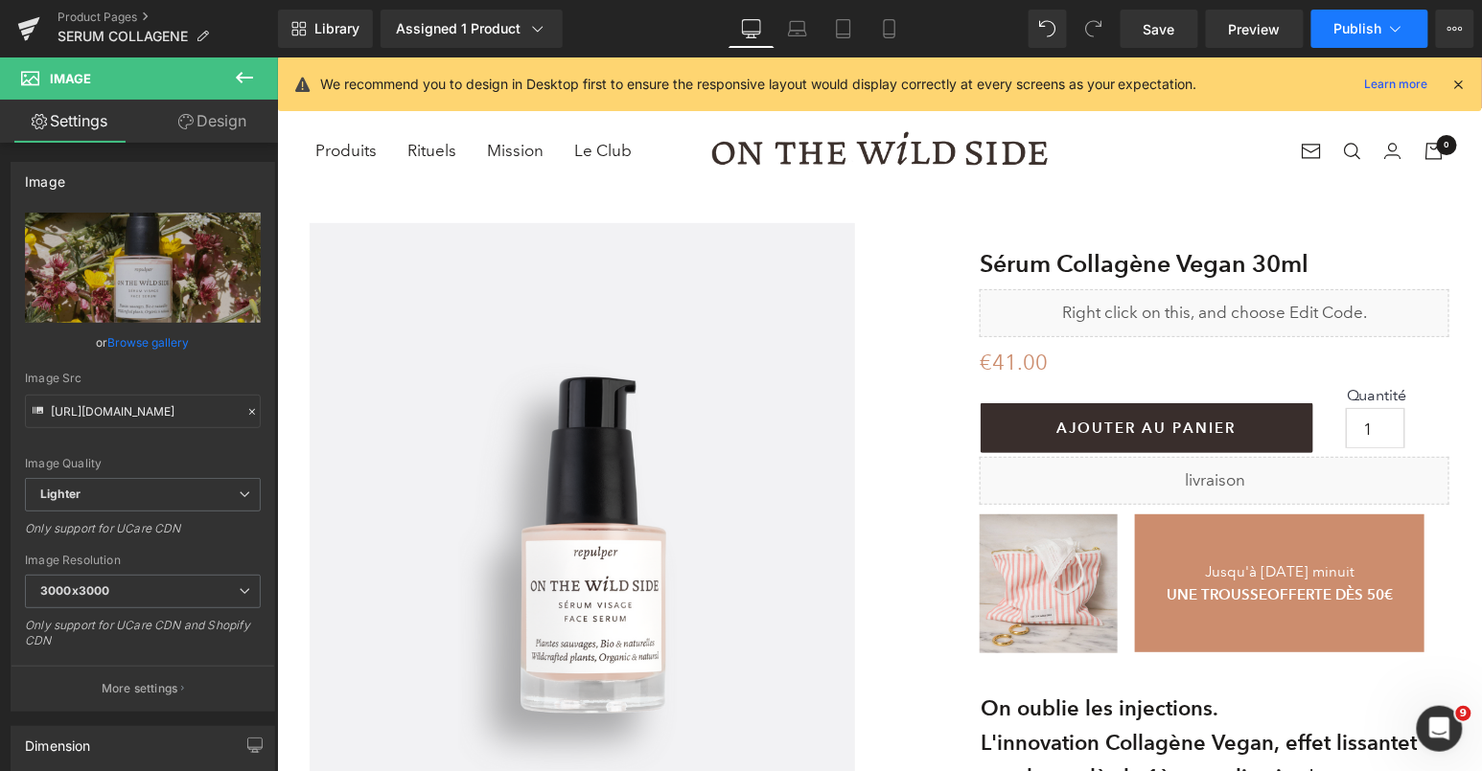
click at [1391, 23] on icon at bounding box center [1395, 28] width 19 height 19
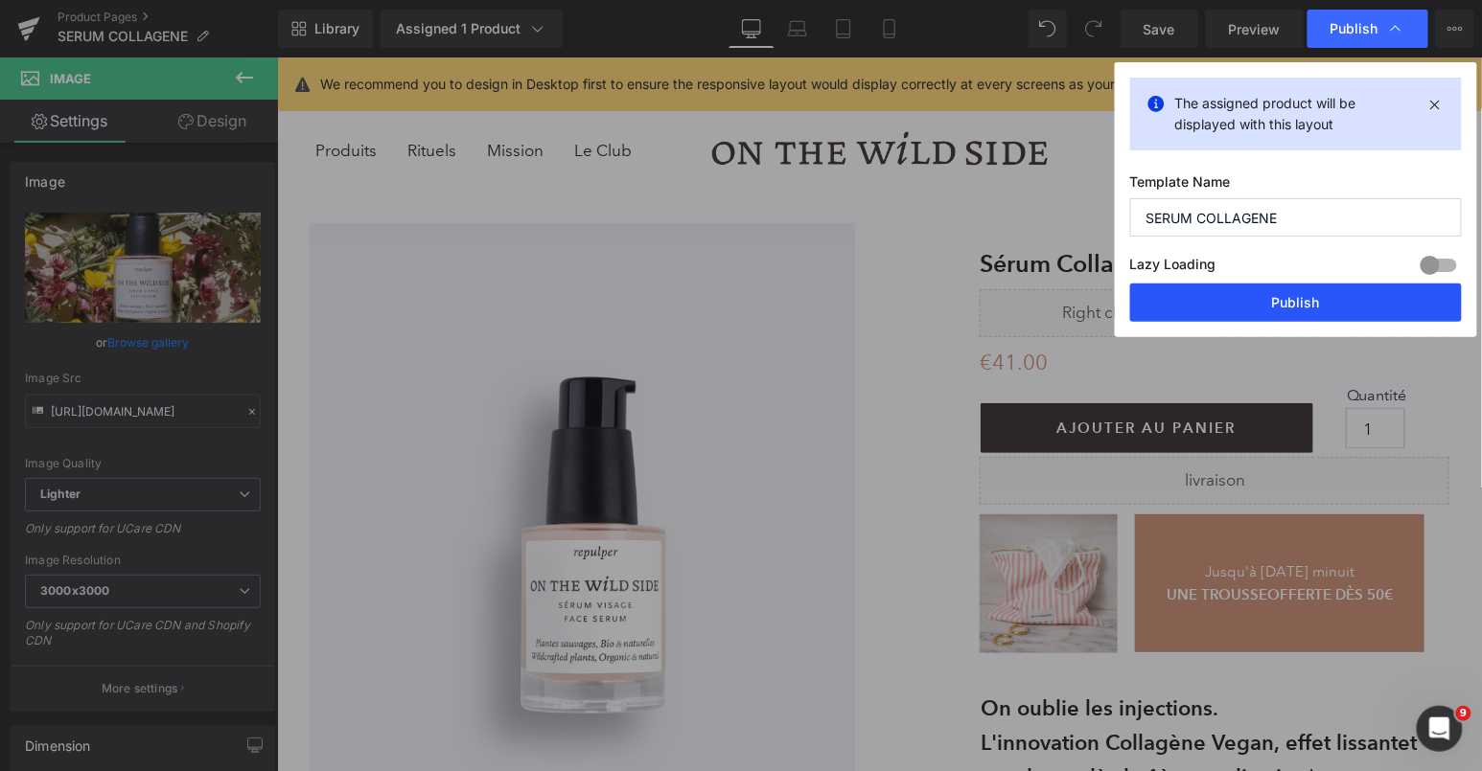
click at [1243, 296] on button "Publish" at bounding box center [1296, 303] width 332 height 38
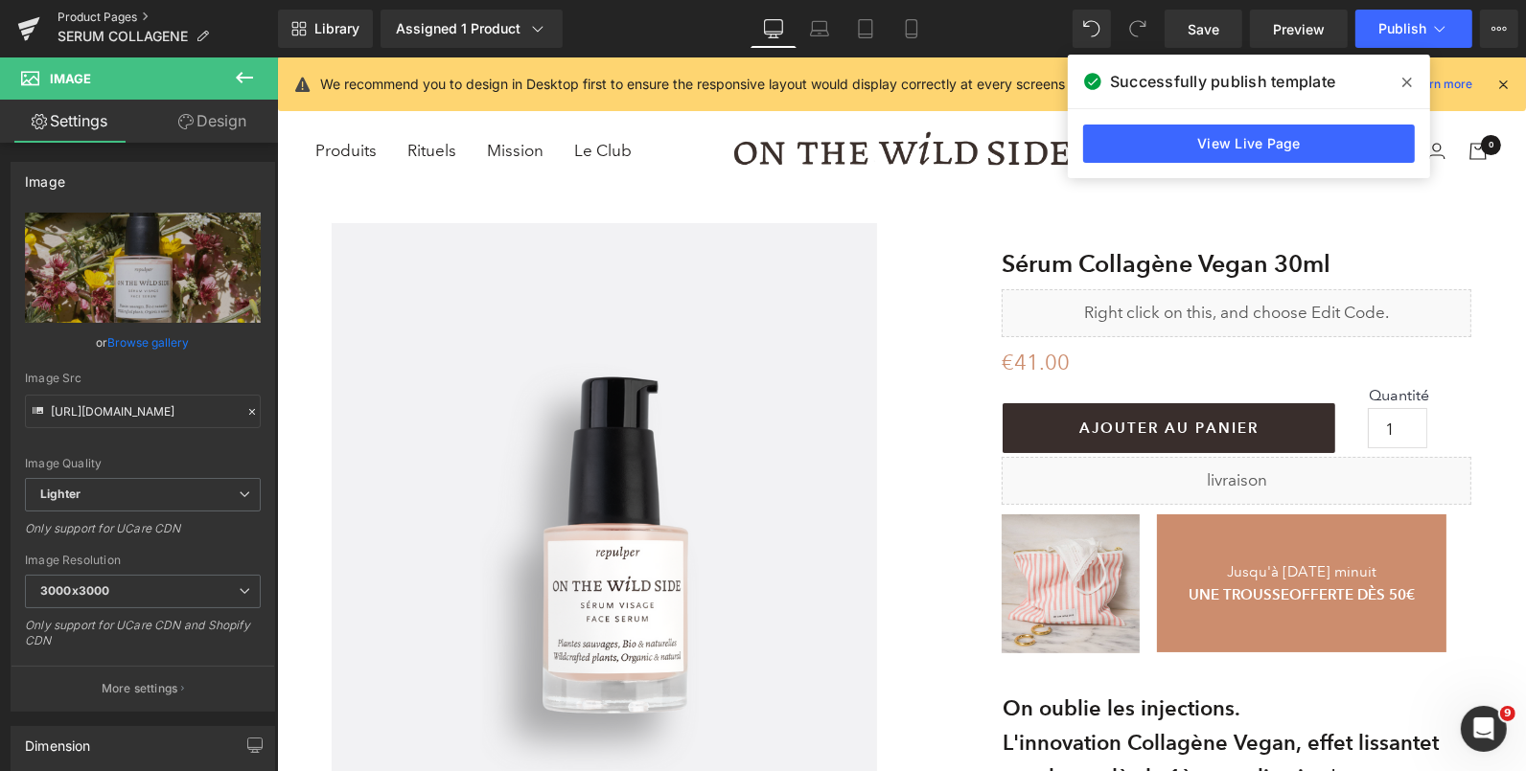
click at [80, 18] on link "Product Pages" at bounding box center [168, 17] width 220 height 15
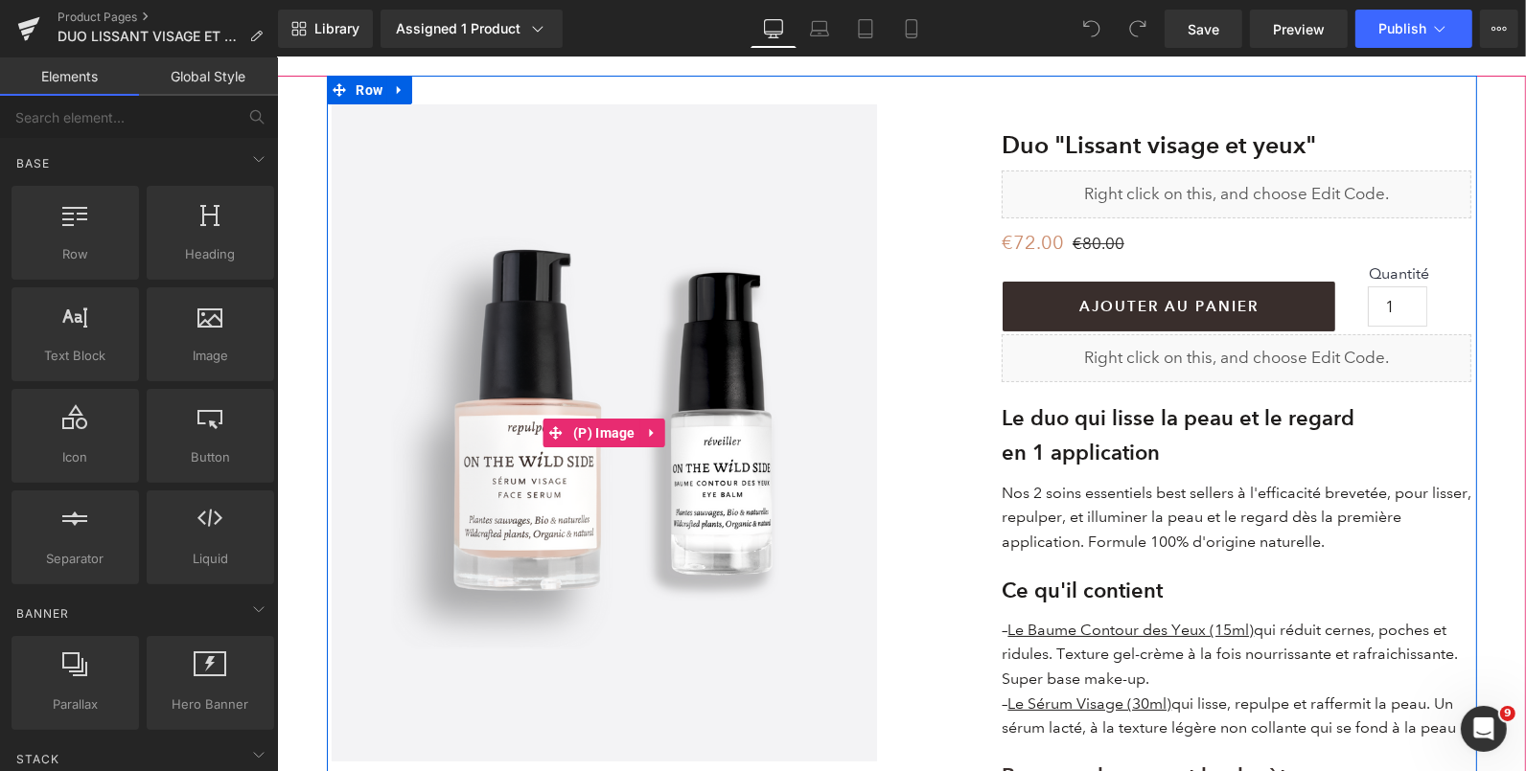
scroll to position [126, 0]
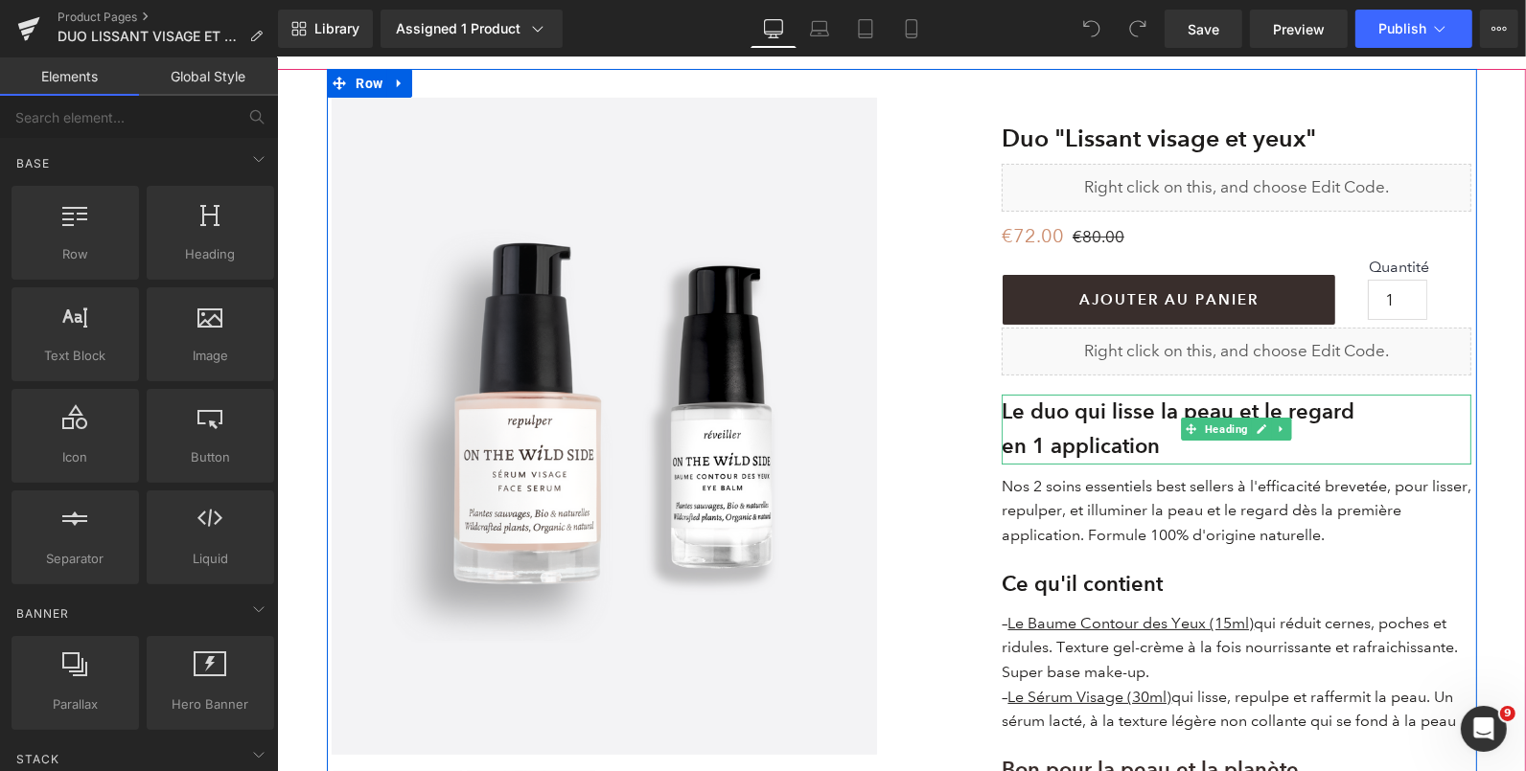
click at [1335, 417] on strong "Le duo qui lisse la peau et le regard" at bounding box center [1177, 411] width 353 height 26
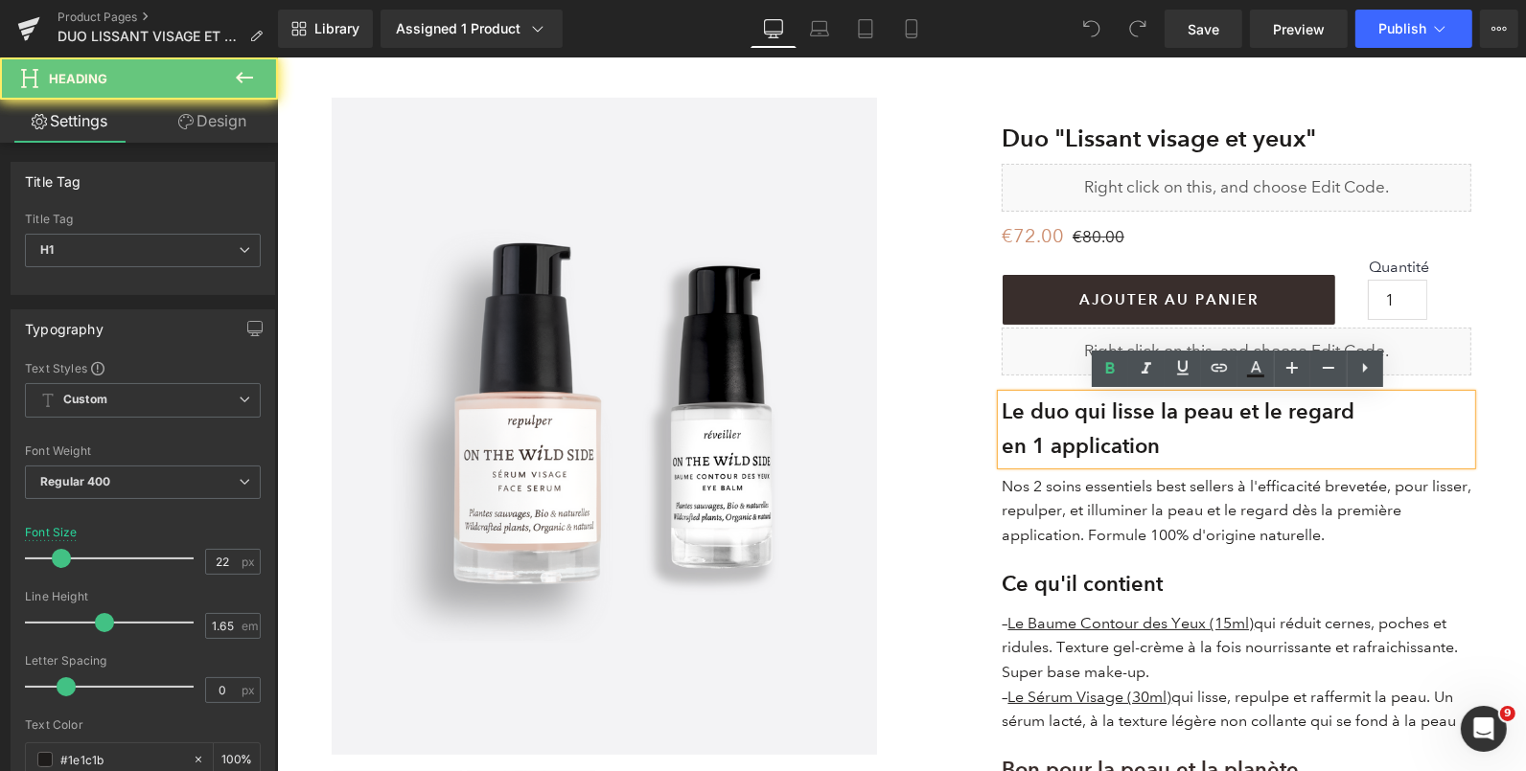
click at [1364, 412] on h1 "Le duo qui lisse la peau et le regard" at bounding box center [1236, 411] width 470 height 35
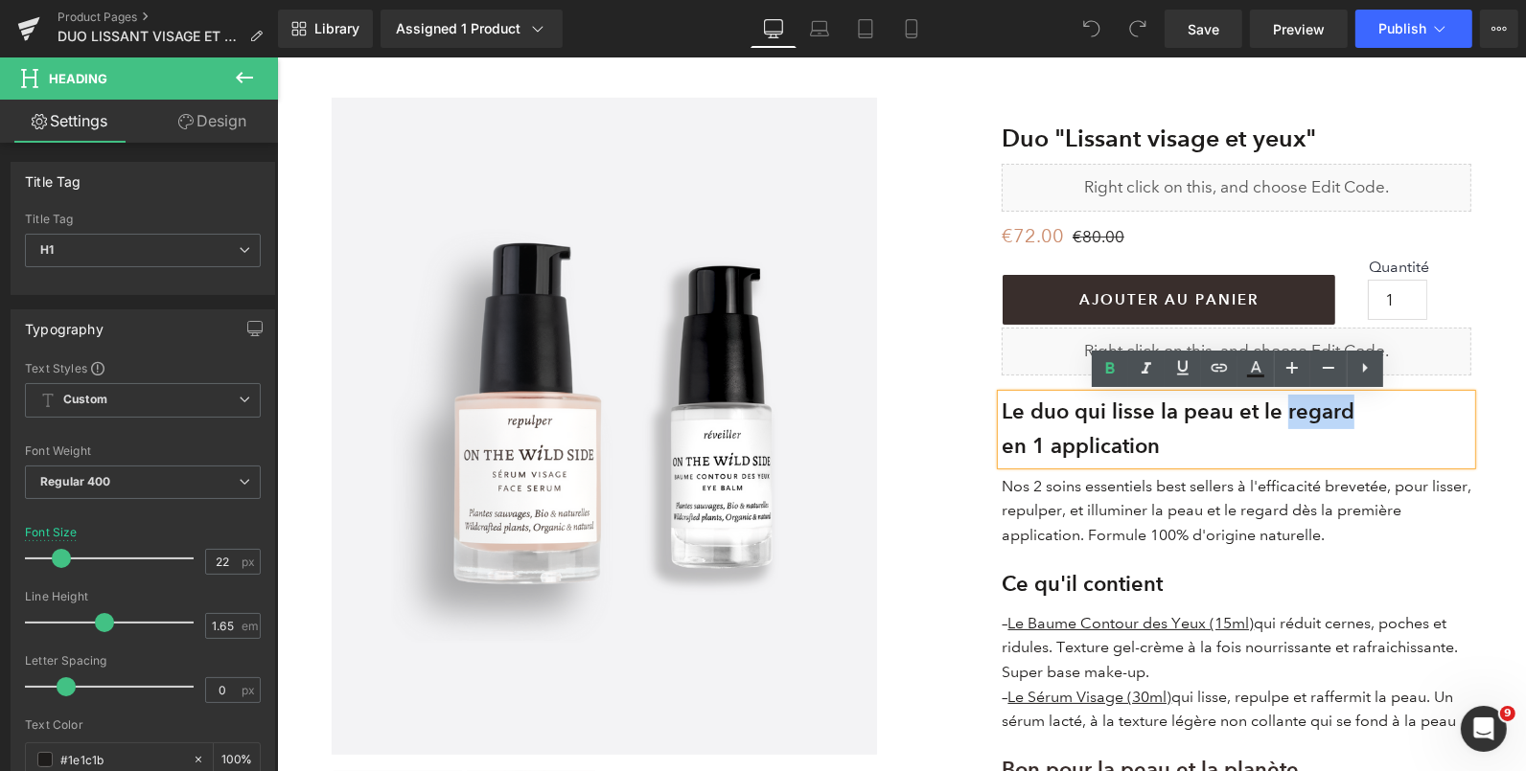
drag, startPoint x: 1375, startPoint y: 409, endPoint x: 1299, endPoint y: 409, distance: 76.7
click at [1299, 409] on h1 "Le duo qui lisse la peau et le regard" at bounding box center [1236, 411] width 470 height 35
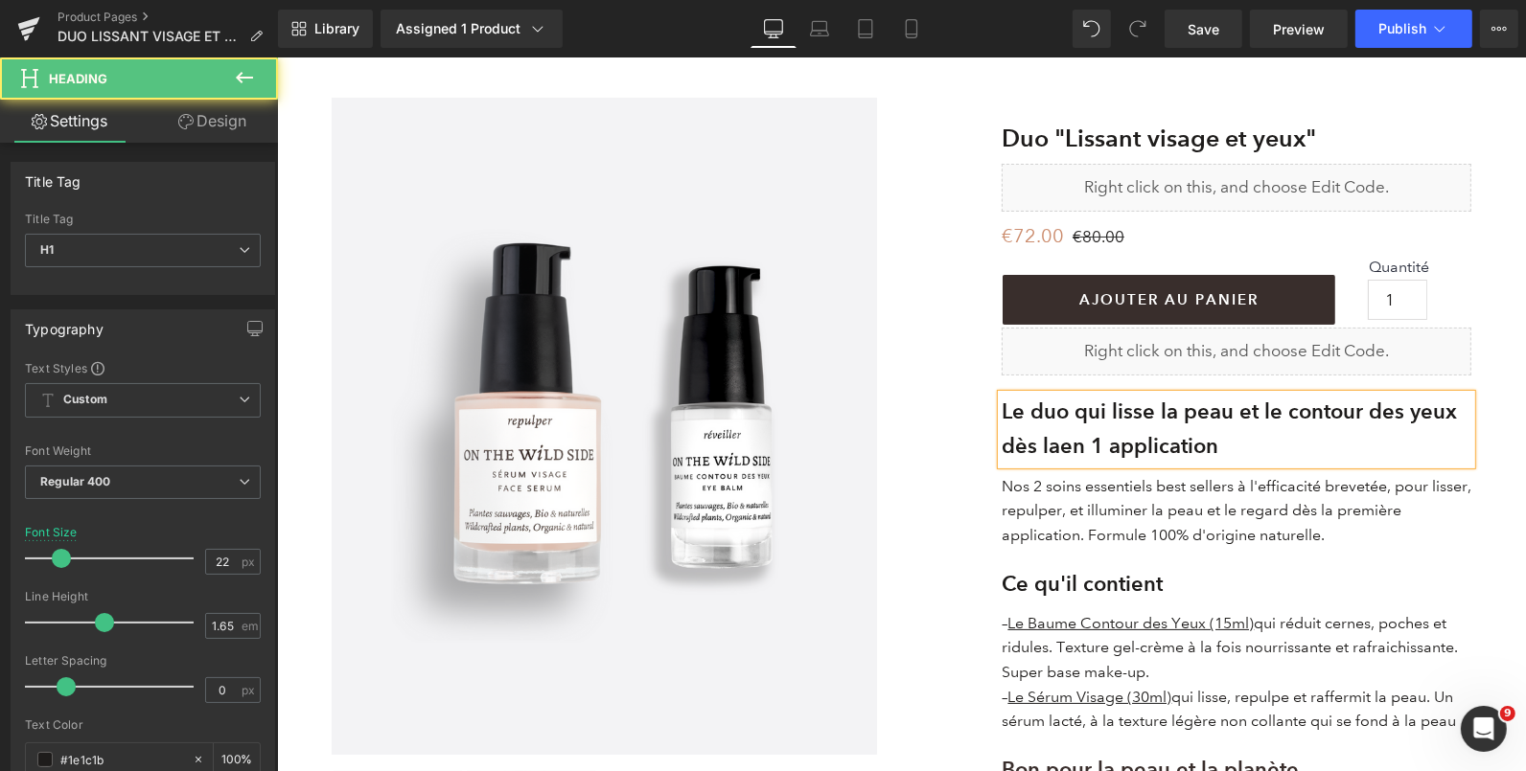
drag, startPoint x: 1263, startPoint y: 445, endPoint x: 1070, endPoint y: 446, distance: 193.6
click at [1070, 446] on h1 "Le duo qui lisse la peau et le contour des yeux dès la en 1 application" at bounding box center [1236, 429] width 470 height 70
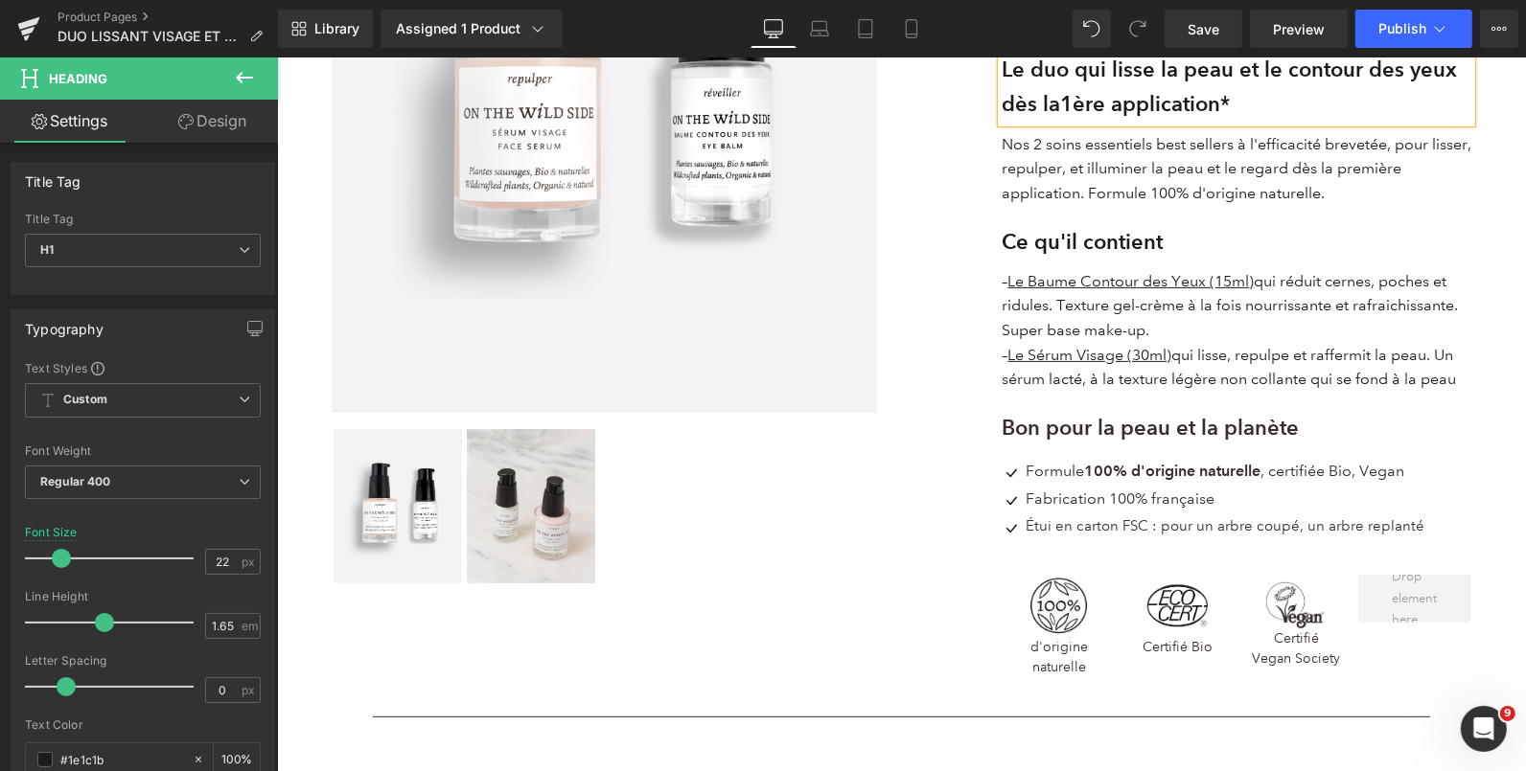
scroll to position [472, 0]
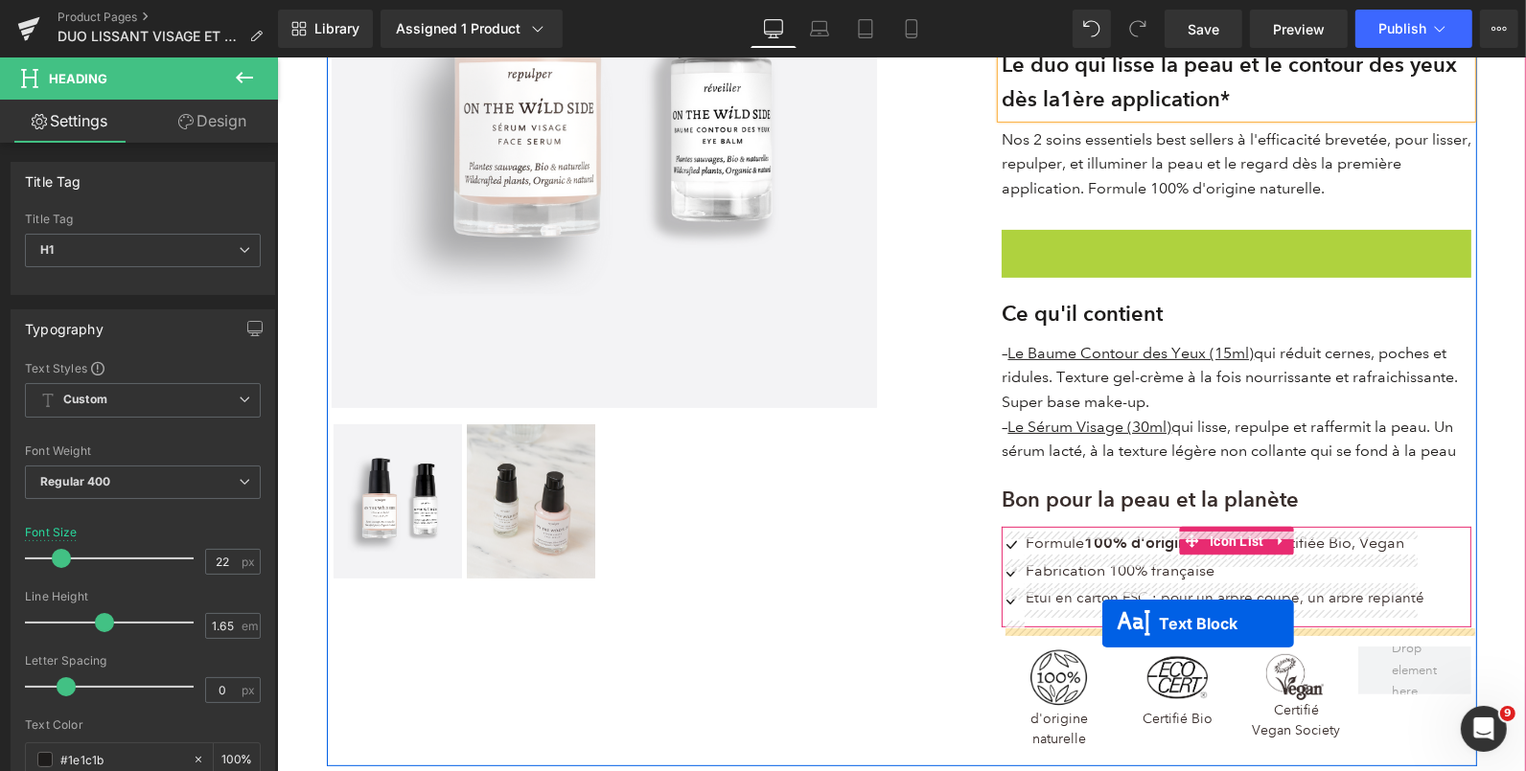
drag, startPoint x: 1188, startPoint y: 265, endPoint x: 1101, endPoint y: 622, distance: 368.0
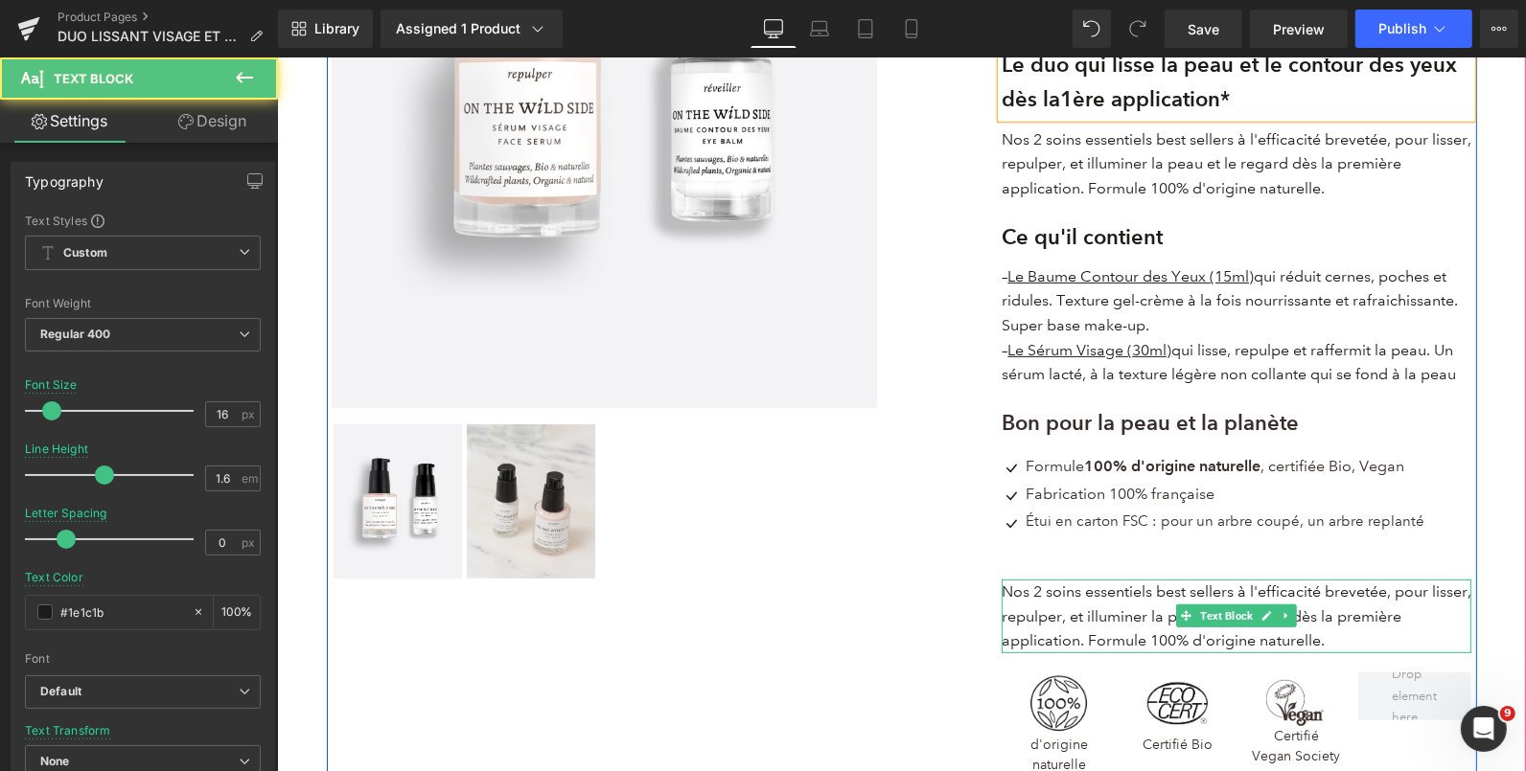
click at [1065, 631] on p "Nos 2 soins essentiels best sellers à l'efficacité brevetée, pour lisser, repul…" at bounding box center [1236, 616] width 470 height 74
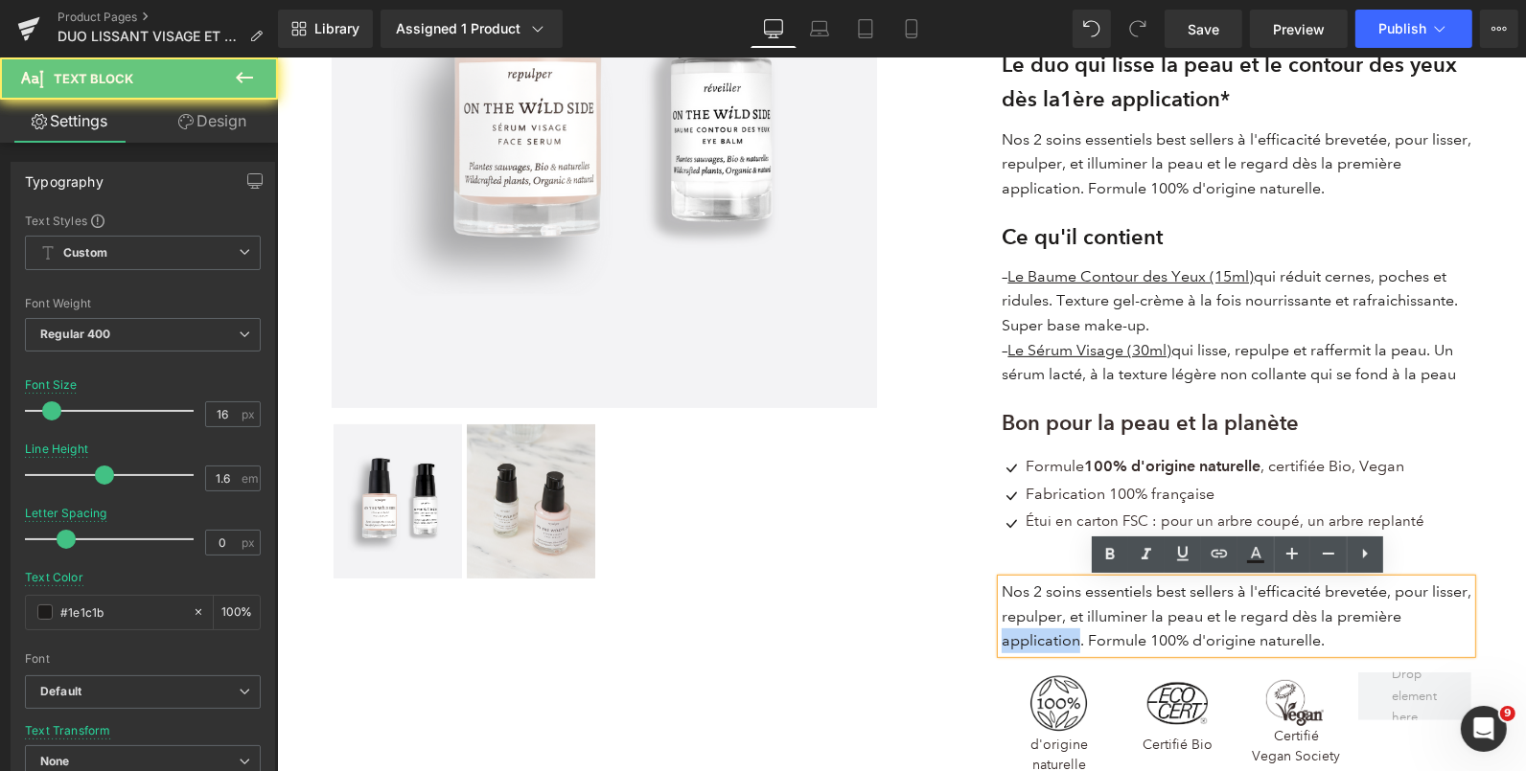
click at [1065, 631] on p "Nos 2 soins essentiels best sellers à l'efficacité brevetée, pour lisser, repul…" at bounding box center [1236, 616] width 470 height 74
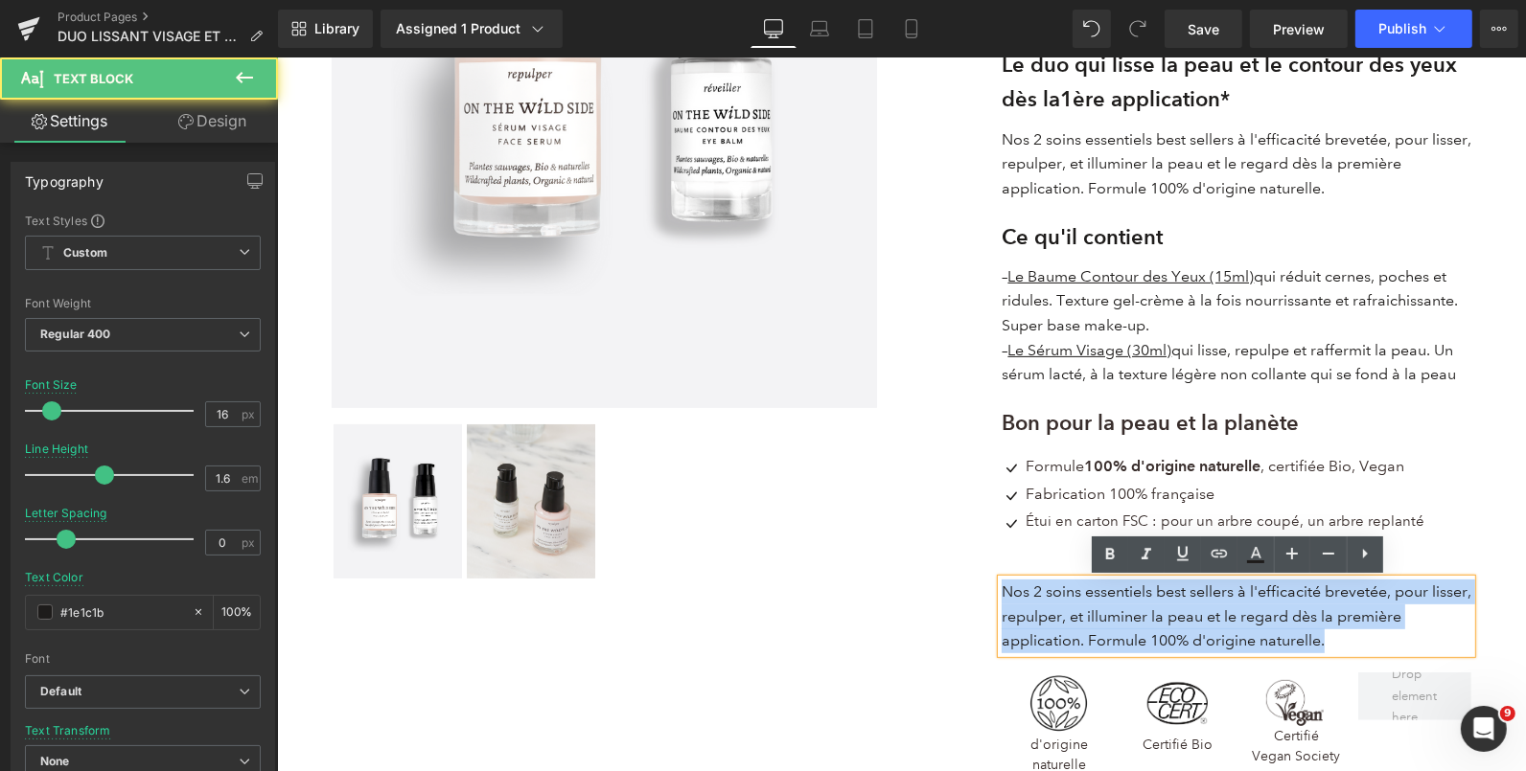
click at [1065, 631] on p "Nos 2 soins essentiels best sellers à l'efficacité brevetée, pour lisser, repul…" at bounding box center [1236, 616] width 470 height 74
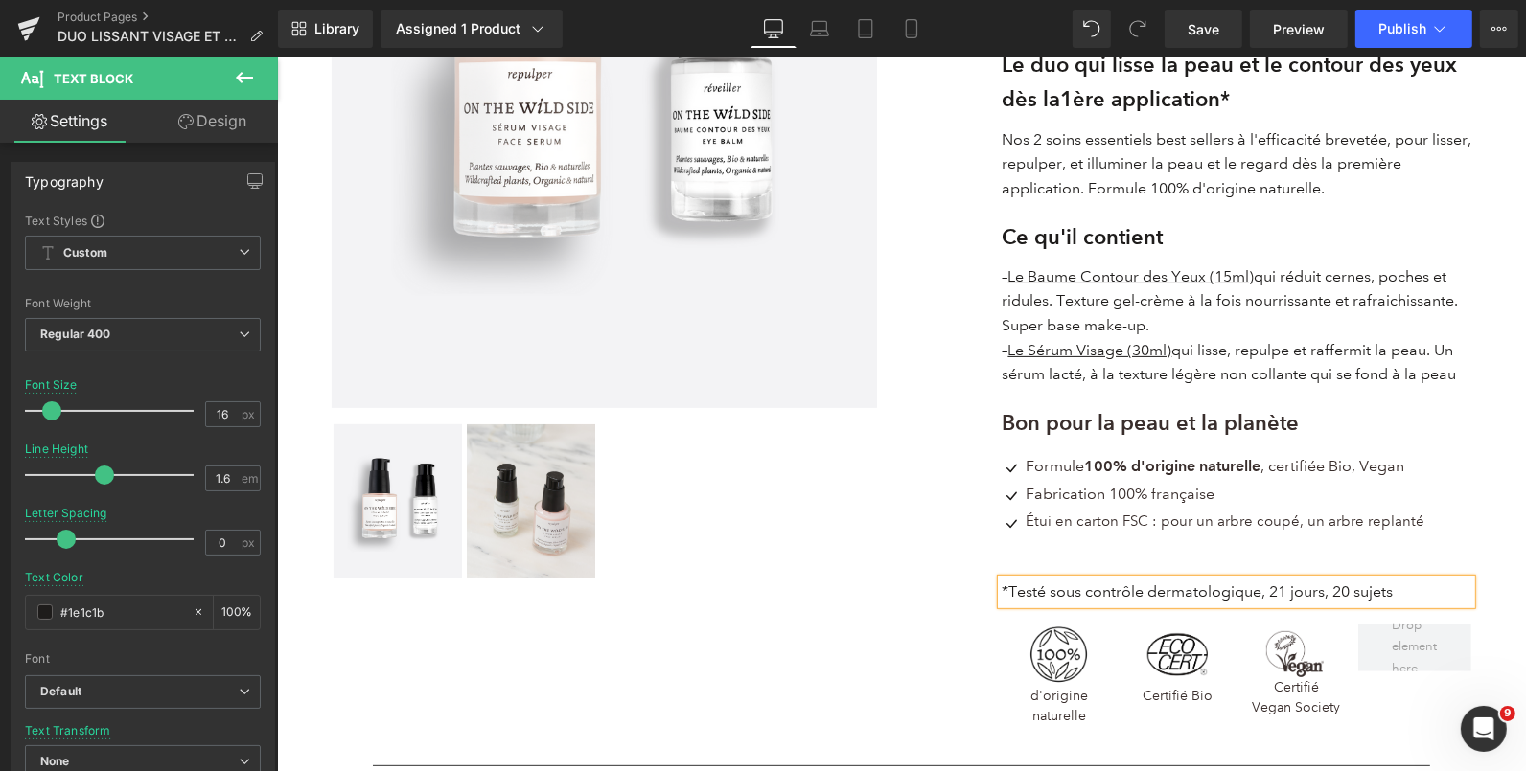
click at [1042, 593] on p "*Testé sous contrôle dermatologique, 21 jours, 20 sujets" at bounding box center [1236, 591] width 470 height 25
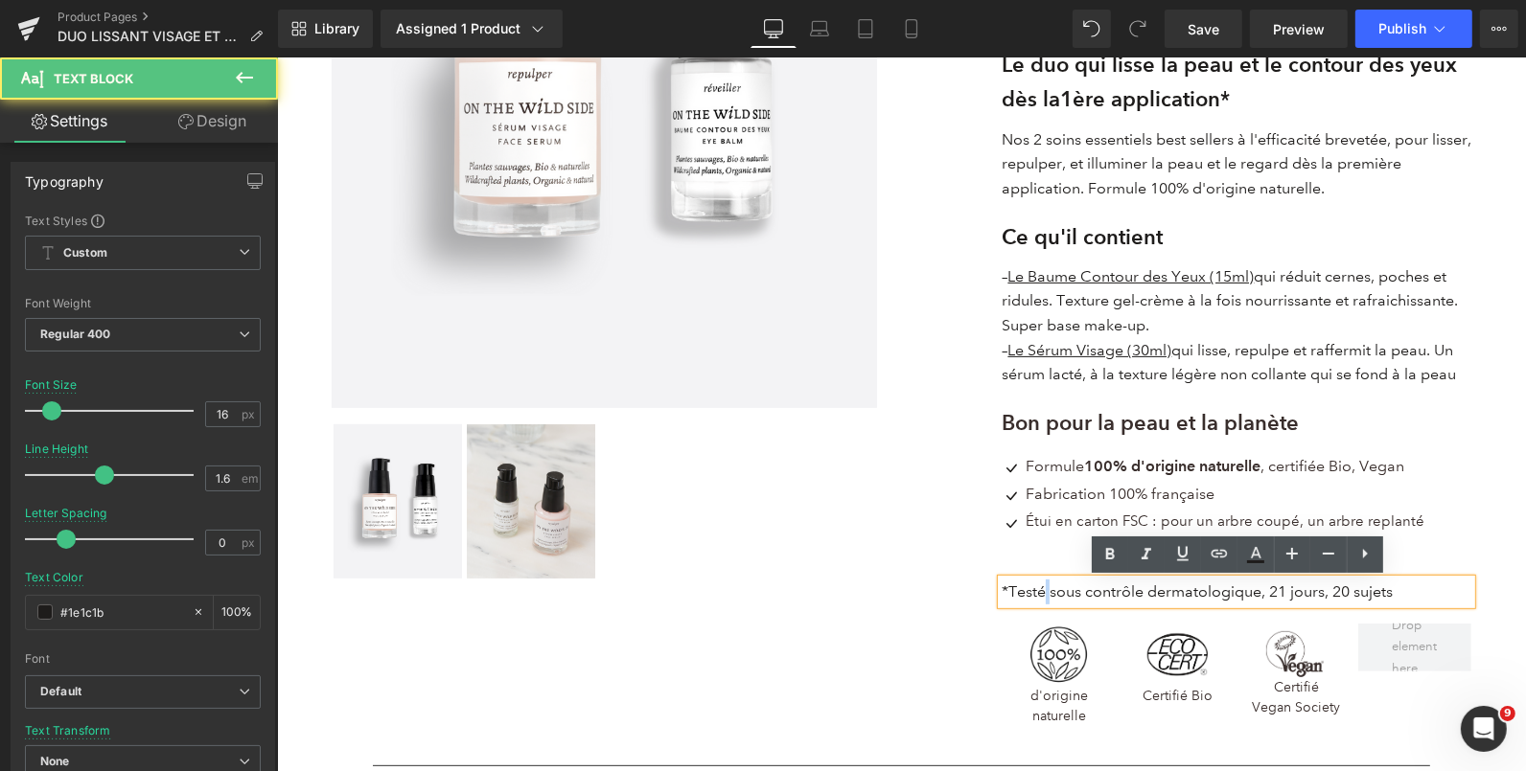
click at [1042, 593] on p "*Testé sous contrôle dermatologique, 21 jours, 20 sujets" at bounding box center [1236, 591] width 470 height 25
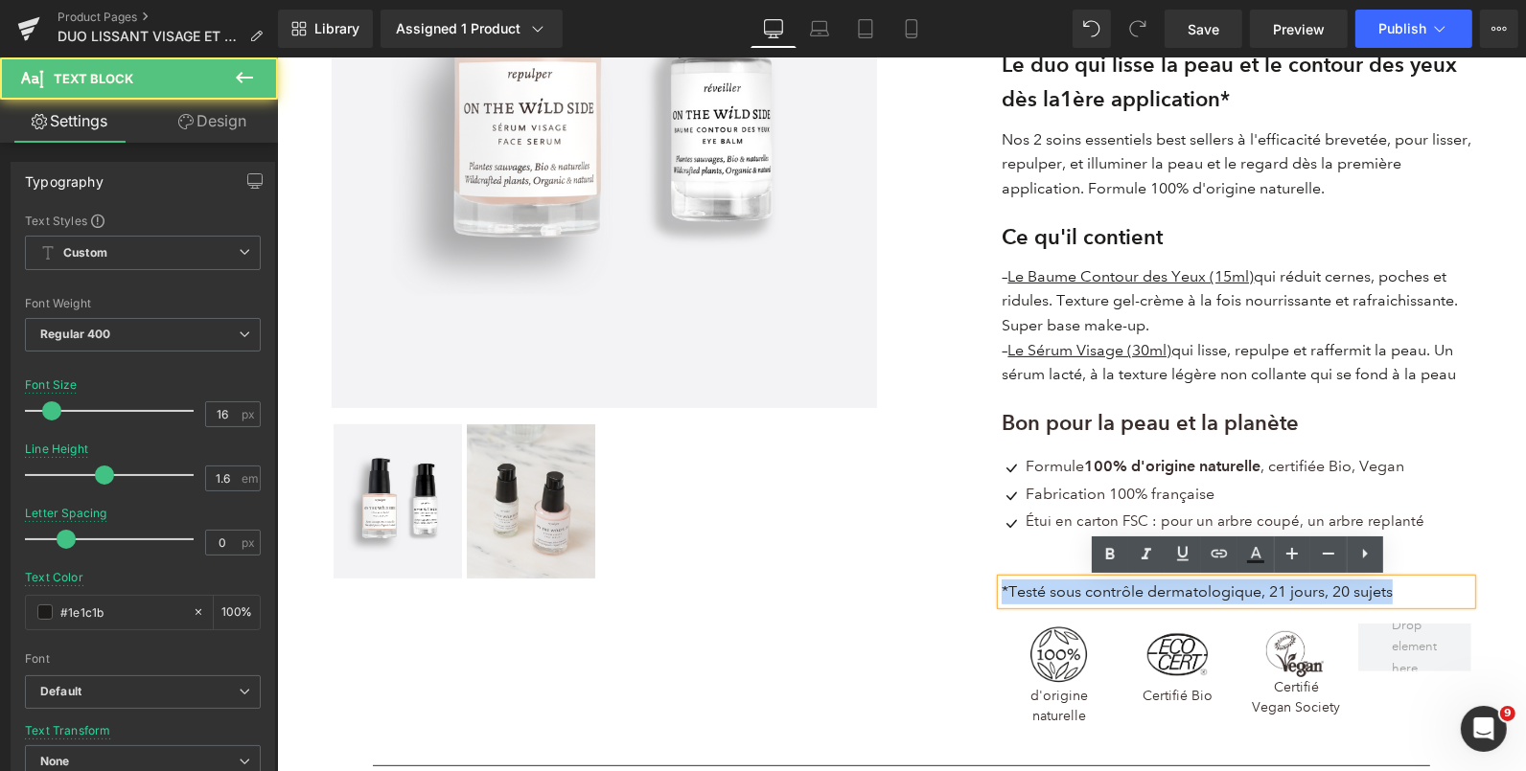
click at [1042, 593] on p "*Testé sous contrôle dermatologique, 21 jours, 20 sujets" at bounding box center [1236, 591] width 470 height 25
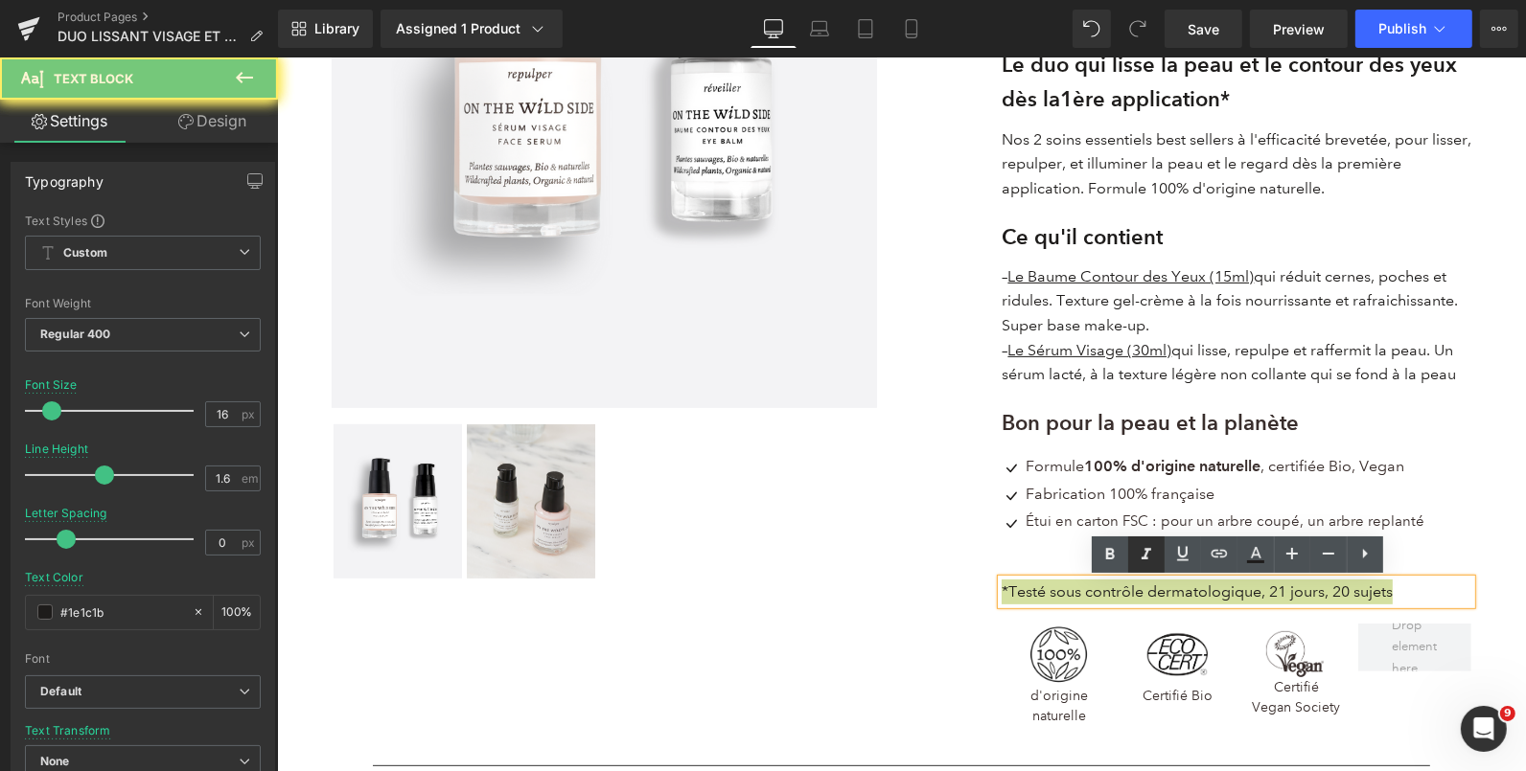
click at [1142, 546] on icon at bounding box center [1146, 554] width 23 height 23
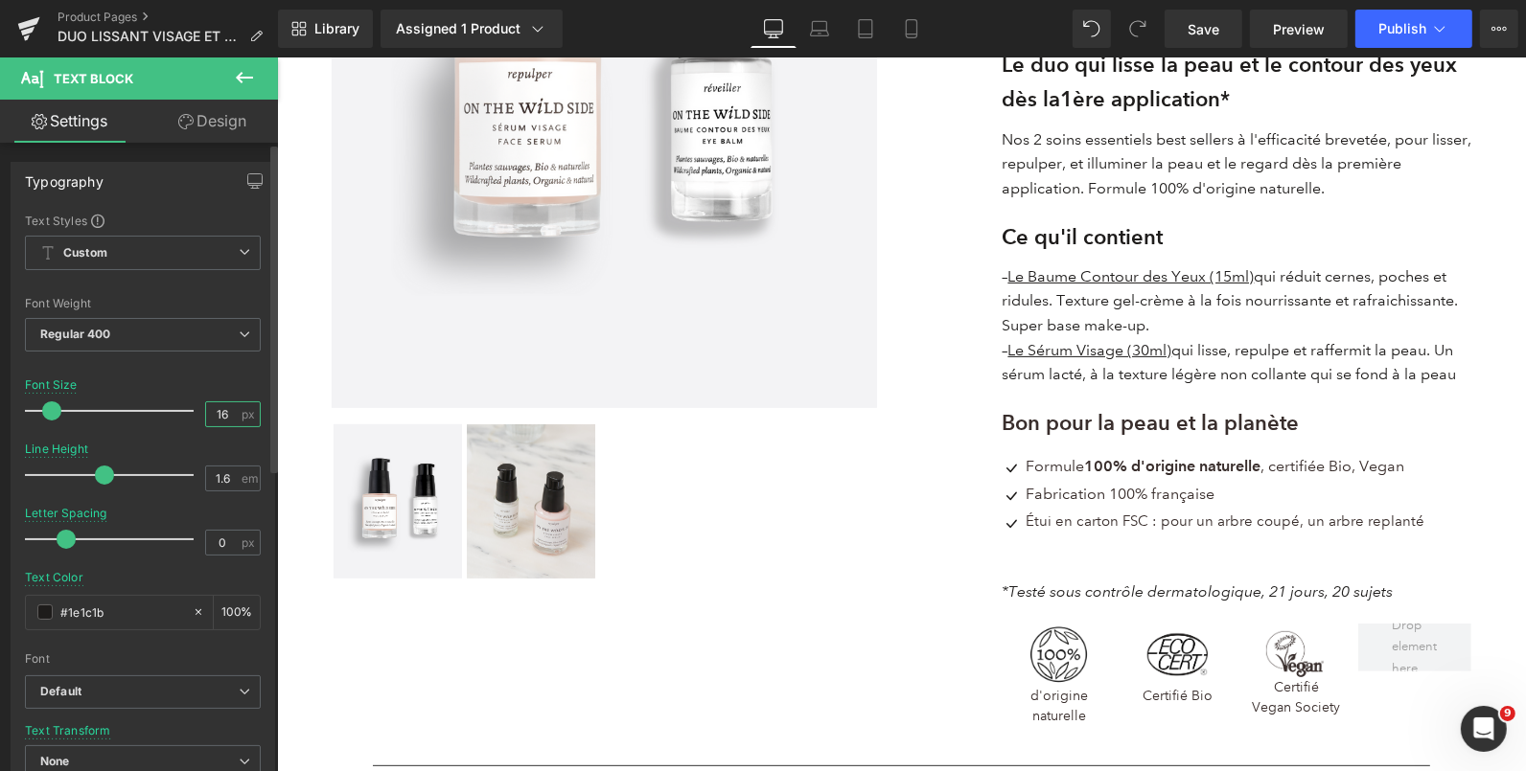
click at [219, 406] on input "16" at bounding box center [223, 415] width 34 height 24
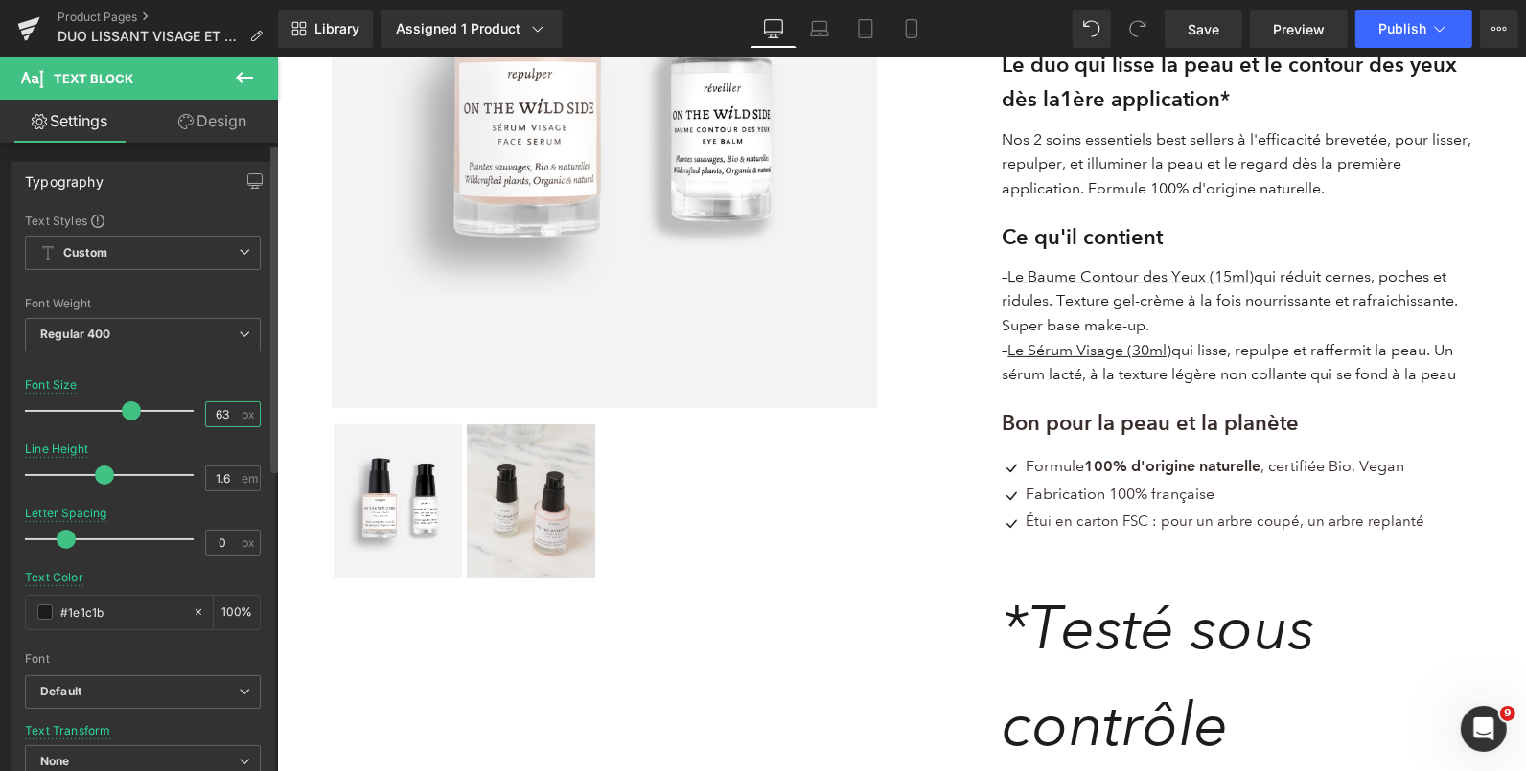
type input "6"
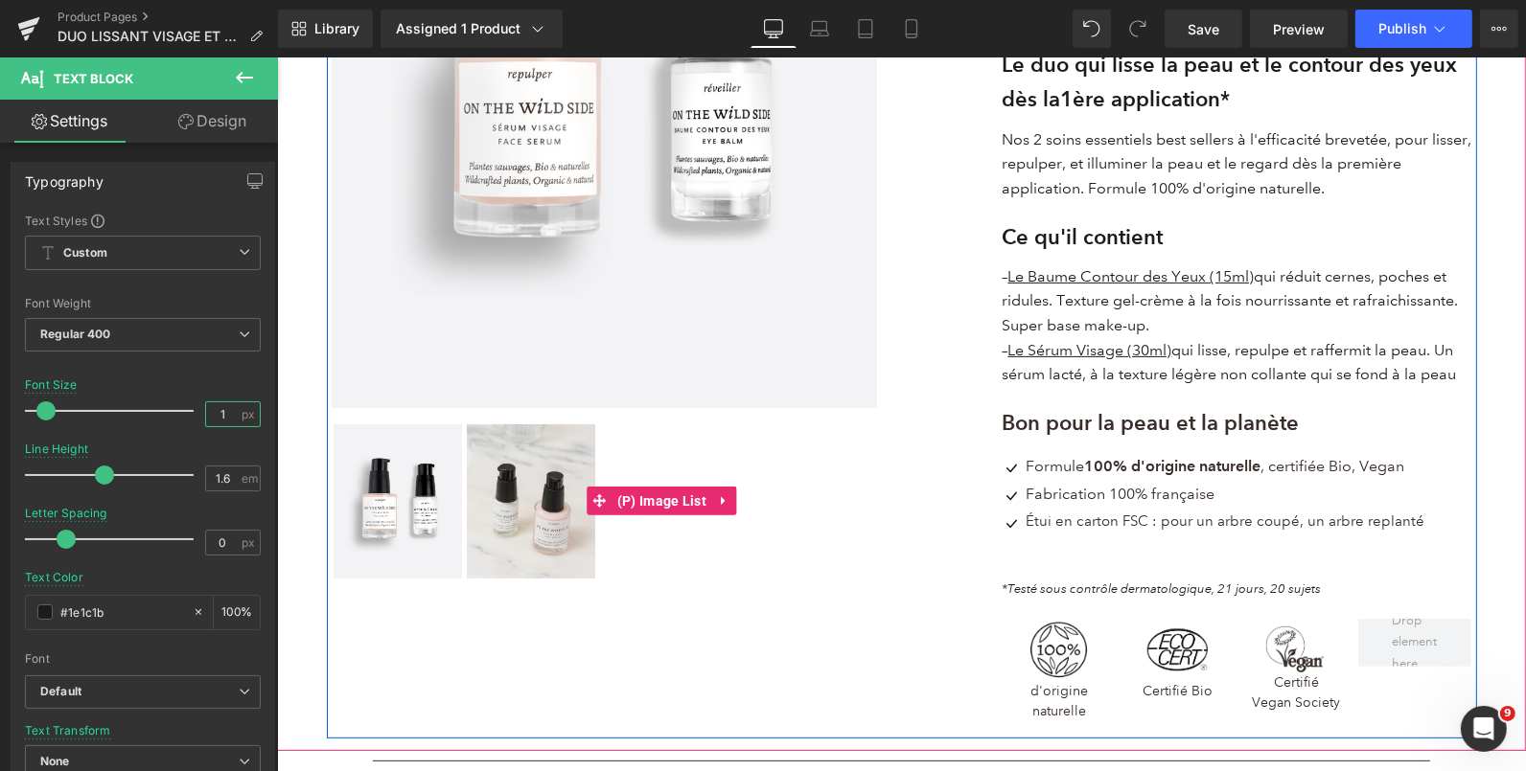
type input "14"
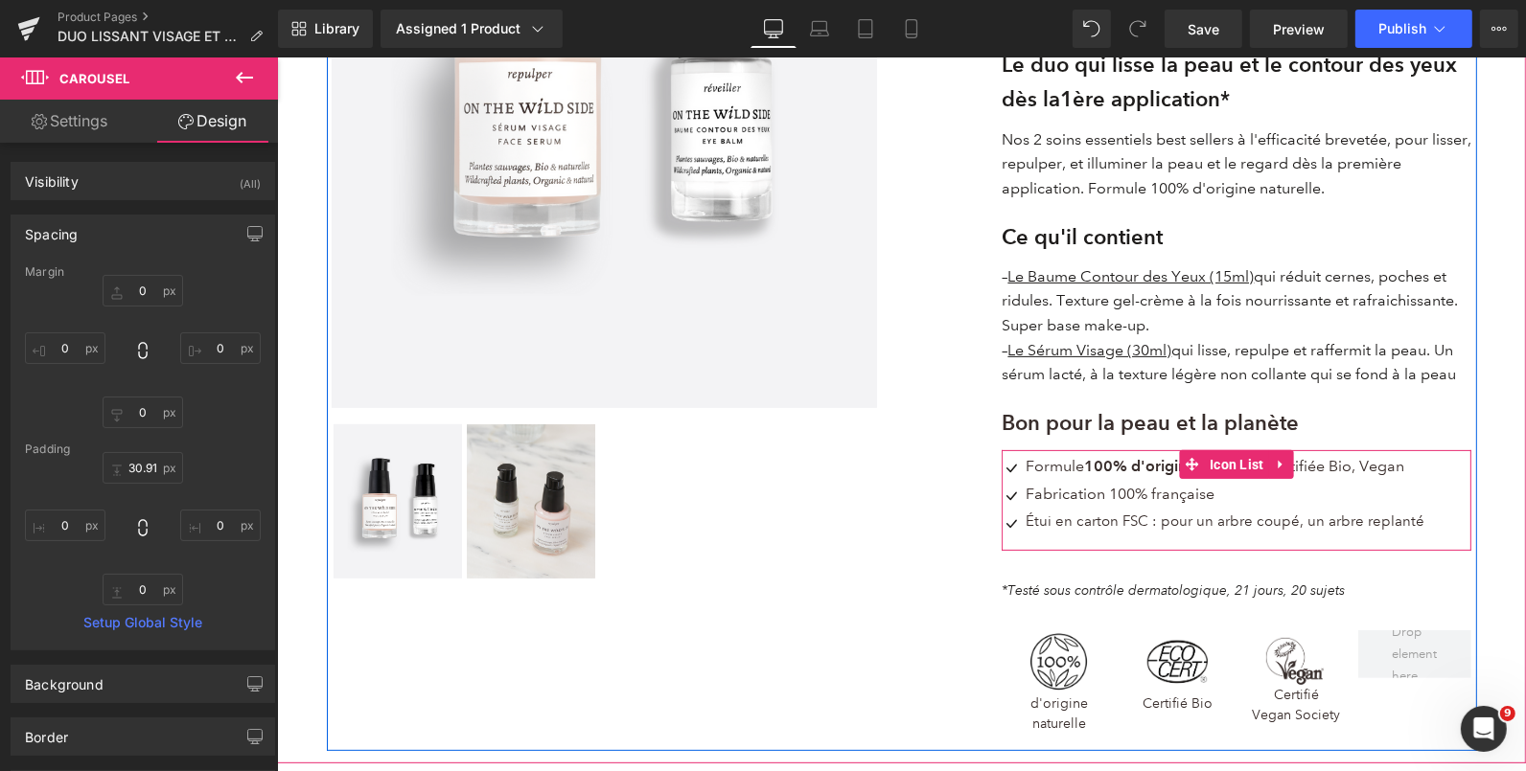
click at [1072, 542] on div "Icon Formule 100% d'origine naturelle , certifiée Bio, Vegan Text Block Icon Fa…" at bounding box center [1236, 499] width 470 height 101
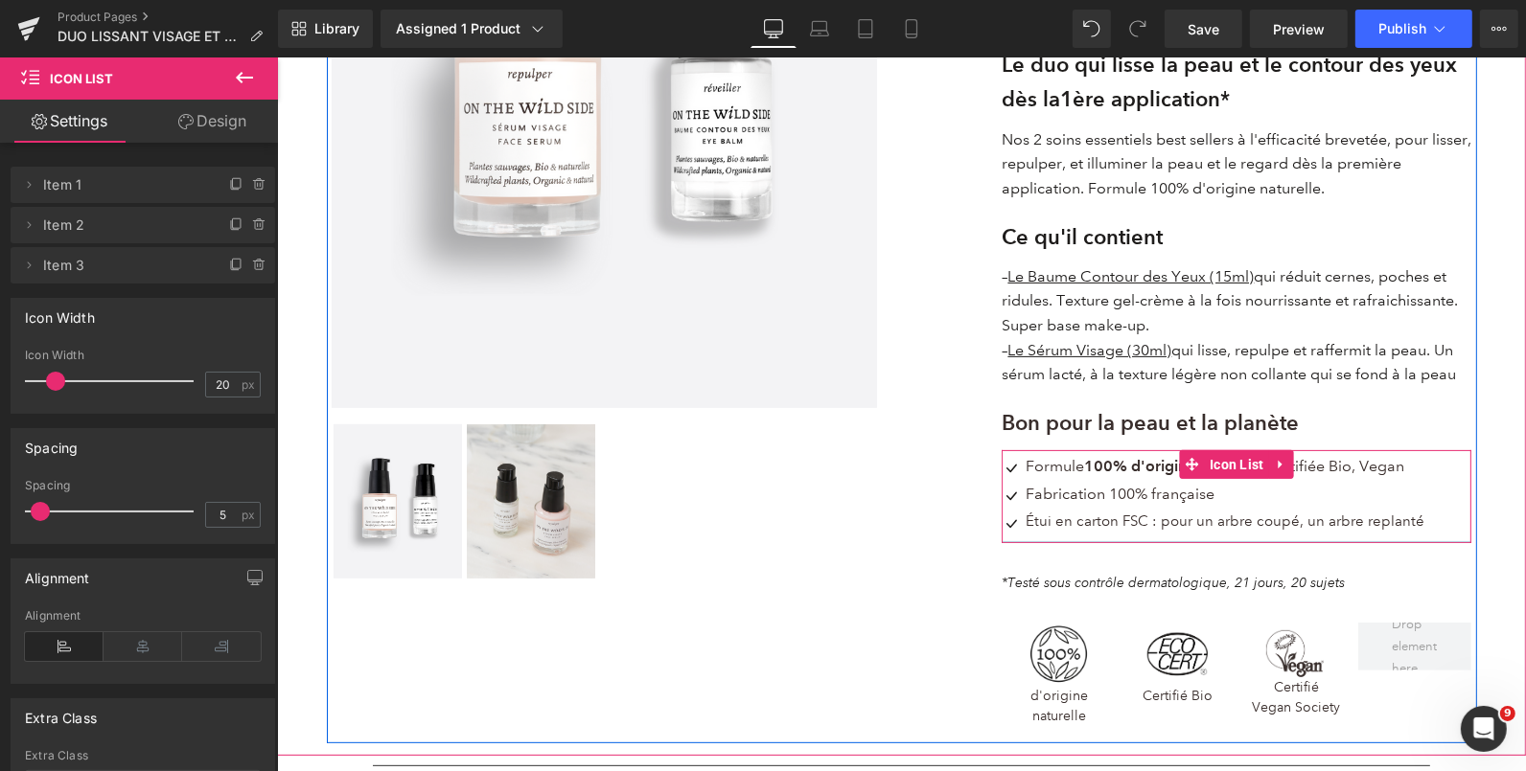
click at [1060, 541] on div "Icon Formule 100% d'origine naturelle , certifiée Bio, Vegan Text Block Icon Fa…" at bounding box center [1236, 495] width 470 height 93
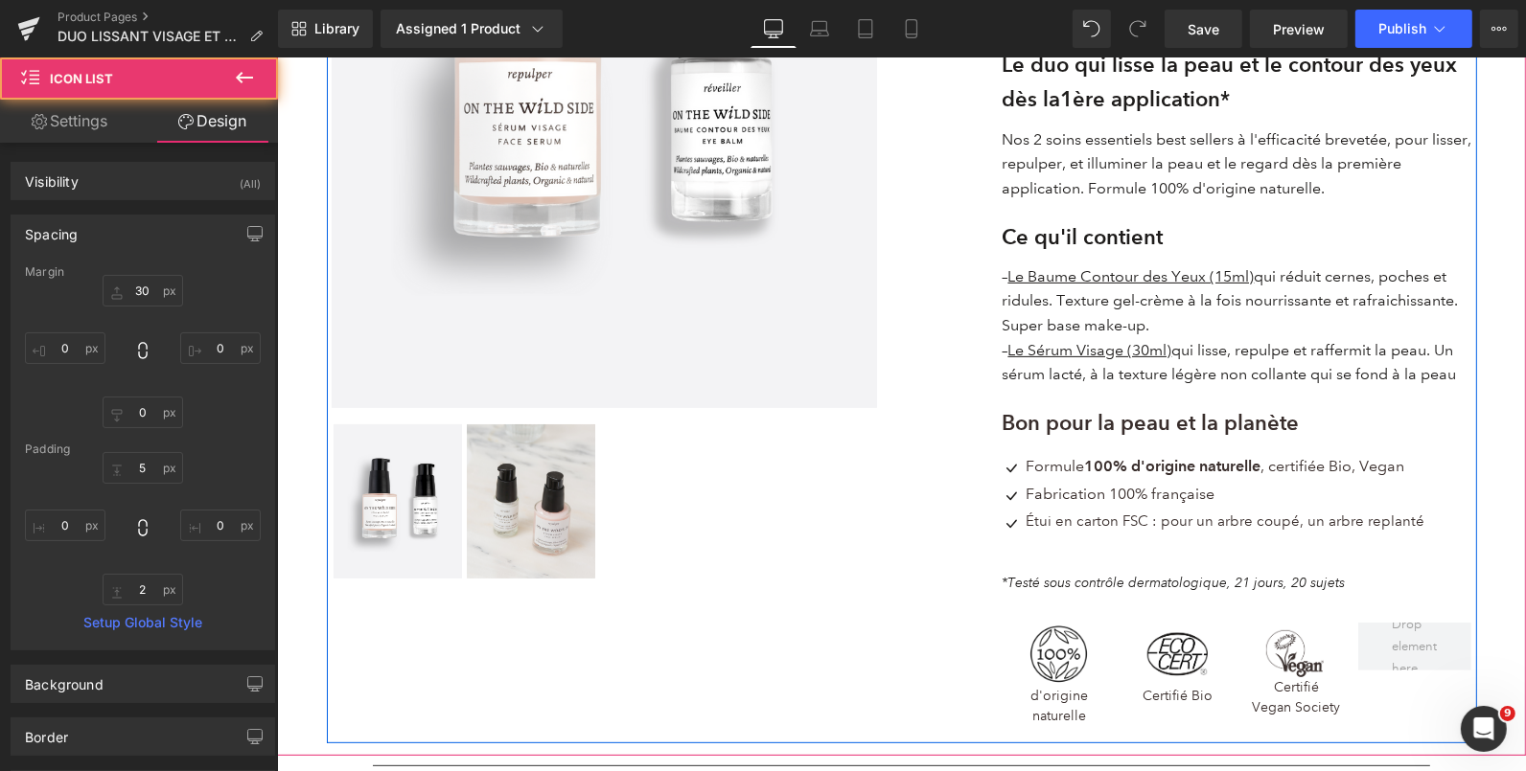
scroll to position [118, 0]
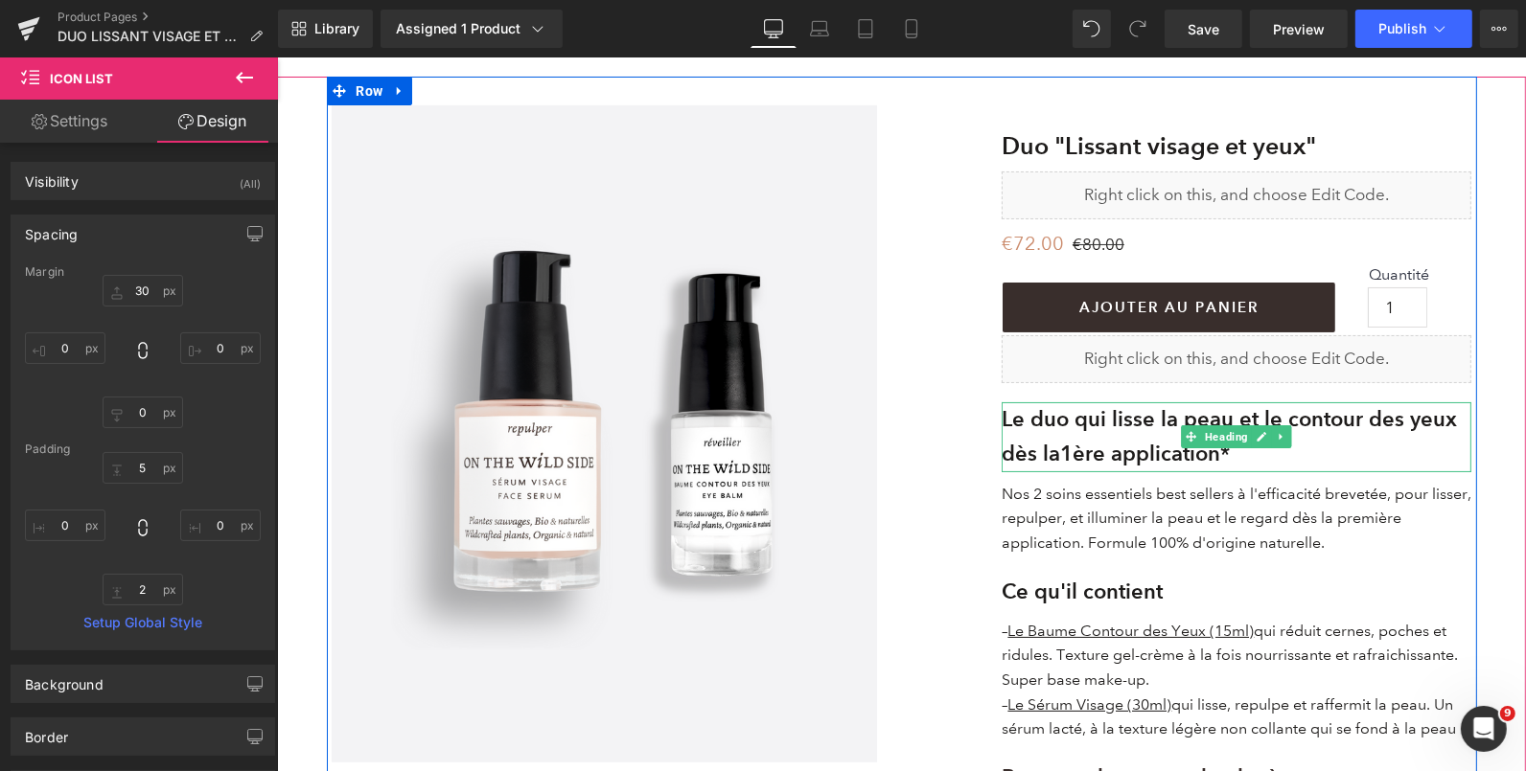
click at [1303, 418] on strong "Le duo qui lisse la peau et le contour des yeux dès la" at bounding box center [1228, 435] width 455 height 60
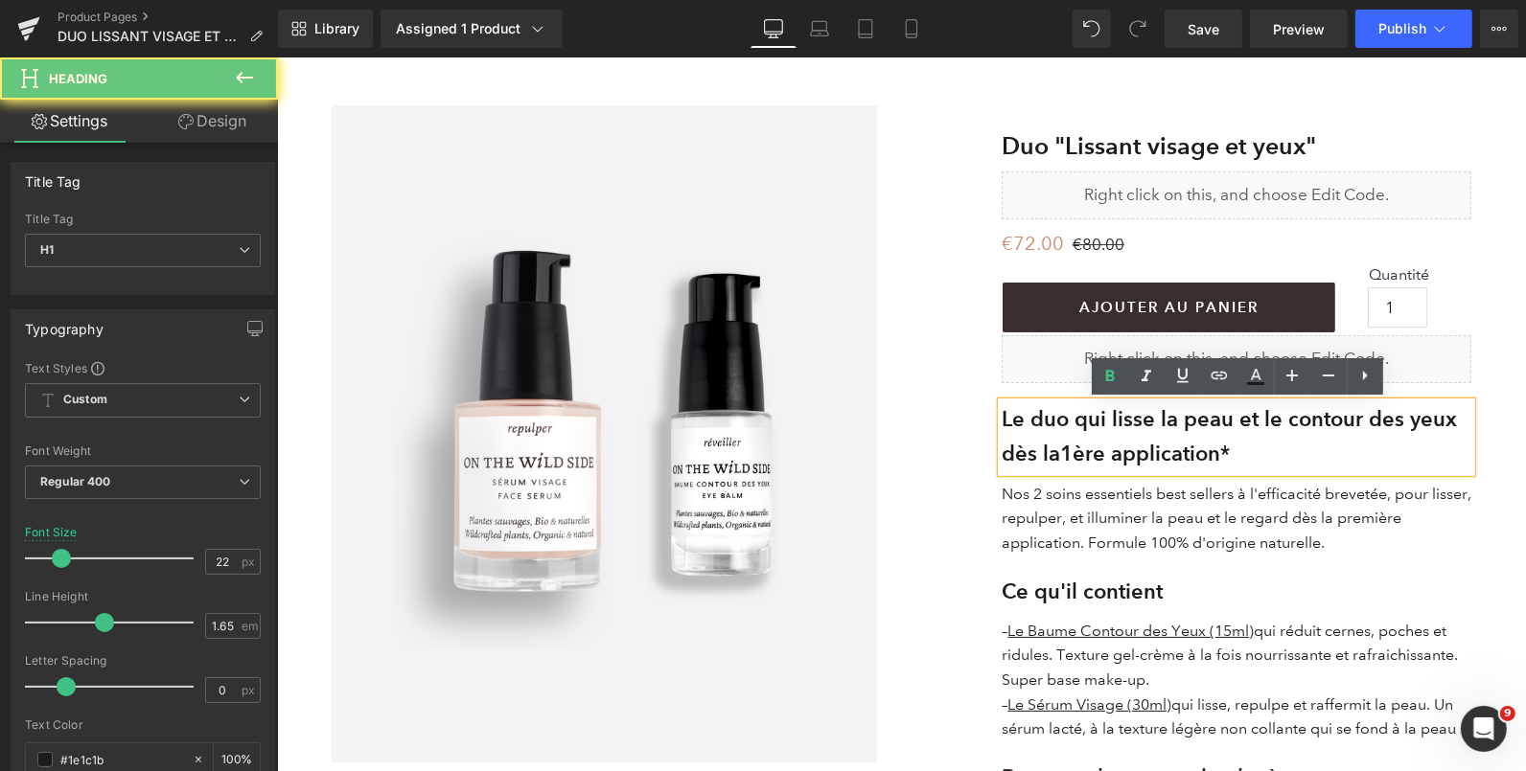
click at [1293, 418] on strong "Le duo qui lisse la peau et le contour des yeux dès la" at bounding box center [1228, 435] width 455 height 60
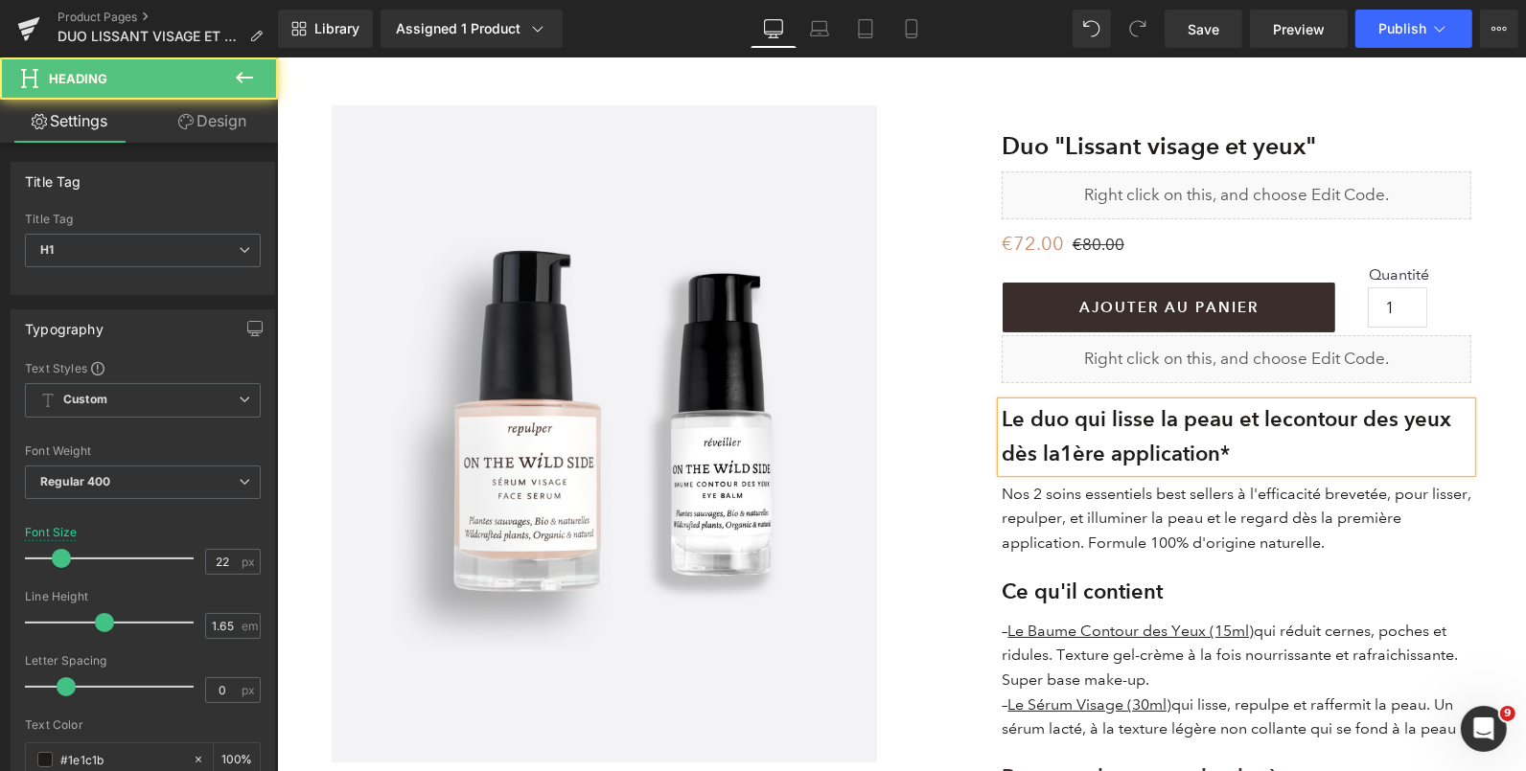
click at [1446, 449] on h1 "Le duo qui lisse la peau et le contour des yeux dès la 1ère application*" at bounding box center [1236, 437] width 470 height 70
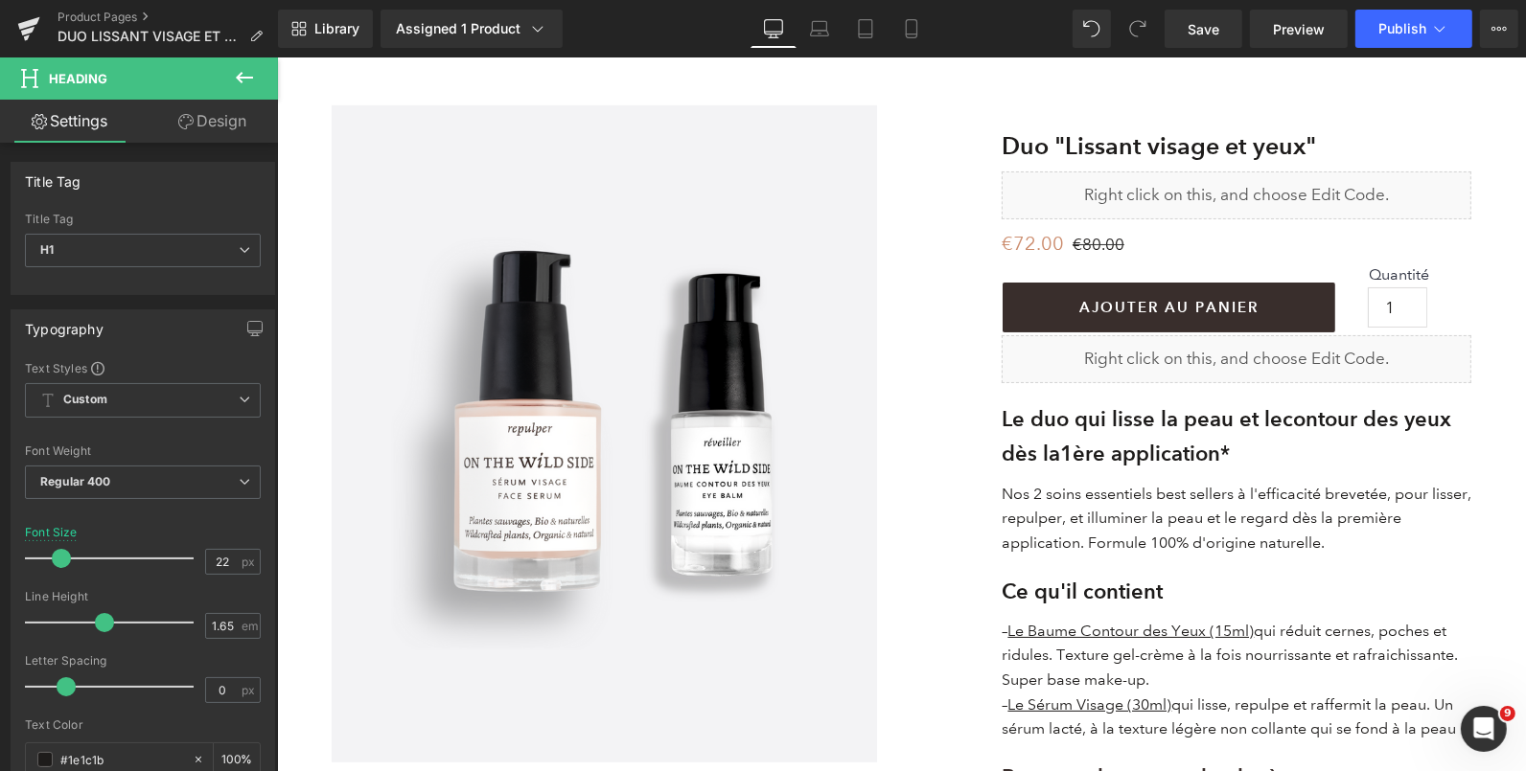
click at [210, 121] on link "Design" at bounding box center [212, 121] width 139 height 43
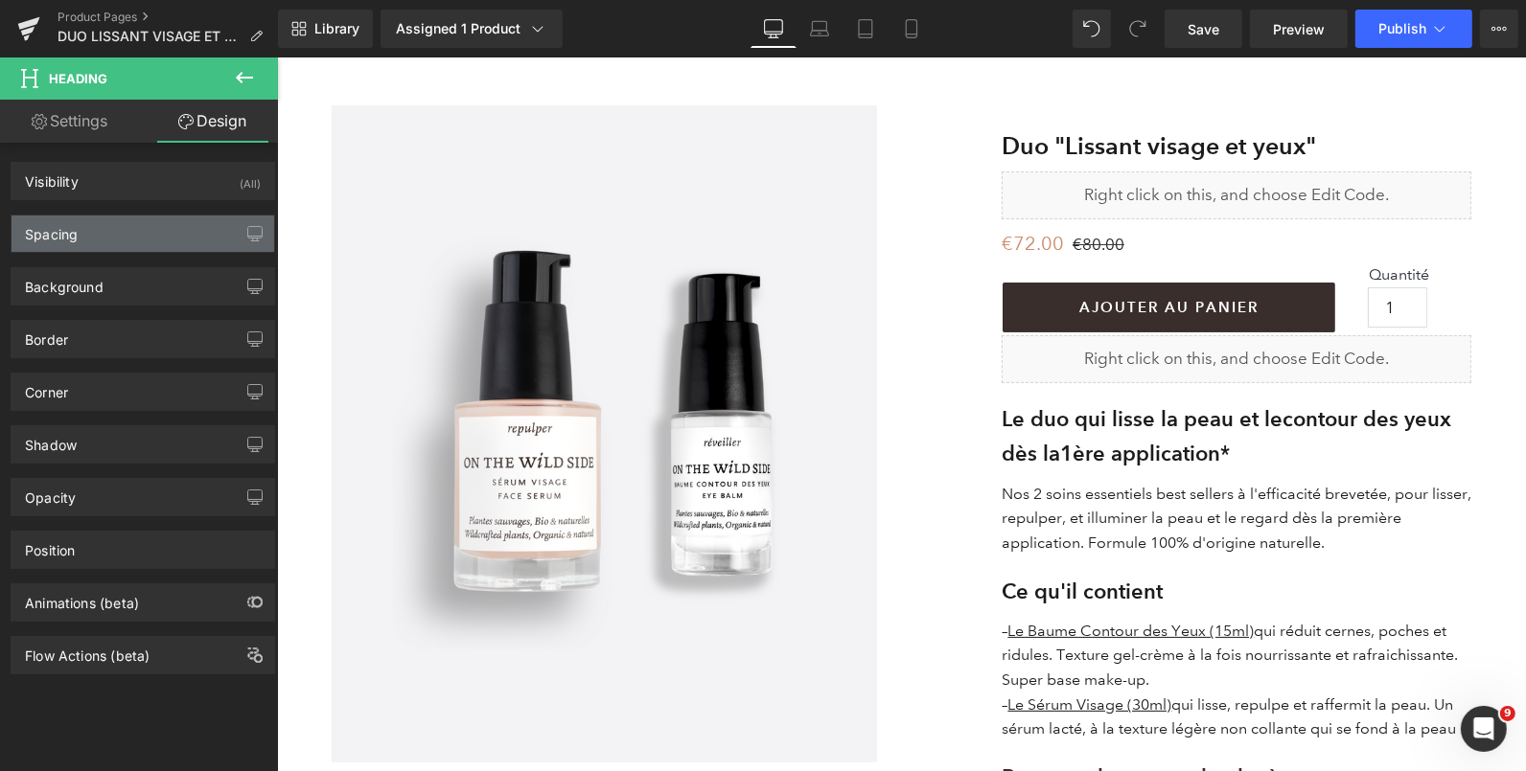
click at [144, 232] on div "Spacing" at bounding box center [143, 234] width 263 height 36
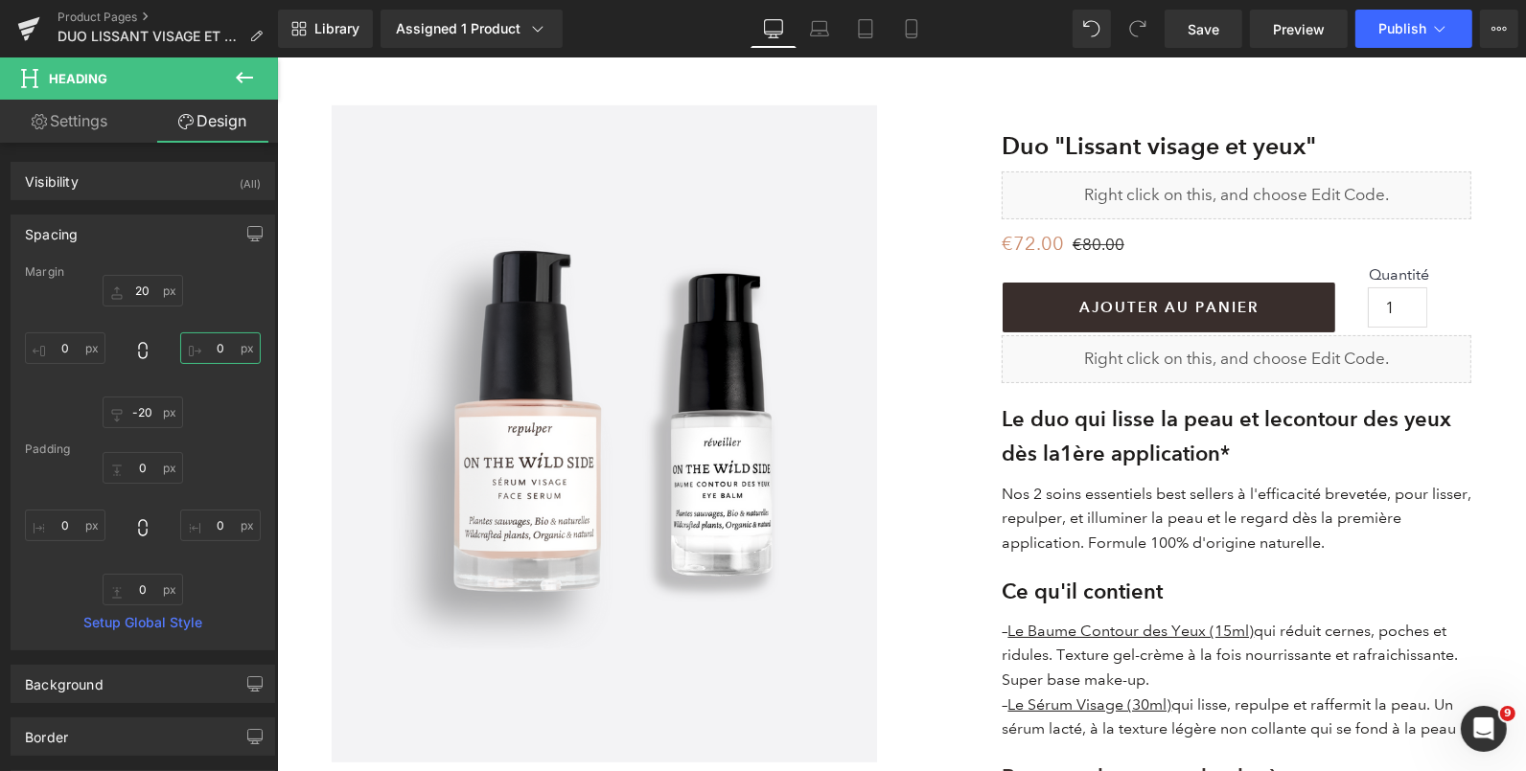
click at [210, 339] on input "0" at bounding box center [220, 349] width 81 height 32
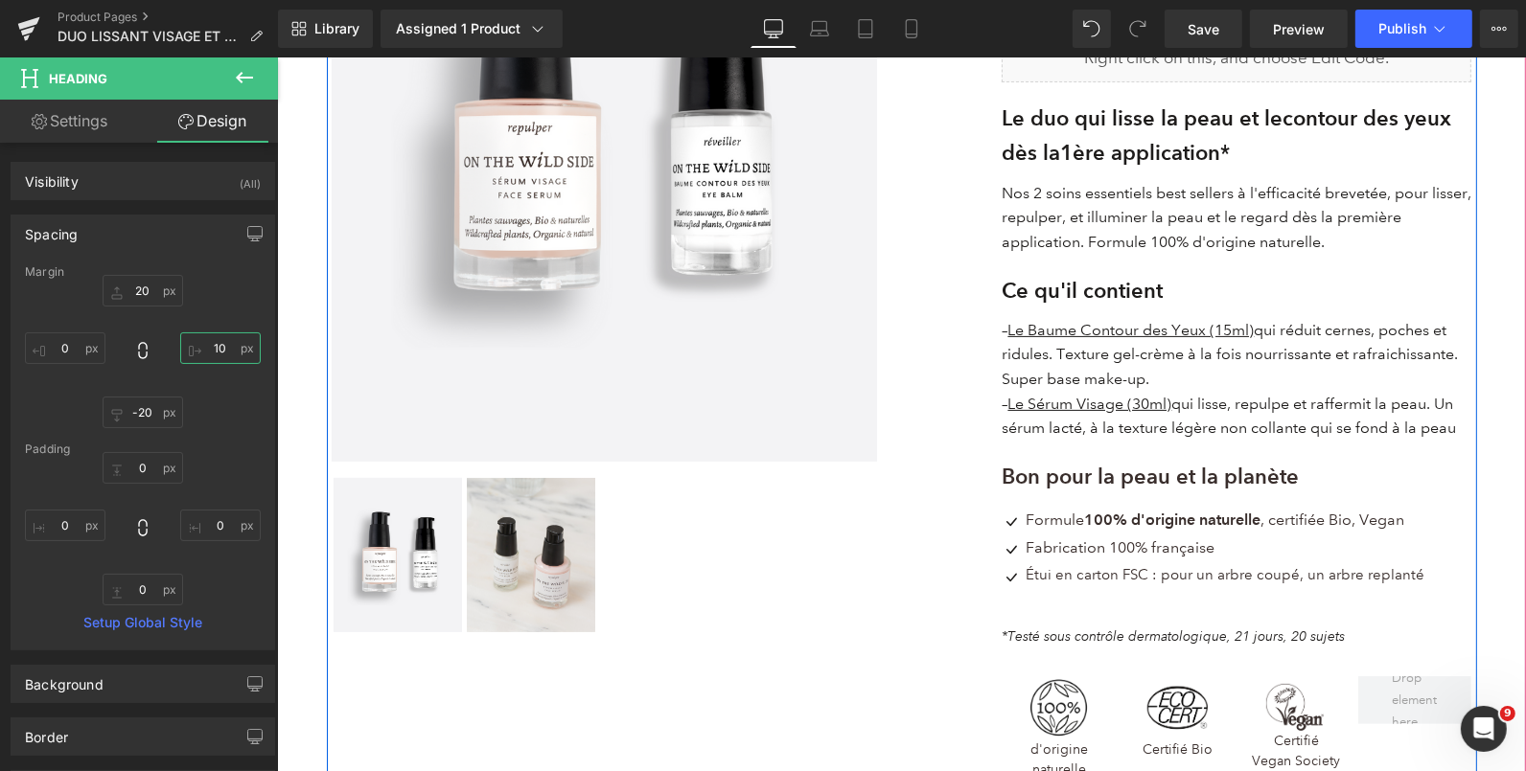
scroll to position [429, 0]
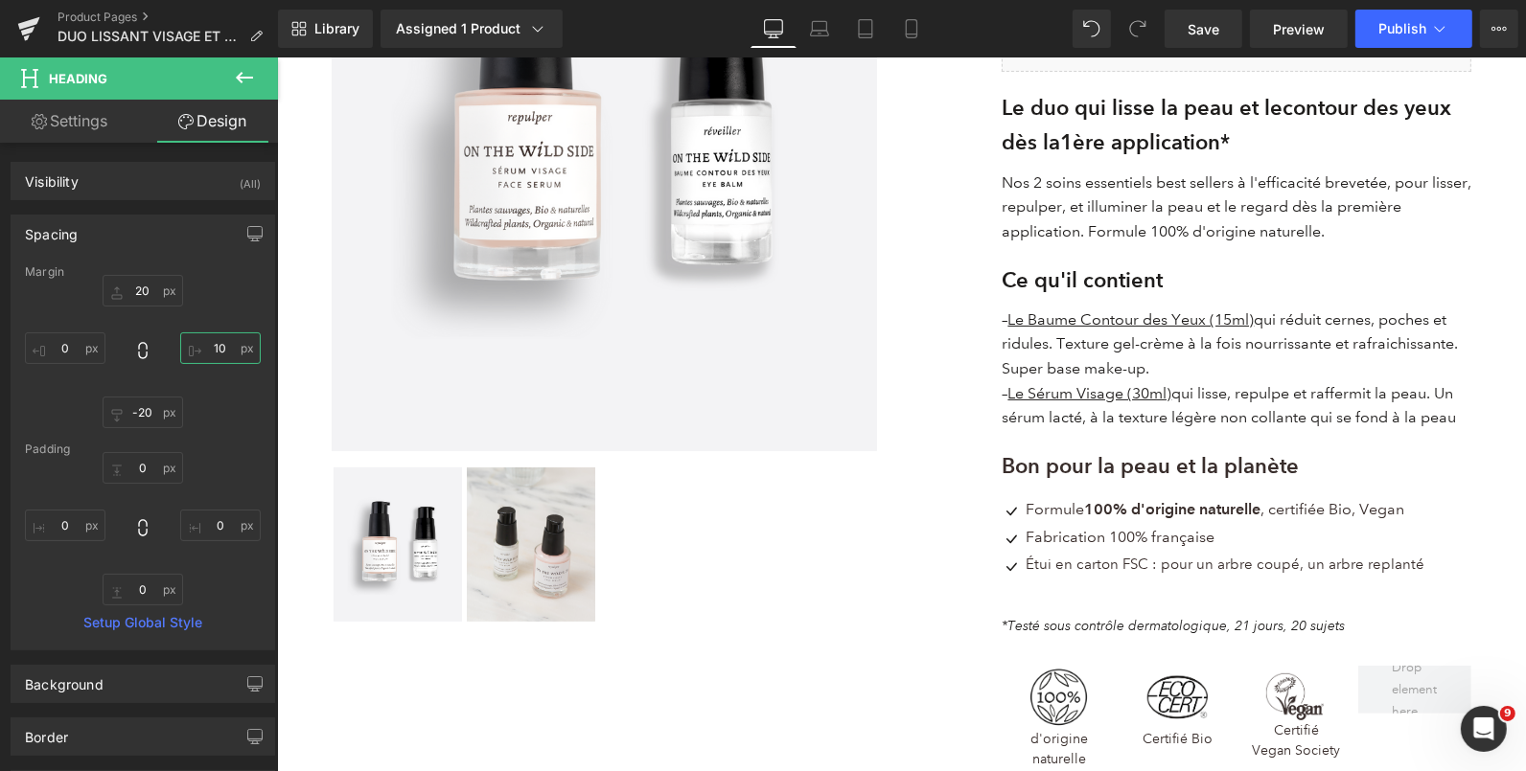
type input "10"
click at [1404, 35] on span "Publish" at bounding box center [1402, 28] width 48 height 15
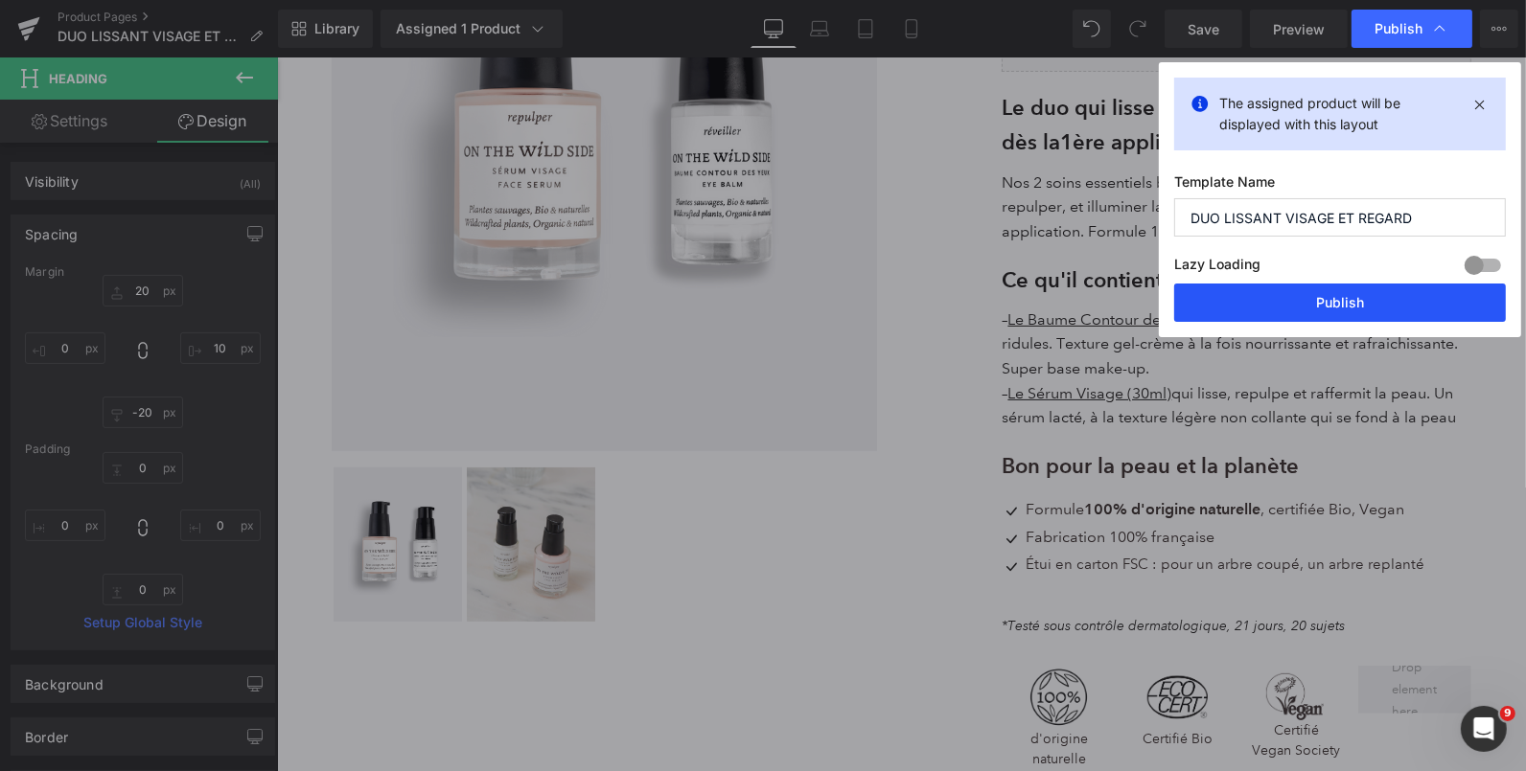
click at [1293, 289] on button "Publish" at bounding box center [1340, 303] width 332 height 38
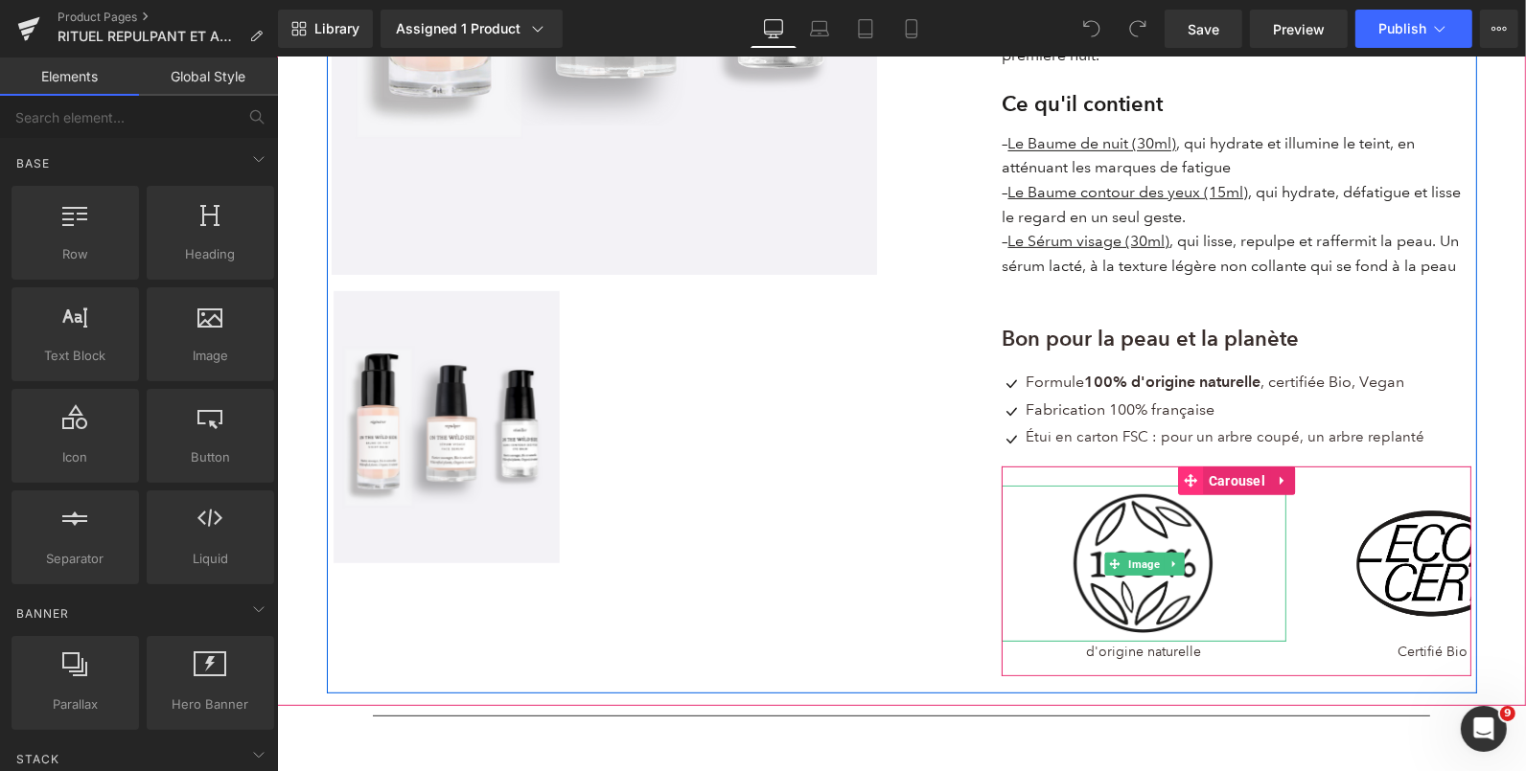
scroll to position [610, 0]
